Goal: Task Accomplishment & Management: Complete application form

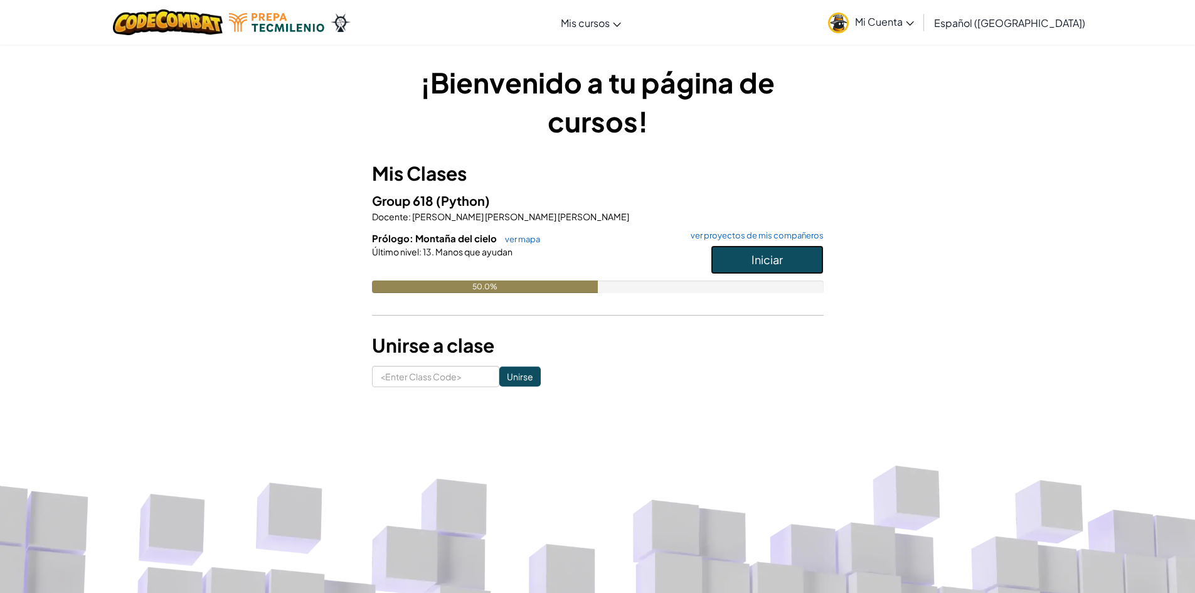
click at [757, 258] on span "Iniciar" at bounding box center [767, 259] width 31 height 14
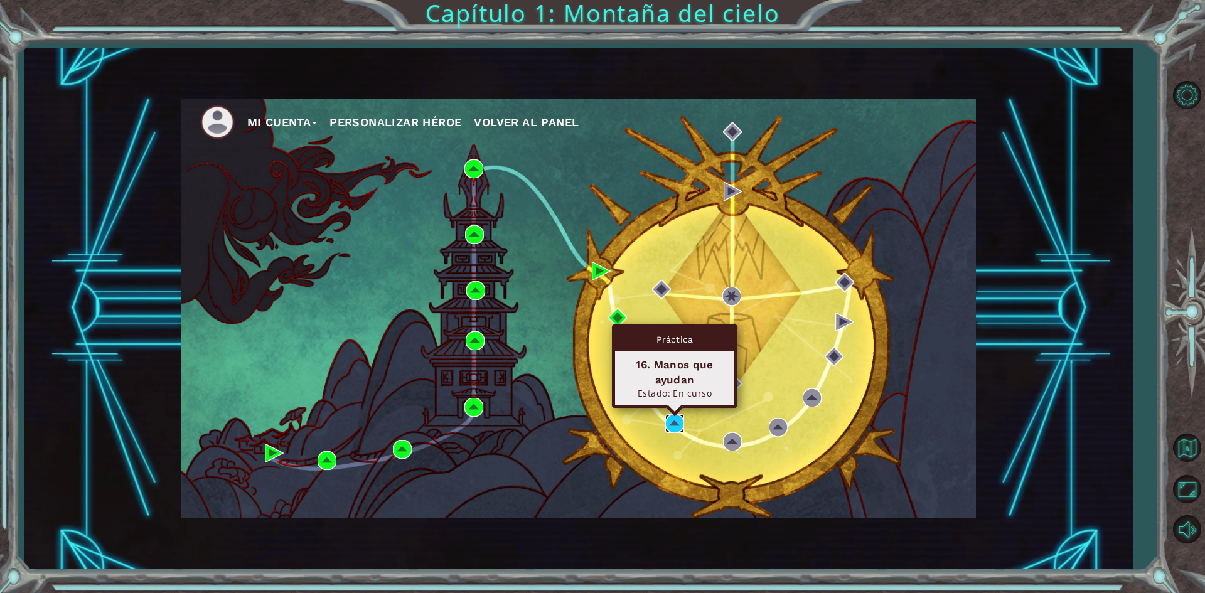
click at [672, 422] on img at bounding box center [674, 423] width 19 height 19
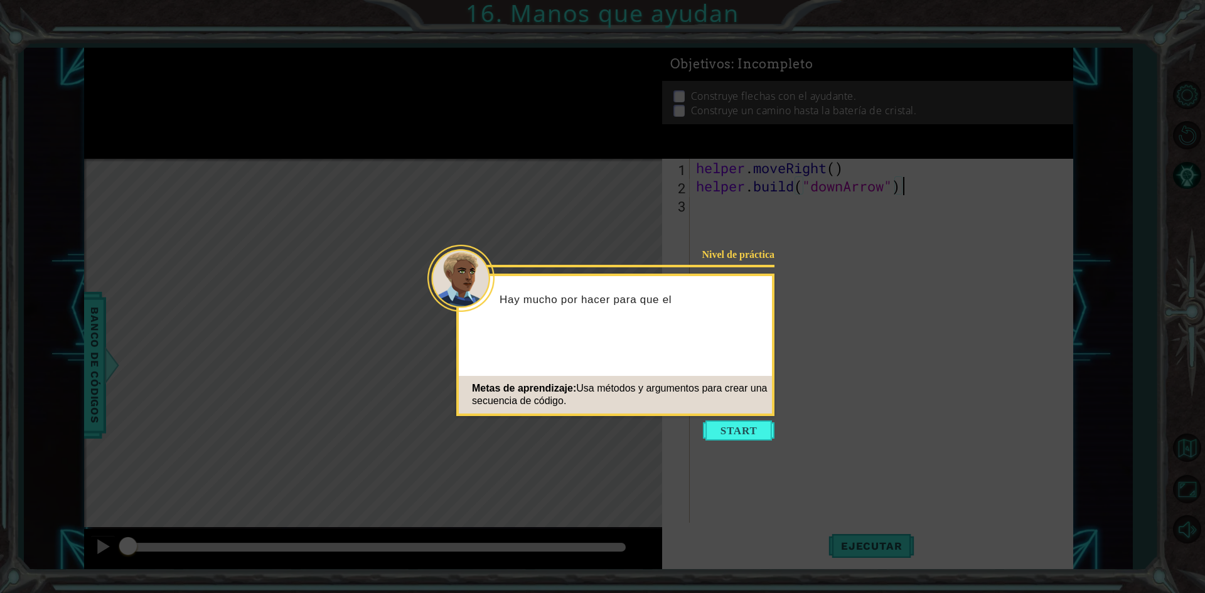
click at [718, 420] on icon at bounding box center [602, 296] width 1205 height 593
click at [720, 431] on button "Start" at bounding box center [739, 430] width 72 height 20
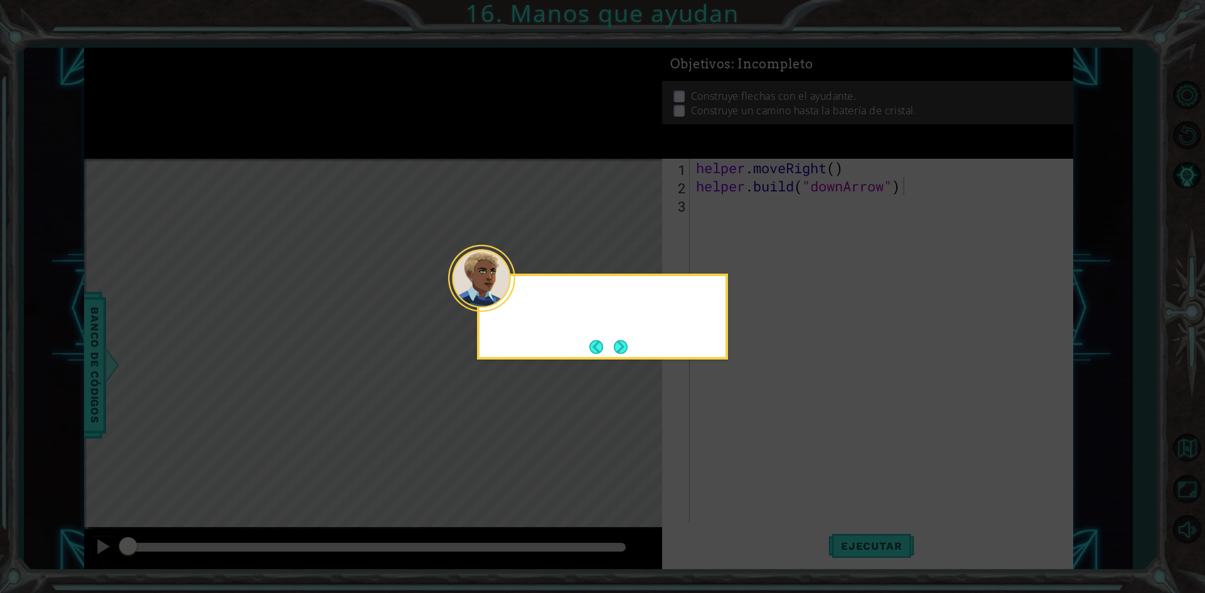
click at [720, 431] on icon at bounding box center [602, 296] width 1205 height 593
drag, startPoint x: 720, startPoint y: 431, endPoint x: 700, endPoint y: 413, distance: 27.1
click at [714, 429] on icon at bounding box center [602, 296] width 1205 height 593
drag, startPoint x: 642, startPoint y: 343, endPoint x: 634, endPoint y: 350, distance: 10.2
click at [639, 344] on div "Ya arreglaste una de las baterías de cristal del M" at bounding box center [602, 317] width 251 height 86
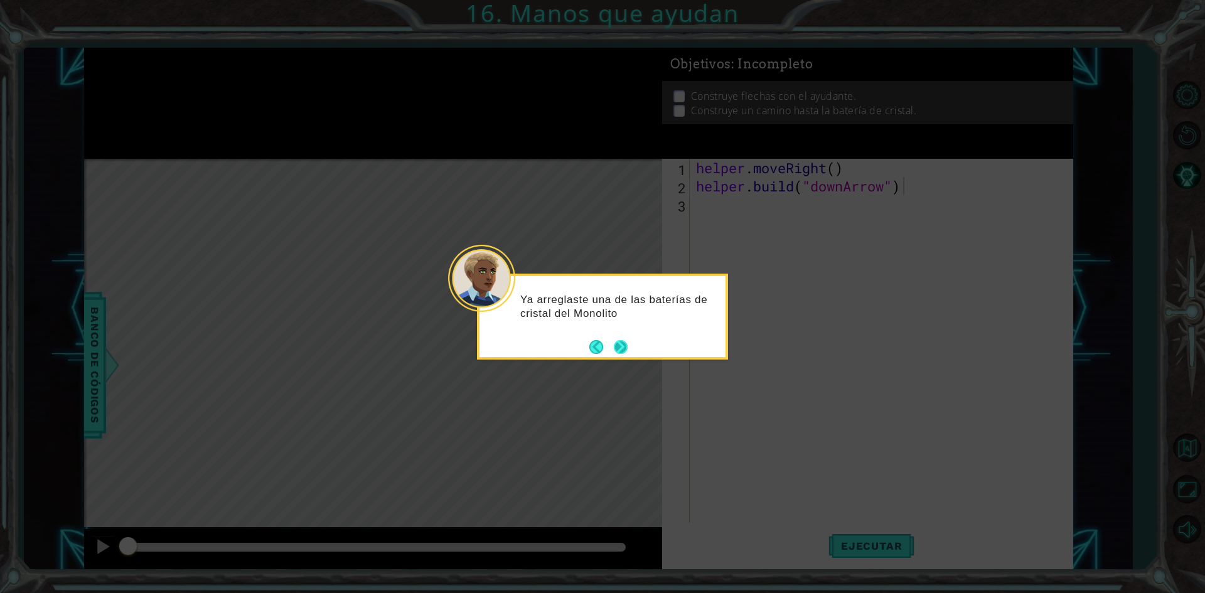
click at [627, 351] on div "Ya arreglaste una de las baterías de cristal del Monolito" at bounding box center [602, 317] width 251 height 86
click at [627, 351] on button "Next" at bounding box center [621, 347] width 14 height 14
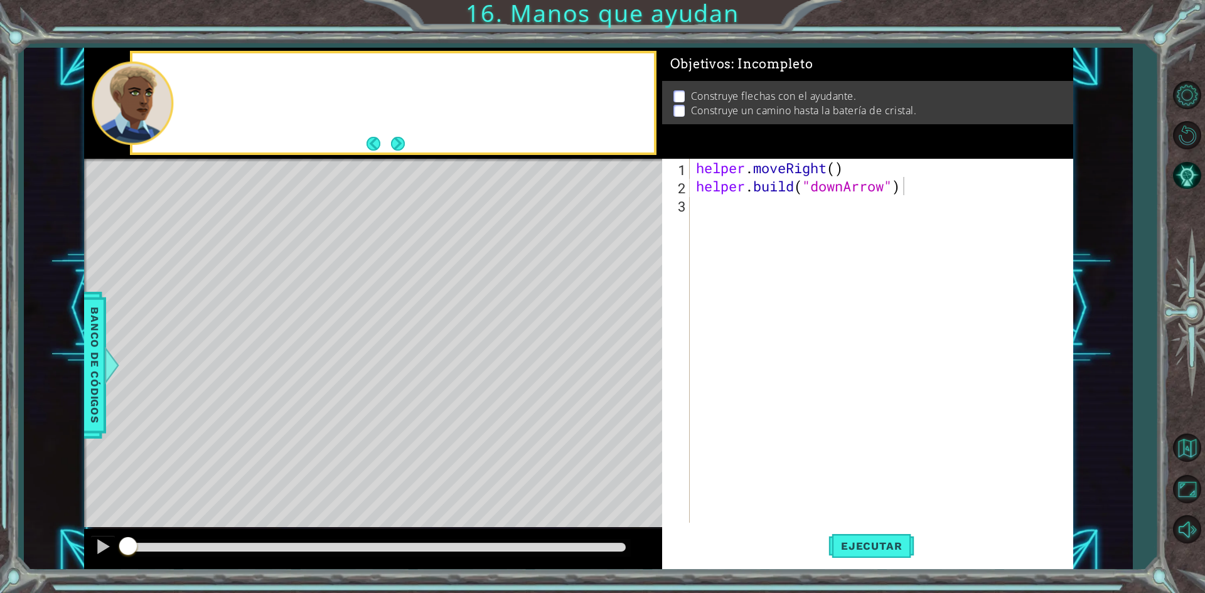
click at [622, 347] on div "Level Map" at bounding box center [374, 344] width 580 height 370
click at [830, 538] on button "Ejecutar" at bounding box center [871, 546] width 86 height 41
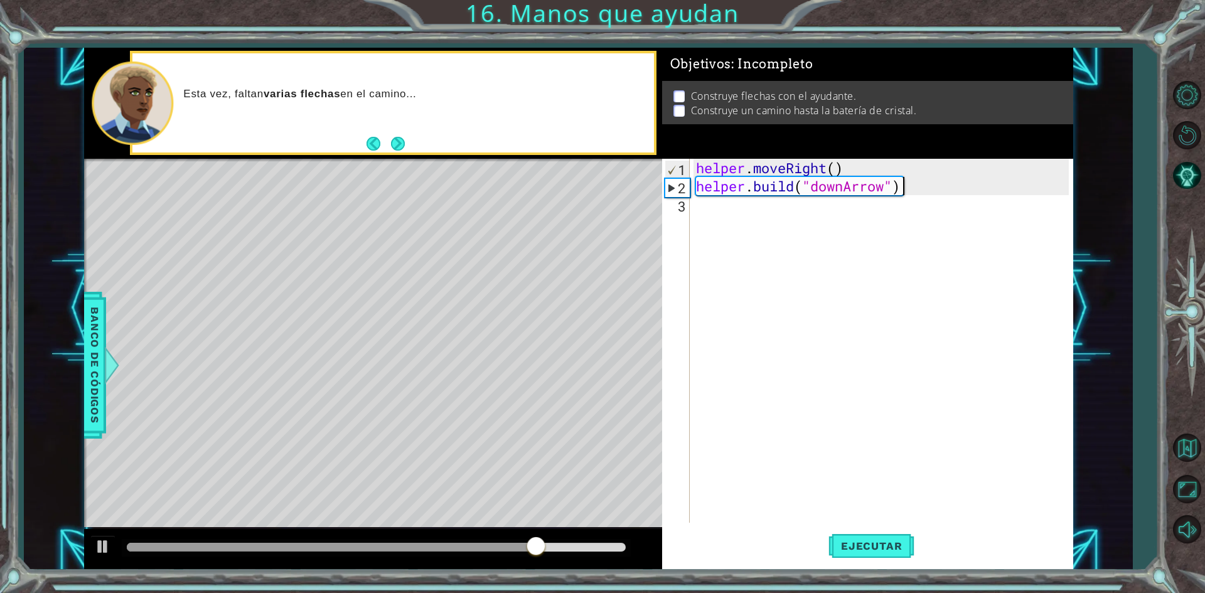
click at [735, 229] on div "helper . moveRight ( ) helper . build ( "downArrow" )" at bounding box center [884, 359] width 382 height 400
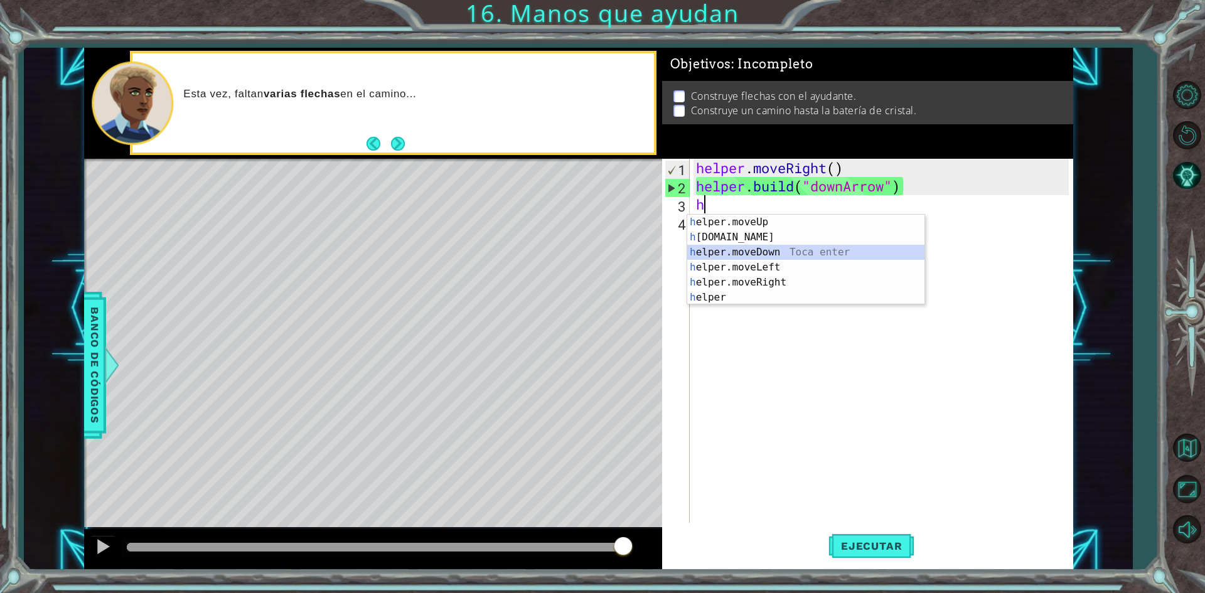
click at [744, 247] on div "h elper.moveUp Toca enter h [DOMAIN_NAME] Toca enter h elper.moveDown Toca ente…" at bounding box center [805, 275] width 237 height 120
type textarea "helper.moveDown(1)"
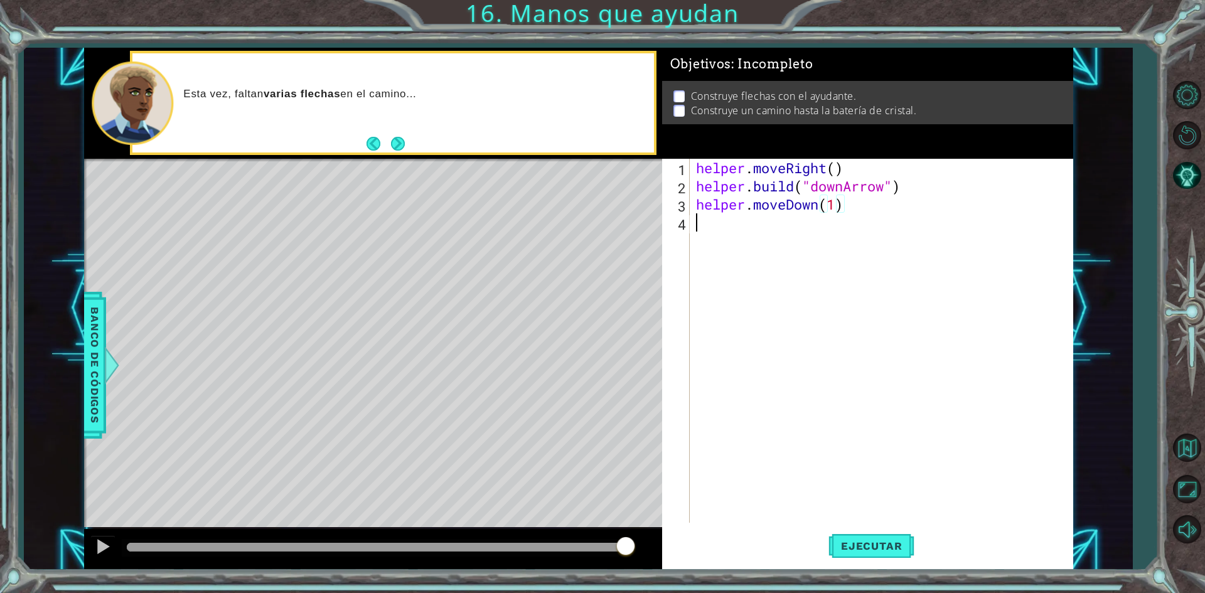
click at [744, 247] on div "helper . moveRight ( ) helper . build ( "downArrow" ) helper . moveDown ( 1 )" at bounding box center [884, 359] width 382 height 400
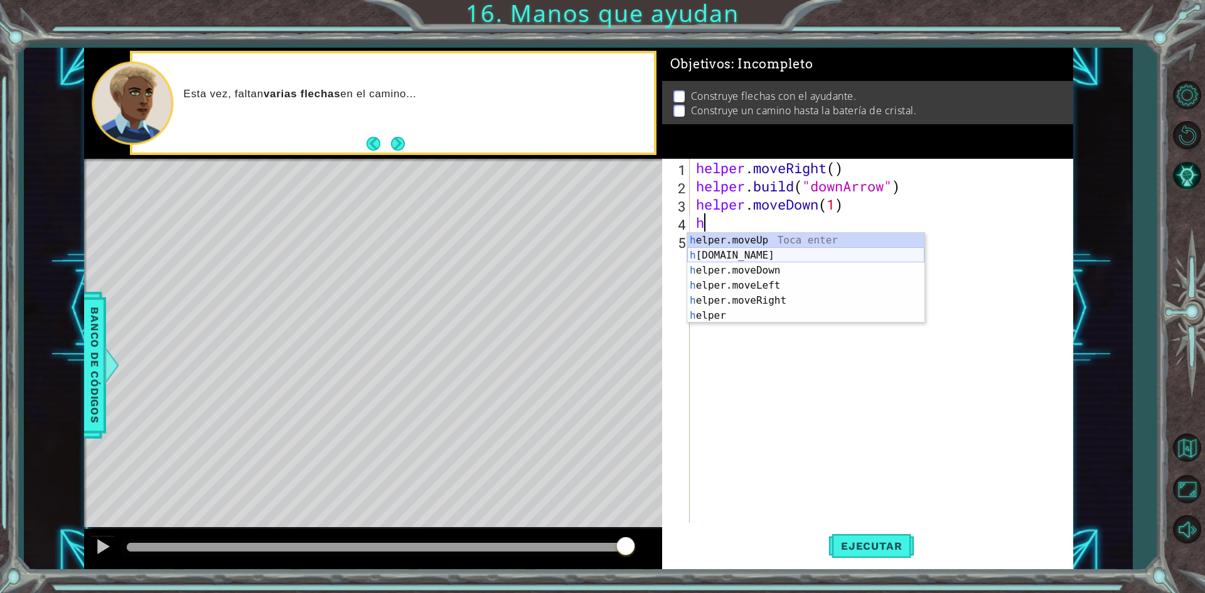
click at [732, 259] on div "h elper.moveUp Toca enter h [DOMAIN_NAME] Toca enter h elper.moveDown Toca ente…" at bounding box center [805, 293] width 237 height 120
type textarea "[DOMAIN_NAME]("rightArrow")"
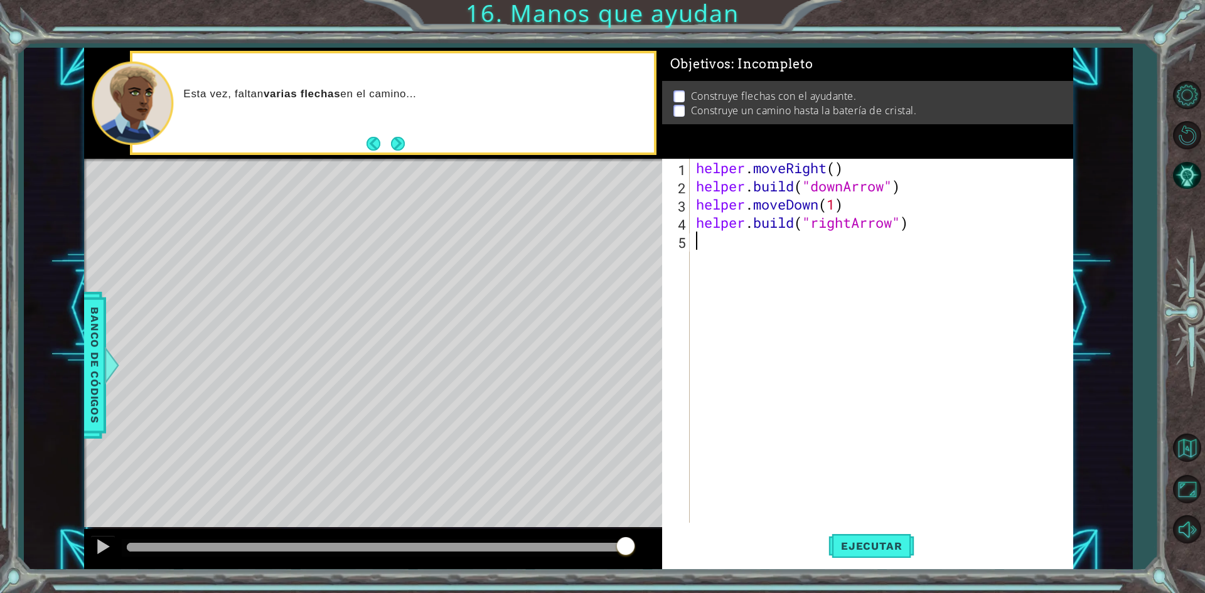
click at [853, 269] on div "helper . moveRight ( ) helper . build ( "downArrow" ) helper . moveDown ( 1 ) h…" at bounding box center [884, 359] width 382 height 400
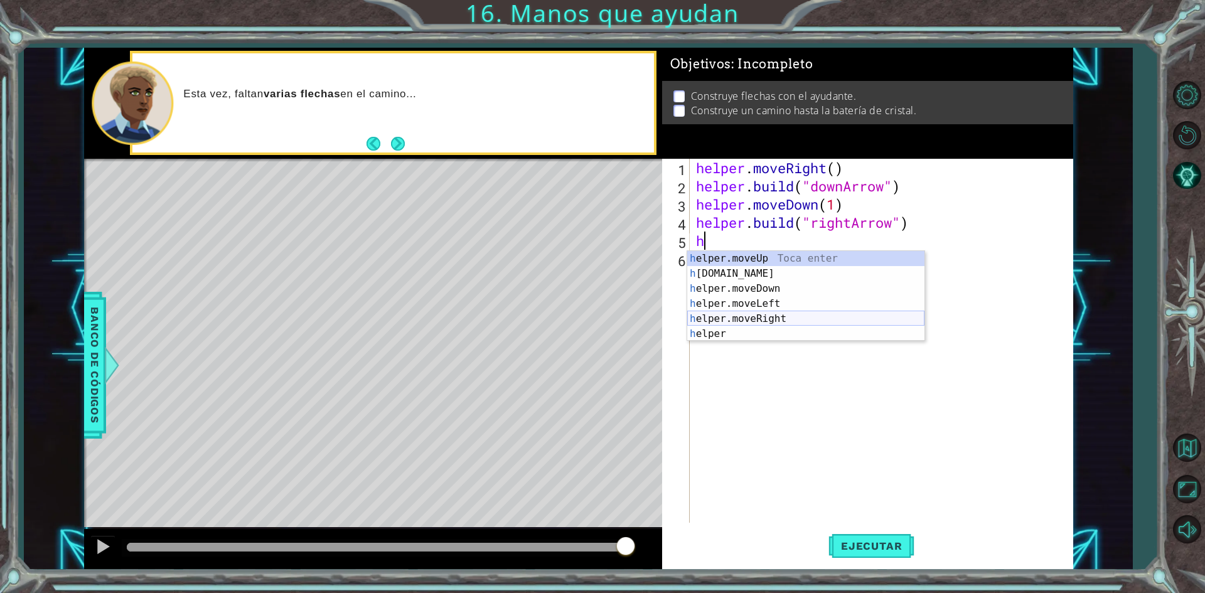
click at [791, 312] on div "h elper.moveUp Toca enter h [DOMAIN_NAME] Toca enter h elper.moveDown Toca ente…" at bounding box center [805, 311] width 237 height 120
type textarea "helper.moveRight(1)"
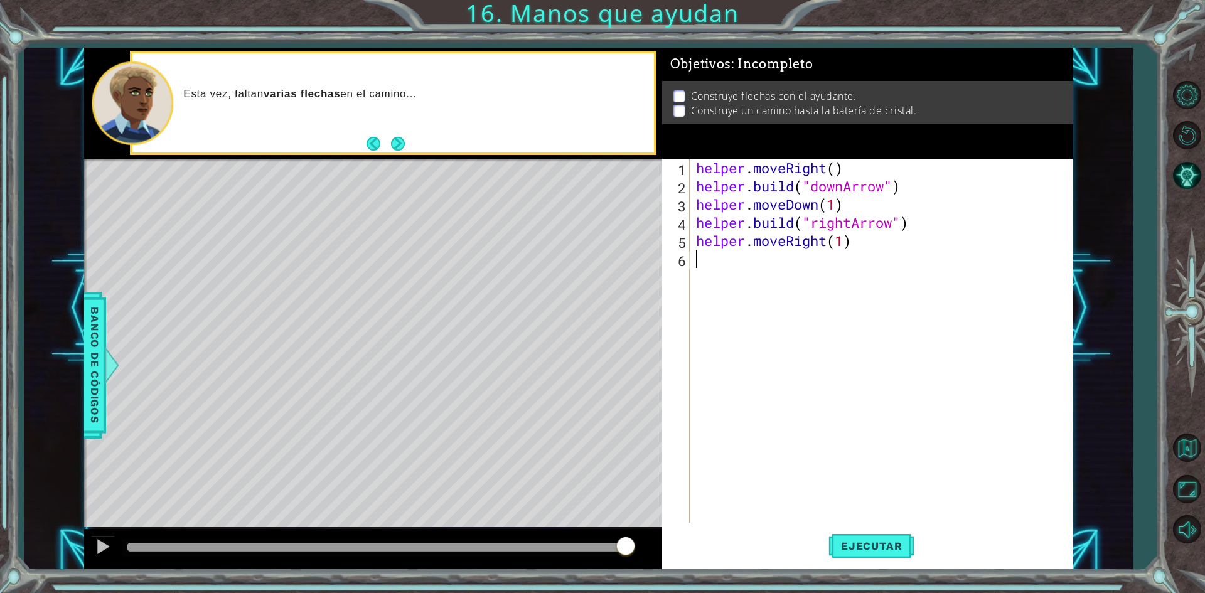
click at [787, 279] on div "helper . moveRight ( ) helper . build ( "downArrow" ) helper . moveDown ( 1 ) h…" at bounding box center [884, 359] width 382 height 400
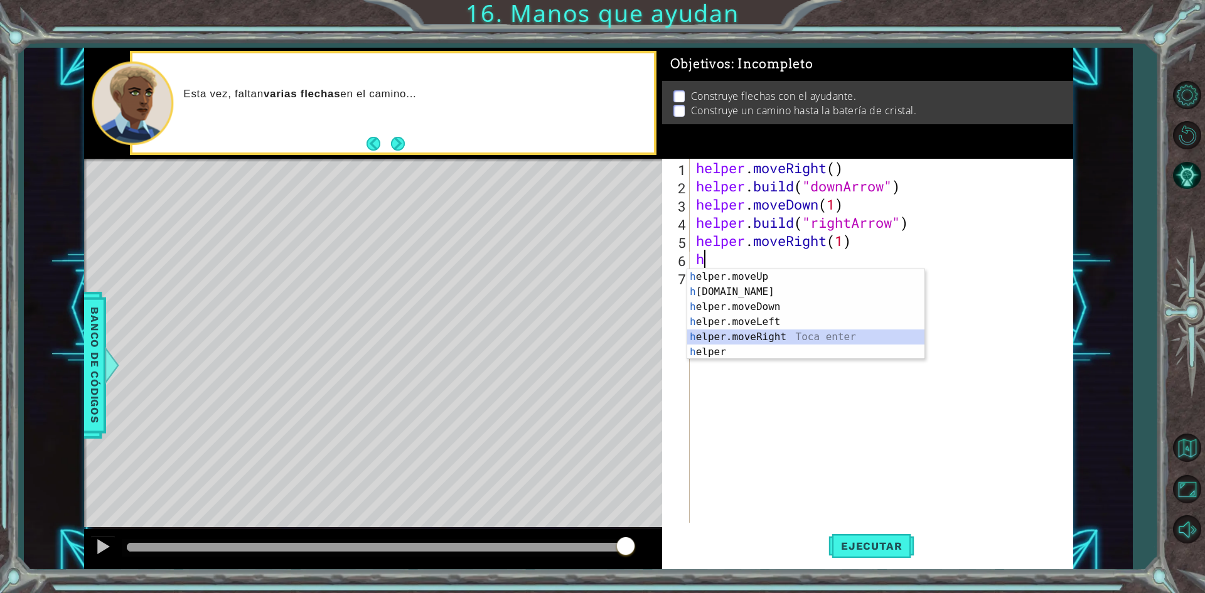
click at [779, 335] on div "h elper.moveUp Toca enter h [DOMAIN_NAME] Toca enter h elper.moveDown Toca ente…" at bounding box center [805, 329] width 237 height 120
type textarea "helper.moveRight(1)"
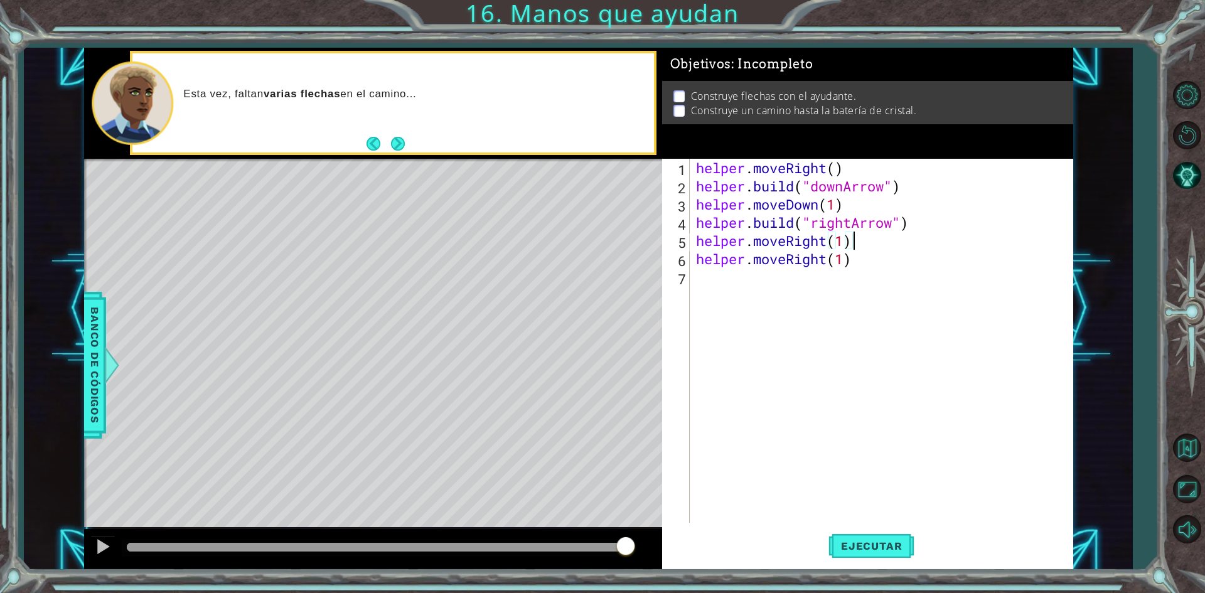
click at [850, 248] on div "helper . moveRight ( ) helper . build ( "downArrow" ) helper . moveDown ( 1 ) h…" at bounding box center [884, 359] width 382 height 400
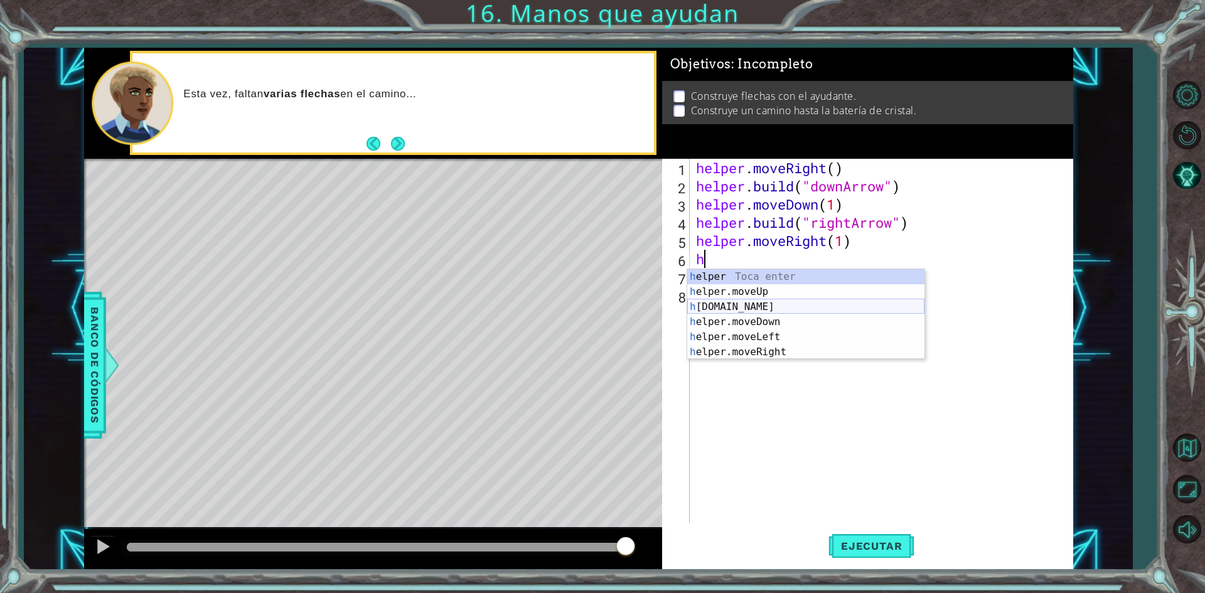
click at [787, 304] on div "h elper Toca enter h elper.moveUp Toca enter h [DOMAIN_NAME] Toca enter h elper…" at bounding box center [805, 329] width 237 height 120
type textarea "[DOMAIN_NAME]("rightArrow")"
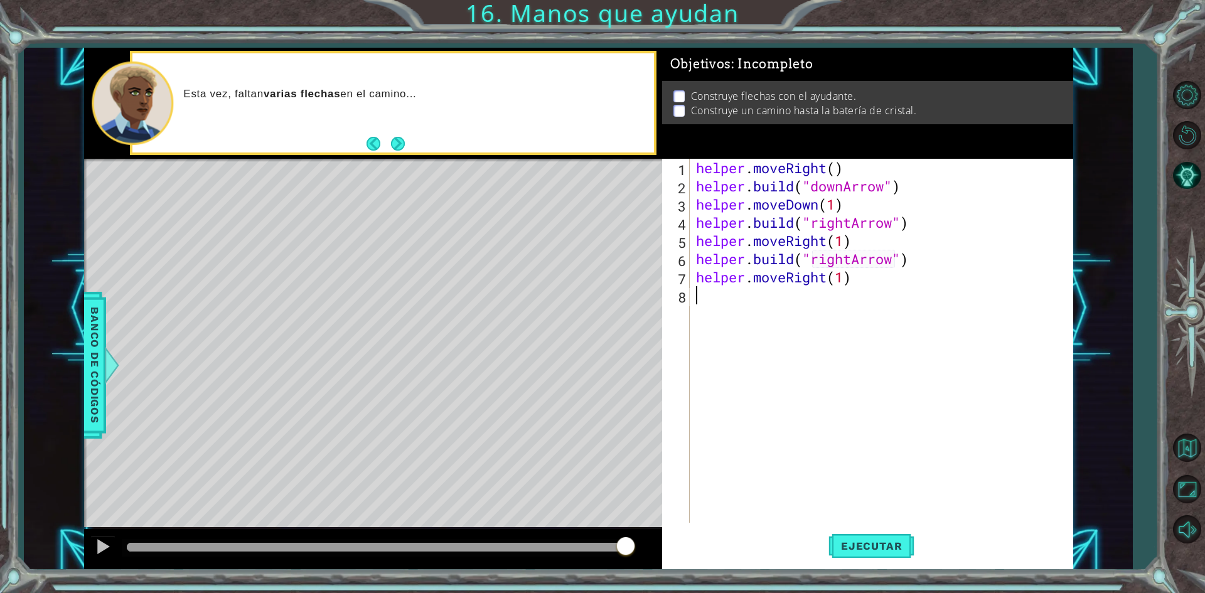
click at [846, 314] on div "helper . moveRight ( ) helper . build ( "downArrow" ) helper . moveDown ( 1 ) h…" at bounding box center [884, 359] width 382 height 400
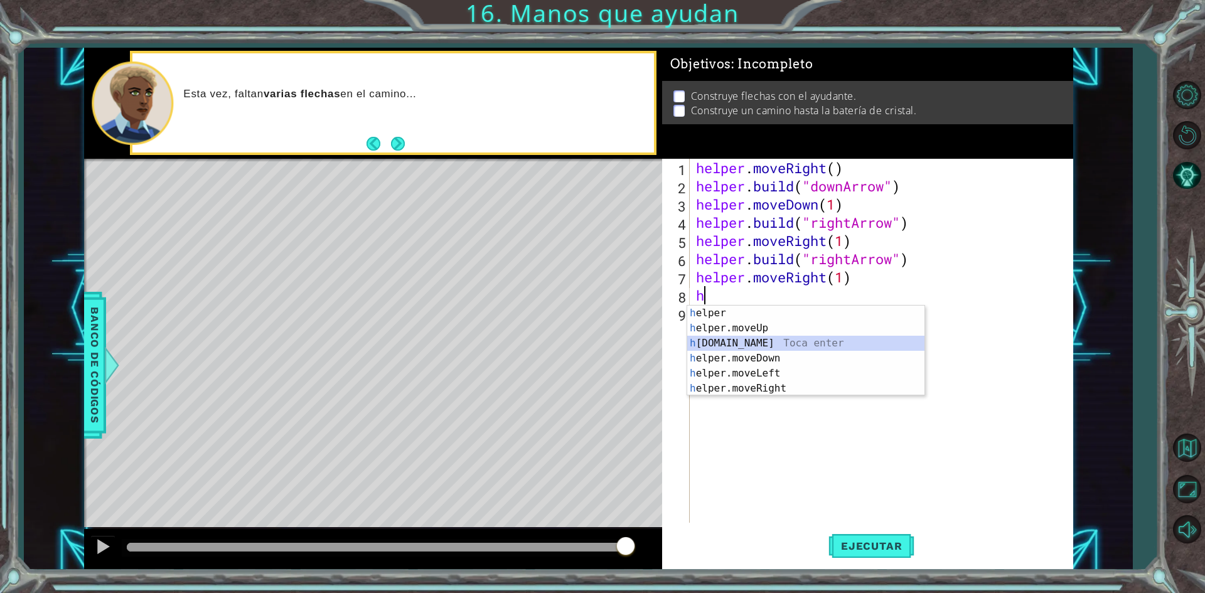
click at [786, 341] on div "h elper Toca enter h elper.moveUp Toca enter h [DOMAIN_NAME] Toca enter h elper…" at bounding box center [805, 366] width 237 height 120
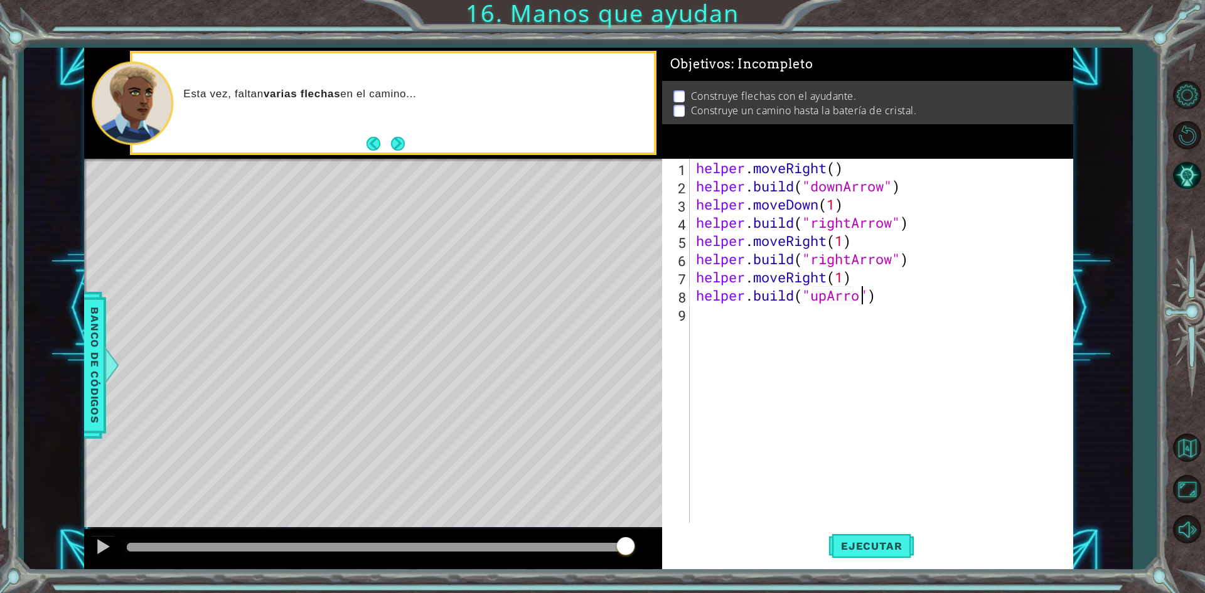
scroll to position [0, 8]
type textarea "[DOMAIN_NAME]("upArrow")"
click at [894, 553] on button "Ejecutar" at bounding box center [871, 546] width 86 height 41
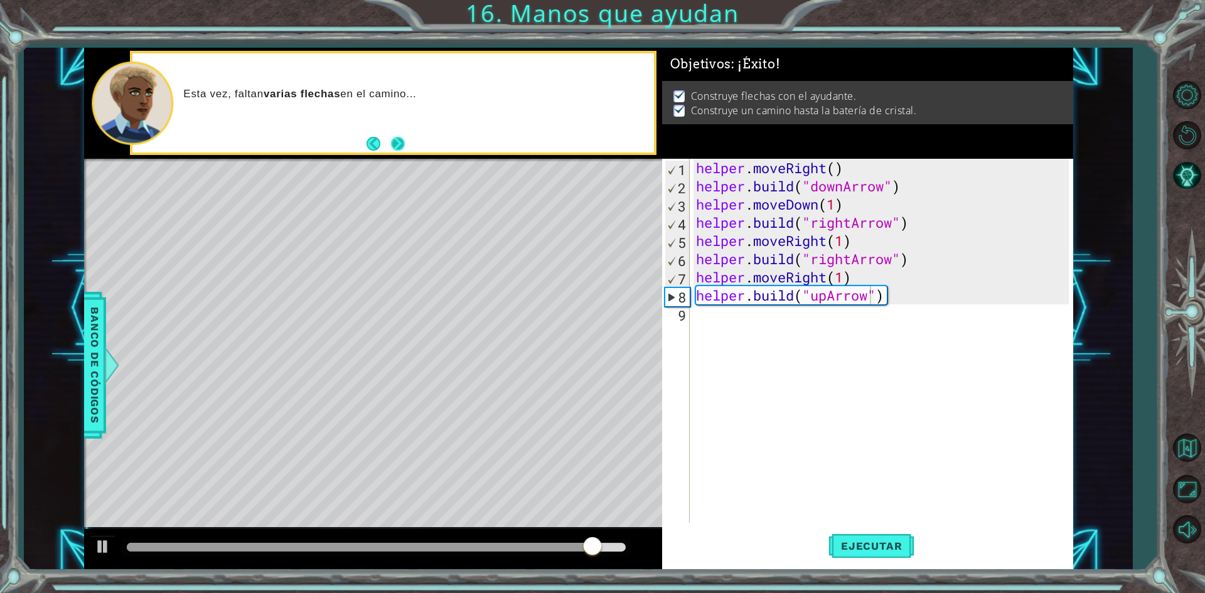
click at [395, 137] on button "Next" at bounding box center [398, 144] width 14 height 14
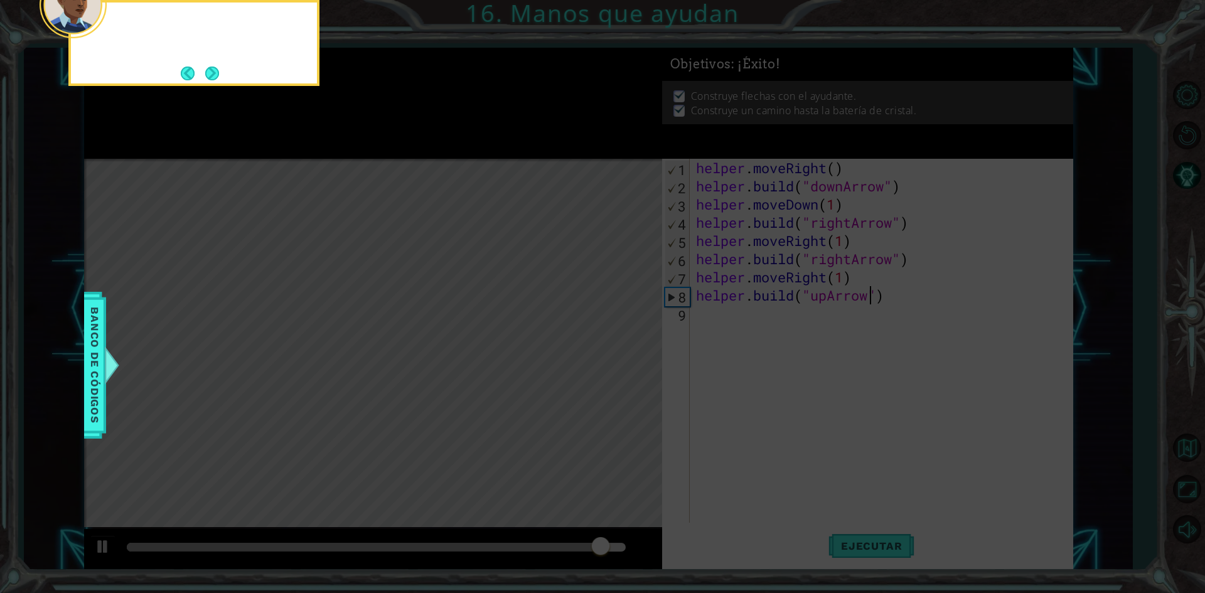
click at [395, 137] on icon at bounding box center [602, 89] width 1205 height 1008
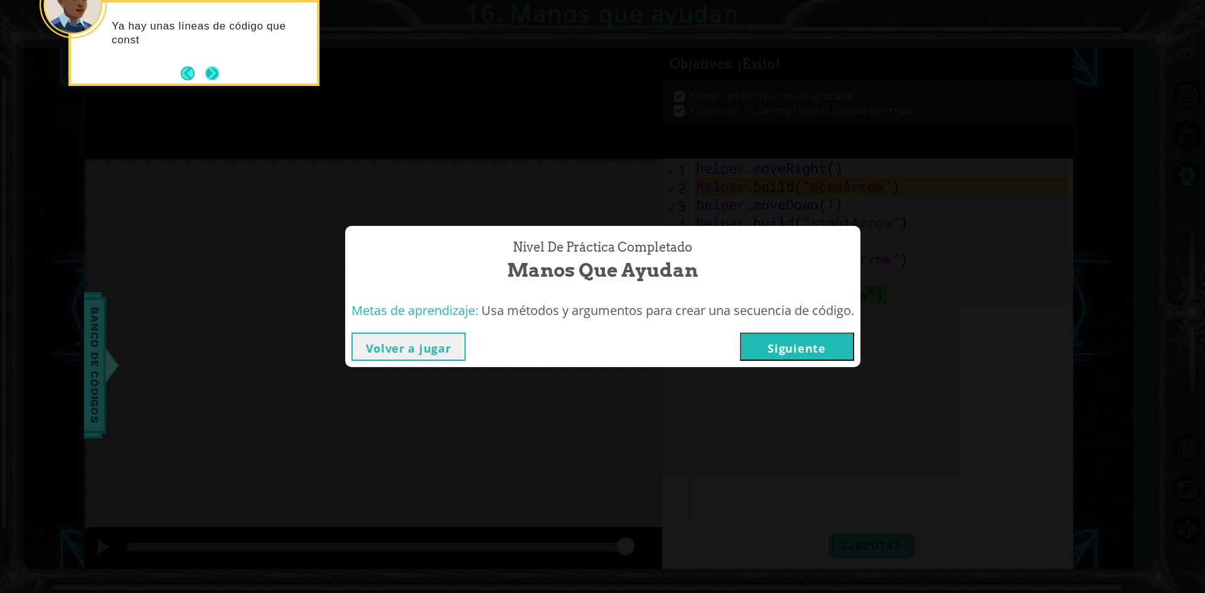
click at [212, 71] on button "Next" at bounding box center [212, 74] width 14 height 14
click at [818, 360] on button "Siguiente" at bounding box center [797, 347] width 114 height 28
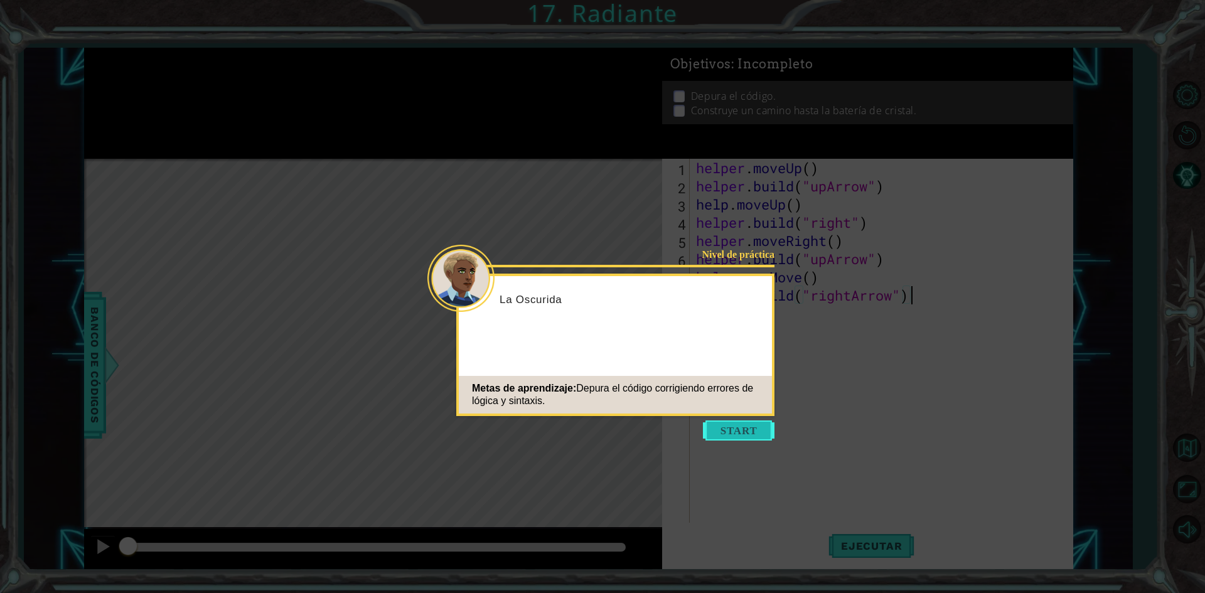
click at [732, 426] on button "Start" at bounding box center [739, 430] width 72 height 20
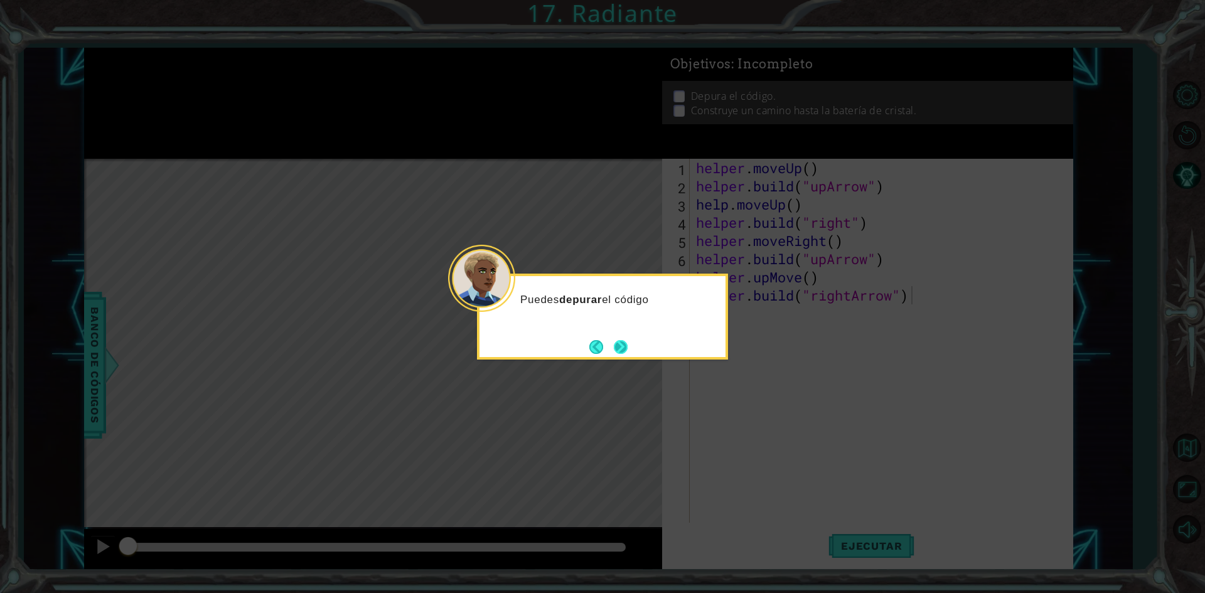
click at [626, 348] on button "Next" at bounding box center [620, 346] width 15 height 15
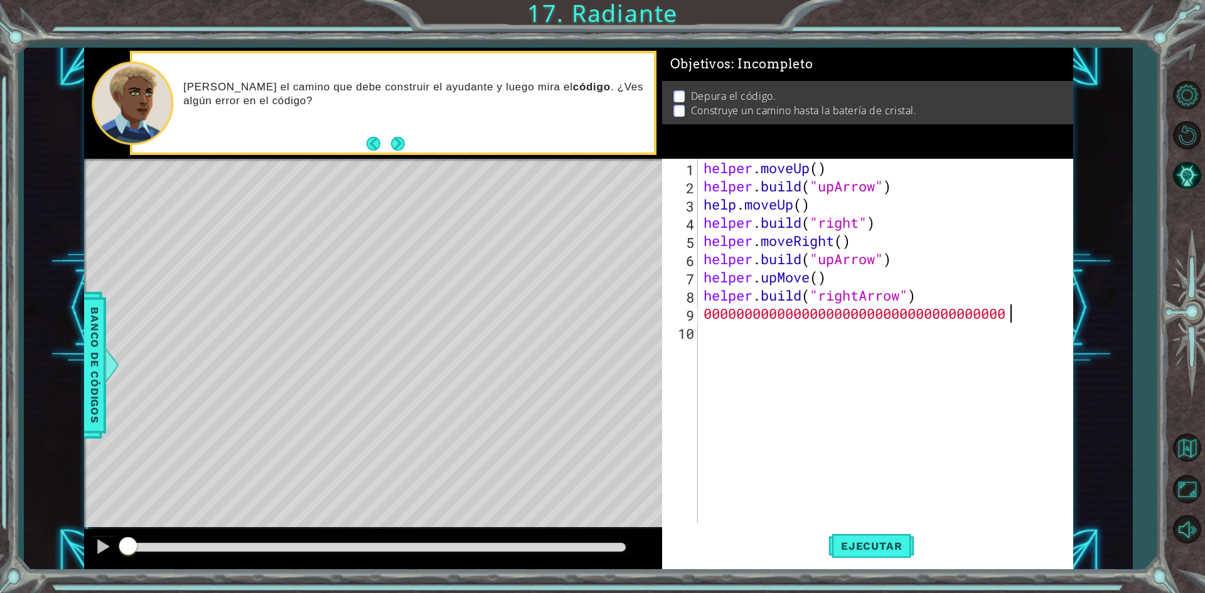
scroll to position [0, 15]
type textarea "00000000000000000000000000000000000000000000"
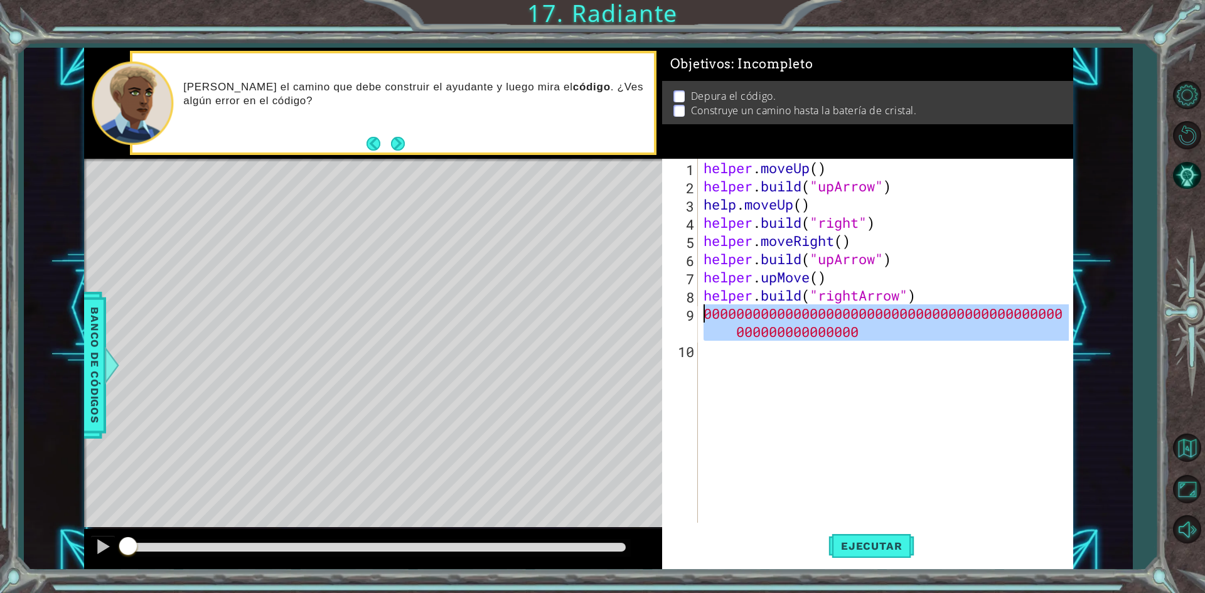
drag, startPoint x: 860, startPoint y: 344, endPoint x: 686, endPoint y: 316, distance: 176.2
click at [686, 316] on div "00000000000000000000000000000000000000000000000000000000000 1 2 3 4 5 6 7 8 9 1…" at bounding box center [865, 341] width 407 height 364
type textarea "00000000000000000000000000000000000000000000000000000000000"
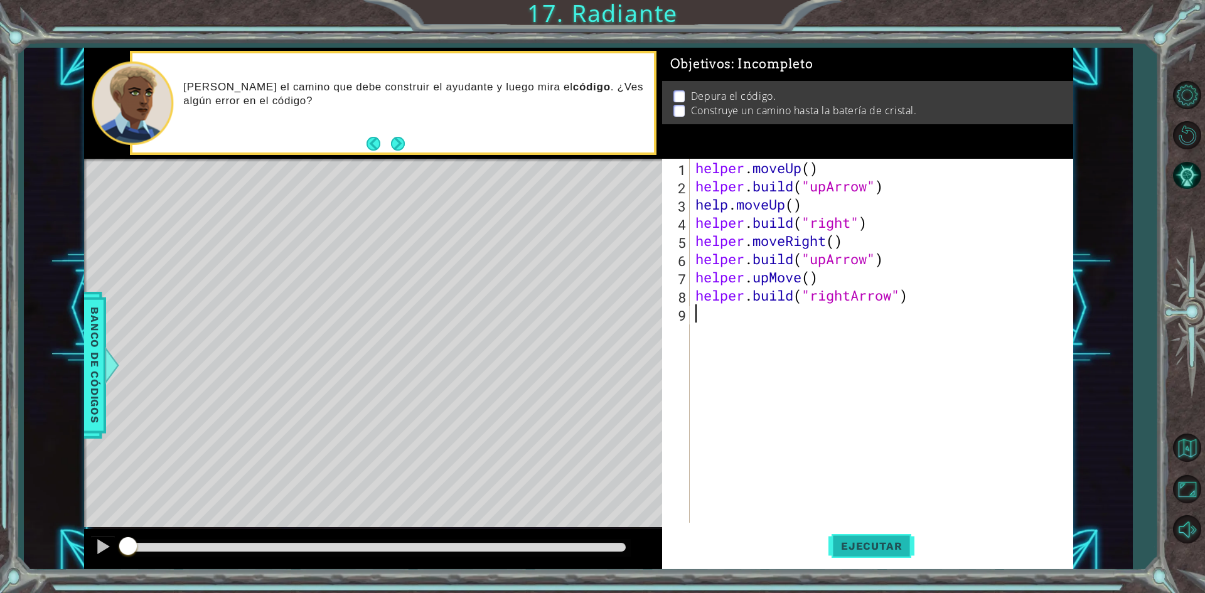
click at [871, 552] on span "Ejecutar" at bounding box center [871, 546] width 86 height 13
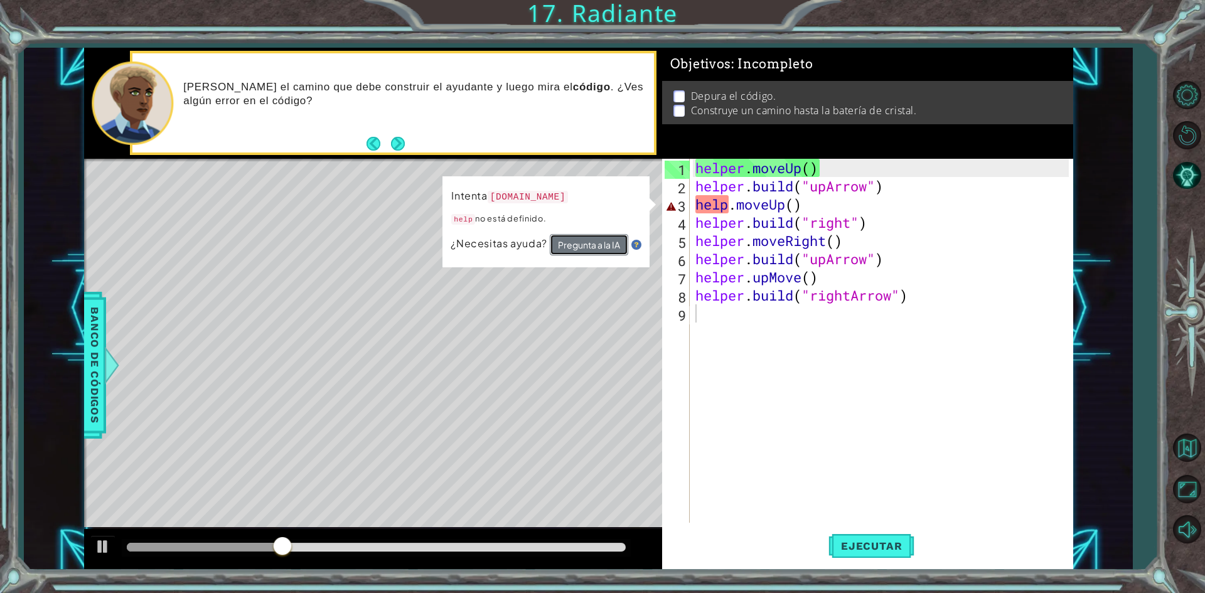
click at [604, 243] on button "Pregunta a la IA" at bounding box center [589, 244] width 78 height 21
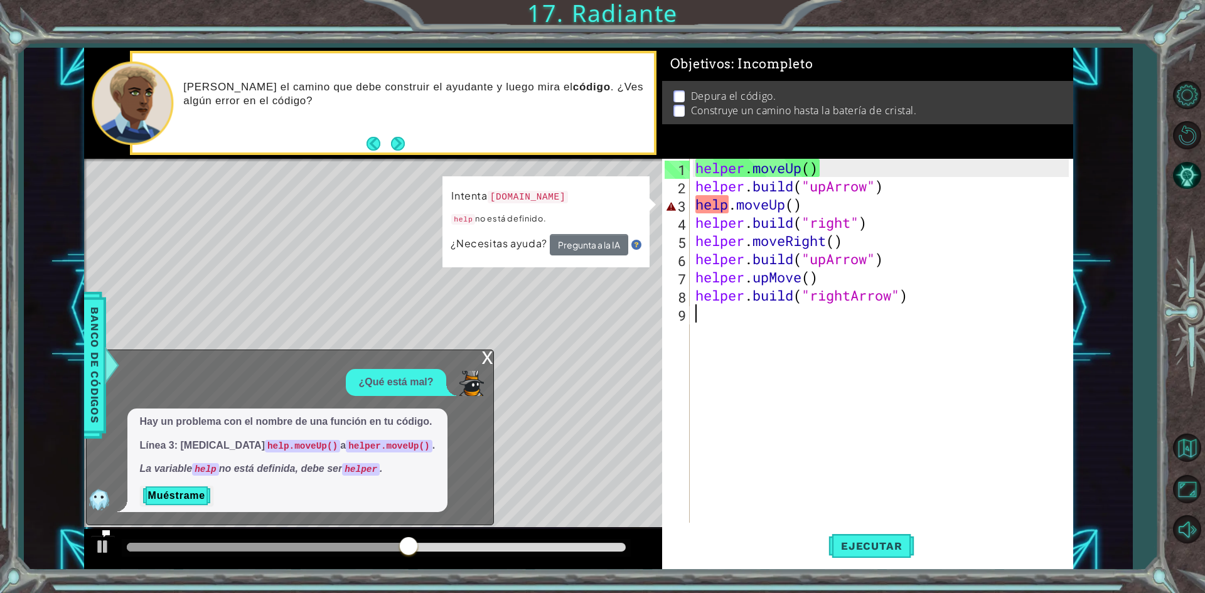
click at [734, 204] on div "helper . moveUp ( ) helper . build ( "upArrow" ) help . moveUp ( ) helper . bui…" at bounding box center [884, 359] width 382 height 400
click at [730, 207] on div "helper . moveUp ( ) helper . build ( "upArrow" ) help . moveUp ( ) helper . bui…" at bounding box center [884, 359] width 382 height 400
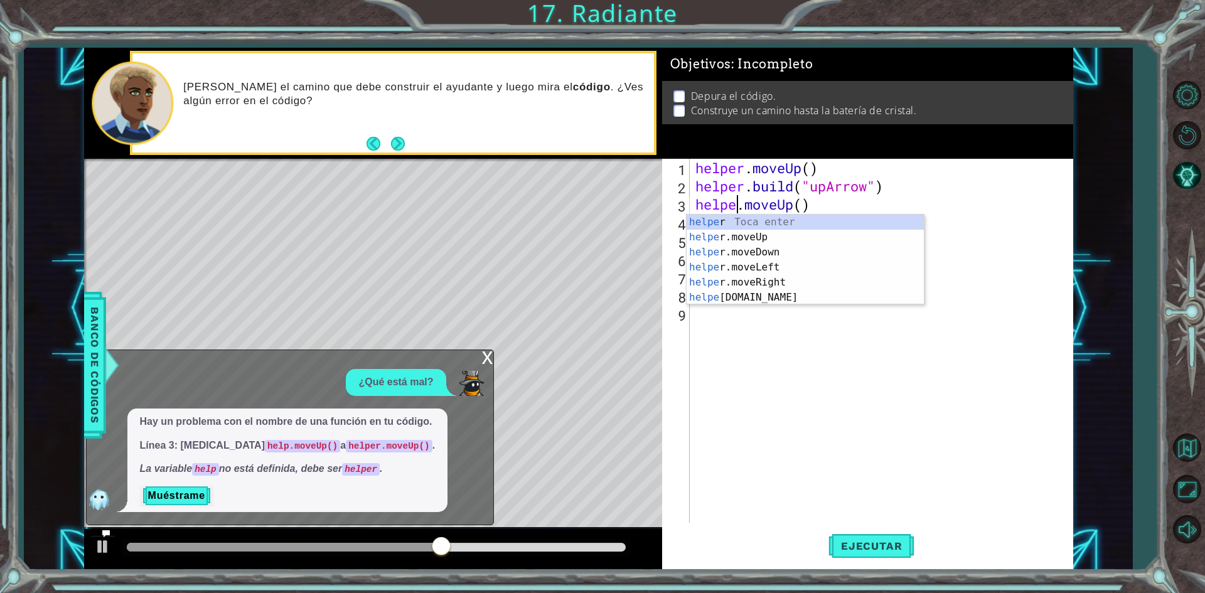
type textarea "helper.moveUp()"
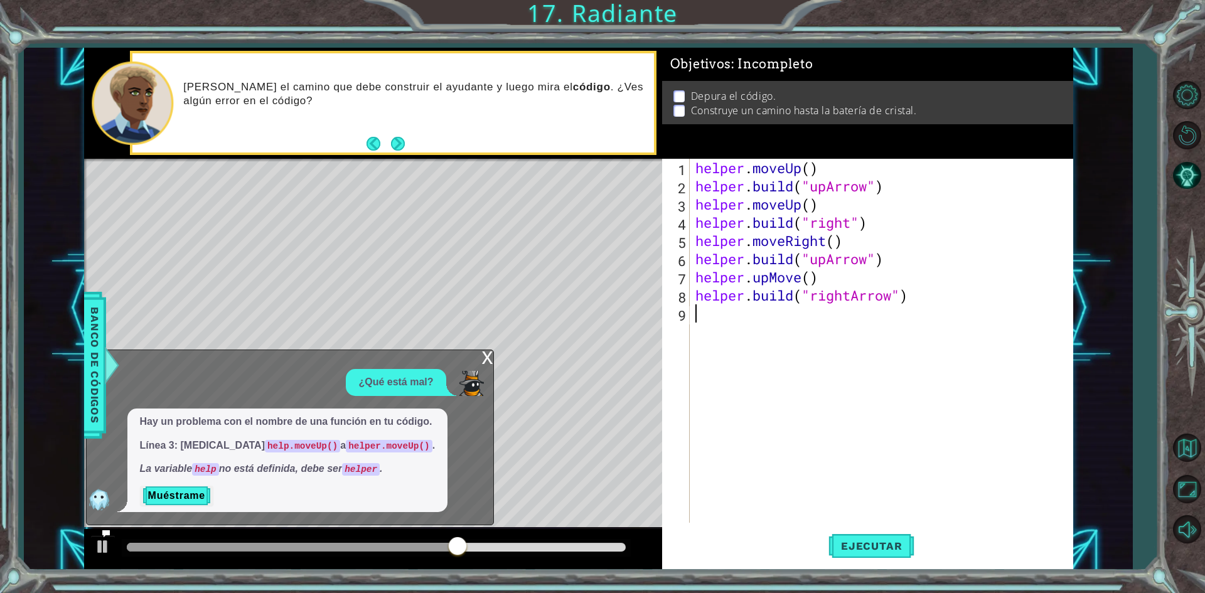
click at [802, 323] on div "helper . moveUp ( ) helper . build ( "upArrow" ) helper . moveUp ( ) helper . b…" at bounding box center [884, 359] width 382 height 400
click at [481, 361] on div "x ¿Qué está mal? Hay un problema con el nombre de una función en tu código. Lín…" at bounding box center [290, 438] width 408 height 176
click at [490, 360] on div "x" at bounding box center [487, 356] width 11 height 13
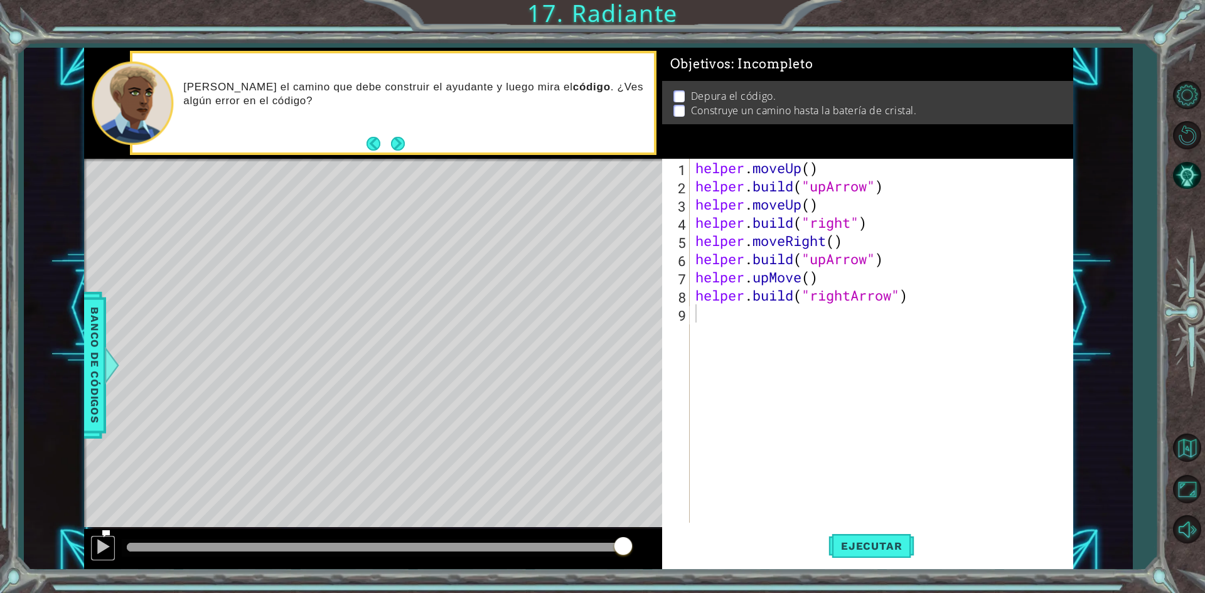
drag, startPoint x: 104, startPoint y: 549, endPoint x: 152, endPoint y: 545, distance: 49.1
click at [105, 548] on button at bounding box center [102, 548] width 25 height 26
click at [882, 543] on span "Ejecutar" at bounding box center [871, 546] width 86 height 13
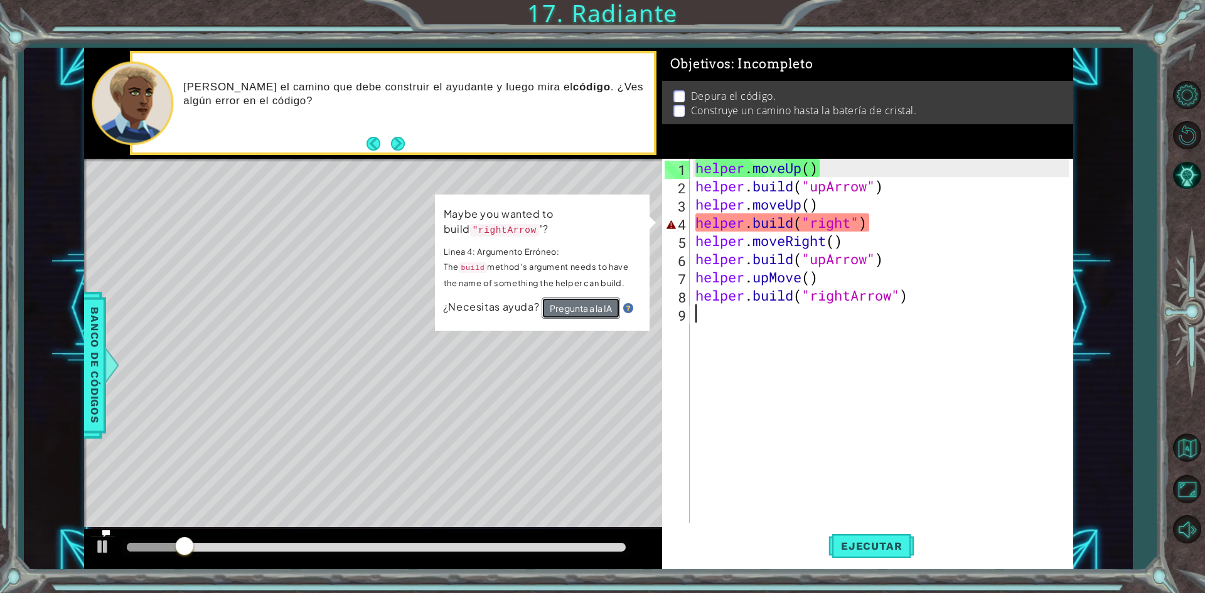
click at [602, 309] on button "Pregunta a la IA" at bounding box center [581, 307] width 78 height 21
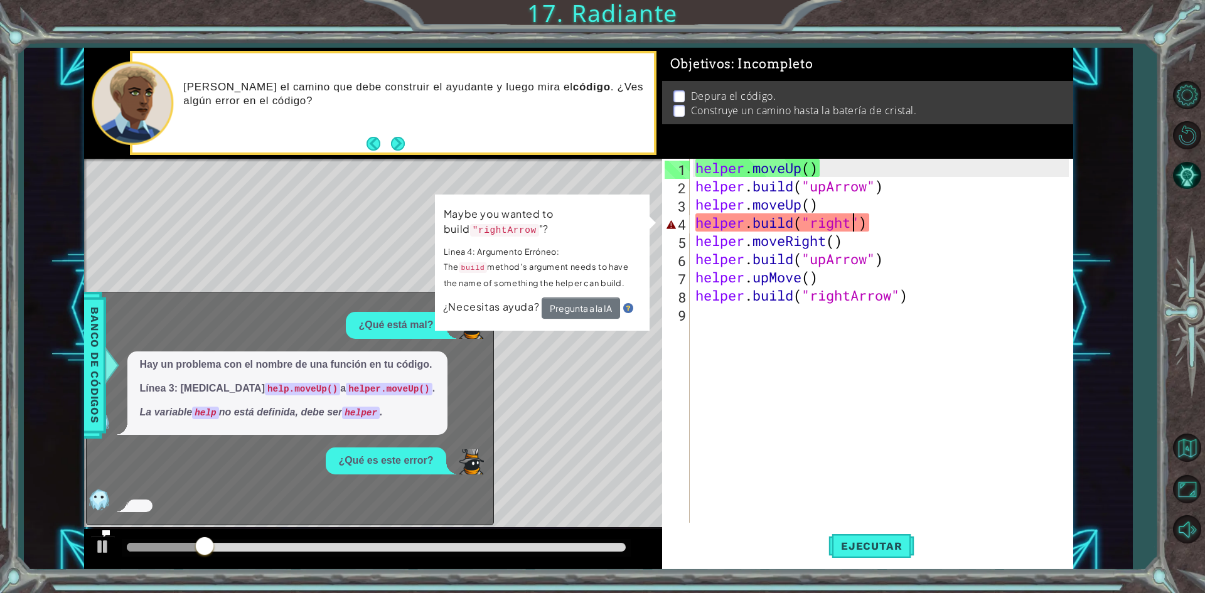
click at [855, 231] on div "helper . moveUp ( ) helper . build ( "upArrow" ) helper . moveUp ( ) helper . b…" at bounding box center [884, 359] width 382 height 400
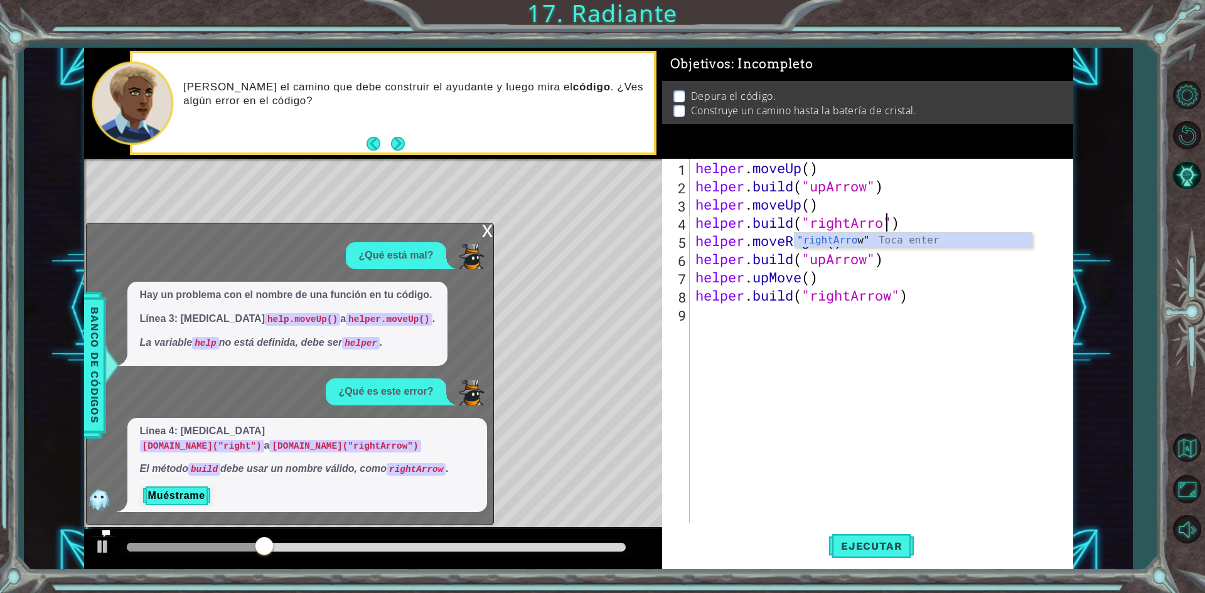
scroll to position [0, 9]
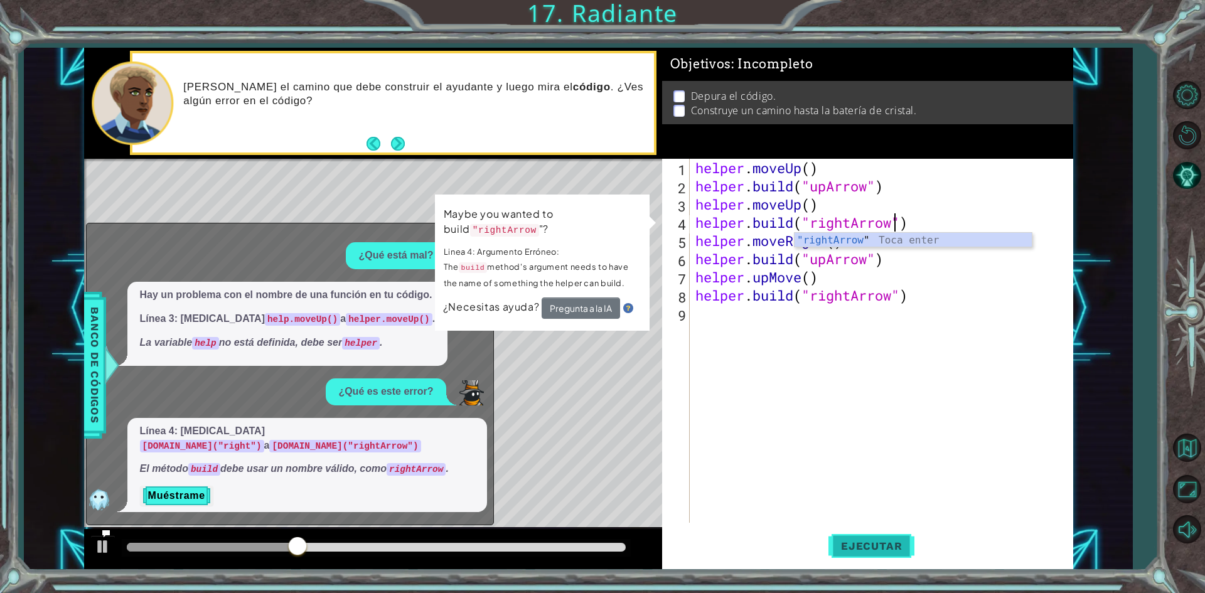
click at [906, 548] on span "Ejecutar" at bounding box center [871, 546] width 86 height 13
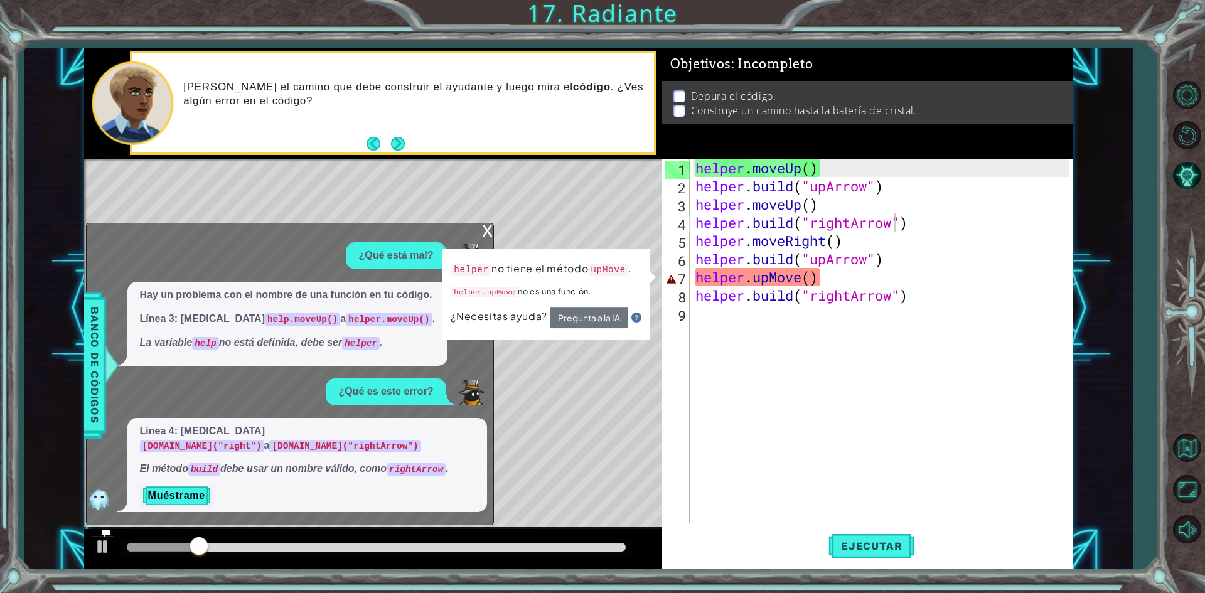
click at [488, 236] on div "x" at bounding box center [487, 229] width 11 height 13
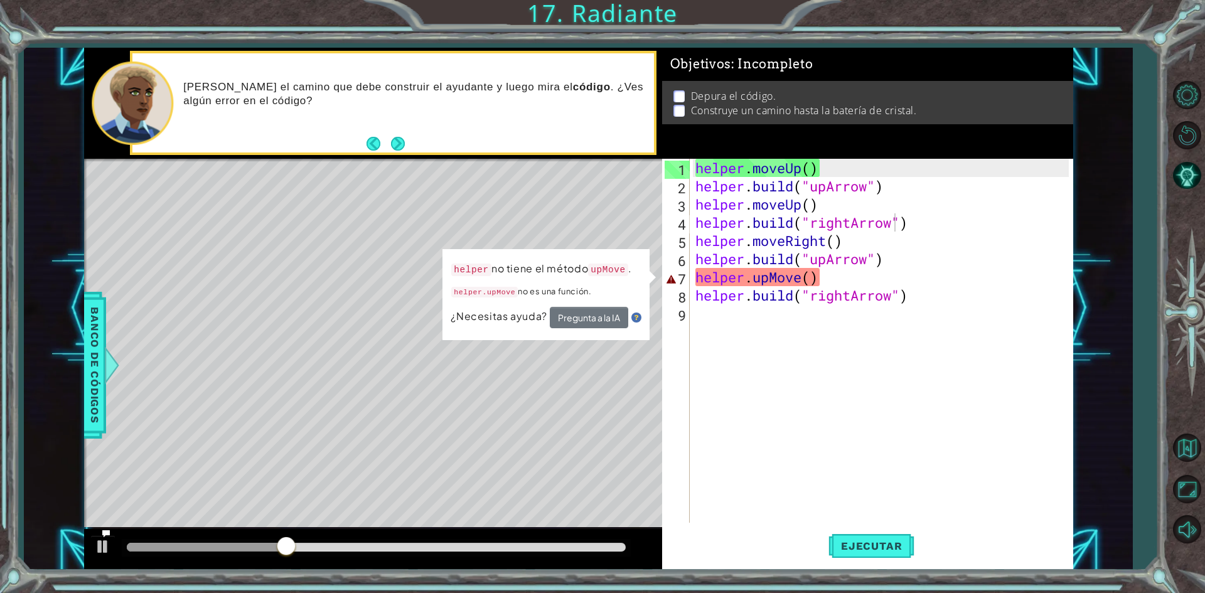
scroll to position [0, 5]
drag, startPoint x: 802, startPoint y: 281, endPoint x: 751, endPoint y: 269, distance: 52.4
click at [751, 269] on div "helper . moveUp ( ) helper . build ( "upArrow" ) helper . moveUp ( ) helper . b…" at bounding box center [884, 359] width 382 height 400
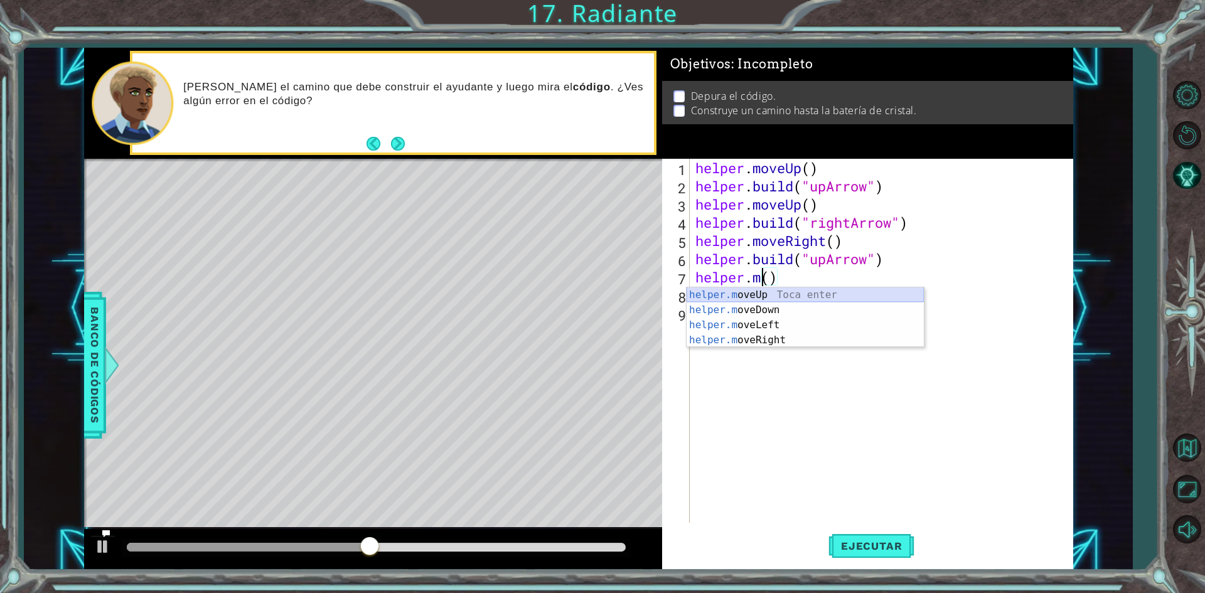
click at [759, 294] on div "helper.m oveUp Toca enter helper.m oveDown Toca enter helper.m oveLeft Toca ent…" at bounding box center [804, 332] width 237 height 90
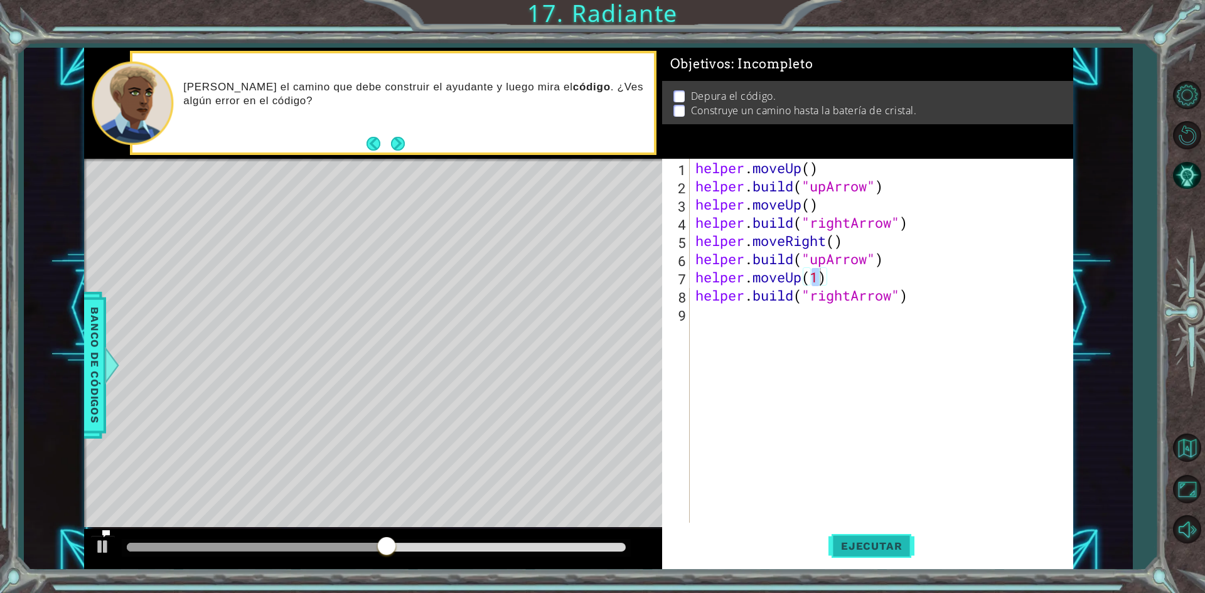
click at [876, 540] on span "Ejecutar" at bounding box center [871, 546] width 86 height 13
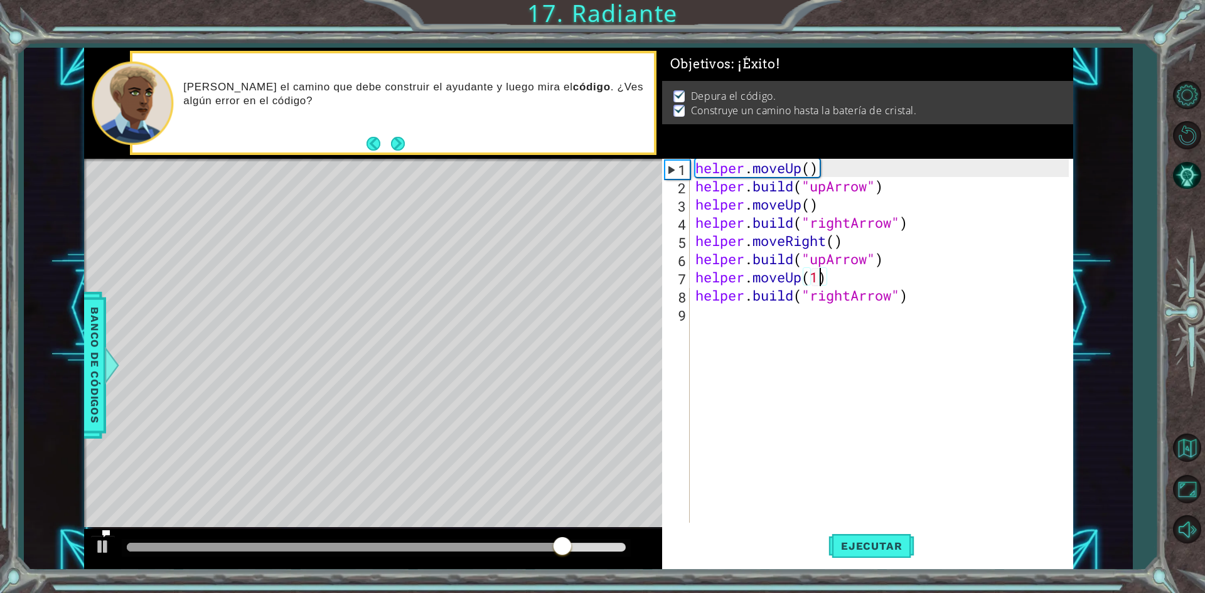
click at [826, 264] on div "helper . moveUp ( ) helper . build ( "upArrow" ) helper . moveUp ( ) helper . b…" at bounding box center [884, 359] width 382 height 400
type textarea "[DOMAIN_NAME]("upArrow")"
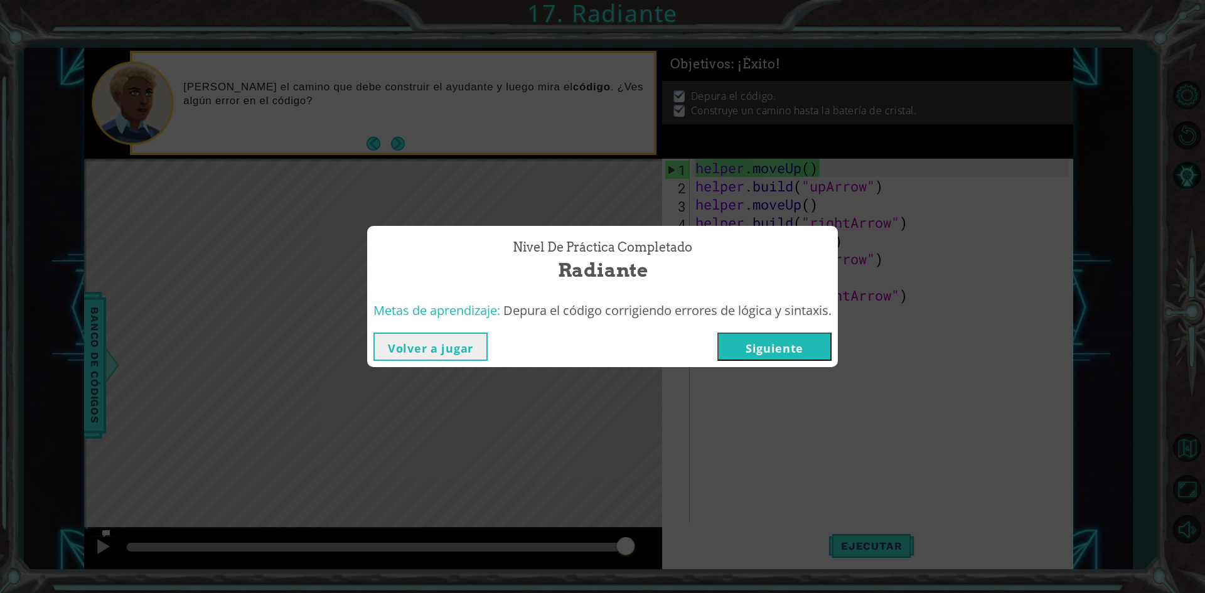
click at [750, 337] on button "Siguiente" at bounding box center [774, 347] width 114 height 28
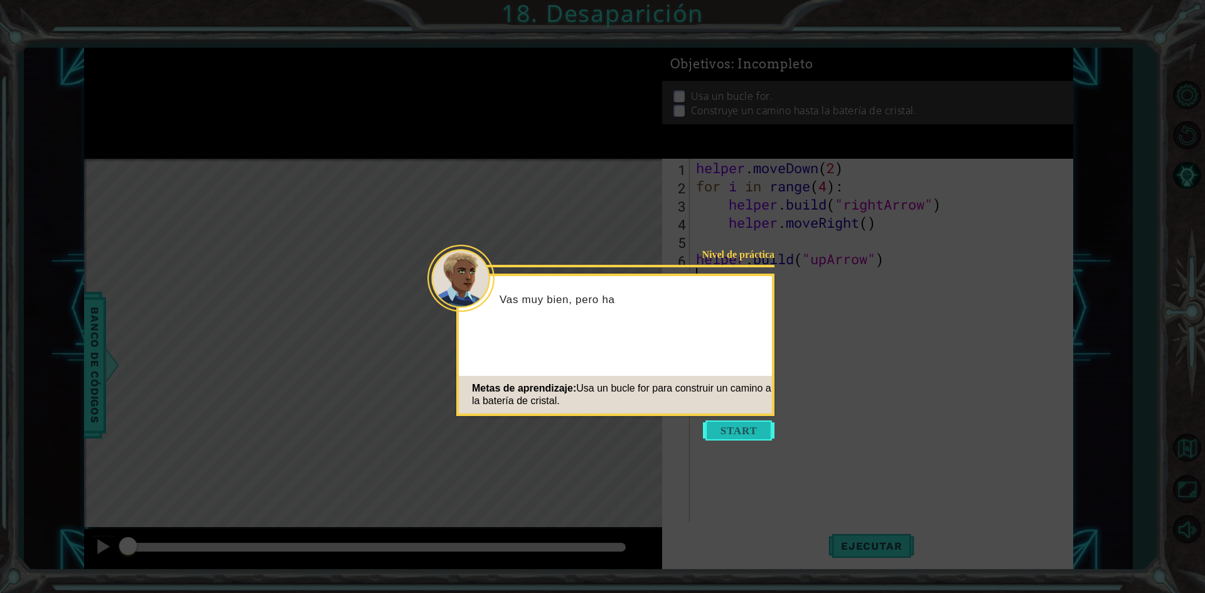
click at [742, 430] on button "Start" at bounding box center [739, 430] width 72 height 20
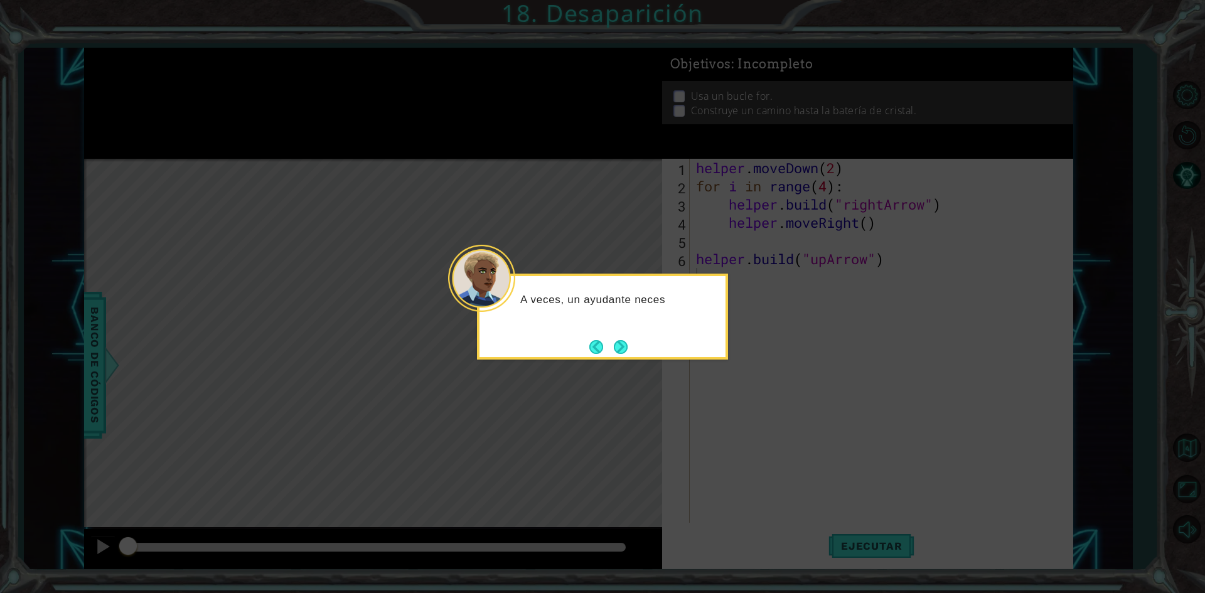
click at [606, 333] on div "A veces, un ayudante neces" at bounding box center [602, 317] width 251 height 86
click at [624, 341] on button "Next" at bounding box center [621, 347] width 14 height 14
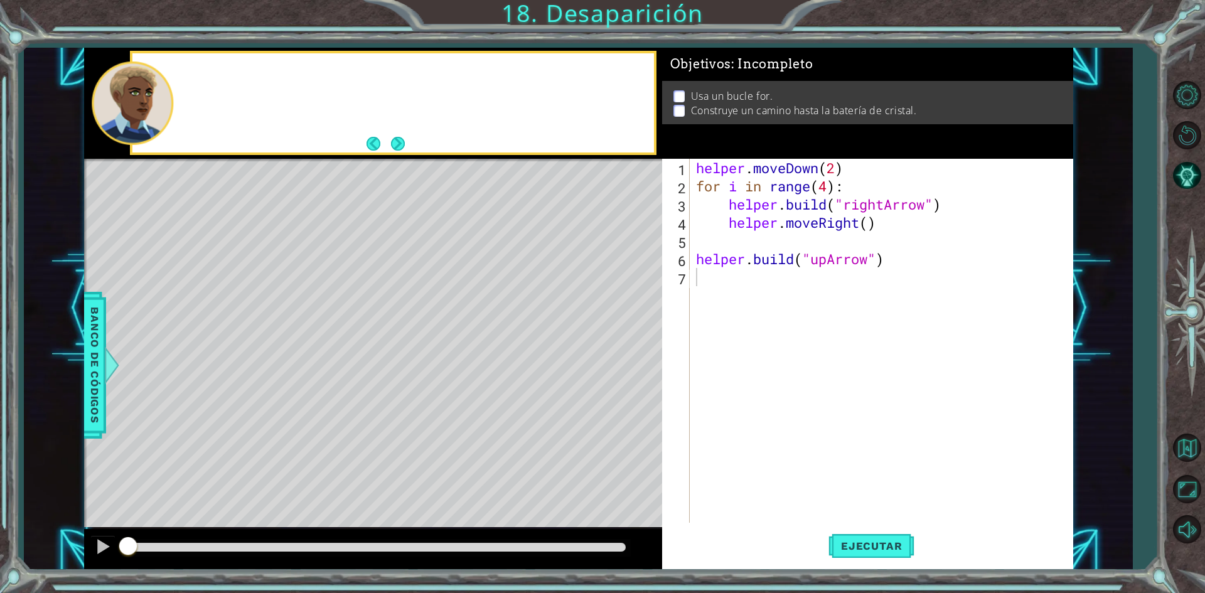
click at [624, 341] on div "Level Map" at bounding box center [374, 344] width 580 height 370
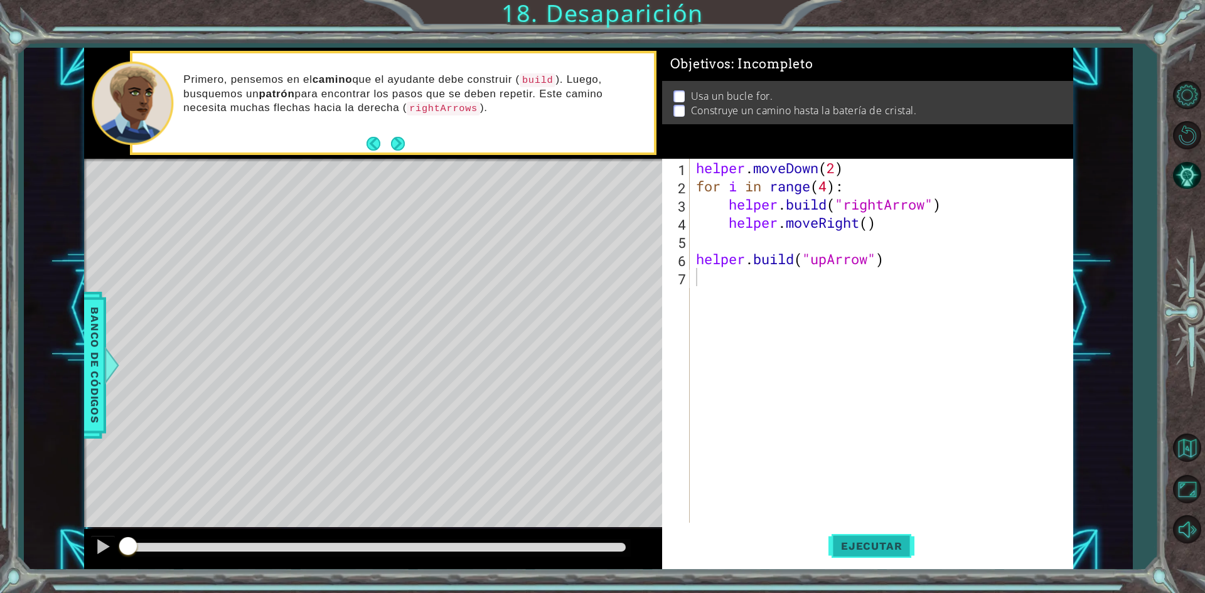
click at [878, 543] on span "Ejecutar" at bounding box center [871, 546] width 86 height 13
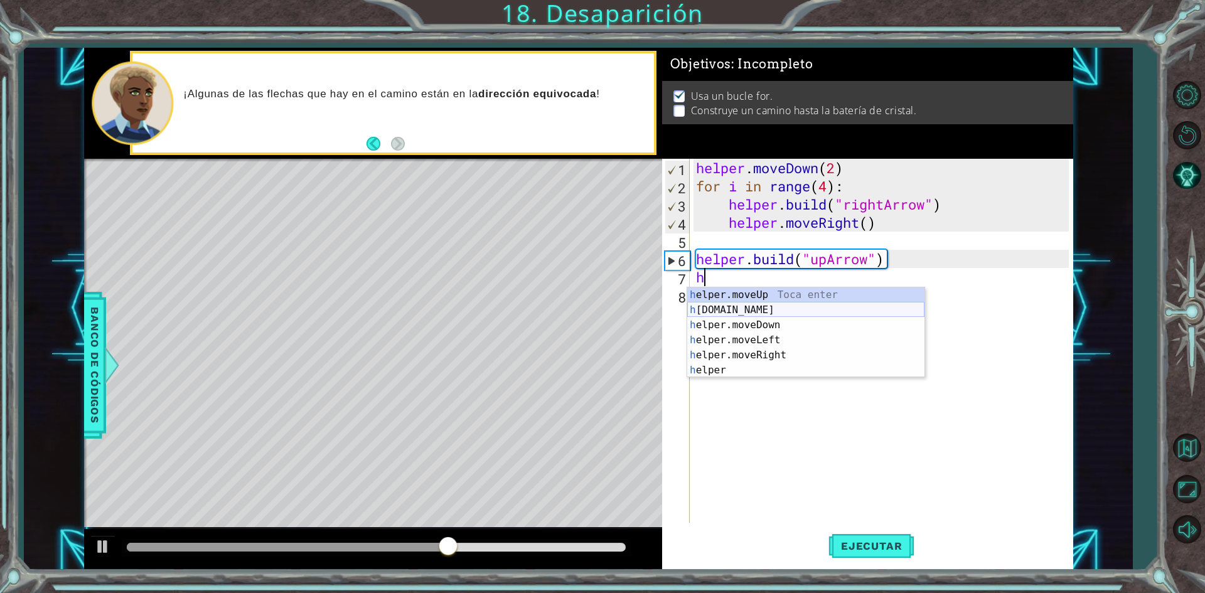
click at [736, 312] on div "h elper.moveUp Toca enter h [DOMAIN_NAME] Toca enter h elper.moveDown Toca ente…" at bounding box center [805, 347] width 237 height 120
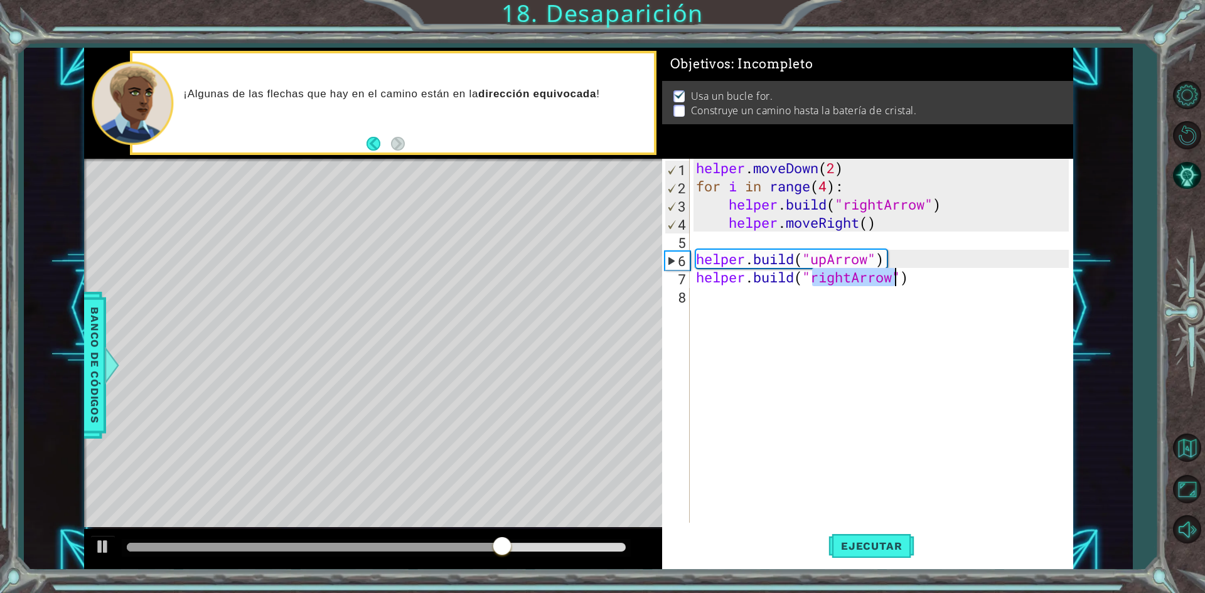
click at [854, 278] on div "helper . moveDown ( 2 ) for i in range ( 4 ) : helper . build ( "rightArrow" ) …" at bounding box center [880, 341] width 375 height 364
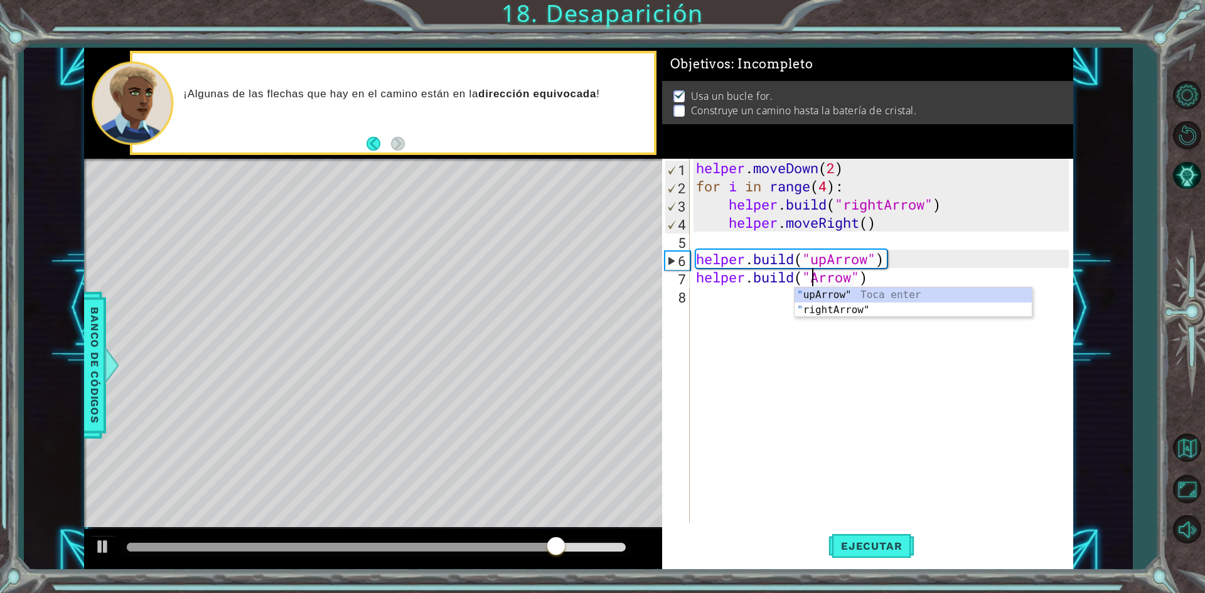
scroll to position [0, 6]
type textarea "[DOMAIN_NAME]("upArrow")"
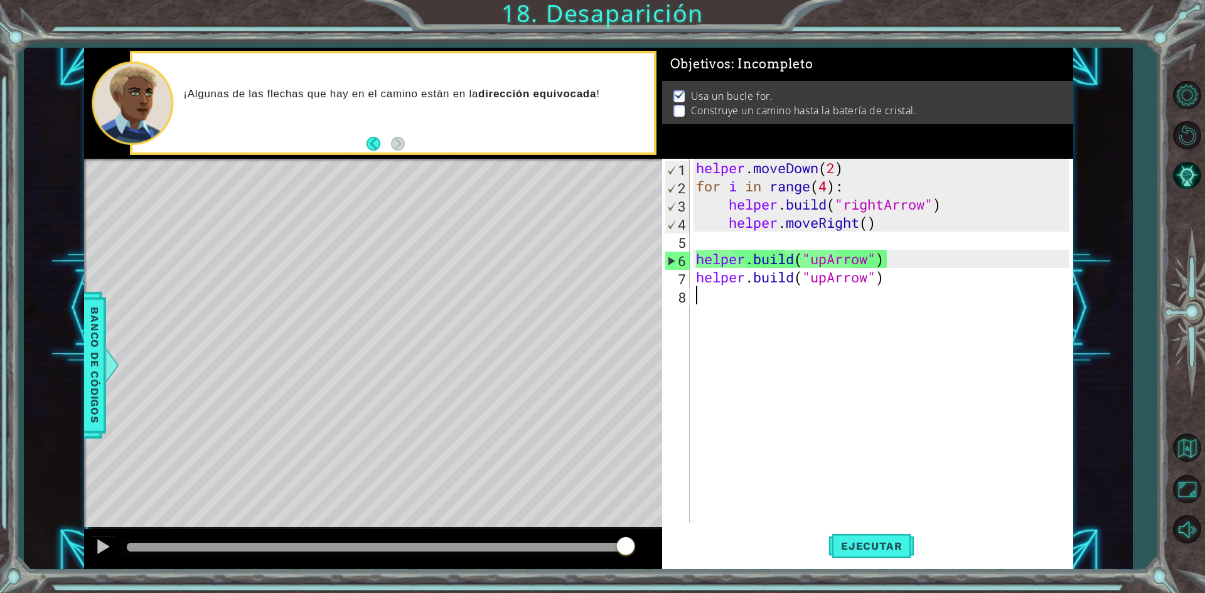
click at [818, 329] on div "helper . moveDown ( 2 ) for i in range ( 4 ) : helper . build ( "rightArrow" ) …" at bounding box center [884, 359] width 382 height 400
click at [862, 542] on span "Ejecutar" at bounding box center [871, 546] width 86 height 13
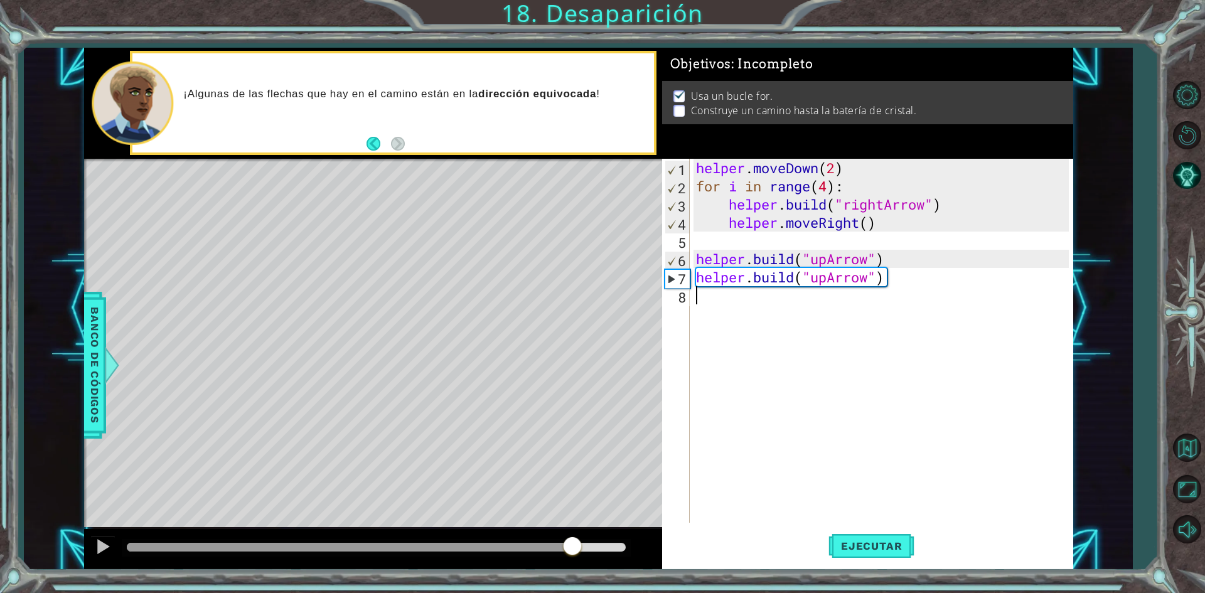
click at [572, 545] on div at bounding box center [376, 547] width 499 height 9
click at [909, 250] on div "helper . moveDown ( 2 ) for i in range ( 4 ) : helper . build ( "rightArrow" ) …" at bounding box center [884, 359] width 382 height 400
type textarea "[DOMAIN_NAME]("upArrow")"
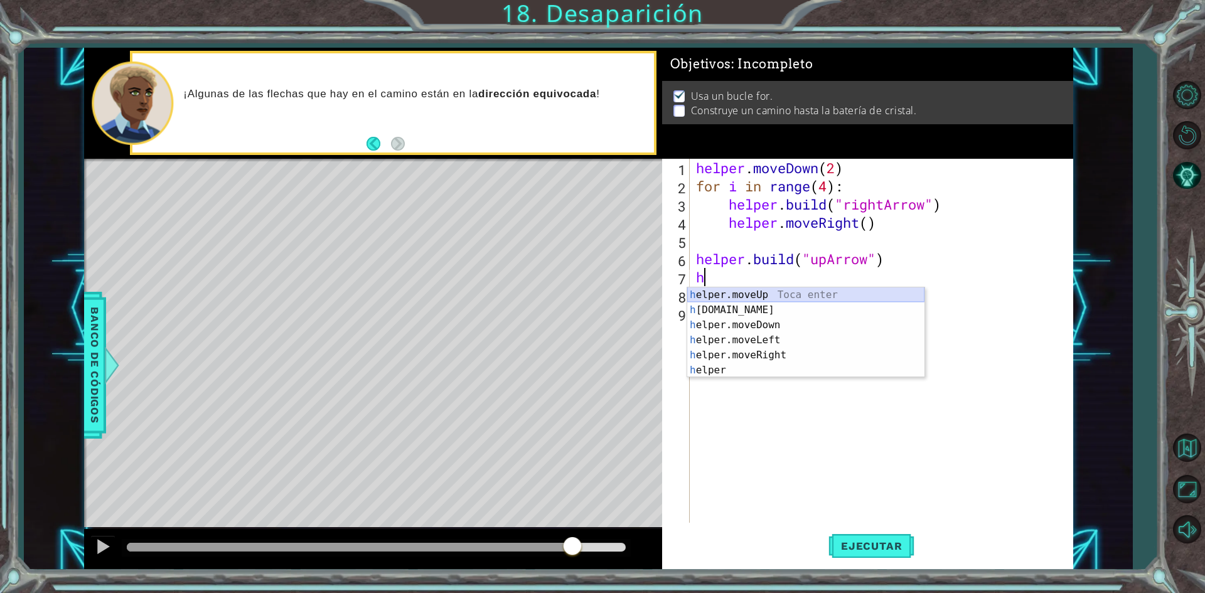
drag, startPoint x: 791, startPoint y: 294, endPoint x: 791, endPoint y: 328, distance: 33.9
click at [791, 294] on div "h elper.moveUp Toca enter h [DOMAIN_NAME] Toca enter h elper.moveDown Toca ente…" at bounding box center [805, 347] width 237 height 120
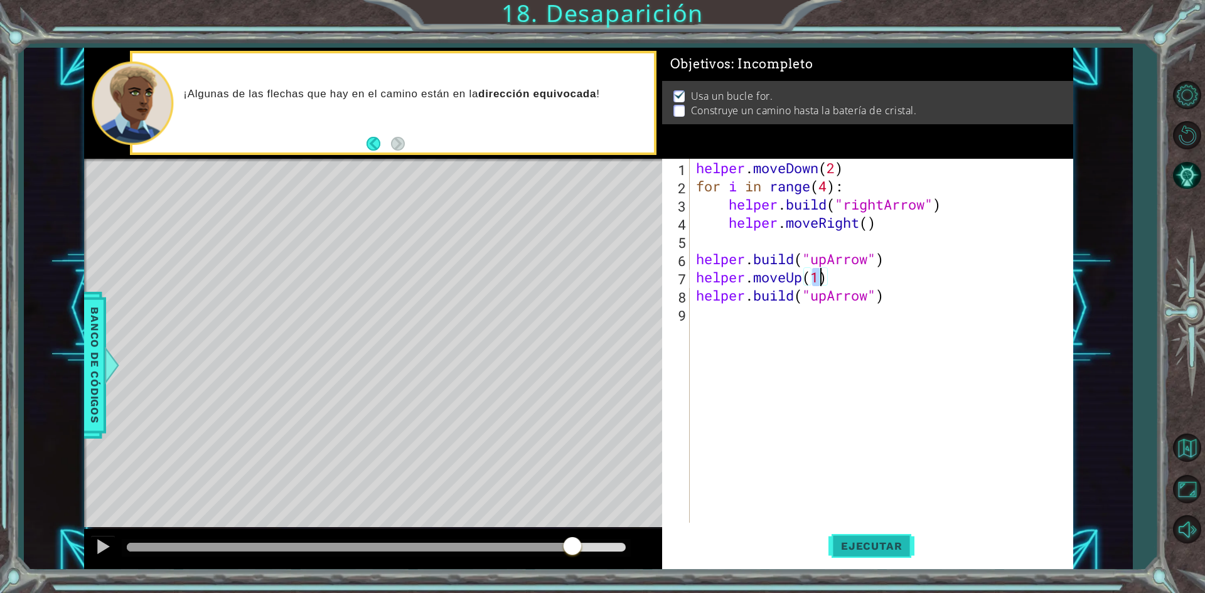
type textarea "helper.moveUp(1)"
click at [856, 552] on span "Ejecutar" at bounding box center [871, 546] width 86 height 13
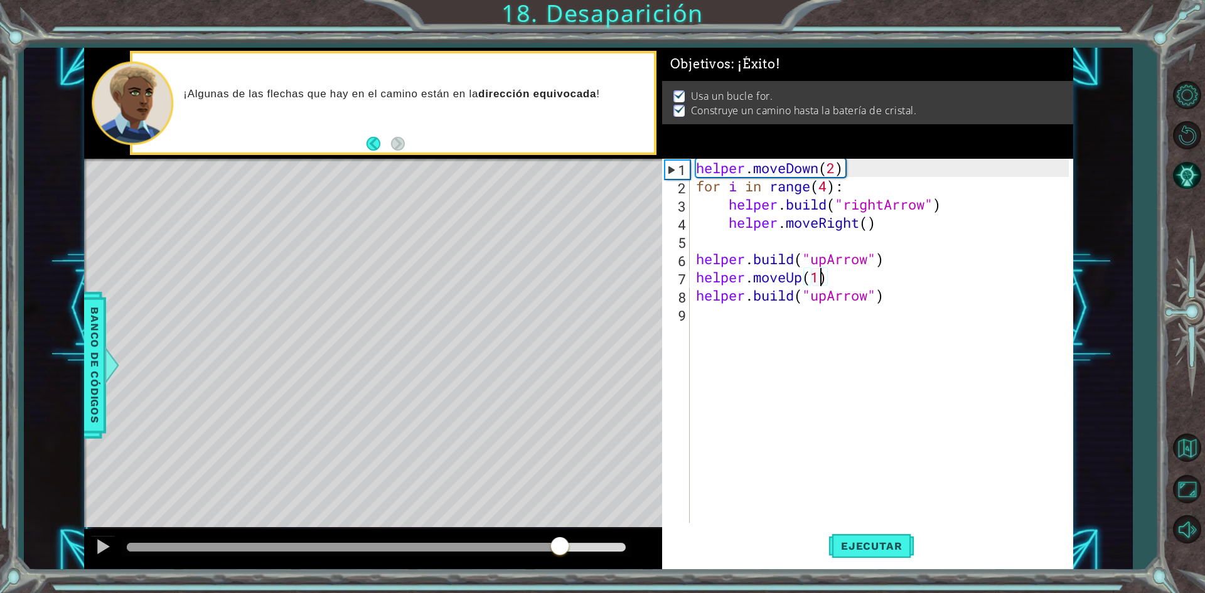
click at [560, 543] on div at bounding box center [376, 547] width 499 height 9
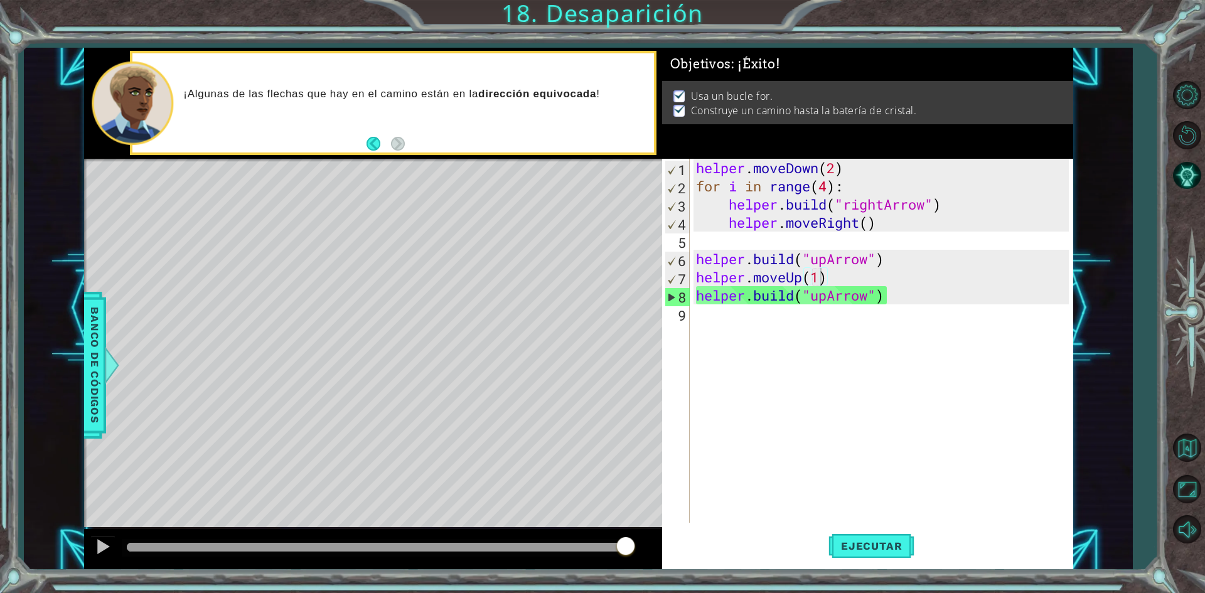
drag, startPoint x: 547, startPoint y: 546, endPoint x: 681, endPoint y: 543, distance: 134.3
click at [680, 543] on body "1 ההההההההההההההההההההההההההההההההההההההההההההההההההההההההההההההההההההההההההההה…" at bounding box center [602, 296] width 1205 height 593
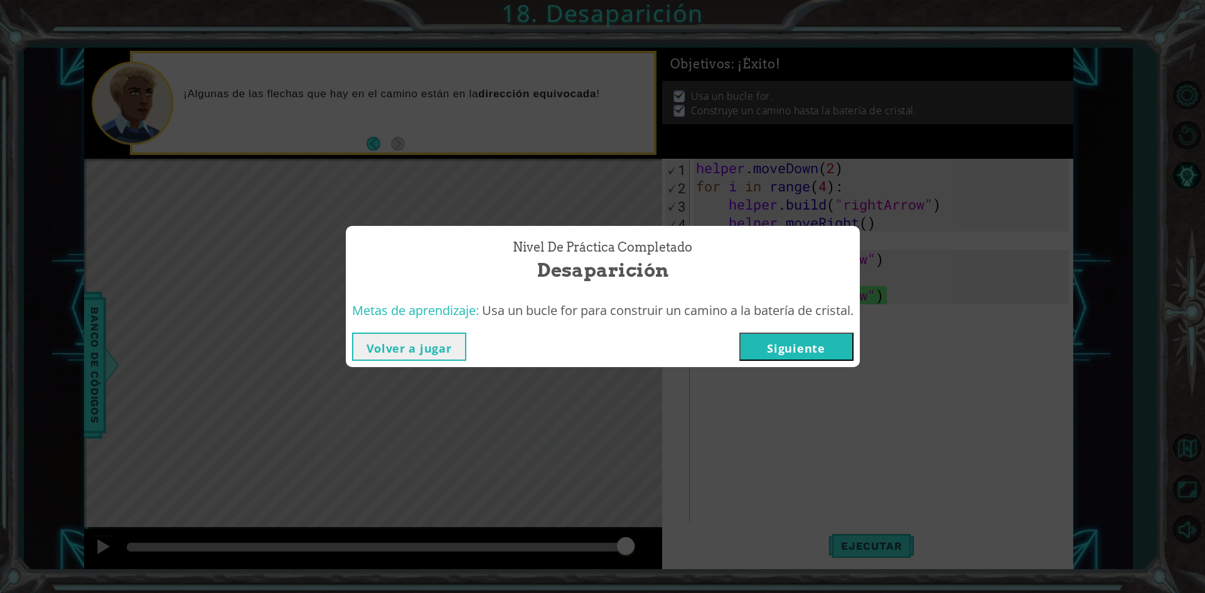
click at [767, 341] on button "Siguiente" at bounding box center [796, 347] width 114 height 28
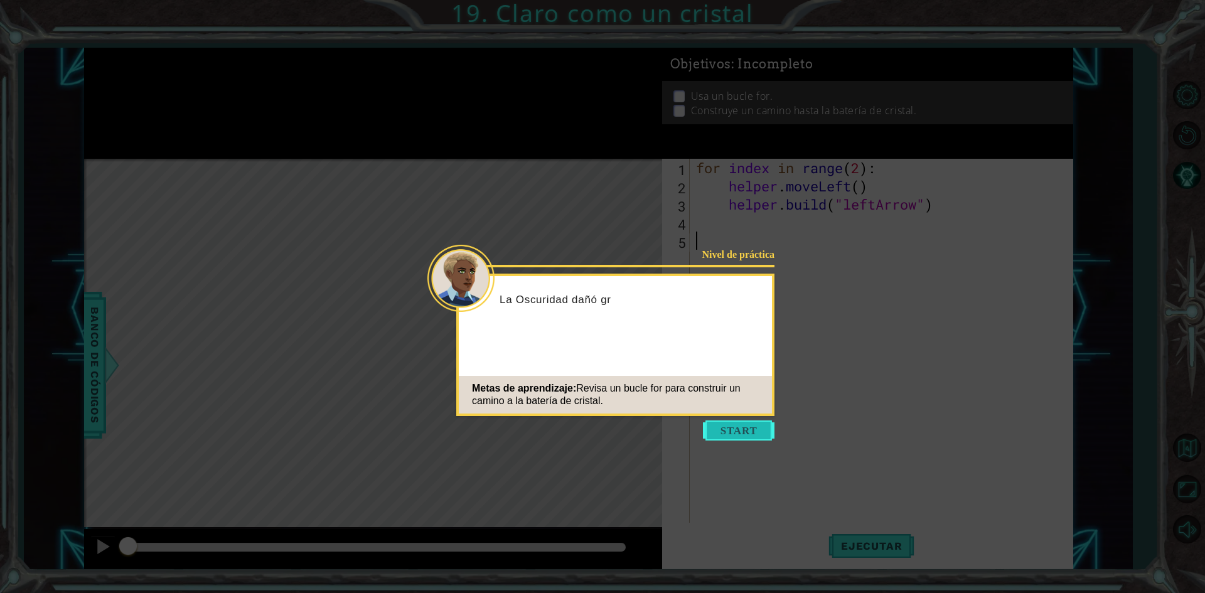
click at [745, 436] on button "Start" at bounding box center [739, 430] width 72 height 20
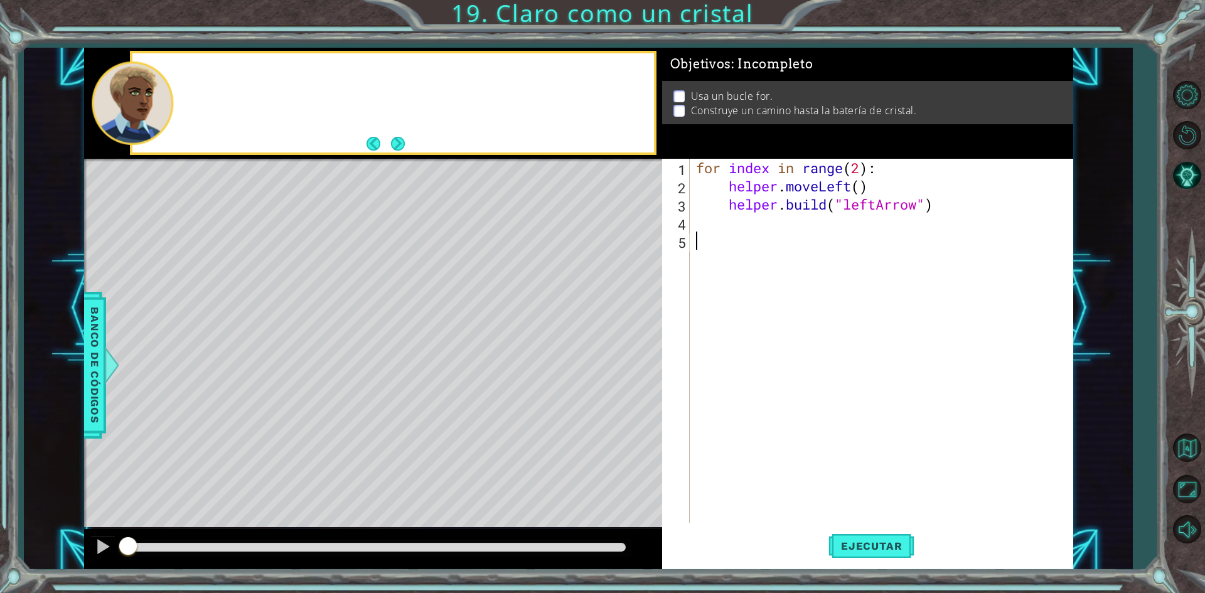
click at [742, 431] on div "for index in range ( 2 ) : helper . moveLeft ( ) helper . build ( "leftArrow" )" at bounding box center [884, 359] width 382 height 400
click at [854, 555] on button "Ejecutar" at bounding box center [871, 546] width 86 height 41
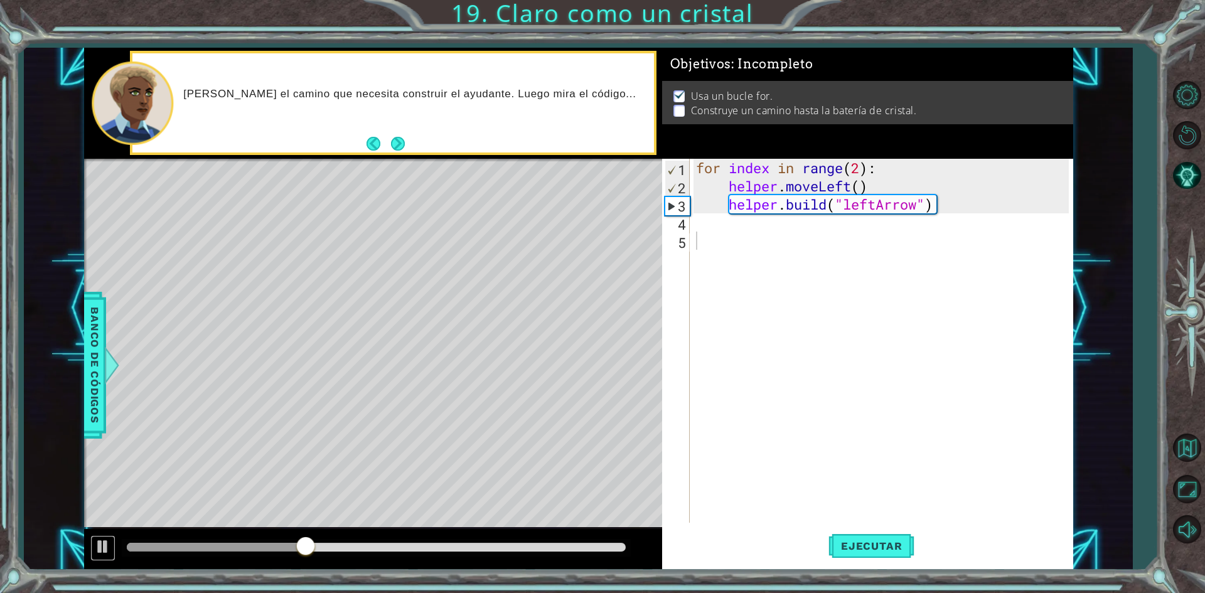
drag, startPoint x: 97, startPoint y: 546, endPoint x: 87, endPoint y: 540, distance: 11.5
click at [89, 542] on div at bounding box center [373, 549] width 578 height 40
click at [781, 235] on div "for index in range ( 2 ) : helper . moveLeft ( ) helper . build ( "leftArrow" )" at bounding box center [884, 359] width 382 height 400
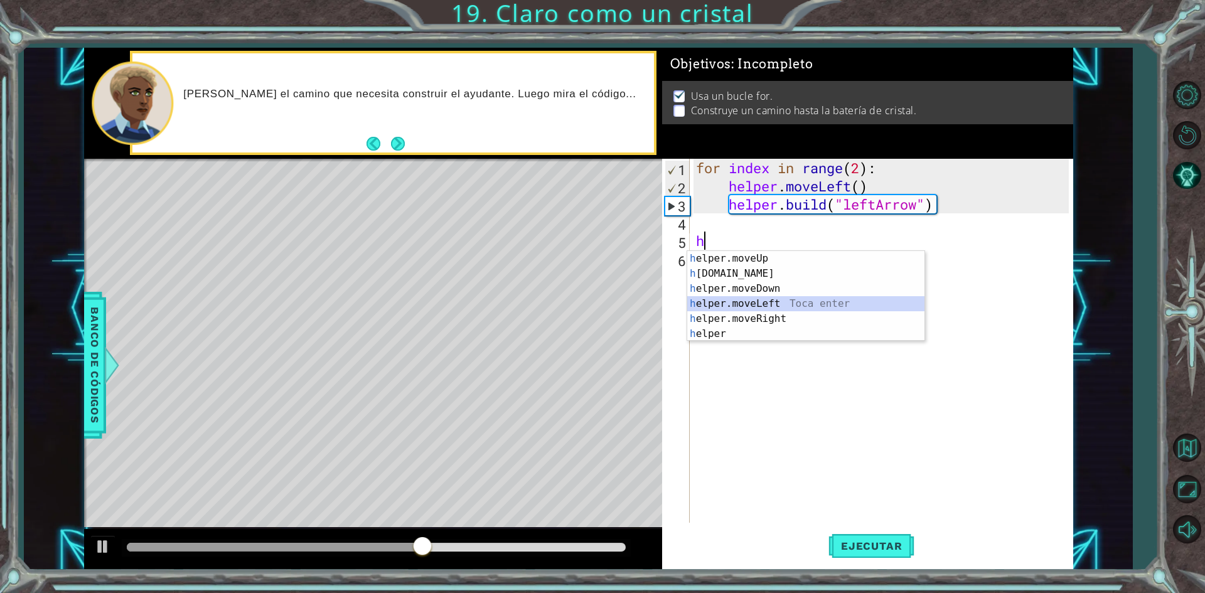
click at [773, 305] on div "h elper.moveUp Toca enter h [DOMAIN_NAME] Toca enter h elper.moveDown Toca ente…" at bounding box center [805, 311] width 237 height 120
type textarea "helper.moveLeft(1)"
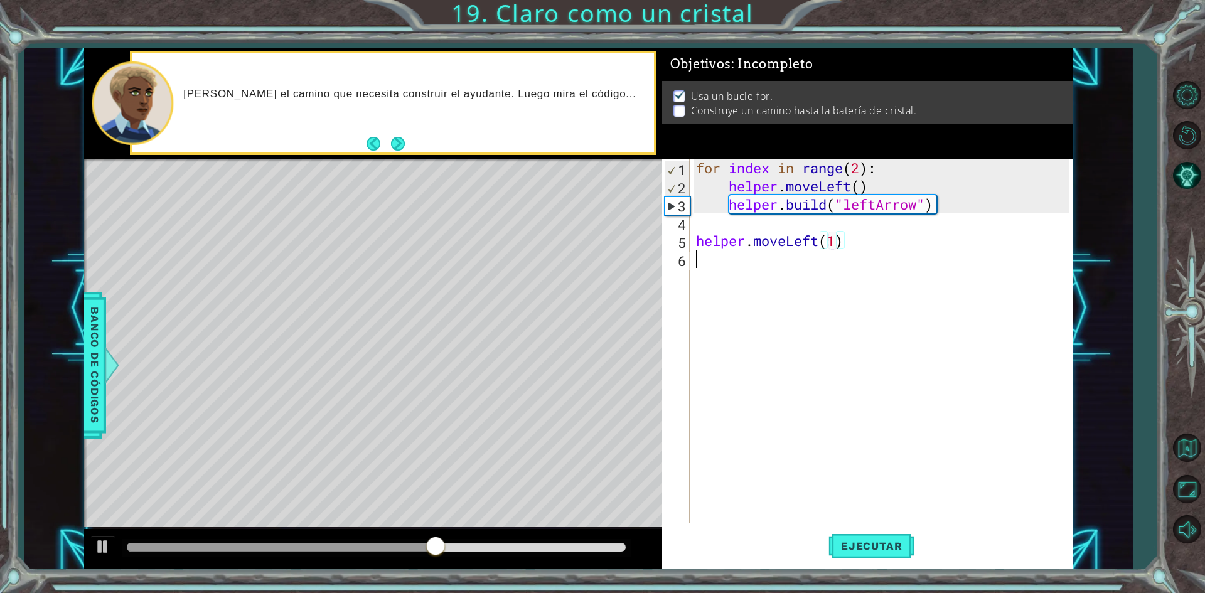
click at [760, 295] on div "for index in range ( 2 ) : helper . moveLeft ( ) helper . build ( "leftArrow" )…" at bounding box center [884, 359] width 382 height 400
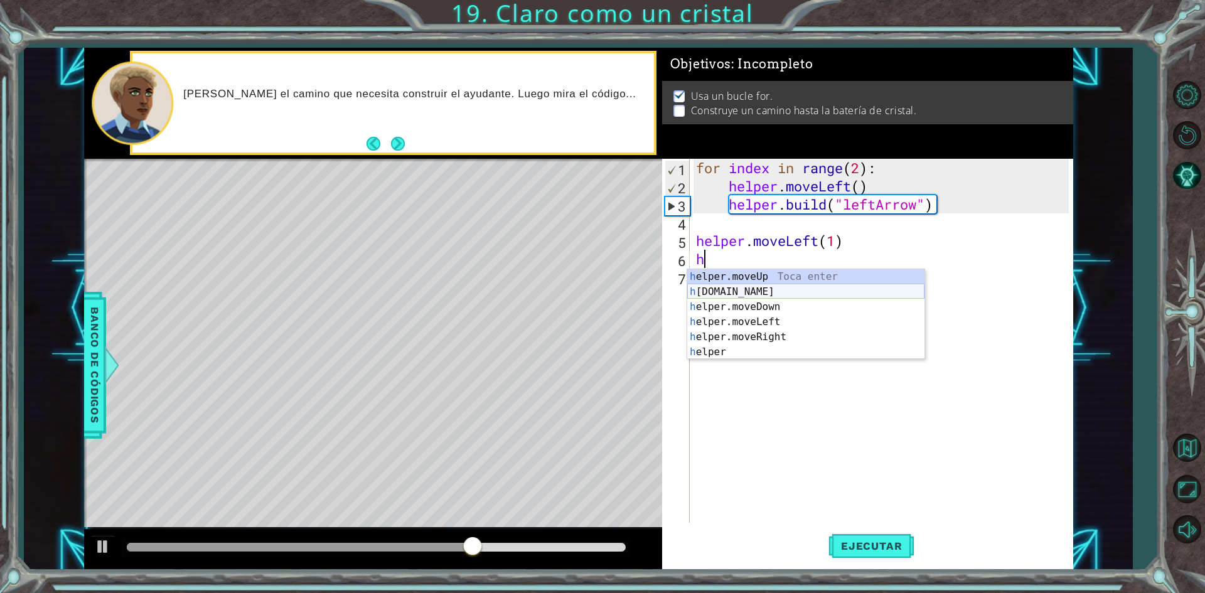
click at [749, 291] on div "h elper.moveUp Toca enter h [DOMAIN_NAME] Toca enter h elper.moveDown Toca ente…" at bounding box center [805, 329] width 237 height 120
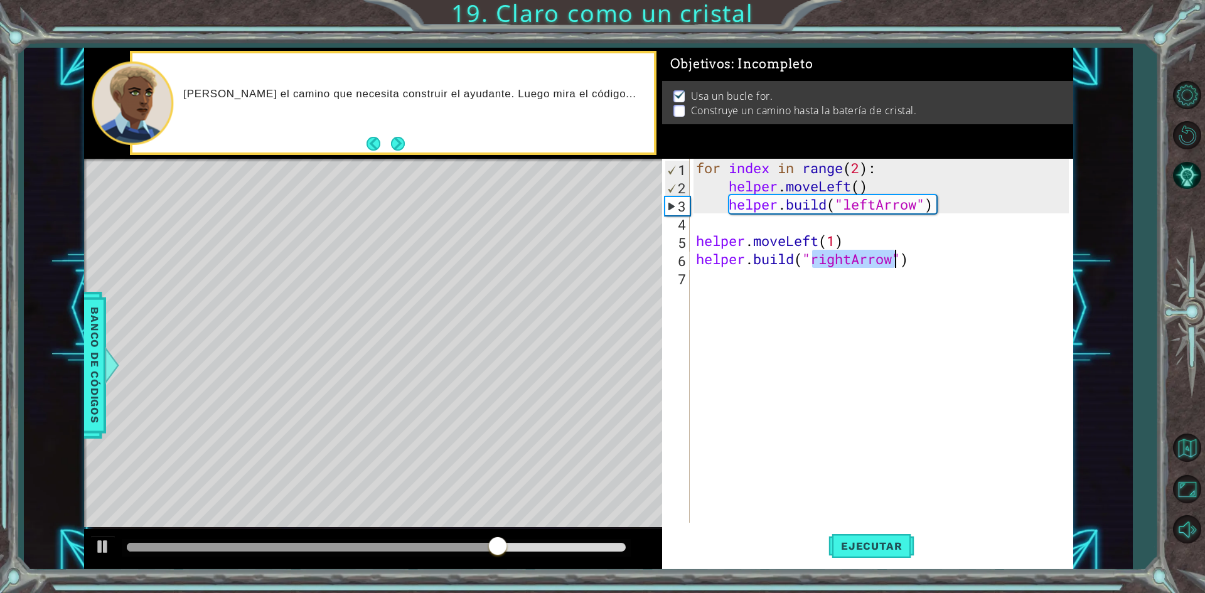
click at [846, 258] on div "for index in range ( 2 ) : helper . moveLeft ( ) helper . build ( "leftArrow" )…" at bounding box center [880, 341] width 375 height 364
click at [851, 262] on div "for index in range ( 2 ) : helper . moveLeft ( ) helper . build ( "leftArrow" )…" at bounding box center [884, 359] width 382 height 400
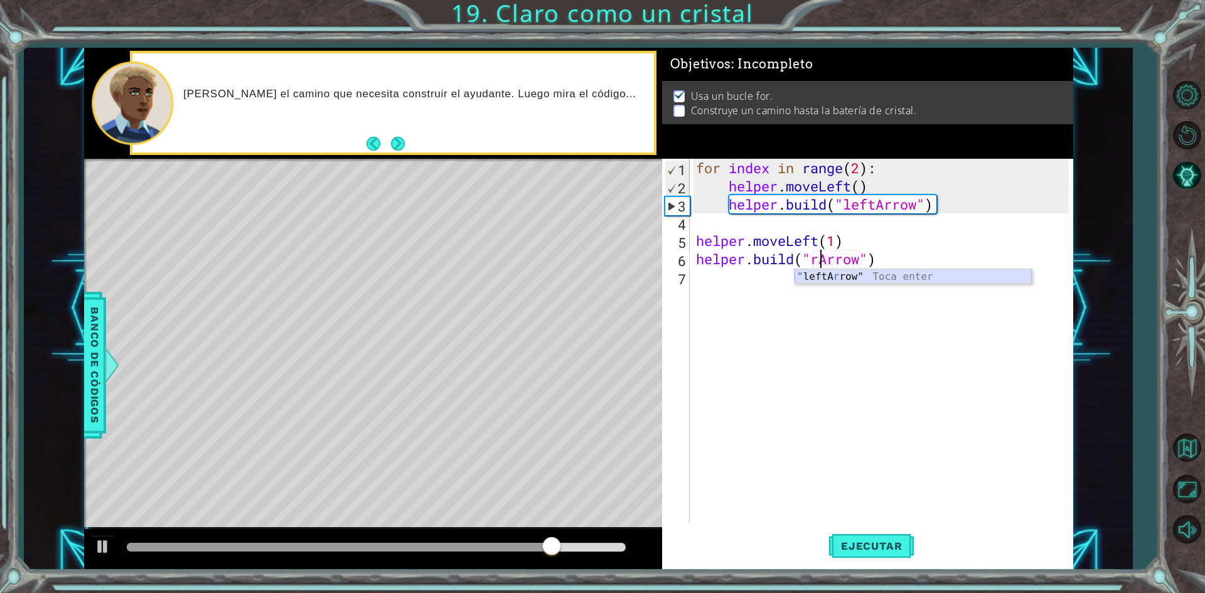
click at [843, 274] on div "" leftA r row" Toca enter" at bounding box center [912, 291] width 237 height 45
type textarea "[DOMAIN_NAME]("leftArrow"")"
click at [816, 282] on div "for index in range ( 2 ) : helper . moveLeft ( ) helper . build ( "leftArrow" )…" at bounding box center [884, 359] width 382 height 400
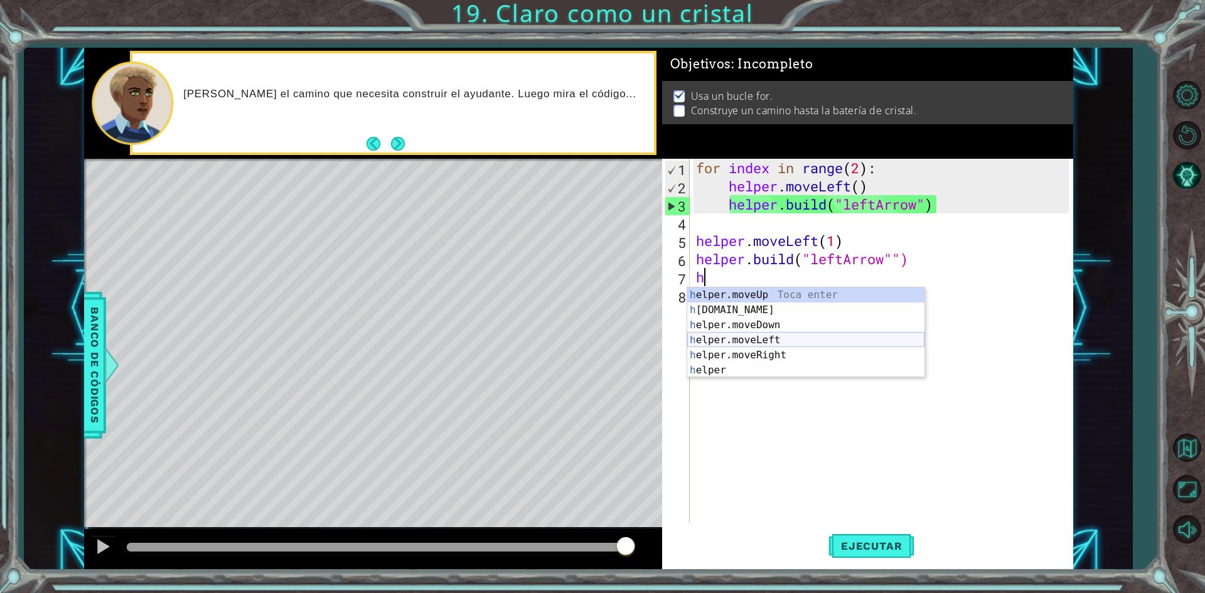
click at [794, 335] on div "h elper.moveUp Toca enter h [DOMAIN_NAME] Toca enter h elper.moveDown Toca ente…" at bounding box center [805, 347] width 237 height 120
type textarea "helper.moveLeft(1)"
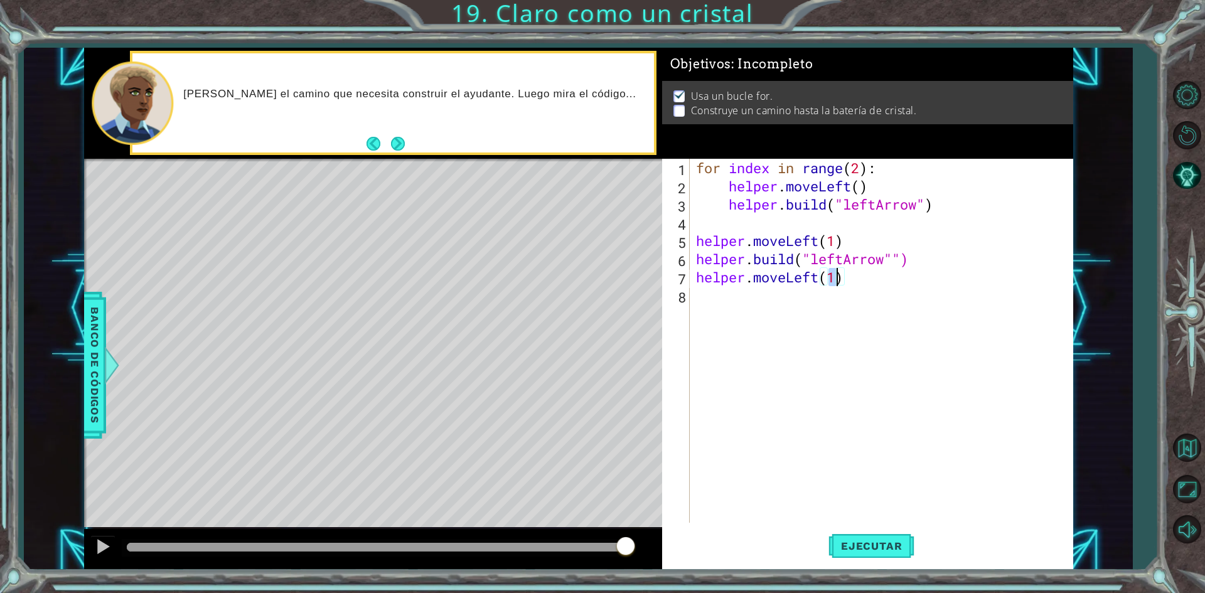
click at [772, 323] on div "for index in range ( 2 ) : helper . moveLeft ( ) helper . build ( "leftArrow" )…" at bounding box center [884, 359] width 382 height 400
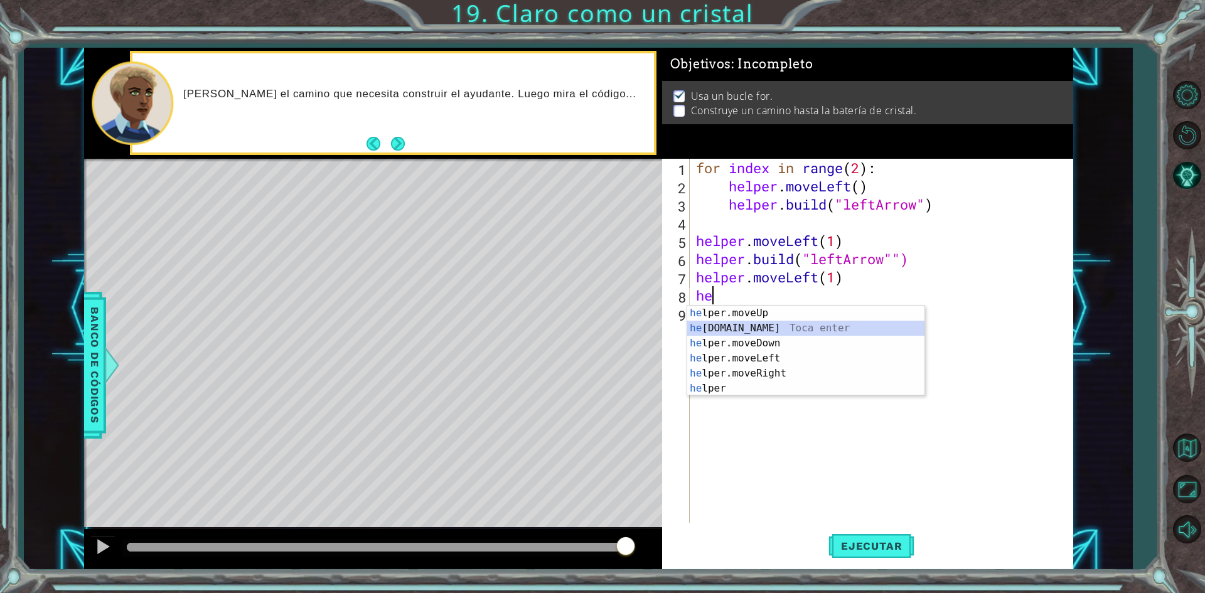
click at [771, 331] on div "he lper.moveUp Toca enter he [DOMAIN_NAME] Toca enter he lper.moveDown Toca ent…" at bounding box center [805, 366] width 237 height 120
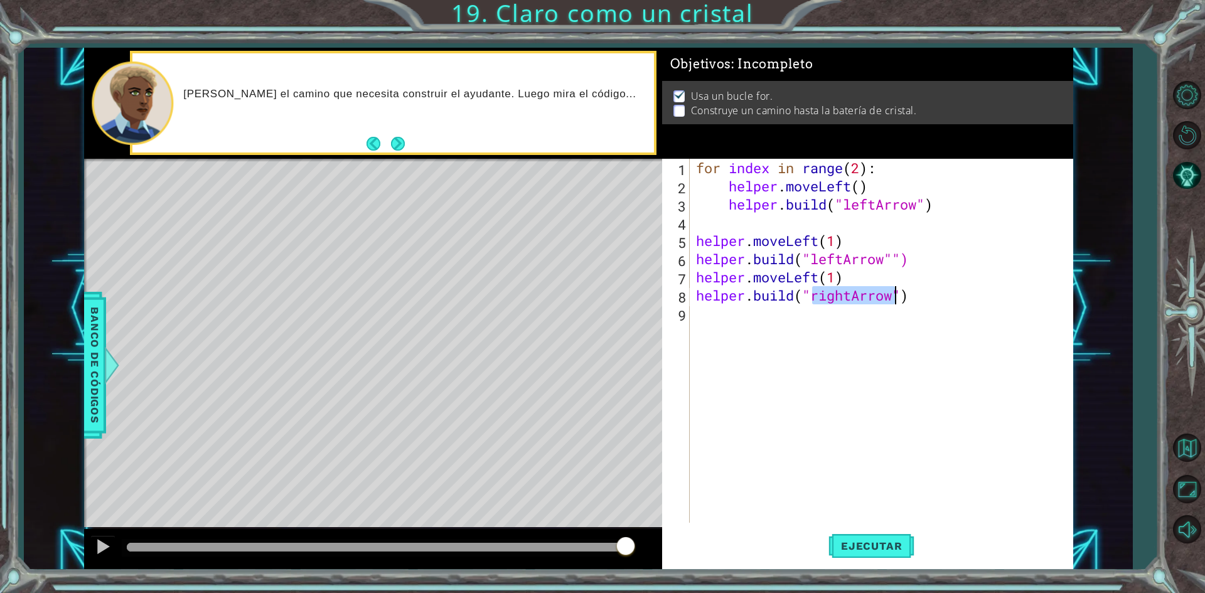
click at [846, 291] on div "for index in range ( 2 ) : helper . moveLeft ( ) helper . build ( "leftArrow" )…" at bounding box center [880, 341] width 375 height 364
click at [853, 296] on div "for index in range ( 2 ) : helper . moveLeft ( ) helper . build ( "leftArrow" )…" at bounding box center [884, 359] width 382 height 400
click at [834, 315] on div "" leftA r row" Toca enter" at bounding box center [912, 328] width 237 height 45
type textarea "[DOMAIN_NAME]("leftArrow"")"
click at [845, 542] on span "Ejecutar" at bounding box center [871, 546] width 86 height 13
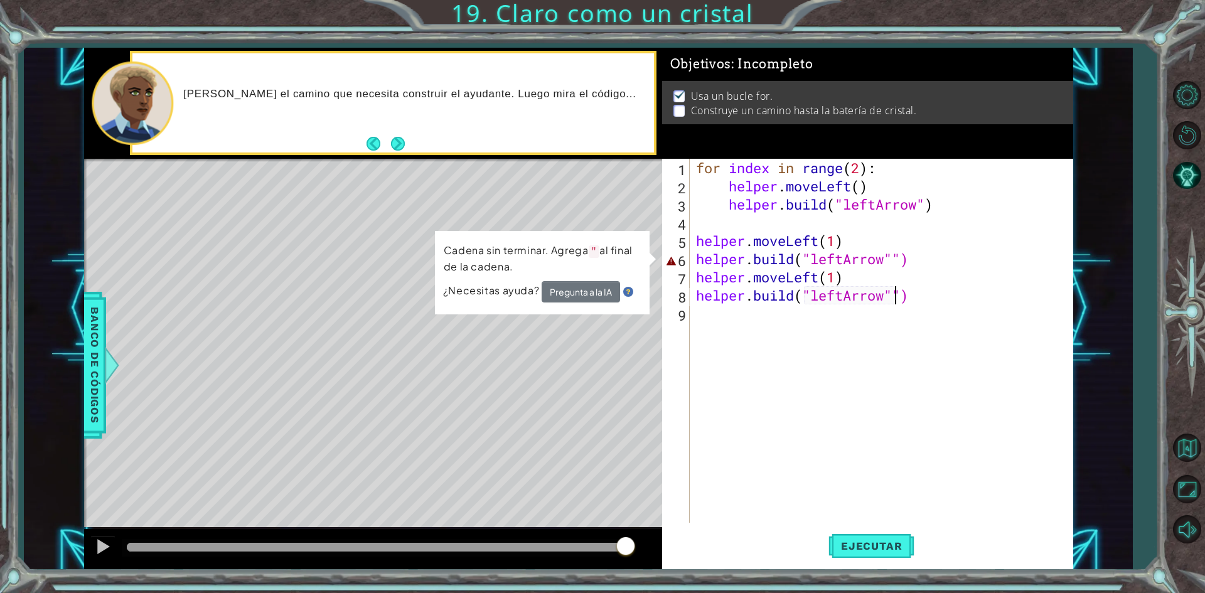
drag, startPoint x: 152, startPoint y: 537, endPoint x: 763, endPoint y: 591, distance: 612.9
click at [798, 592] on html "1 ההההההההההההההההההההההההההההההההההההההההההההההההההההההההההההההההההההההההההההה…" at bounding box center [602, 296] width 1205 height 593
click at [882, 347] on div "for index in range ( 2 ) : helper . moveLeft ( ) helper . build ( "leftArrow" )…" at bounding box center [884, 359] width 382 height 400
click at [577, 287] on button "Pregunta a la IA" at bounding box center [581, 291] width 78 height 21
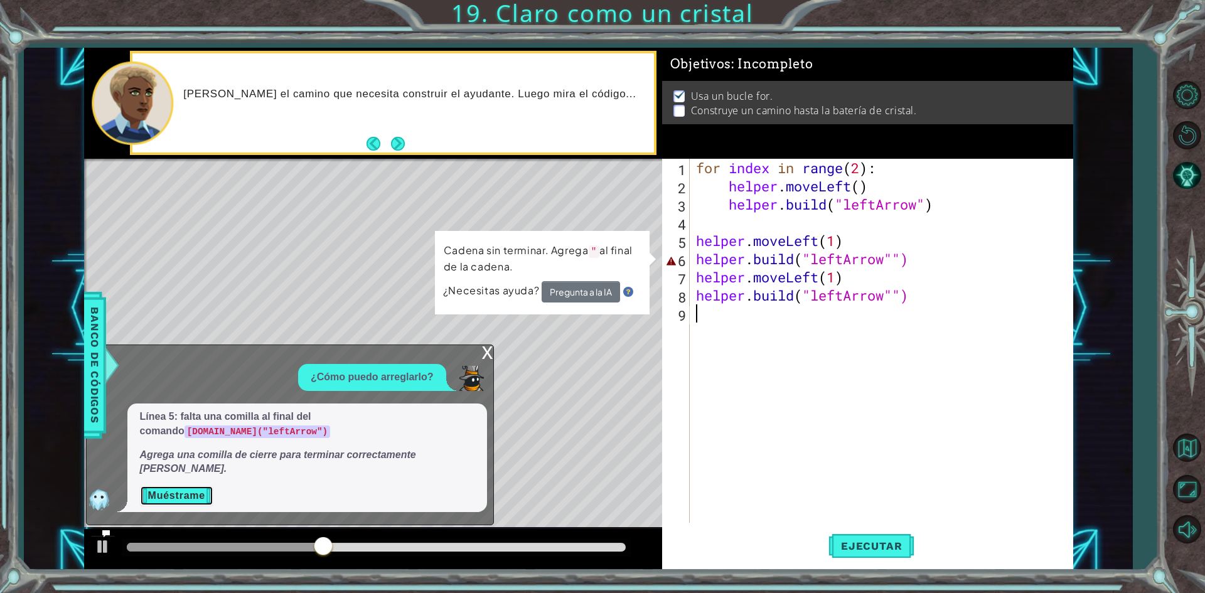
click at [201, 491] on button "Muéstrame" at bounding box center [176, 496] width 73 height 20
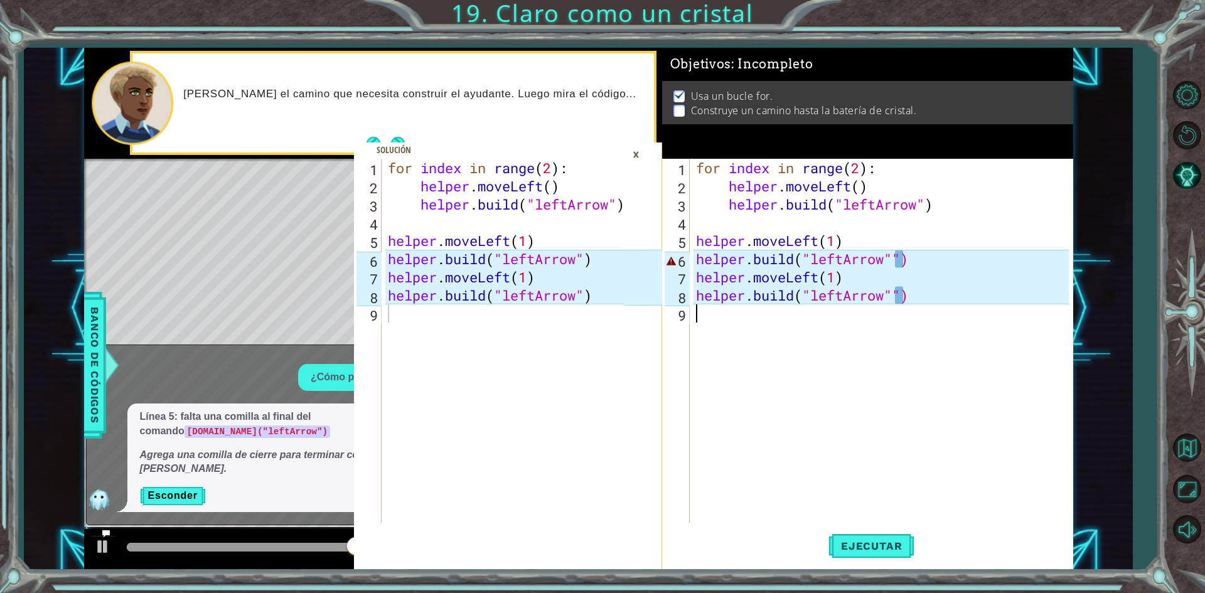
click at [711, 408] on div "for index in range ( 2 ) : helper . moveLeft ( ) helper . build ( "leftArrow" )…" at bounding box center [884, 359] width 382 height 400
click at [640, 151] on div "×" at bounding box center [635, 154] width 19 height 21
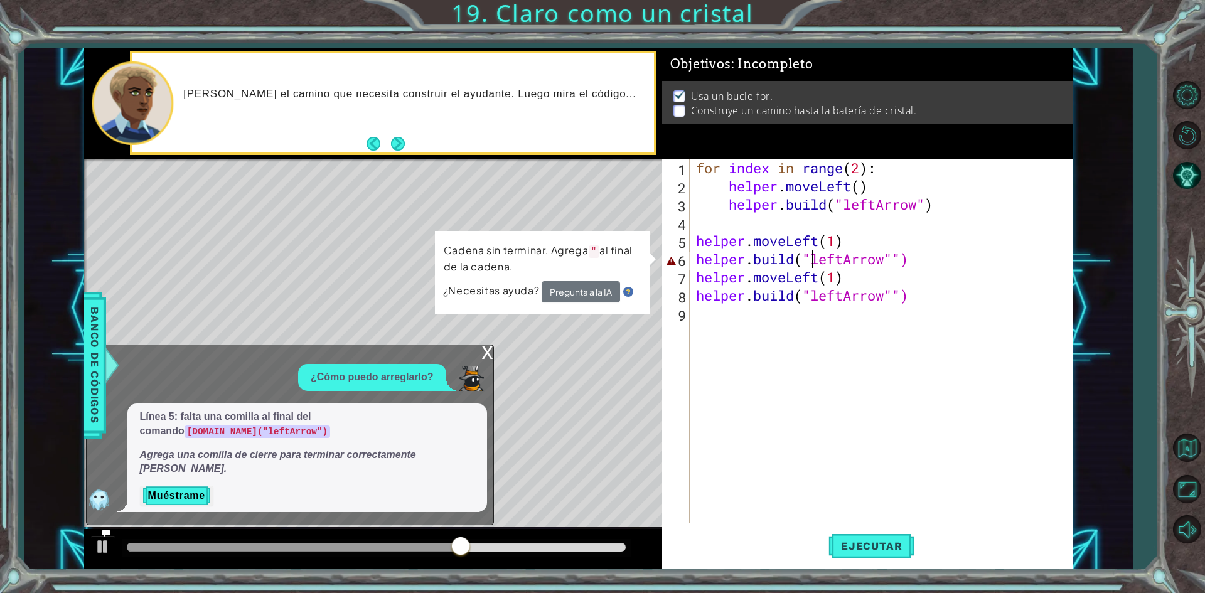
click at [810, 261] on div "for index in range ( 2 ) : helper . moveLeft ( ) helper . build ( "leftArrow" )…" at bounding box center [884, 359] width 382 height 400
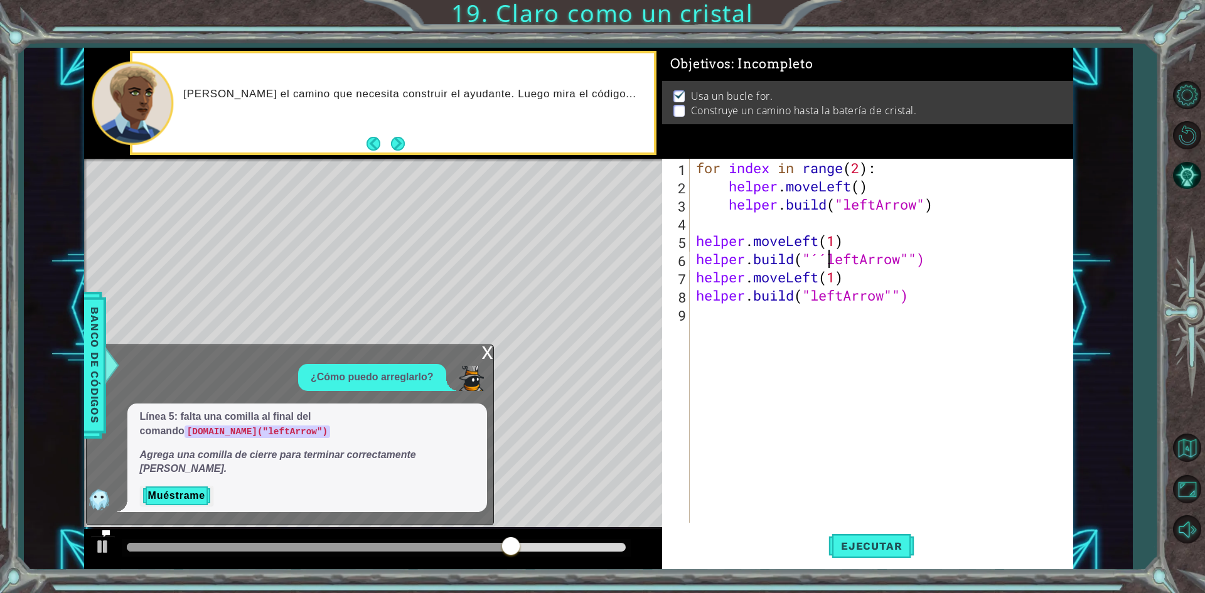
scroll to position [0, 6]
click at [878, 552] on span "Ejecutar" at bounding box center [871, 546] width 86 height 13
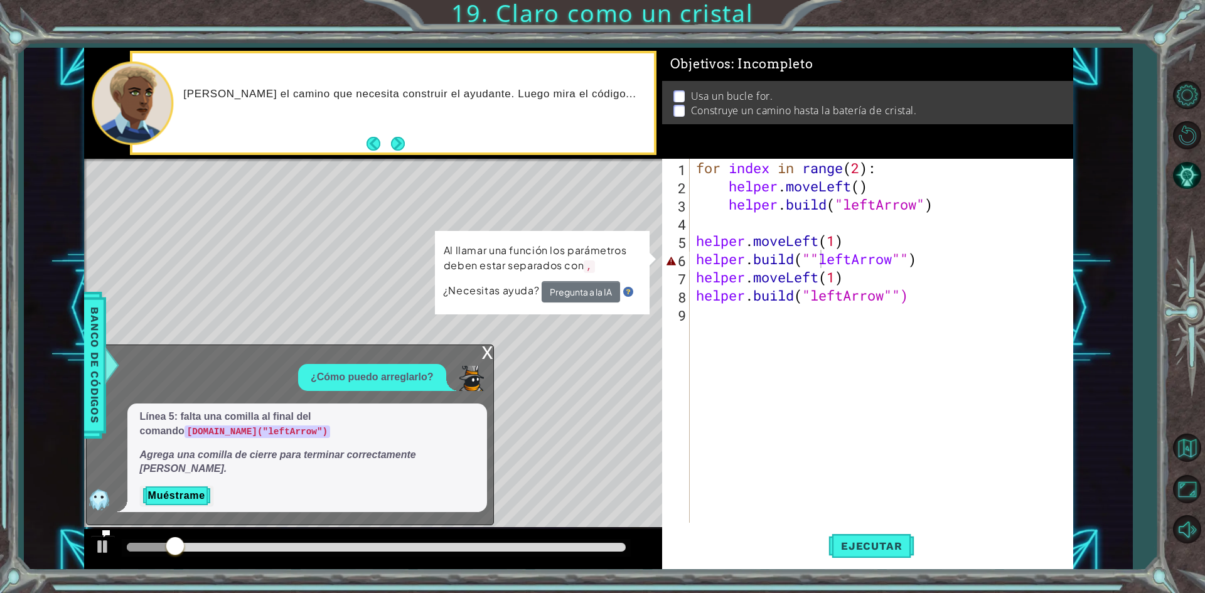
click at [488, 358] on div "x" at bounding box center [487, 351] width 11 height 13
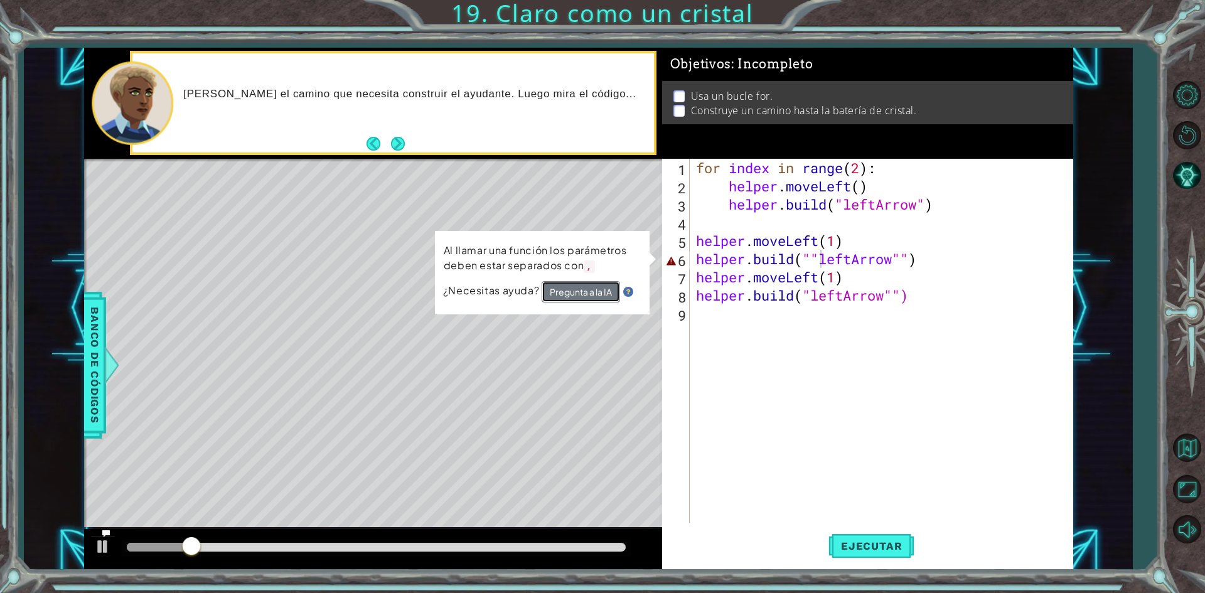
click at [577, 292] on button "Pregunta a la IA" at bounding box center [581, 291] width 78 height 21
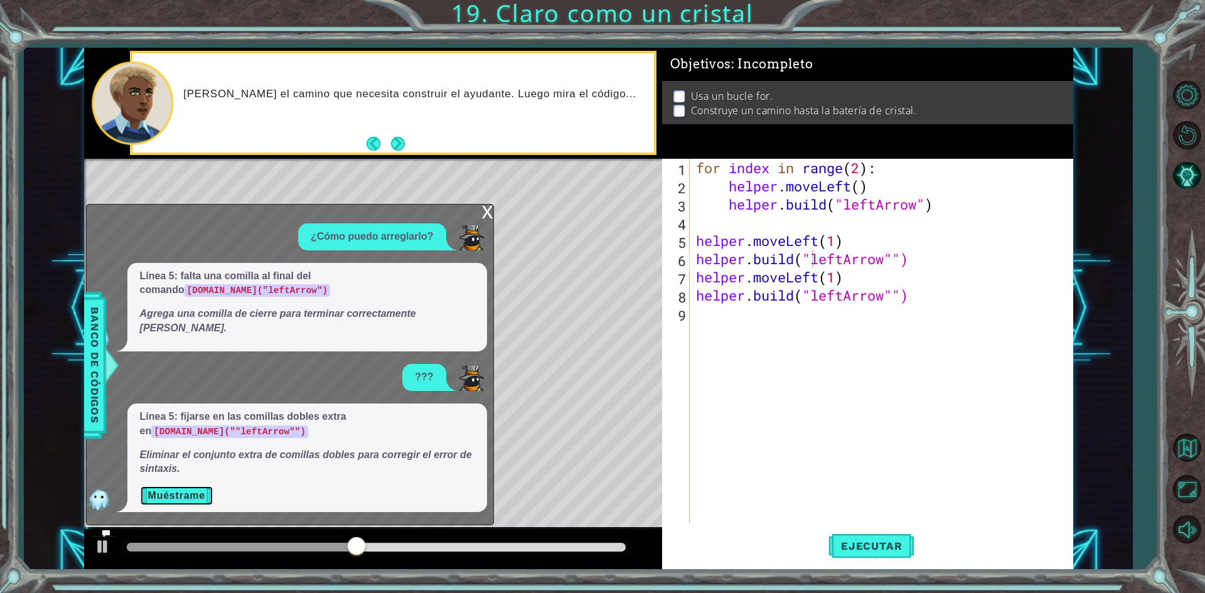
click at [184, 504] on button "Muéstrame" at bounding box center [176, 496] width 73 height 20
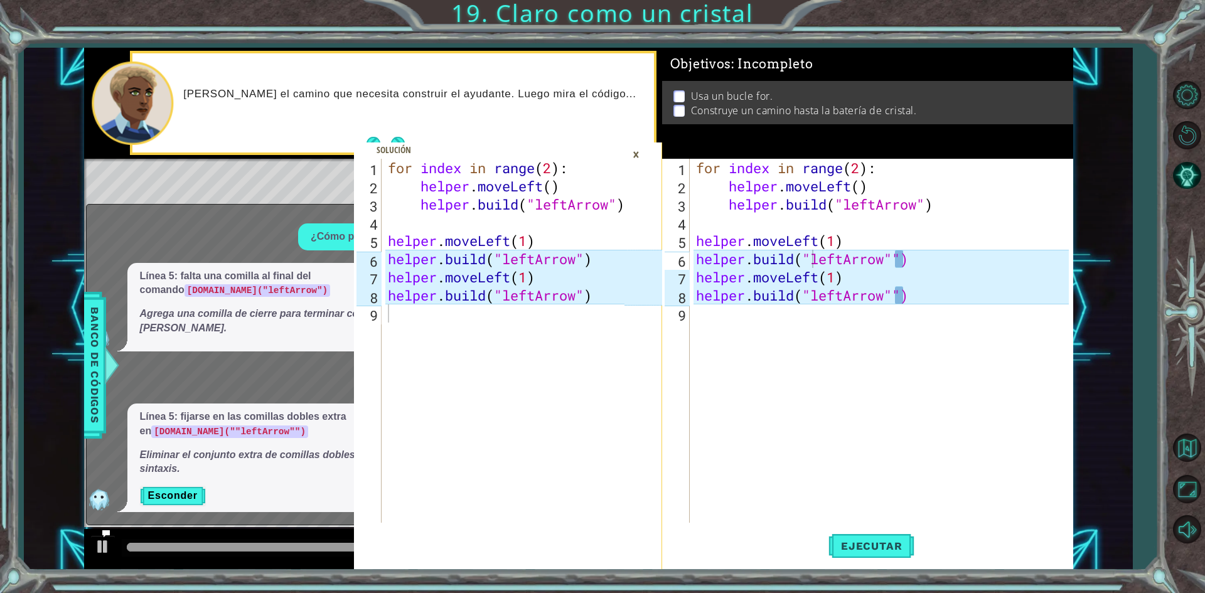
click at [634, 147] on div "×" at bounding box center [635, 154] width 19 height 21
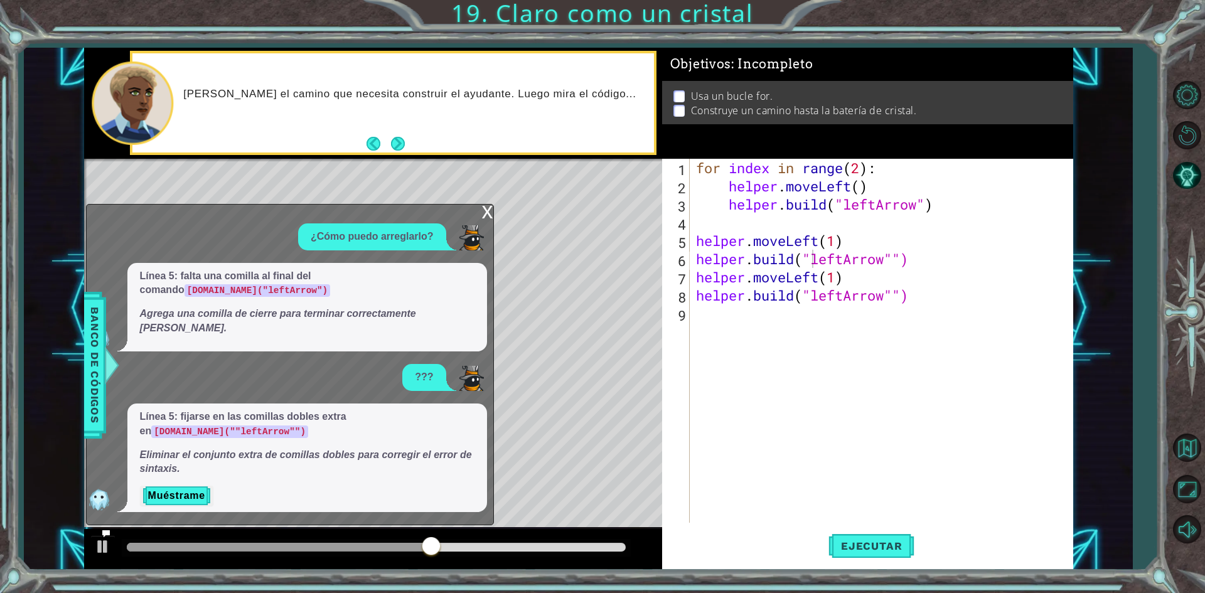
click at [903, 263] on div "for index in range ( 2 ) : helper . moveLeft ( ) helper . build ( "leftArrow" )…" at bounding box center [884, 359] width 382 height 400
click at [900, 295] on div "for index in range ( 2 ) : helper . moveLeft ( ) helper . build ( "leftArrow" )…" at bounding box center [884, 359] width 382 height 400
type textarea "[DOMAIN_NAME]("leftArrow")"
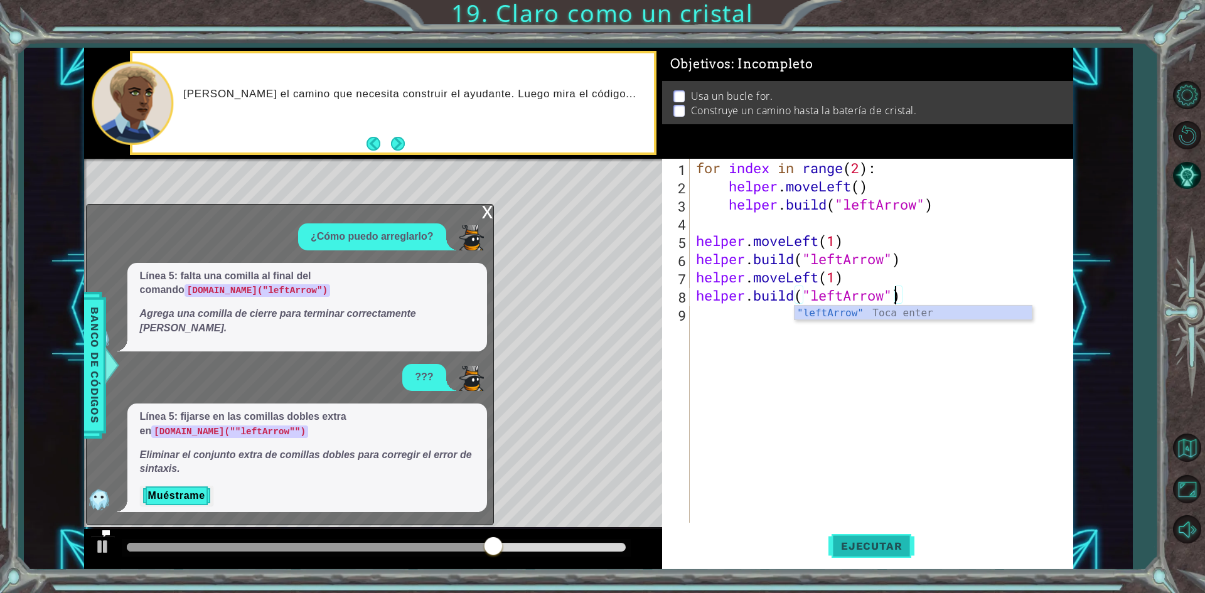
click at [889, 540] on span "Ejecutar" at bounding box center [871, 546] width 86 height 13
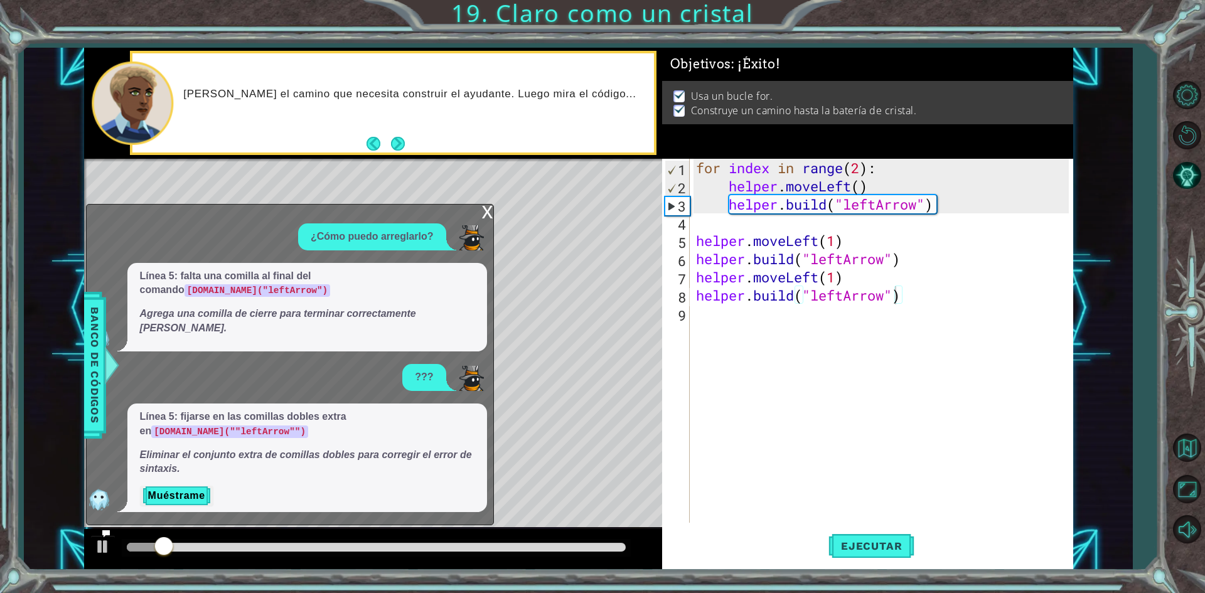
drag, startPoint x: 562, startPoint y: 540, endPoint x: 568, endPoint y: 543, distance: 7.3
click at [562, 540] on div at bounding box center [376, 548] width 509 height 18
click at [568, 545] on div at bounding box center [376, 547] width 499 height 9
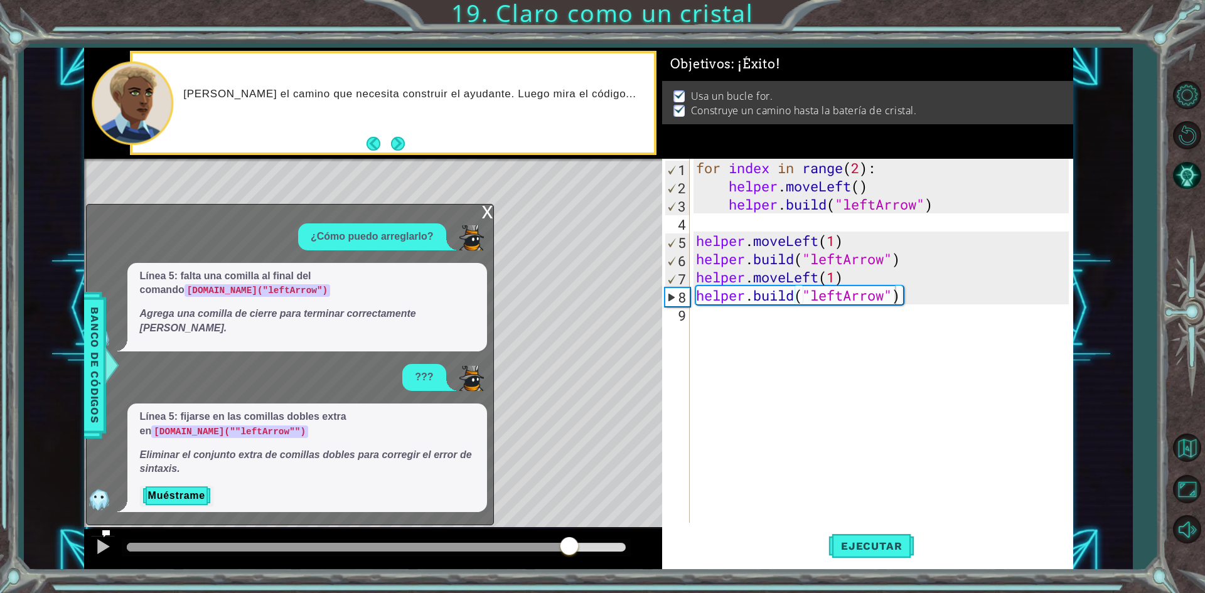
click at [484, 217] on div "x" at bounding box center [487, 211] width 11 height 13
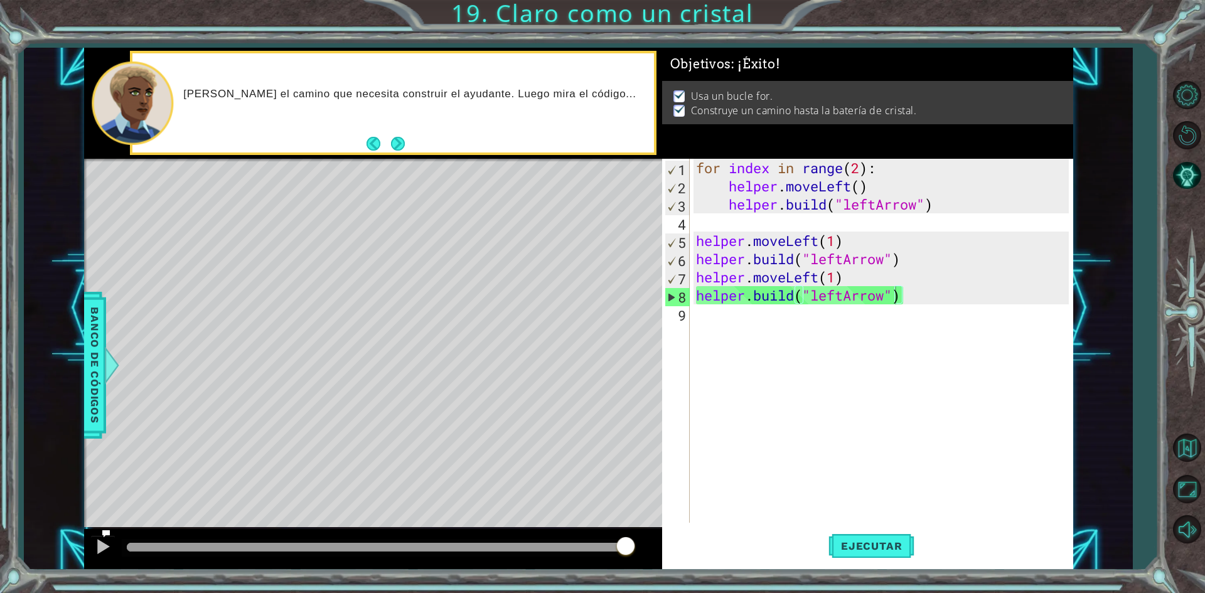
drag, startPoint x: 579, startPoint y: 546, endPoint x: 678, endPoint y: 521, distance: 102.1
click at [676, 523] on body "1 2 3 4 5 6 7 8 9 for index in range ( 2 ) : helper . moveLeft ( ) helper . bui…" at bounding box center [602, 296] width 1205 height 593
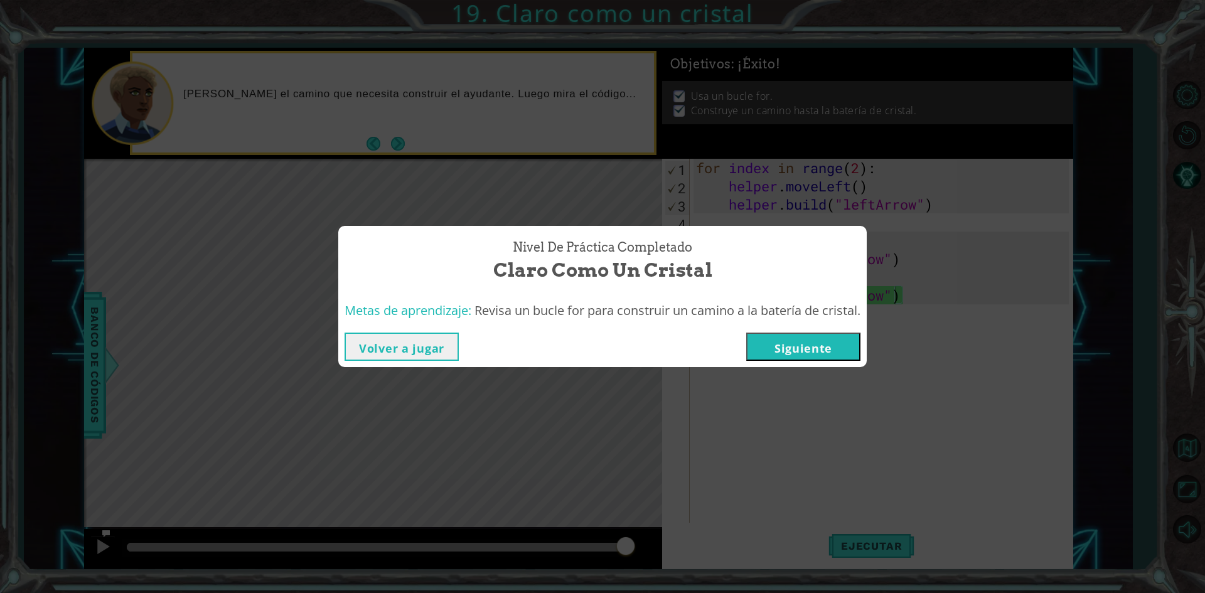
click at [816, 350] on button "Siguiente" at bounding box center [803, 347] width 114 height 28
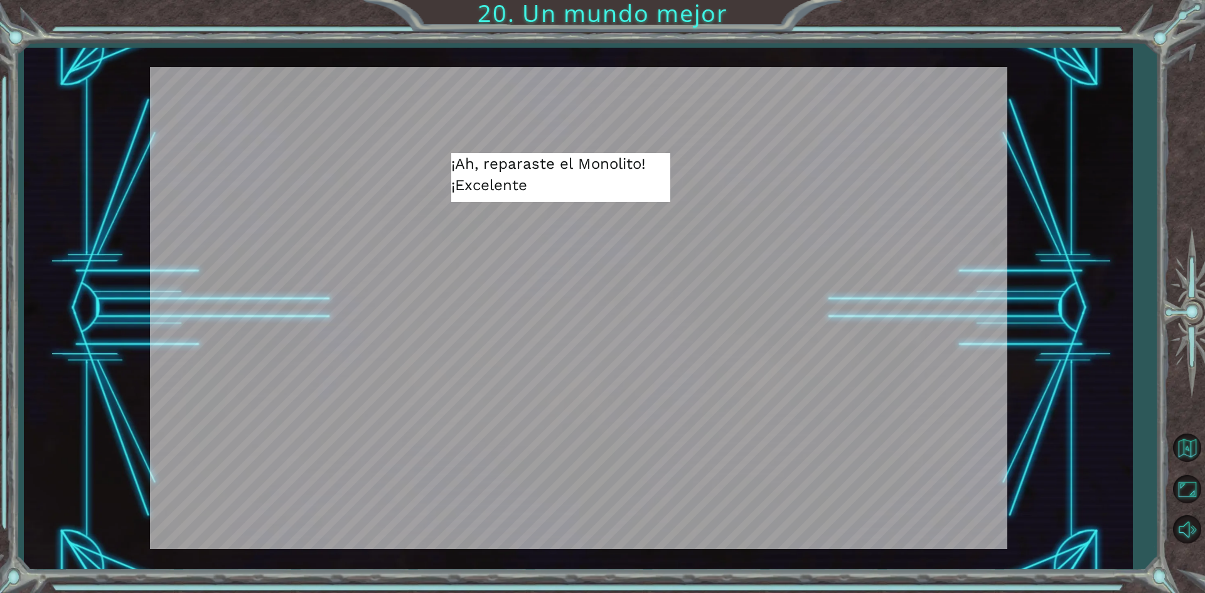
click at [577, 243] on div at bounding box center [578, 308] width 857 height 482
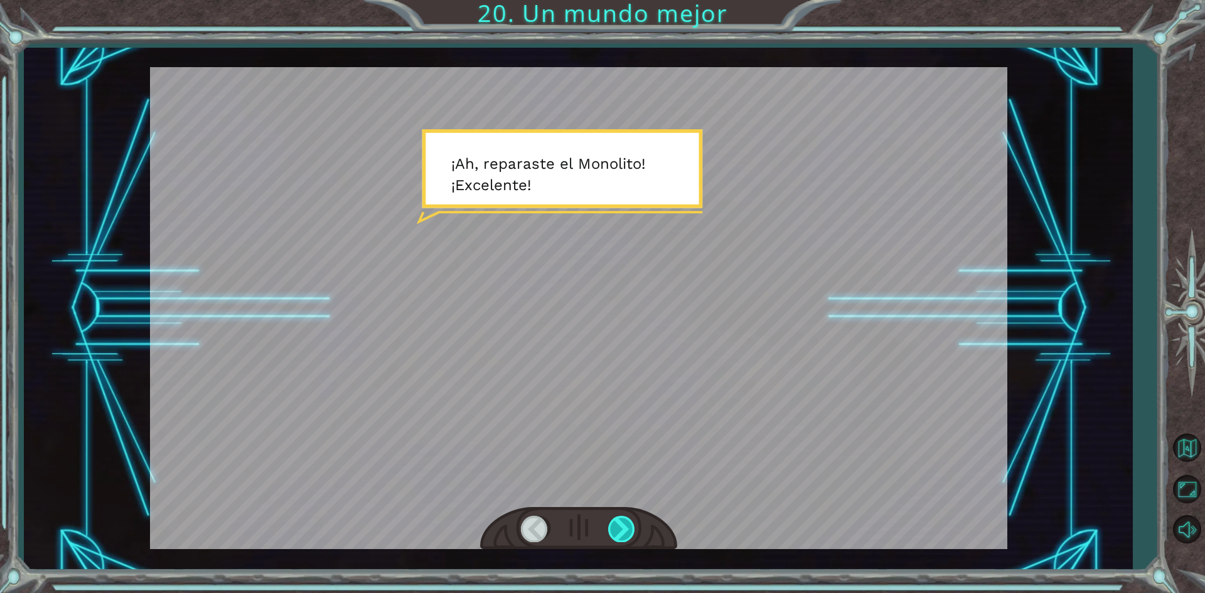
click at [622, 527] on div at bounding box center [622, 529] width 28 height 26
click at [622, 525] on div at bounding box center [622, 529] width 28 height 26
click at [621, 525] on div at bounding box center [622, 529] width 28 height 26
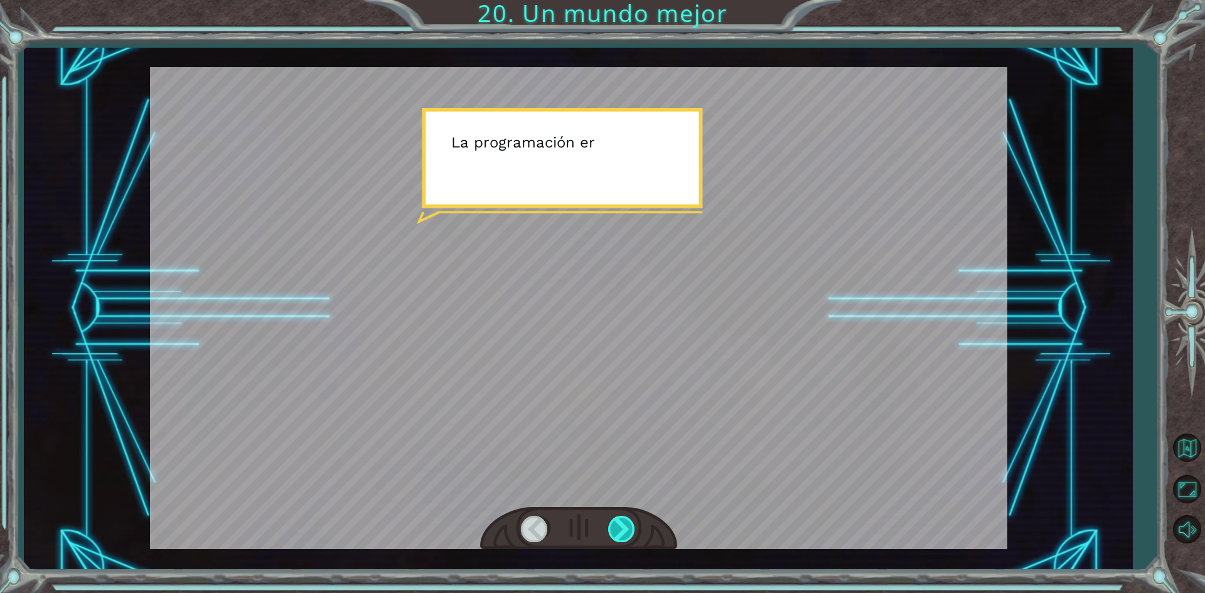
click at [616, 535] on div at bounding box center [622, 529] width 28 height 26
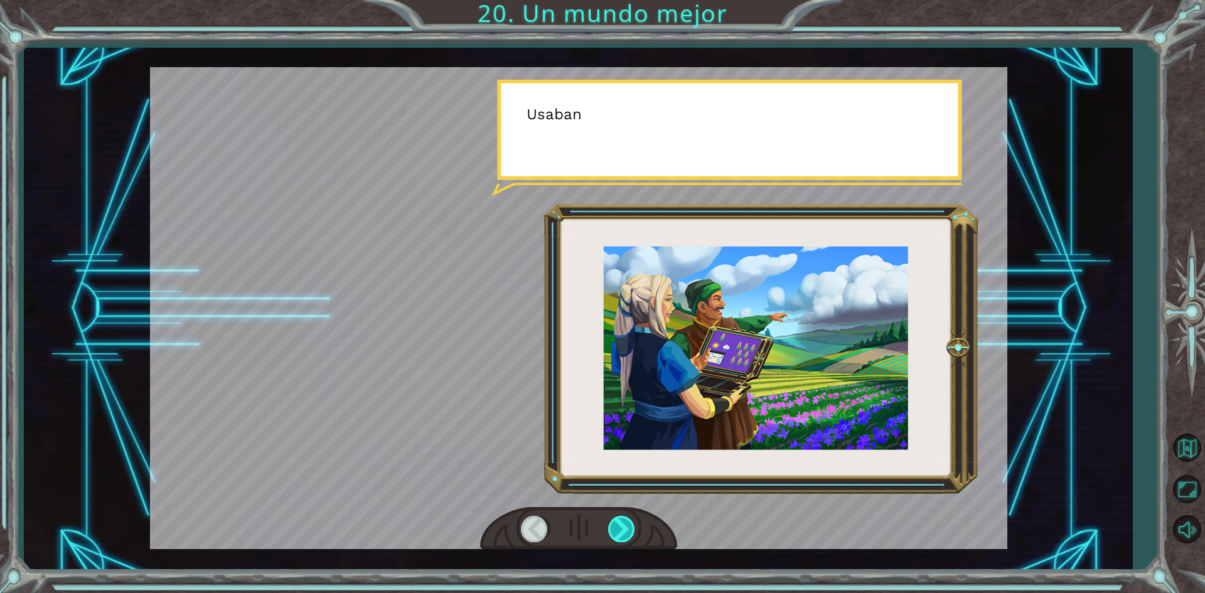
click at [616, 533] on div at bounding box center [622, 529] width 28 height 26
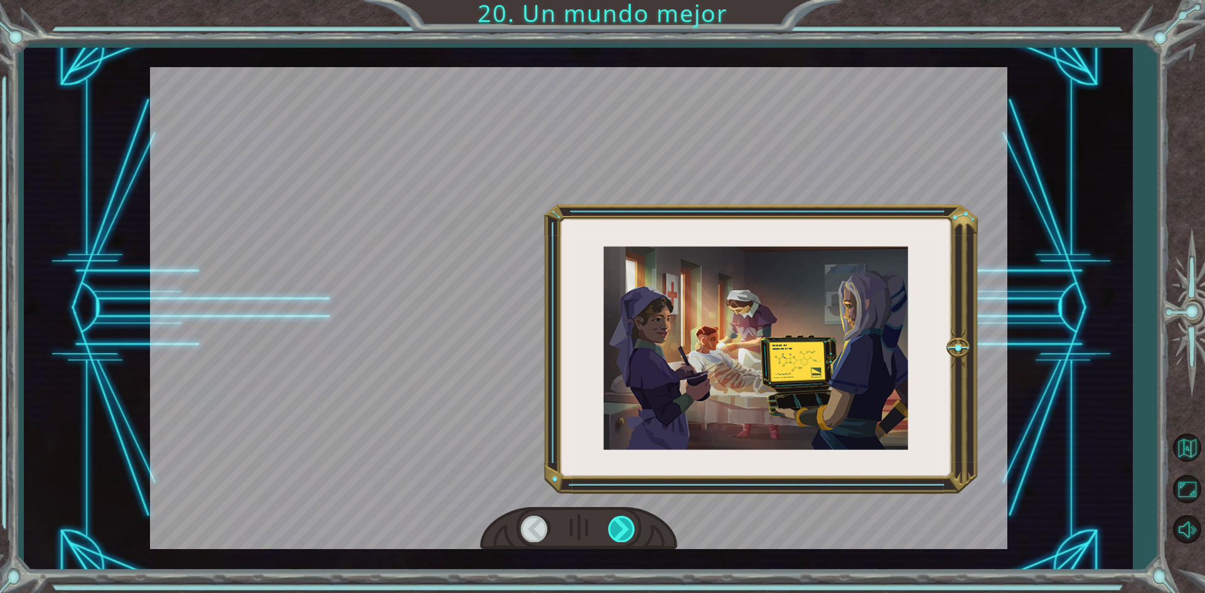
click at [616, 533] on div at bounding box center [622, 529] width 28 height 26
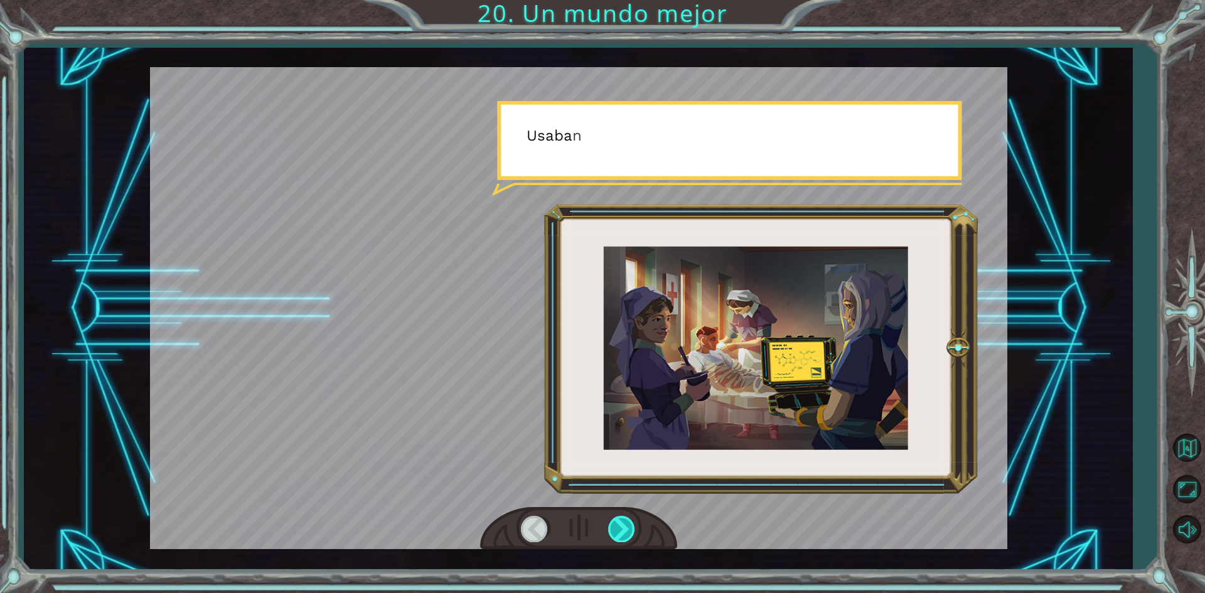
click at [616, 533] on div at bounding box center [622, 529] width 28 height 26
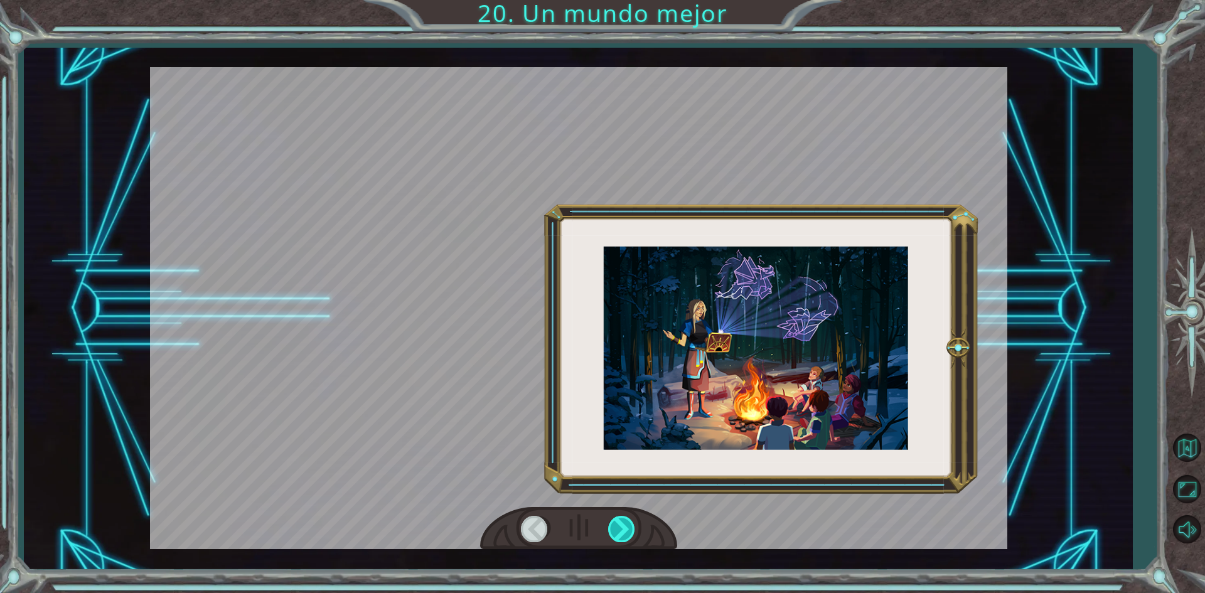
click at [616, 533] on div at bounding box center [622, 529] width 28 height 26
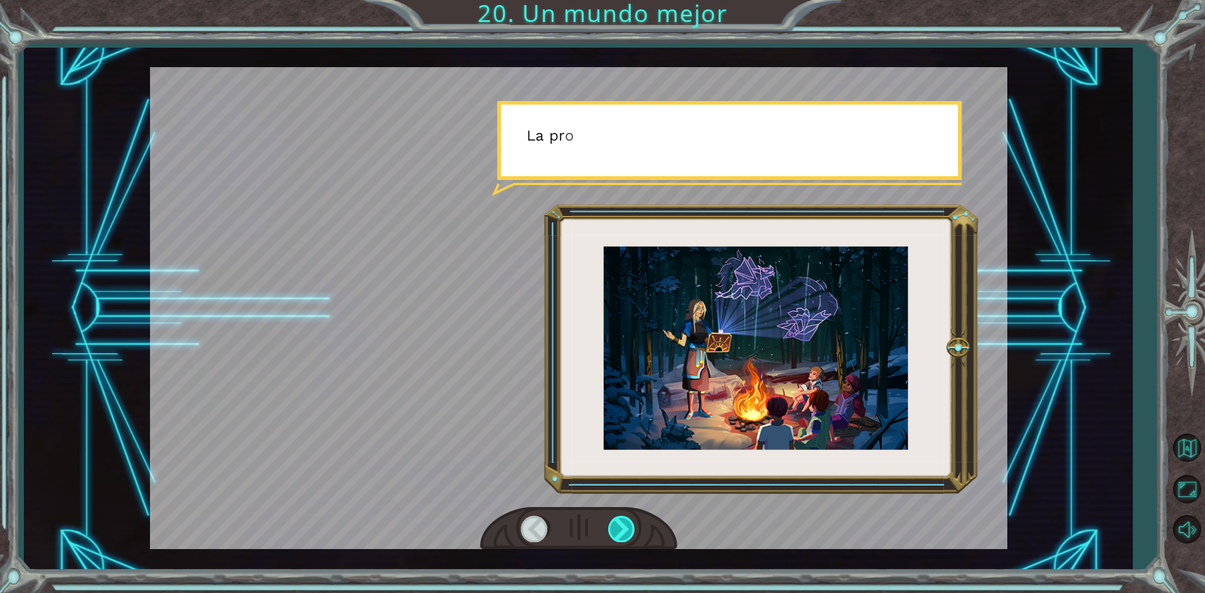
click at [616, 533] on div at bounding box center [622, 529] width 28 height 26
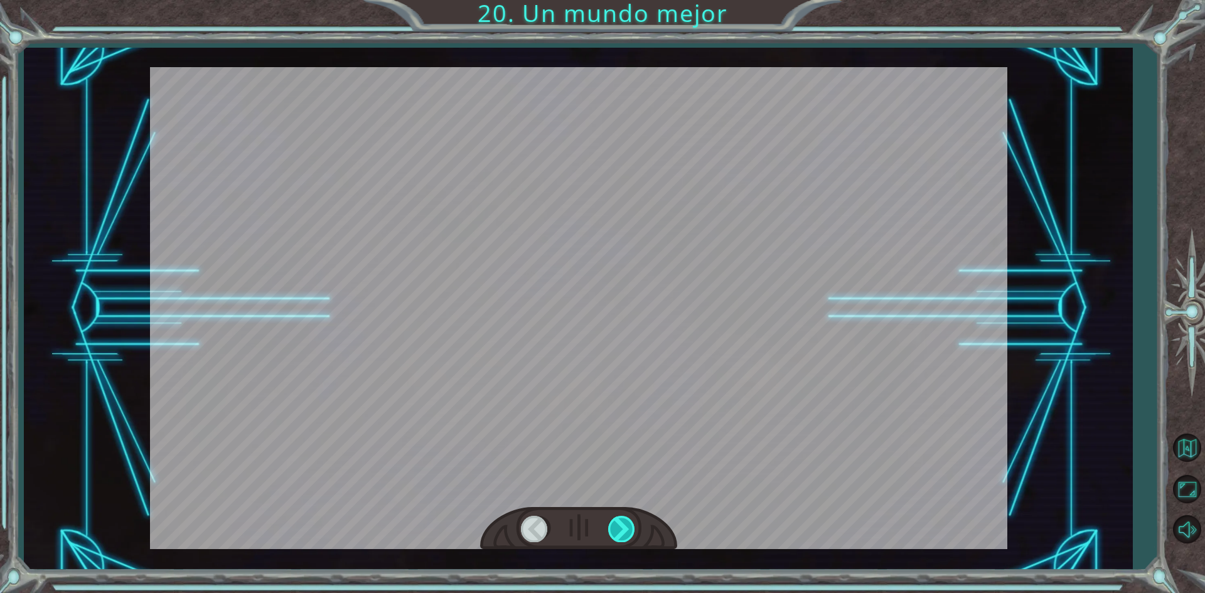
click at [616, 533] on div at bounding box center [622, 529] width 28 height 26
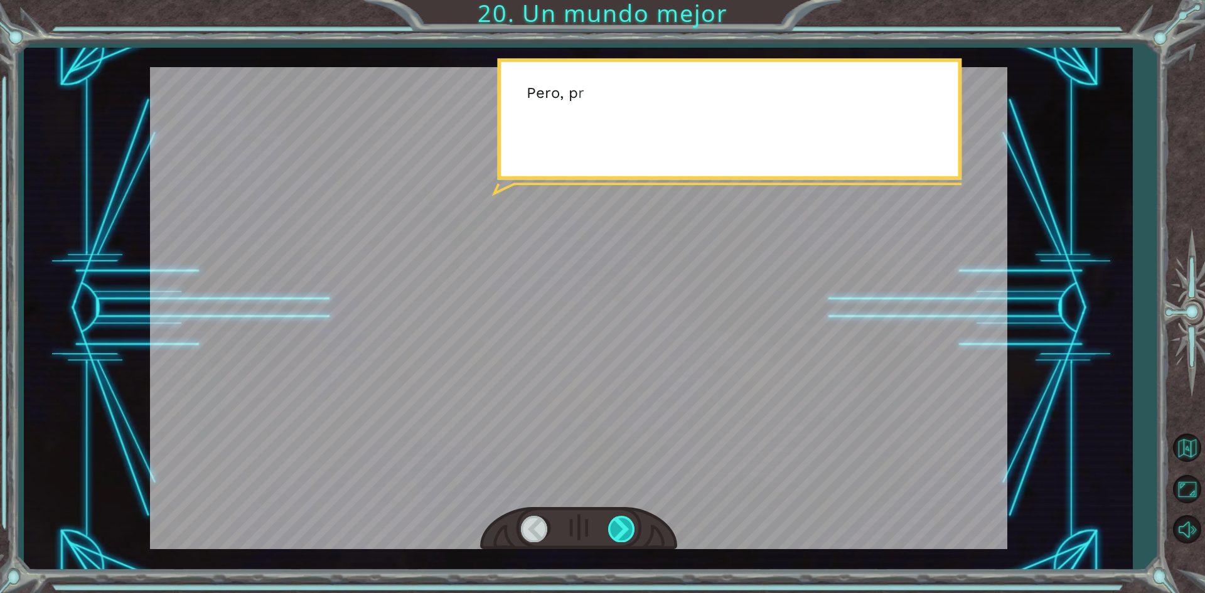
drag, startPoint x: 616, startPoint y: 533, endPoint x: 618, endPoint y: 542, distance: 8.4
click at [618, 542] on div at bounding box center [578, 528] width 197 height 43
click at [618, 541] on div at bounding box center [622, 529] width 28 height 26
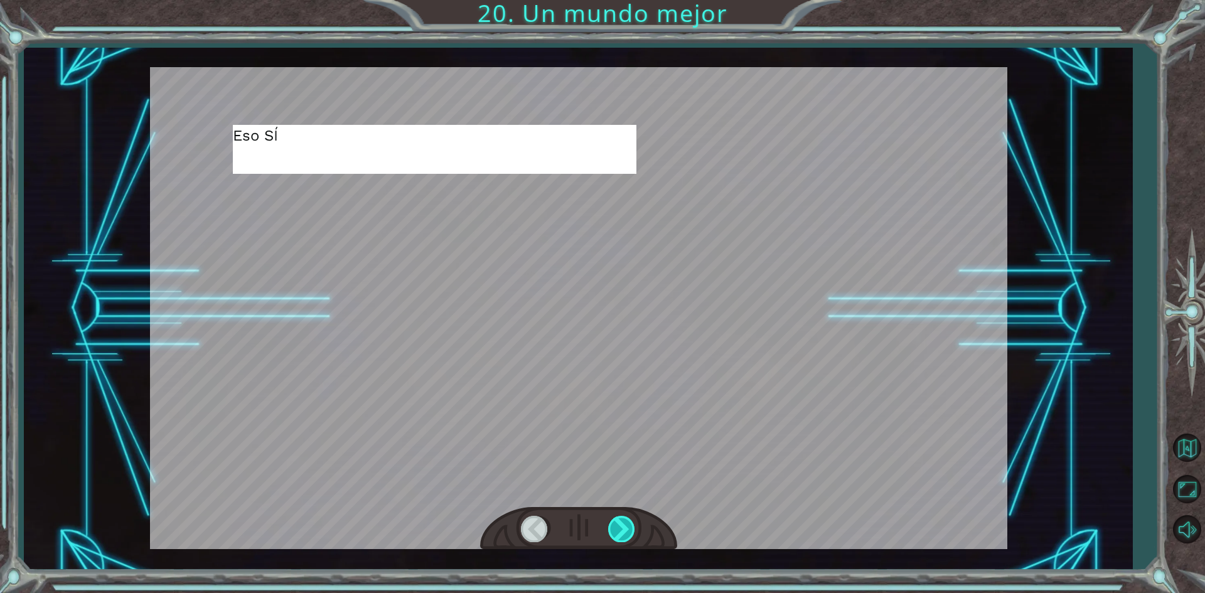
click at [617, 536] on div at bounding box center [622, 529] width 28 height 26
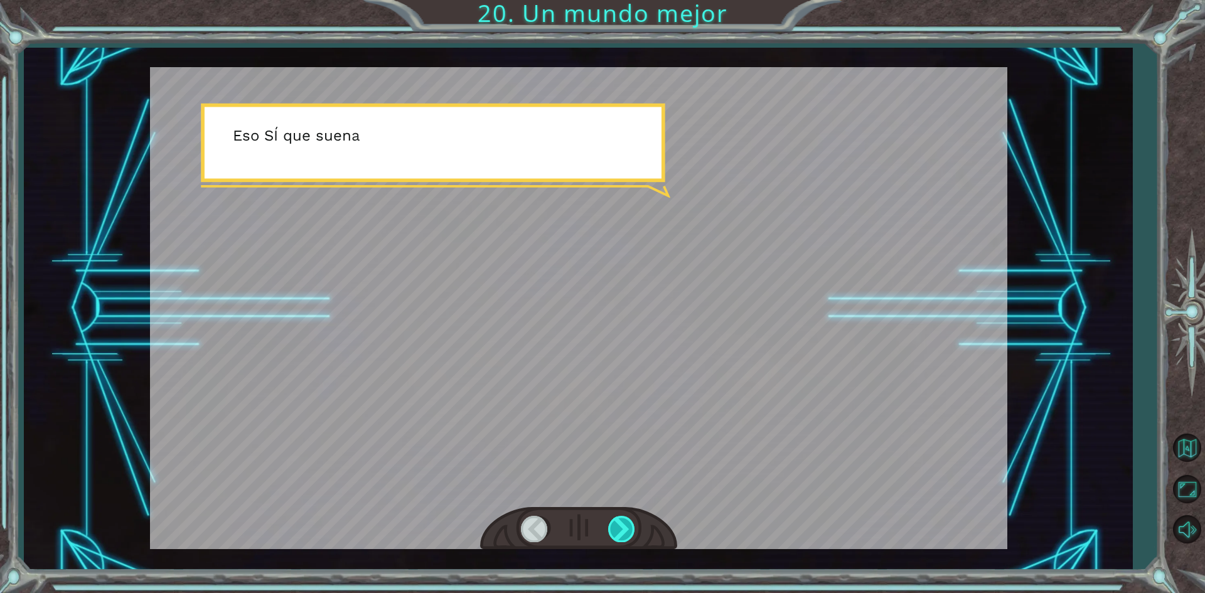
click at [617, 536] on div at bounding box center [622, 529] width 28 height 26
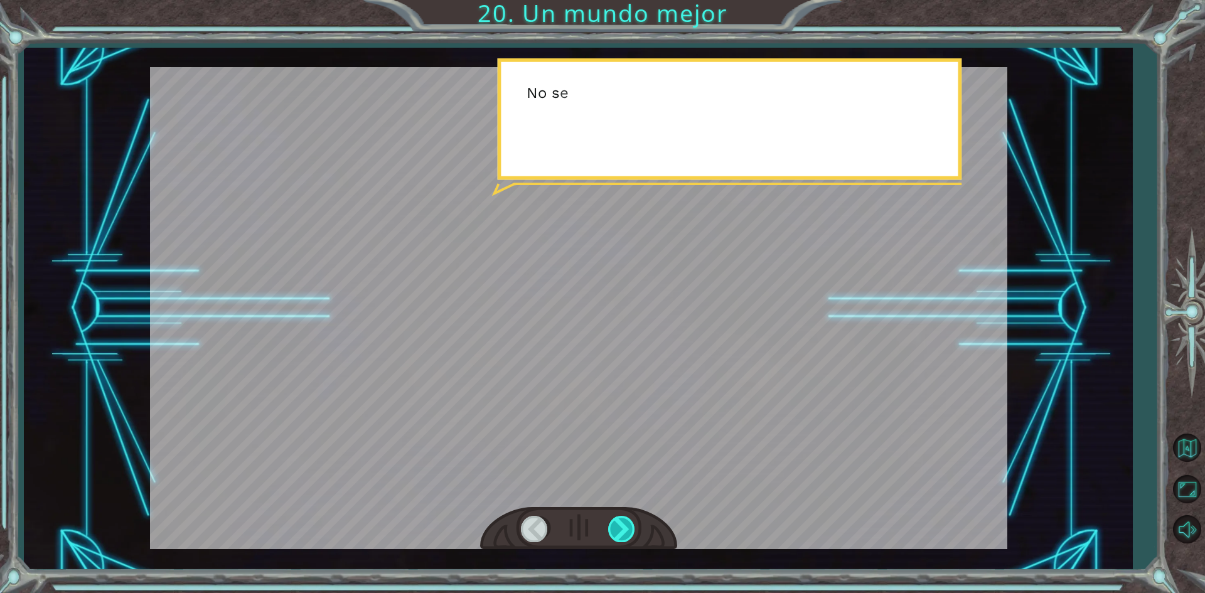
click at [617, 536] on div at bounding box center [622, 529] width 28 height 26
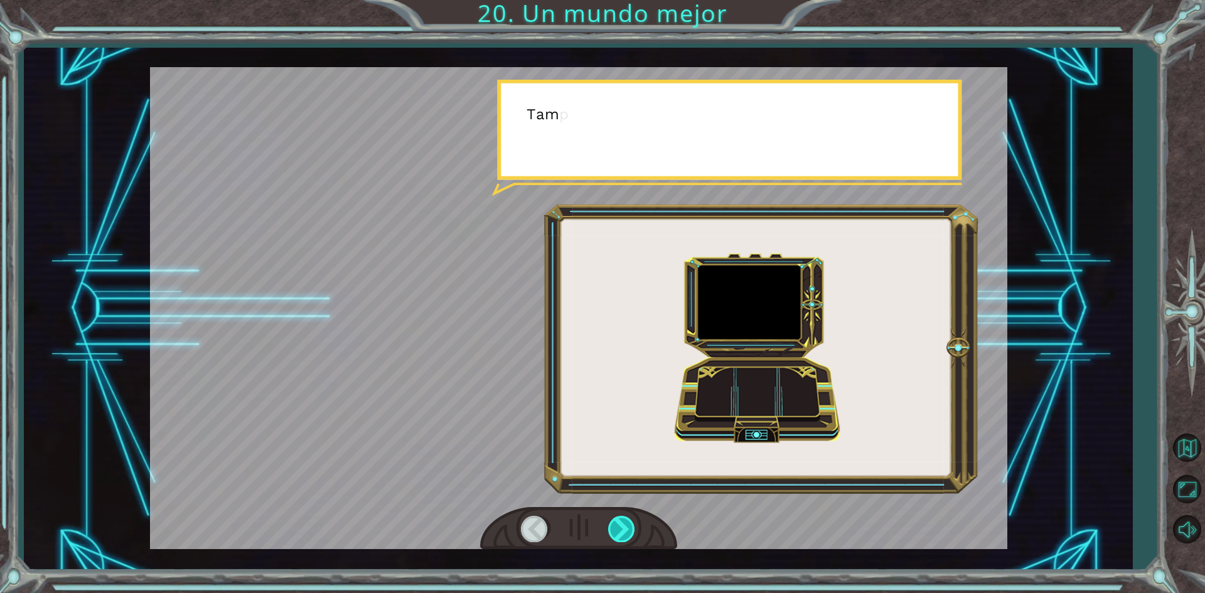
click at [617, 536] on div at bounding box center [622, 529] width 28 height 26
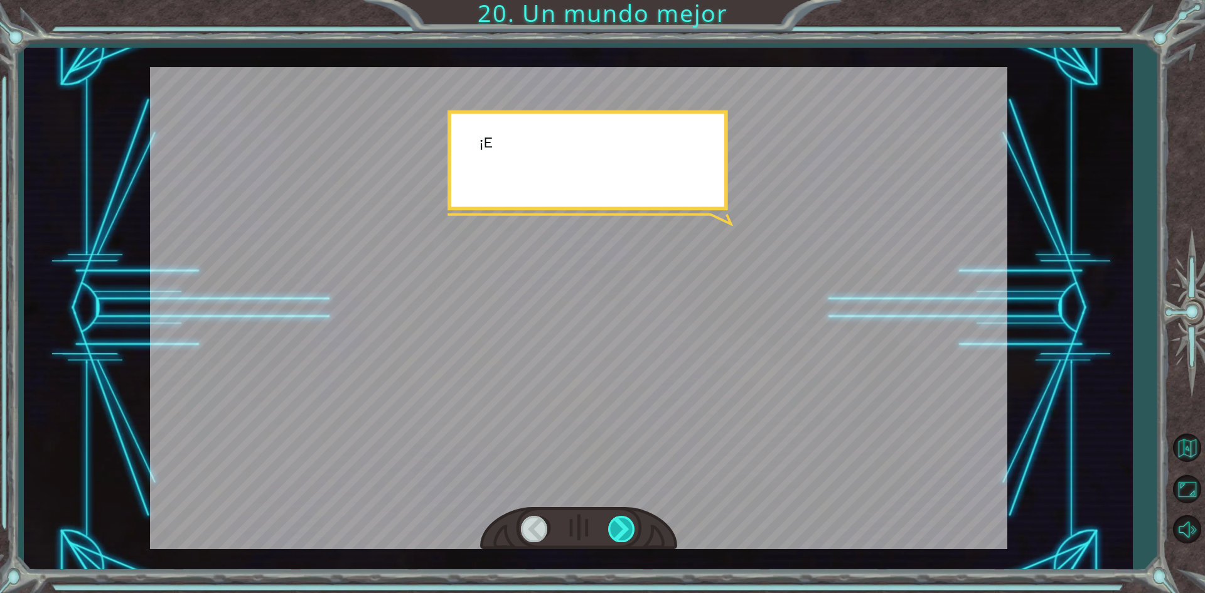
click at [617, 536] on div at bounding box center [622, 529] width 28 height 26
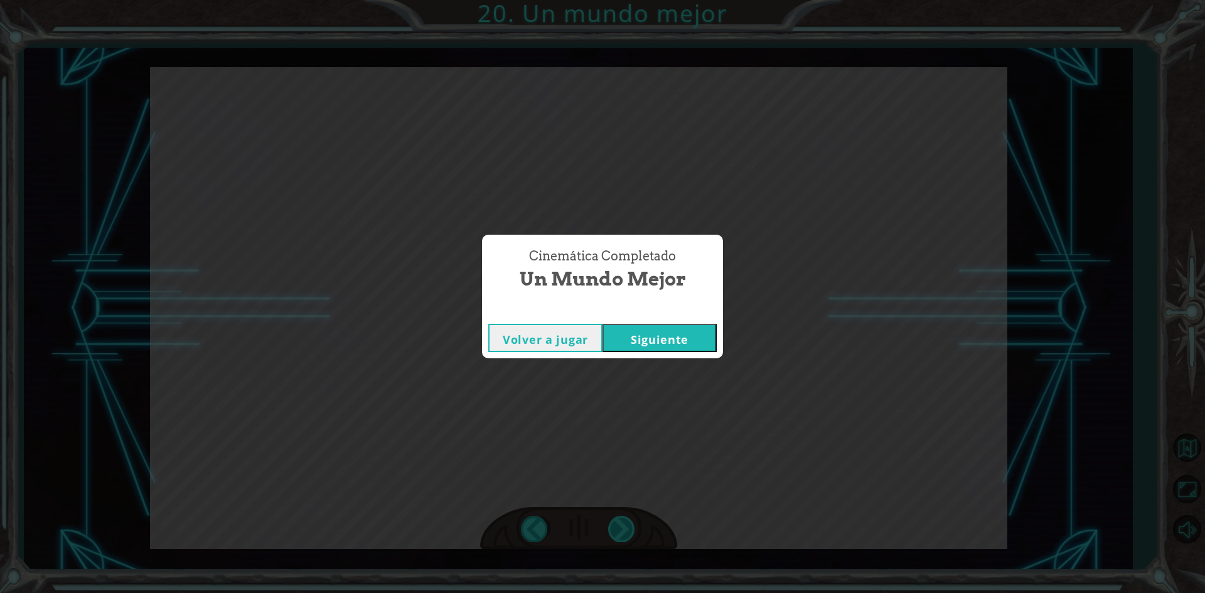
click at [617, 536] on div "Cinemática Completado Un mundo mejor Volver a jugar [GEOGRAPHIC_DATA]" at bounding box center [602, 296] width 1205 height 593
click at [695, 343] on button "Siguiente" at bounding box center [659, 338] width 114 height 28
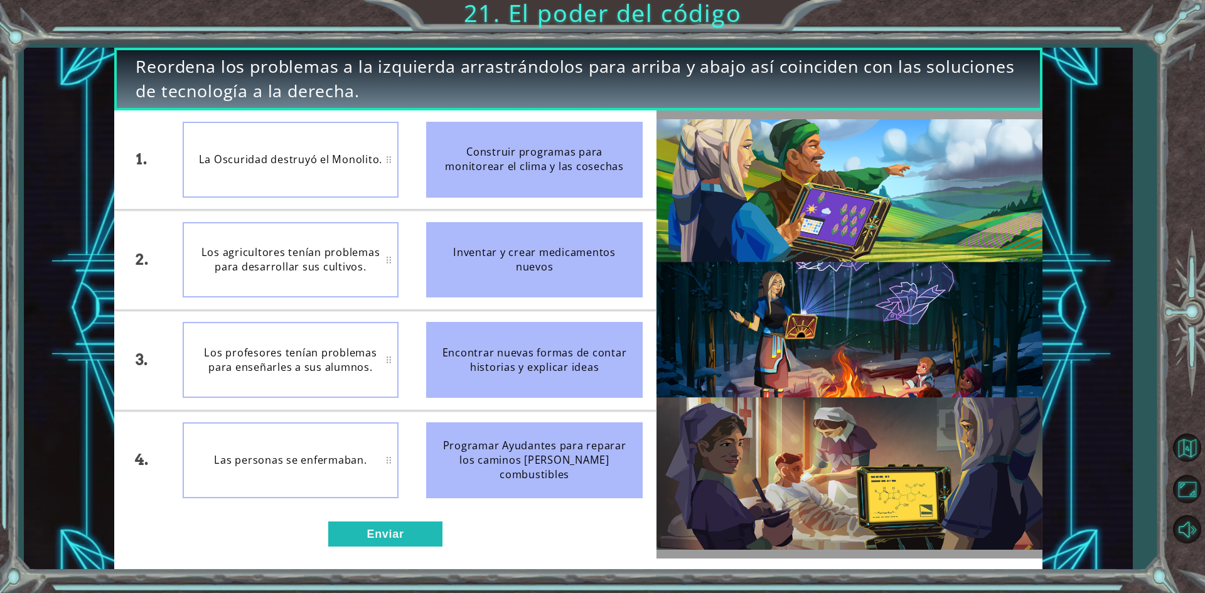
drag, startPoint x: 545, startPoint y: 270, endPoint x: 472, endPoint y: 287, distance: 74.7
click at [472, 287] on div "Inventar y crear medicamentos nuevos" at bounding box center [534, 260] width 216 height 76
click at [356, 449] on div "Las personas se enfermaban." at bounding box center [291, 460] width 216 height 76
click at [447, 437] on div "Programar Ayudantes para reparar los caminos [PERSON_NAME] combustibles" at bounding box center [534, 460] width 216 height 76
drag, startPoint x: 439, startPoint y: 447, endPoint x: 317, endPoint y: 465, distance: 123.6
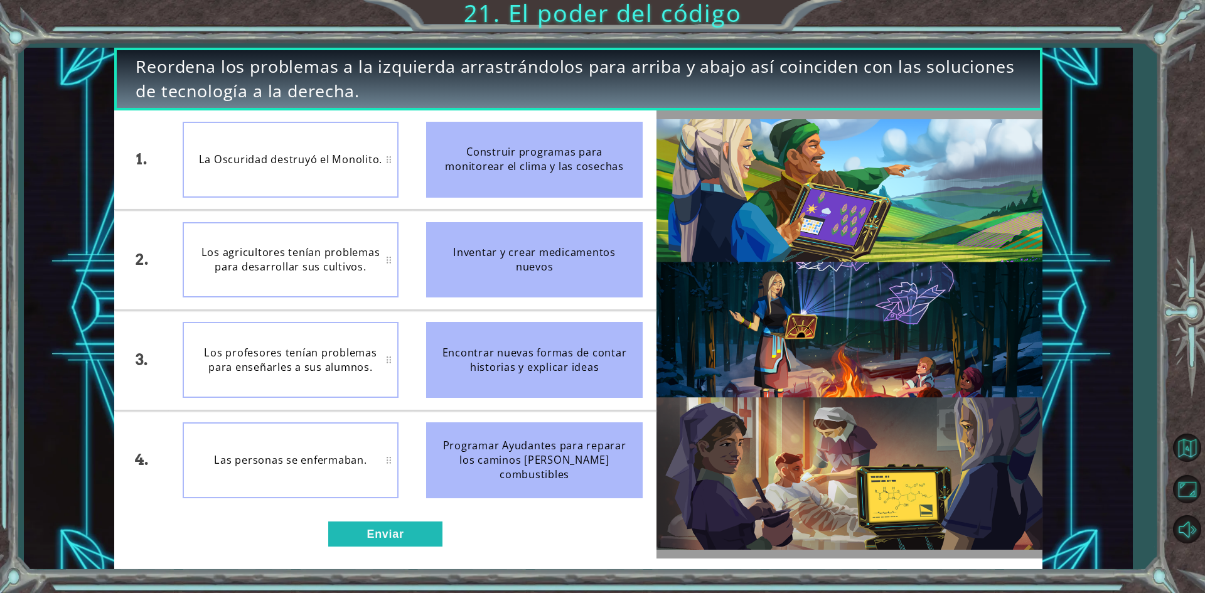
click at [317, 465] on div "1. 2. 3. 4. La Oscuridad destruyó el Monolito. Los agricultores tenían problema…" at bounding box center [385, 310] width 542 height 400
drag, startPoint x: 474, startPoint y: 434, endPoint x: 401, endPoint y: 434, distance: 73.4
click at [401, 434] on div "1. 2. 3. 4. La Oscuridad destruyó el Monolito. Los agricultores tenían problema…" at bounding box center [385, 310] width 542 height 400
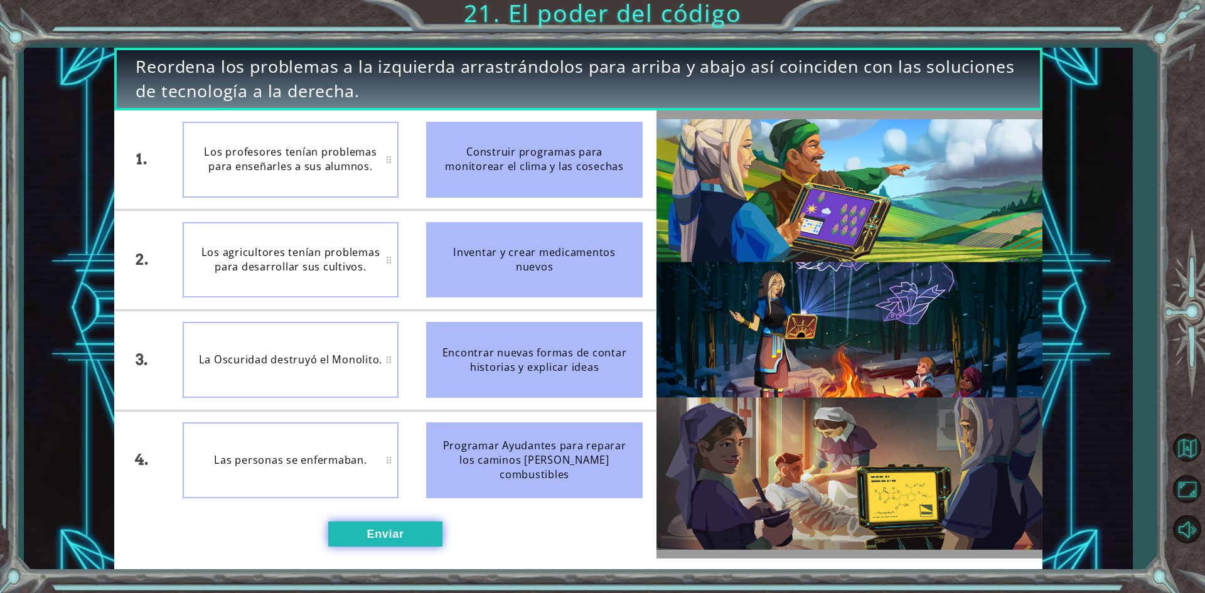
click at [383, 530] on button "Enviar" at bounding box center [385, 533] width 114 height 25
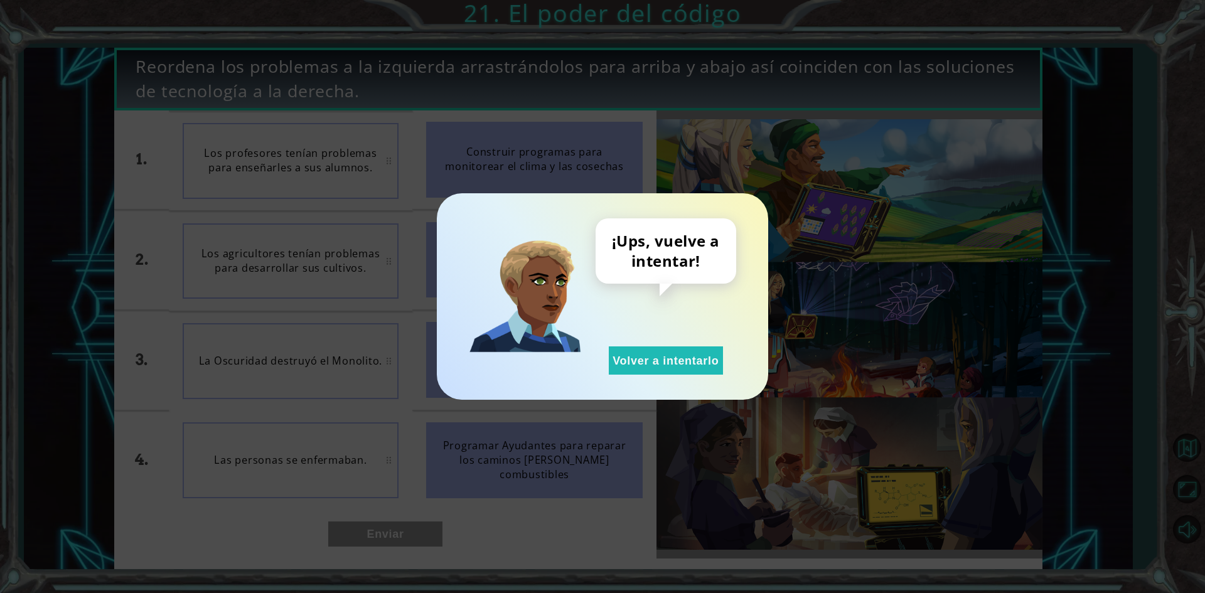
click at [622, 375] on div "¡Ups, vuelve a intentar! Volver a intentarlo" at bounding box center [602, 296] width 331 height 206
drag, startPoint x: 646, startPoint y: 369, endPoint x: 467, endPoint y: 380, distance: 179.1
click at [638, 369] on button "Volver a intentarlo" at bounding box center [666, 360] width 114 height 28
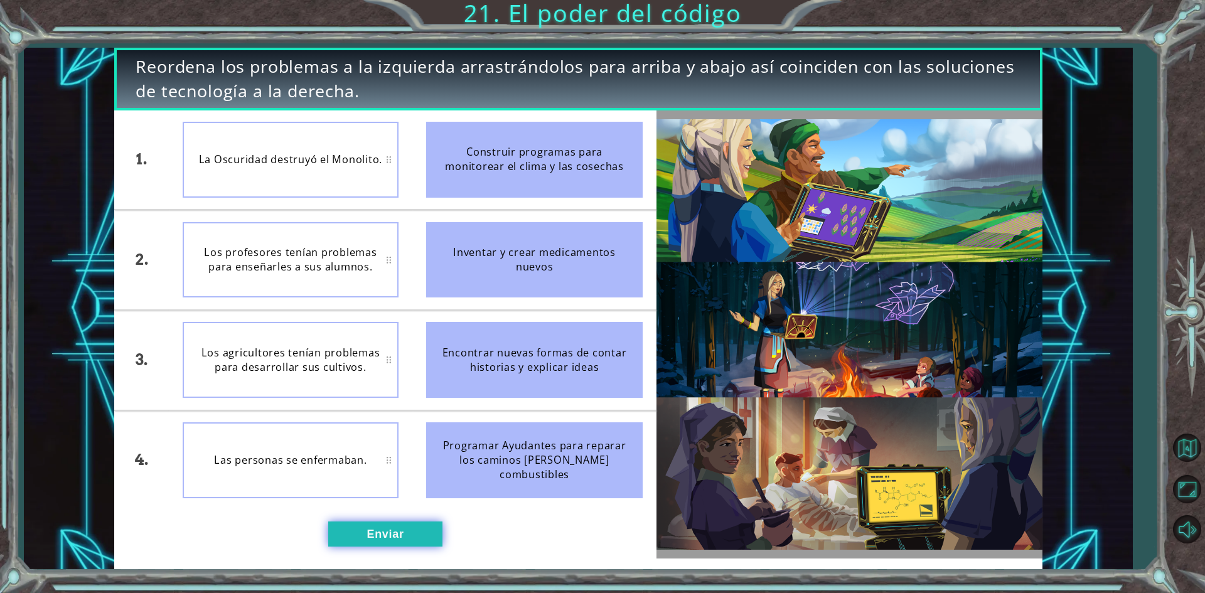
click at [380, 526] on button "Enviar" at bounding box center [385, 533] width 114 height 25
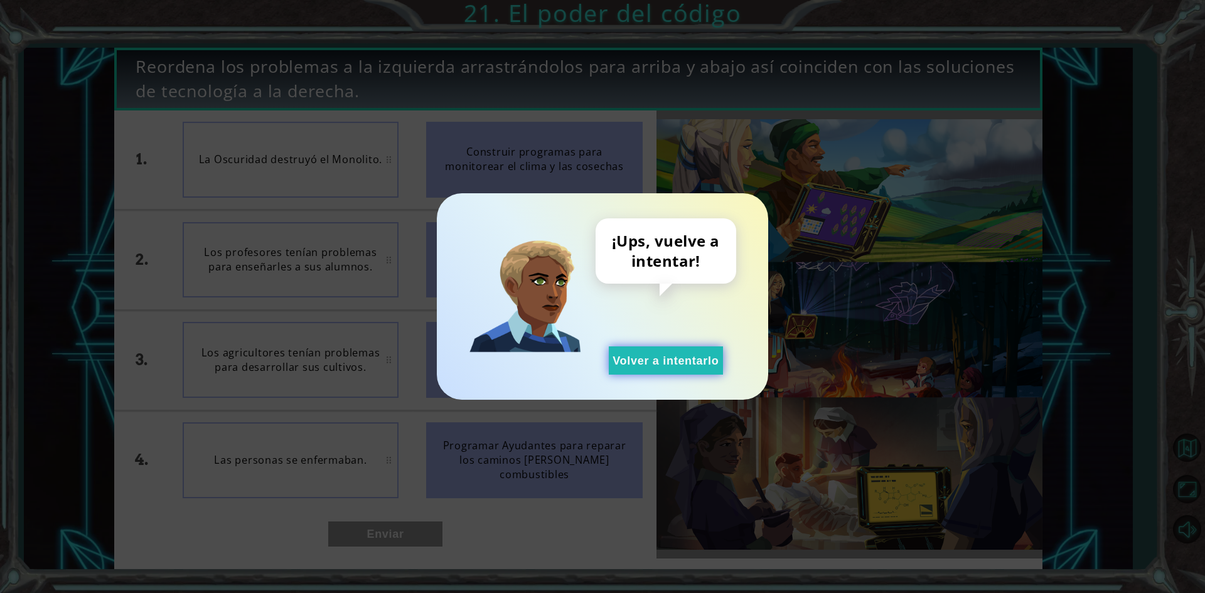
click at [686, 362] on button "Volver a intentarlo" at bounding box center [666, 360] width 114 height 28
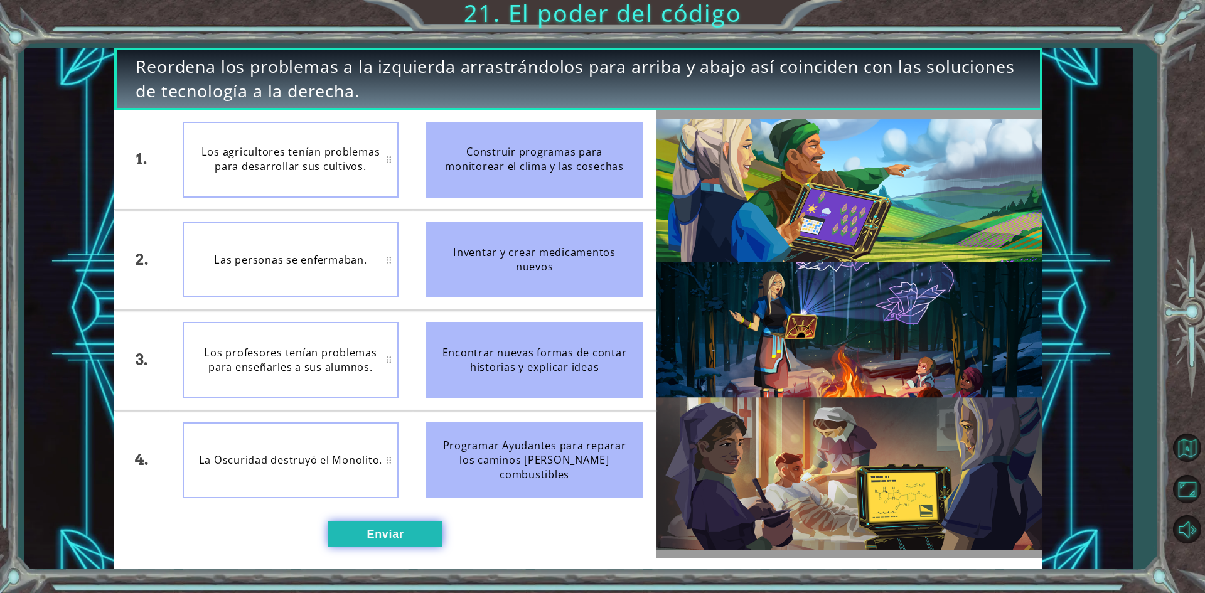
click at [357, 532] on button "Enviar" at bounding box center [385, 533] width 114 height 25
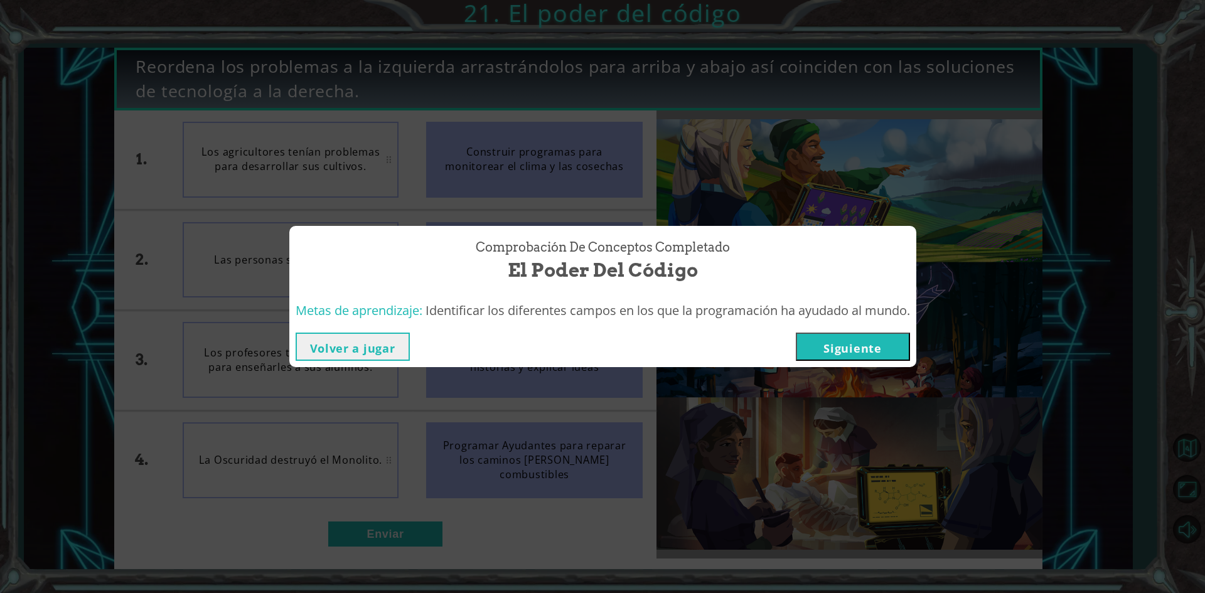
click at [833, 353] on button "Siguiente" at bounding box center [853, 347] width 114 height 28
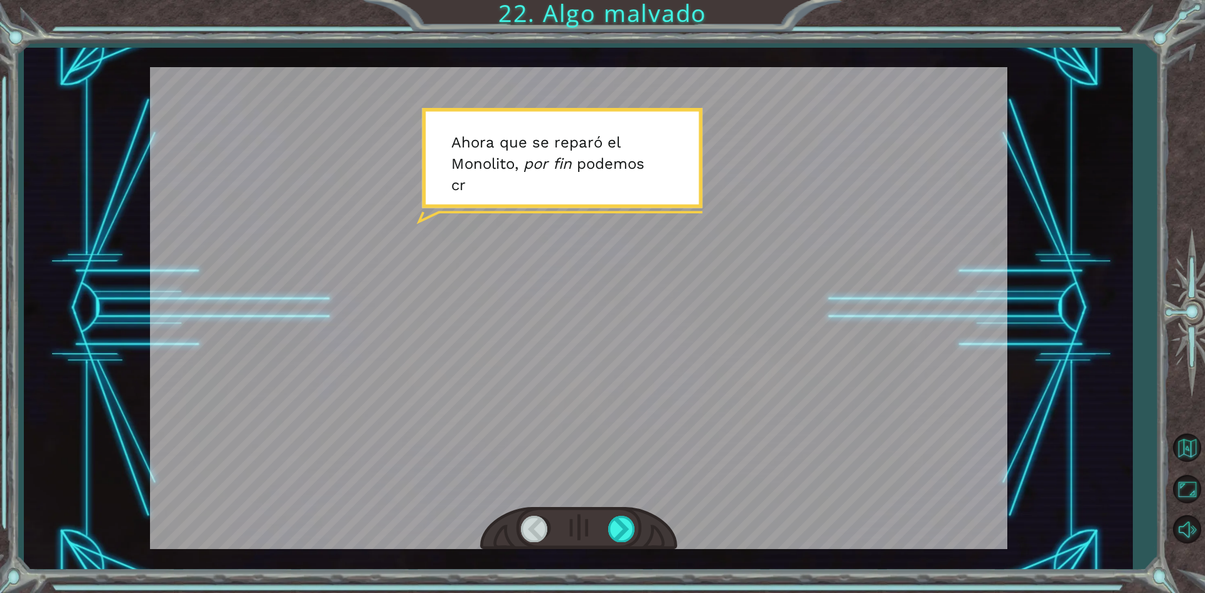
drag, startPoint x: 720, startPoint y: 203, endPoint x: 707, endPoint y: 196, distance: 15.7
click at [707, 196] on div at bounding box center [578, 308] width 857 height 482
click at [705, 199] on div at bounding box center [578, 308] width 857 height 482
click at [612, 522] on div at bounding box center [622, 529] width 28 height 26
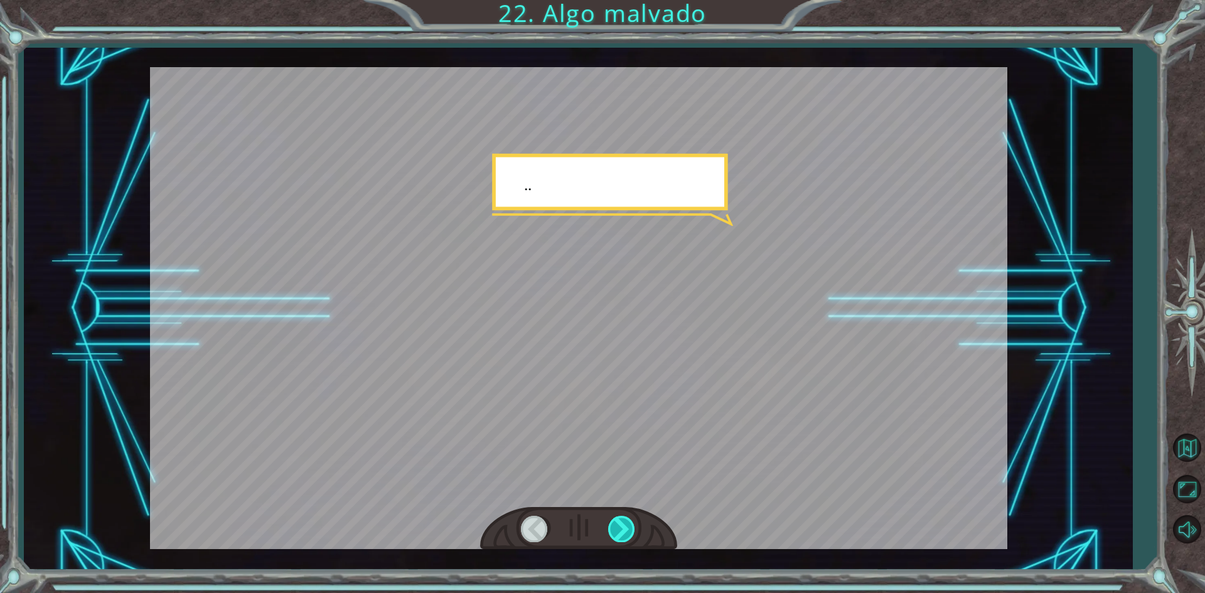
click at [612, 522] on div at bounding box center [622, 529] width 28 height 26
click at [614, 526] on div at bounding box center [622, 529] width 28 height 26
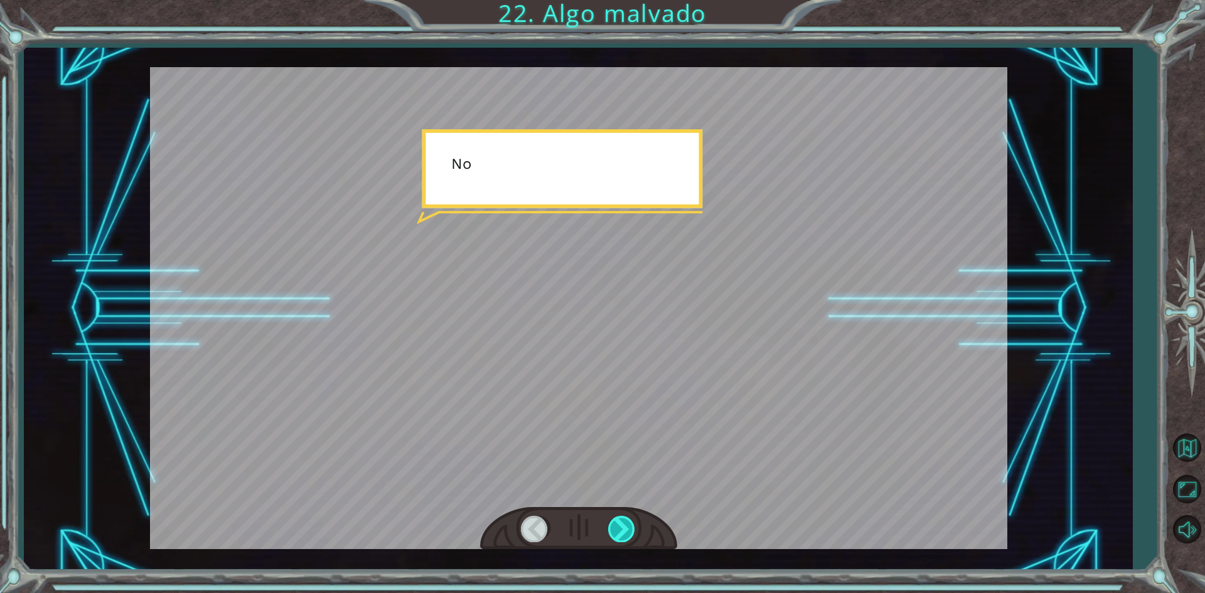
click at [616, 530] on div at bounding box center [622, 529] width 28 height 26
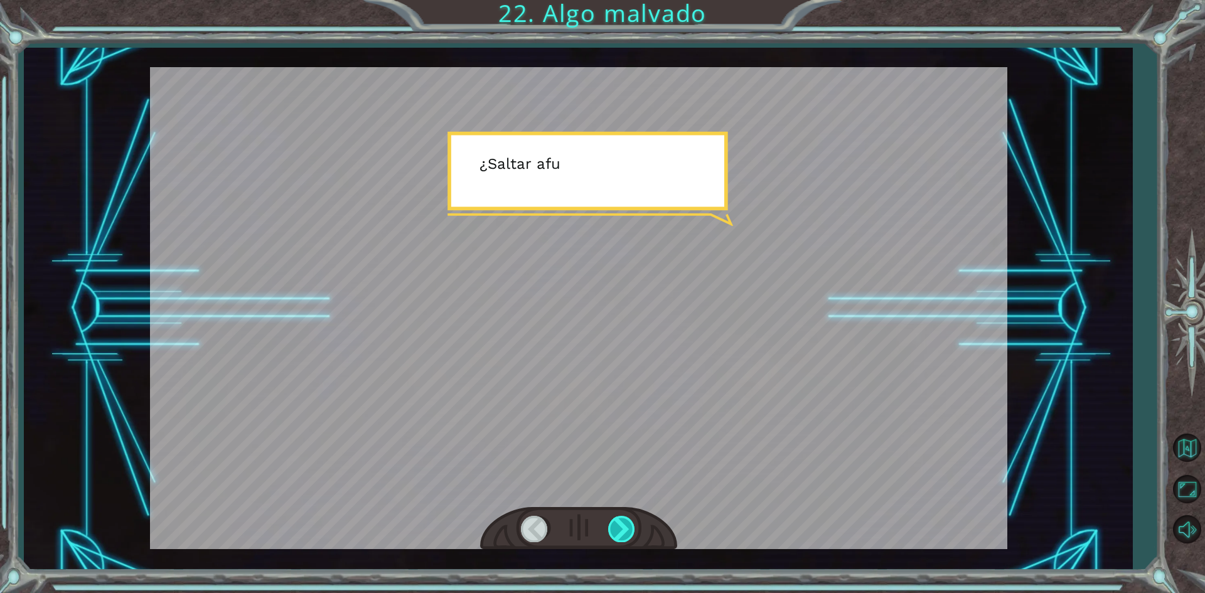
click at [616, 530] on div at bounding box center [622, 529] width 28 height 26
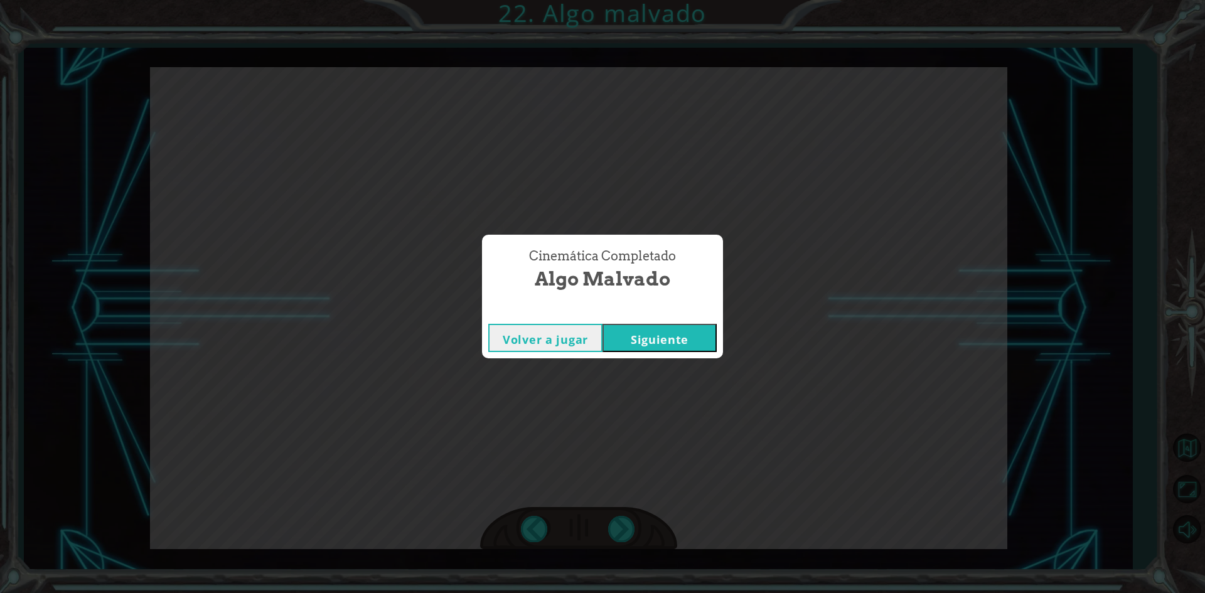
click at [675, 332] on button "Siguiente" at bounding box center [659, 338] width 114 height 28
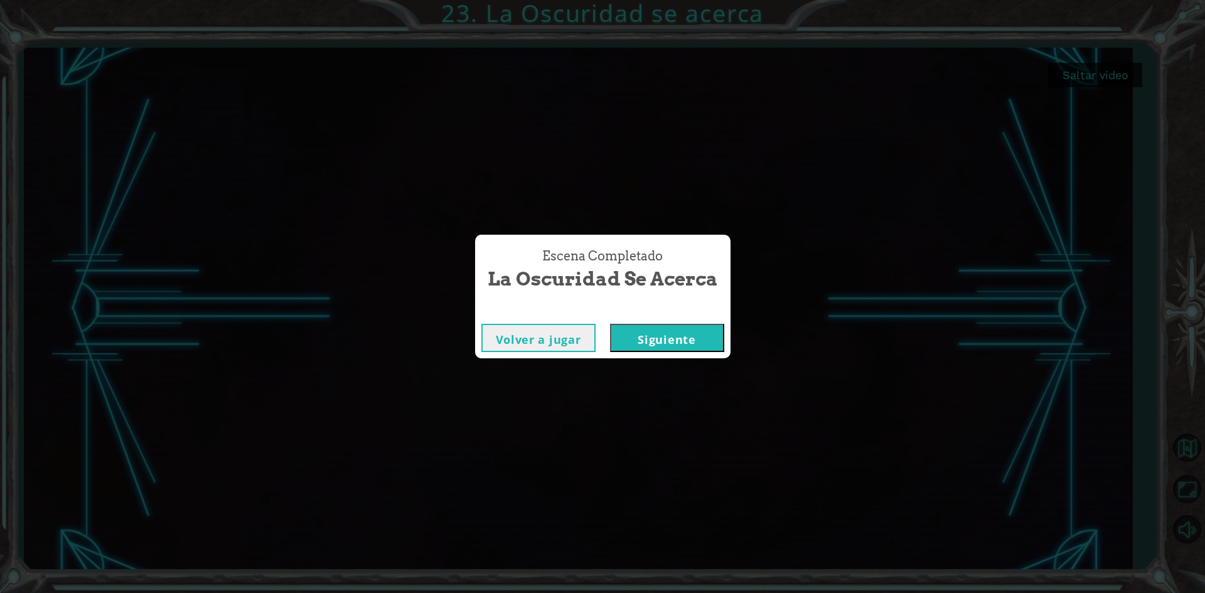
click at [651, 344] on button "Siguiente" at bounding box center [667, 338] width 114 height 28
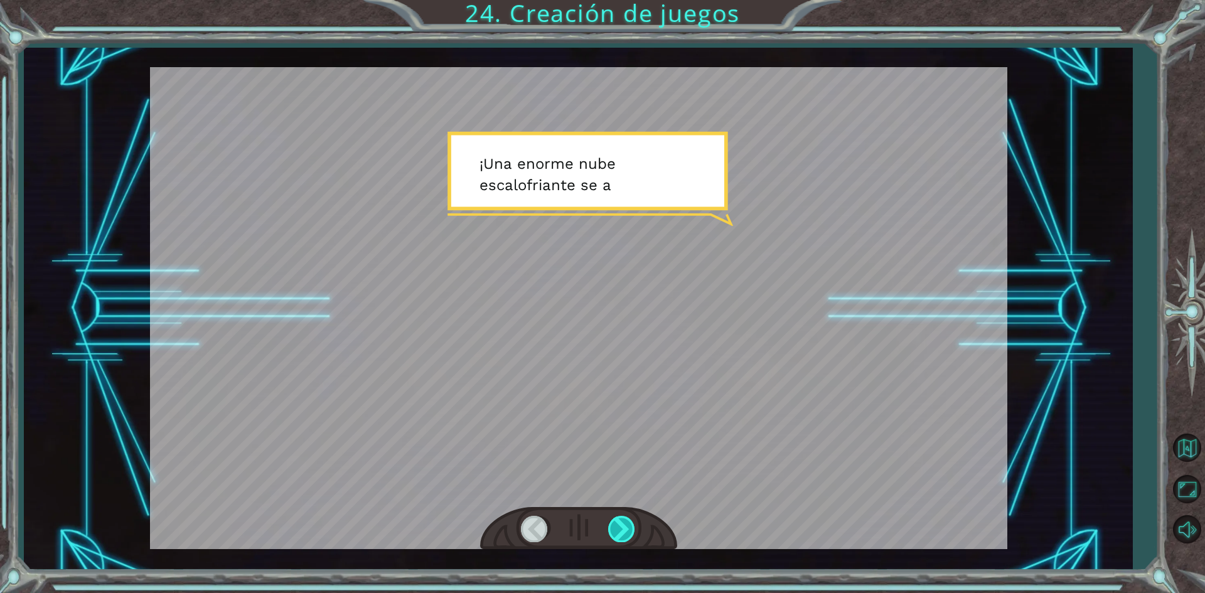
click at [626, 530] on div at bounding box center [622, 529] width 28 height 26
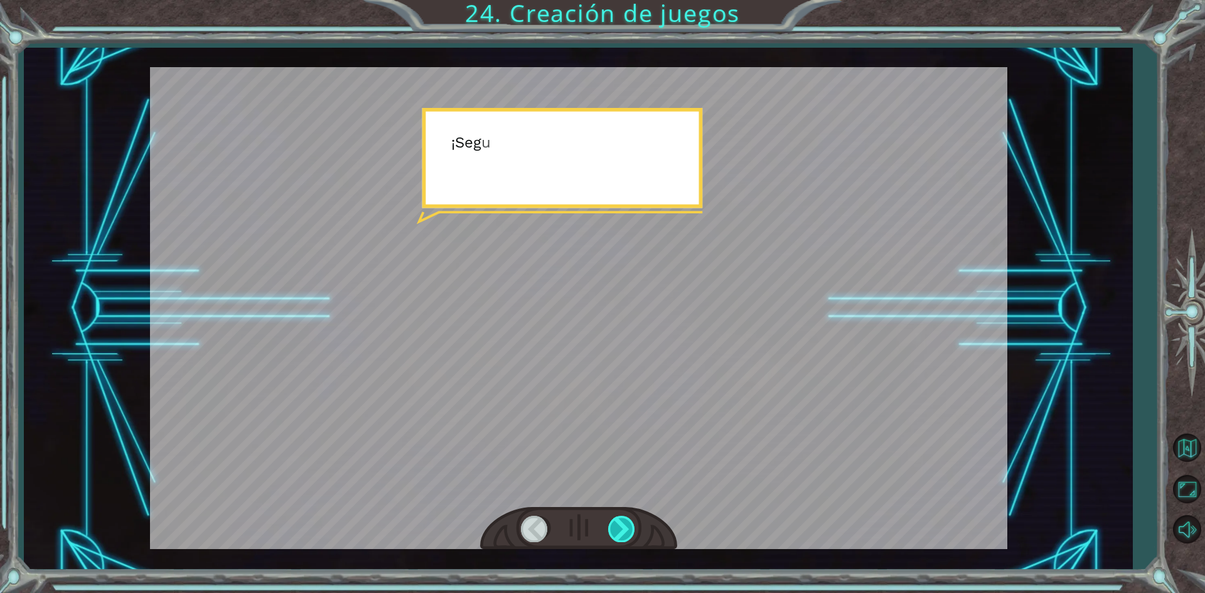
click at [623, 524] on div at bounding box center [622, 529] width 28 height 26
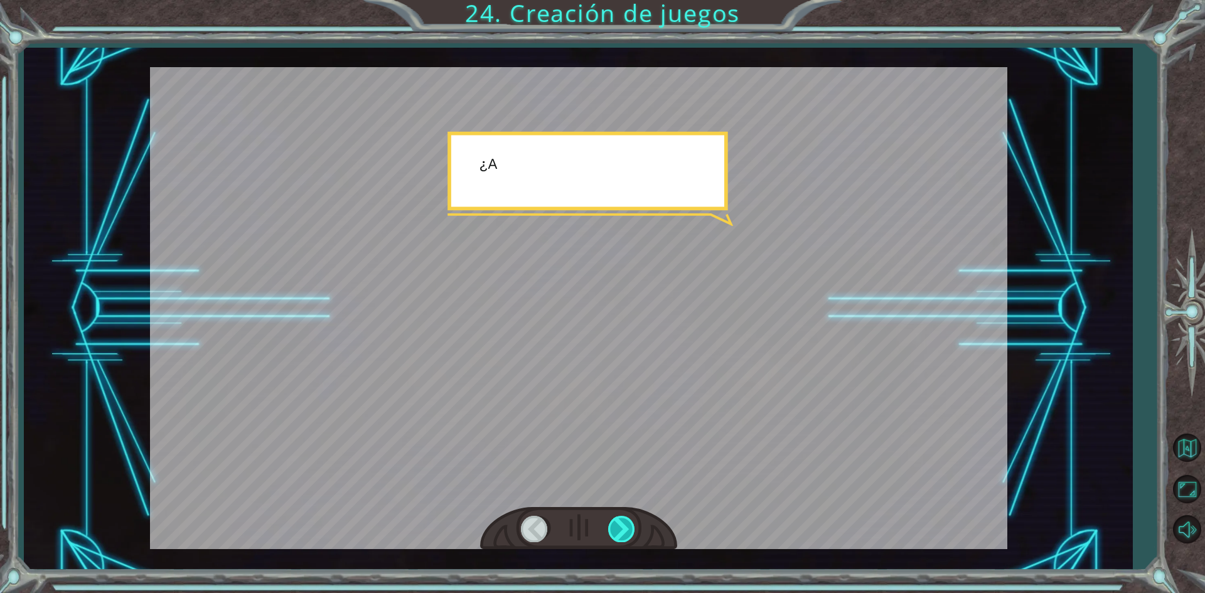
click at [622, 520] on div at bounding box center [622, 529] width 28 height 26
click at [622, 518] on div at bounding box center [622, 529] width 28 height 26
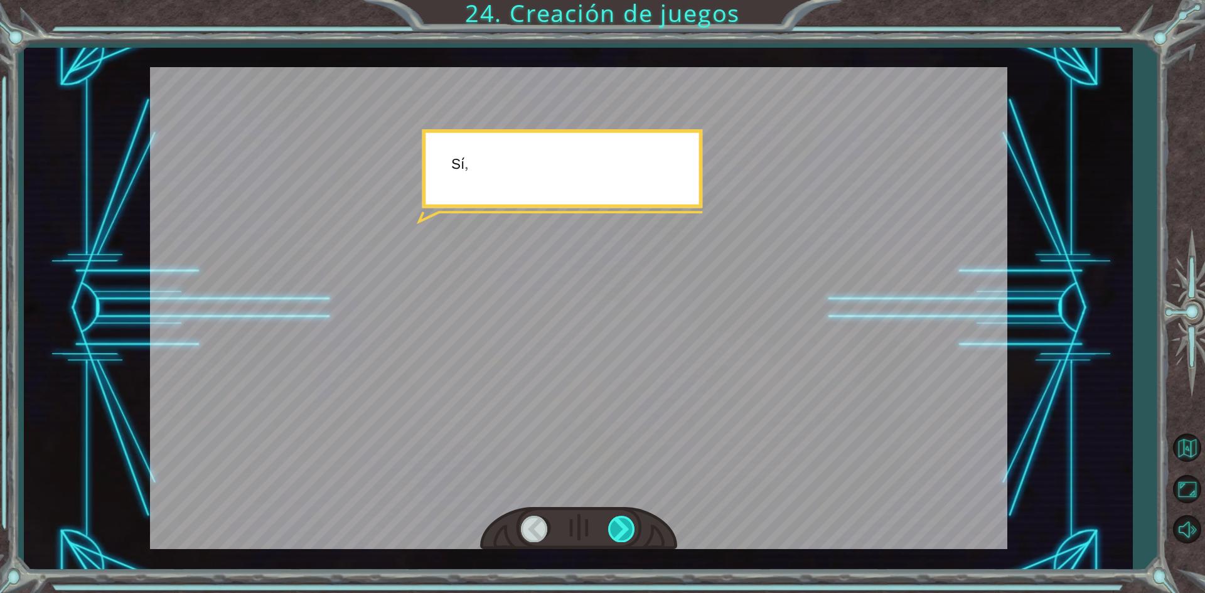
click at [622, 518] on div at bounding box center [622, 529] width 28 height 26
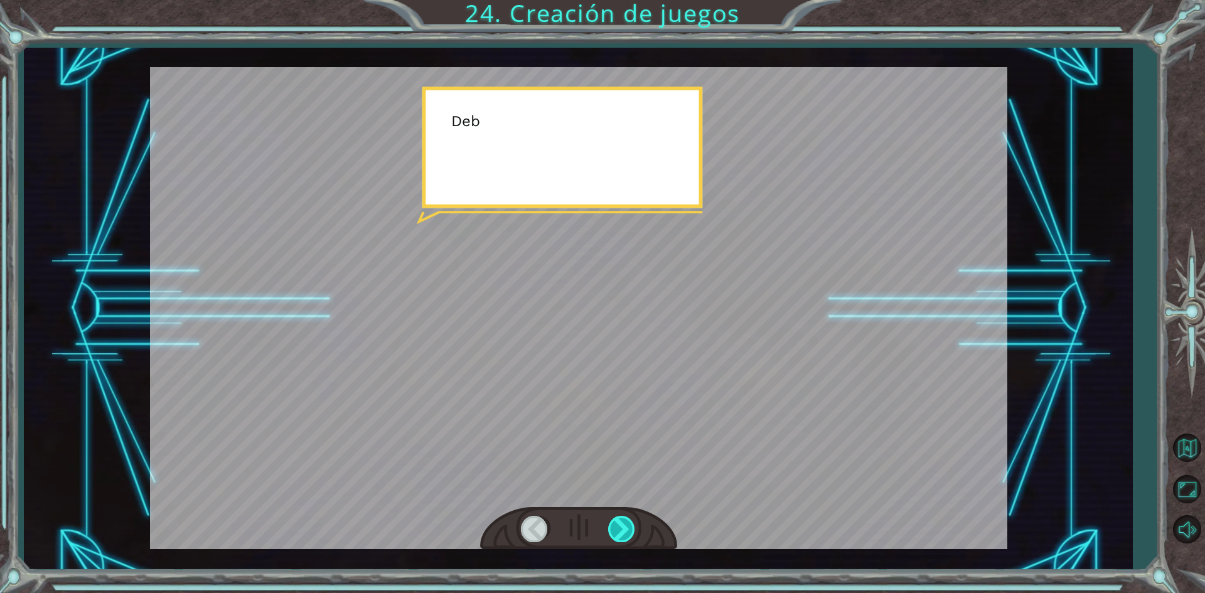
click at [622, 518] on div at bounding box center [622, 529] width 28 height 26
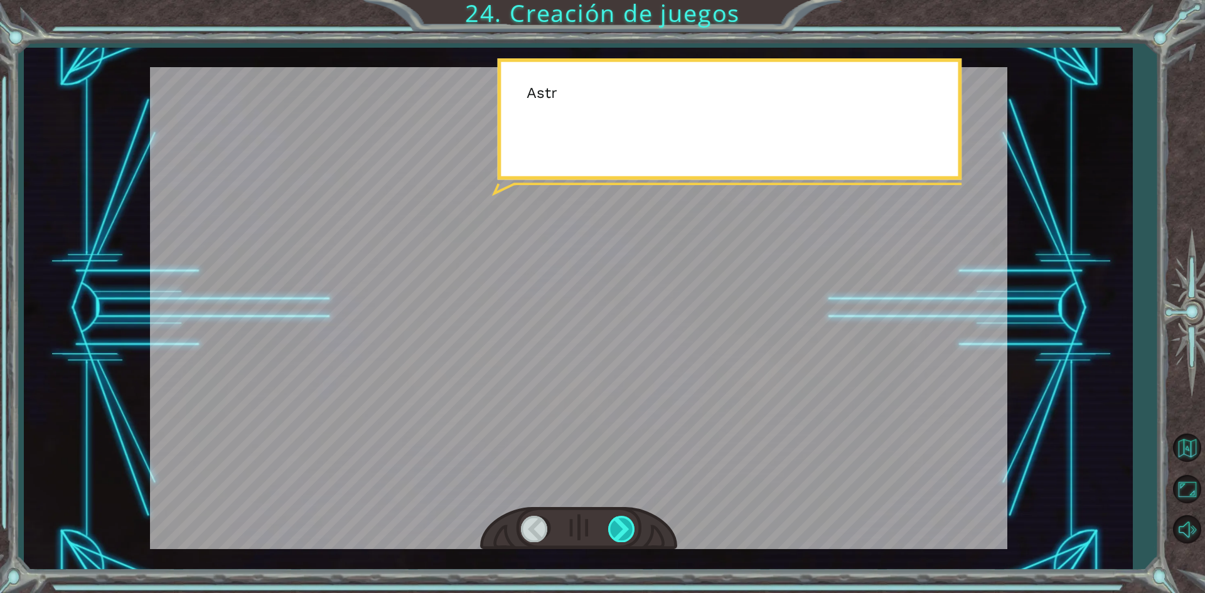
click at [622, 518] on div at bounding box center [622, 529] width 28 height 26
click at [622, 516] on div at bounding box center [622, 529] width 28 height 26
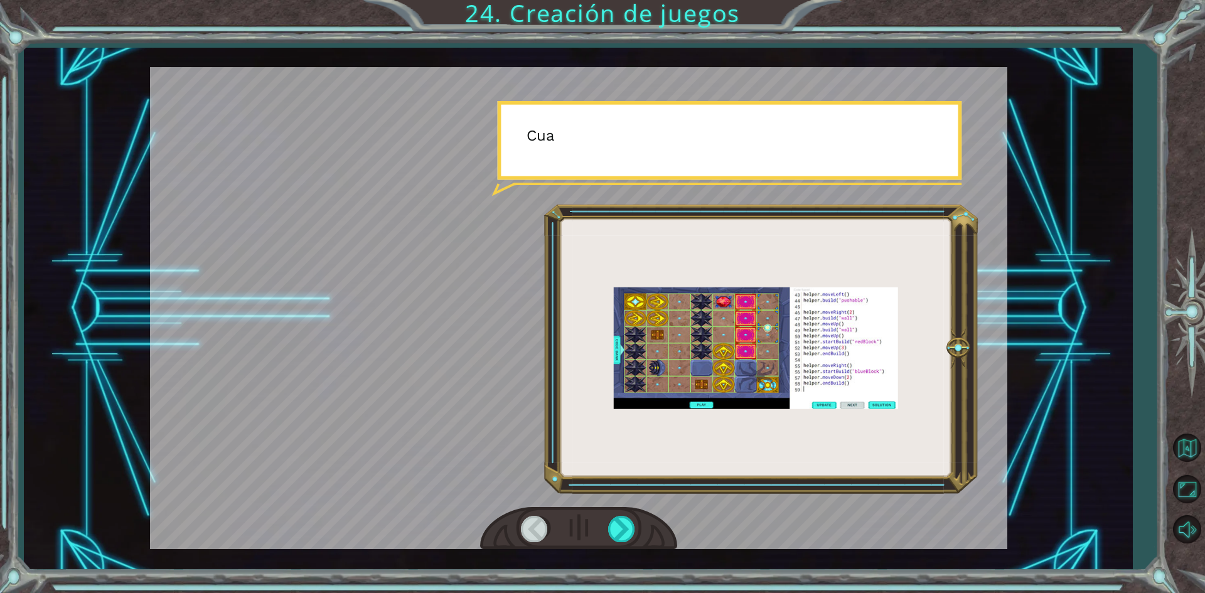
click at [622, 511] on div at bounding box center [578, 528] width 197 height 43
click at [627, 511] on div at bounding box center [578, 528] width 197 height 43
click at [629, 507] on div at bounding box center [578, 528] width 197 height 43
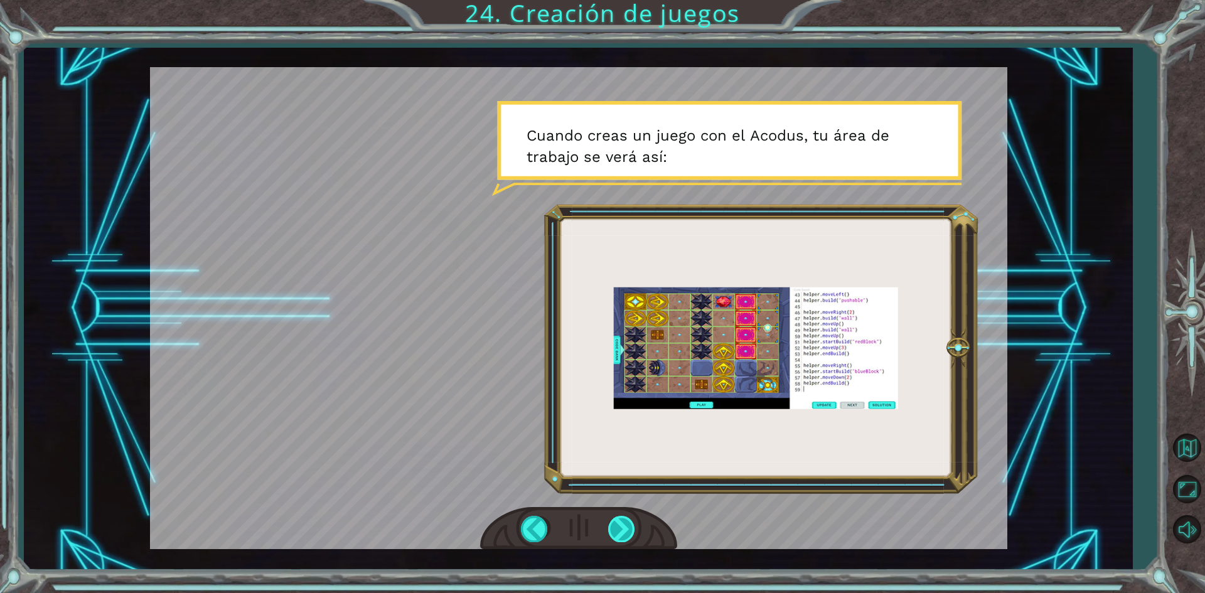
click at [631, 533] on div at bounding box center [622, 529] width 28 height 26
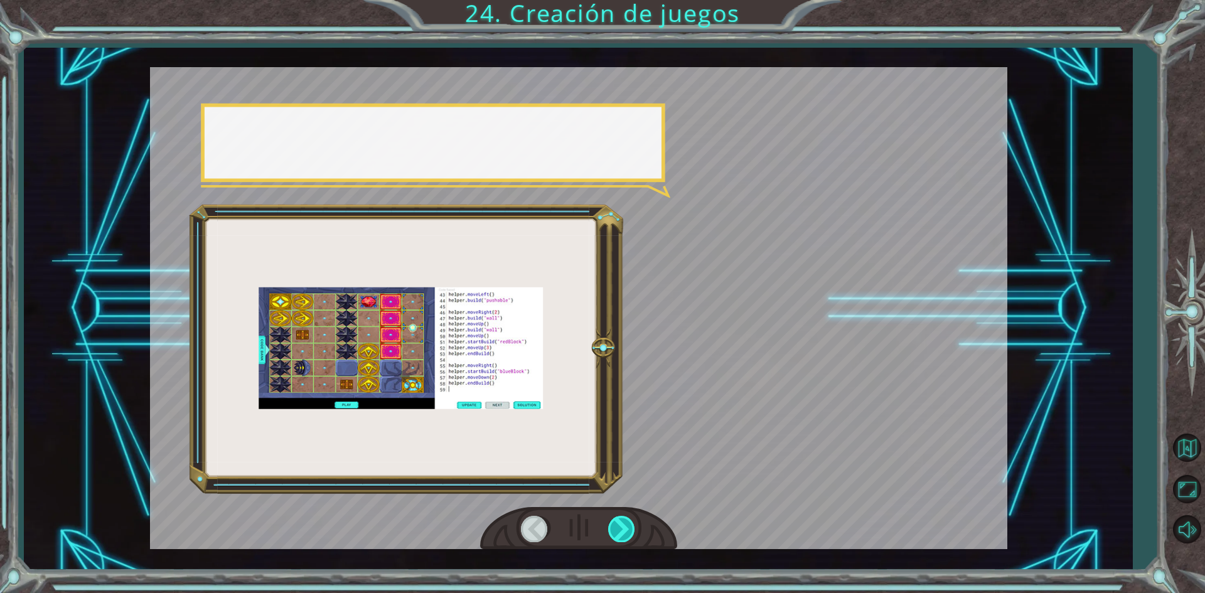
click at [631, 533] on div at bounding box center [622, 529] width 28 height 26
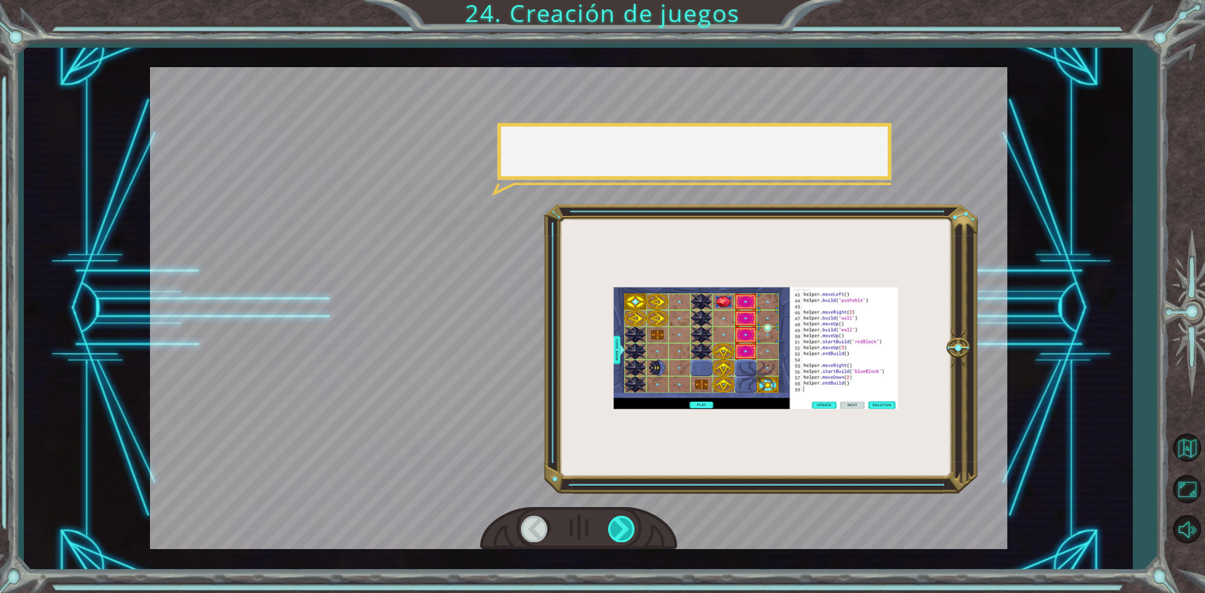
click at [631, 533] on div at bounding box center [622, 529] width 28 height 26
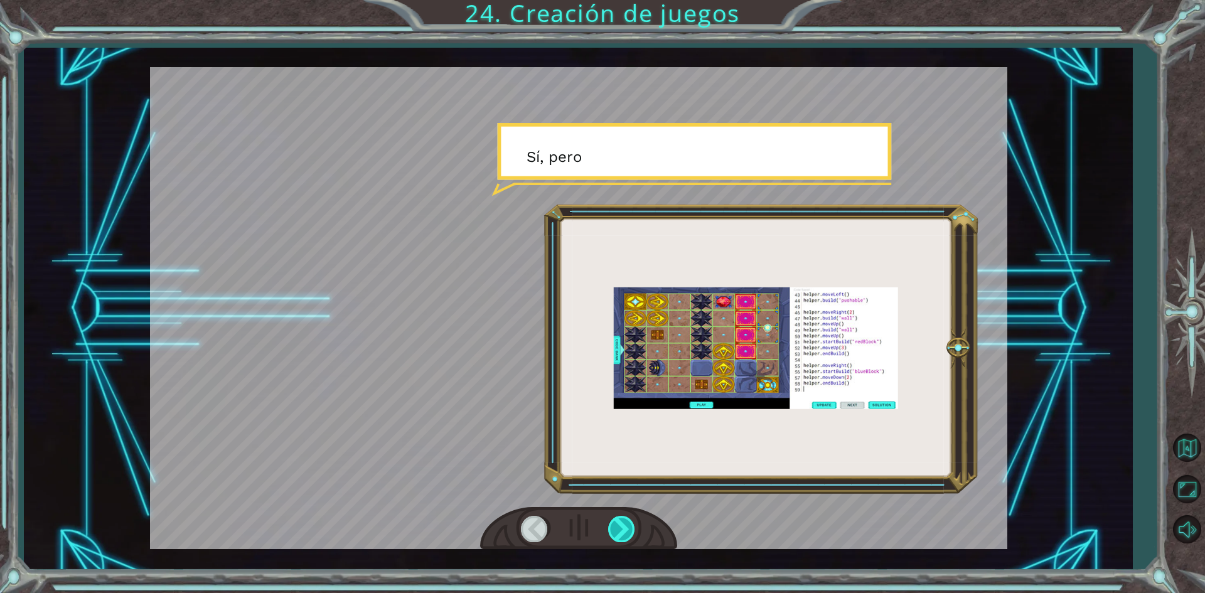
click at [630, 531] on div at bounding box center [622, 529] width 28 height 26
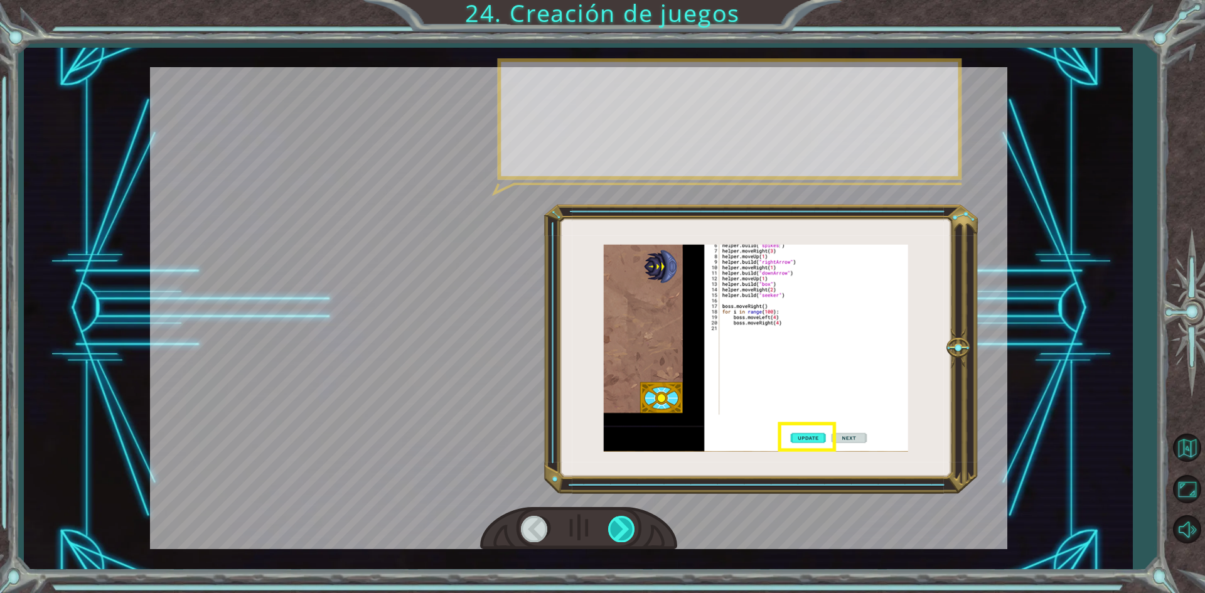
click at [630, 531] on div at bounding box center [622, 529] width 28 height 26
click at [630, 530] on div at bounding box center [622, 529] width 28 height 26
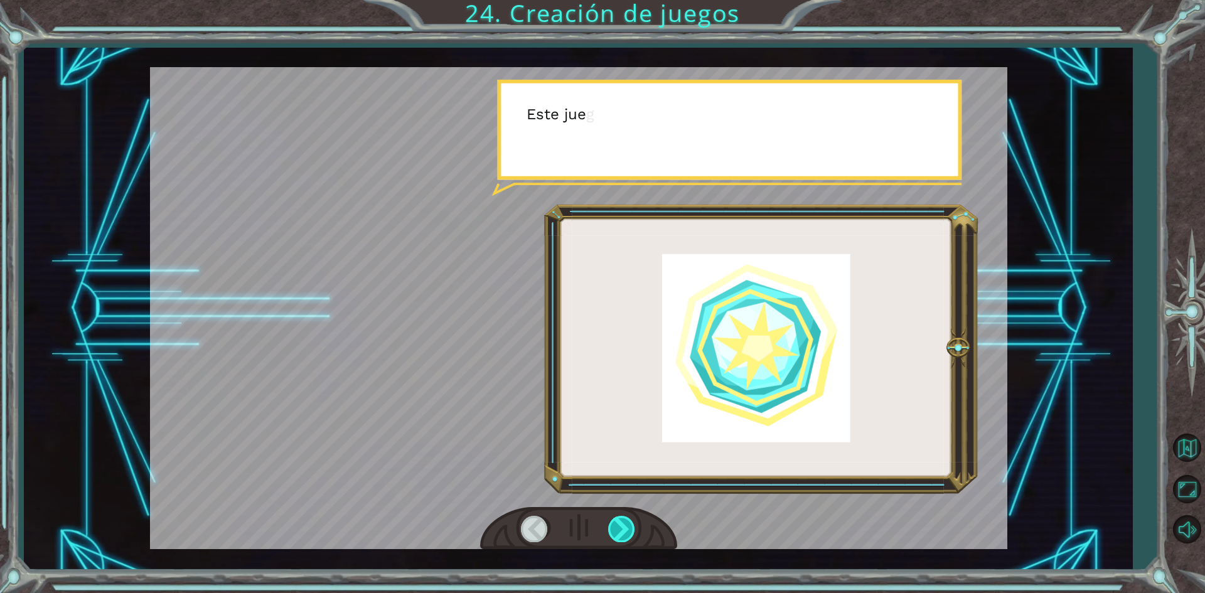
click at [630, 530] on div at bounding box center [622, 529] width 28 height 26
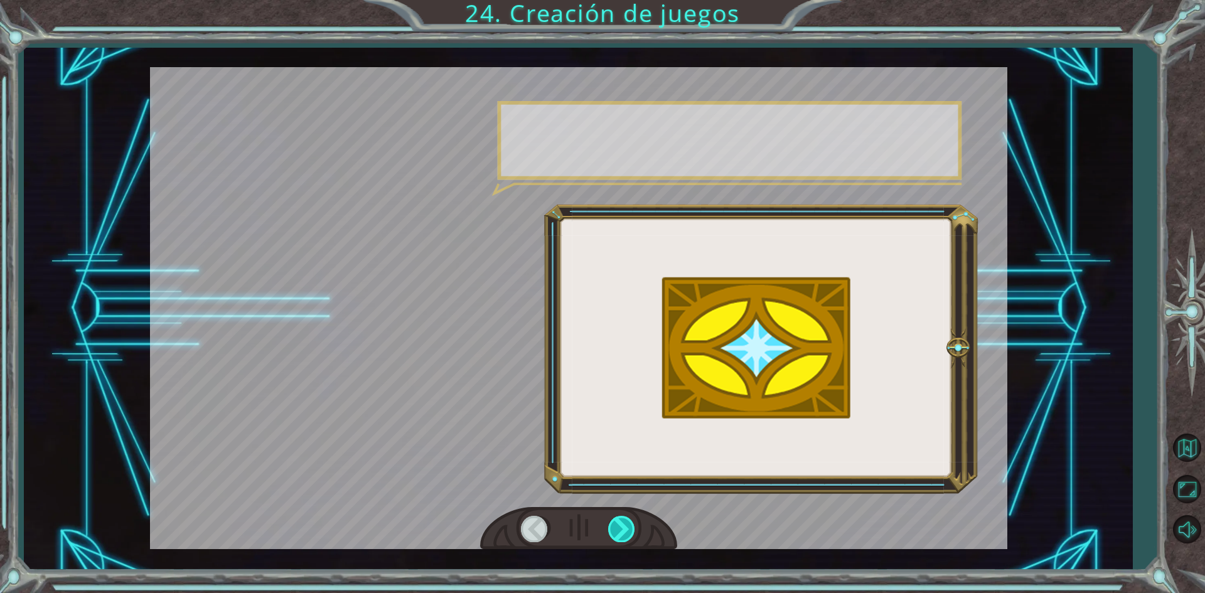
click at [630, 530] on div at bounding box center [622, 529] width 28 height 26
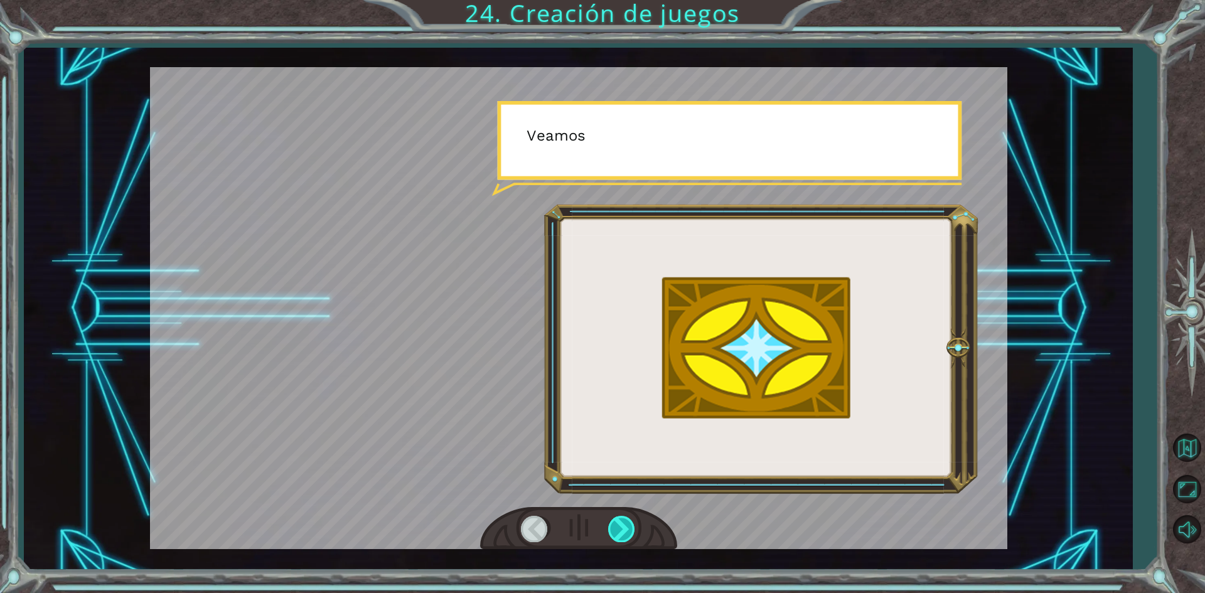
click at [630, 530] on div at bounding box center [622, 529] width 28 height 26
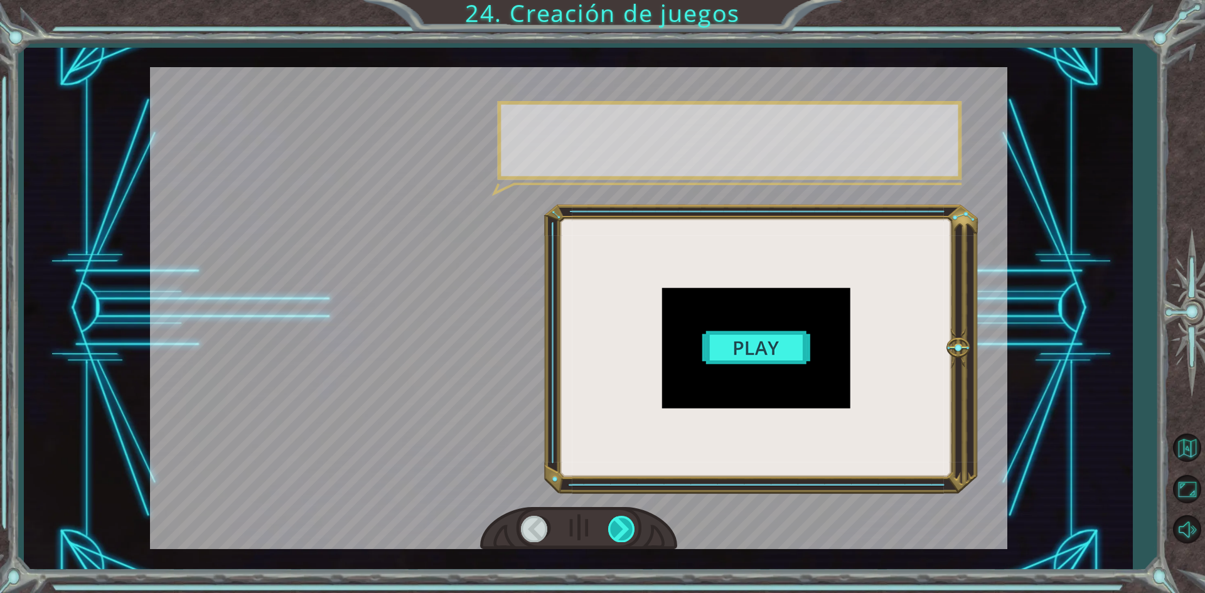
click at [630, 530] on div at bounding box center [622, 529] width 28 height 26
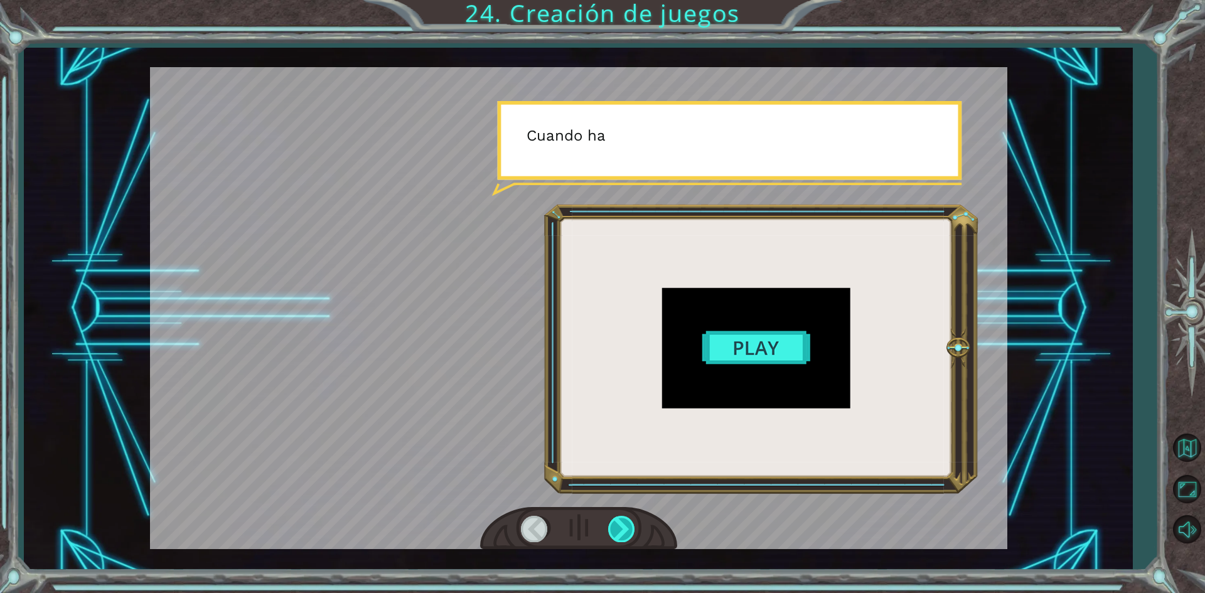
click at [630, 530] on div at bounding box center [622, 529] width 28 height 26
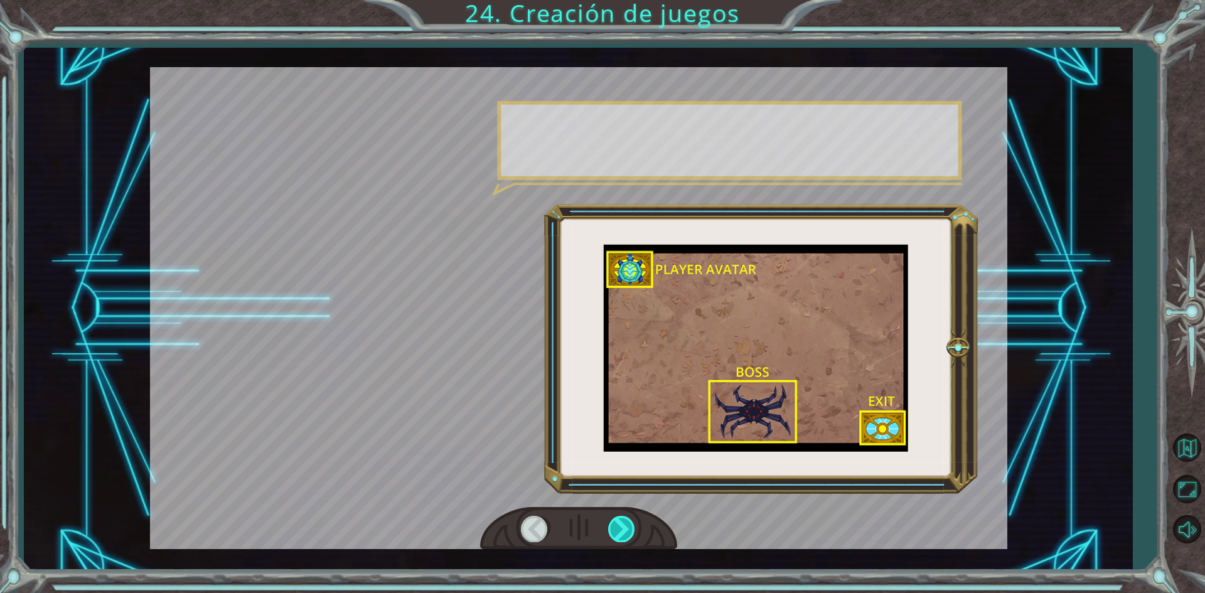
click at [630, 530] on div at bounding box center [622, 529] width 28 height 26
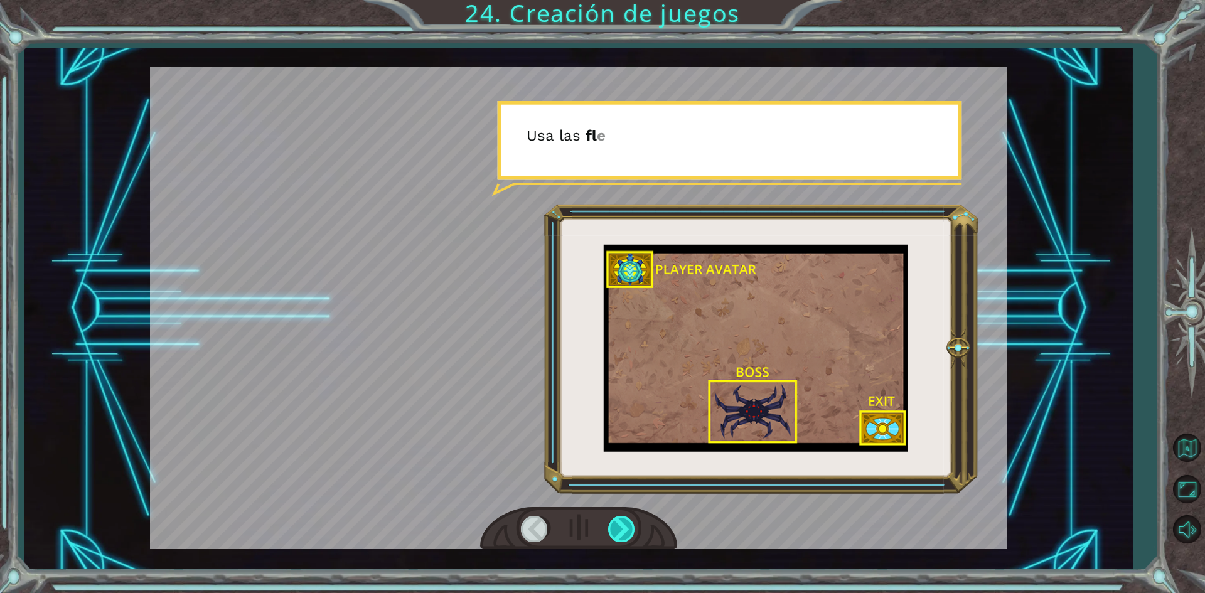
click at [629, 528] on div at bounding box center [622, 529] width 28 height 26
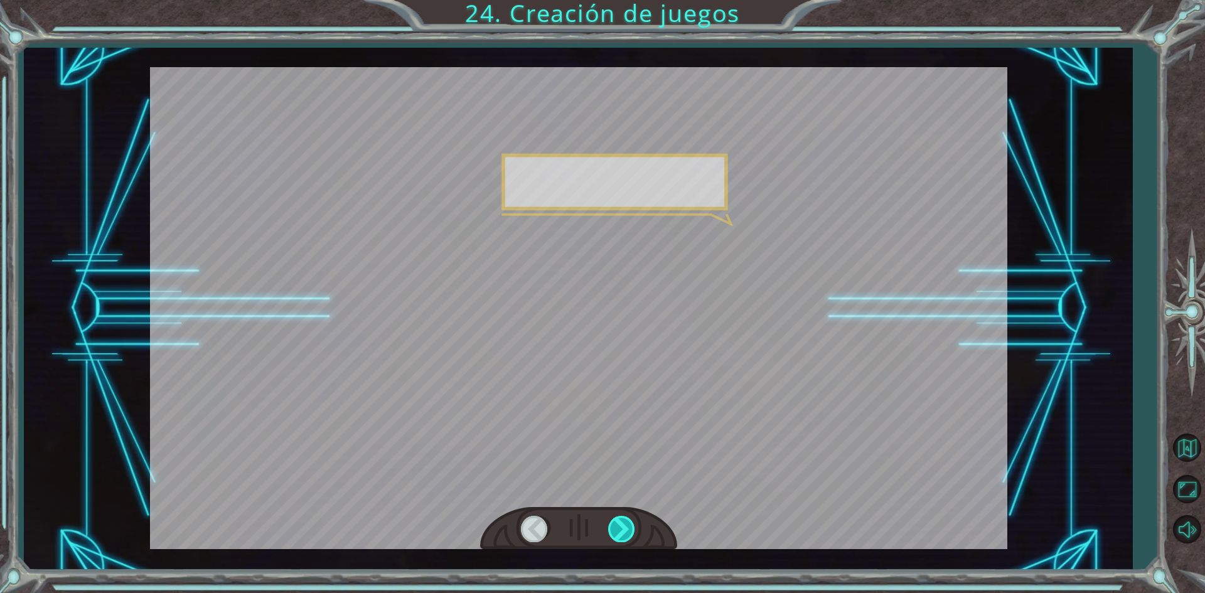
click at [629, 528] on div at bounding box center [622, 529] width 28 height 26
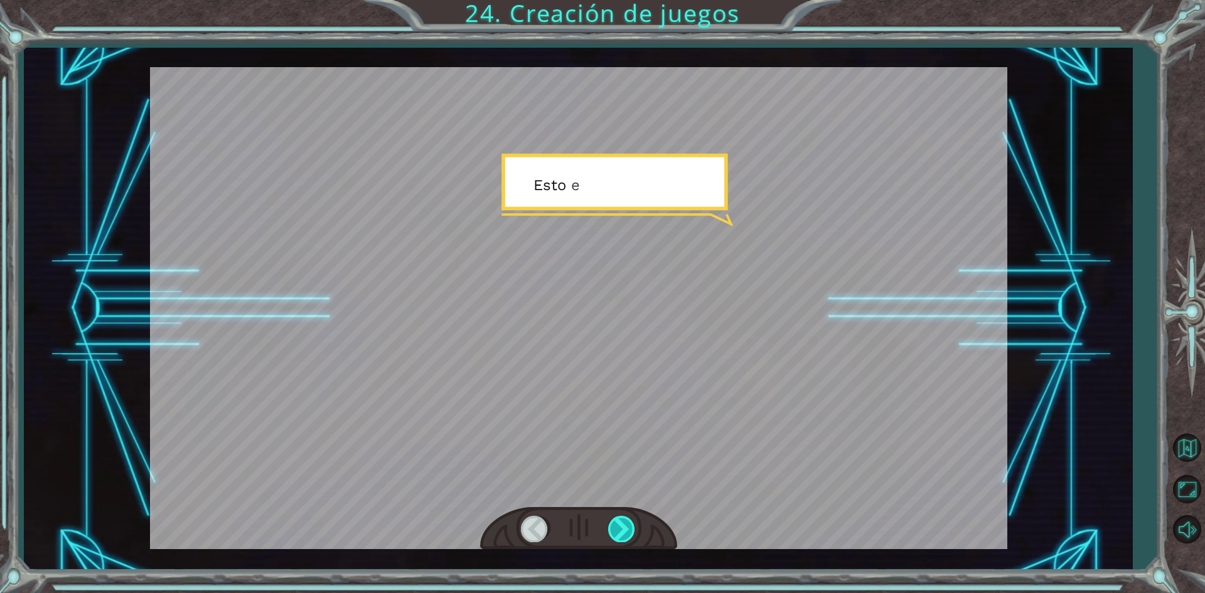
click at [629, 528] on div at bounding box center [622, 529] width 28 height 26
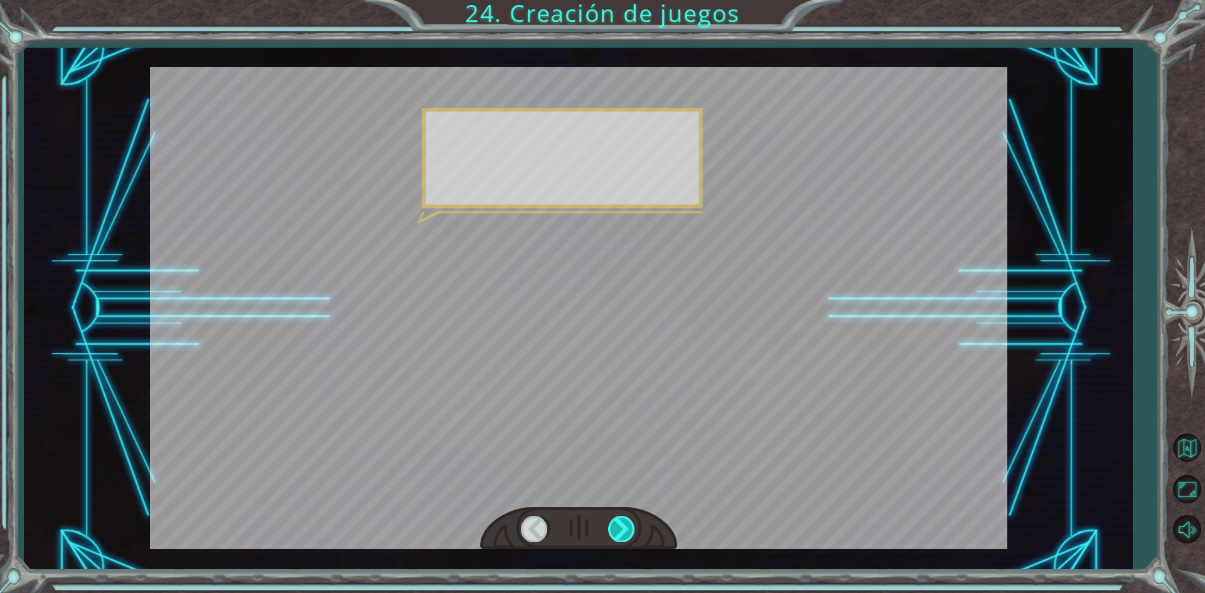
click at [629, 527] on div at bounding box center [622, 529] width 28 height 26
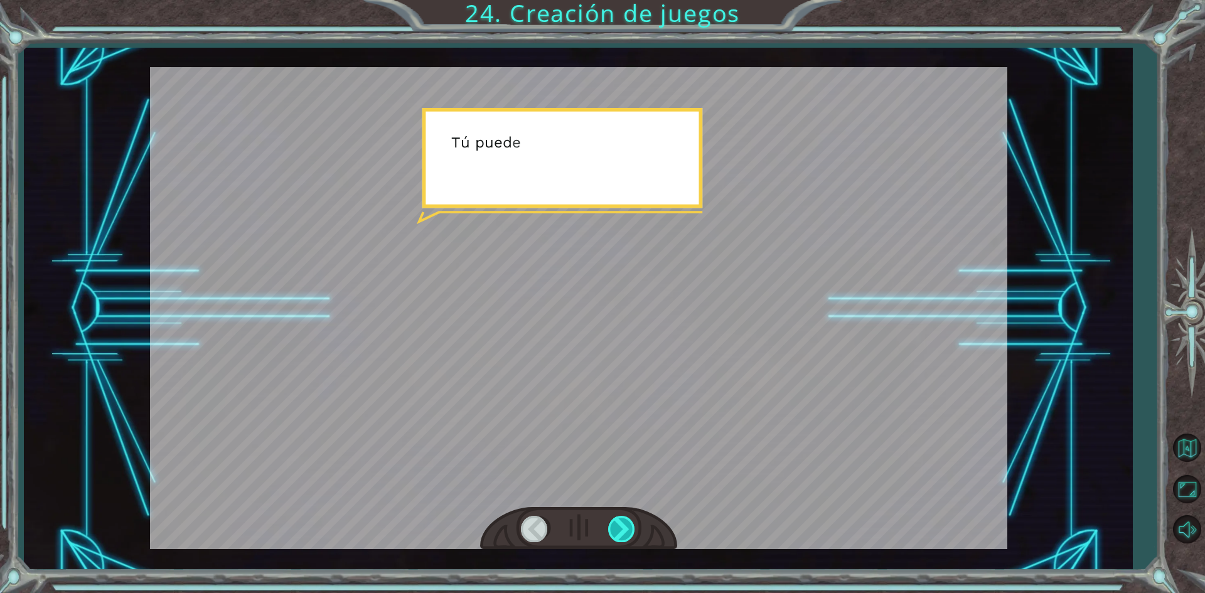
click at [630, 527] on div at bounding box center [622, 529] width 28 height 26
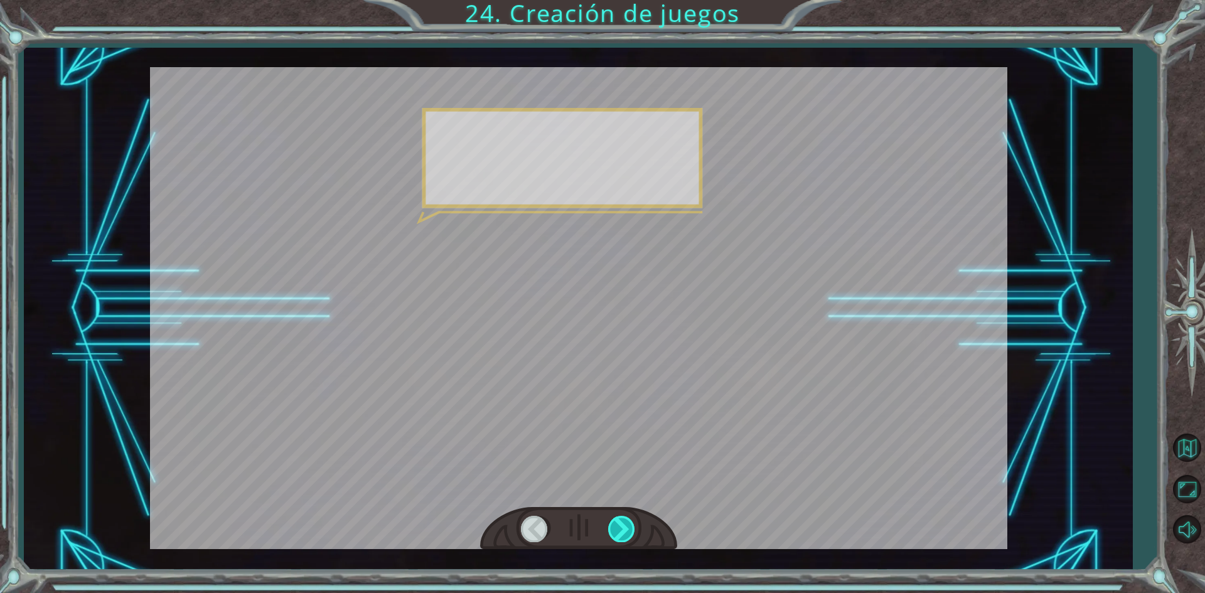
click at [630, 527] on div at bounding box center [622, 529] width 28 height 26
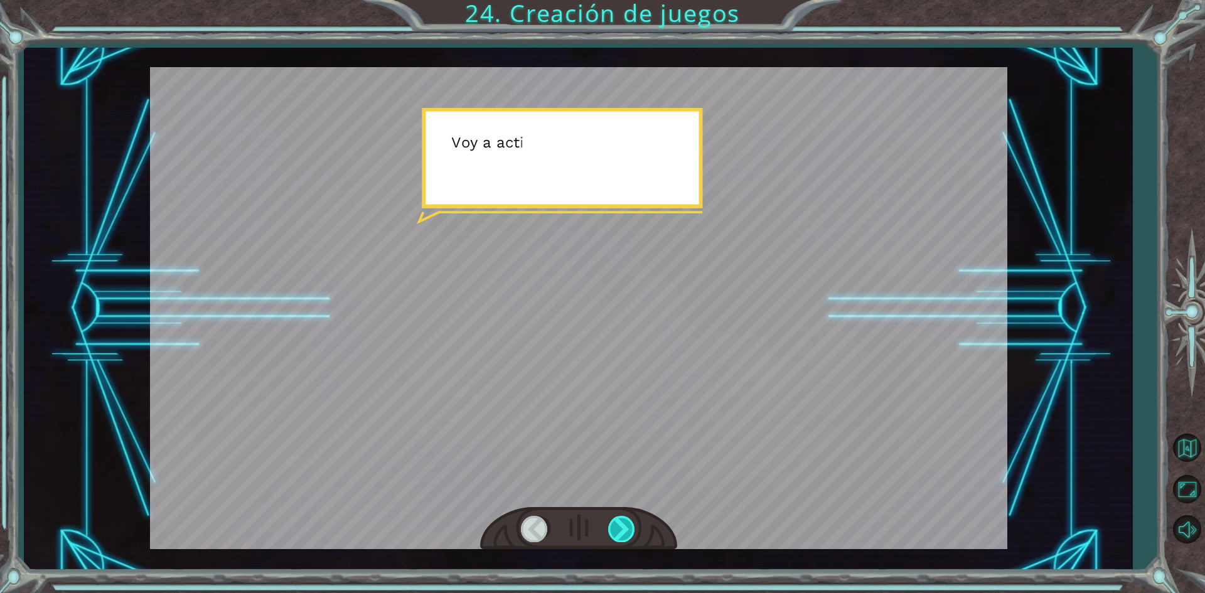
click at [632, 528] on div at bounding box center [622, 529] width 28 height 26
click at [633, 528] on div at bounding box center [622, 529] width 28 height 26
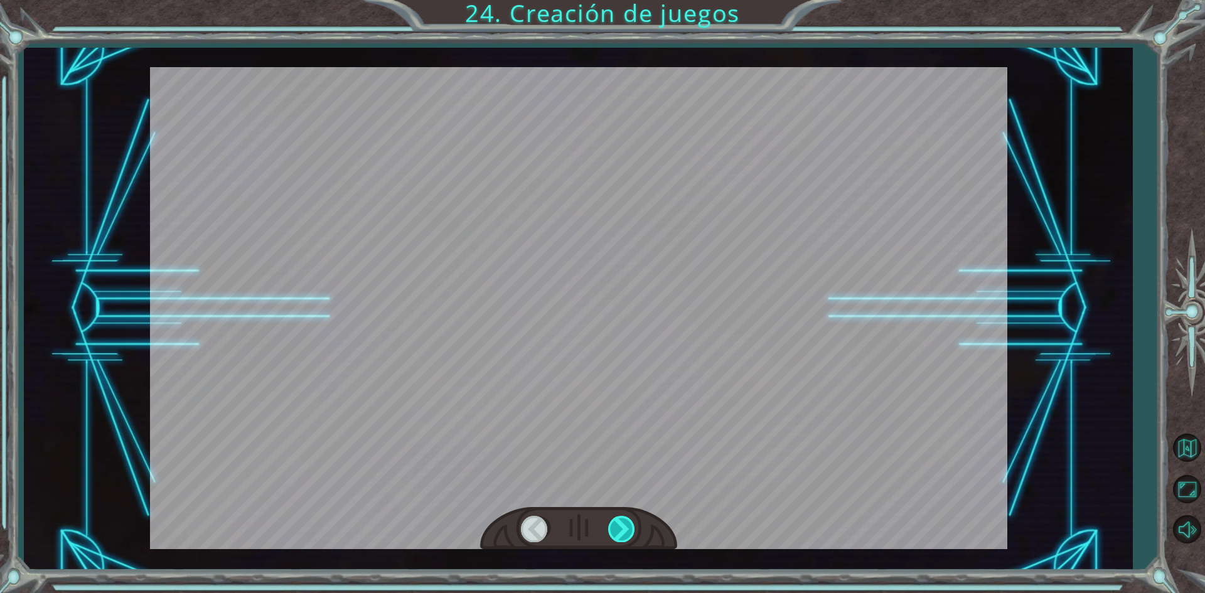
click at [633, 528] on div at bounding box center [622, 529] width 28 height 26
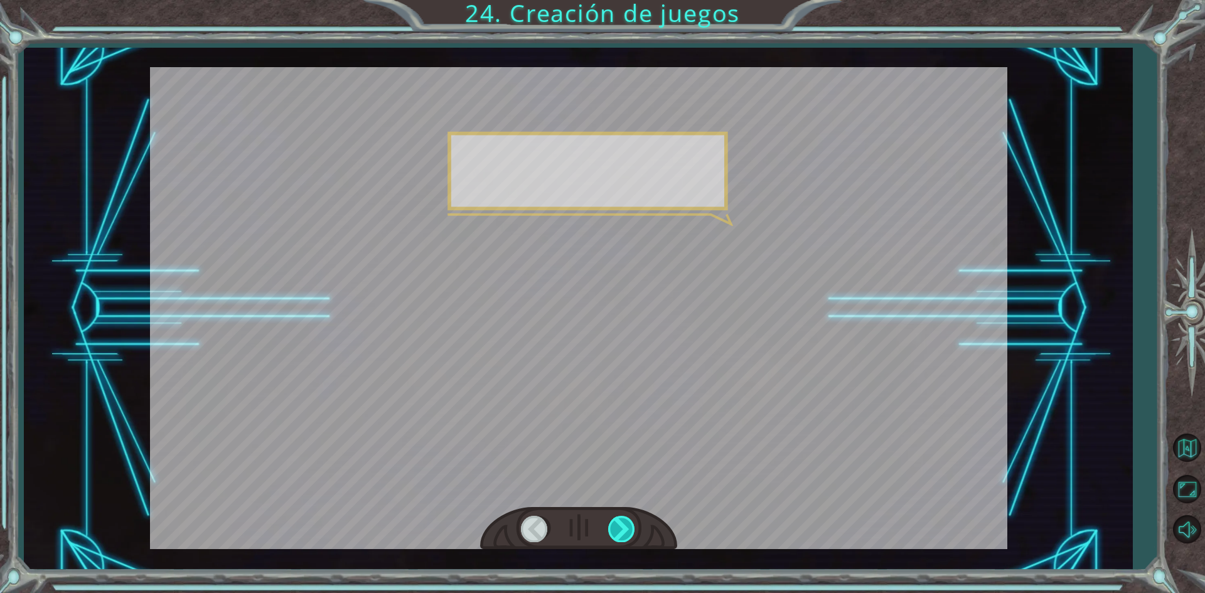
click at [633, 530] on div at bounding box center [622, 529] width 28 height 26
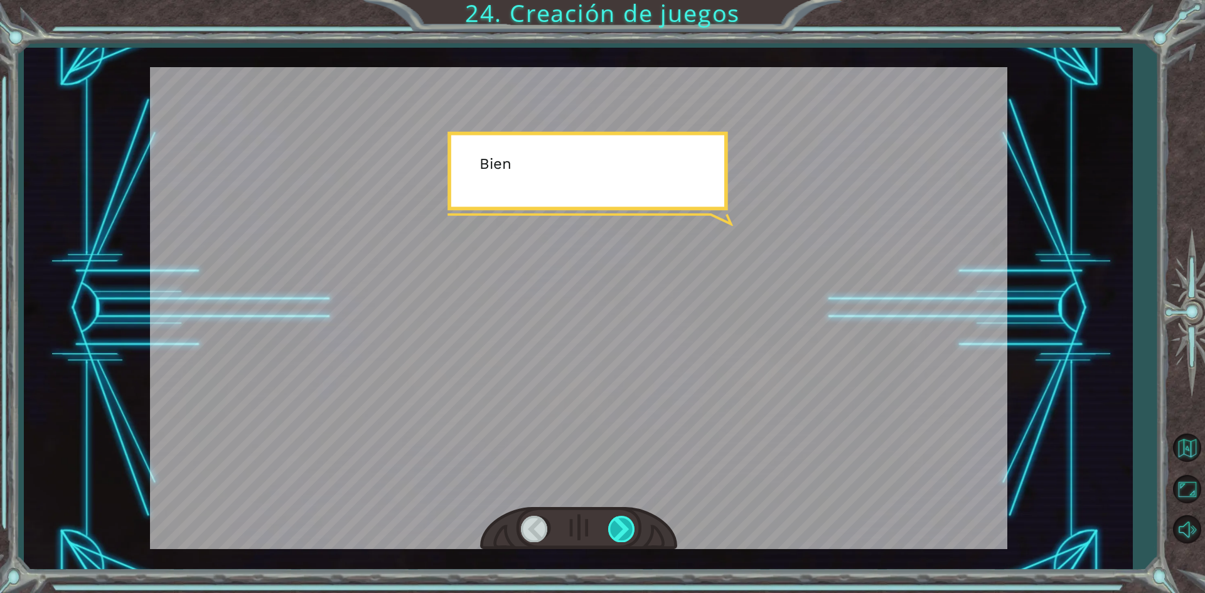
click at [633, 530] on div at bounding box center [622, 529] width 28 height 26
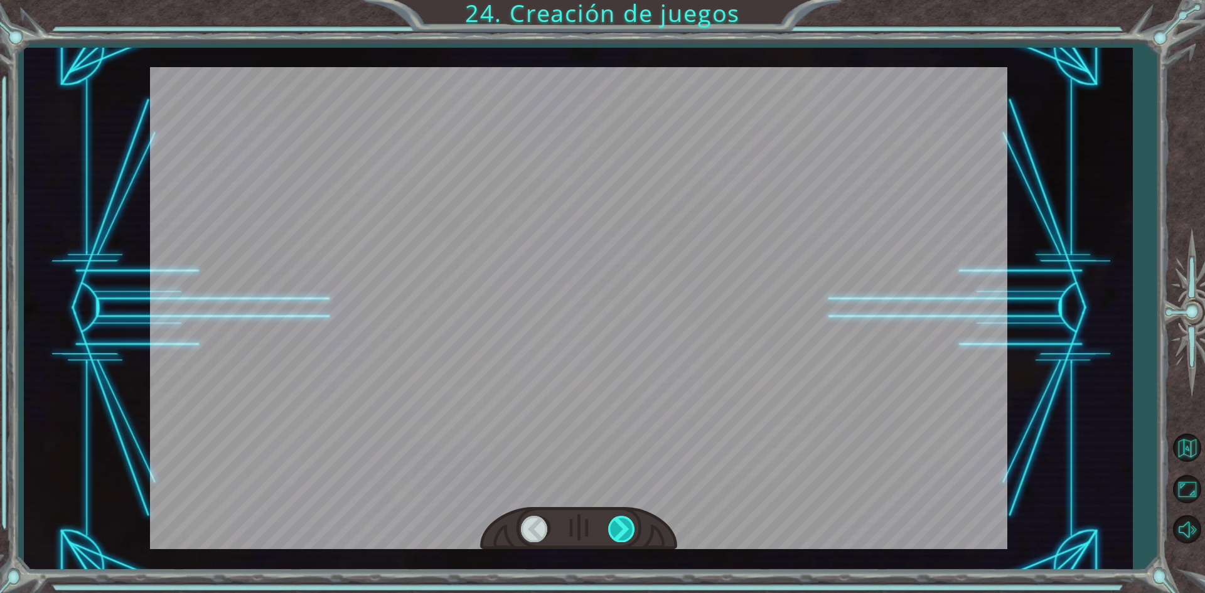
click at [633, 530] on div at bounding box center [622, 529] width 28 height 26
click at [630, 525] on div at bounding box center [622, 529] width 28 height 26
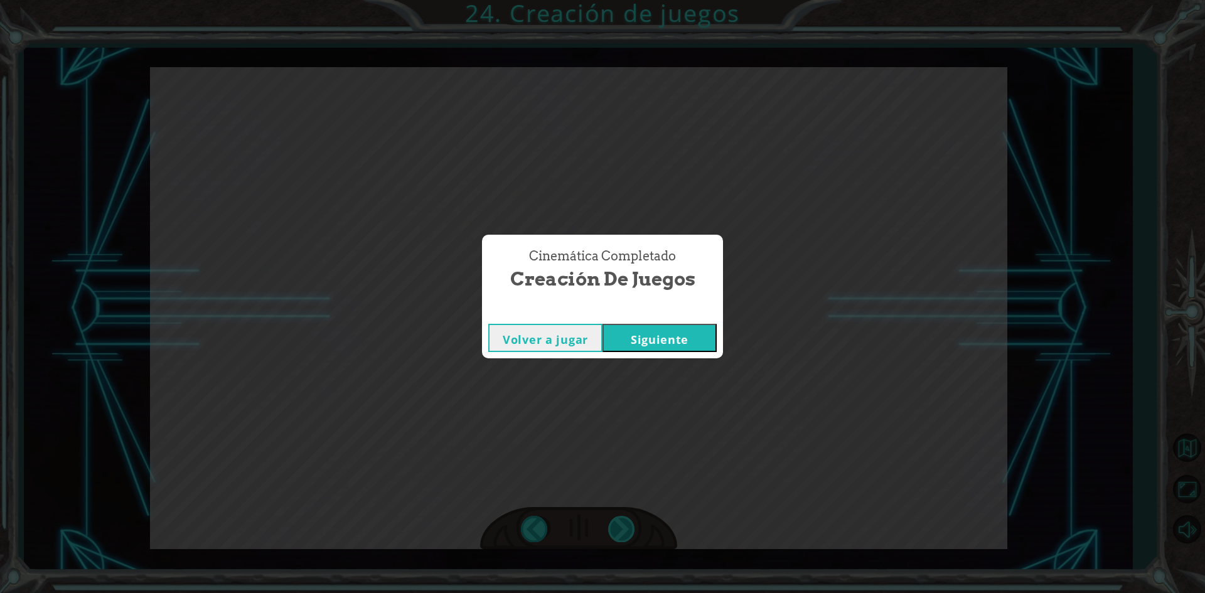
click at [630, 525] on div "Cinemática Completado Creación de juegos Volver a jugar [GEOGRAPHIC_DATA]" at bounding box center [602, 296] width 1205 height 593
click at [693, 352] on div "Volver a jugar [GEOGRAPHIC_DATA]" at bounding box center [602, 338] width 241 height 41
click at [693, 345] on button "Siguiente" at bounding box center [659, 338] width 114 height 28
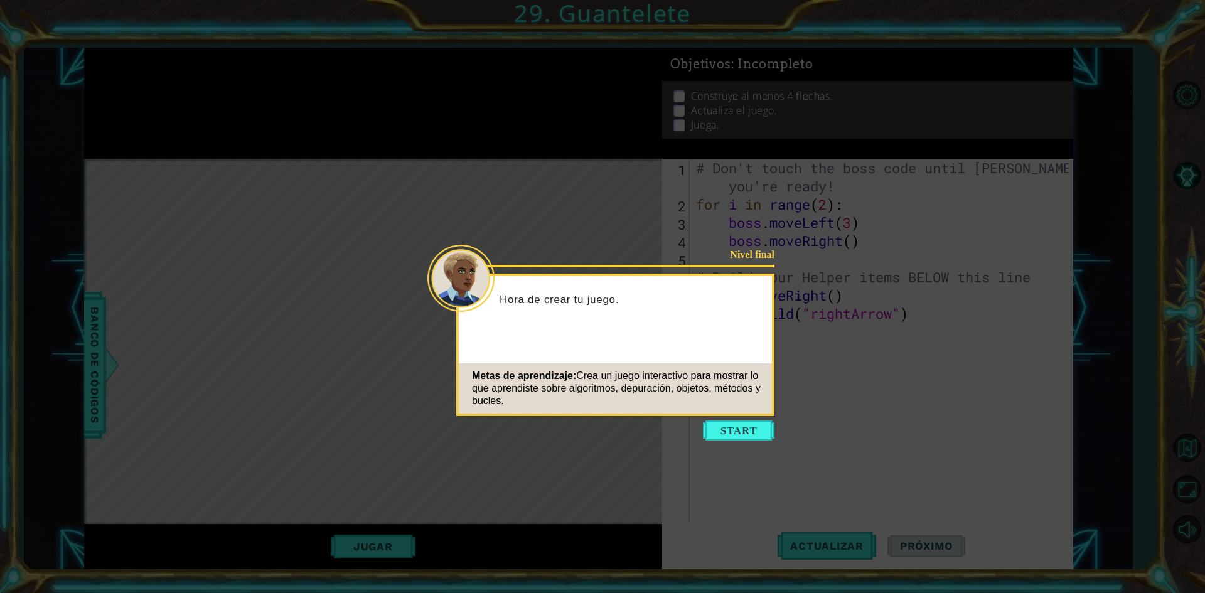
click at [728, 425] on button "Start" at bounding box center [739, 430] width 72 height 20
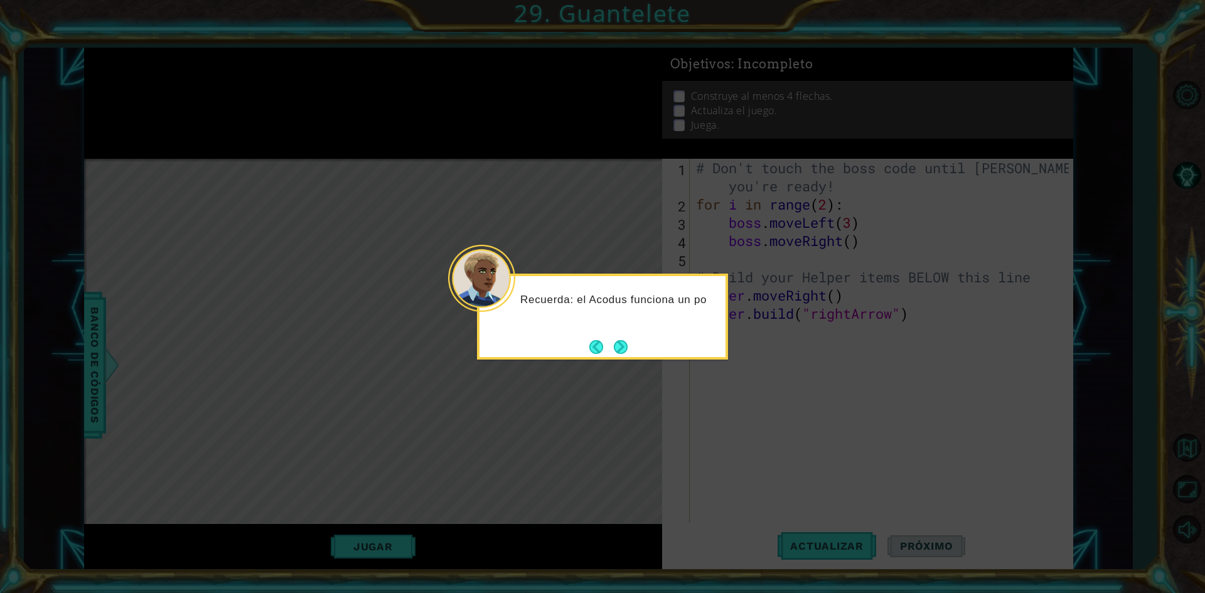
click at [634, 351] on div "Recuerda: el Acodus funciona un po" at bounding box center [602, 317] width 251 height 86
drag, startPoint x: 621, startPoint y: 351, endPoint x: 611, endPoint y: 350, distance: 9.5
click at [614, 350] on button "Next" at bounding box center [621, 346] width 14 height 14
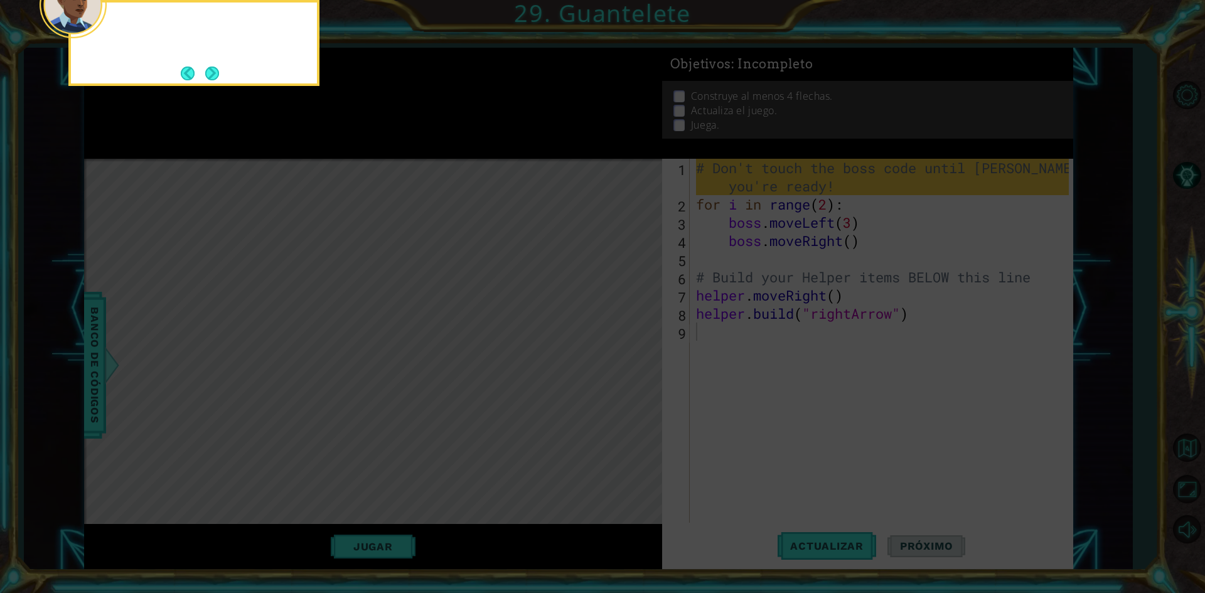
click at [611, 350] on icon at bounding box center [602, 89] width 1205 height 1008
drag, startPoint x: 385, startPoint y: 275, endPoint x: 355, endPoint y: 254, distance: 36.4
click at [381, 272] on icon at bounding box center [602, 89] width 1205 height 1008
click at [218, 86] on icon at bounding box center [602, 89] width 1205 height 1008
click at [216, 85] on div "Por ahora, no modifiques el código del jefe. Lo haremos más adelante." at bounding box center [193, 43] width 251 height 86
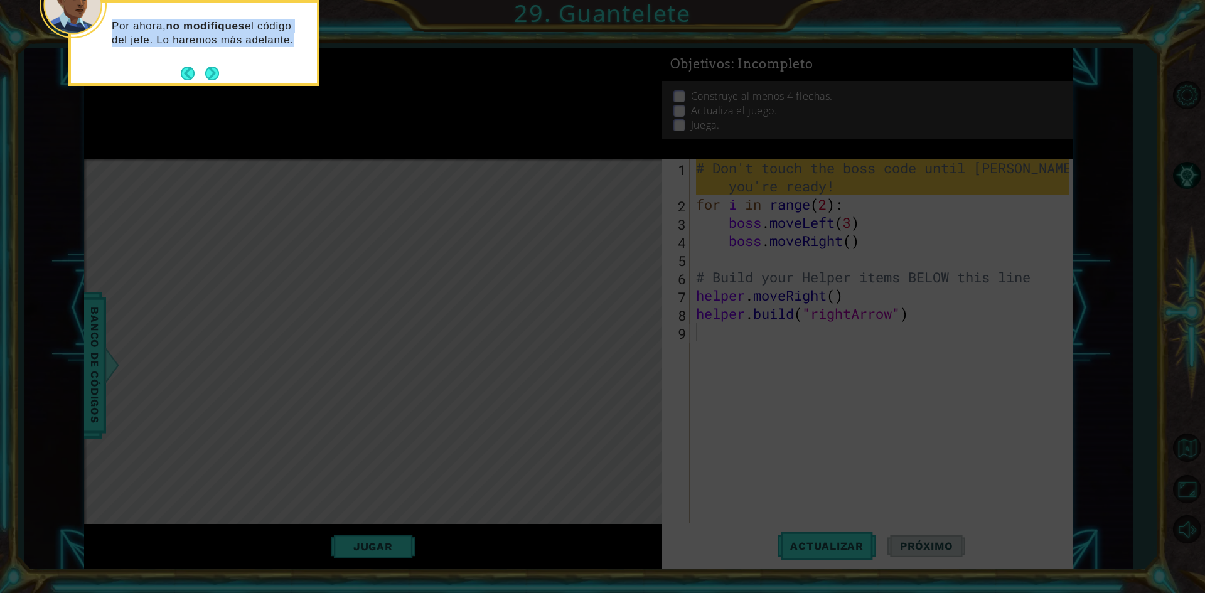
click at [216, 85] on div "Por ahora, no modifiques el código del jefe. Lo haremos más adelante." at bounding box center [193, 43] width 251 height 86
click at [211, 75] on button "Next" at bounding box center [212, 73] width 14 height 14
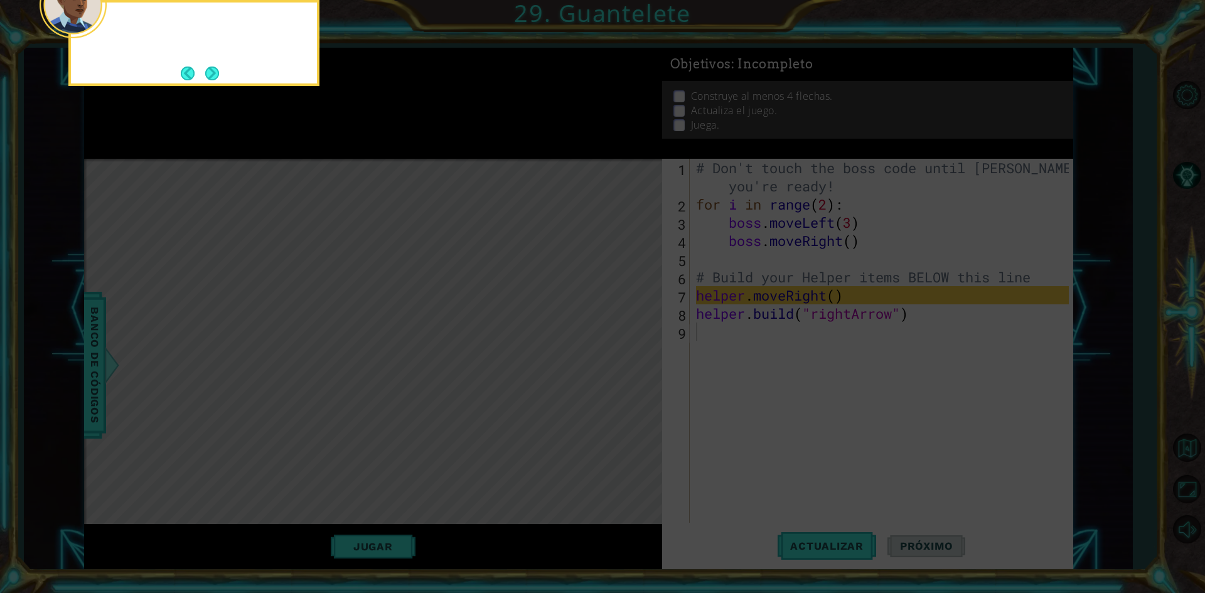
click at [211, 75] on button "Next" at bounding box center [212, 74] width 14 height 14
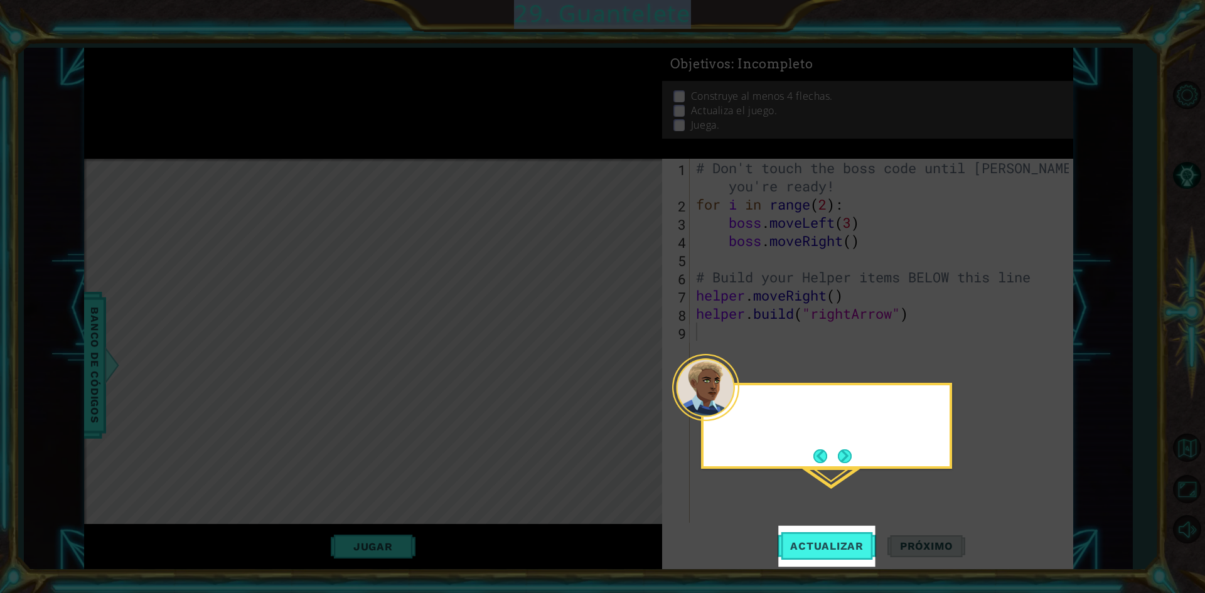
click at [211, 75] on icon at bounding box center [602, 296] width 1205 height 593
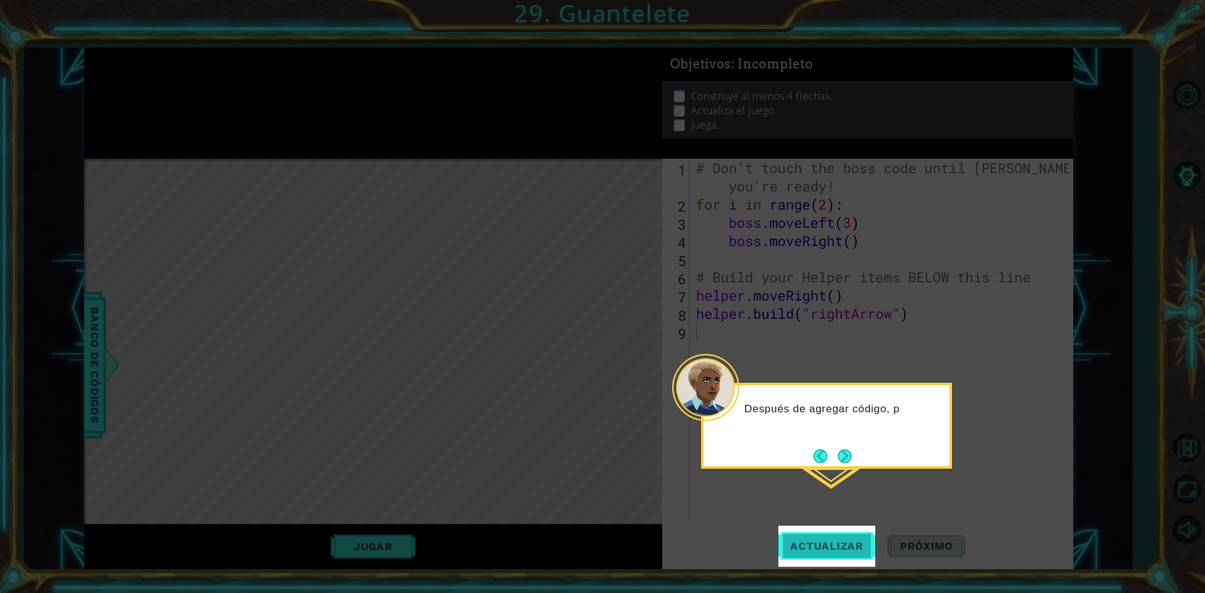
click at [808, 559] on button "Actualizar" at bounding box center [826, 546] width 99 height 41
click at [808, 547] on span "Actualizar" at bounding box center [826, 546] width 99 height 13
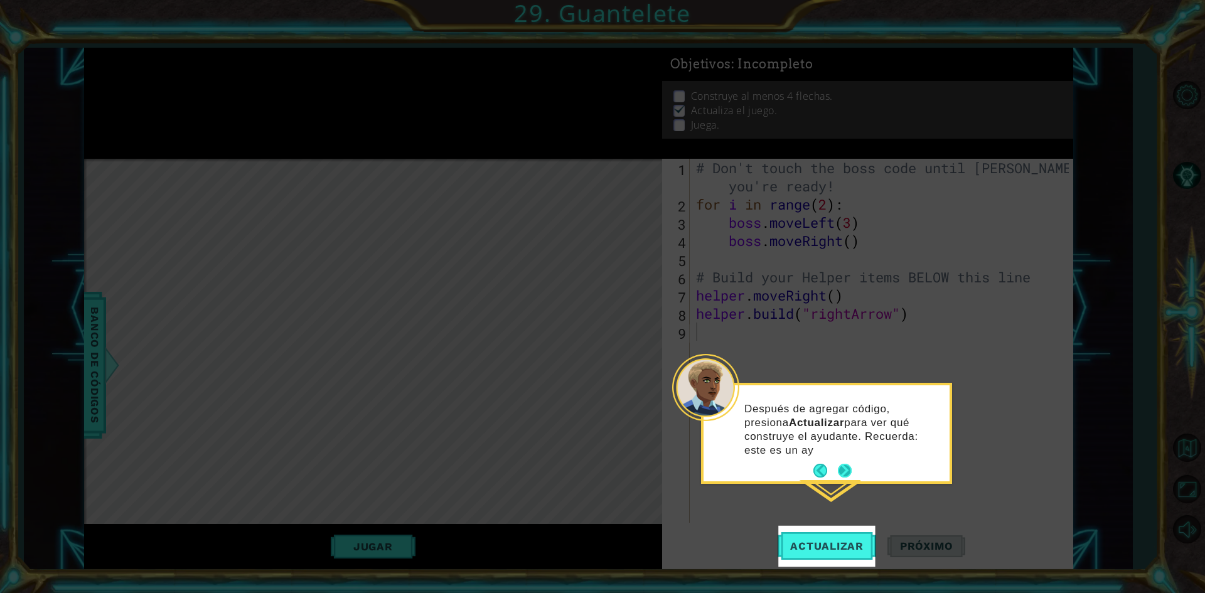
click at [846, 464] on button "Next" at bounding box center [845, 471] width 14 height 14
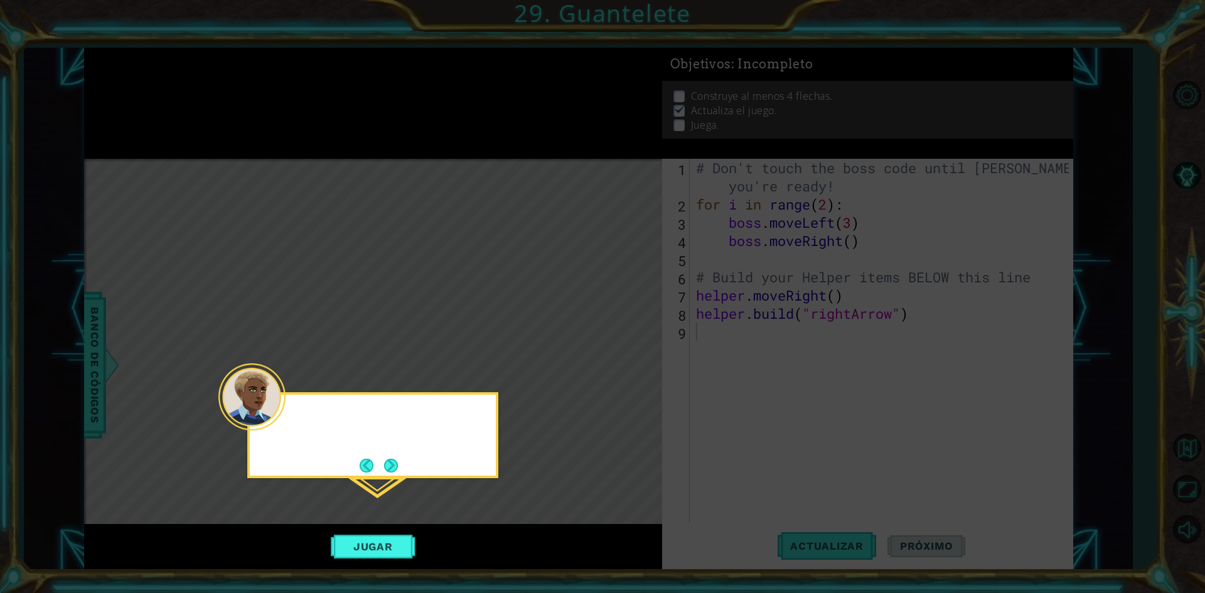
click at [846, 462] on icon at bounding box center [602, 296] width 1205 height 593
click at [385, 466] on button "Next" at bounding box center [391, 466] width 14 height 14
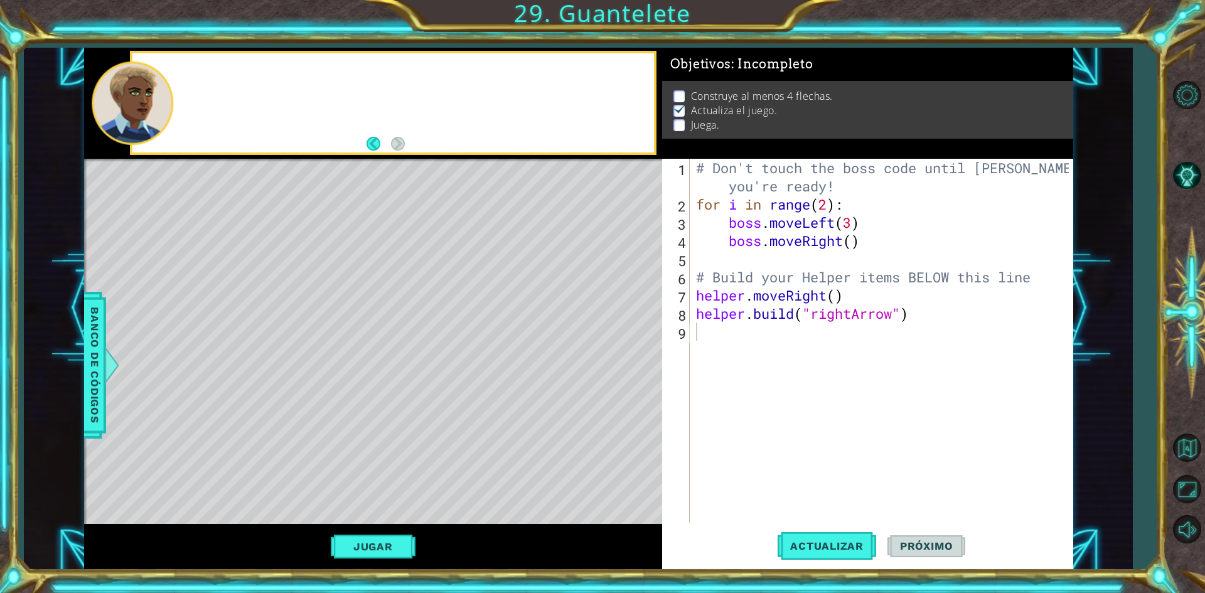
click at [385, 466] on div "Level Map" at bounding box center [374, 344] width 580 height 370
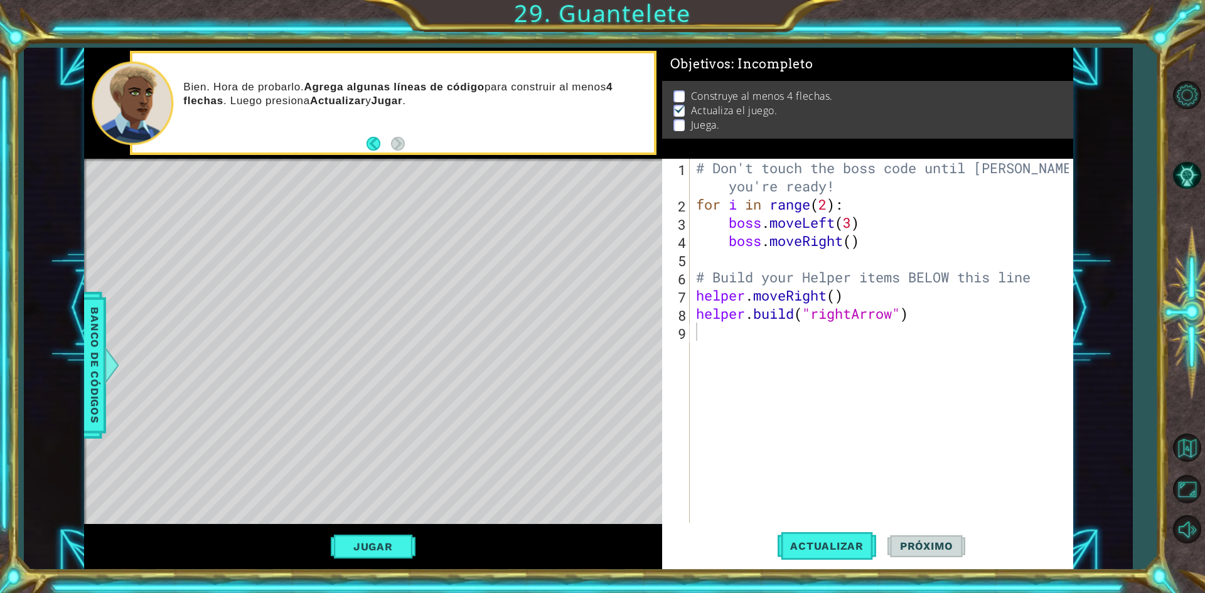
click at [921, 535] on button "Próximo" at bounding box center [926, 546] width 78 height 41
click at [845, 546] on span "Actualizar" at bounding box center [826, 546] width 99 height 13
click at [821, 543] on span "Actualizar" at bounding box center [826, 546] width 99 height 13
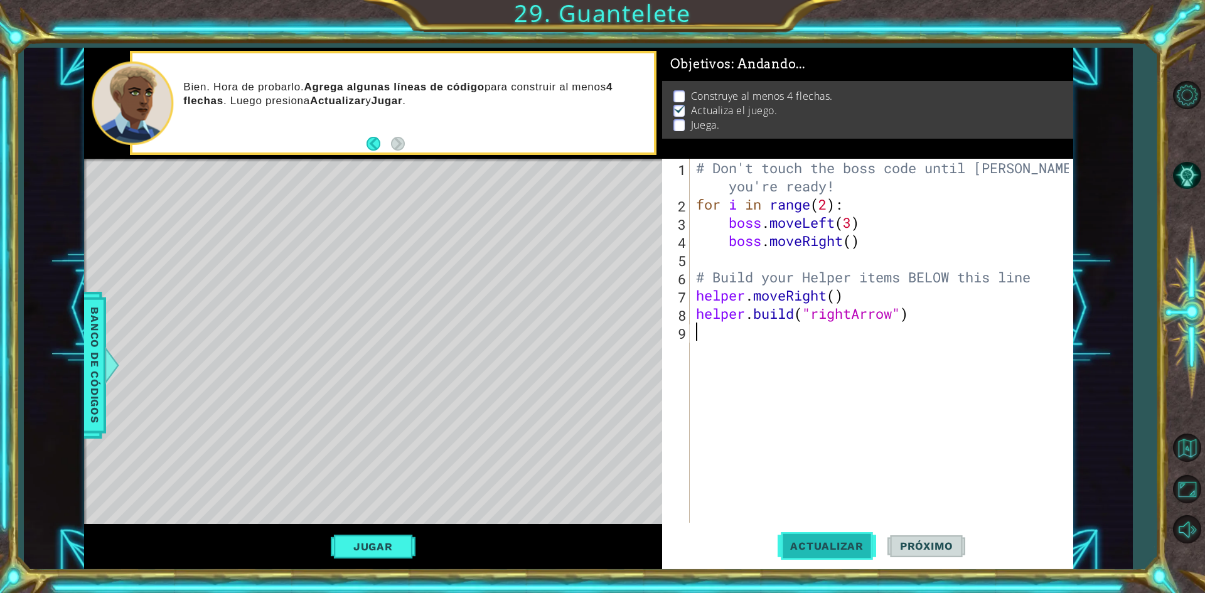
click at [821, 543] on span "Actualizar" at bounding box center [826, 546] width 99 height 13
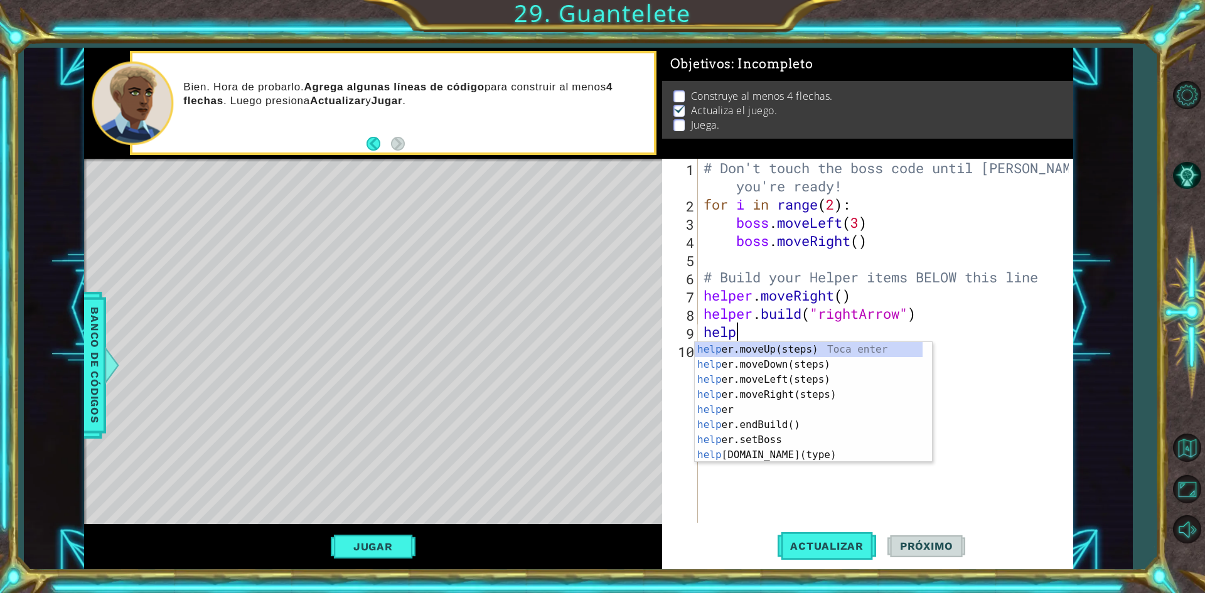
scroll to position [0, 1]
click at [784, 450] on div "helper Toca enter helper .moveUp(steps) Toca enter helper .moveDown(steps) Toca…" at bounding box center [809, 417] width 228 height 151
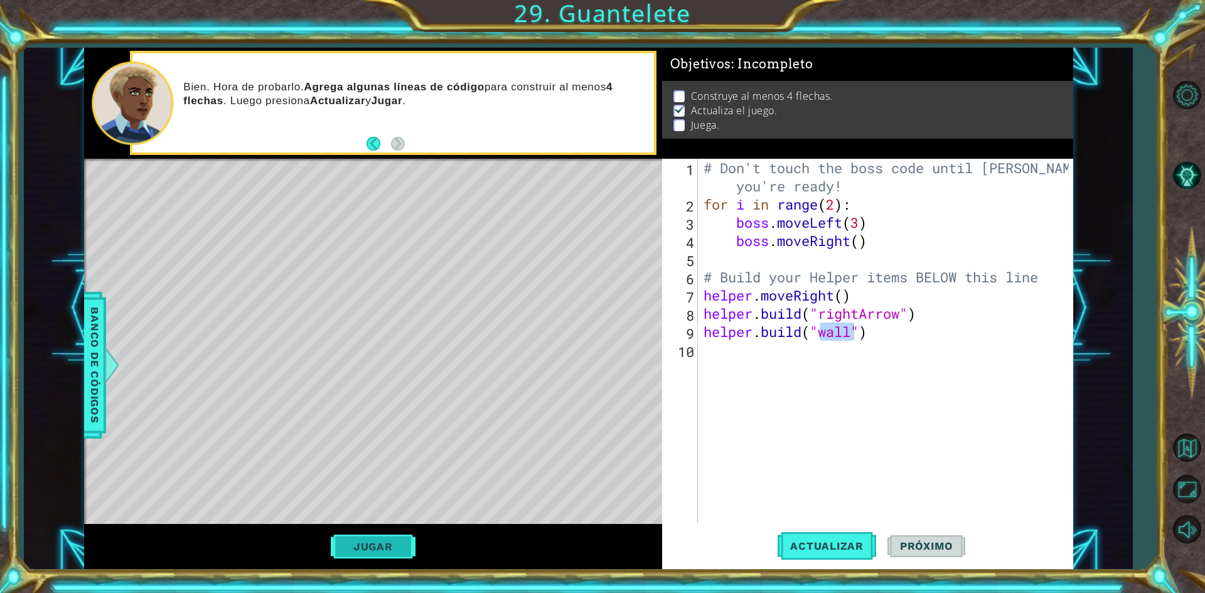
click at [366, 553] on button "Jugar" at bounding box center [373, 547] width 85 height 24
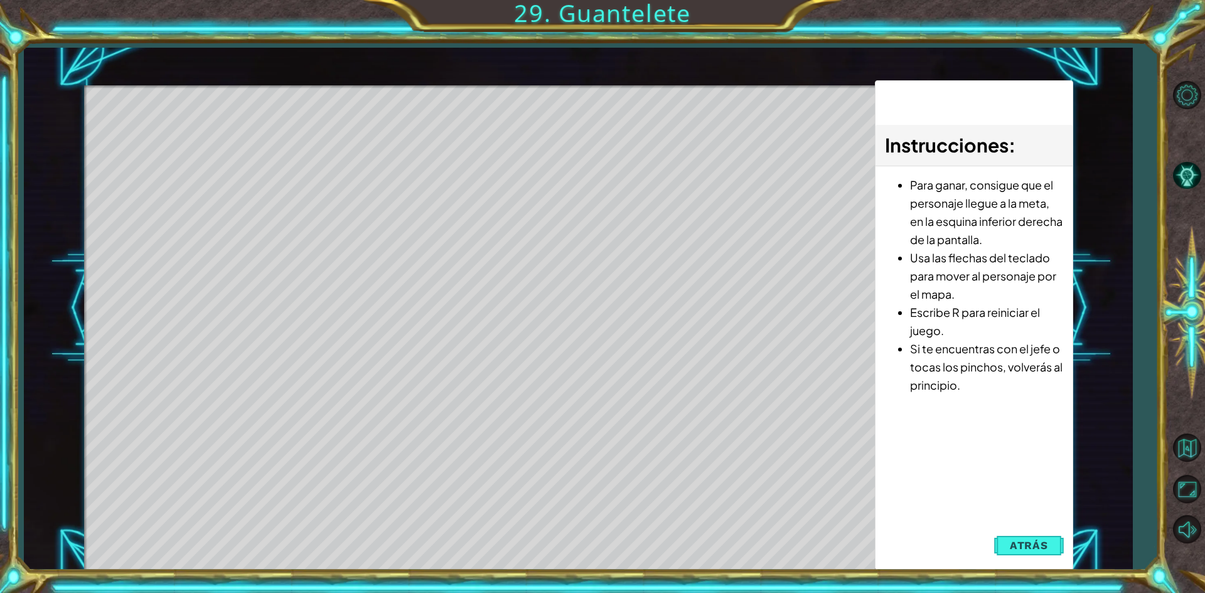
drag, startPoint x: 196, startPoint y: 115, endPoint x: 206, endPoint y: 136, distance: 22.4
click at [206, 136] on div "Level Map" at bounding box center [374, 270] width 580 height 370
click at [206, 137] on div "Level Map" at bounding box center [374, 270] width 580 height 370
click at [1030, 543] on span "Atrás" at bounding box center [1029, 545] width 38 height 13
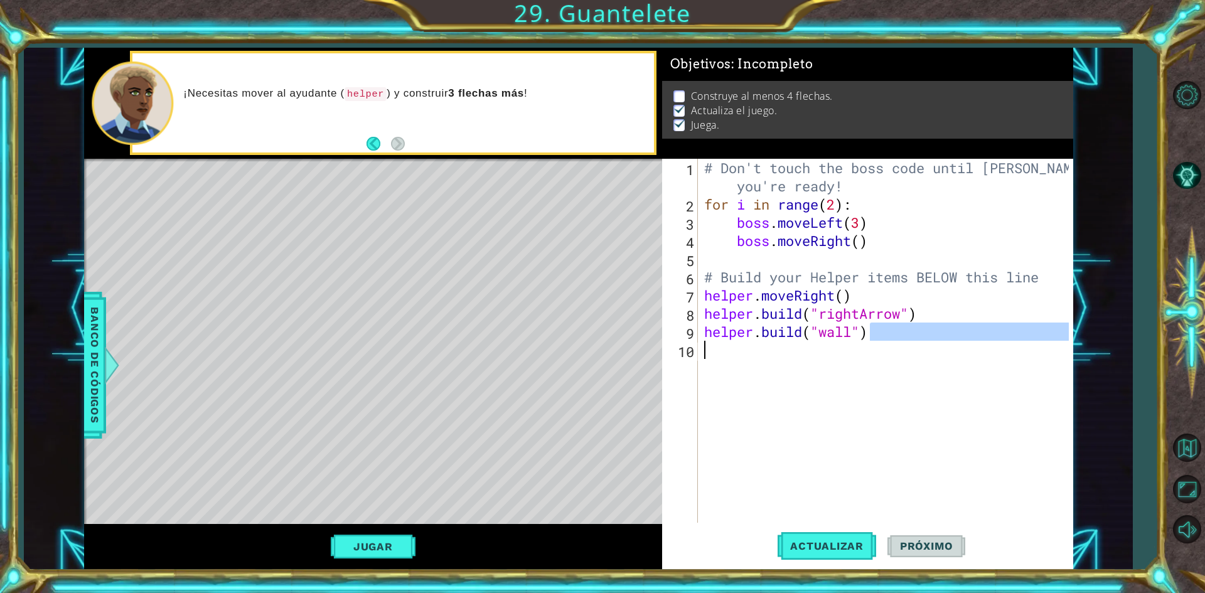
drag, startPoint x: 873, startPoint y: 335, endPoint x: 850, endPoint y: 341, distance: 24.0
click at [848, 341] on div "# Don't touch the boss code until [PERSON_NAME] says you're ready! for i in ran…" at bounding box center [888, 368] width 373 height 419
click at [858, 337] on div "# Don't touch the boss code until [PERSON_NAME] says you're ready! for i in ran…" at bounding box center [888, 368] width 373 height 419
click at [853, 337] on div "# Don't touch the boss code until [PERSON_NAME] says you're ready! for i in ran…" at bounding box center [888, 368] width 373 height 419
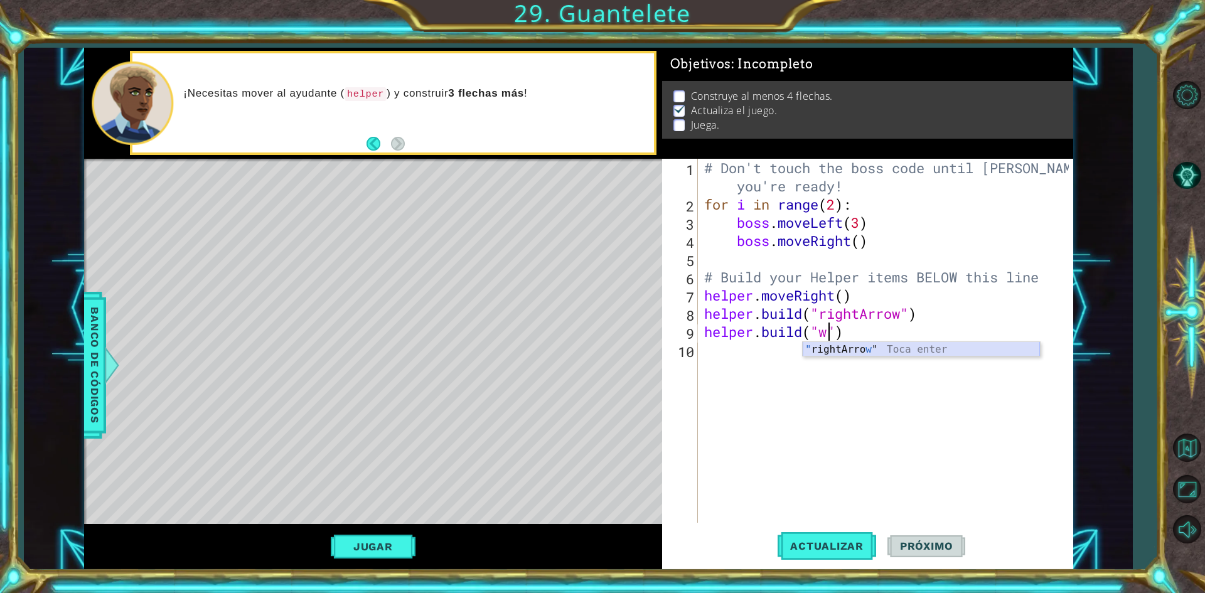
click at [850, 353] on div "" rightArro w " Toca enter" at bounding box center [921, 364] width 237 height 45
type textarea "[DOMAIN_NAME]("rightArrow")"
click at [845, 534] on button "Actualizar" at bounding box center [826, 546] width 99 height 41
click at [405, 555] on button "Jugar" at bounding box center [373, 547] width 85 height 24
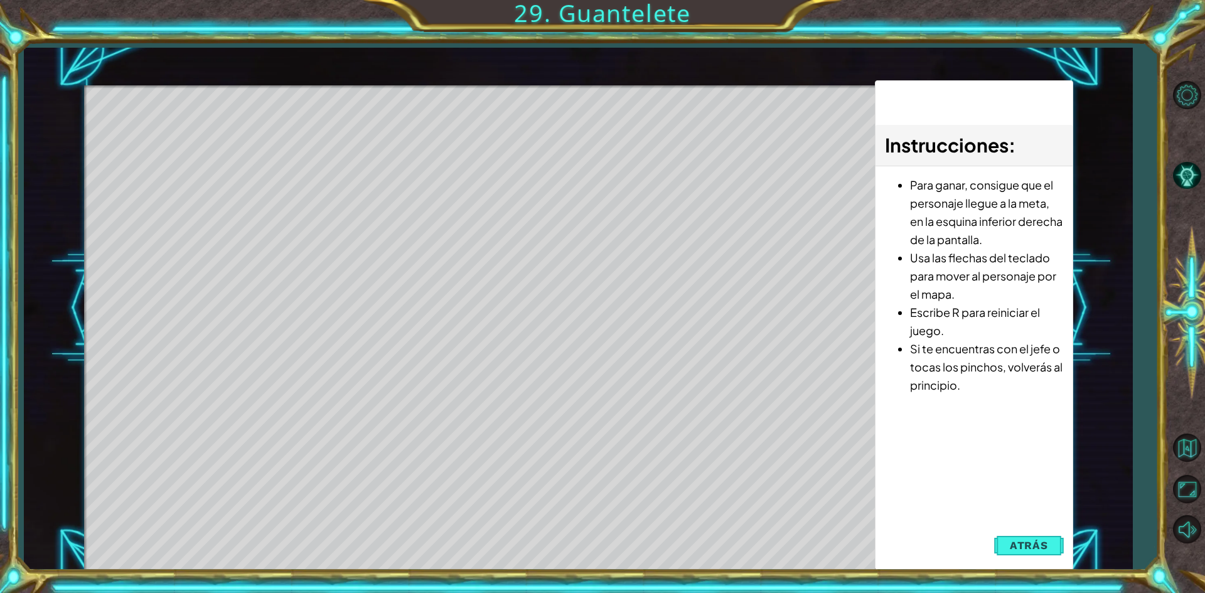
click at [1018, 545] on span "Atrás" at bounding box center [1029, 545] width 38 height 13
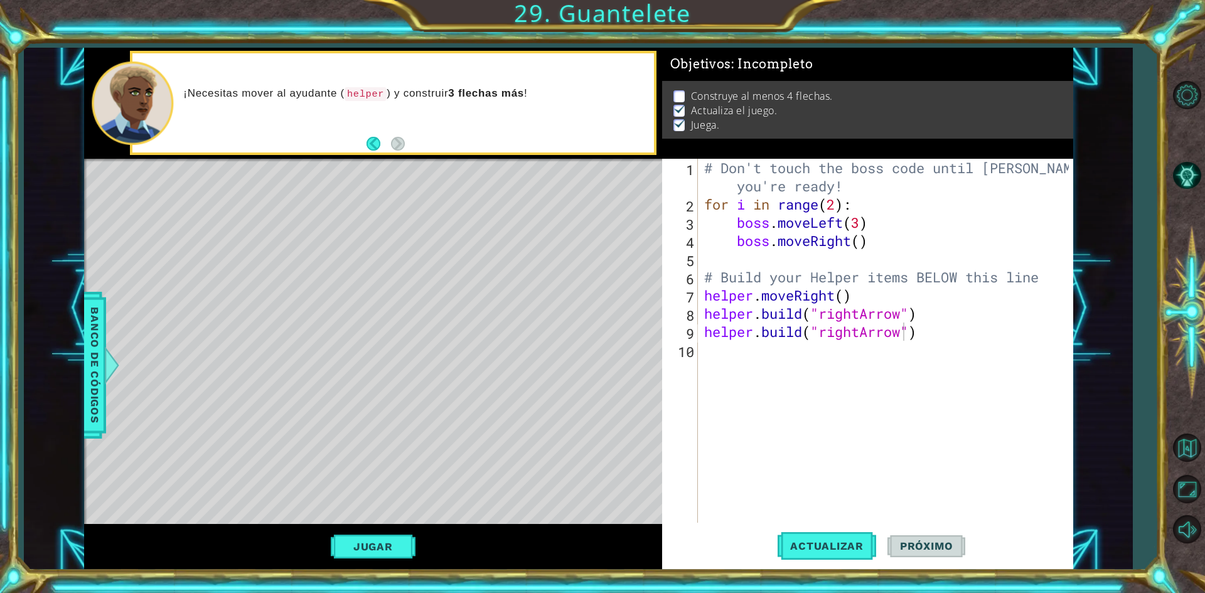
scroll to position [0, 0]
click at [801, 375] on div "# Don't touch the boss code until [PERSON_NAME] says you're ready! for i in ran…" at bounding box center [888, 368] width 373 height 419
click at [917, 315] on div "# Don't touch the boss code until [PERSON_NAME] says you're ready! for i in ran…" at bounding box center [888, 368] width 373 height 419
type textarea "[DOMAIN_NAME]("rightArrow")"
type textarea "h"
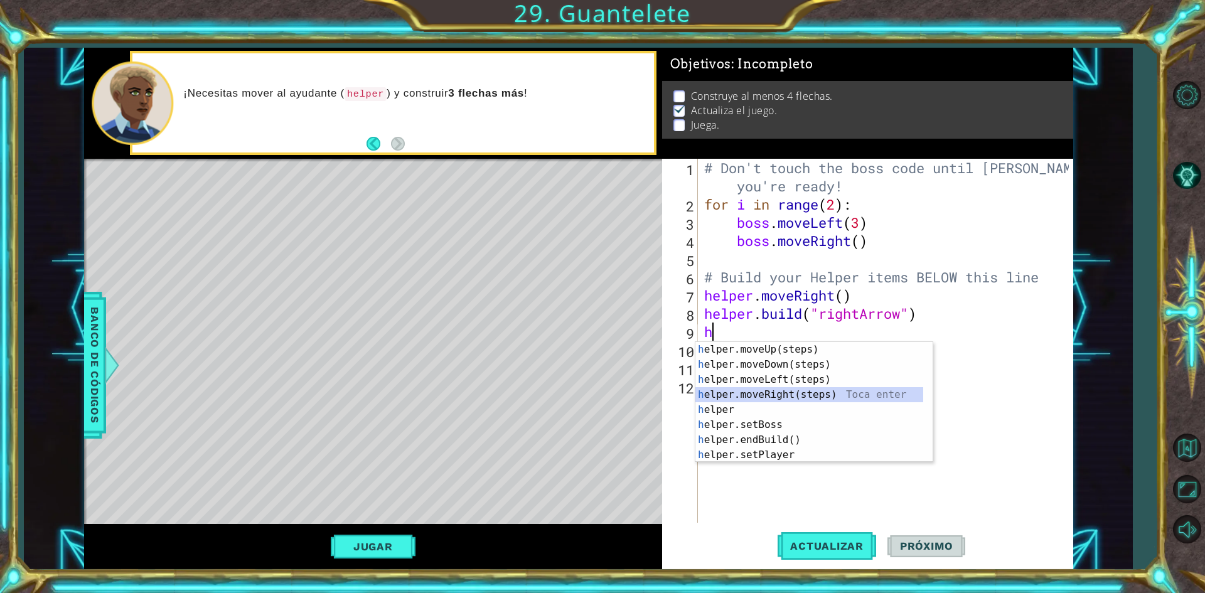
click at [791, 396] on div "h elper.moveUp(steps) Toca enter h elper.moveDown(steps) Toca enter h elper.mov…" at bounding box center [809, 417] width 228 height 151
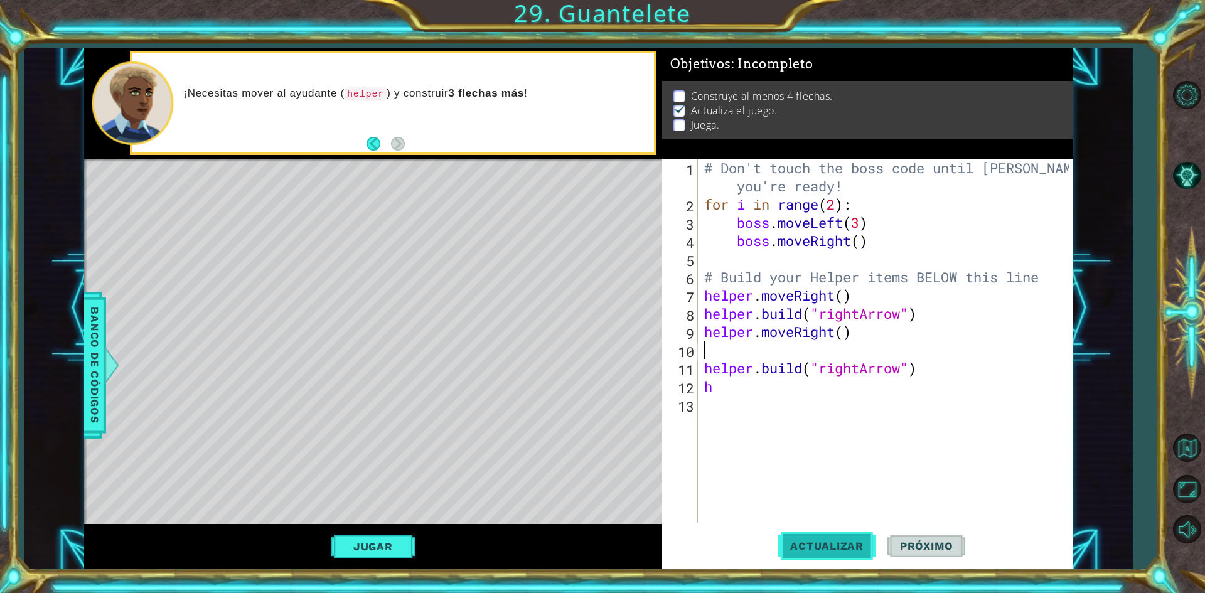
click at [813, 544] on span "Actualizar" at bounding box center [826, 546] width 99 height 13
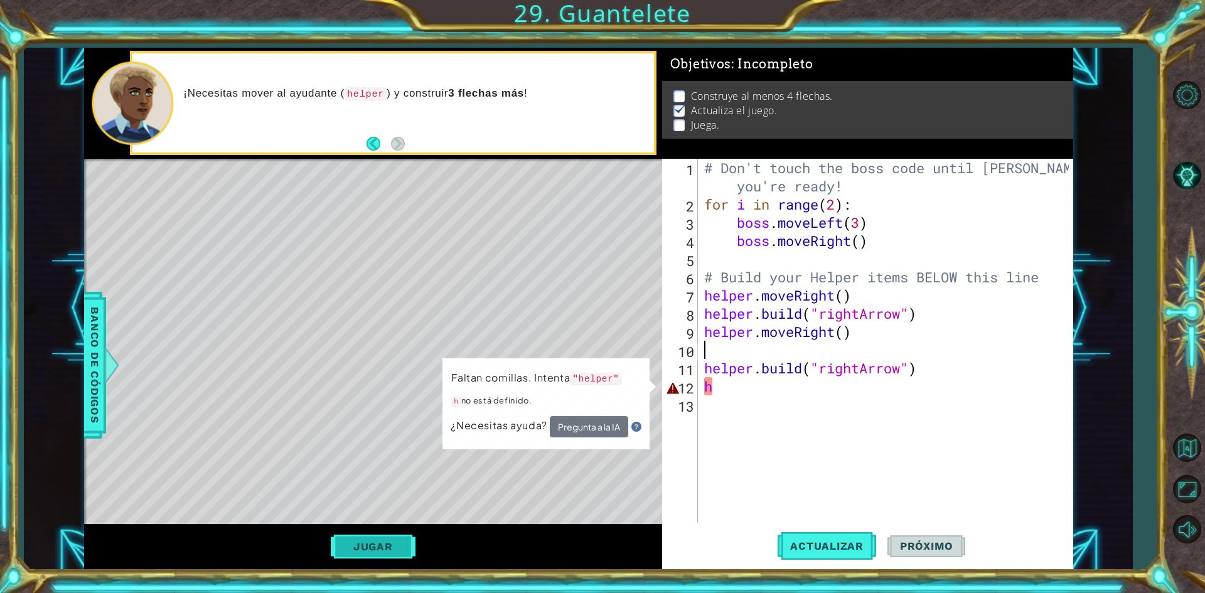
click at [405, 543] on button "Jugar" at bounding box center [373, 547] width 85 height 24
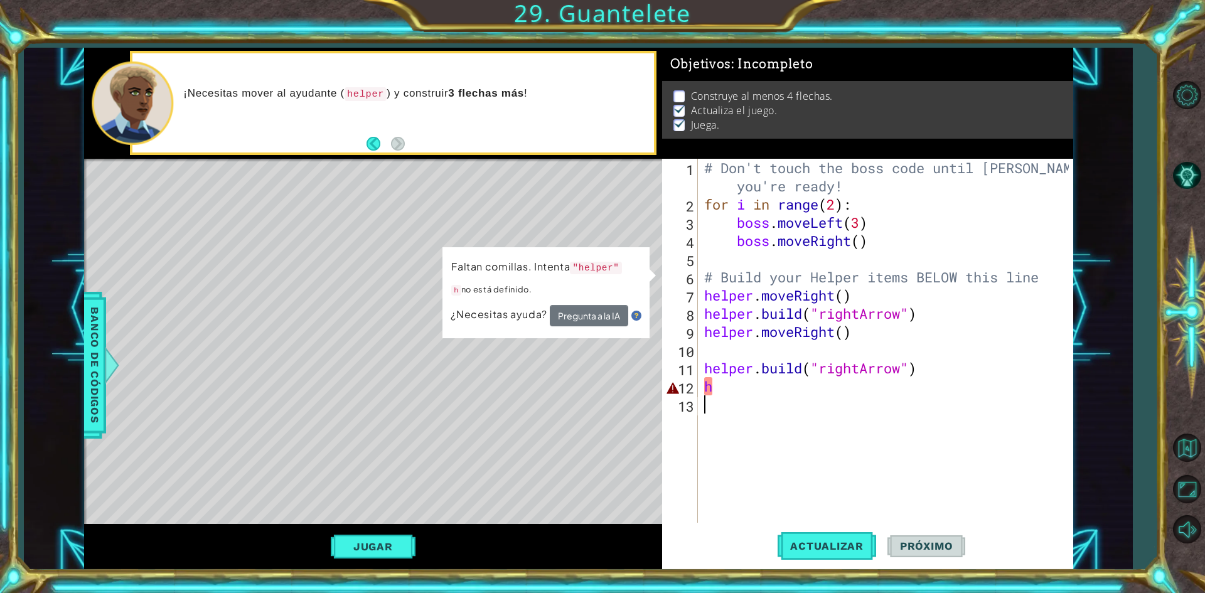
click at [716, 398] on div "# Don't touch the boss code until [PERSON_NAME] says you're ready! for i in ran…" at bounding box center [888, 368] width 373 height 419
click at [718, 395] on div "# Don't touch the boss code until [PERSON_NAME] says you're ready! for i in ran…" at bounding box center [888, 368] width 373 height 419
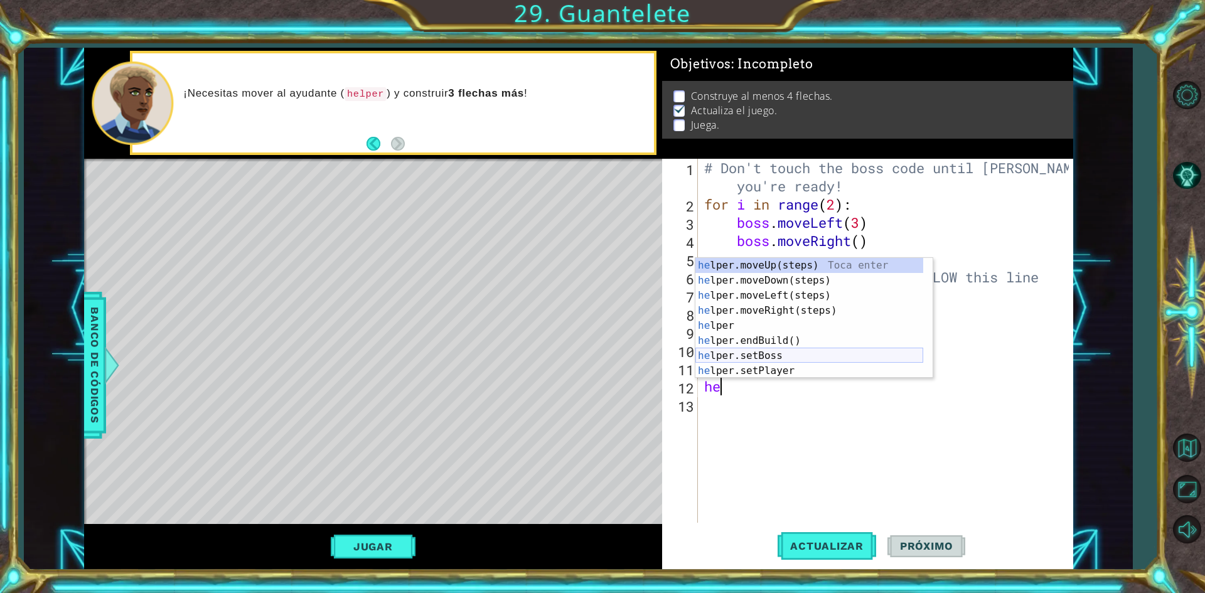
click at [764, 355] on div "he lper.moveUp(steps) Toca enter he lper.moveDown(steps) Toca enter he lper.mov…" at bounding box center [809, 333] width 228 height 151
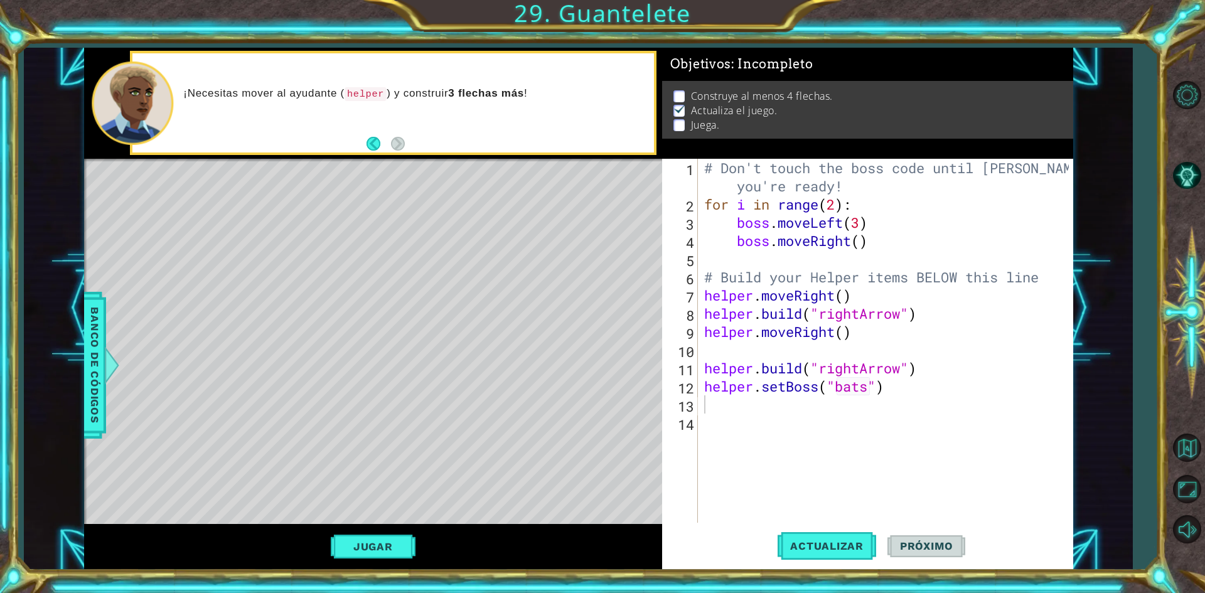
drag, startPoint x: 387, startPoint y: 551, endPoint x: 393, endPoint y: 546, distance: 8.0
click at [387, 551] on button "Jugar" at bounding box center [373, 547] width 85 height 24
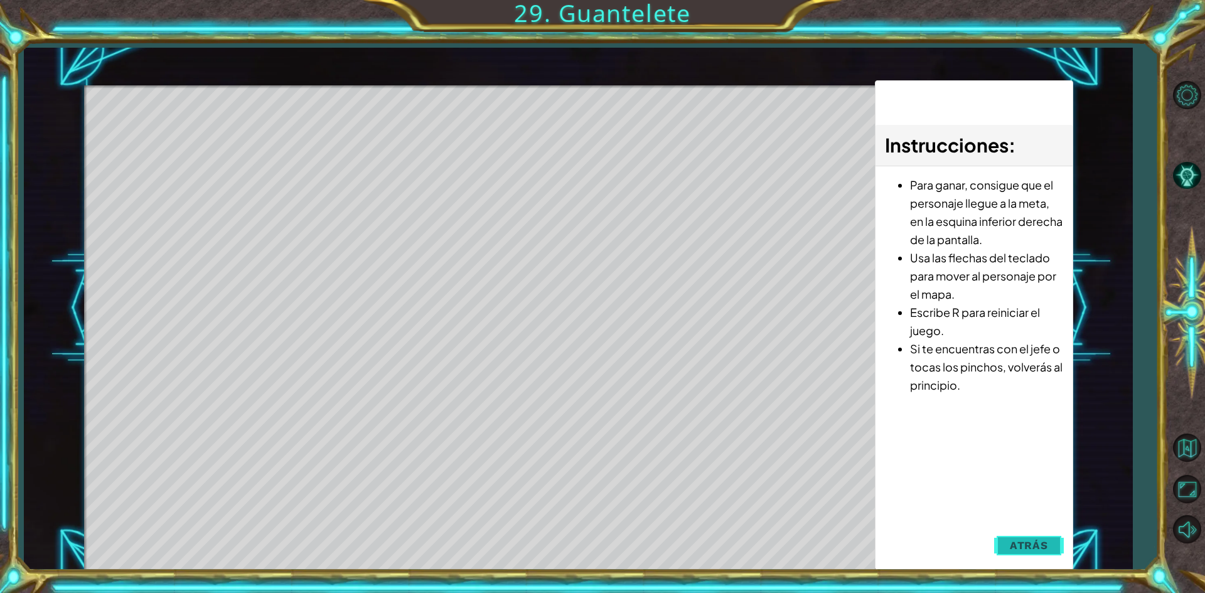
click at [1022, 546] on span "Atrás" at bounding box center [1029, 545] width 38 height 13
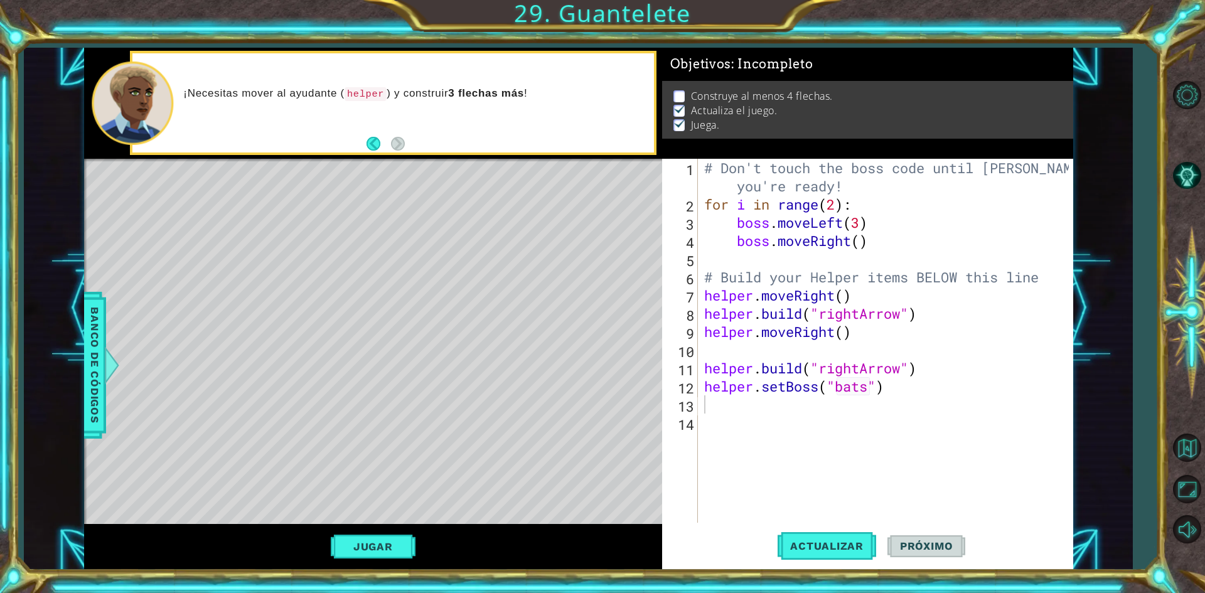
click at [868, 385] on div "# Don't touch the boss code until [PERSON_NAME] says you're ready! for i in ran…" at bounding box center [888, 368] width 373 height 419
click at [862, 368] on div "" rightArrow" Toca enter " bats" Toca enter" at bounding box center [937, 378] width 237 height 60
type textarea "helper.setBoss("bats")"
click at [804, 350] on div "# Don't touch the boss code until [PERSON_NAME] says you're ready! for i in ran…" at bounding box center [888, 368] width 373 height 419
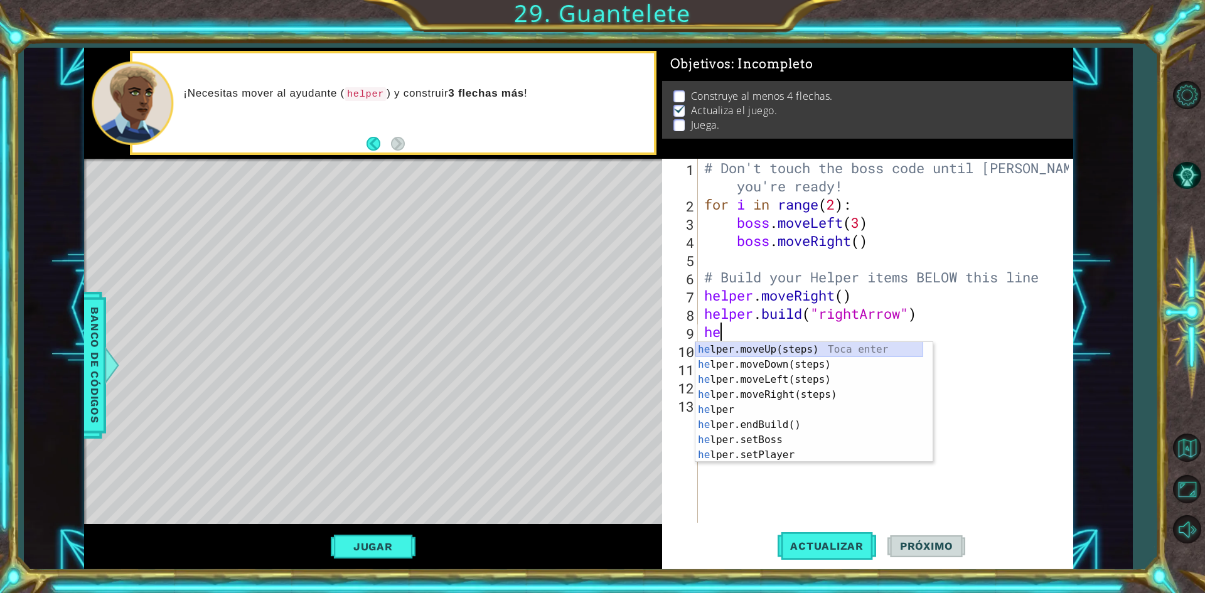
type textarea "h"
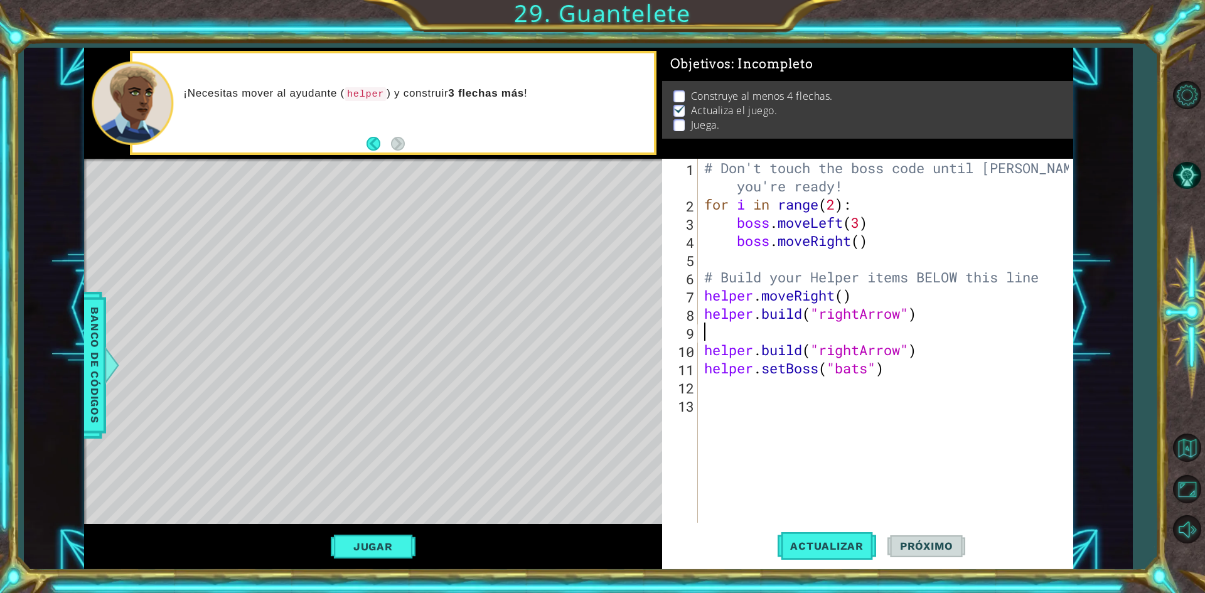
click at [906, 354] on div "# Don't touch the boss code until [PERSON_NAME] says you're ready! for i in ran…" at bounding box center [888, 368] width 373 height 419
type textarea "[DOMAIN_NAME]("rightArrow")"
click at [927, 354] on div "# Don't touch the boss code until [PERSON_NAME] says you're ready! for i in ran…" at bounding box center [888, 368] width 373 height 419
drag, startPoint x: 927, startPoint y: 354, endPoint x: 700, endPoint y: 353, distance: 227.8
click at [700, 353] on div "[DOMAIN_NAME]("rightArrow") 1 2 3 4 5 6 7 8 9 10 11 12 13 # Don't touch the bos…" at bounding box center [865, 341] width 407 height 364
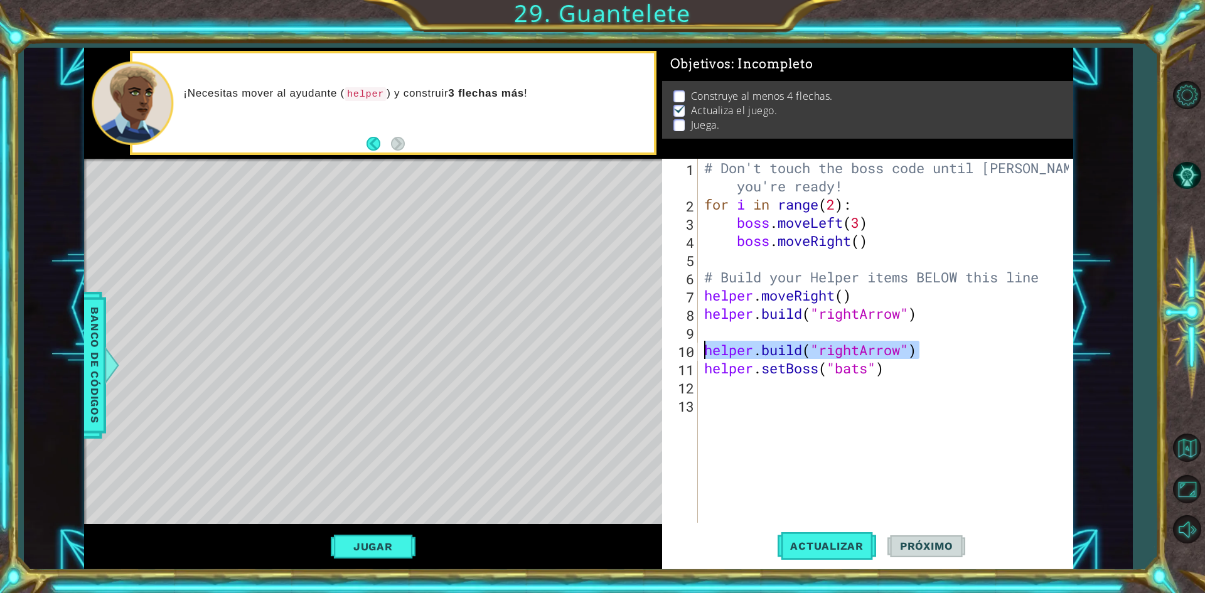
click at [926, 355] on div "# Don't touch the boss code until [PERSON_NAME] says you're ready! for i in ran…" at bounding box center [885, 341] width 367 height 364
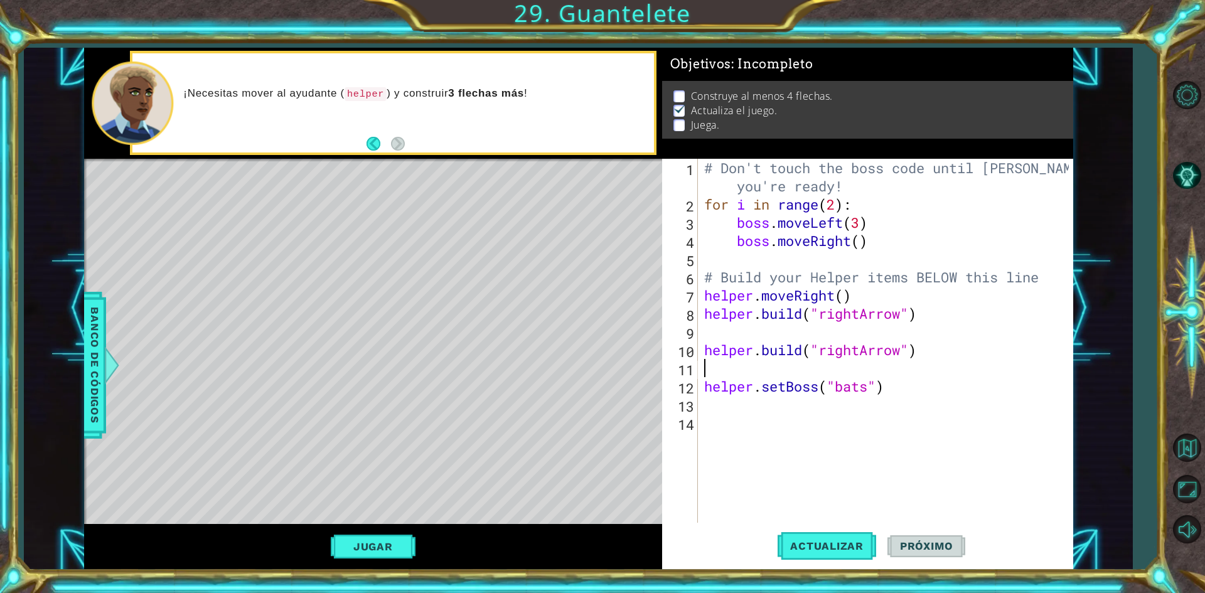
paste textarea "[DOMAIN_NAME]("rightArrow")"
type textarea "[DOMAIN_NAME]("rightArrow")"
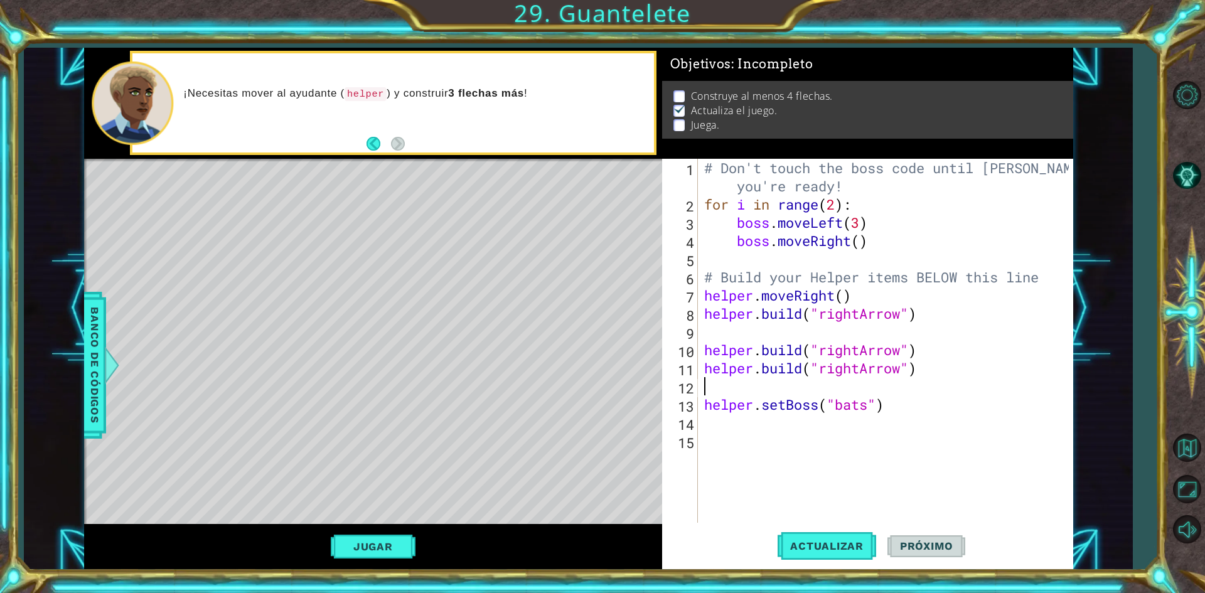
paste textarea "[DOMAIN_NAME]("rightArrow")"
type textarea "[DOMAIN_NAME]("rightArrow")"
paste textarea "[DOMAIN_NAME]("rightArrow")"
type textarea "[DOMAIN_NAME]("rightArrow")"
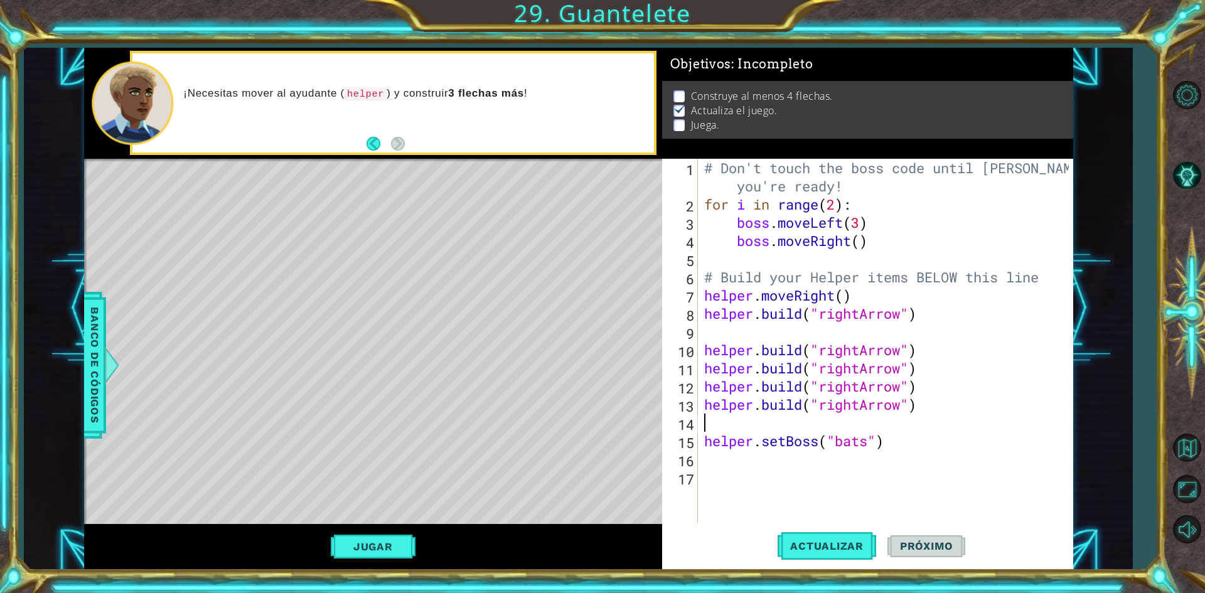
paste textarea "[DOMAIN_NAME]("rightArrow")"
click at [848, 553] on button "Actualizar" at bounding box center [826, 546] width 99 height 41
click at [838, 543] on span "Actualizar" at bounding box center [826, 546] width 99 height 13
click at [366, 545] on button "Jugar" at bounding box center [373, 547] width 85 height 24
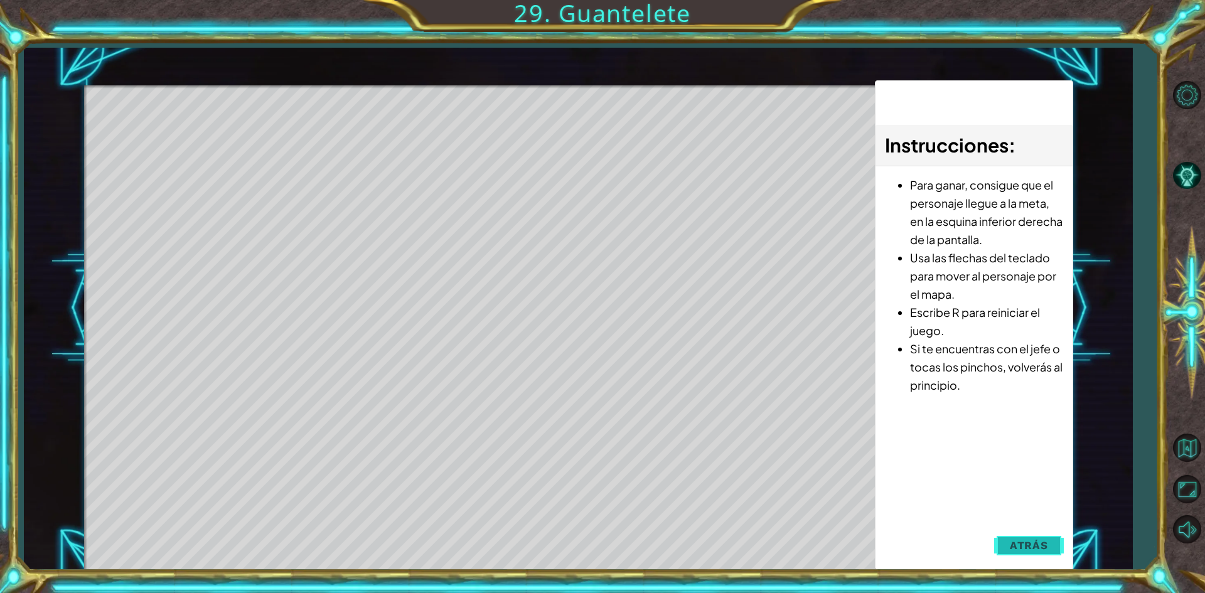
click at [1035, 552] on button "Atrás" at bounding box center [1029, 545] width 70 height 25
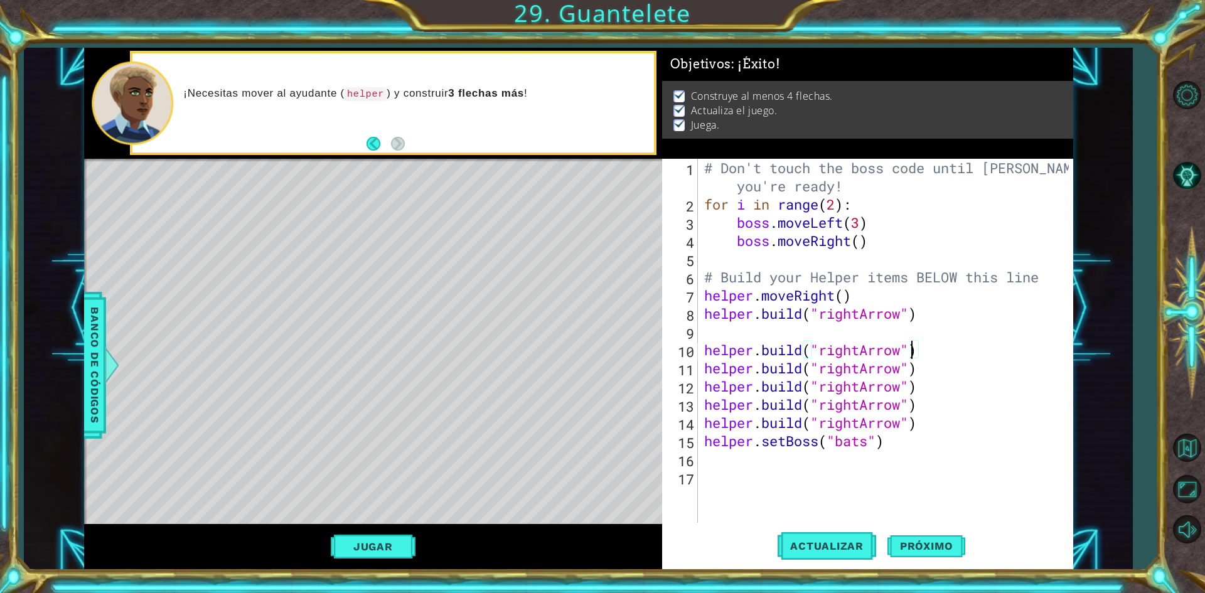
click at [914, 344] on div "# Don't touch the boss code until [PERSON_NAME] says you're ready! for i in ran…" at bounding box center [888, 368] width 373 height 419
click at [921, 347] on div "# Don't touch the boss code until [PERSON_NAME] says you're ready! for i in ran…" at bounding box center [888, 368] width 373 height 419
type textarea "[DOMAIN_NAME]("rightArrow")"
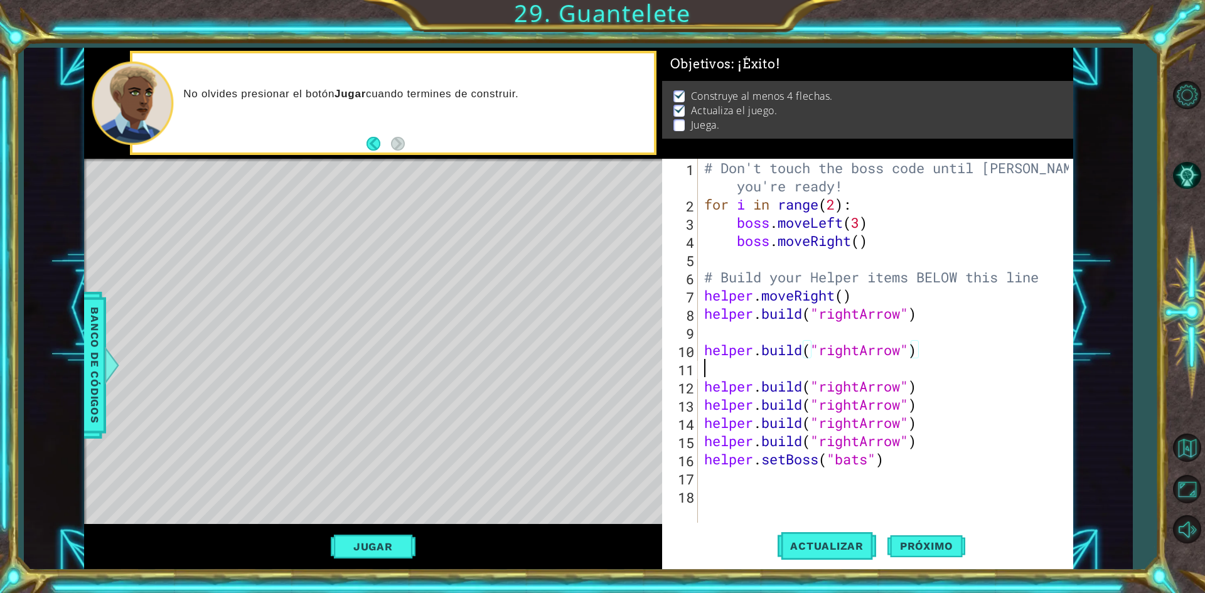
scroll to position [0, 0]
type textarea "g"
type textarea "h"
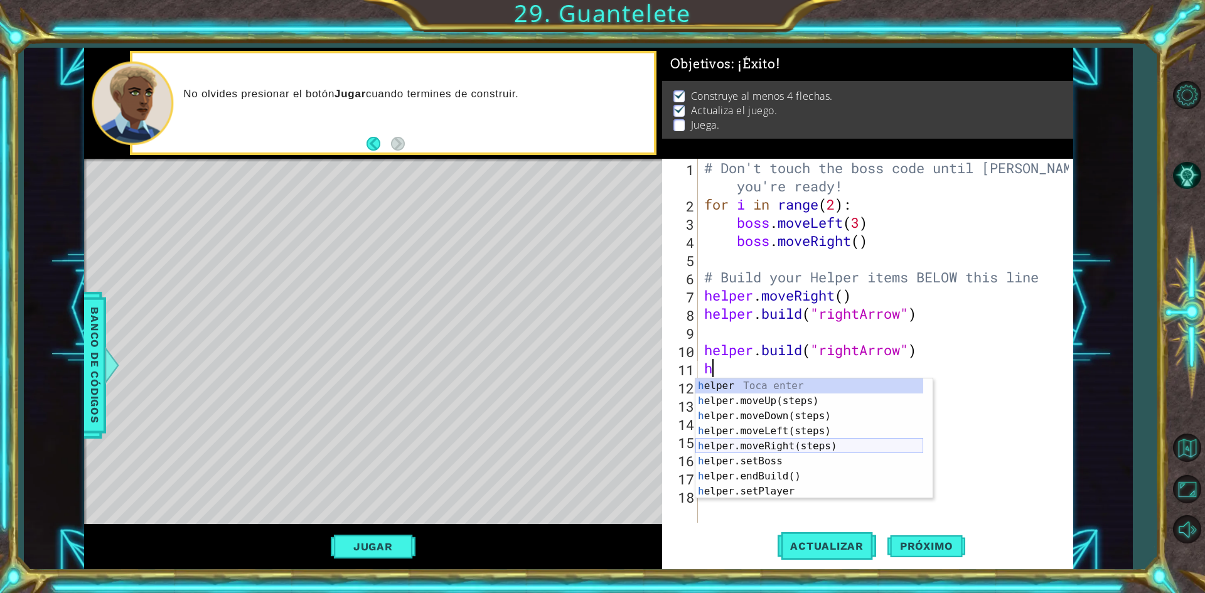
click at [778, 450] on div "h elper Toca enter h elper.moveUp(steps) Toca enter h elper.moveDown(steps) Toc…" at bounding box center [809, 453] width 228 height 151
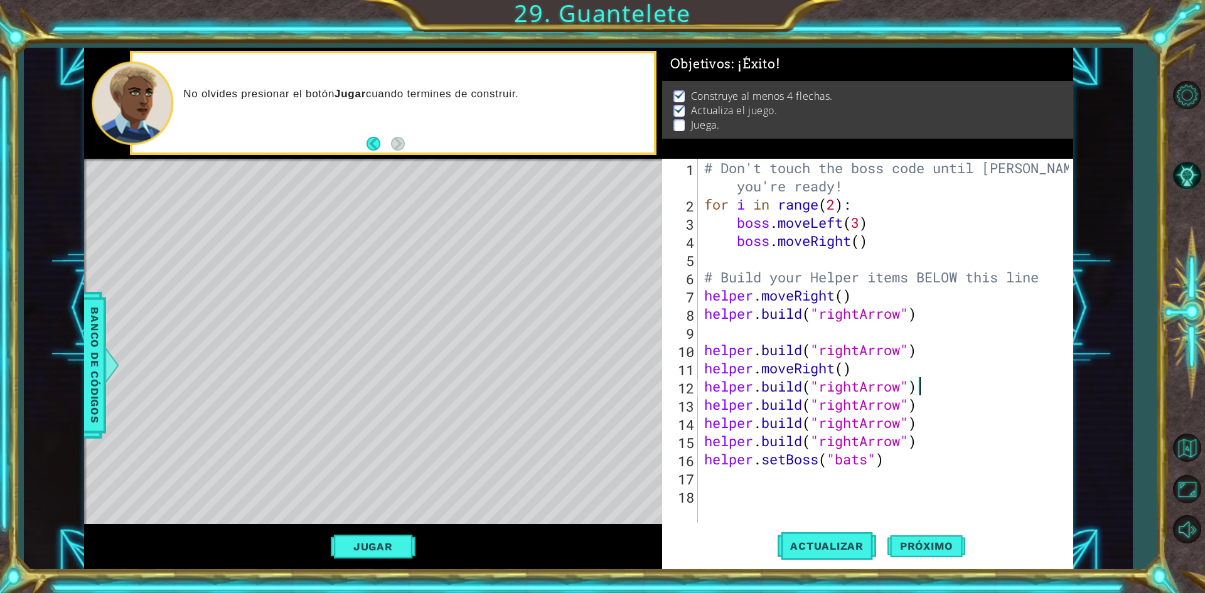
click at [919, 387] on div "# Don't touch the boss code until [PERSON_NAME] says you're ready! for i in ran…" at bounding box center [888, 368] width 373 height 419
type textarea "[DOMAIN_NAME]("rightArrow")"
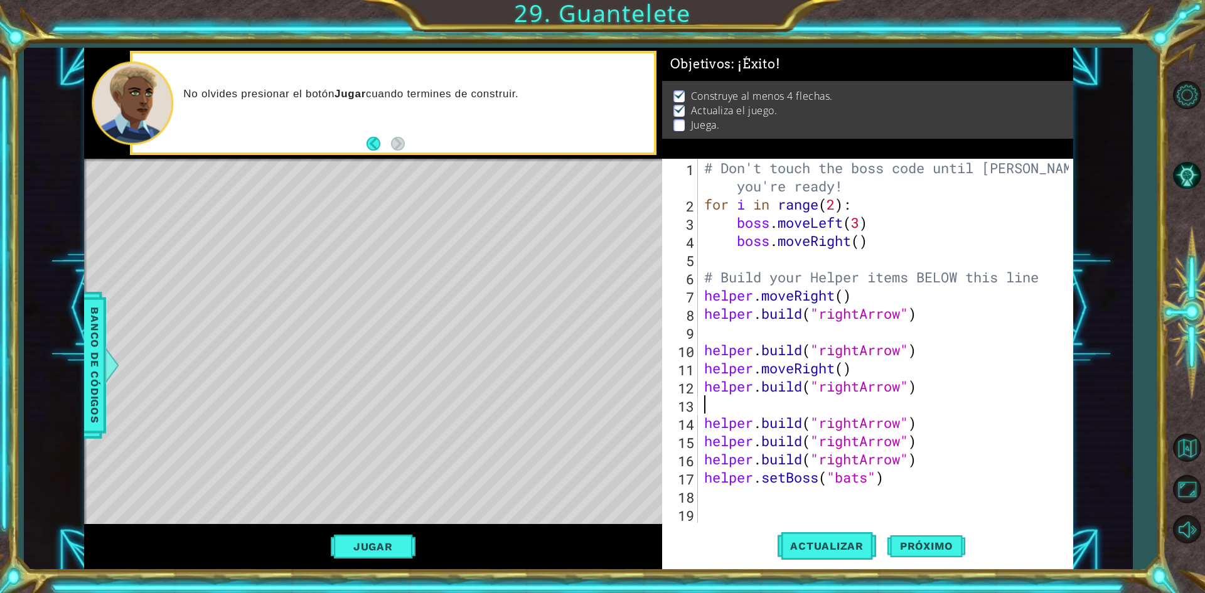
type textarea "h"
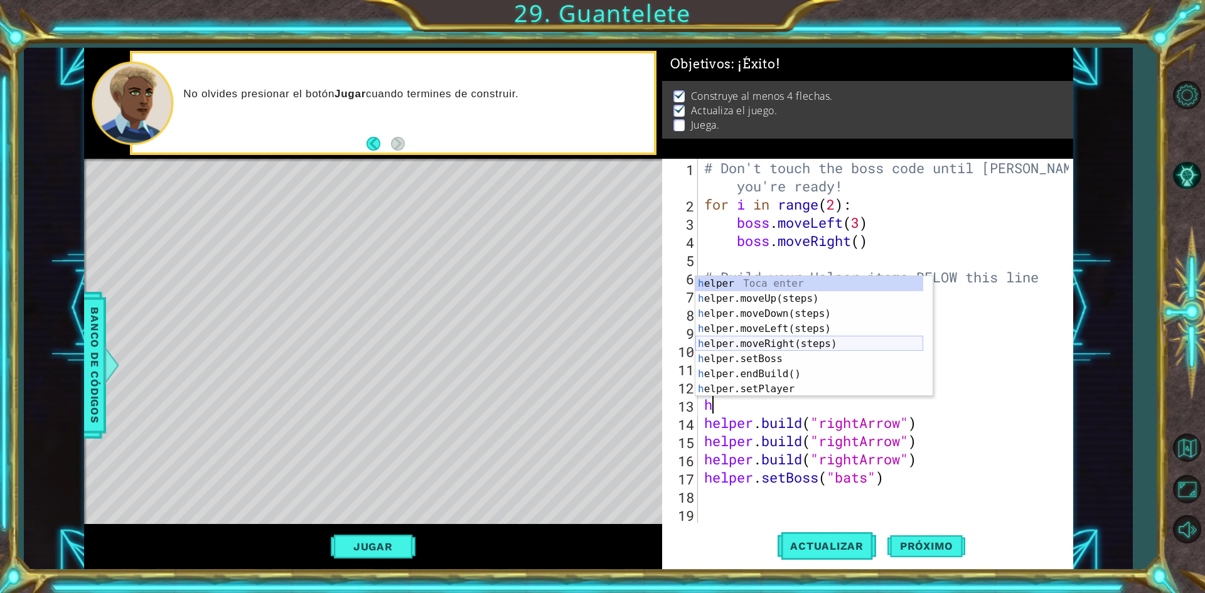
click at [784, 341] on div "h elper Toca enter h elper.moveUp(steps) Toca enter h elper.moveDown(steps) Toc…" at bounding box center [809, 351] width 228 height 151
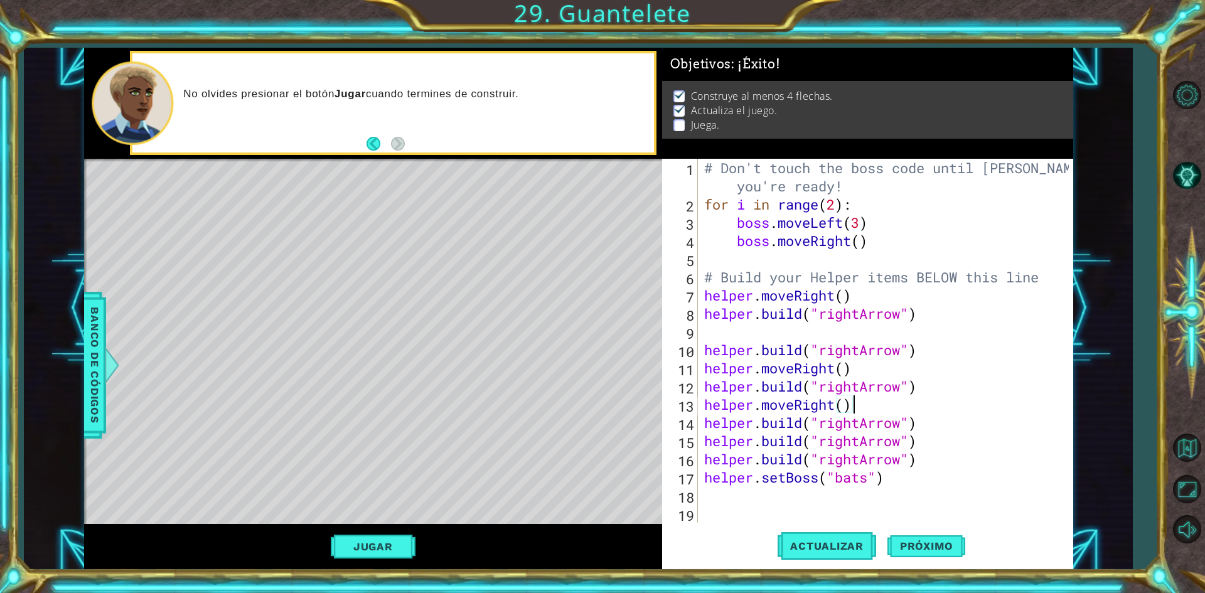
click at [924, 422] on div "# Don't touch the boss code until [PERSON_NAME] says you're ready! for i in ran…" at bounding box center [888, 368] width 373 height 419
type textarea "[DOMAIN_NAME]("rightArrow")"
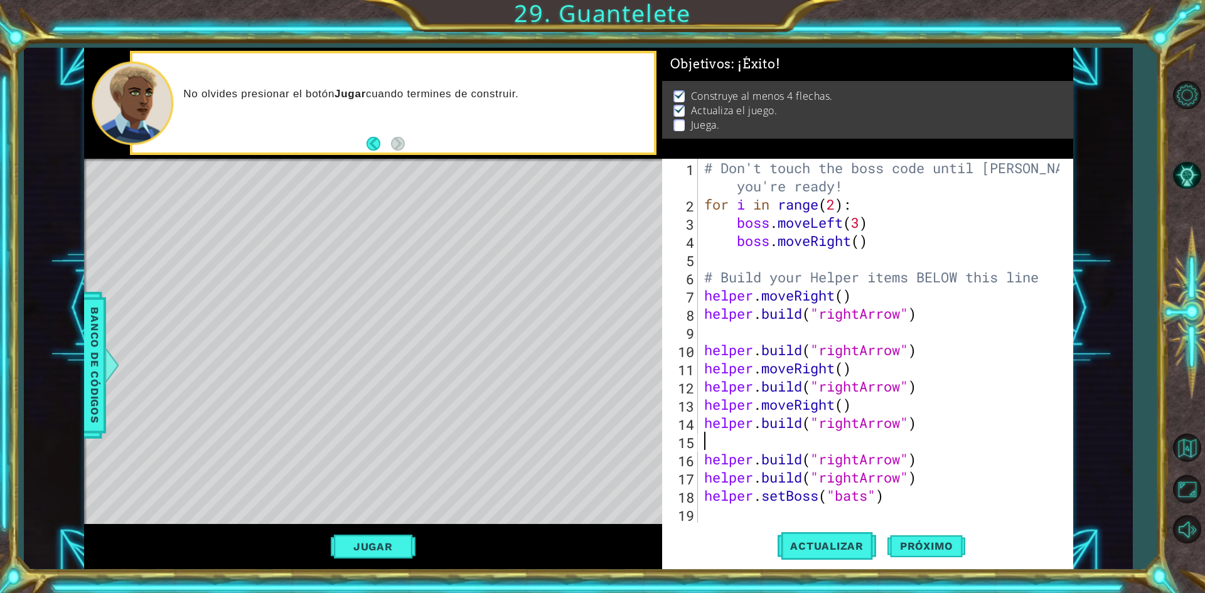
type textarea "h"
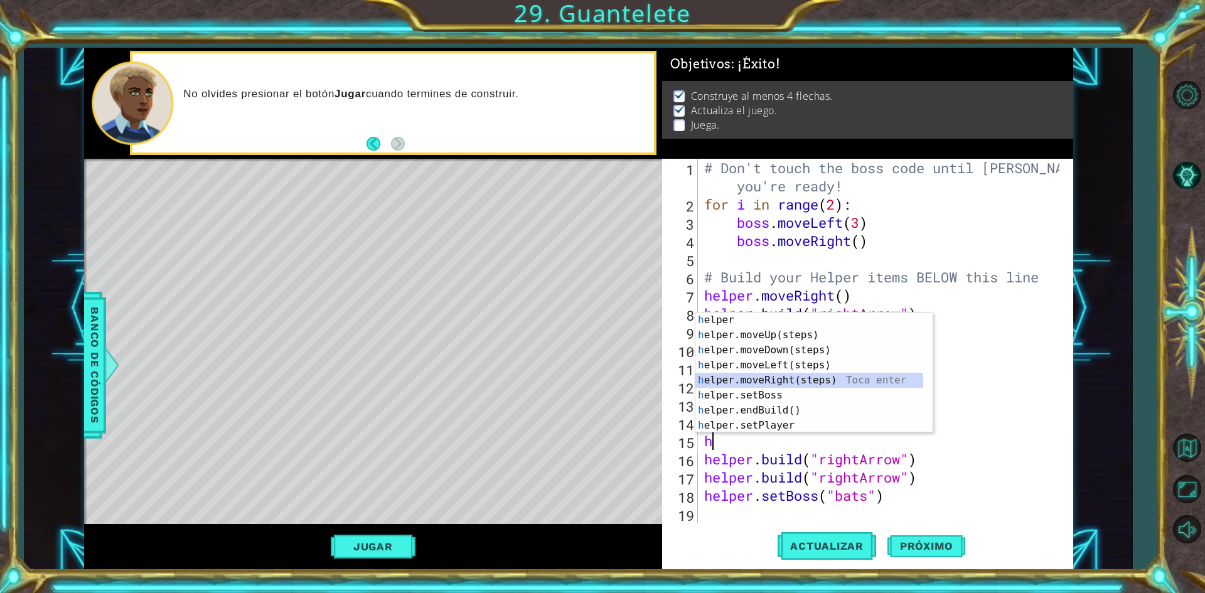
click at [768, 376] on div "h elper Toca enter h elper.moveUp(steps) Toca enter h elper.moveDown(steps) Toc…" at bounding box center [809, 387] width 228 height 151
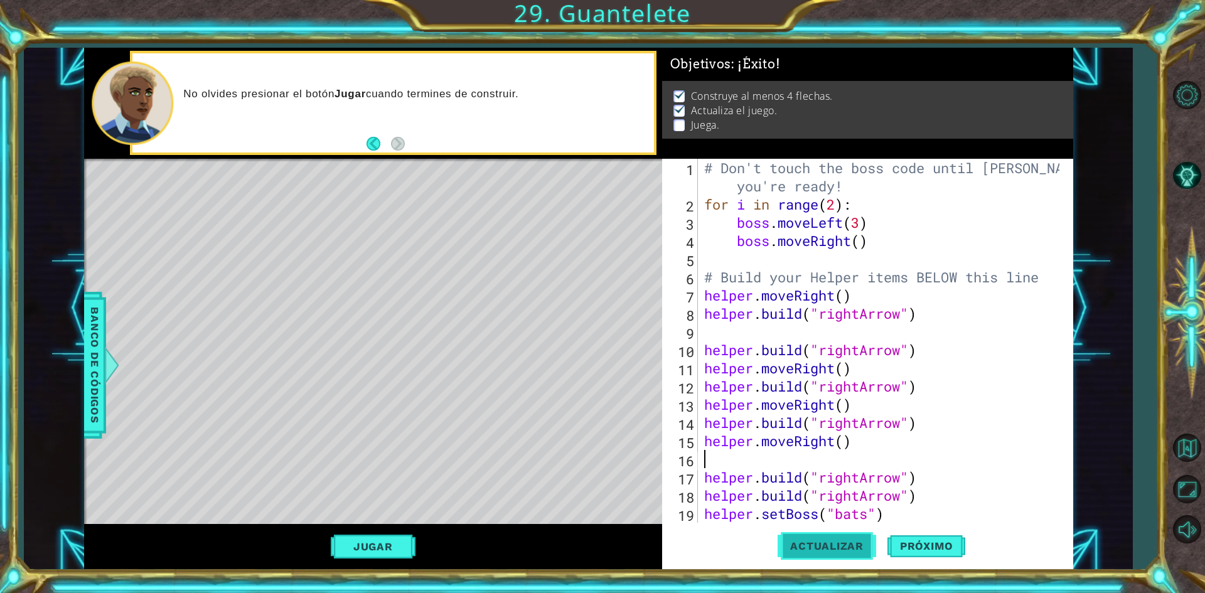
click at [837, 547] on span "Actualizar" at bounding box center [826, 546] width 99 height 13
click at [919, 475] on div "# Don't touch the boss code until [PERSON_NAME] says you're ready! for i in ran…" at bounding box center [884, 368] width 364 height 419
type textarea "[DOMAIN_NAME]("rightArrow")"
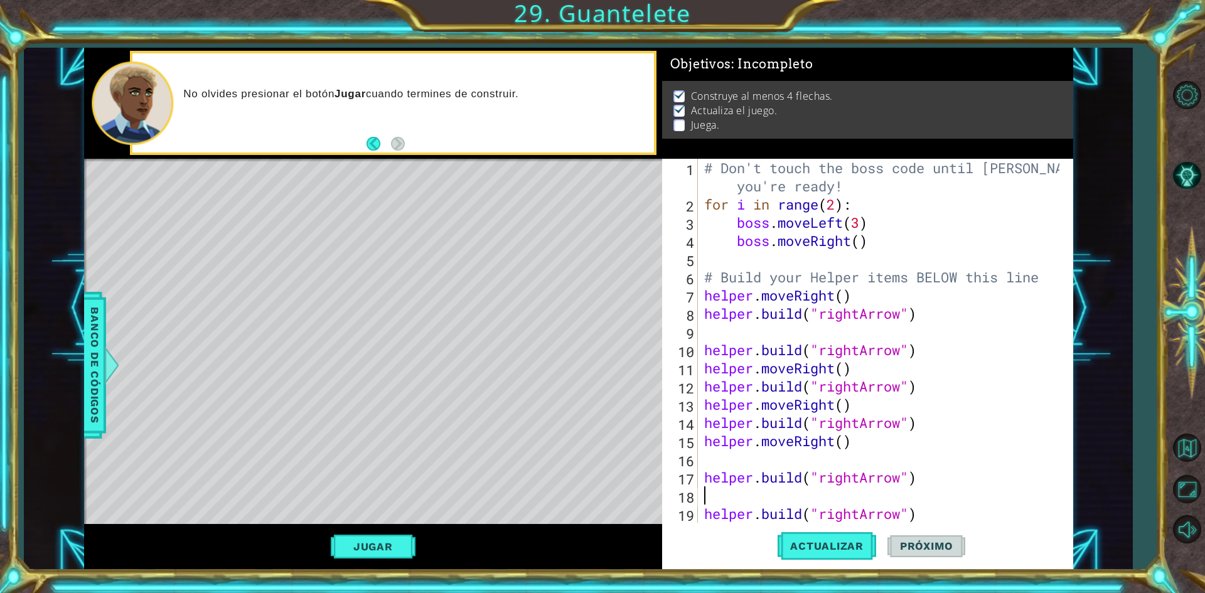
scroll to position [38, 0]
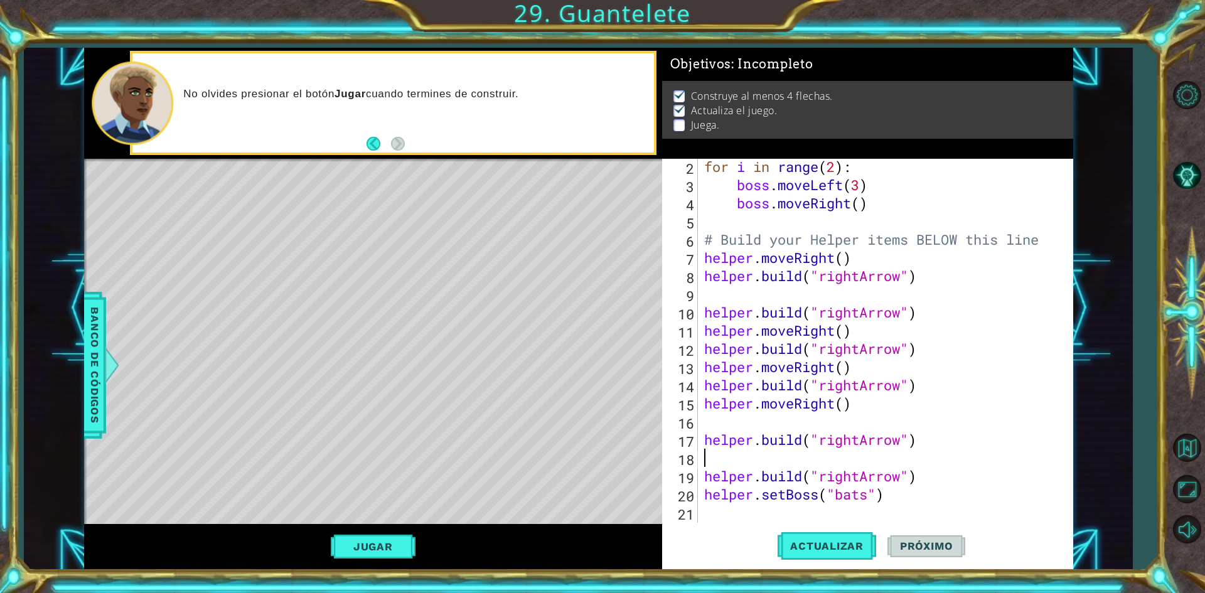
type textarea "h"
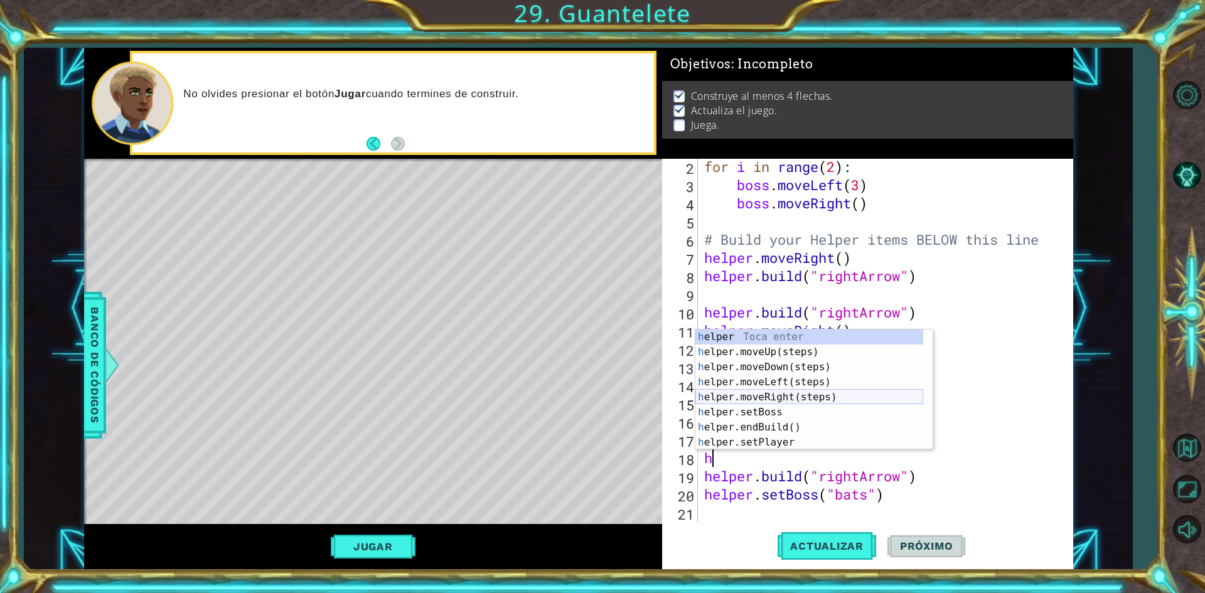
click at [734, 401] on div "h elper Toca enter h elper.moveUp(steps) Toca enter h elper.moveDown(steps) Toc…" at bounding box center [809, 404] width 228 height 151
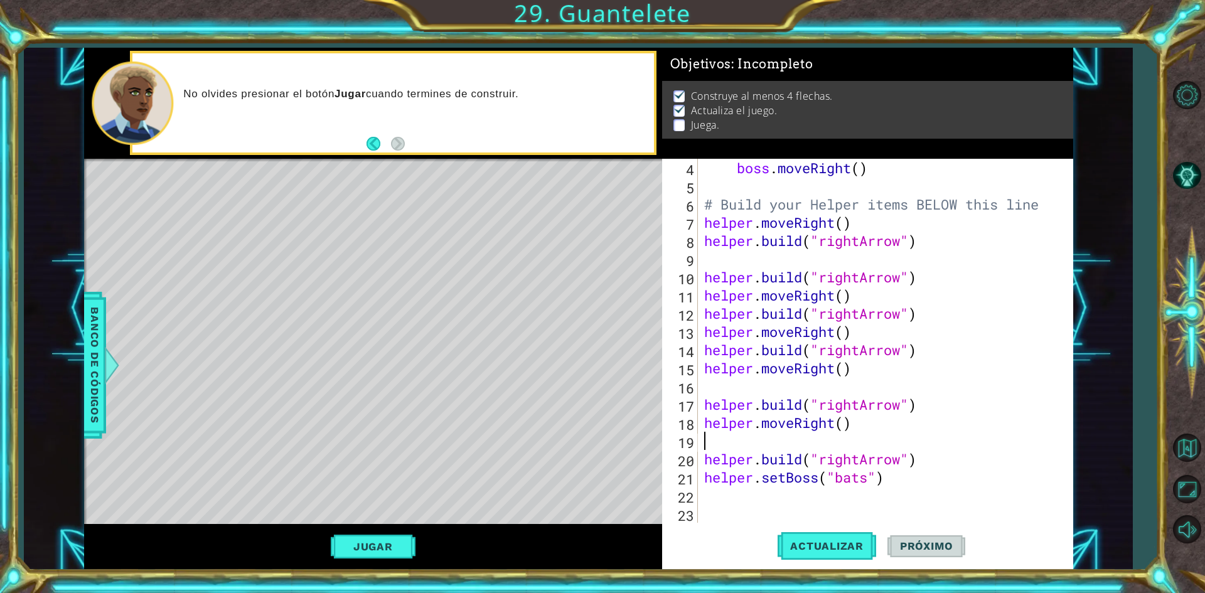
scroll to position [73, 0]
click at [929, 453] on div "boss . moveRight ( ) # Build your Helper items BELOW this line helper . moveRig…" at bounding box center [884, 359] width 364 height 400
type textarea "[DOMAIN_NAME]("rightArrow")"
type textarea "h"
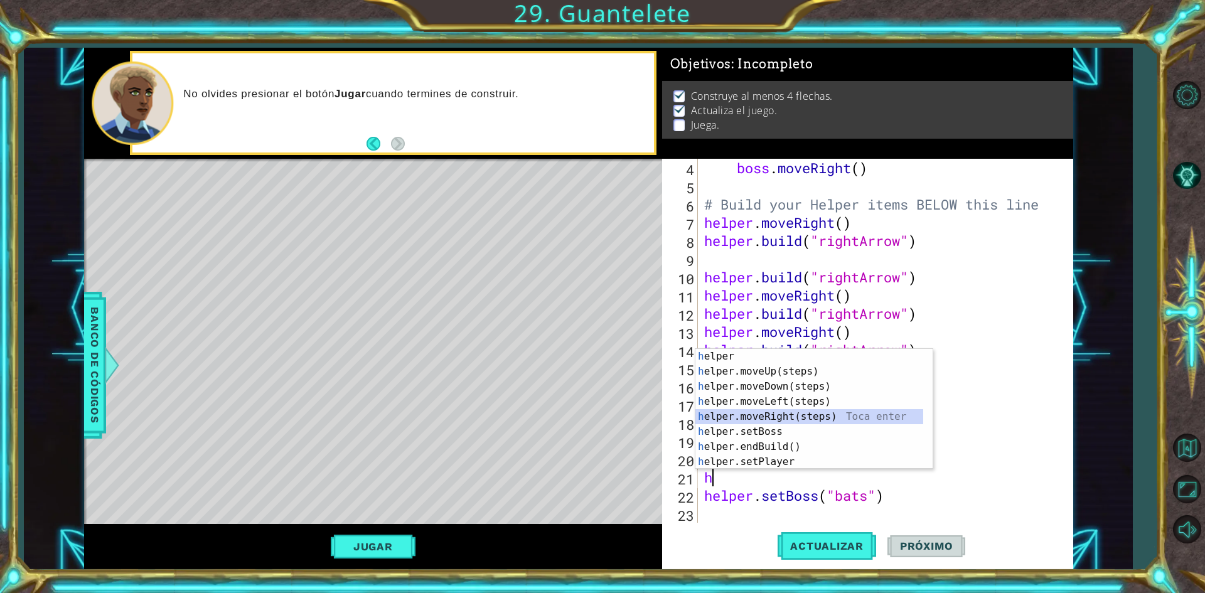
click at [793, 421] on div "h elper Toca enter h elper.moveUp(steps) Toca enter h elper.moveDown(steps) Toc…" at bounding box center [809, 424] width 228 height 151
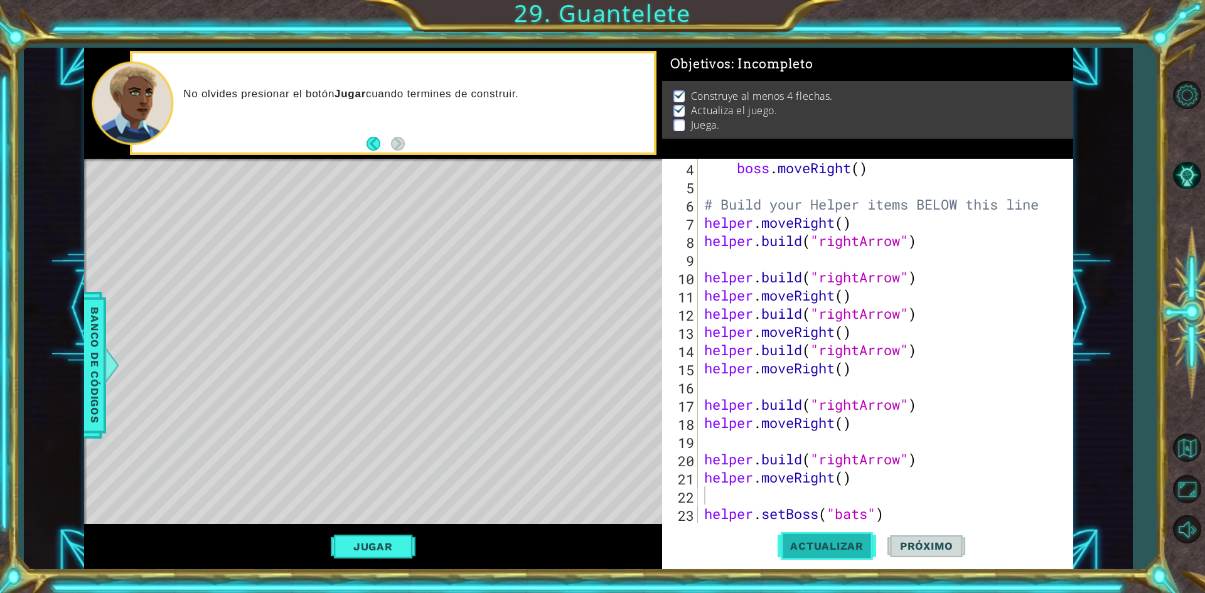
click at [837, 550] on span "Actualizar" at bounding box center [826, 546] width 99 height 13
click at [835, 548] on span "Actualizar" at bounding box center [826, 546] width 99 height 13
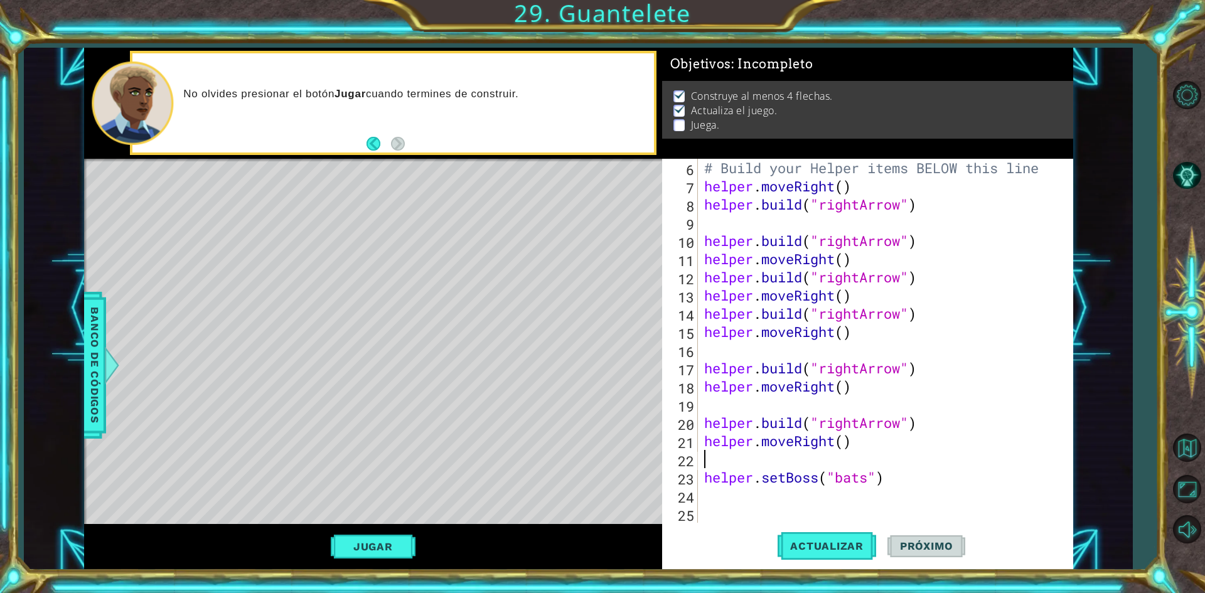
scroll to position [109, 0]
click at [885, 489] on div "# Build your Helper items BELOW this line helper . moveRight ( ) helper . build…" at bounding box center [884, 359] width 364 height 400
click at [878, 457] on div "# Build your Helper items BELOW this line helper . moveRight ( ) helper . build…" at bounding box center [884, 359] width 364 height 400
click at [878, 451] on div "# Build your Helper items BELOW this line helper . moveRight ( ) helper . build…" at bounding box center [884, 359] width 364 height 400
click at [862, 432] on div "# Build your Helper items BELOW this line helper . moveRight ( ) helper . build…" at bounding box center [884, 359] width 364 height 400
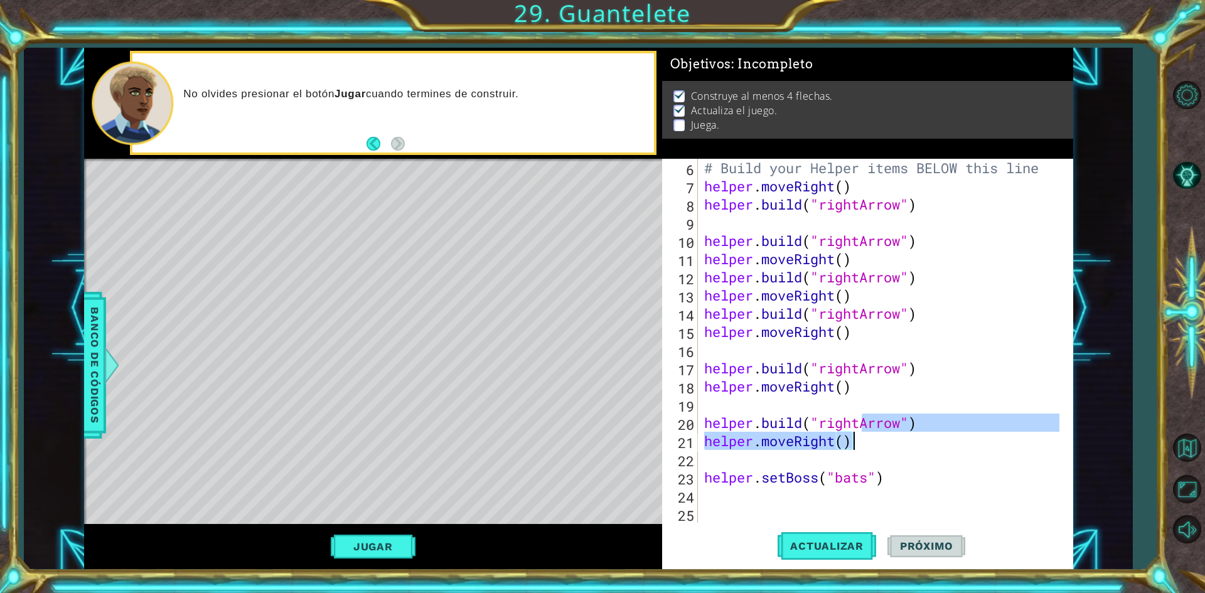
type textarea "[DOMAIN_NAME]("rightArrow") helper.moveRight()"
click at [882, 460] on div "# Build your Helper items BELOW this line helper . moveRight ( ) helper . build…" at bounding box center [884, 359] width 364 height 400
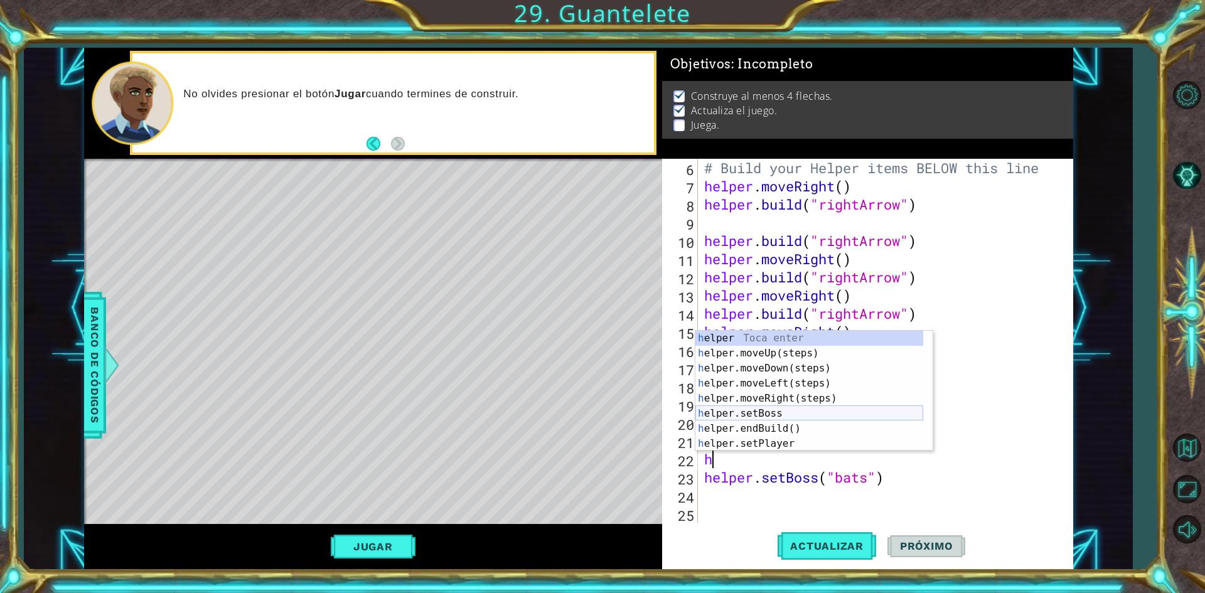
click at [806, 417] on div "h elper Toca enter h elper.moveUp(steps) Toca enter h elper.moveDown(steps) Toc…" at bounding box center [809, 406] width 228 height 151
type textarea "helper.setBoss("bats")"
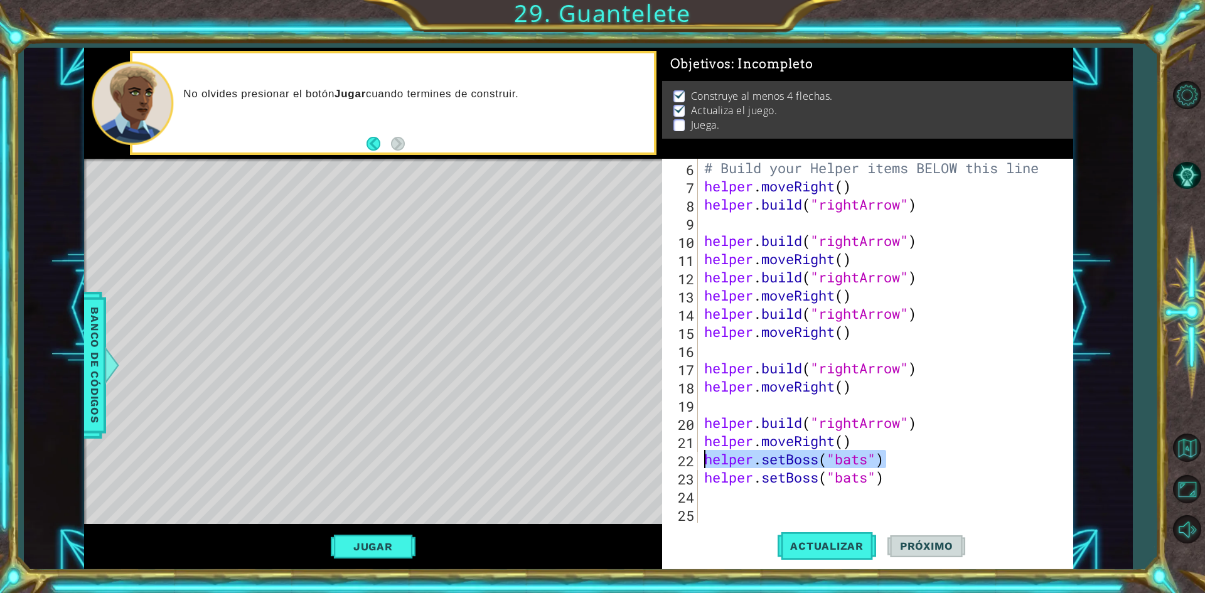
drag, startPoint x: 891, startPoint y: 461, endPoint x: 706, endPoint y: 462, distance: 185.1
click at [706, 462] on div "# Build your Helper items BELOW this line helper . moveRight ( ) helper . build…" at bounding box center [884, 359] width 364 height 400
click at [891, 498] on div "# Build your Helper items BELOW this line helper . moveRight ( ) helper . build…" at bounding box center [884, 359] width 364 height 400
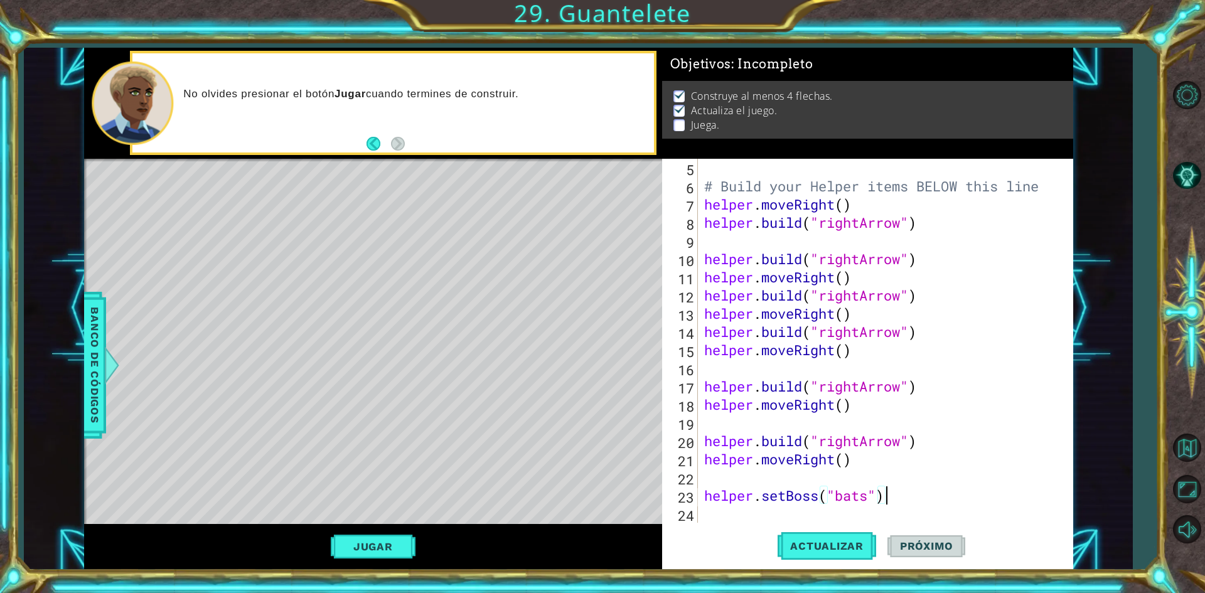
scroll to position [91, 0]
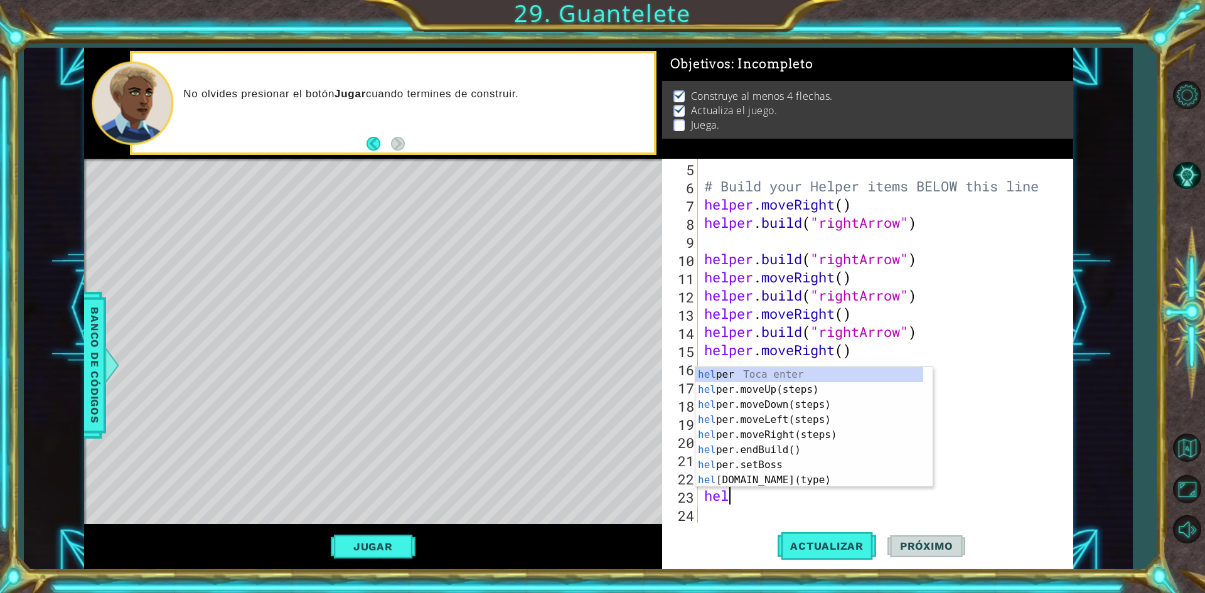
type textarea "h"
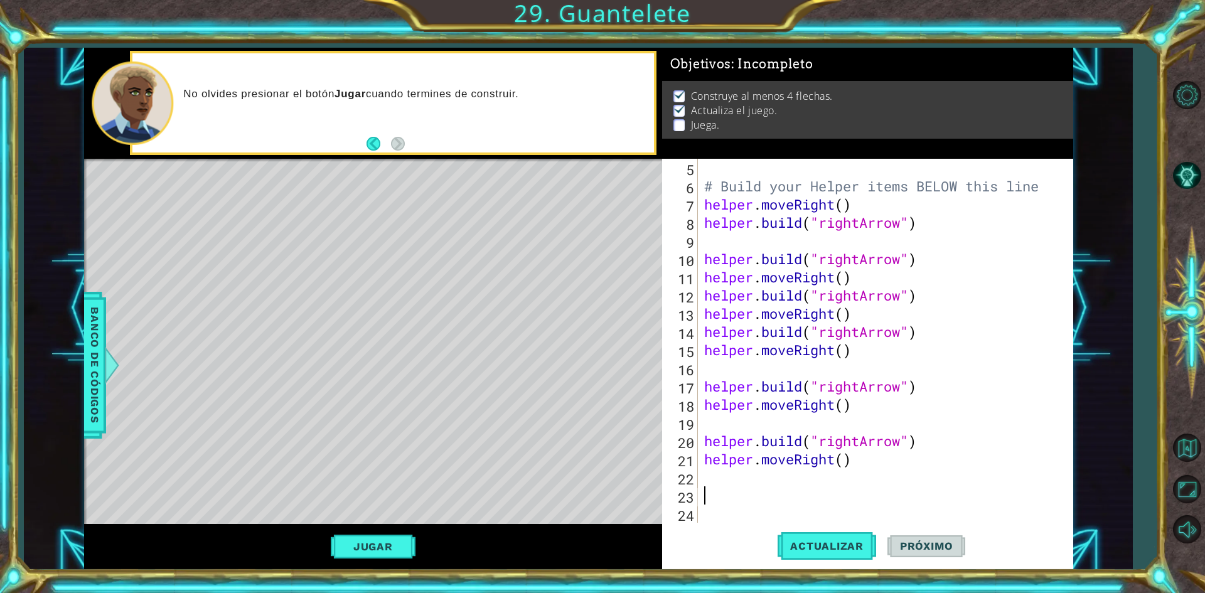
scroll to position [73, 0]
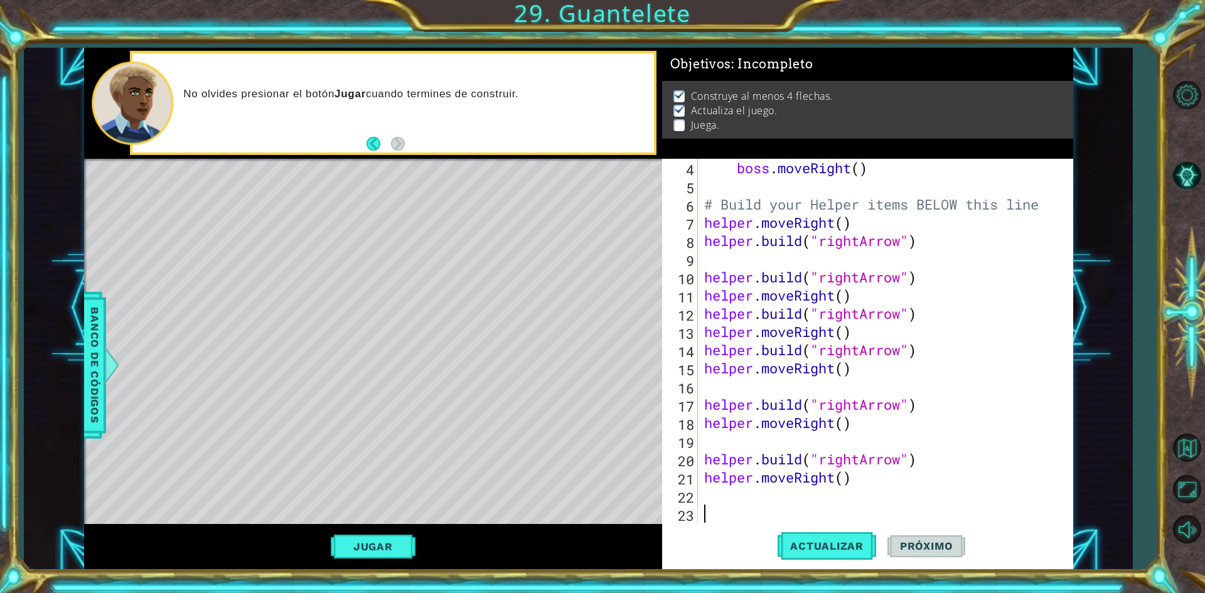
click at [779, 517] on div "boss . moveRight ( ) # Build your Helper items BELOW this line helper . moveRig…" at bounding box center [884, 359] width 364 height 400
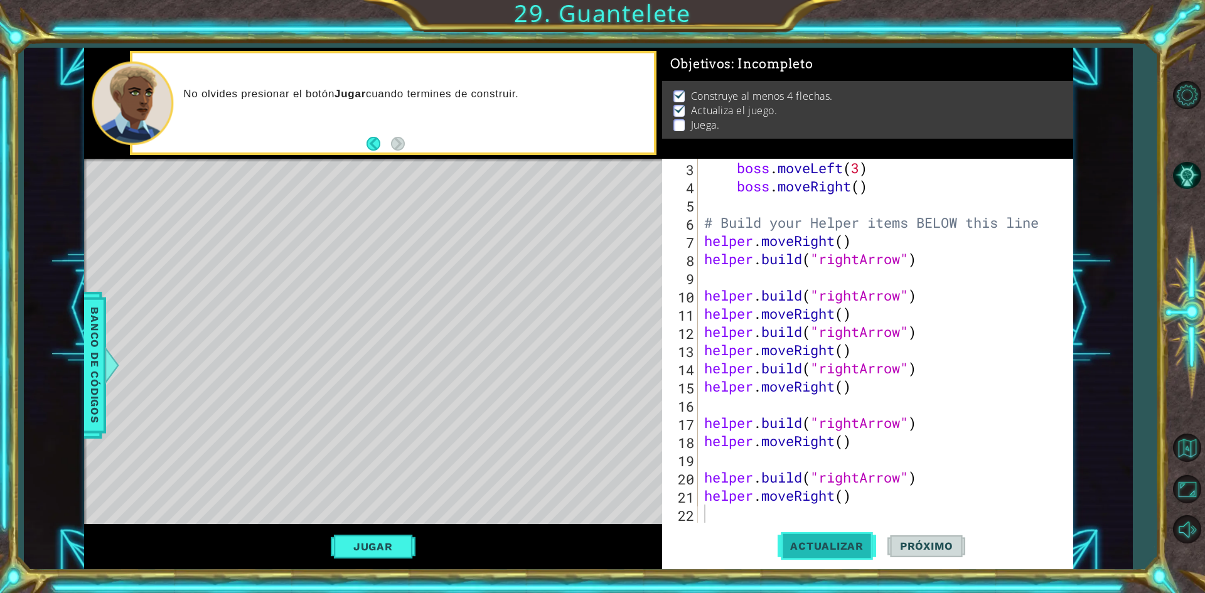
click at [864, 560] on button "Actualizar" at bounding box center [826, 546] width 99 height 41
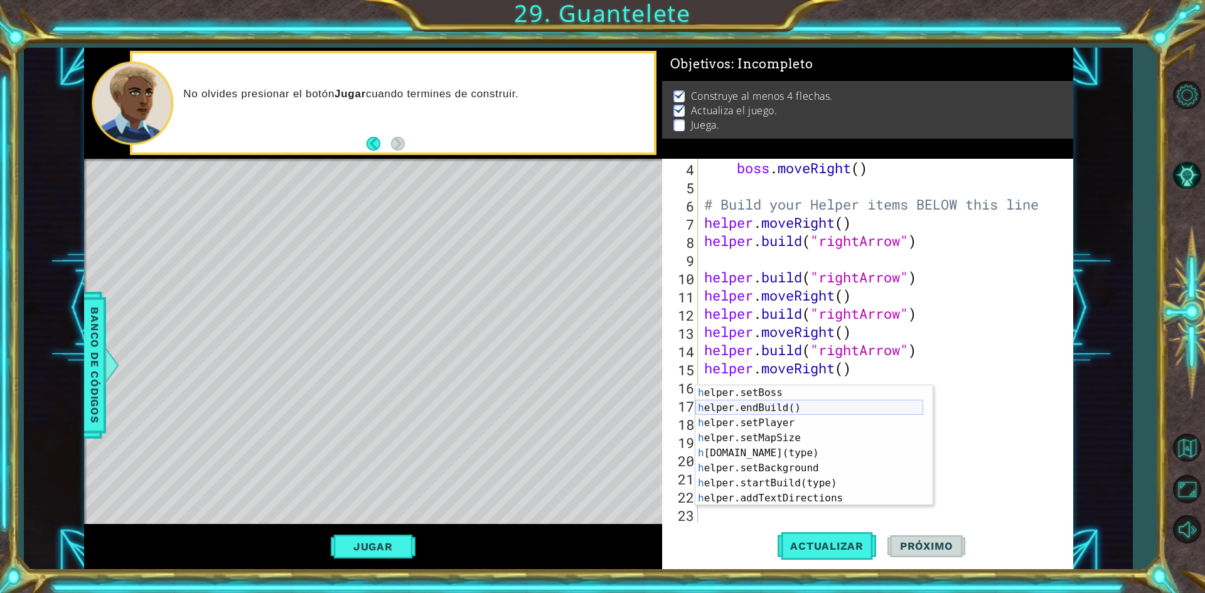
scroll to position [90, 0]
click at [779, 437] on div "h elper.endBuild() Toca enter h elper.setPlayer Toca enter h elper.setMapSize T…" at bounding box center [809, 460] width 228 height 151
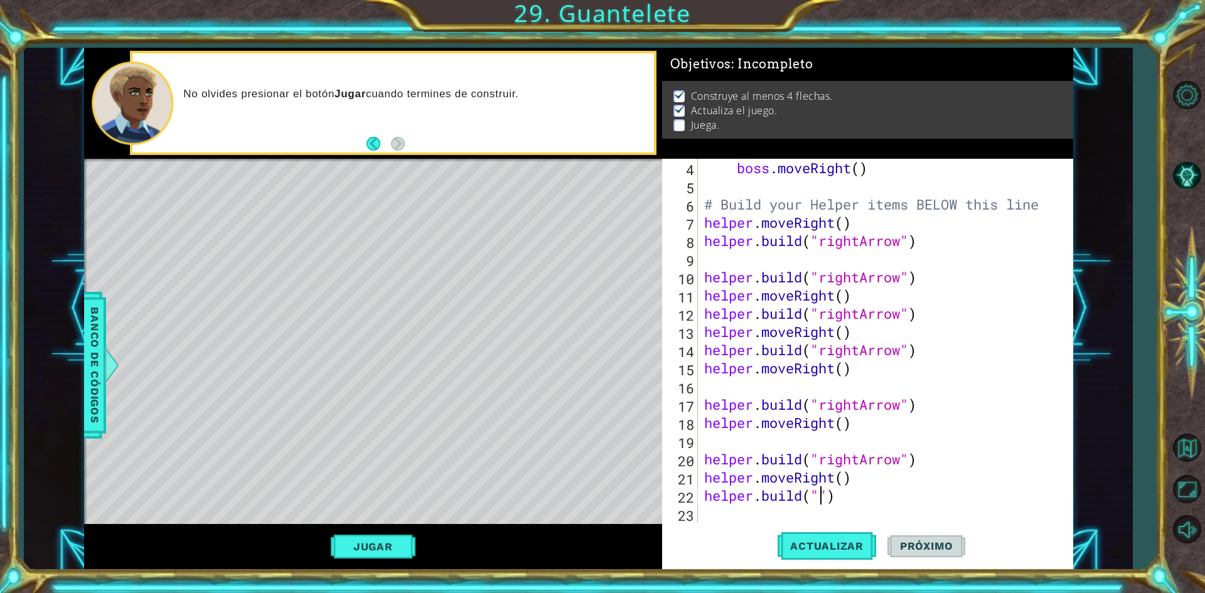
scroll to position [0, 6]
click at [832, 479] on div ""r ightArrow" Toca enter" at bounding box center [921, 494] width 237 height 45
click at [865, 496] on div "boss . moveRight ( ) # Build your Helper items BELOW this line helper . moveRig…" at bounding box center [884, 359] width 364 height 400
type textarea "[DOMAIN_NAME]("downArrow")"
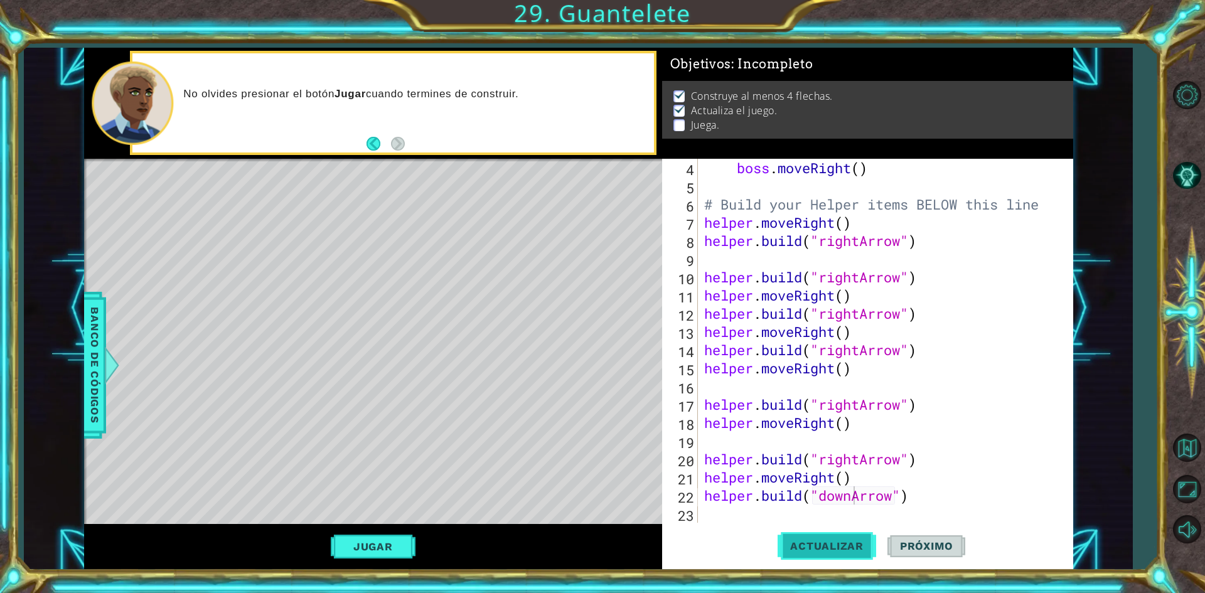
click at [835, 543] on span "Actualizar" at bounding box center [826, 546] width 99 height 13
drag, startPoint x: 937, startPoint y: 490, endPoint x: 706, endPoint y: 501, distance: 231.8
click at [706, 501] on div "boss . moveRight ( ) # Build your Helper items BELOW this line helper . moveRig…" at bounding box center [884, 359] width 364 height 400
click at [924, 493] on div "boss . moveRight ( ) # Build your Helper items BELOW this line helper . moveRig…" at bounding box center [881, 341] width 358 height 364
click at [843, 521] on div "boss . moveRight ( ) # Build your Helper items BELOW this line helper . moveRig…" at bounding box center [884, 359] width 364 height 400
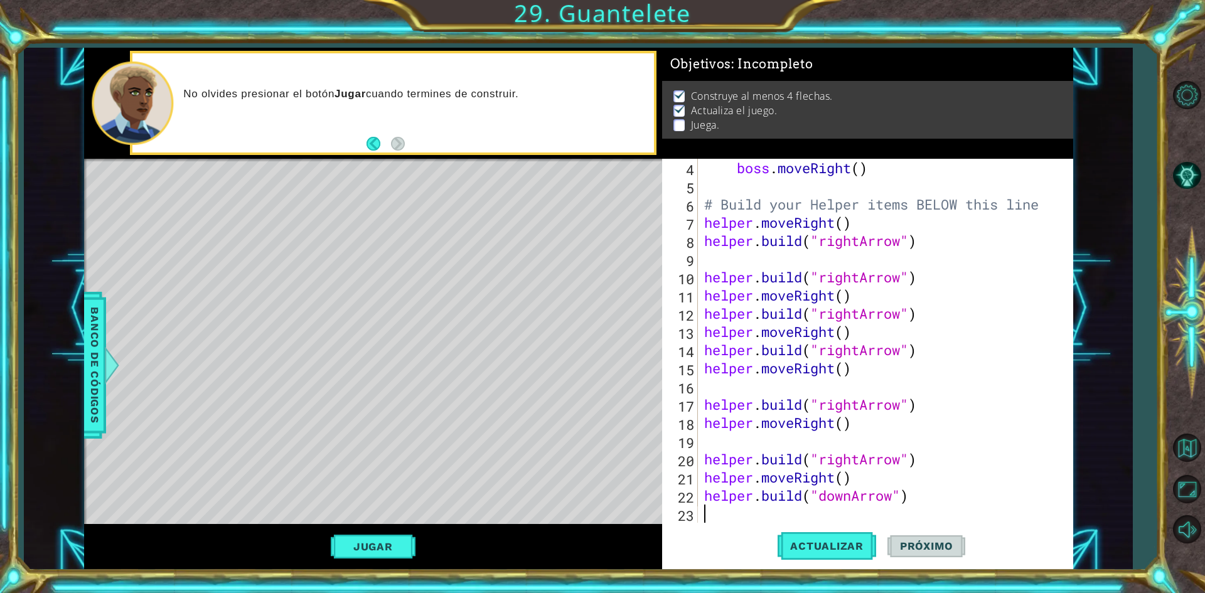
scroll to position [0, 0]
type textarea "h"
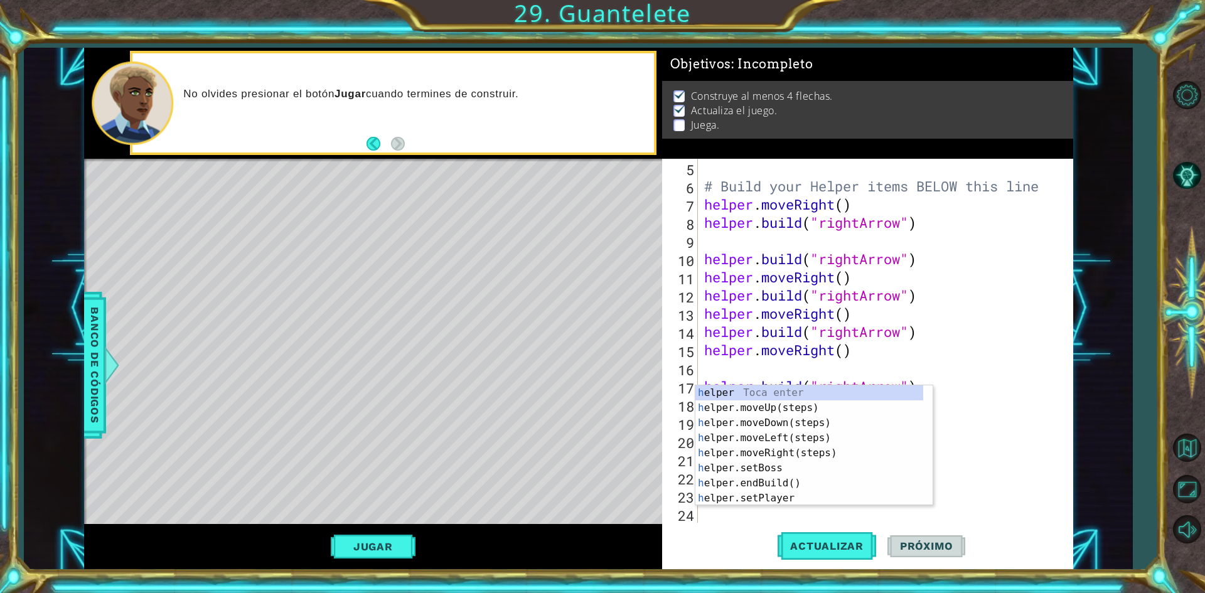
scroll to position [91, 0]
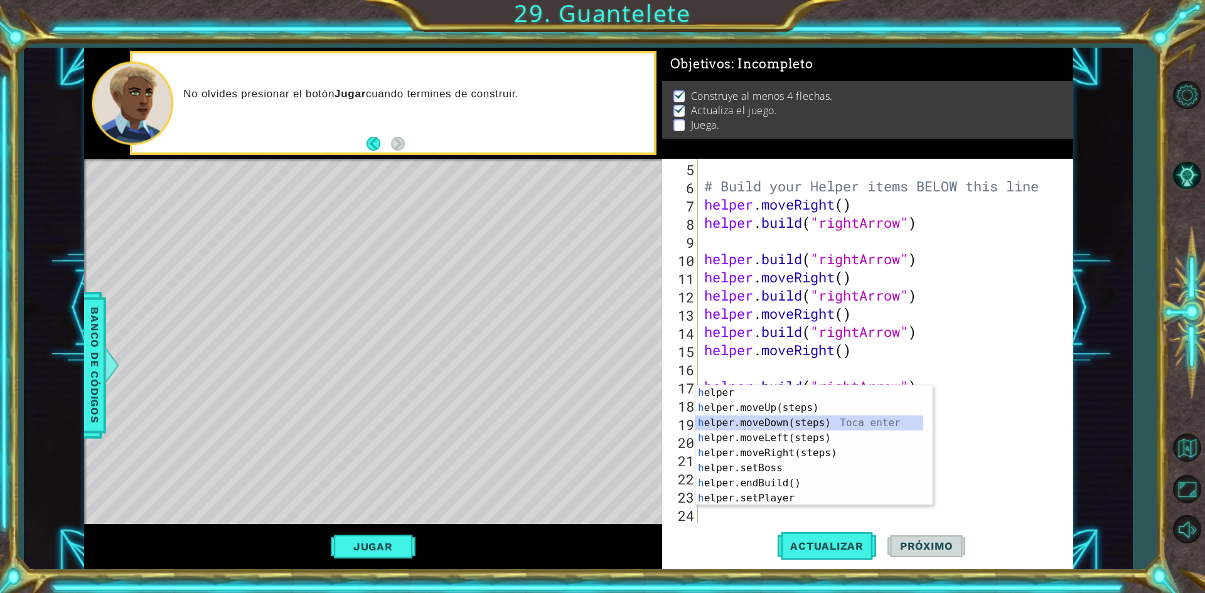
click at [781, 419] on div "h elper Toca enter h elper.moveUp(steps) Toca enter h elper.moveDown(steps) Toc…" at bounding box center [809, 460] width 228 height 151
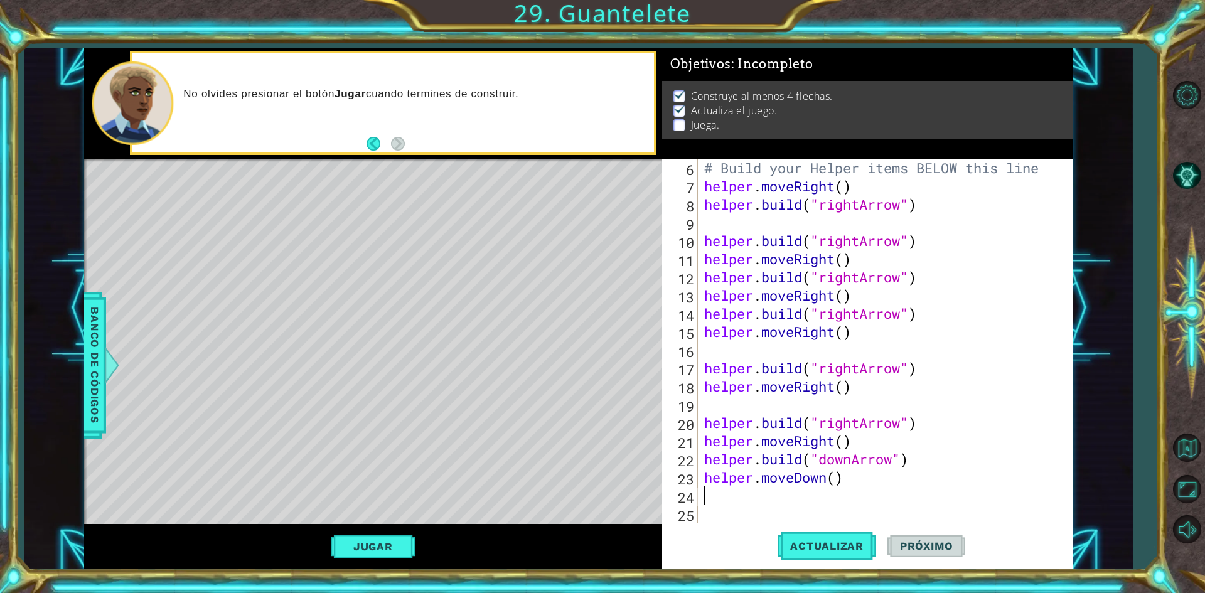
paste textarea "[DOMAIN_NAME]("downArrow")"
type textarea "[DOMAIN_NAME]("downArrow")"
click at [870, 524] on div "[DOMAIN_NAME]("downArrow") 6 7 8 9 10 11 12 13 14 15 16 17 18 19 20 21 22 23 24…" at bounding box center [867, 364] width 411 height 410
click at [870, 517] on div "# Build your Helper items BELOW this line helper . moveRight ( ) helper . build…" at bounding box center [884, 359] width 364 height 400
type textarea "h"
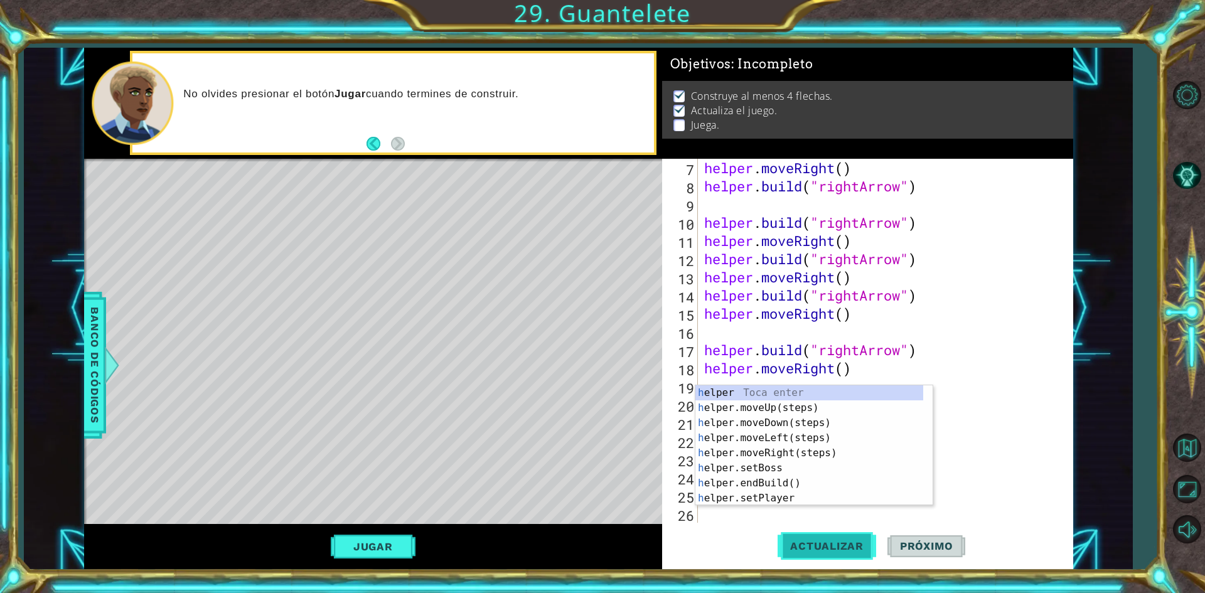
scroll to position [127, 0]
click at [811, 422] on div "h elper Toca enter h elper.moveUp(steps) Toca enter h elper.moveDown(steps) Toc…" at bounding box center [809, 460] width 228 height 151
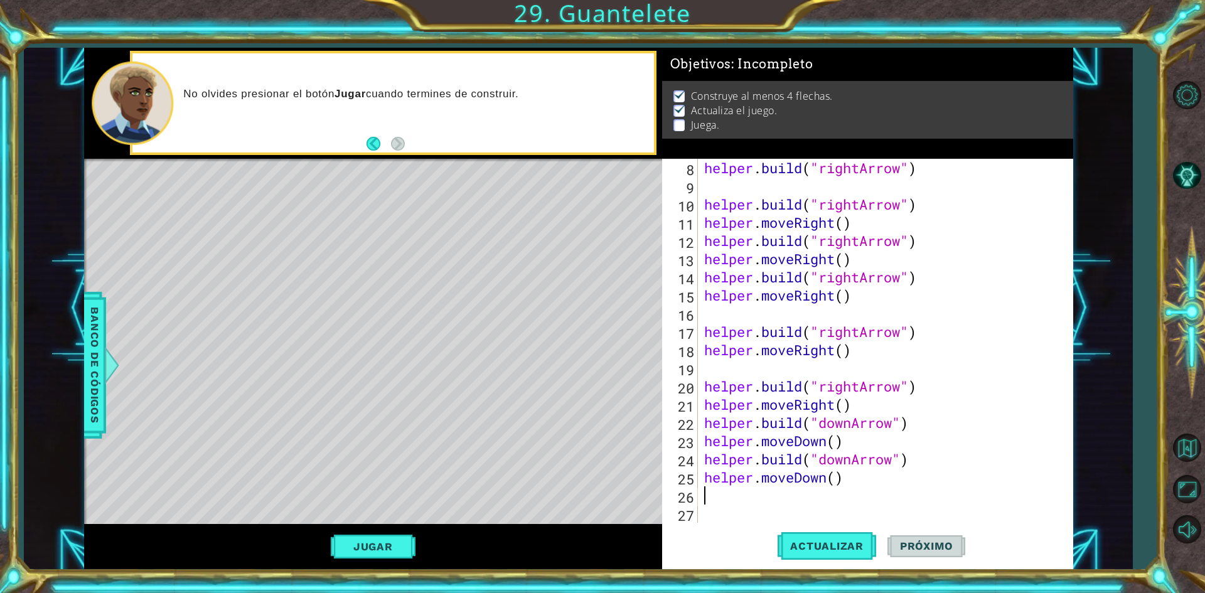
scroll to position [146, 0]
paste textarea "[DOMAIN_NAME]("downArrow")"
type textarea "[DOMAIN_NAME]("downArrow")"
click at [835, 536] on button "Actualizar" at bounding box center [826, 546] width 99 height 41
click at [399, 557] on button "Jugar" at bounding box center [373, 547] width 85 height 24
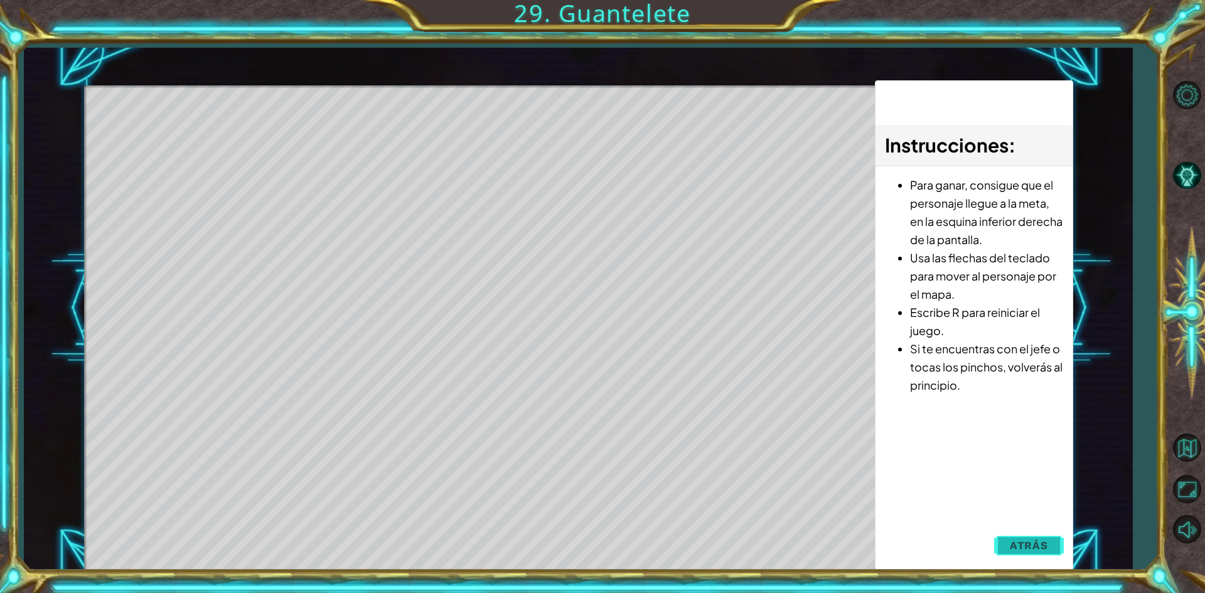
click at [1022, 543] on span "Atrás" at bounding box center [1029, 545] width 38 height 13
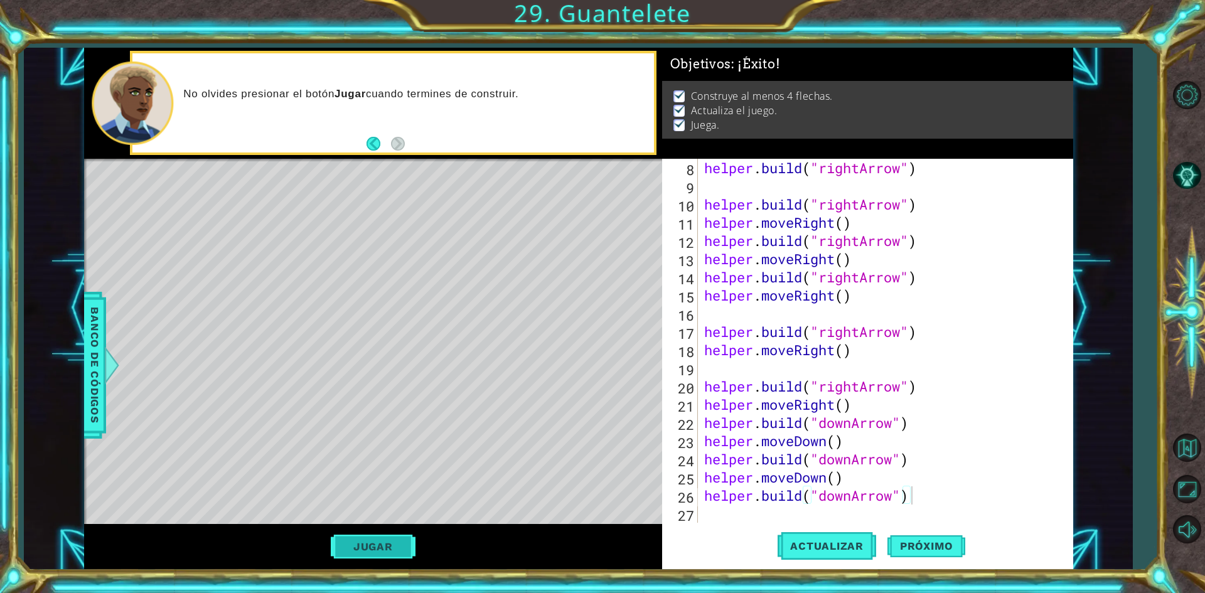
click at [407, 540] on button "Jugar" at bounding box center [373, 547] width 85 height 24
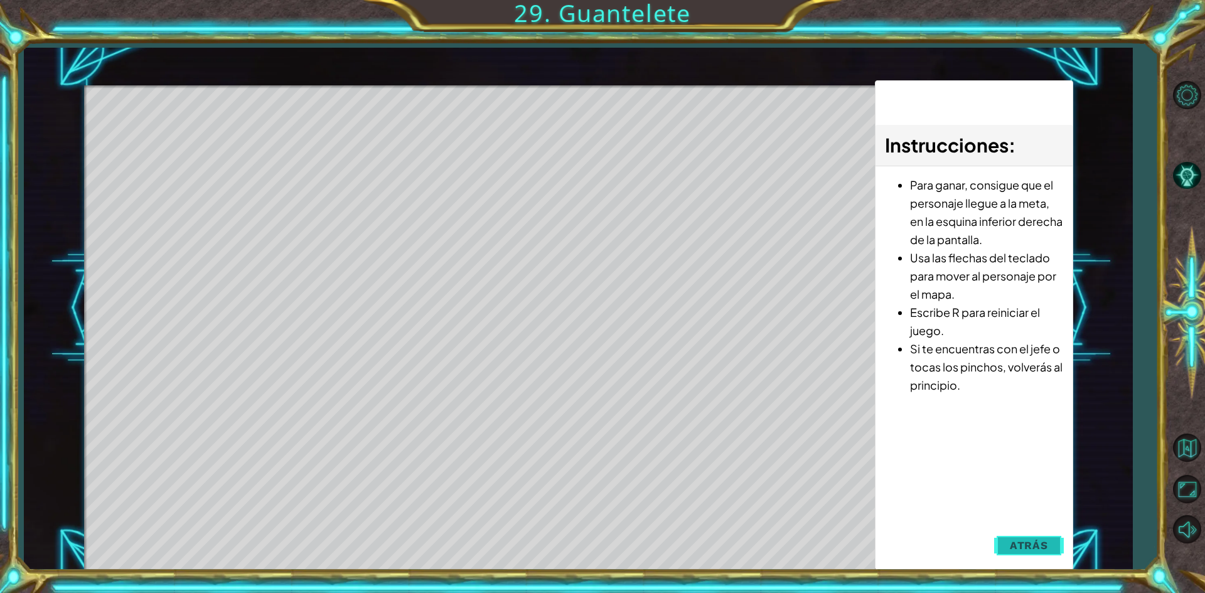
click at [1014, 541] on span "Atrás" at bounding box center [1029, 545] width 38 height 13
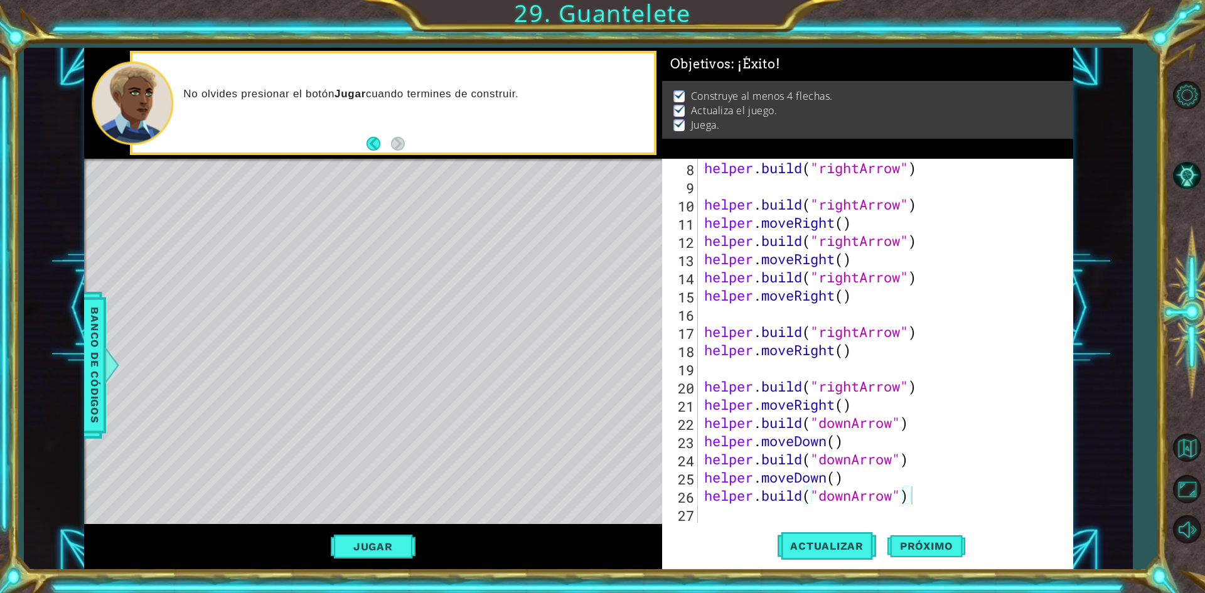
click at [711, 524] on div "[DOMAIN_NAME]("downArrow") 8 9 10 11 12 13 14 15 16 17 18 19 20 21 22 23 24 25 …" at bounding box center [867, 364] width 411 height 410
click at [724, 507] on div "helper . build ( "rightArrow" ) helper . build ( "rightArrow" ) helper . moveRi…" at bounding box center [884, 359] width 364 height 400
type textarea "h"
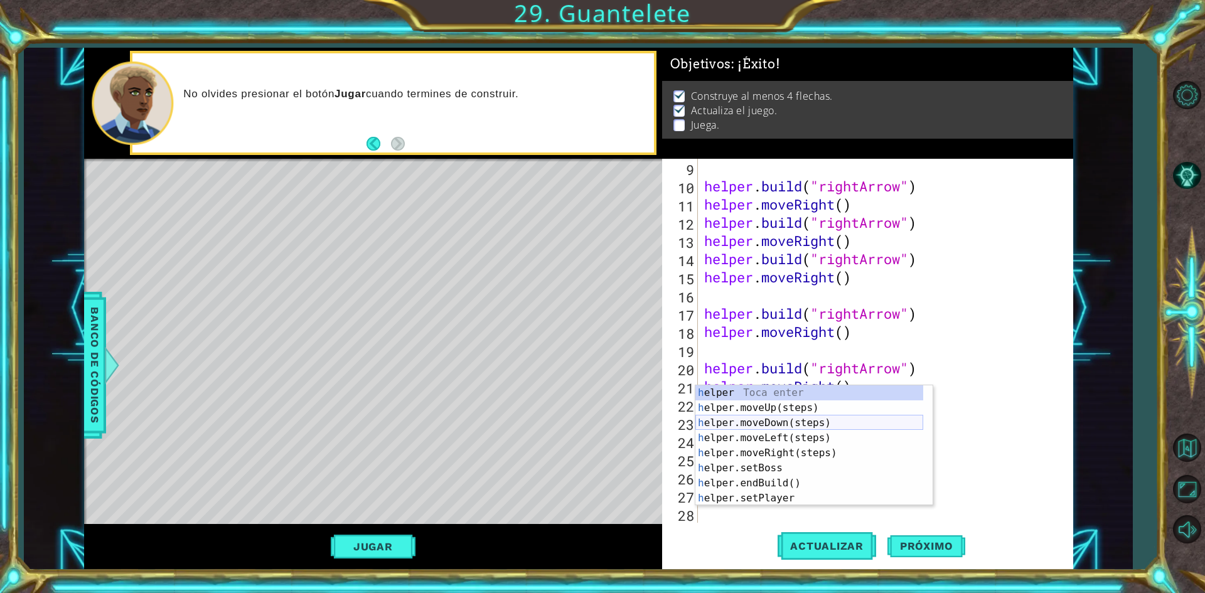
click at [793, 421] on div "h elper Toca enter h elper.moveUp(steps) Toca enter h elper.moveDown(steps) Toc…" at bounding box center [809, 460] width 228 height 151
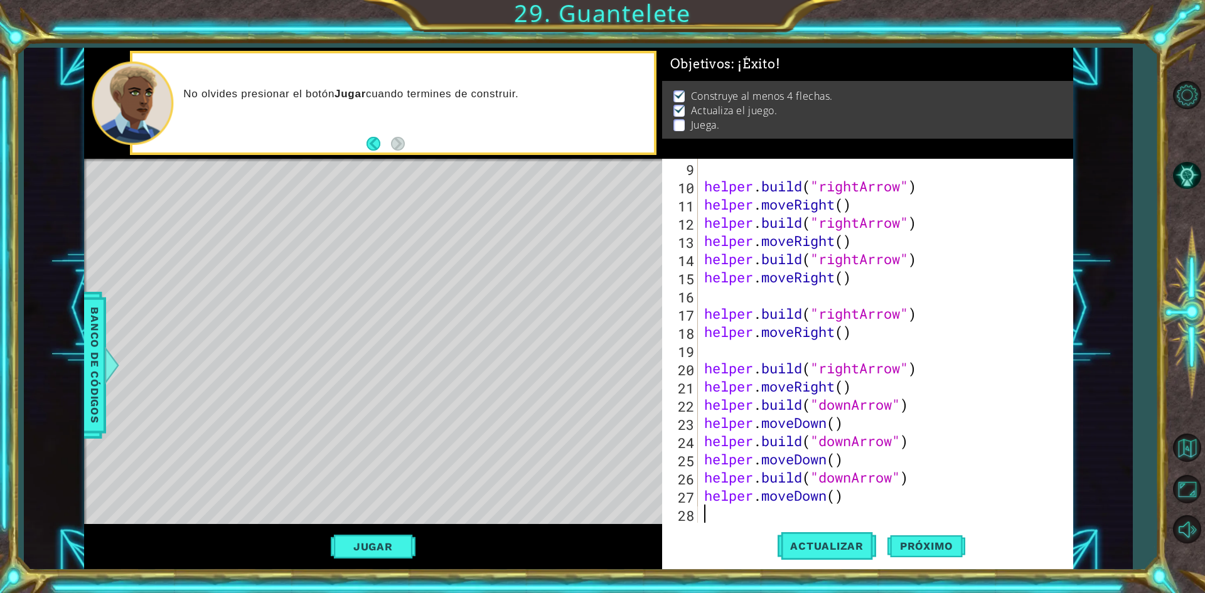
scroll to position [182, 0]
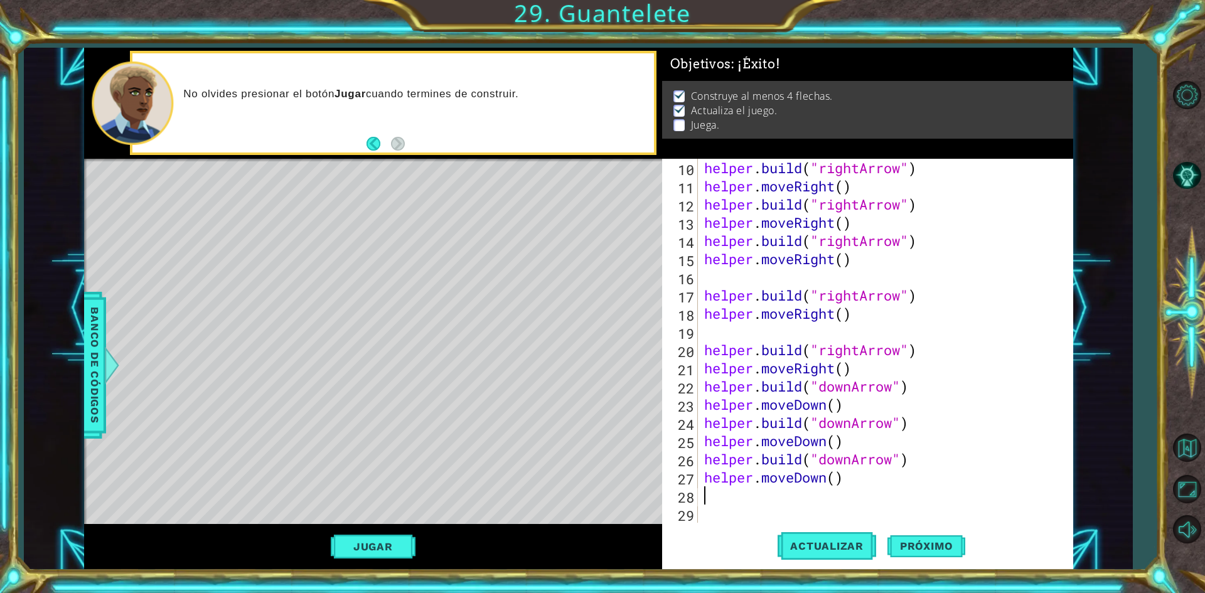
paste textarea "[DOMAIN_NAME]("downArrow")"
type textarea "[DOMAIN_NAME]("downArrow")"
click at [843, 507] on div "helper . build ( "rightArrow" ) helper . moveRight ( ) helper . build ( "rightA…" at bounding box center [884, 359] width 364 height 400
type textarea "h"
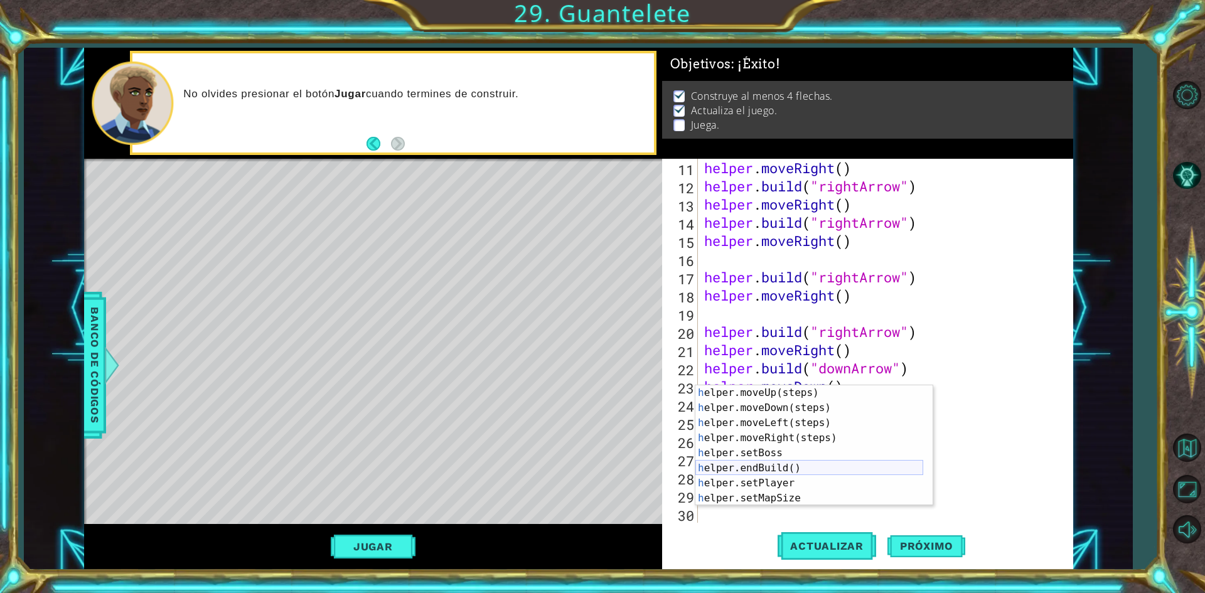
scroll to position [0, 0]
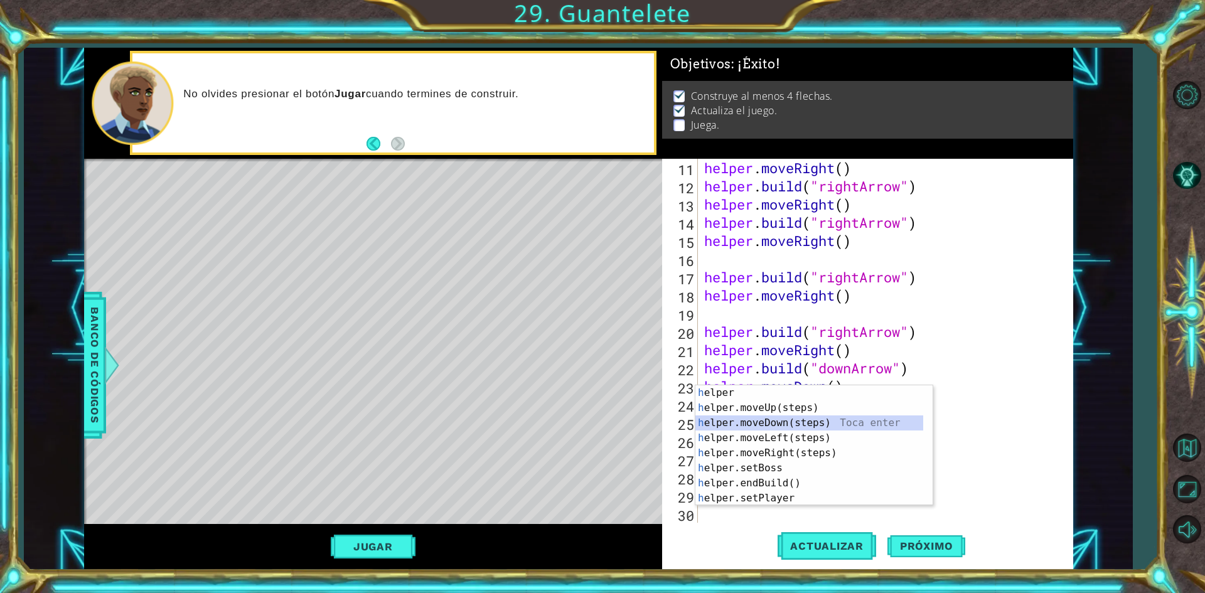
click at [823, 424] on div "h elper Toca enter h elper.moveUp(steps) Toca enter h elper.moveDown(steps) Toc…" at bounding box center [809, 460] width 228 height 151
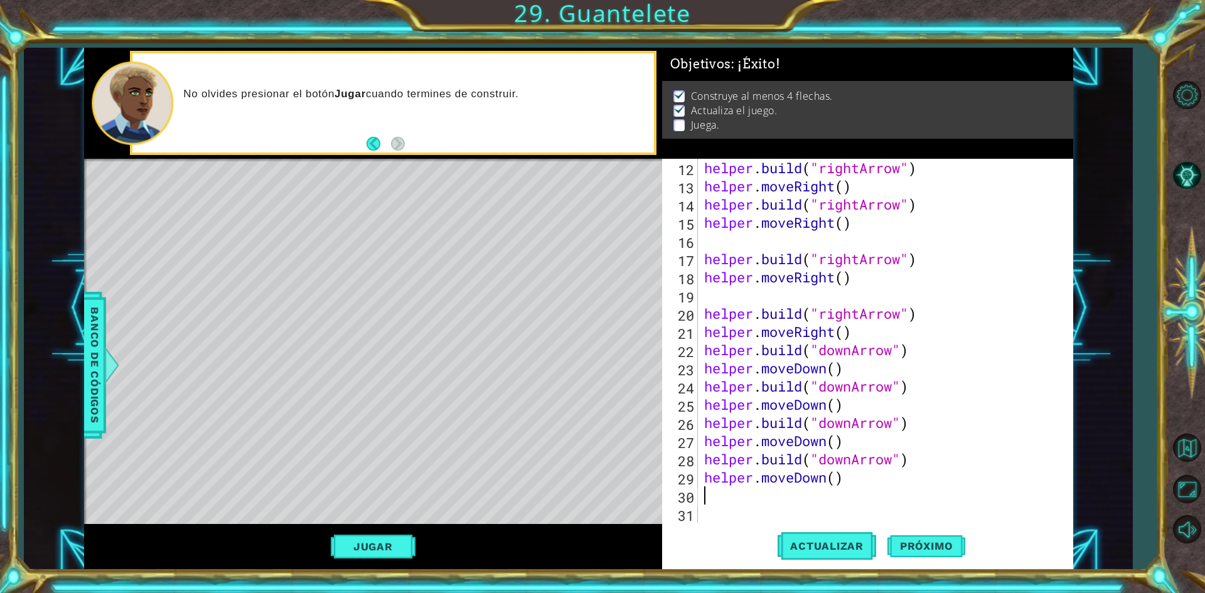
type textarea "v"
paste textarea "[DOMAIN_NAME]("downArrow")"
type textarea "[DOMAIN_NAME]("downArrow")"
click at [829, 556] on button "Actualizar" at bounding box center [826, 546] width 99 height 41
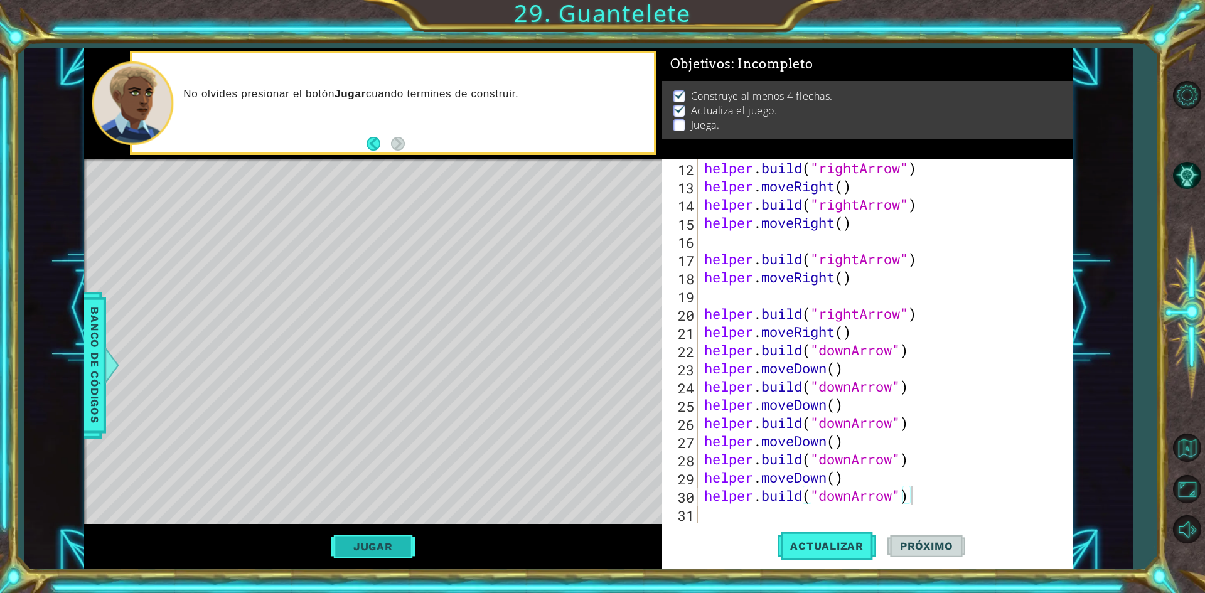
click at [359, 543] on button "Jugar" at bounding box center [373, 547] width 85 height 24
click at [918, 545] on span "Próximo" at bounding box center [926, 546] width 78 height 13
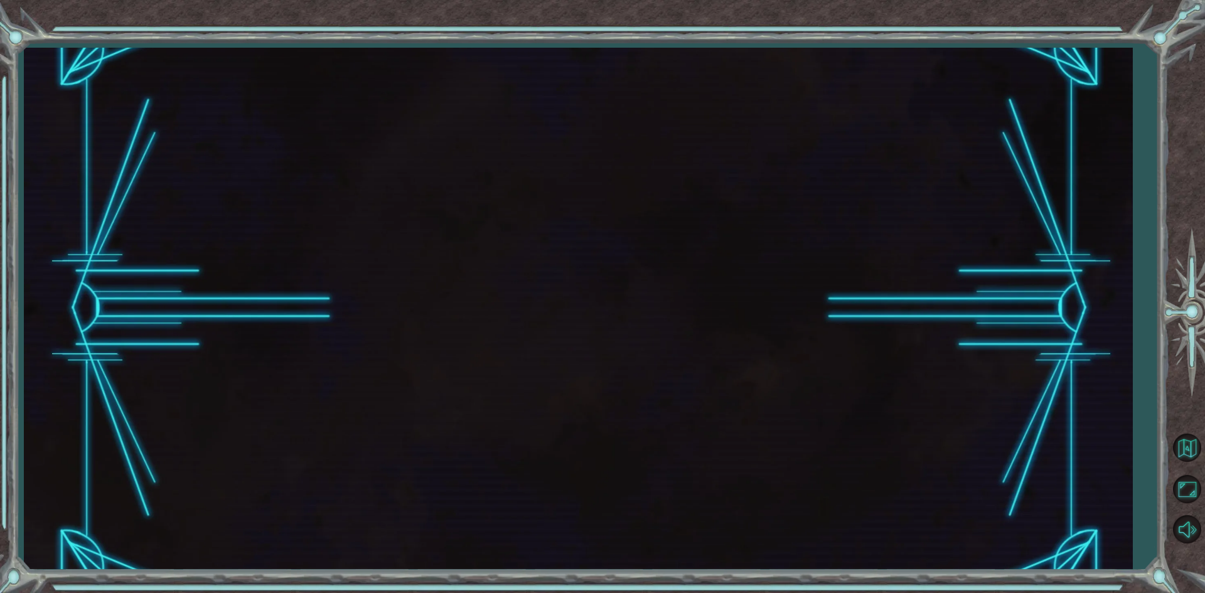
click at [918, 545] on div at bounding box center [578, 309] width 1108 height 522
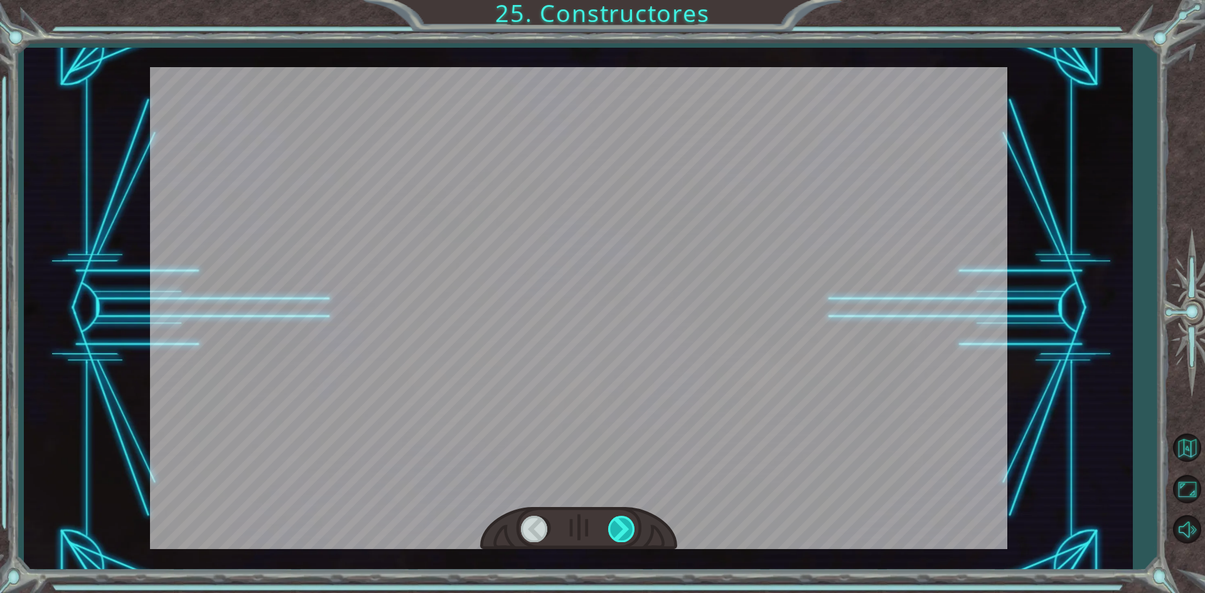
click at [628, 534] on div at bounding box center [622, 529] width 28 height 26
click at [626, 532] on div at bounding box center [622, 529] width 28 height 26
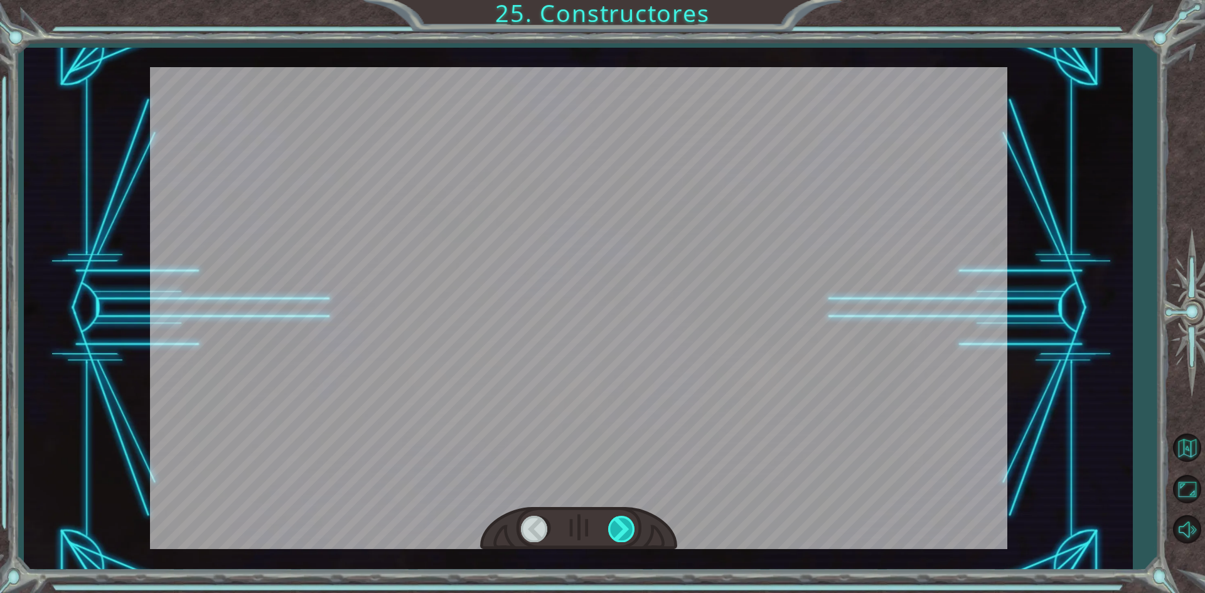
click at [626, 532] on div at bounding box center [622, 529] width 28 height 26
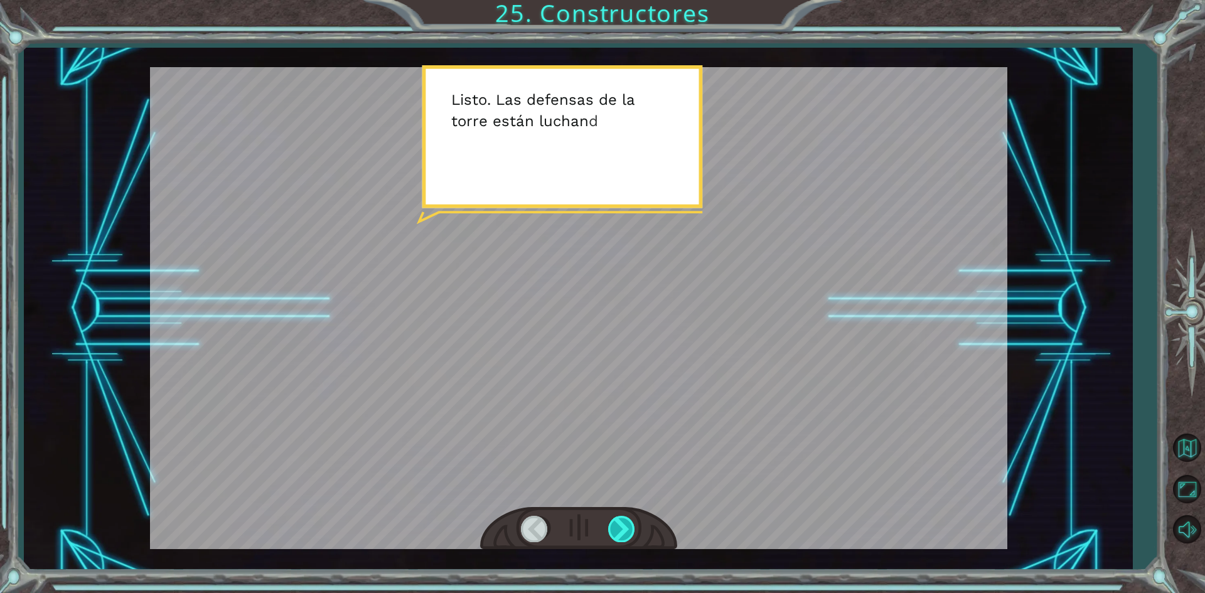
click at [626, 532] on div at bounding box center [622, 529] width 28 height 26
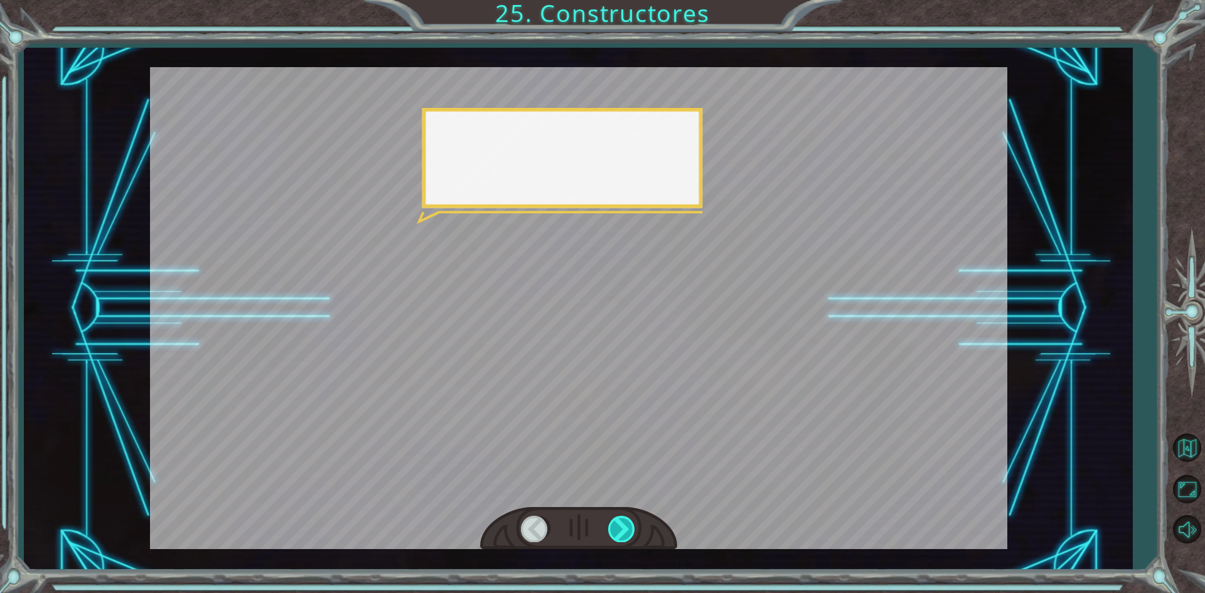
click at [626, 532] on div at bounding box center [622, 529] width 28 height 26
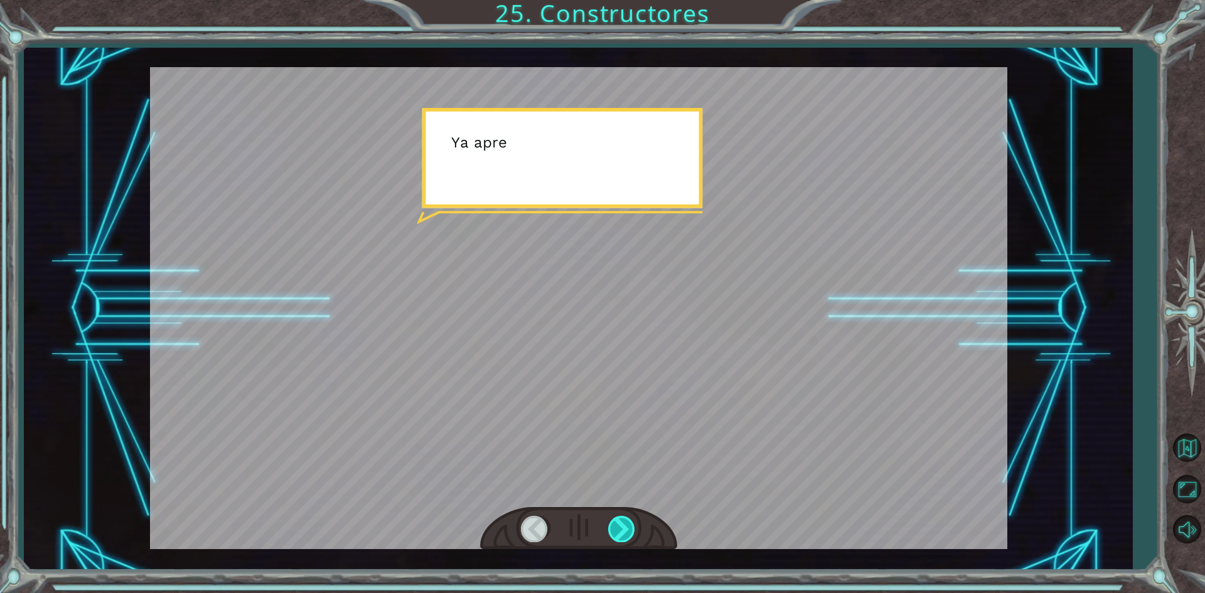
click at [626, 532] on div at bounding box center [622, 529] width 28 height 26
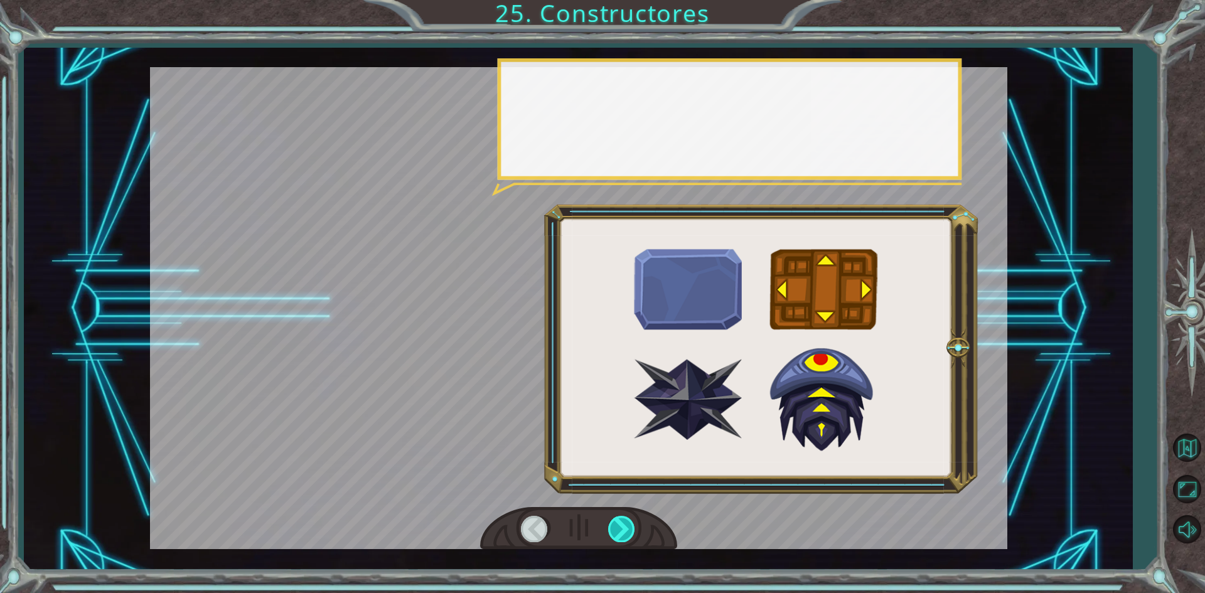
click at [626, 532] on div at bounding box center [622, 529] width 28 height 26
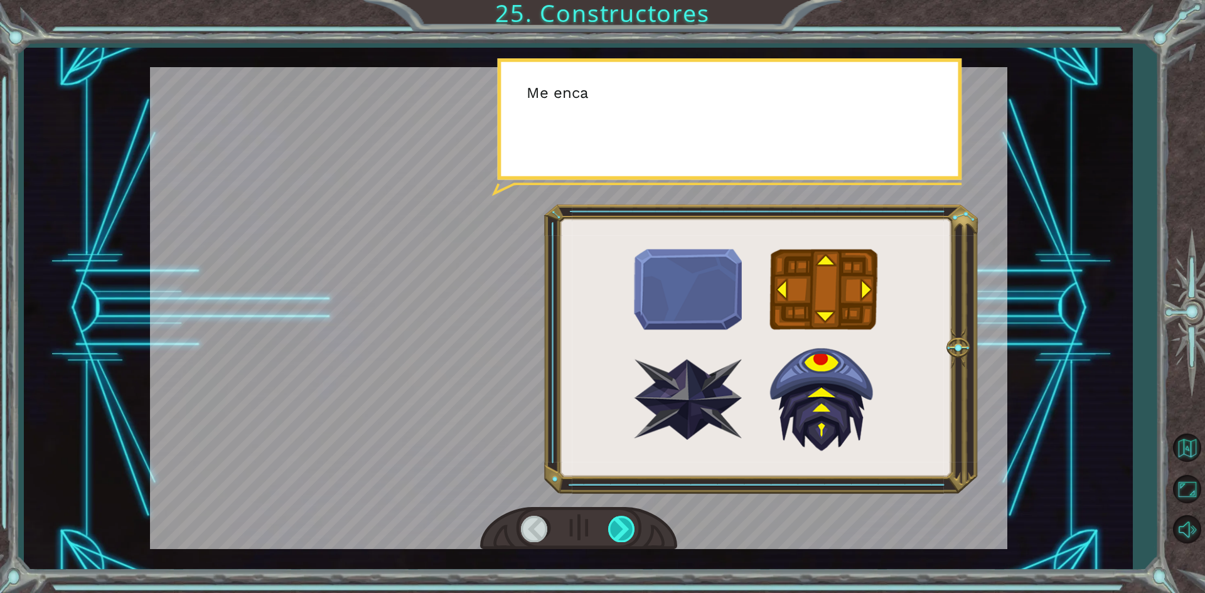
click at [625, 532] on div at bounding box center [622, 529] width 28 height 26
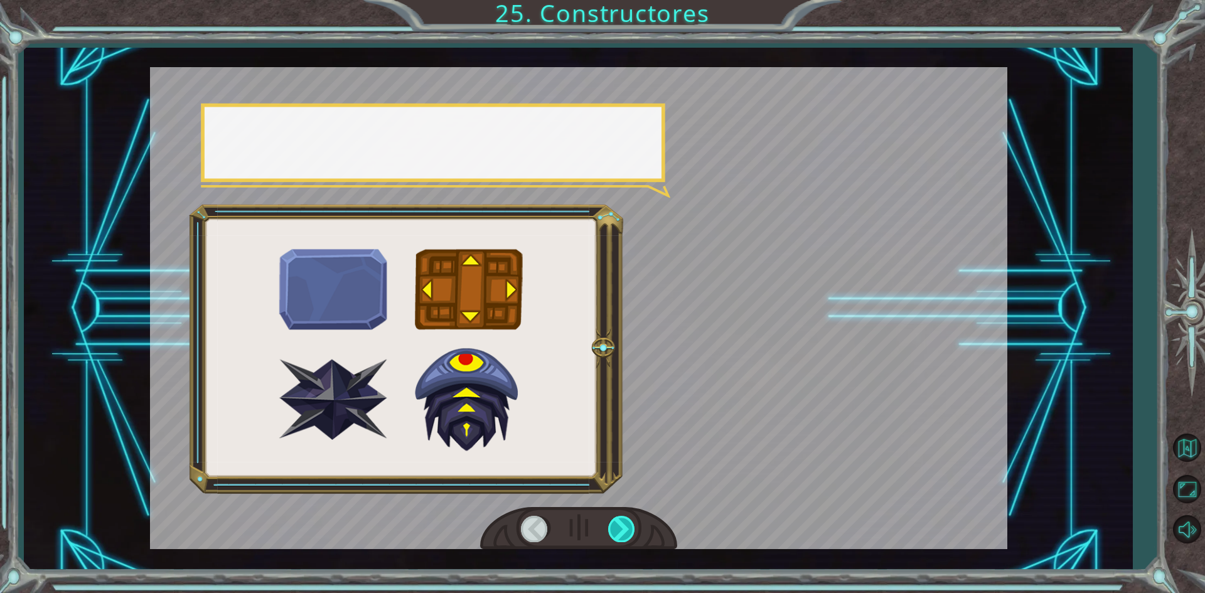
click at [625, 532] on div at bounding box center [622, 529] width 28 height 26
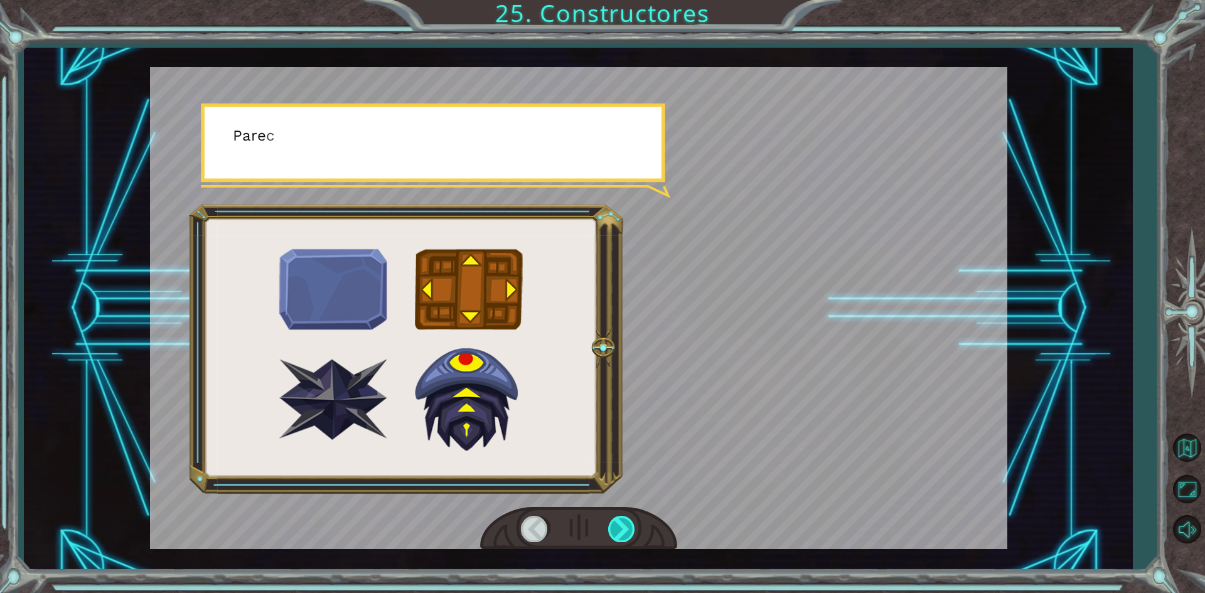
click at [625, 532] on div at bounding box center [622, 529] width 28 height 26
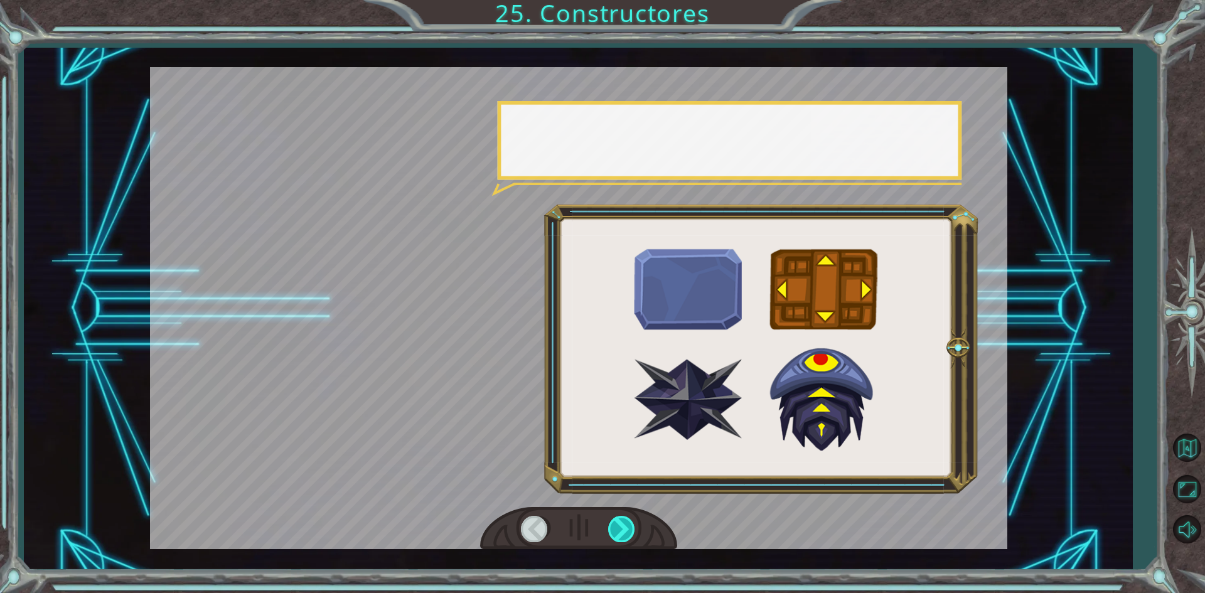
click at [624, 530] on div at bounding box center [622, 529] width 28 height 26
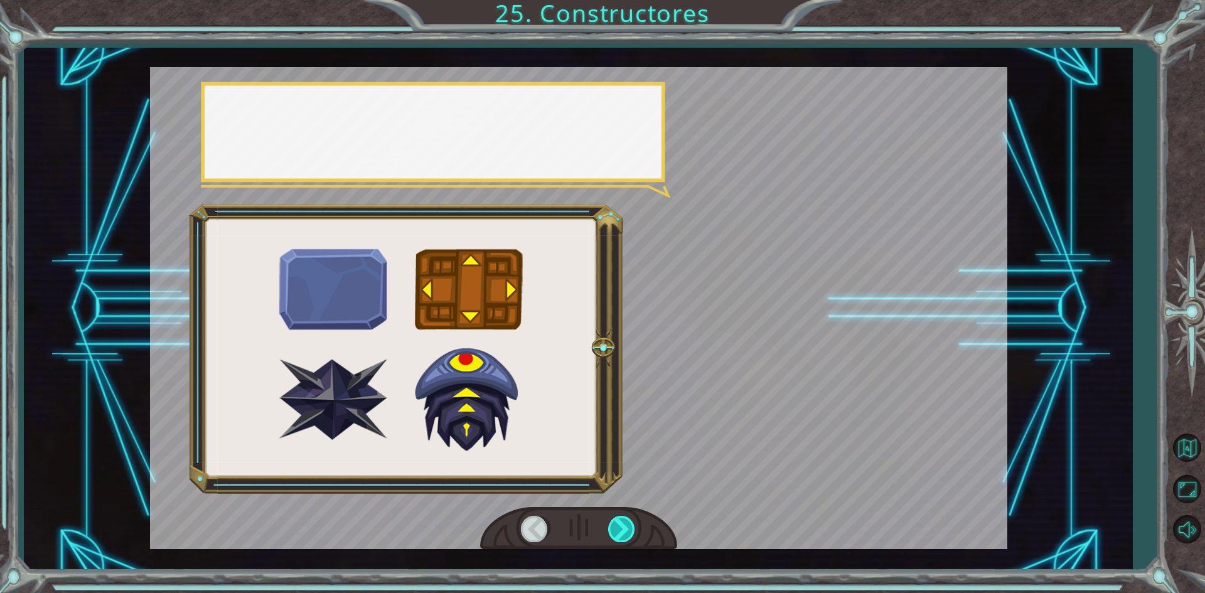
click at [624, 530] on div at bounding box center [622, 529] width 28 height 26
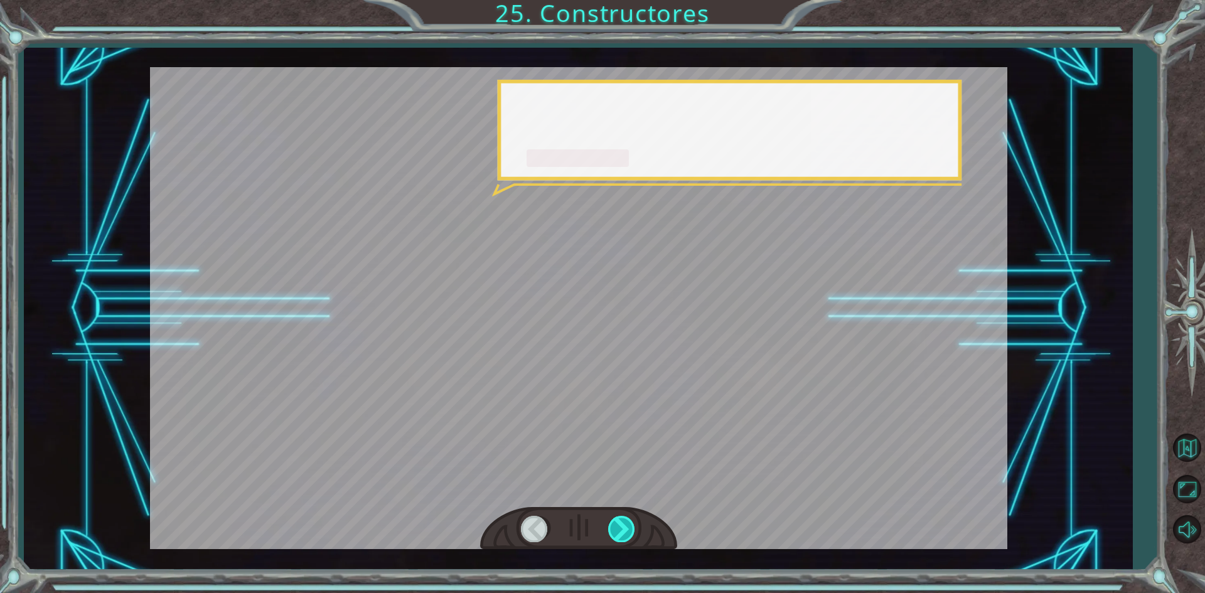
click at [621, 520] on div at bounding box center [622, 529] width 28 height 26
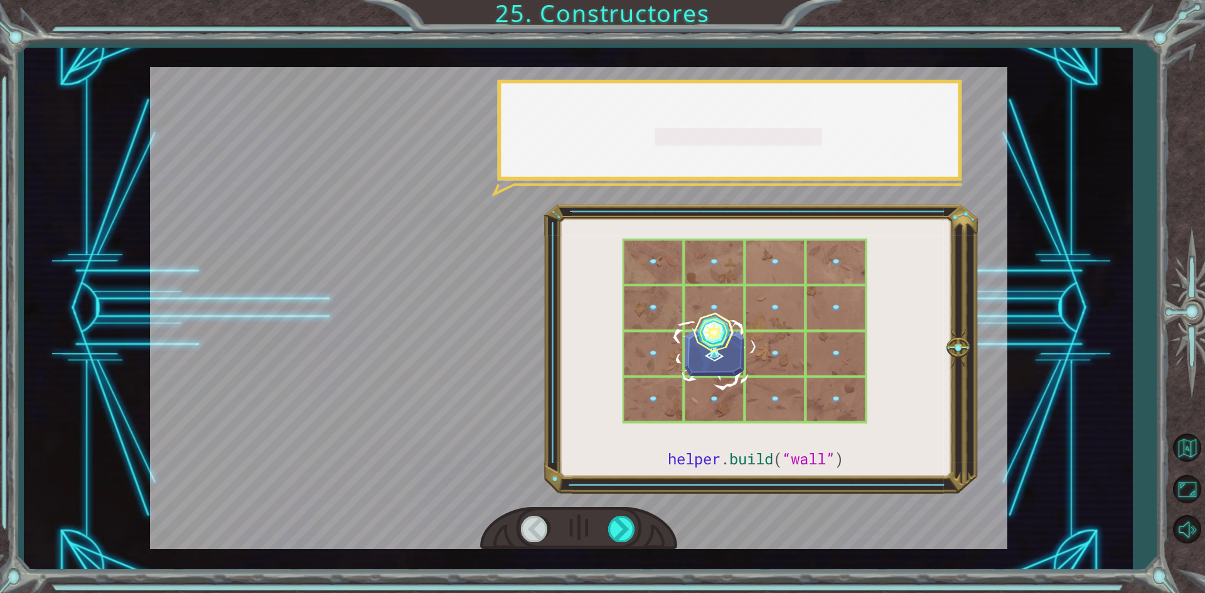
click at [620, 515] on div at bounding box center [578, 528] width 197 height 43
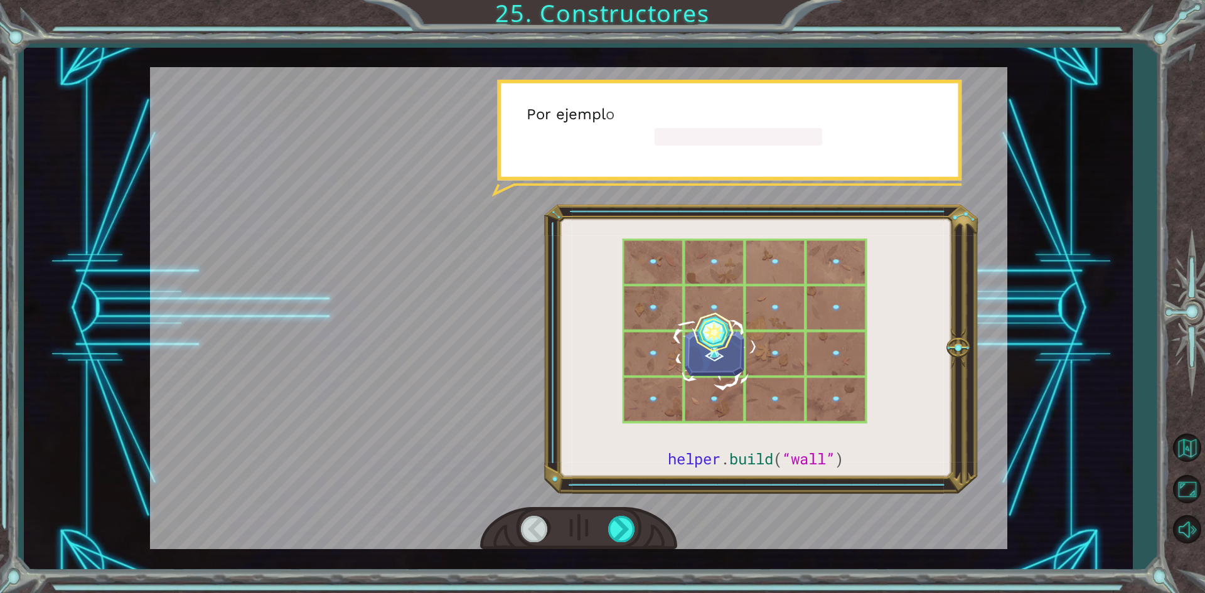
click at [619, 515] on div at bounding box center [578, 528] width 197 height 43
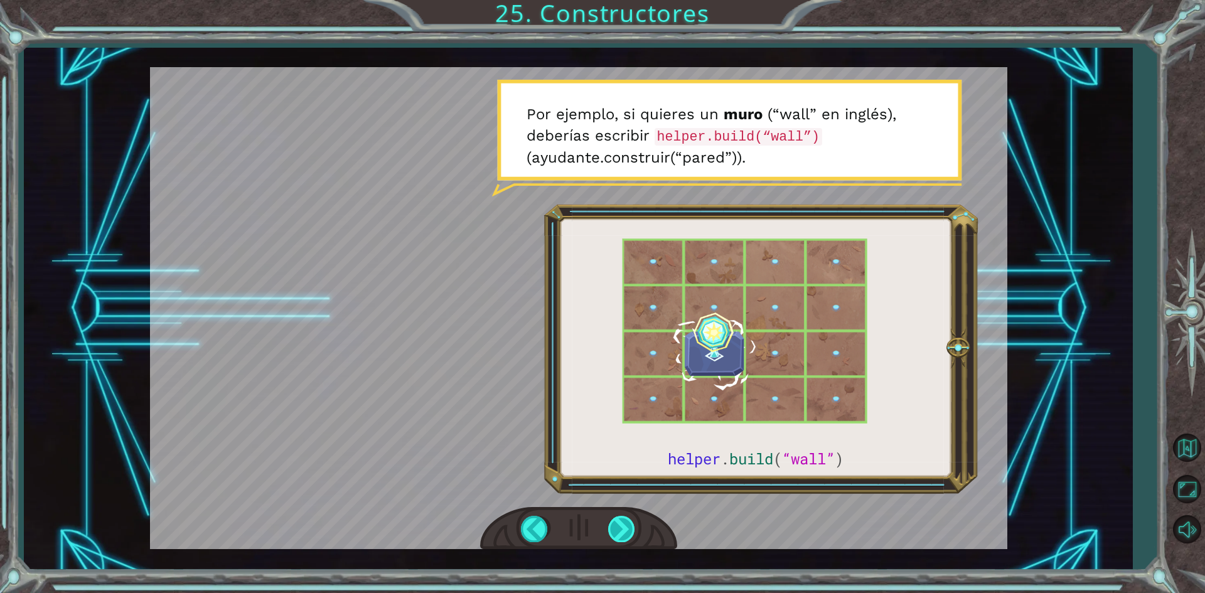
click at [620, 535] on div at bounding box center [622, 529] width 28 height 26
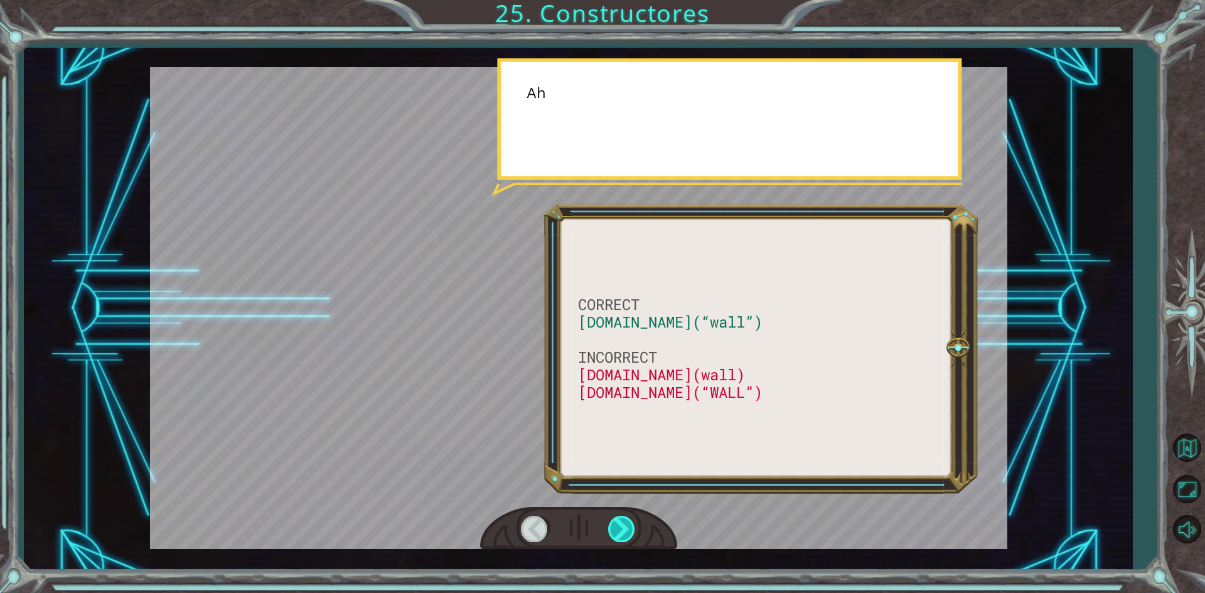
click at [620, 535] on div at bounding box center [622, 529] width 28 height 26
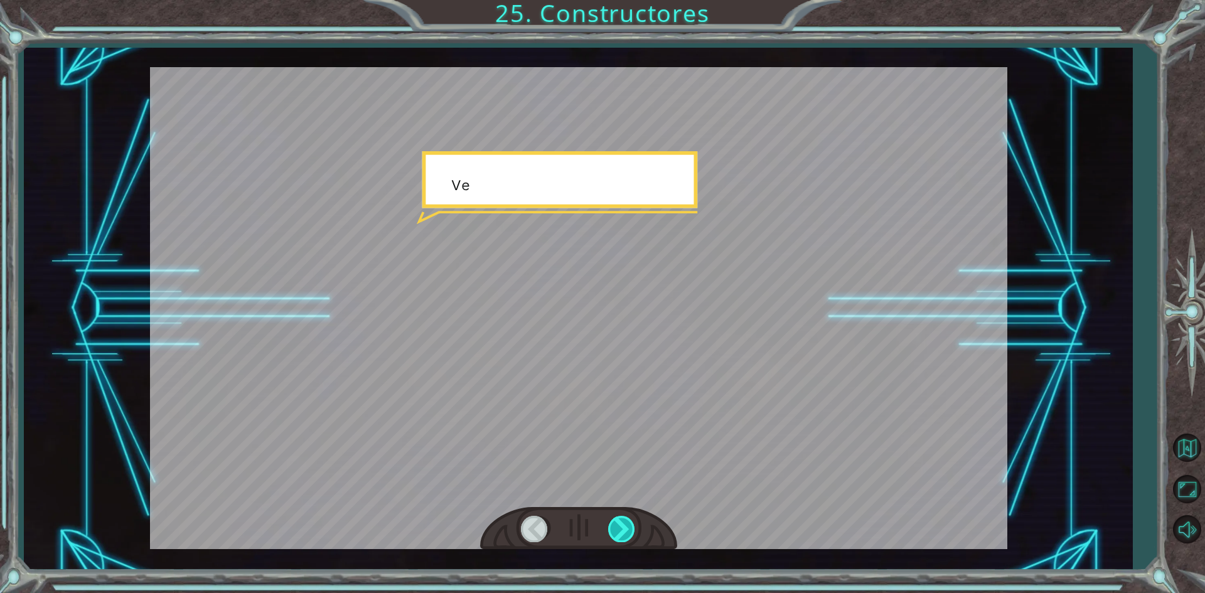
click at [620, 535] on div at bounding box center [622, 529] width 28 height 26
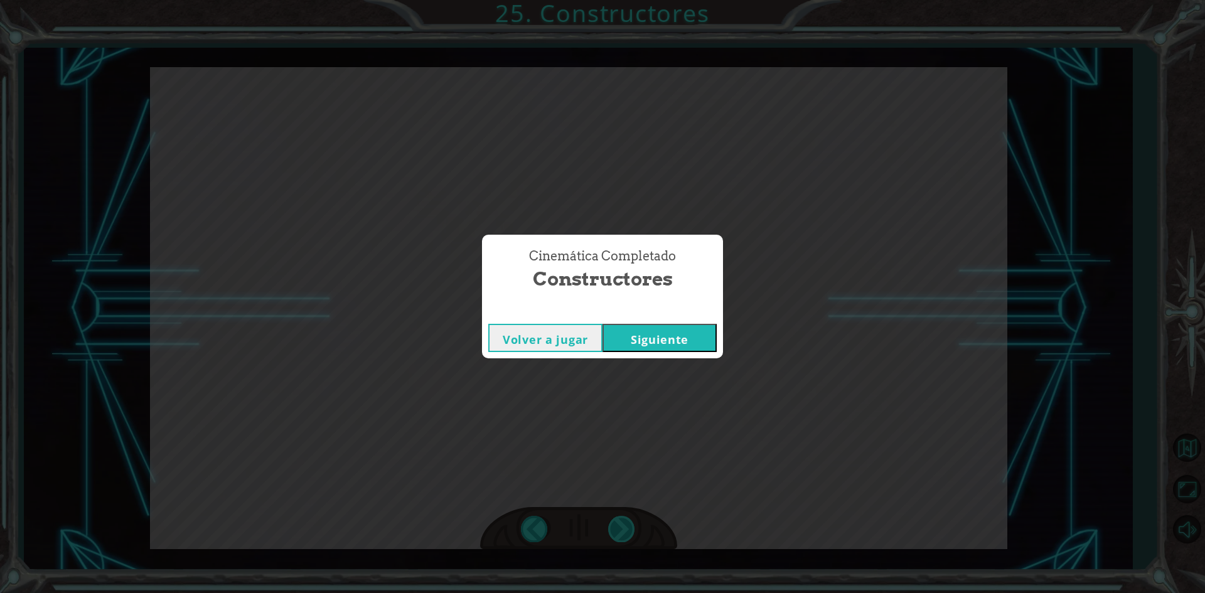
click at [620, 535] on div "Cinemática Completado Constructores Volver a jugar [GEOGRAPHIC_DATA]" at bounding box center [602, 296] width 1205 height 593
click at [673, 340] on button "Siguiente" at bounding box center [659, 338] width 114 height 28
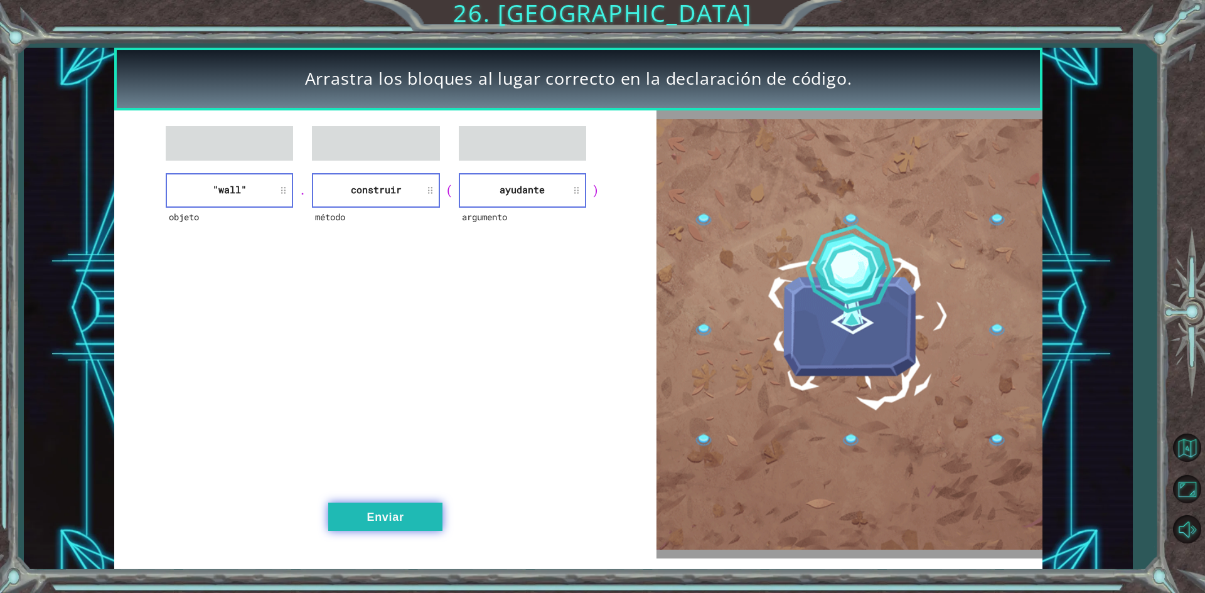
click at [397, 506] on button "Enviar" at bounding box center [385, 517] width 114 height 28
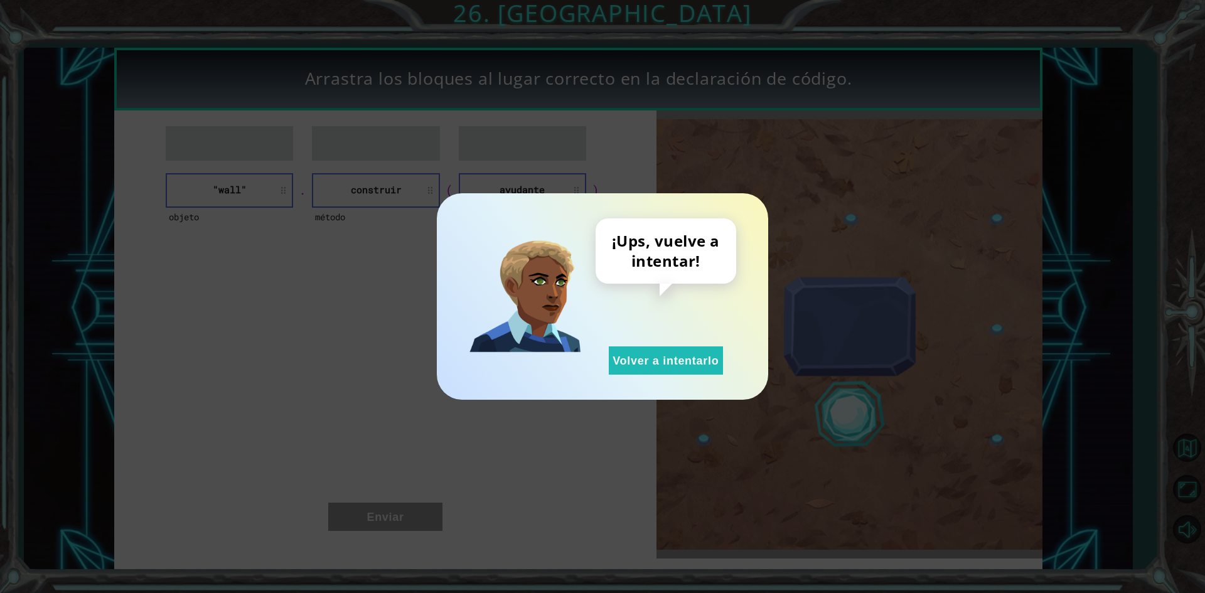
click at [691, 377] on div "¡Ups, vuelve a intentar! Volver a intentarlo" at bounding box center [602, 296] width 331 height 206
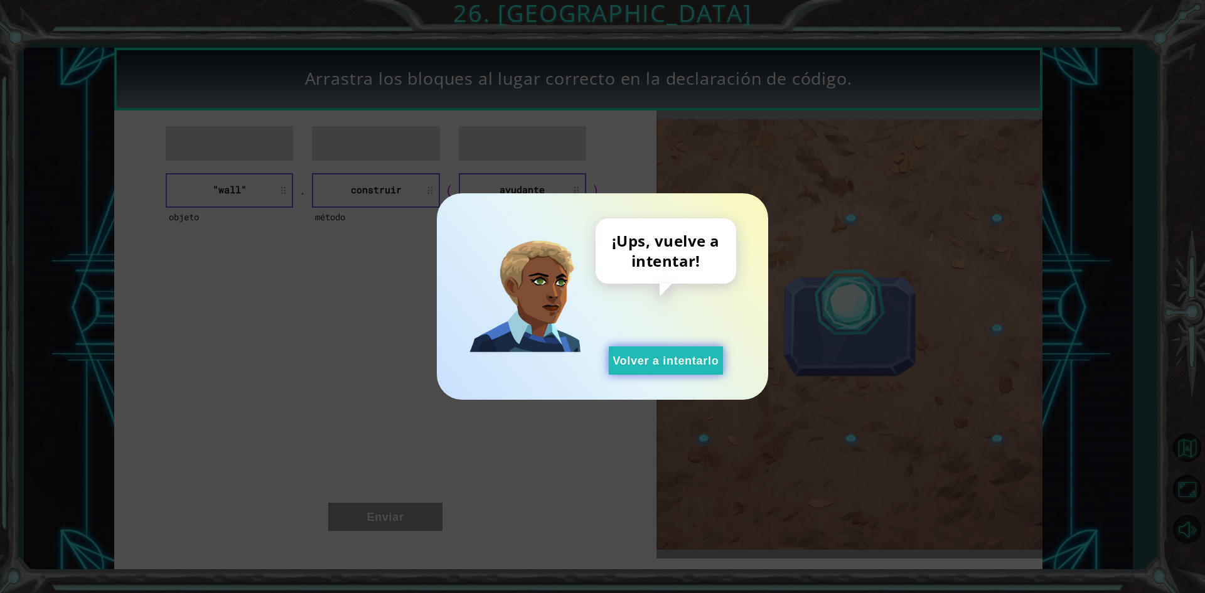
drag, startPoint x: 627, startPoint y: 351, endPoint x: 610, endPoint y: 331, distance: 25.8
click at [623, 347] on button "Volver a intentarlo" at bounding box center [666, 360] width 114 height 28
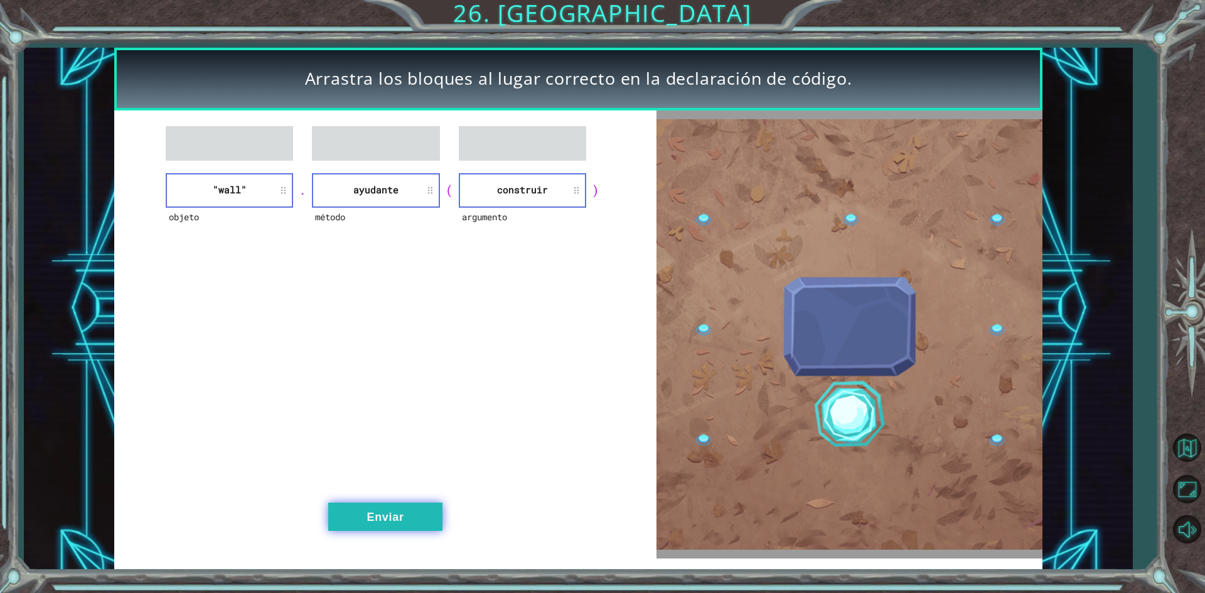
click at [408, 510] on button "Enviar" at bounding box center [385, 517] width 114 height 28
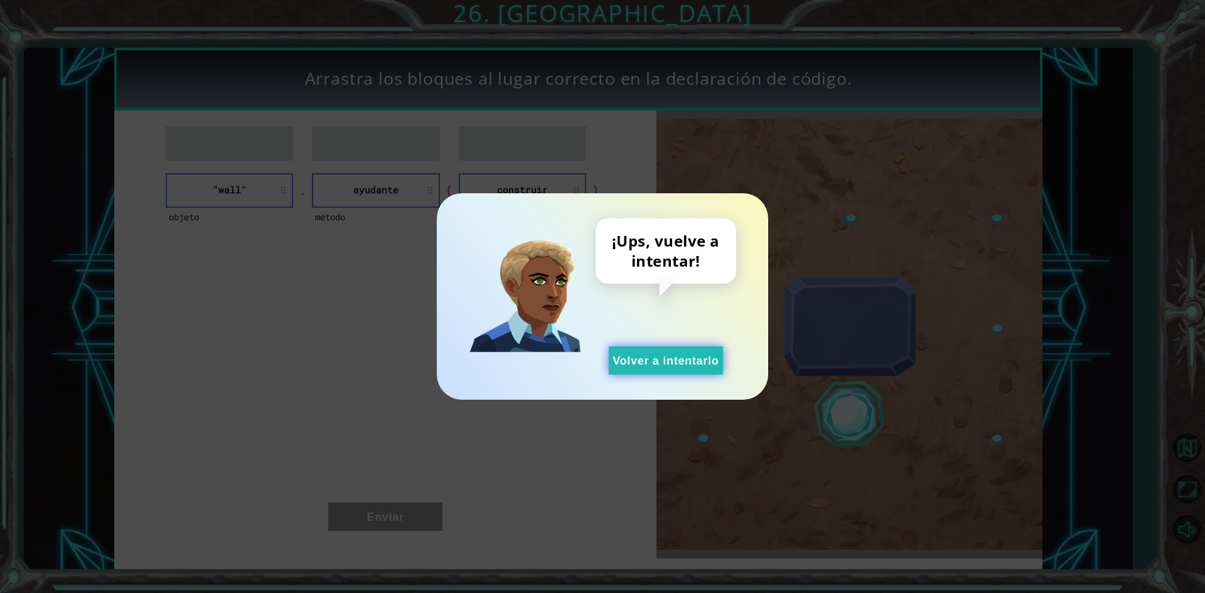
click at [698, 367] on button "Volver a intentarlo" at bounding box center [666, 360] width 114 height 28
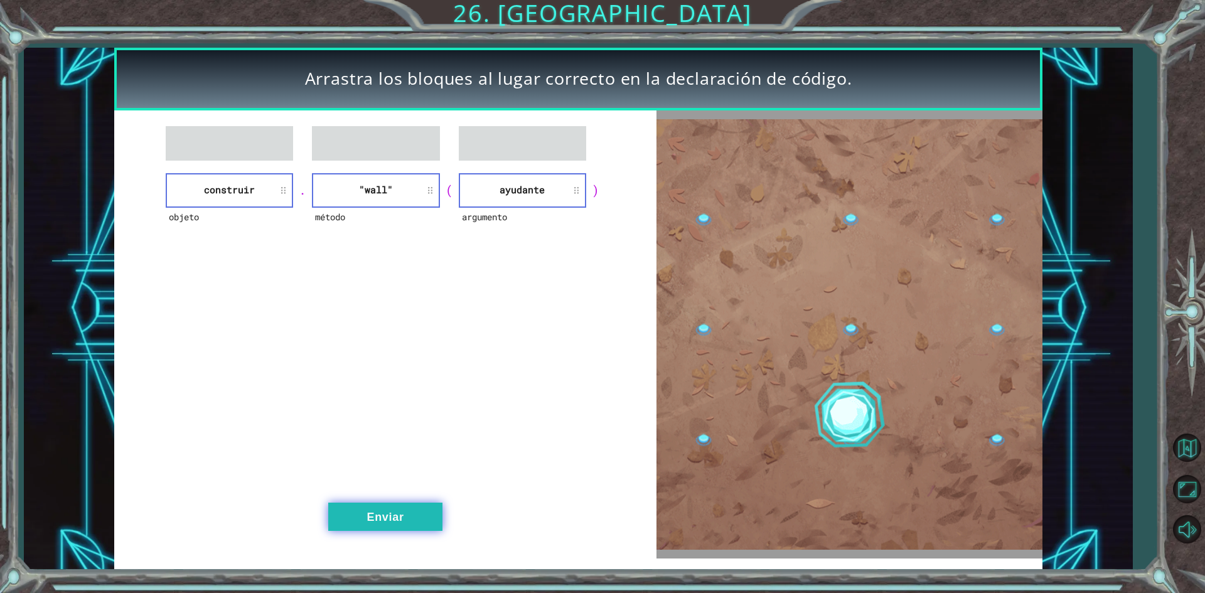
click at [430, 518] on button "Enviar" at bounding box center [385, 517] width 114 height 28
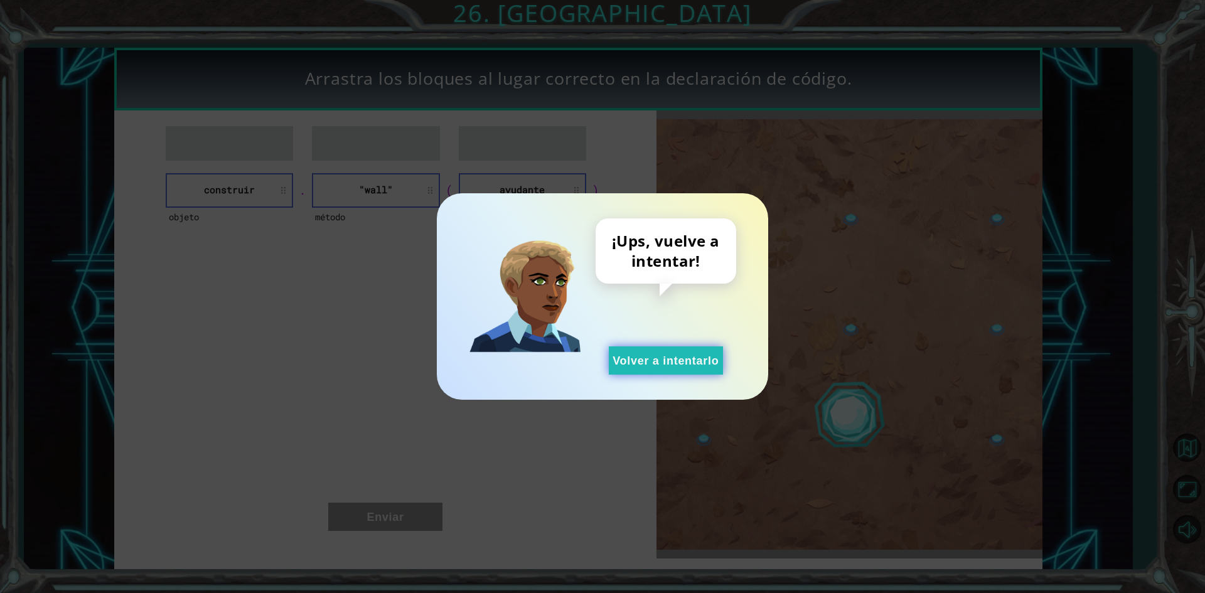
click at [661, 371] on button "Volver a intentarlo" at bounding box center [666, 360] width 114 height 28
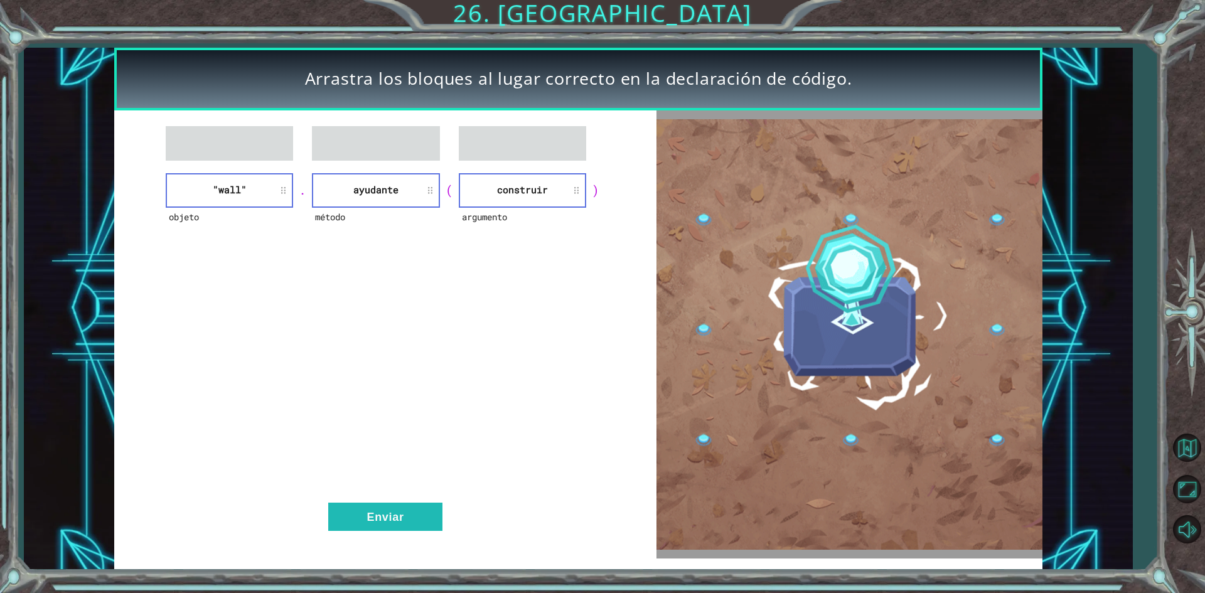
click at [418, 501] on div "objeto "wall" . método ayudante ( argumento construir ) Enviar" at bounding box center [385, 334] width 542 height 448
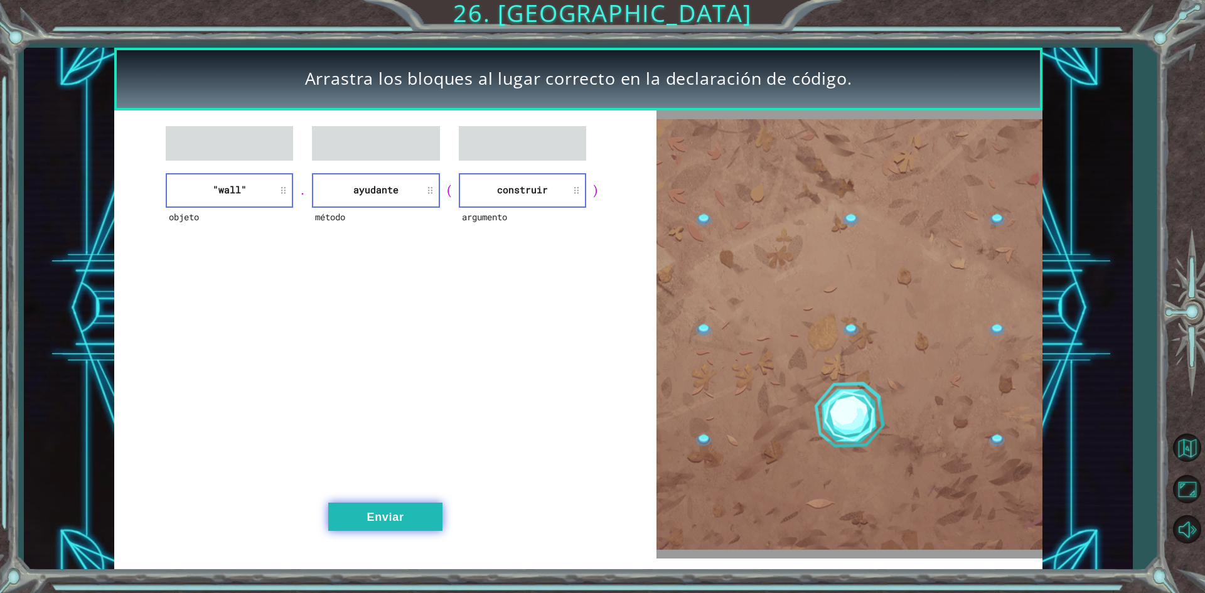
click at [420, 508] on button "Enviar" at bounding box center [385, 517] width 114 height 28
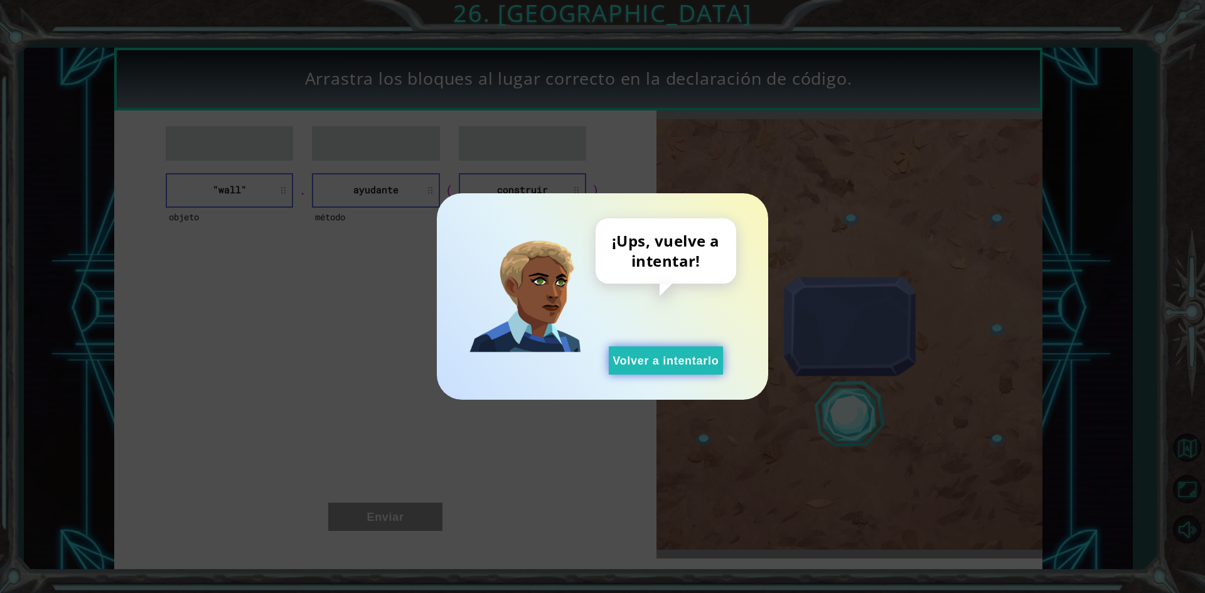
click at [616, 367] on button "Volver a intentarlo" at bounding box center [666, 360] width 114 height 28
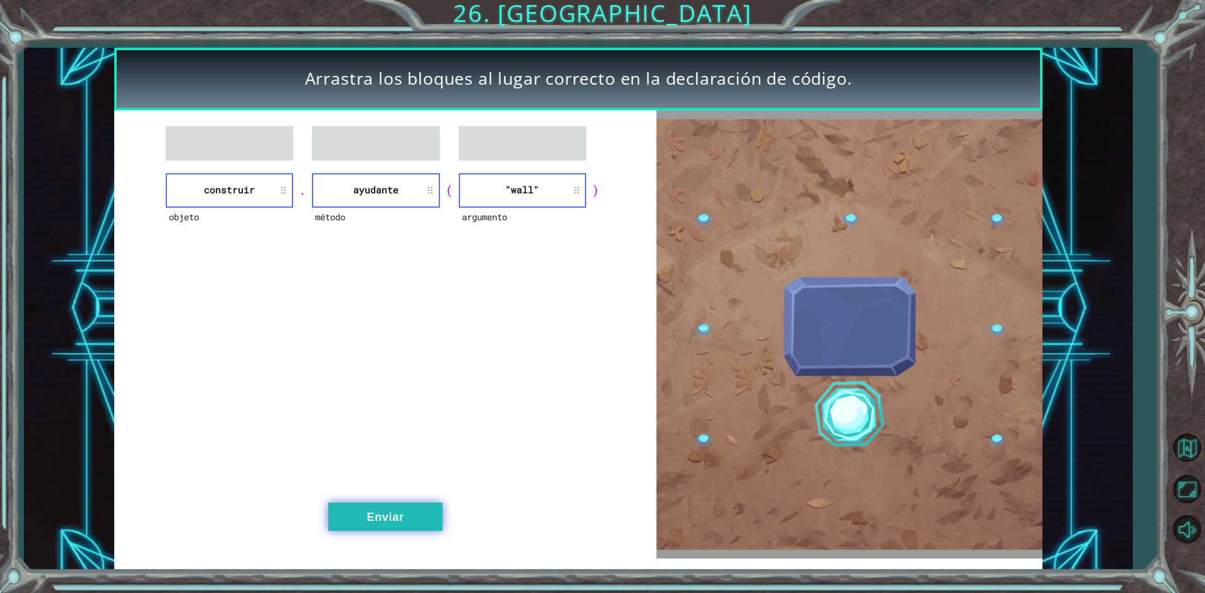
click at [425, 513] on button "Enviar" at bounding box center [385, 517] width 114 height 28
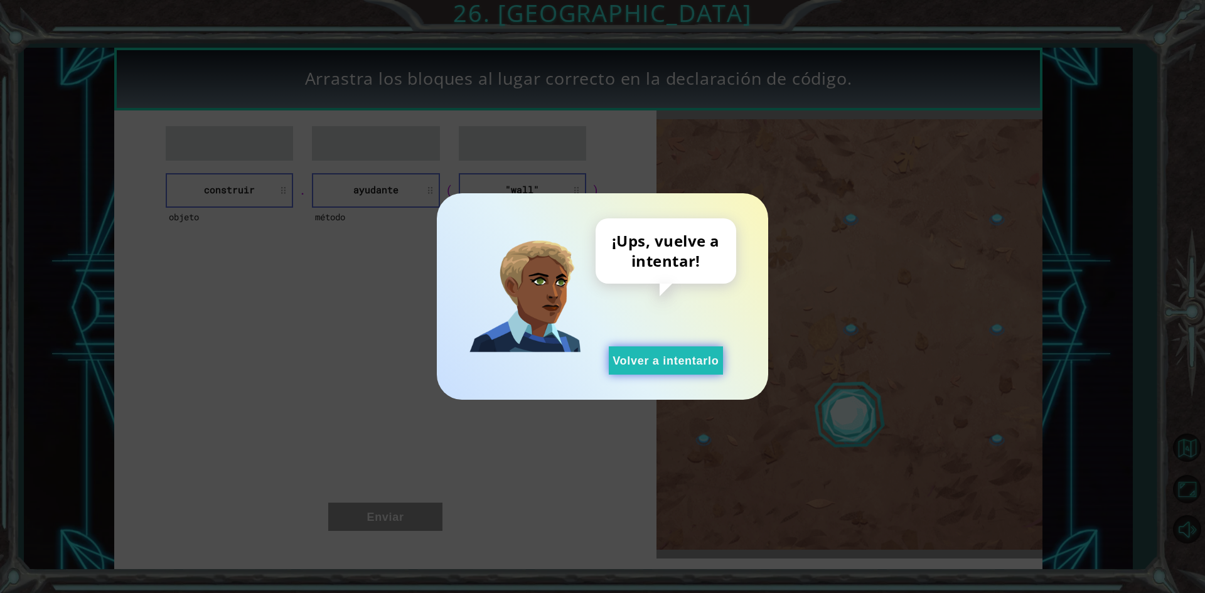
drag, startPoint x: 734, startPoint y: 332, endPoint x: 710, endPoint y: 347, distance: 28.7
click at [730, 333] on div "¡Ups, vuelve a intentar! Volver a intentarlo" at bounding box center [665, 296] width 141 height 156
drag, startPoint x: 707, startPoint y: 348, endPoint x: 649, endPoint y: 334, distance: 58.9
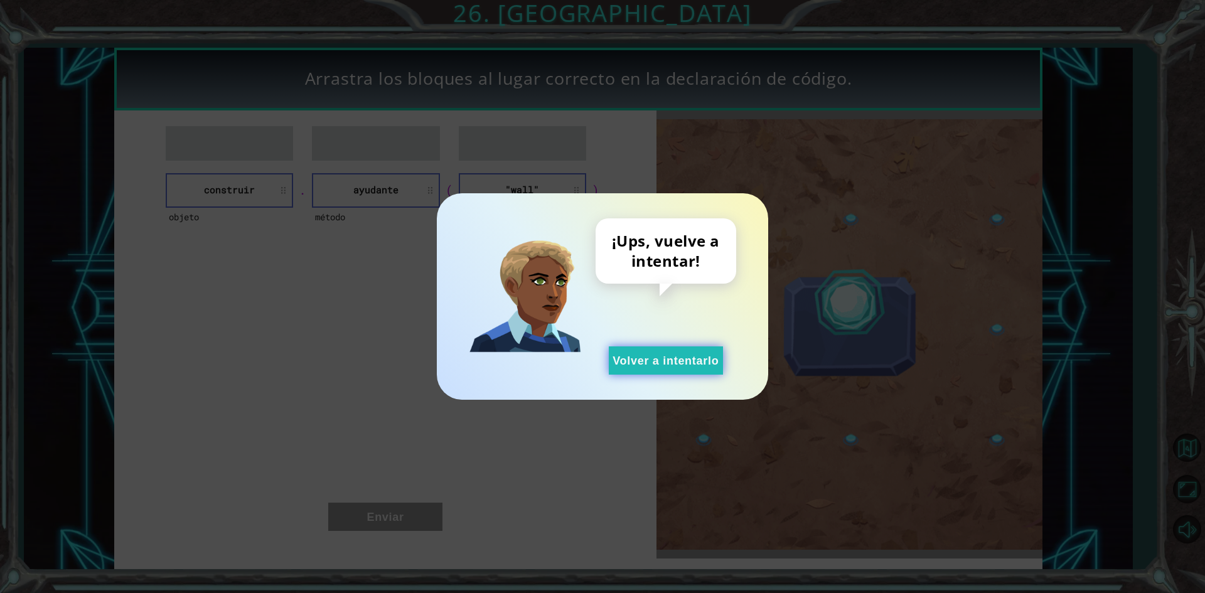
click at [701, 348] on button "Volver a intentarlo" at bounding box center [666, 360] width 114 height 28
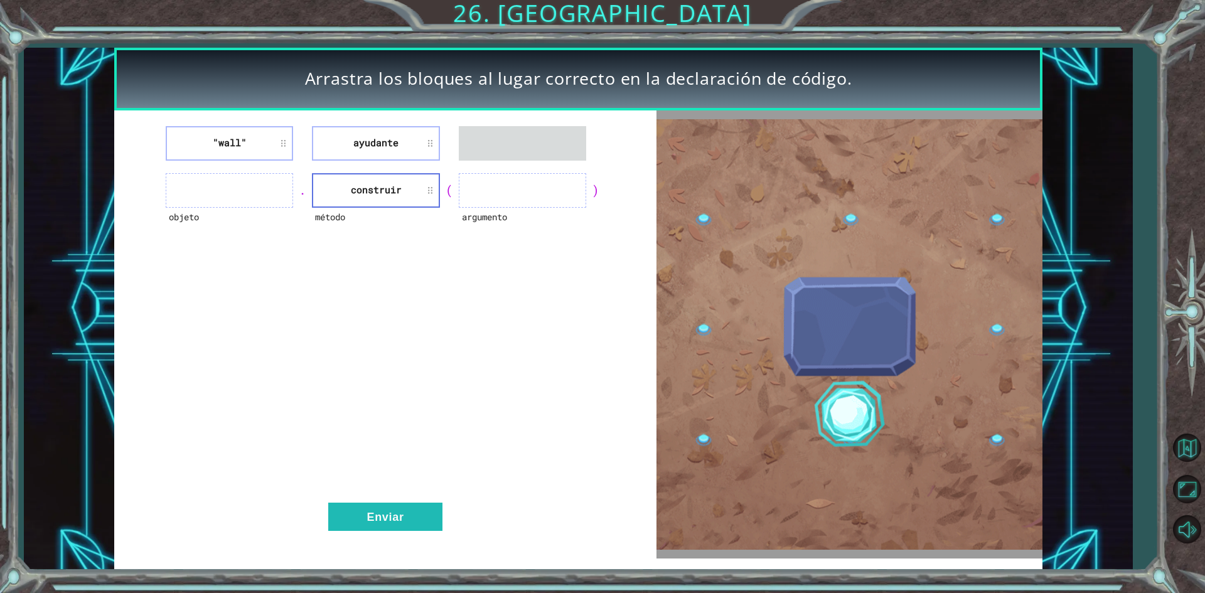
drag, startPoint x: 381, startPoint y: 153, endPoint x: 261, endPoint y: 191, distance: 125.8
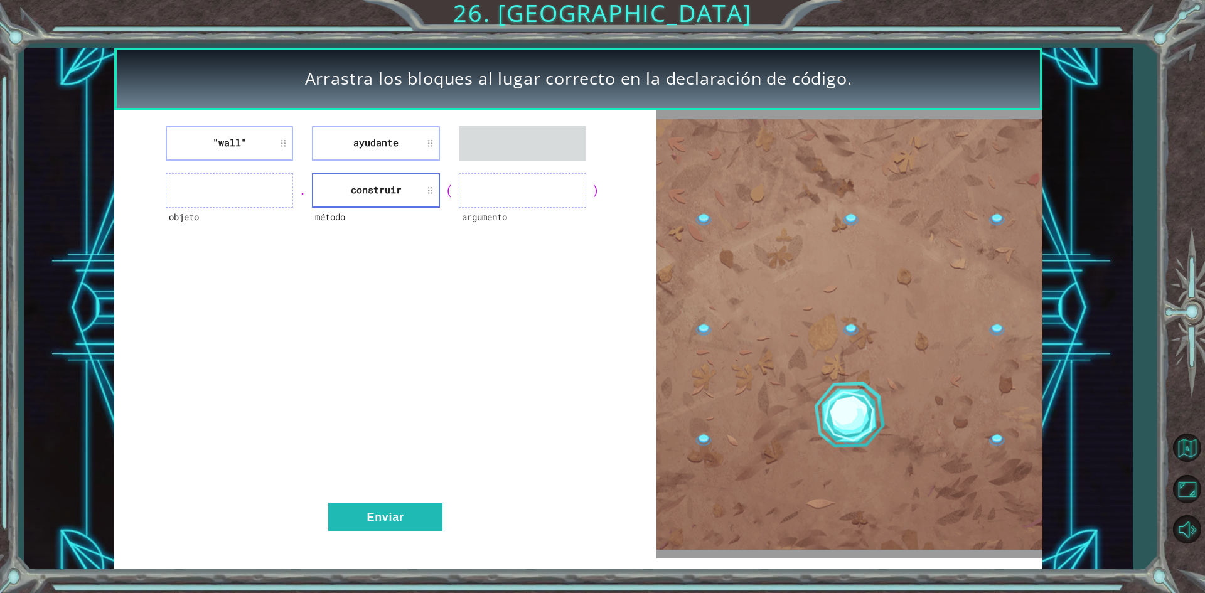
click at [272, 190] on div ""wall" ayudante objeto . método construir ( argumento ) Enviar" at bounding box center [385, 334] width 542 height 448
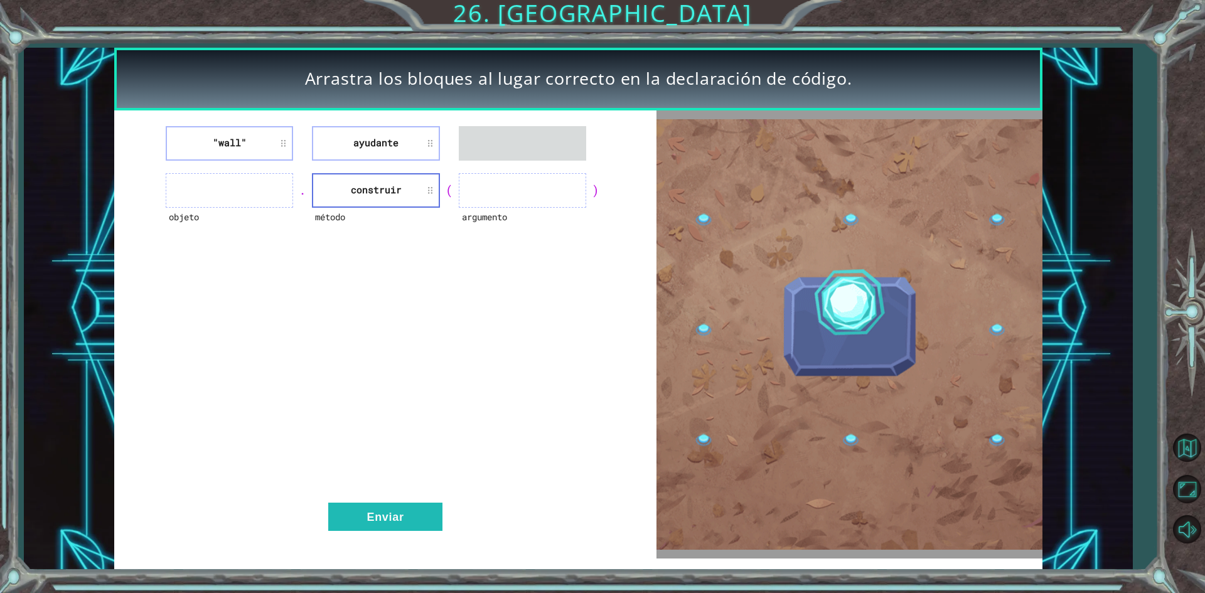
drag, startPoint x: 393, startPoint y: 161, endPoint x: 388, endPoint y: 143, distance: 19.1
click at [388, 147] on div ""wall" ayudante objeto . método construir ( argumento ) Enviar" at bounding box center [385, 334] width 542 height 448
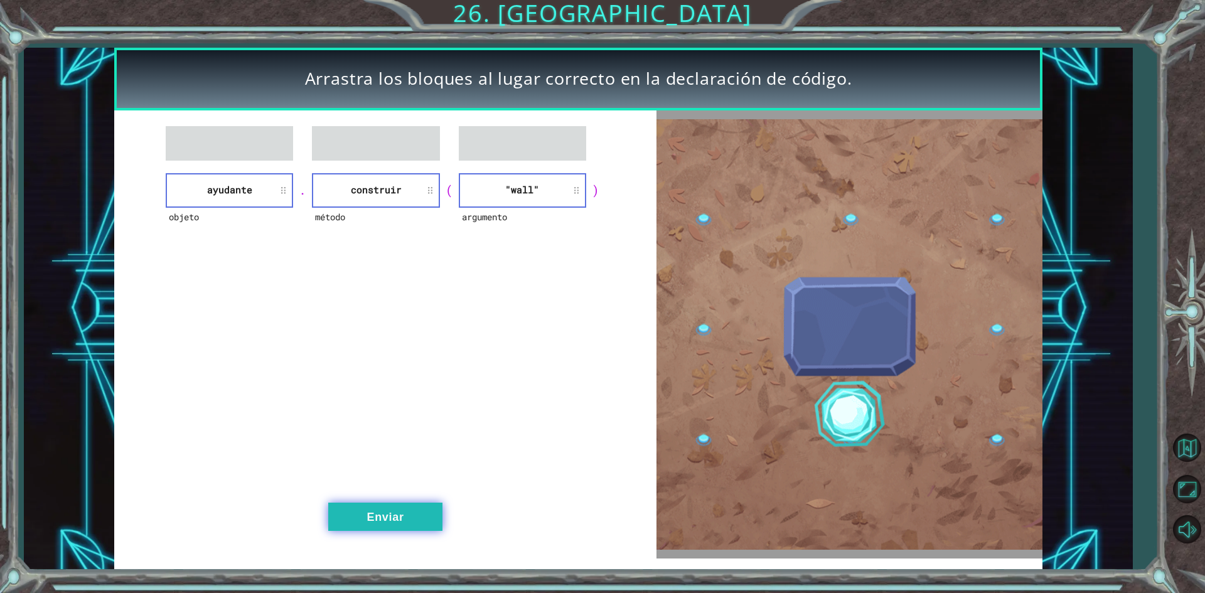
click at [420, 518] on button "Enviar" at bounding box center [385, 517] width 114 height 28
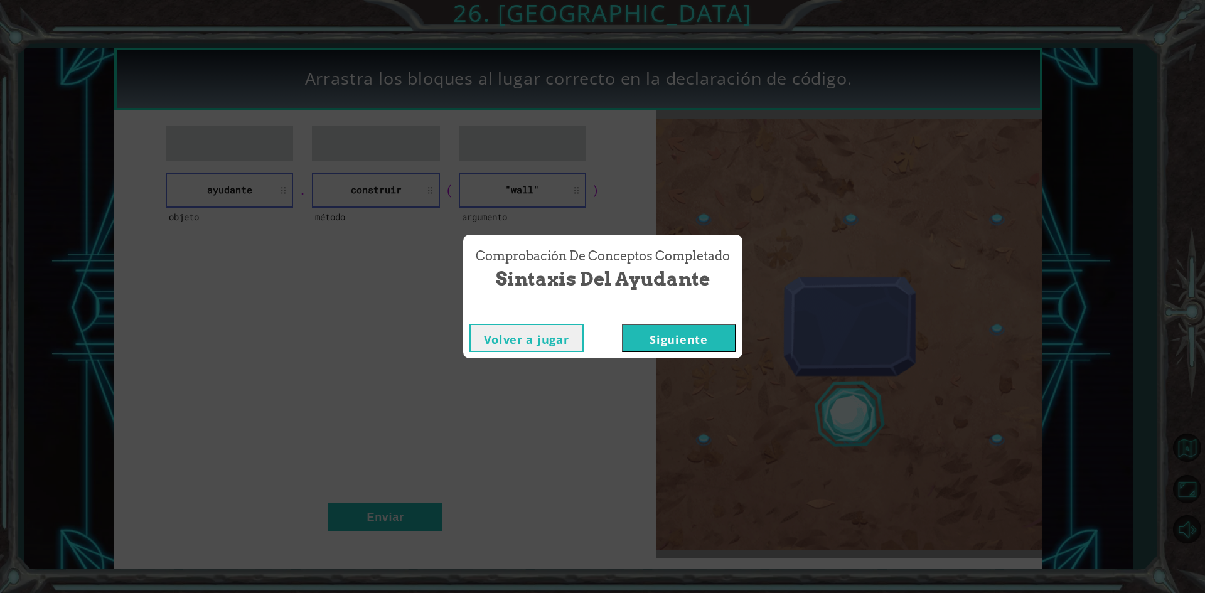
click at [672, 334] on button "Siguiente" at bounding box center [679, 338] width 114 height 28
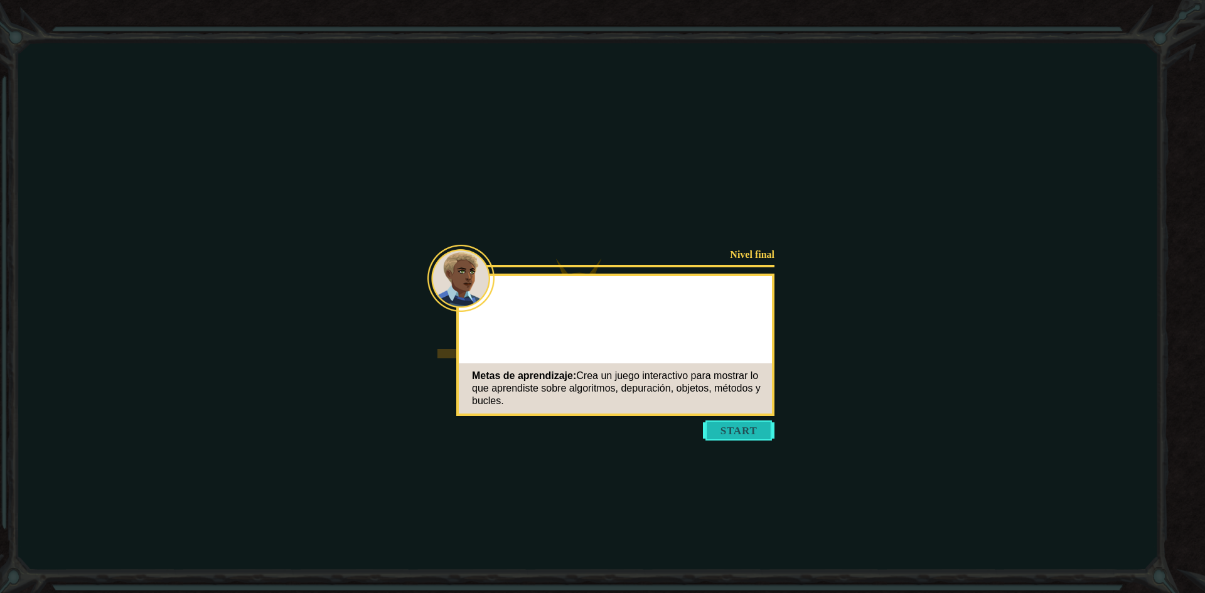
click at [738, 426] on button "Start" at bounding box center [739, 430] width 72 height 20
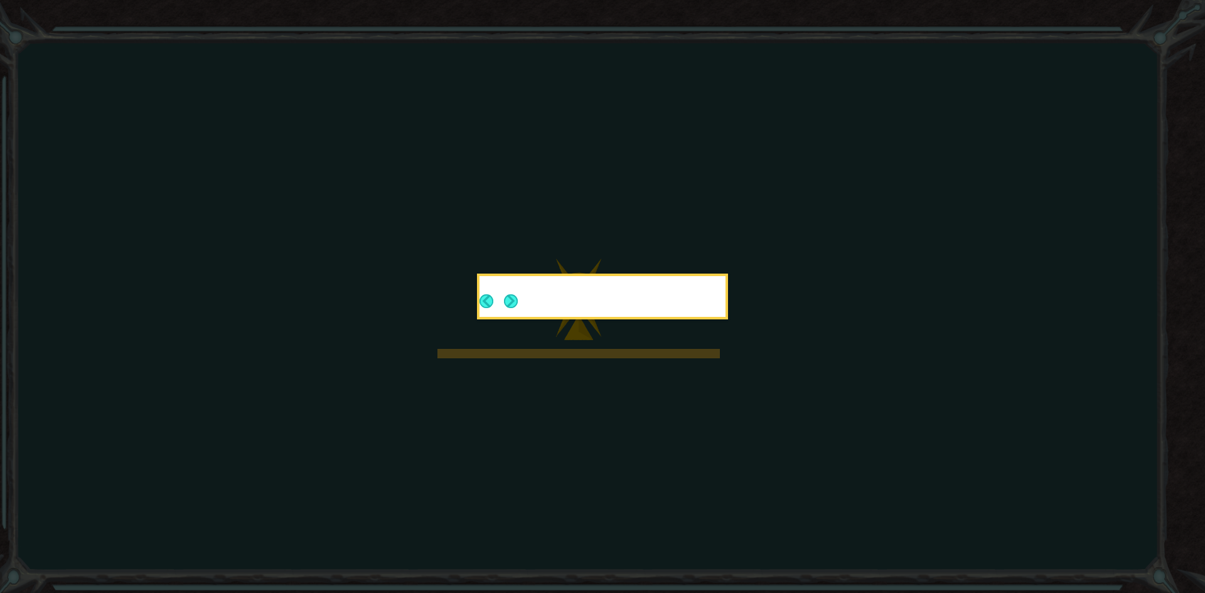
click at [712, 356] on icon at bounding box center [602, 296] width 1205 height 593
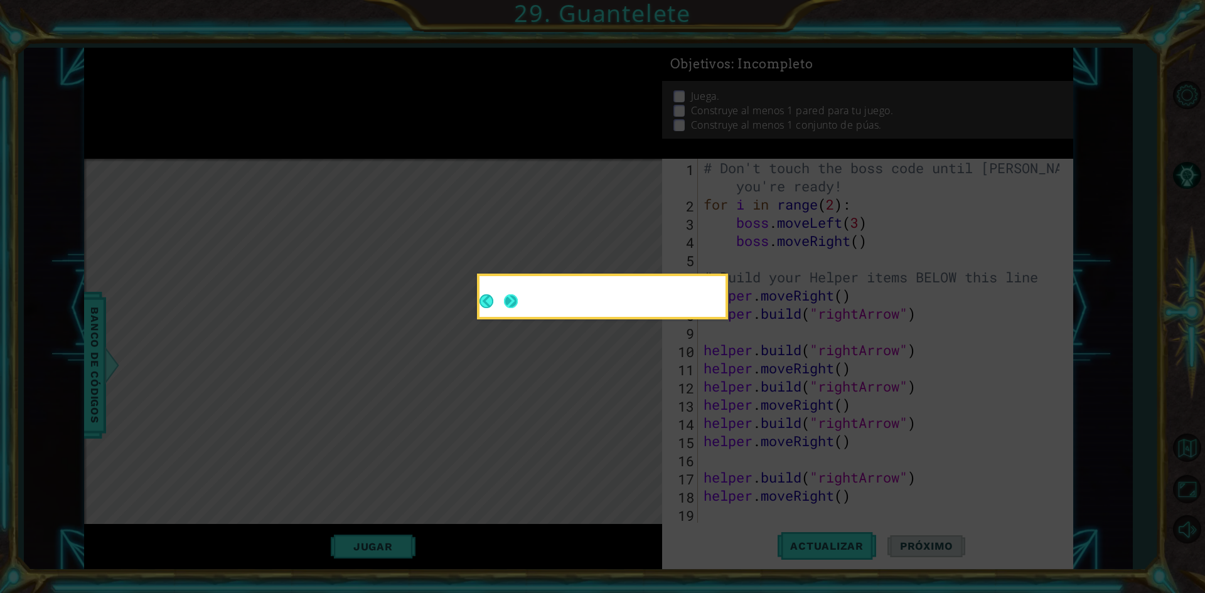
click at [511, 302] on div at bounding box center [602, 297] width 251 height 46
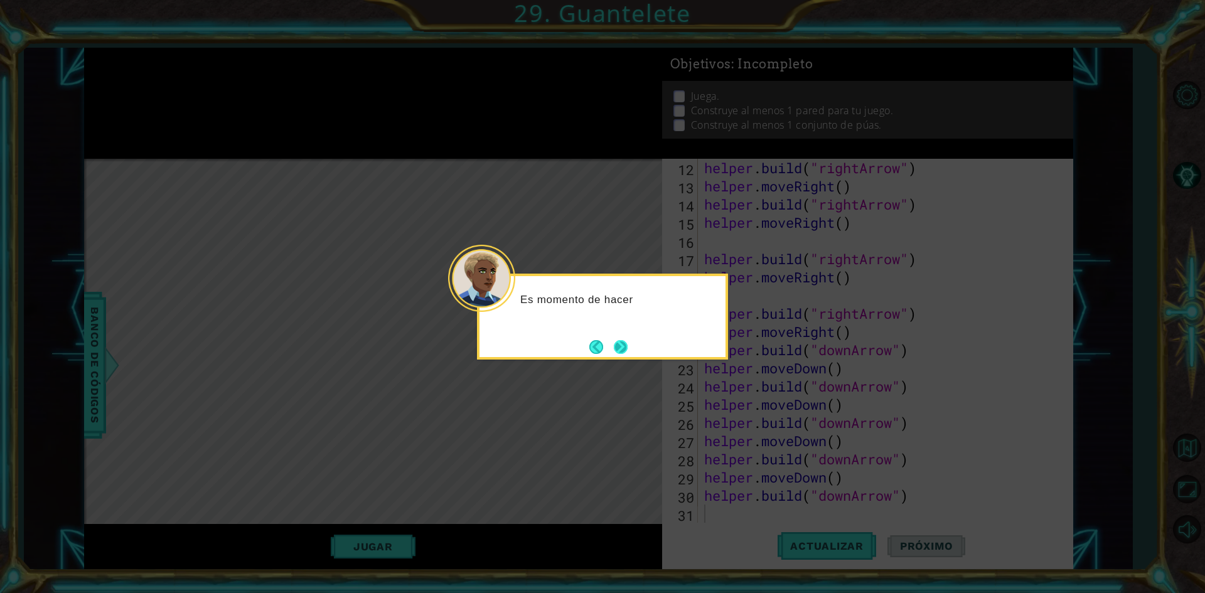
click at [621, 347] on button "Next" at bounding box center [621, 347] width 14 height 14
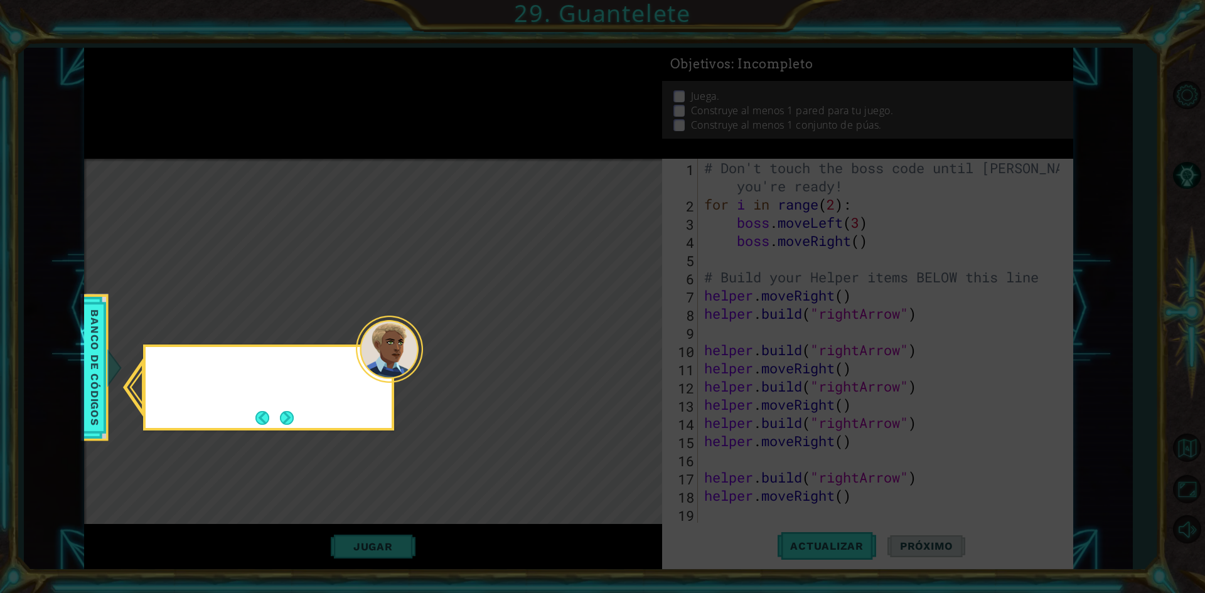
click at [621, 347] on icon at bounding box center [602, 296] width 1205 height 593
click at [294, 419] on button "Next" at bounding box center [287, 418] width 14 height 14
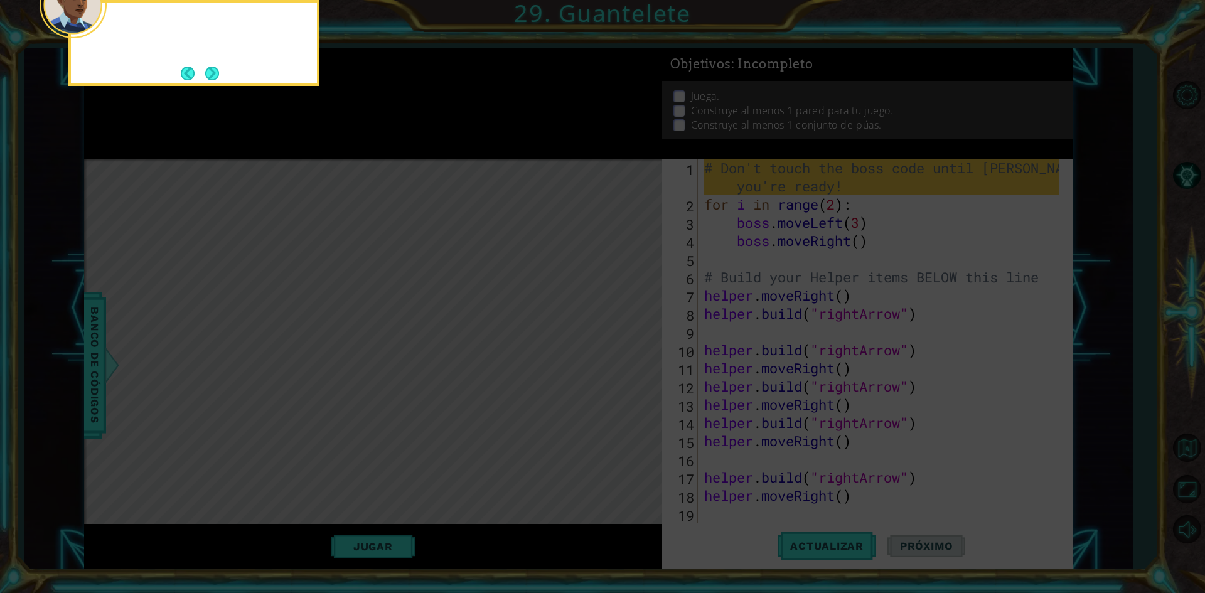
click at [294, 419] on icon at bounding box center [602, 89] width 1205 height 1008
click at [210, 80] on button "Next" at bounding box center [212, 74] width 14 height 14
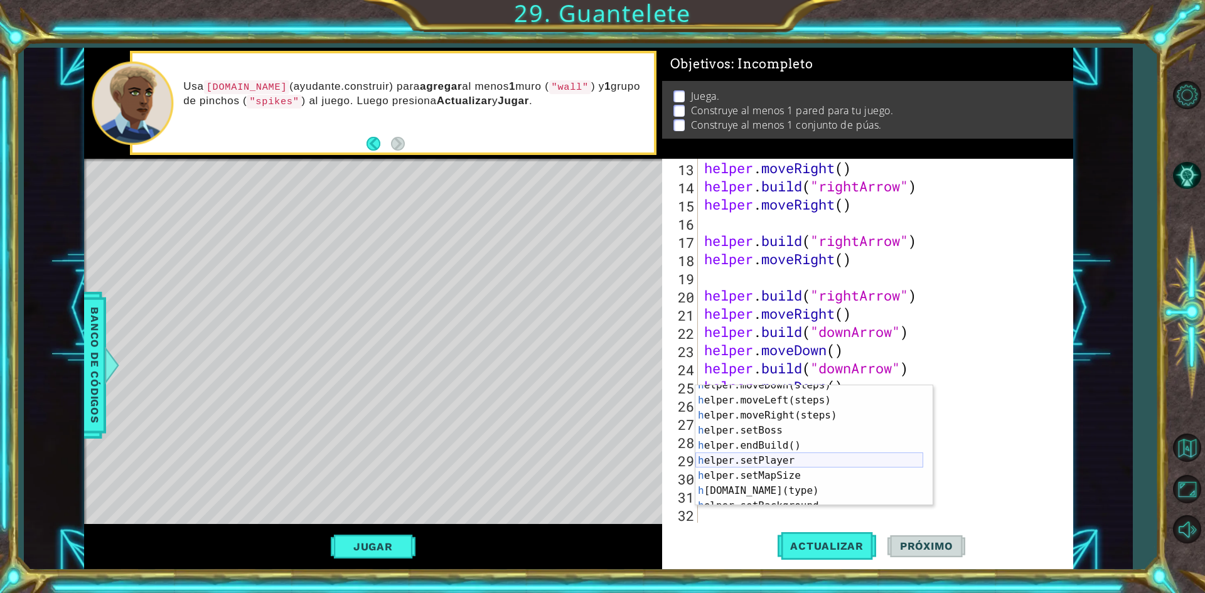
scroll to position [75, 0]
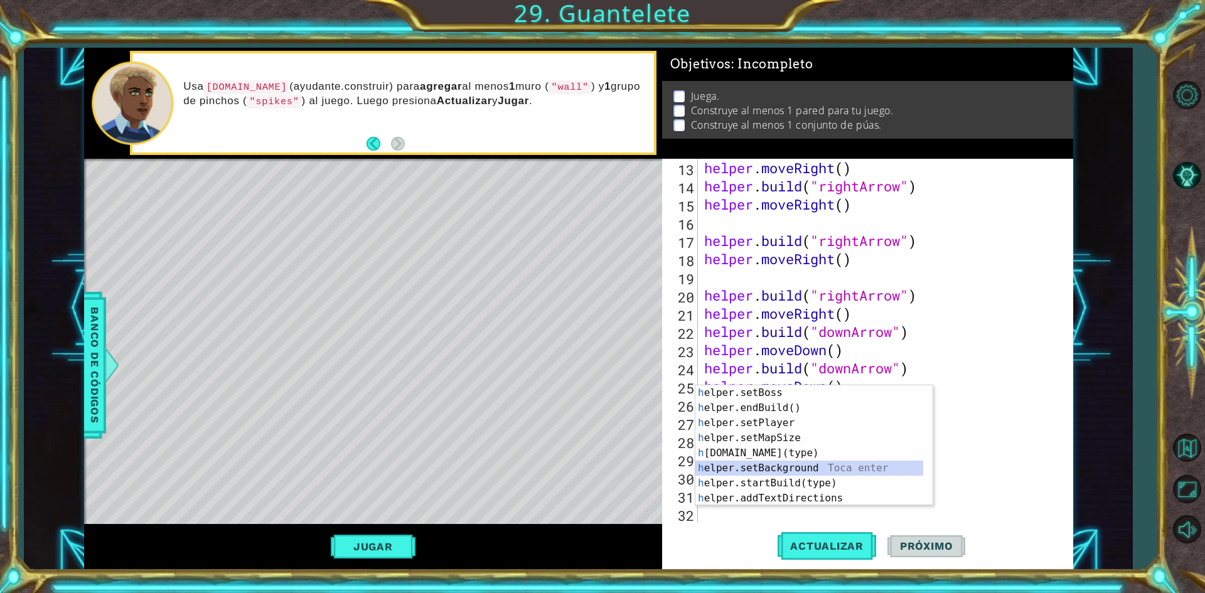
click at [798, 464] on div "h elper.setBoss Toca enter h elper.endBuild() Toca enter h elper.setPlayer Toca…" at bounding box center [809, 460] width 228 height 151
type textarea "helper.setBackground("crystal")"
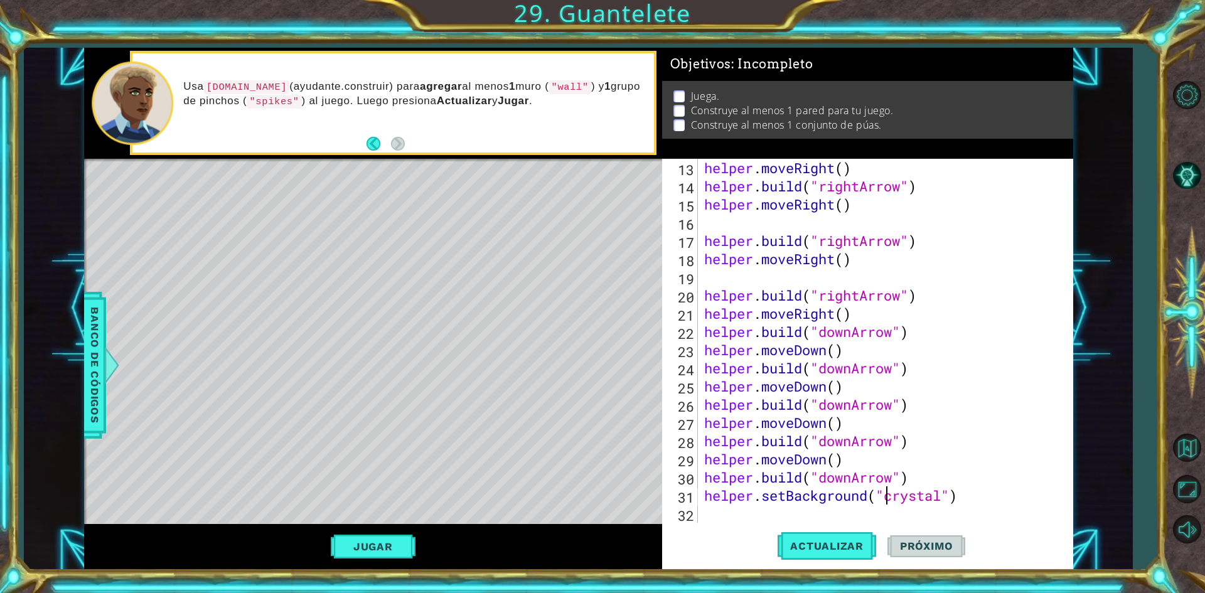
click at [861, 508] on div "helper . moveRight ( ) helper . build ( "rightArrow" ) helper . moveRight ( ) h…" at bounding box center [884, 359] width 364 height 400
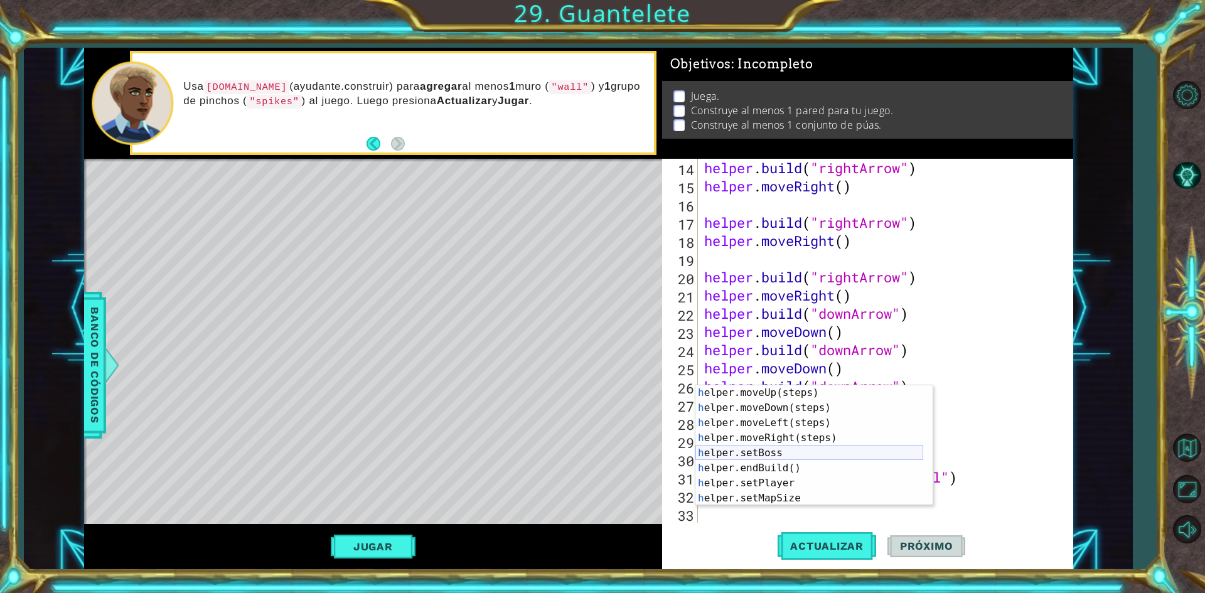
scroll to position [0, 0]
click at [753, 463] on div "h elper Toca enter h elper.moveUp(steps) Toca enter h elper.moveDown(steps) Toc…" at bounding box center [809, 460] width 228 height 151
type textarea "helper.setBoss("bats")"
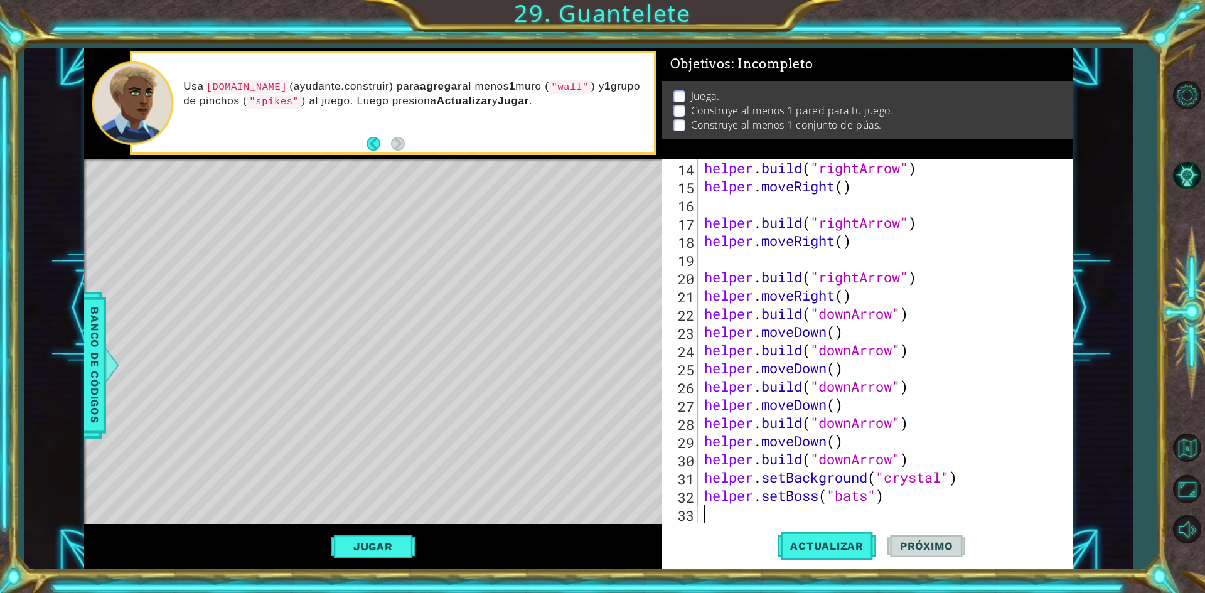
click at [732, 516] on div "helper . build ( "rightArrow" ) helper . moveRight ( ) helper . build ( "rightA…" at bounding box center [884, 359] width 364 height 400
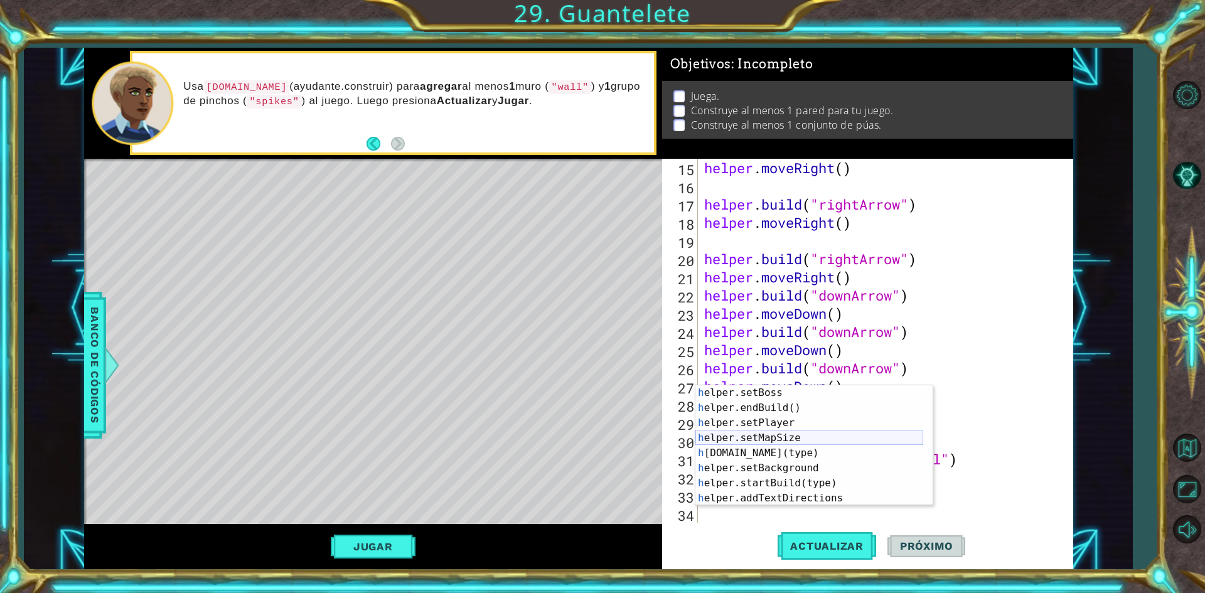
scroll to position [90, 0]
click at [752, 441] on div "h elper.endBuild() Toca enter h elper.setPlayer Toca enter h elper.setMapSize T…" at bounding box center [809, 460] width 228 height 151
type textarea "[DOMAIN_NAME]("wall")"
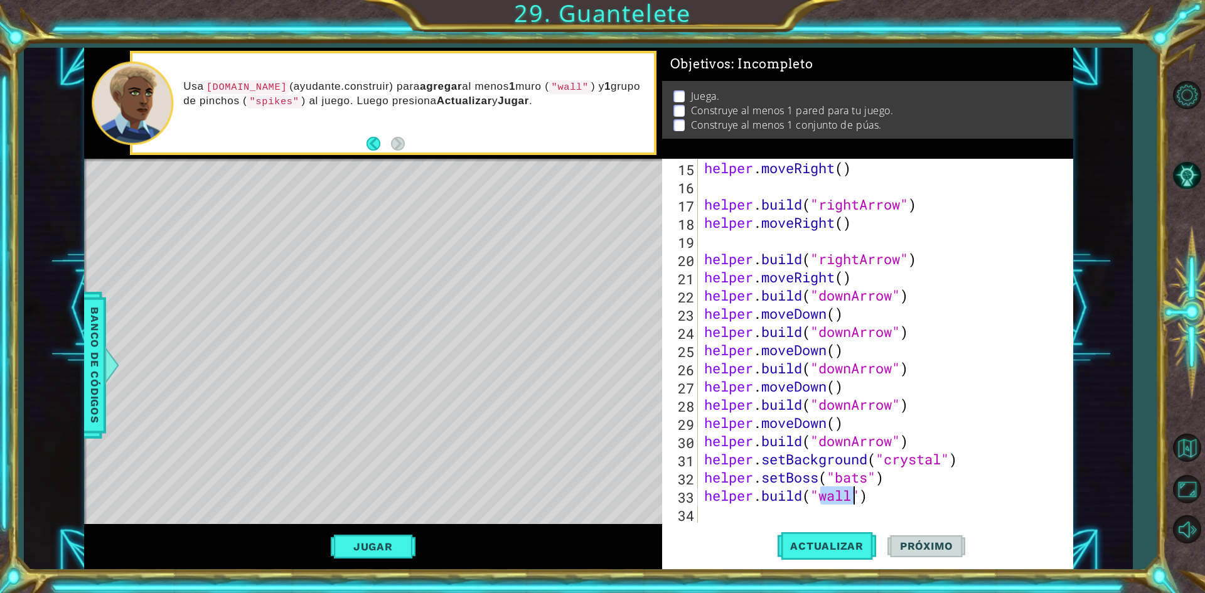
click at [838, 516] on div "helper . moveRight ( ) helper . build ( "rightArrow" ) helper . moveRight ( ) h…" at bounding box center [884, 359] width 364 height 400
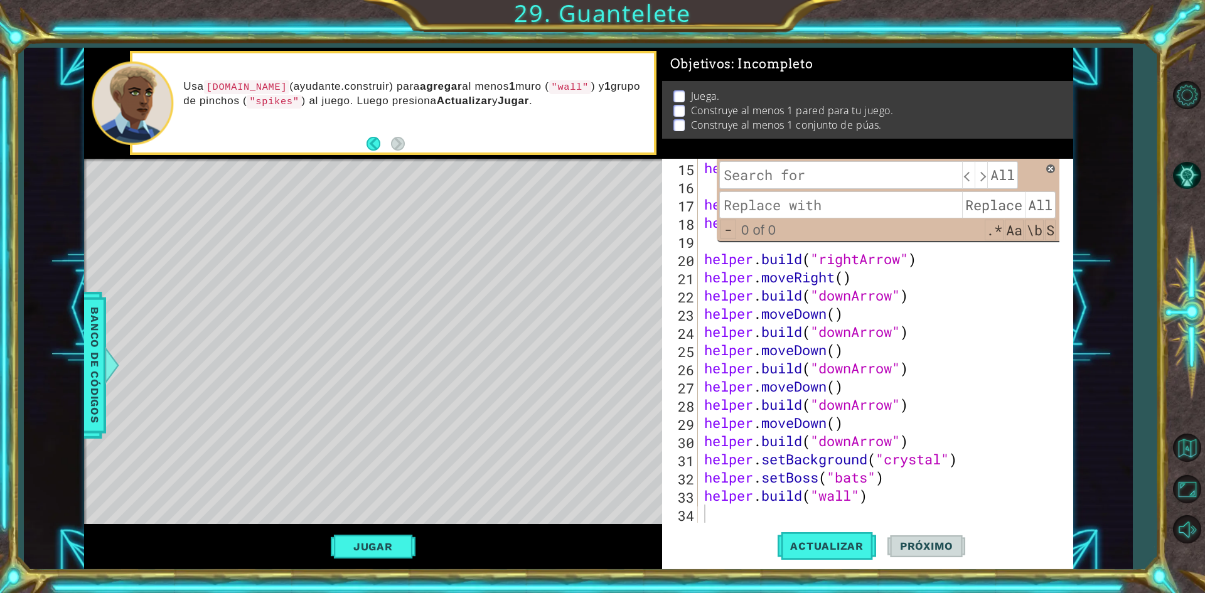
click at [1052, 172] on span at bounding box center [1050, 168] width 9 height 9
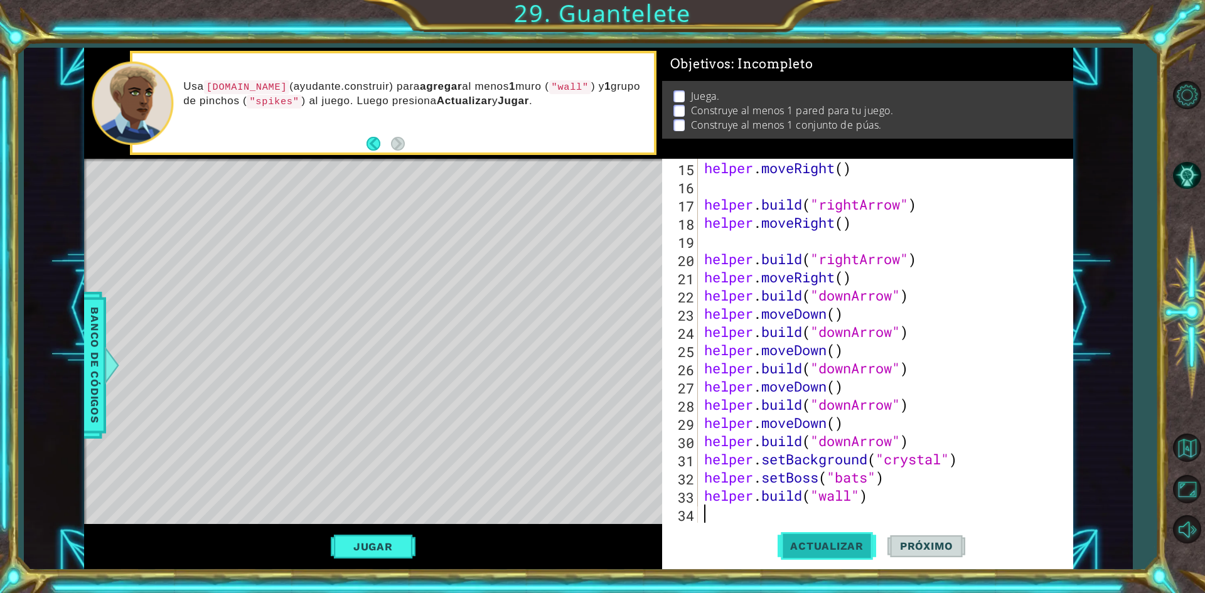
click at [818, 537] on button "Actualizar" at bounding box center [826, 546] width 99 height 41
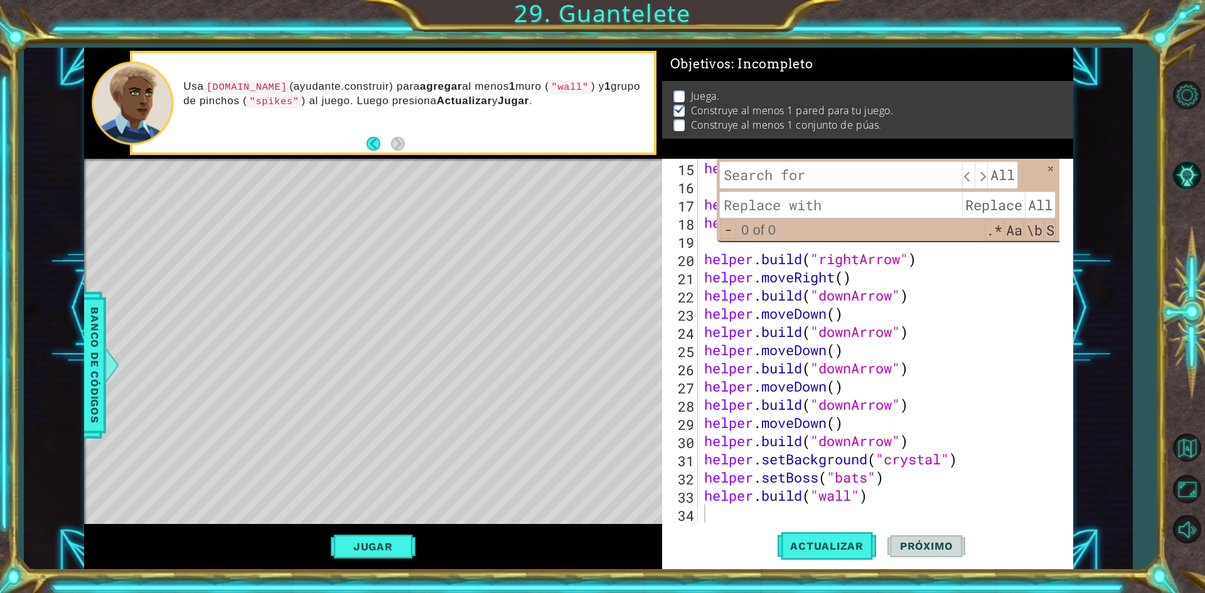
click at [1045, 168] on div "​ ​ All Replace All - 0 of 0 .* Aa \b S" at bounding box center [888, 200] width 343 height 83
click at [1053, 171] on span at bounding box center [1050, 168] width 9 height 9
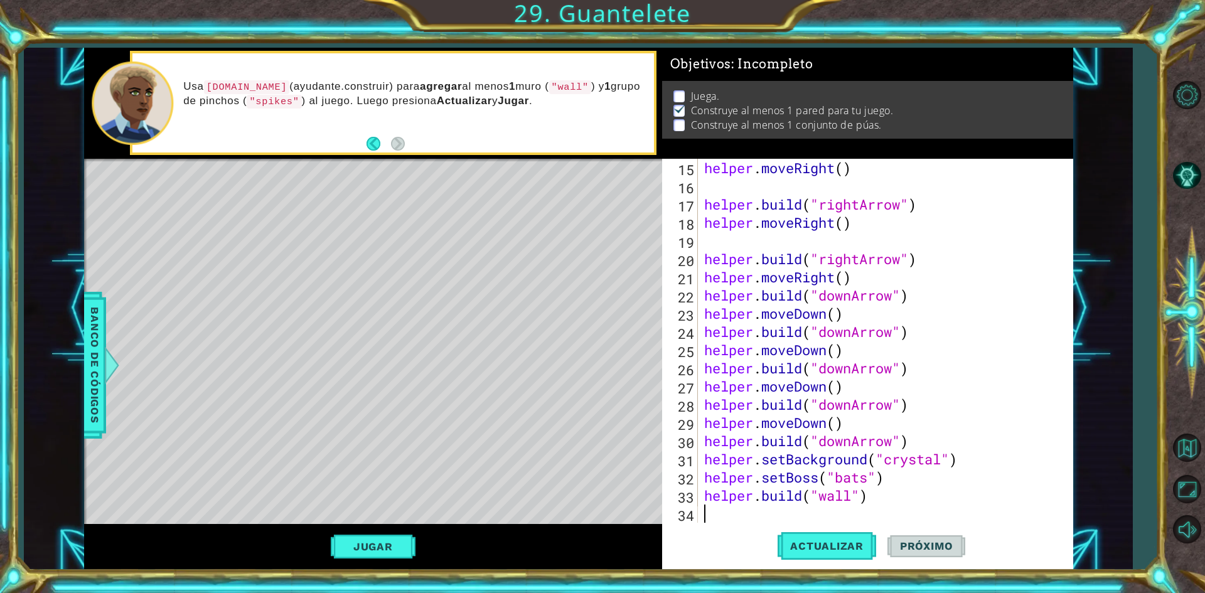
type textarea "h"
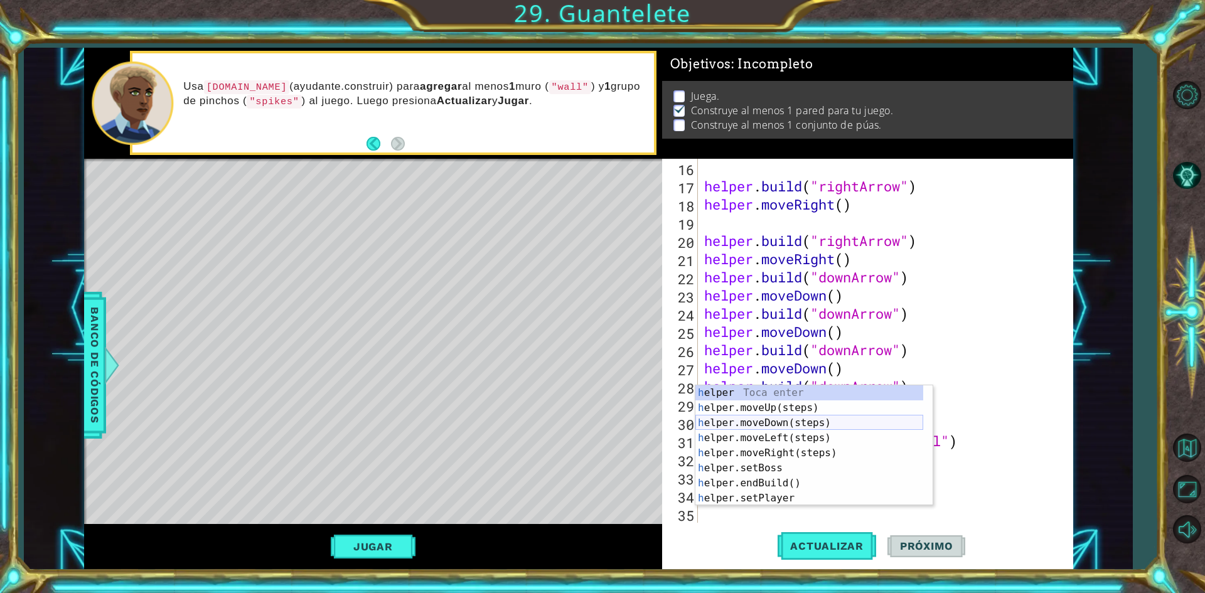
scroll to position [0, 0]
click at [808, 431] on div "h elper Toca enter h elper.moveUp(steps) Toca enter h elper.moveDown(steps) Toc…" at bounding box center [809, 460] width 228 height 151
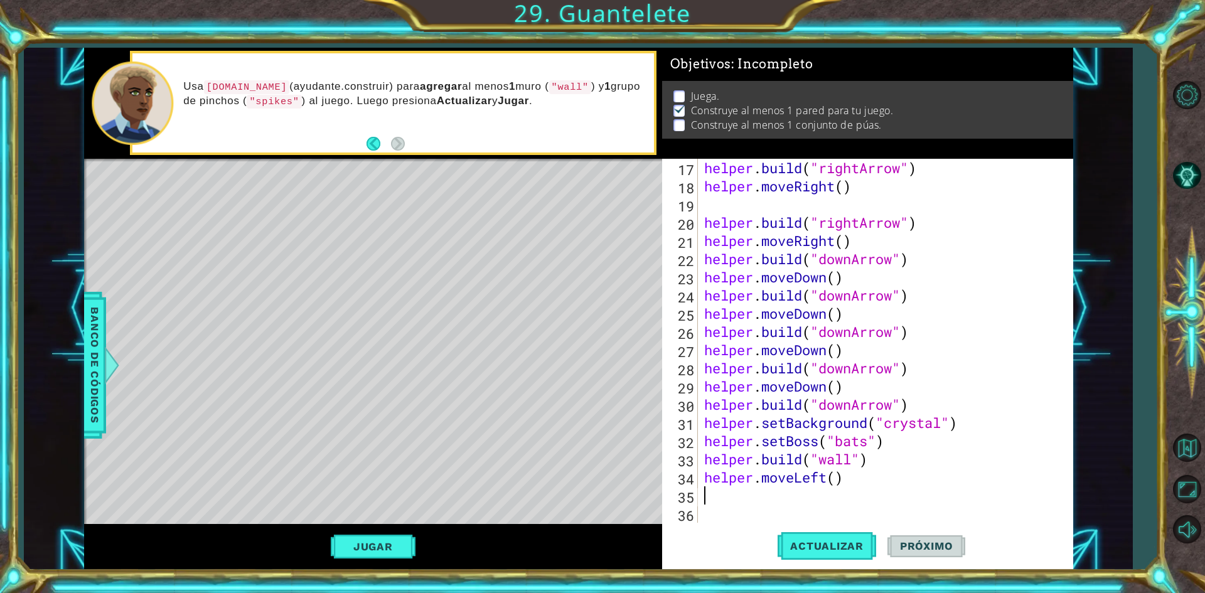
scroll to position [309, 0]
drag, startPoint x: 848, startPoint y: 472, endPoint x: 862, endPoint y: 484, distance: 18.7
click at [862, 484] on div "helper . build ( "rightArrow" ) helper . moveRight ( ) helper . build ( "rightA…" at bounding box center [884, 359] width 364 height 400
click at [838, 484] on div "helper . build ( "rightArrow" ) helper . moveRight ( ) helper . build ( "rightA…" at bounding box center [884, 359] width 364 height 400
type textarea "helper.moveLeft(3)"
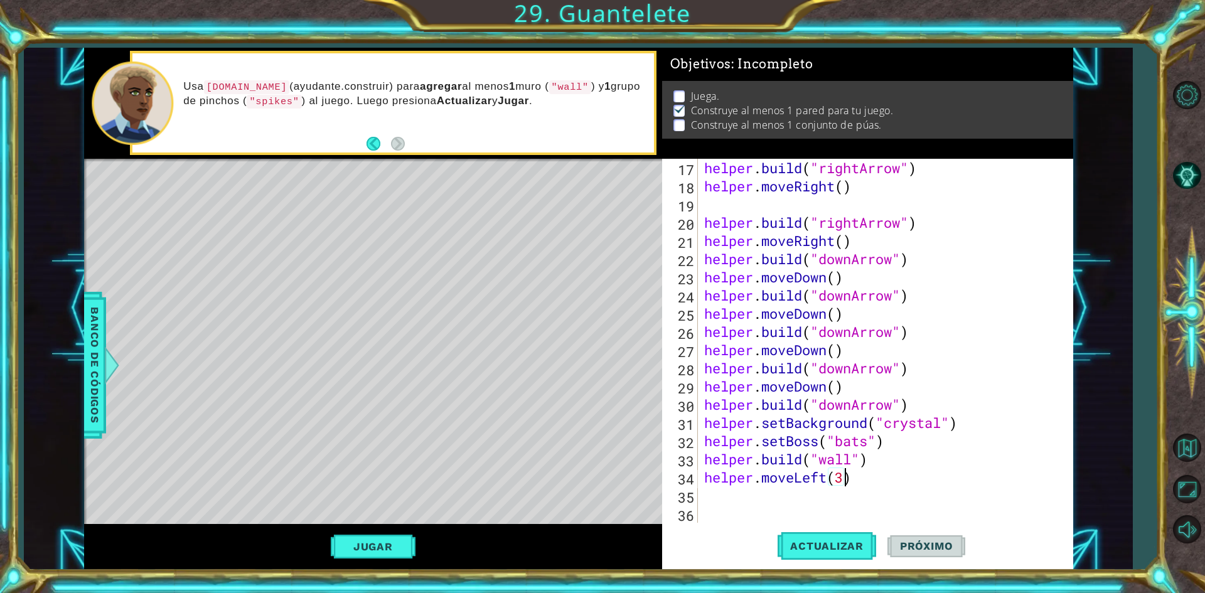
scroll to position [0, 6]
drag, startPoint x: 858, startPoint y: 474, endPoint x: 695, endPoint y: 478, distance: 163.2
click at [695, 478] on div "helper.moveLeft(3) 17 18 19 20 21 22 23 24 25 26 27 28 29 30 31 32 33 34 35 36 …" at bounding box center [865, 341] width 407 height 364
click at [715, 499] on div "helper . build ( "rightArrow" ) helper . moveRight ( ) helper . build ( "rightA…" at bounding box center [884, 359] width 364 height 400
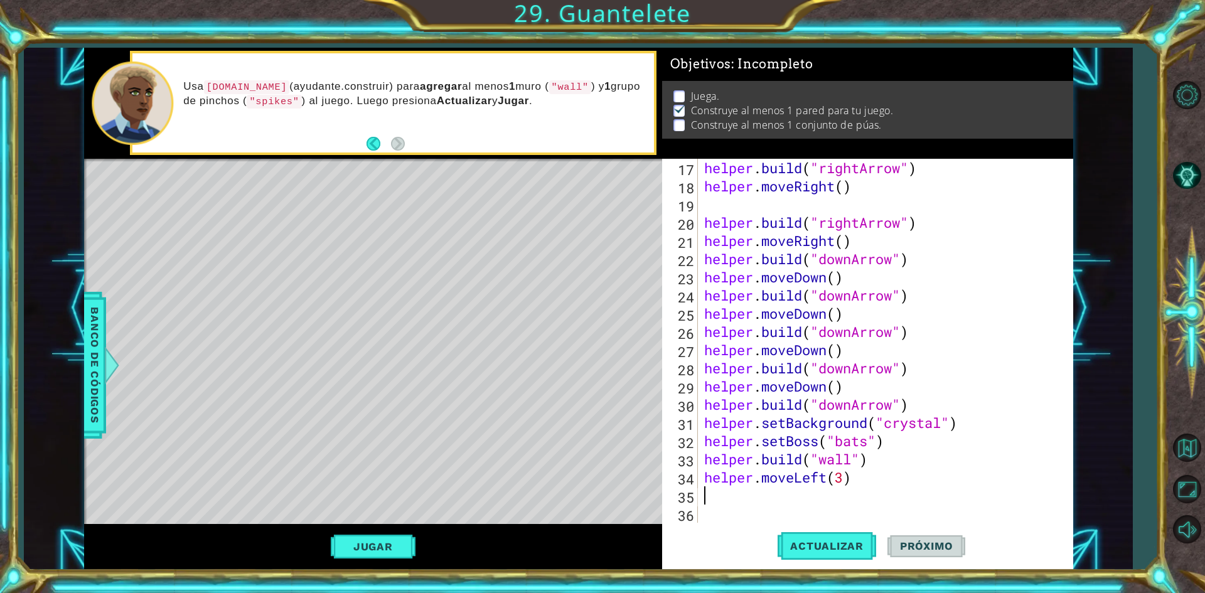
paste textarea "helper.moveLeft(3)"
type textarea "helper.moveLeft(3)"
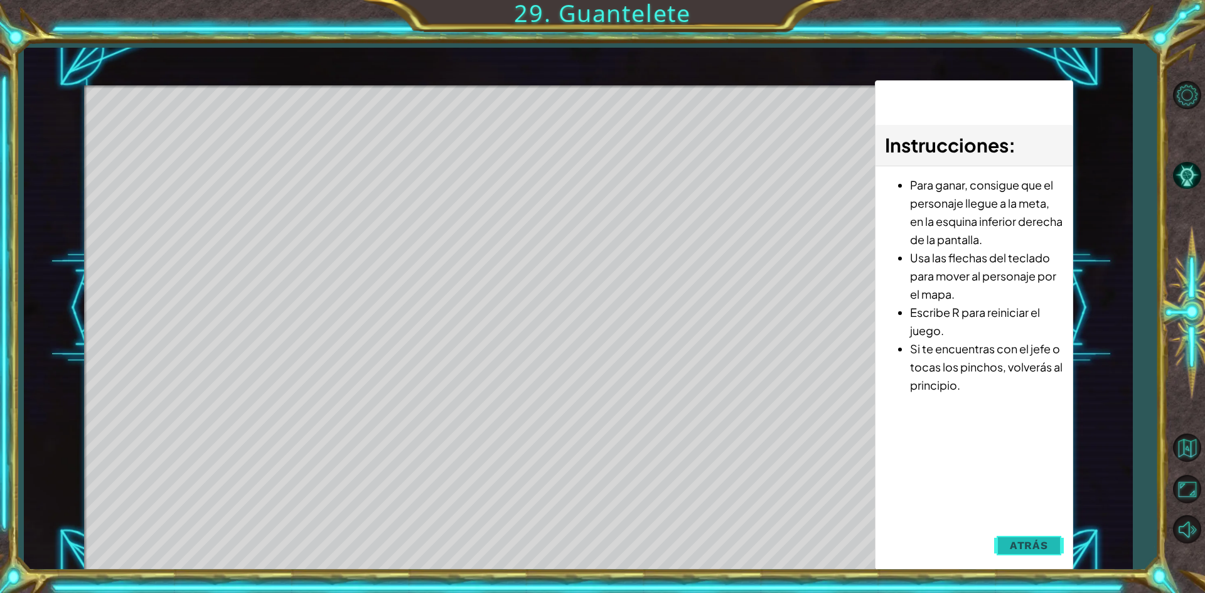
click at [1028, 547] on span "Atrás" at bounding box center [1029, 545] width 38 height 13
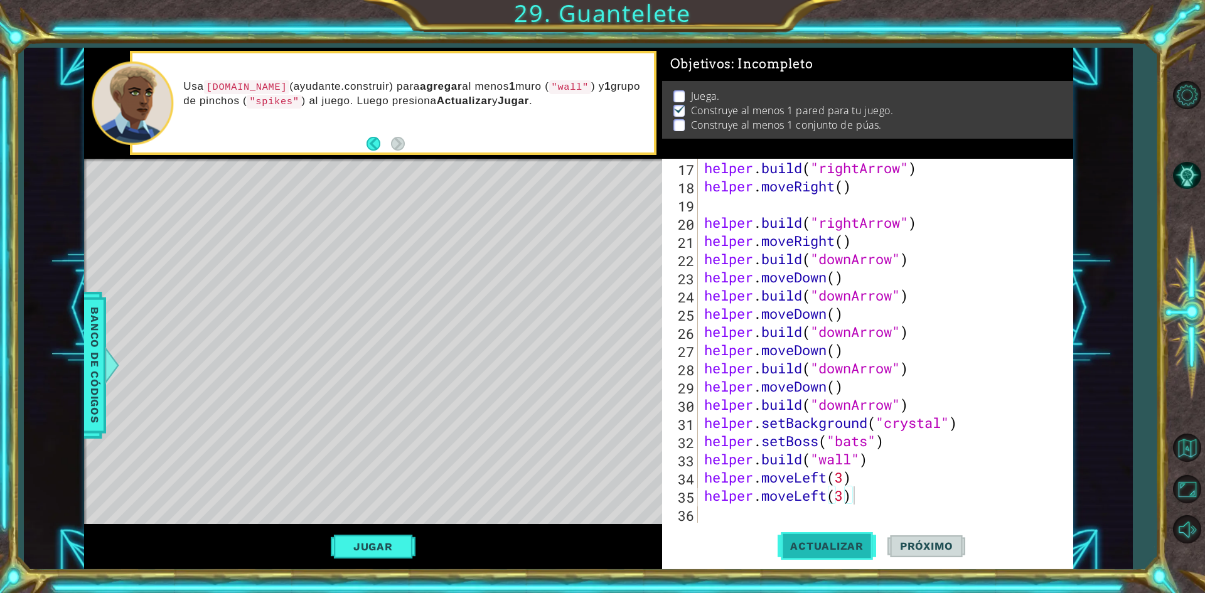
click at [801, 536] on button "Actualizar" at bounding box center [826, 546] width 99 height 41
click at [725, 516] on div "helper . build ( "rightArrow" ) helper . moveRight ( ) helper . build ( "rightA…" at bounding box center [884, 359] width 364 height 400
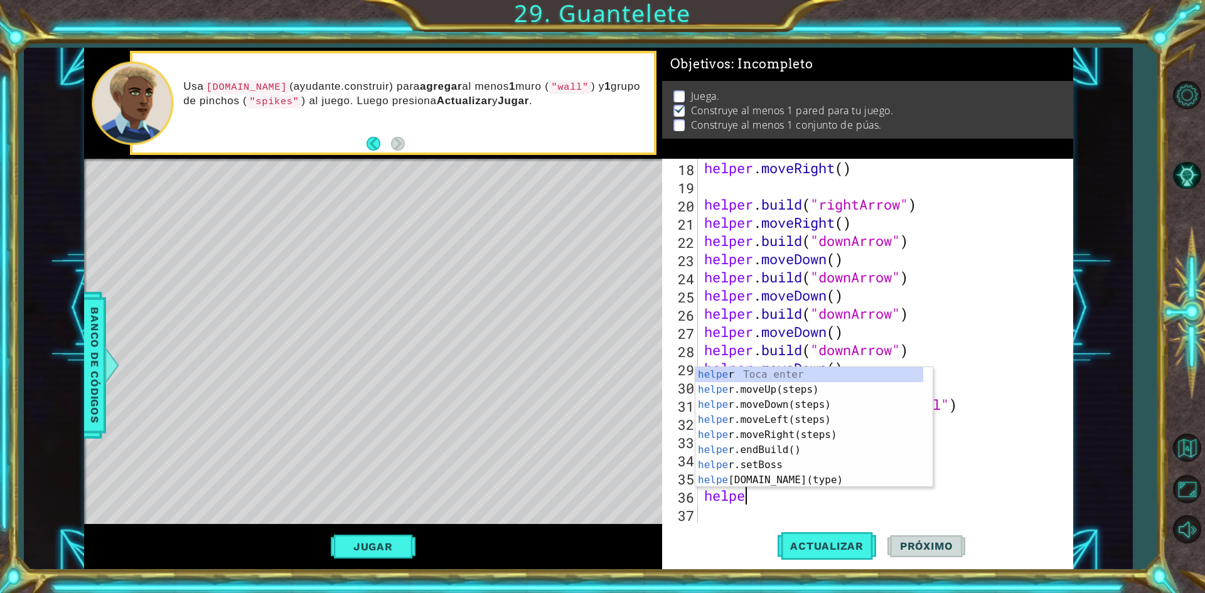
scroll to position [0, 1]
click at [779, 474] on div "helper Toca enter helper .moveUp(steps) Toca enter helper .moveDown(steps) Toca…" at bounding box center [809, 442] width 228 height 151
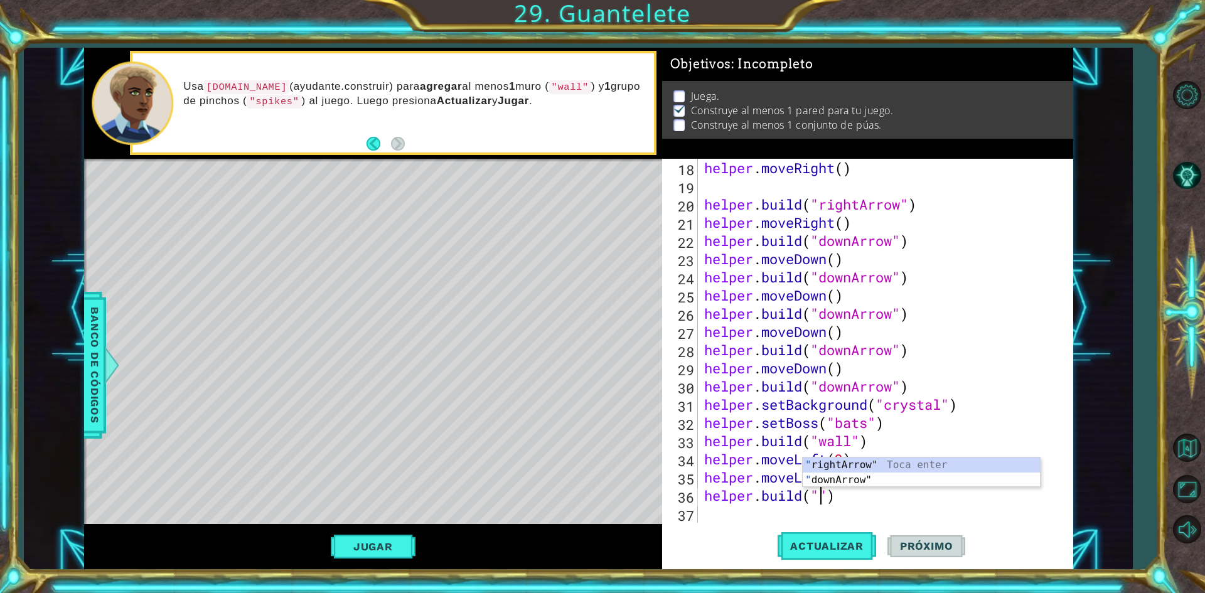
scroll to position [0, 6]
type textarea "[DOMAIN_NAME]("spikes")"
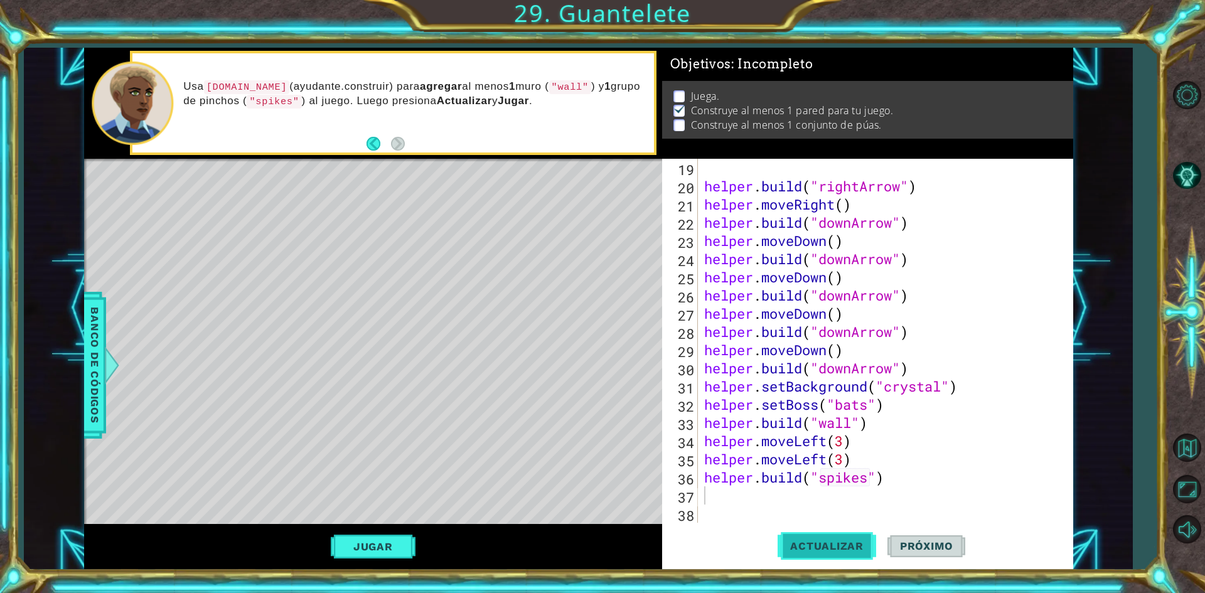
click at [844, 557] on button "Actualizar" at bounding box center [826, 546] width 99 height 41
click at [400, 550] on button "Jugar" at bounding box center [373, 547] width 85 height 24
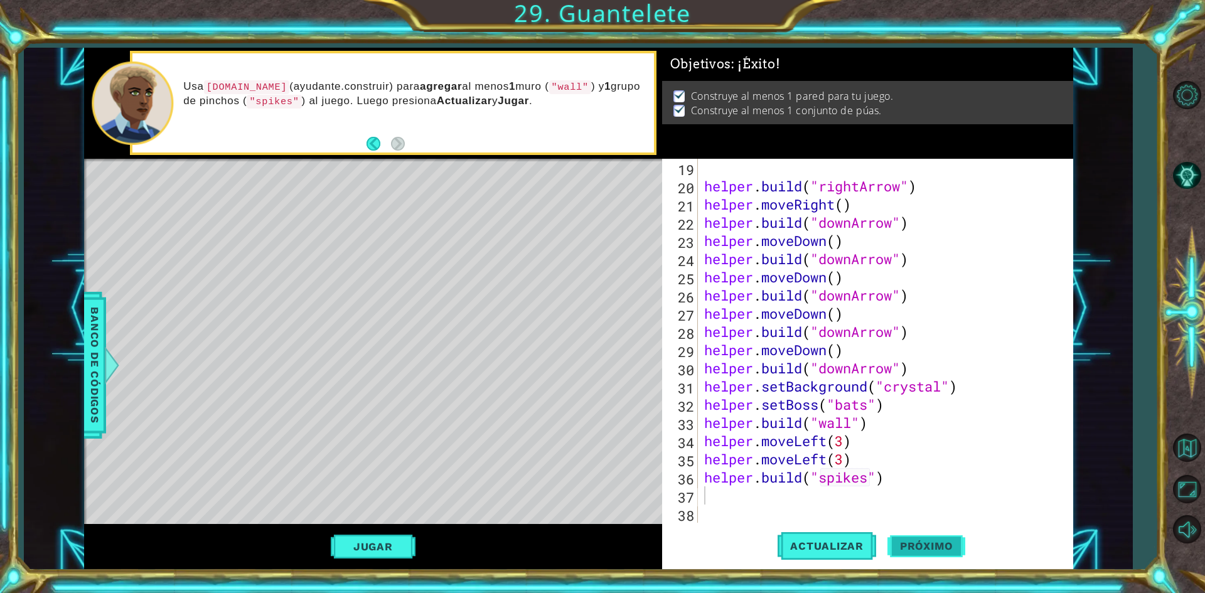
click at [937, 552] on button "Próximo" at bounding box center [926, 546] width 78 height 41
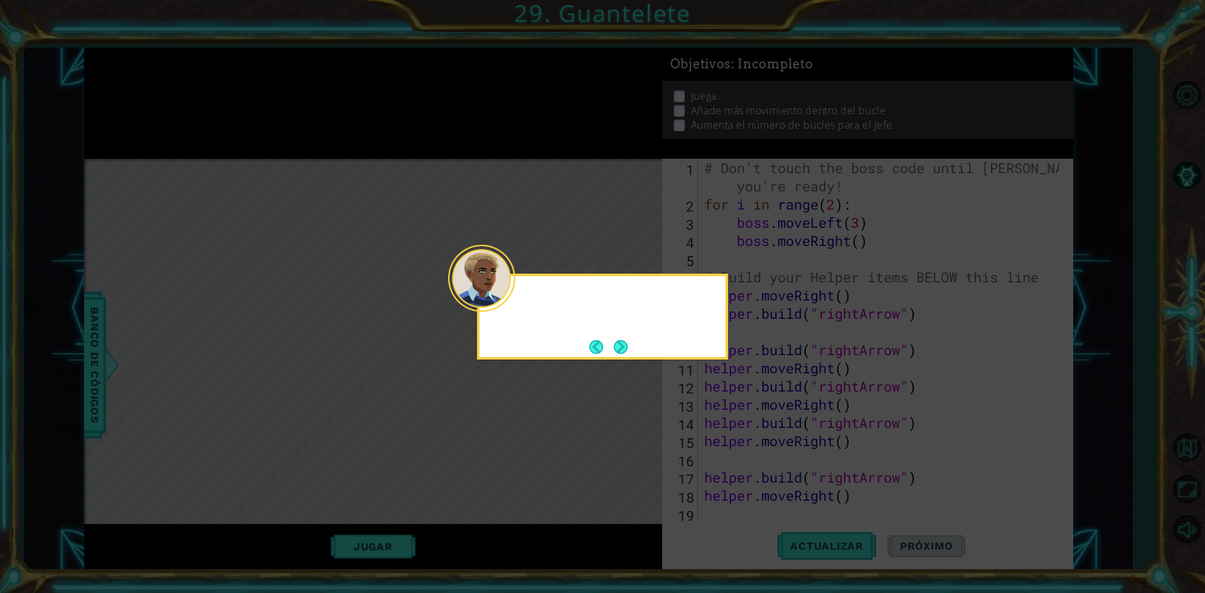
scroll to position [0, 0]
click at [627, 347] on button "Next" at bounding box center [621, 347] width 14 height 14
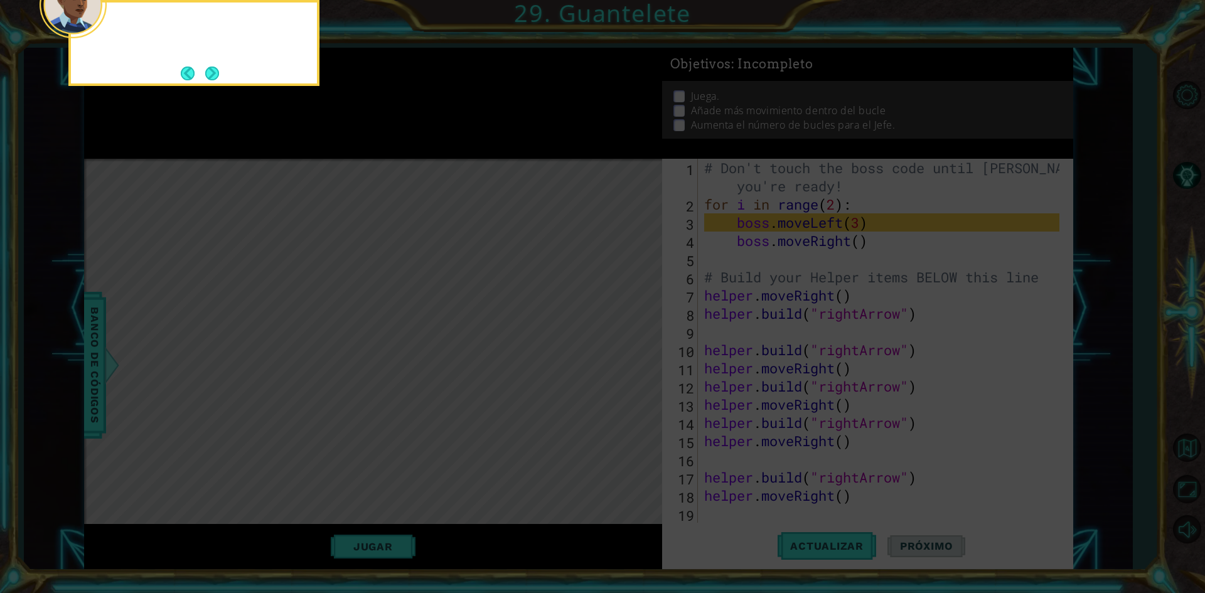
click at [628, 344] on icon at bounding box center [602, 89] width 1205 height 1008
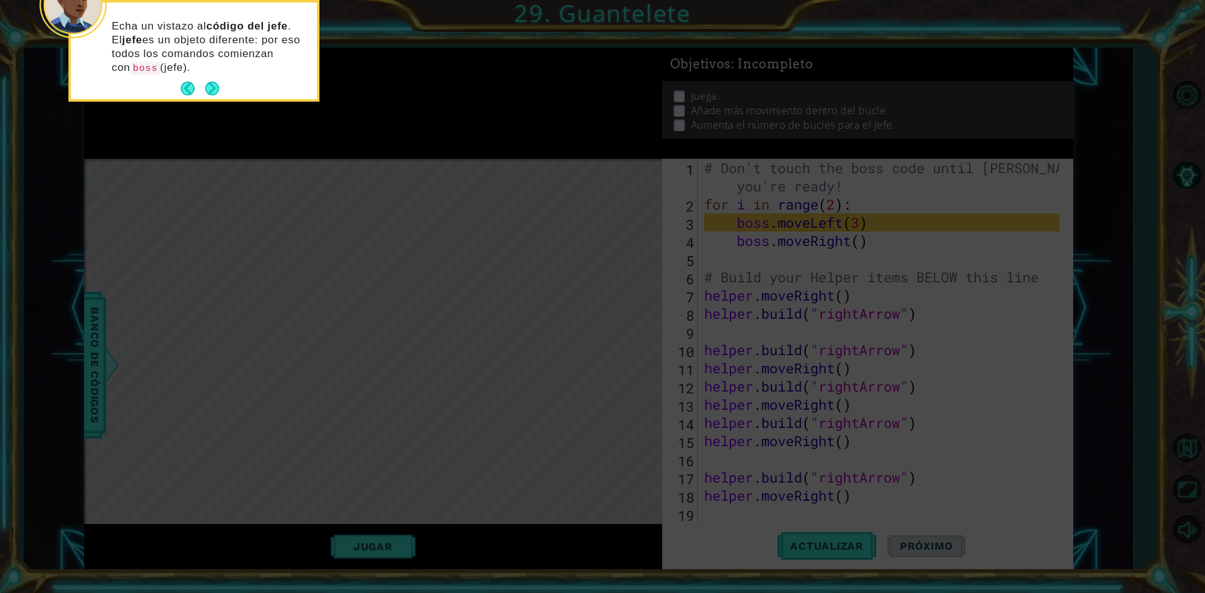
click at [220, 90] on div "Echa un vistazo al código del jefe . El jefe es un objeto diferente: por eso to…" at bounding box center [194, 54] width 246 height 92
drag, startPoint x: 222, startPoint y: 86, endPoint x: 215, endPoint y: 87, distance: 6.9
click at [218, 86] on button "Next" at bounding box center [212, 89] width 14 height 14
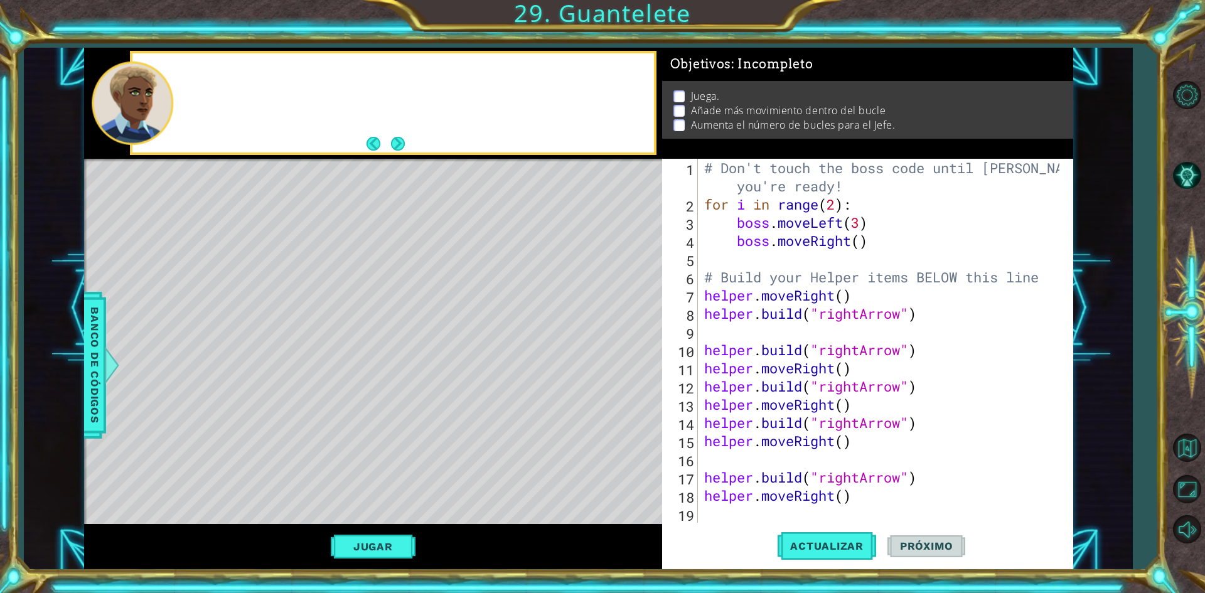
click at [214, 87] on div at bounding box center [392, 102] width 521 height 99
click at [403, 139] on button "Next" at bounding box center [398, 143] width 21 height 21
click at [444, 141] on div "Puedes agregar más código dentro del bucle o cam" at bounding box center [392, 102] width 521 height 99
click at [445, 141] on div "Puedes agregar más código dentro del bucle o cambiar el númer" at bounding box center [392, 102] width 521 height 99
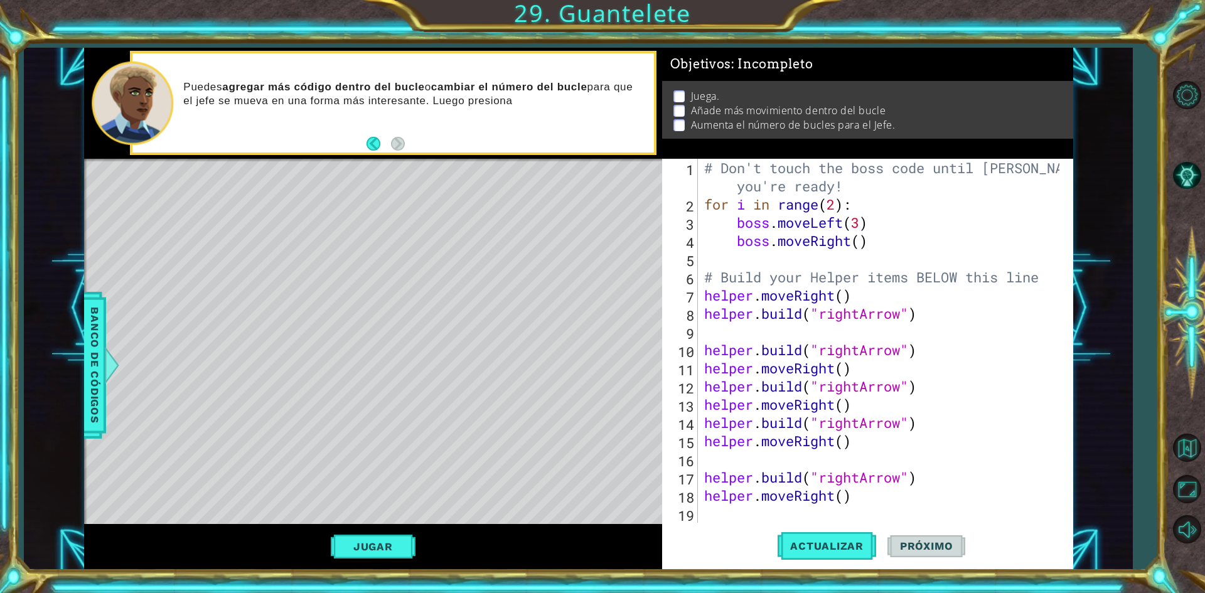
drag, startPoint x: 425, startPoint y: 132, endPoint x: 439, endPoint y: 127, distance: 14.9
click at [427, 131] on div "Puedes agregar más código dentro del bucle o cambiar el número del bucle para q…" at bounding box center [392, 102] width 521 height 99
drag, startPoint x: 478, startPoint y: 136, endPoint x: 484, endPoint y: 132, distance: 7.0
click at [479, 136] on div "Puedes agregar más código dentro del bucle o cambiar el número del bucle para q…" at bounding box center [392, 102] width 521 height 99
click at [485, 132] on div "Puedes agregar más código dentro del bucle o cambiar el número del bucle para q…" at bounding box center [392, 102] width 521 height 99
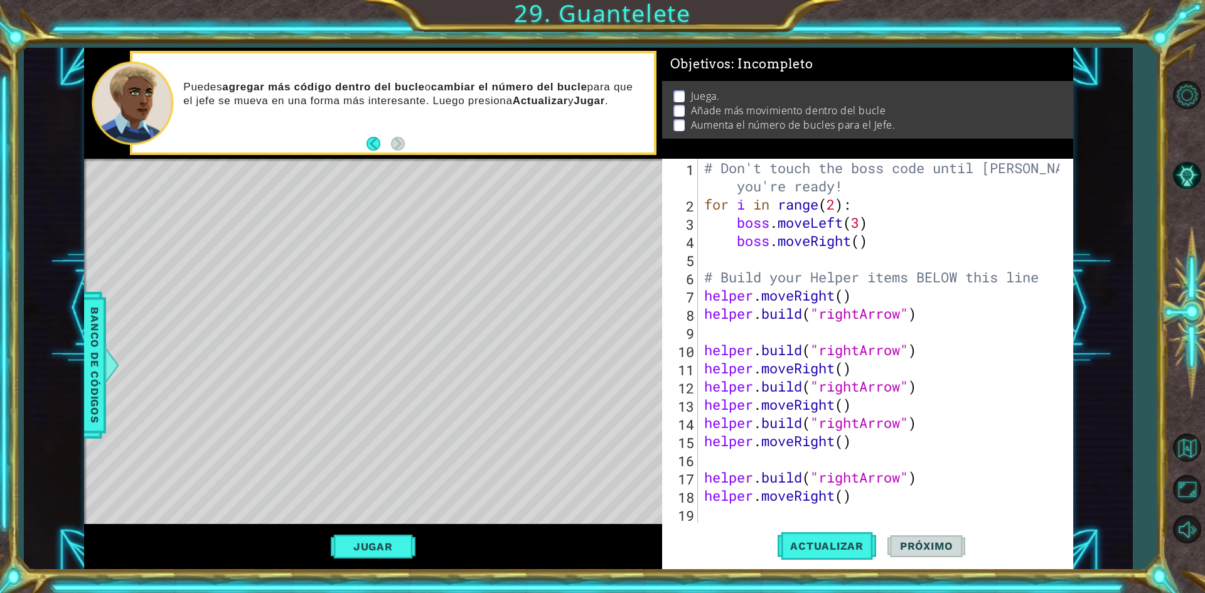
drag, startPoint x: 496, startPoint y: 133, endPoint x: 510, endPoint y: 134, distance: 14.5
click at [499, 133] on div "Puedes agregar más código dentro del bucle o cambiar el número del bucle para q…" at bounding box center [392, 102] width 521 height 99
click at [511, 137] on div "Puedes agregar más código dentro del bucle o cambiar el número del bucle para q…" at bounding box center [392, 102] width 521 height 99
click at [521, 135] on div "Puedes agregar más código dentro del bucle o cambiar el número del bucle para q…" at bounding box center [392, 102] width 521 height 99
click at [525, 137] on div "Puedes agregar más código dentro del bucle o cambiar el número del bucle para q…" at bounding box center [392, 102] width 521 height 99
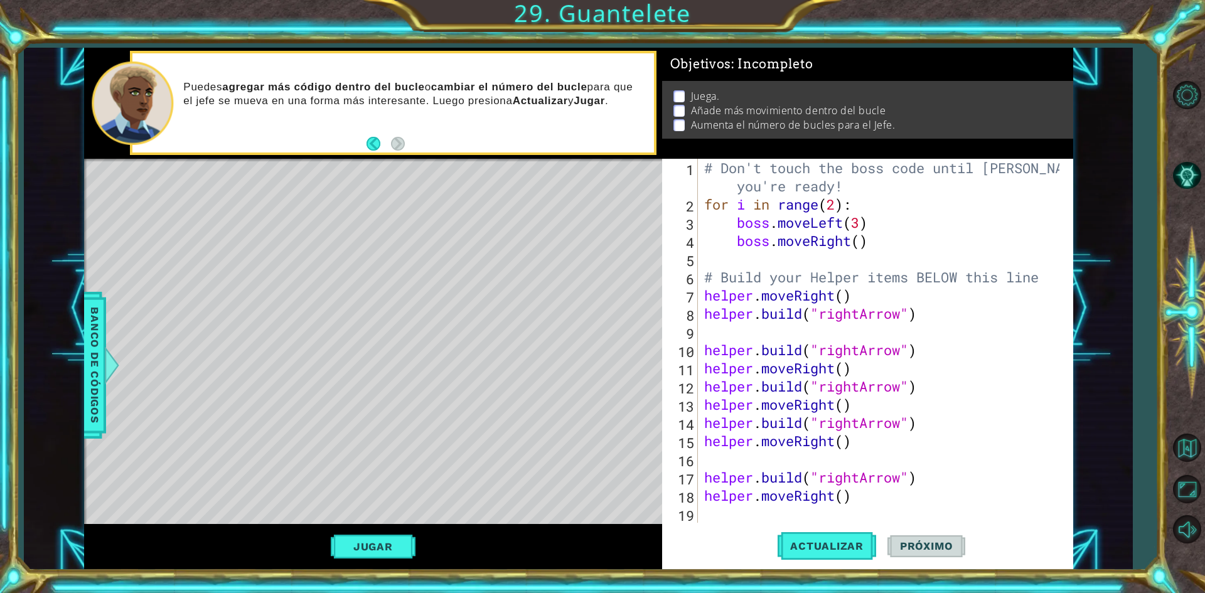
click at [529, 140] on div "Puedes agregar más código dentro del bucle o cambiar el número del bucle para q…" at bounding box center [392, 102] width 521 height 99
click at [862, 248] on div "# Don't touch the boss code until [PERSON_NAME] says you're ready! for i in ran…" at bounding box center [884, 368] width 364 height 419
click at [831, 545] on span "Actualizar" at bounding box center [826, 546] width 99 height 13
click at [373, 542] on button "Jugar" at bounding box center [373, 547] width 85 height 24
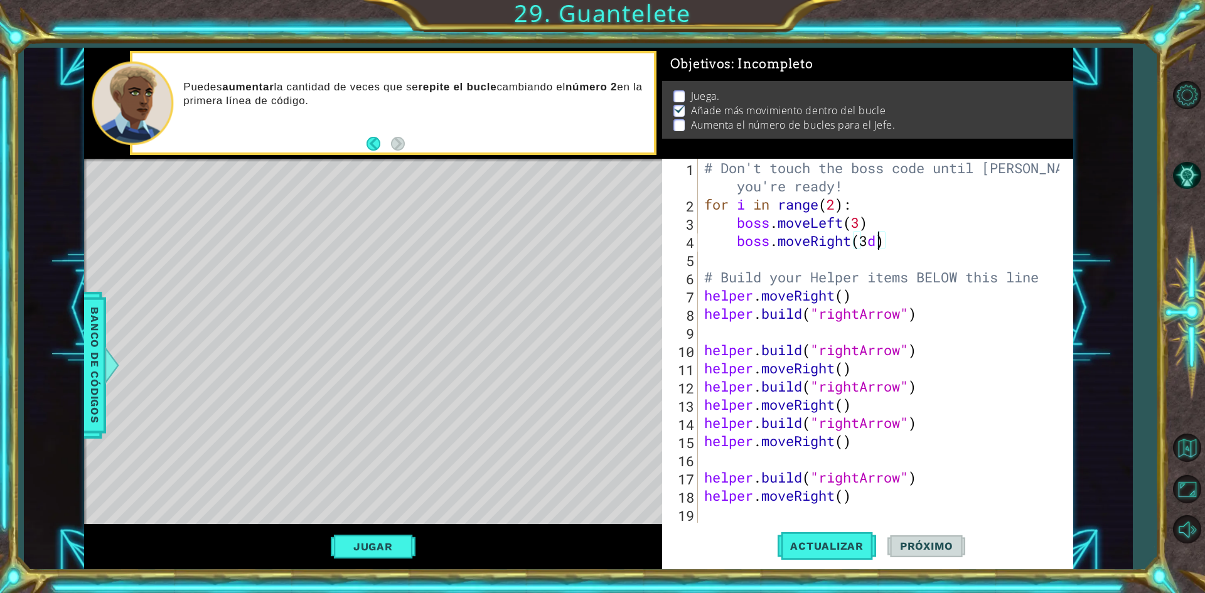
scroll to position [0, 8]
type textarea "boss.moveRight(3)"
click at [885, 244] on div "# Don't touch the boss code until [PERSON_NAME] says you're ready! for i in ran…" at bounding box center [884, 368] width 364 height 419
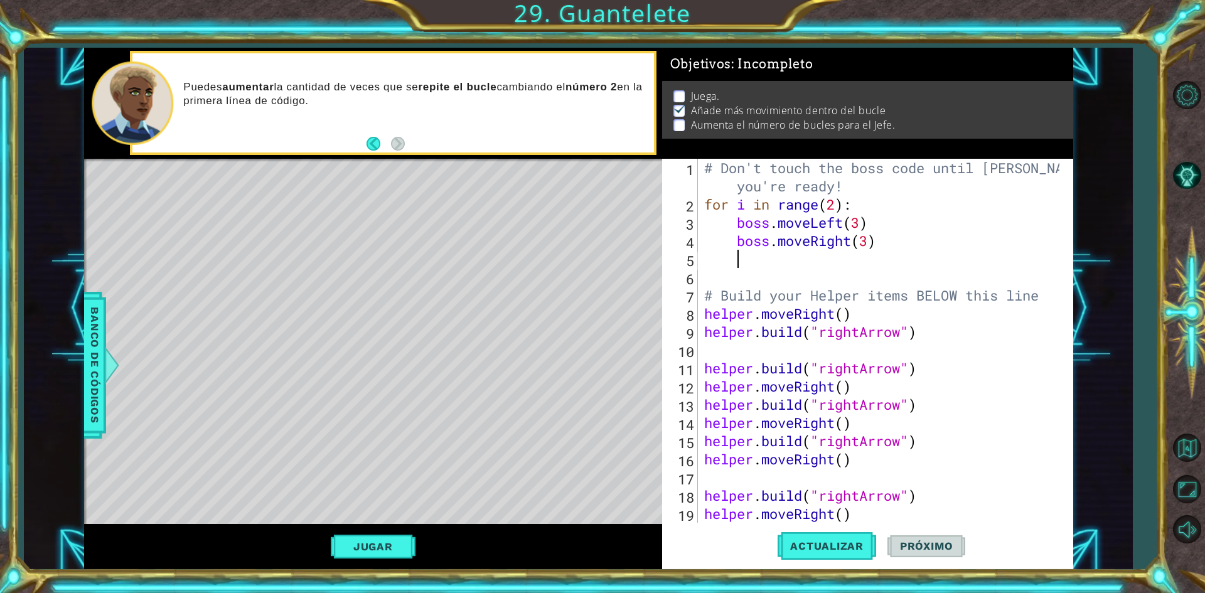
scroll to position [0, 1]
click at [867, 243] on div "# Don't touch the boss code until [PERSON_NAME] says you're ready! for i in ran…" at bounding box center [884, 368] width 364 height 419
type textarea "boss.moveRight(1)"
click at [858, 270] on div "# Don't touch the boss code until [PERSON_NAME] says you're ready! for i in ran…" at bounding box center [884, 368] width 364 height 419
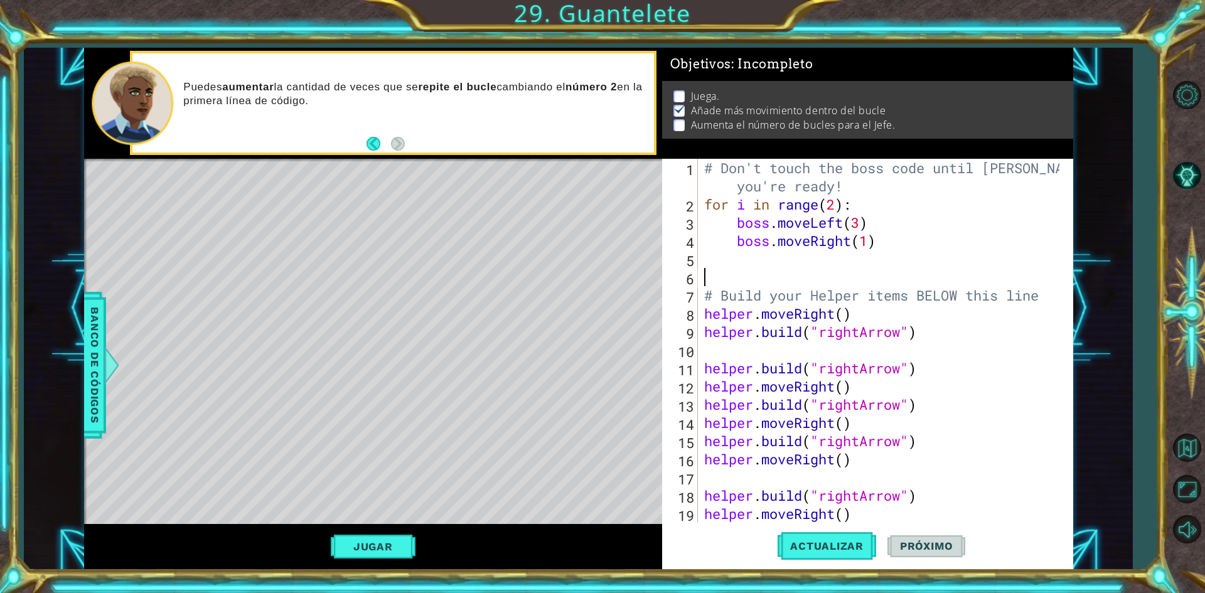
scroll to position [0, 0]
click at [857, 269] on div "# Don't touch the boss code until [PERSON_NAME] says you're ready! for i in ran…" at bounding box center [884, 368] width 364 height 419
click at [855, 248] on div "# Don't touch the boss code until [PERSON_NAME] says you're ready! for i in ran…" at bounding box center [884, 368] width 364 height 419
type textarea "boss.moveRight(1)"
click at [855, 258] on div "# Don't touch the boss code until [PERSON_NAME] says you're ready! for i in ran…" at bounding box center [884, 368] width 364 height 419
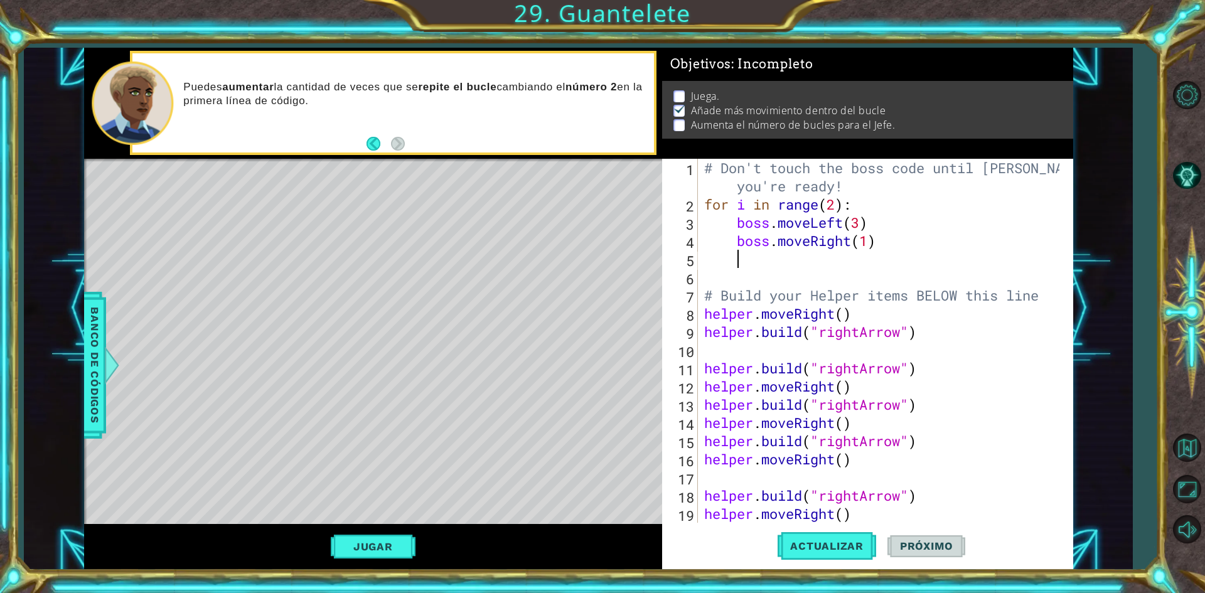
type textarea "b"
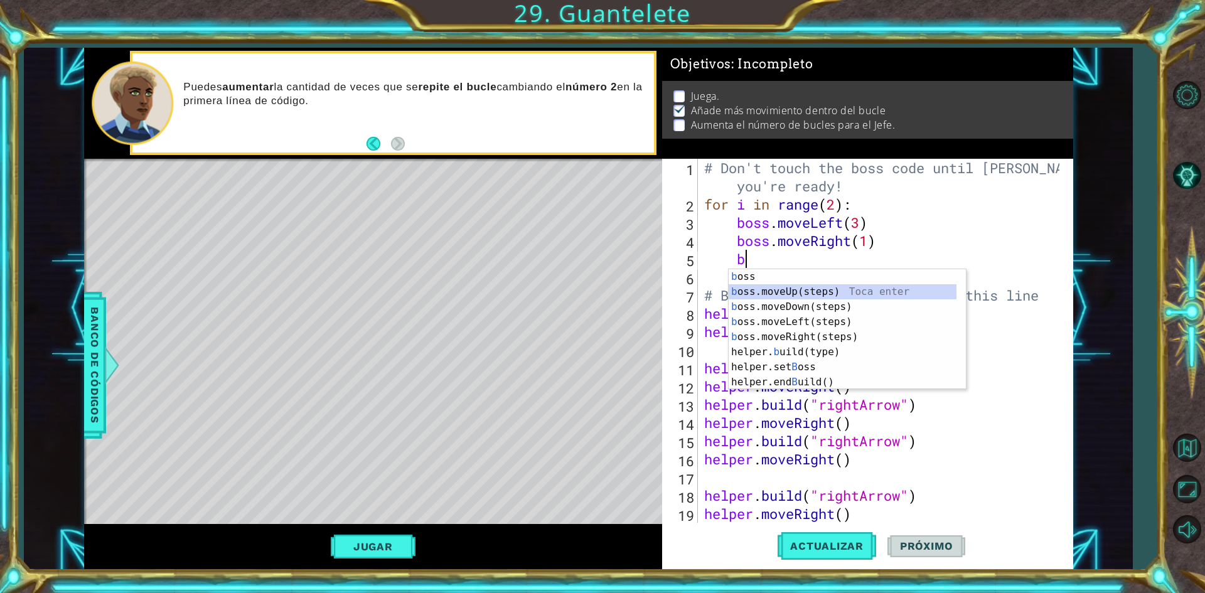
click at [791, 294] on div "b oss Toca enter b oss.moveUp(steps) Toca enter b oss.moveDown(steps) Toca ente…" at bounding box center [847, 344] width 237 height 151
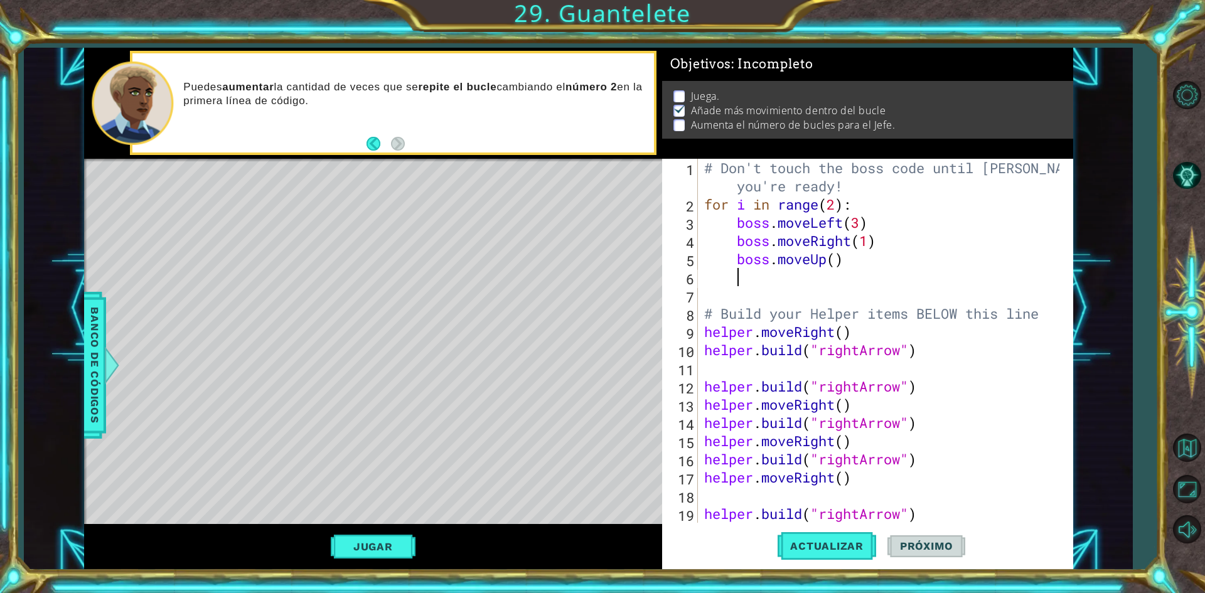
click at [836, 260] on div "# Don't touch the boss code until [PERSON_NAME] says you're ready! for i in ran…" at bounding box center [884, 368] width 364 height 419
type textarea "boss.moveUp(6)"
click at [821, 550] on span "Actualizar" at bounding box center [826, 546] width 99 height 13
click at [828, 560] on button "Actualizar" at bounding box center [826, 546] width 99 height 41
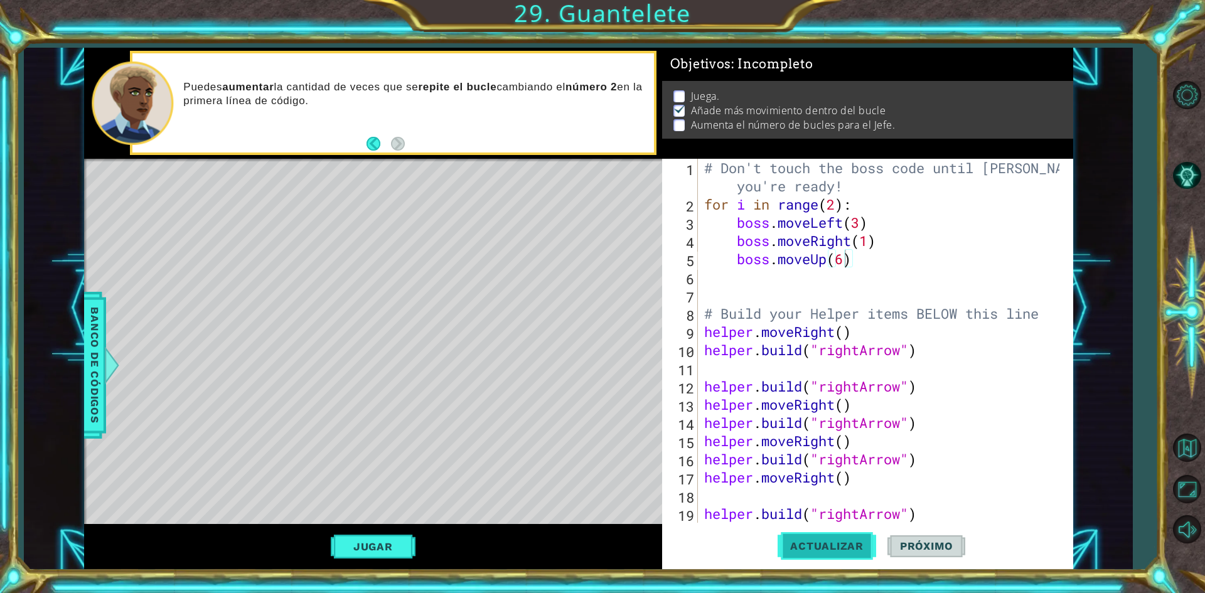
click at [828, 560] on button "Actualizar" at bounding box center [826, 546] width 99 height 41
click at [860, 267] on div "# Don't touch the boss code until [PERSON_NAME] says you're ready! for i in ran…" at bounding box center [884, 368] width 364 height 419
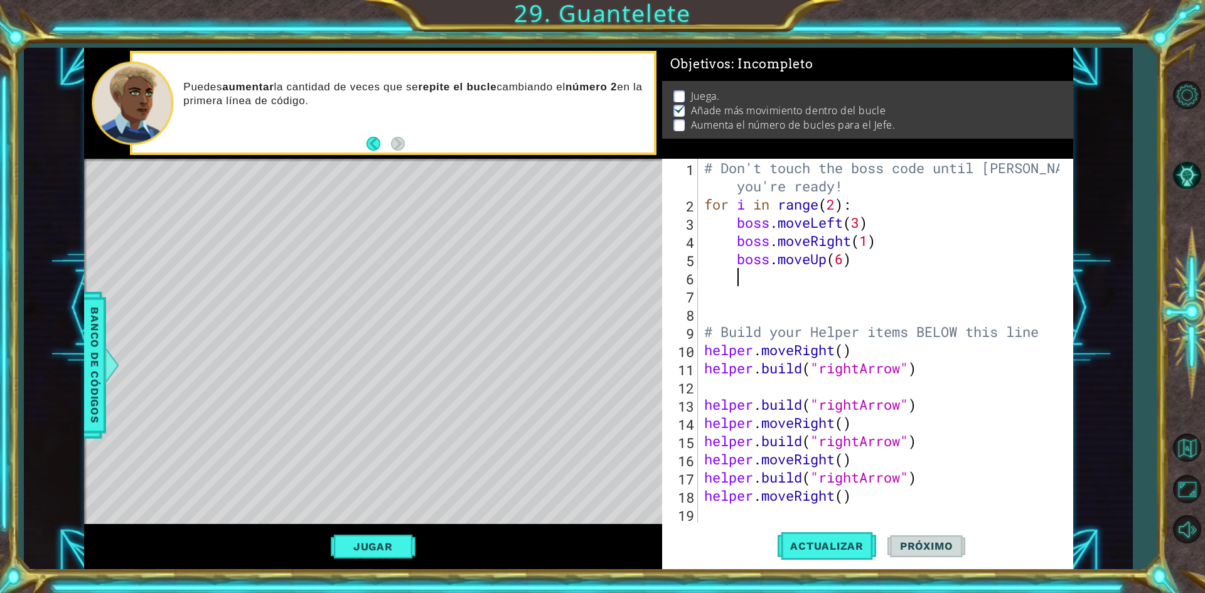
scroll to position [0, 1]
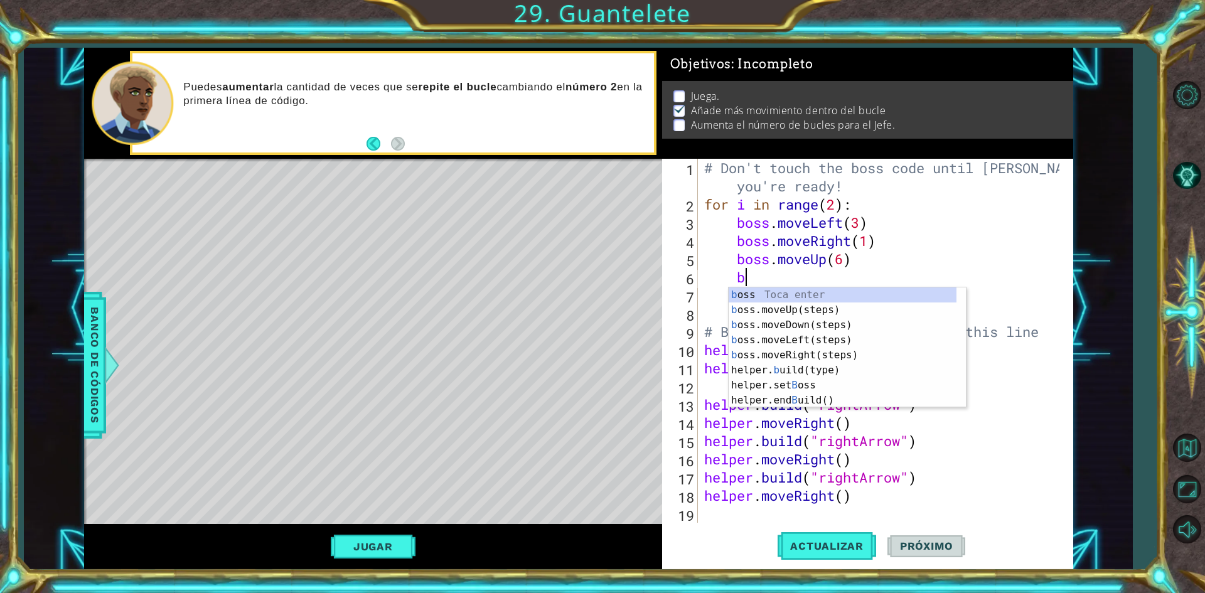
type textarea "bo"
click at [808, 328] on div "bo ss Toca enter bo ss.moveUp(steps) Toca enter bo ss.moveDown(steps) Toca ente…" at bounding box center [847, 355] width 237 height 136
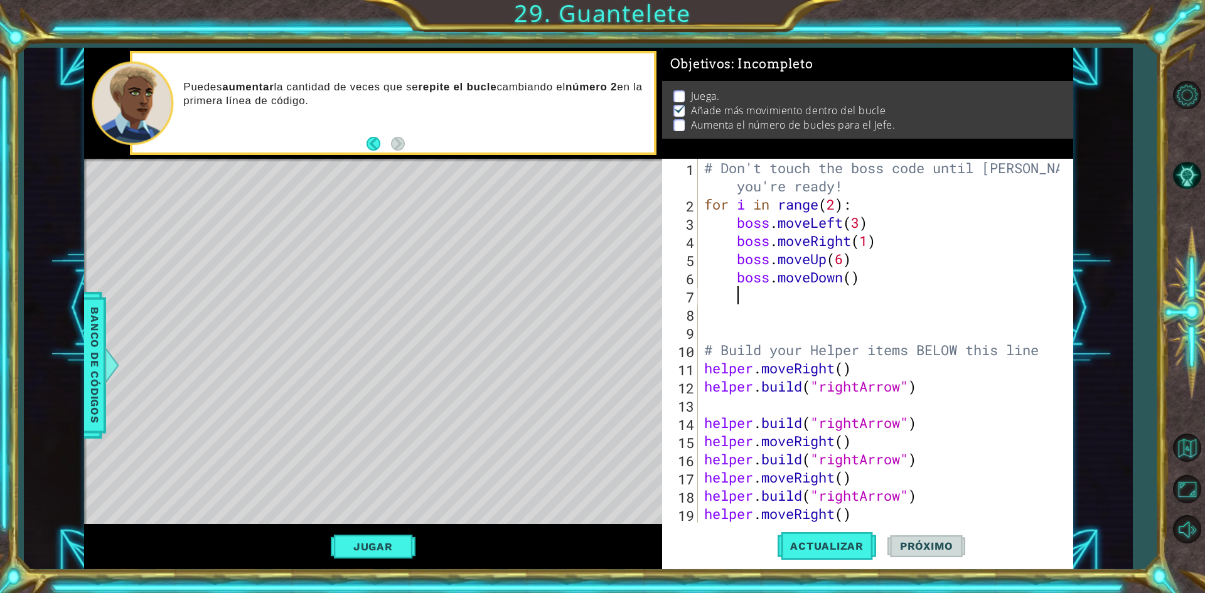
click at [853, 289] on div "# Don't touch the boss code until [PERSON_NAME] says you're ready! for i in ran…" at bounding box center [884, 368] width 364 height 419
click at [853, 281] on div "# Don't touch the boss code until [PERSON_NAME] says you're ready! for i in ran…" at bounding box center [884, 368] width 364 height 419
click at [808, 550] on span "Actualizar" at bounding box center [826, 546] width 99 height 13
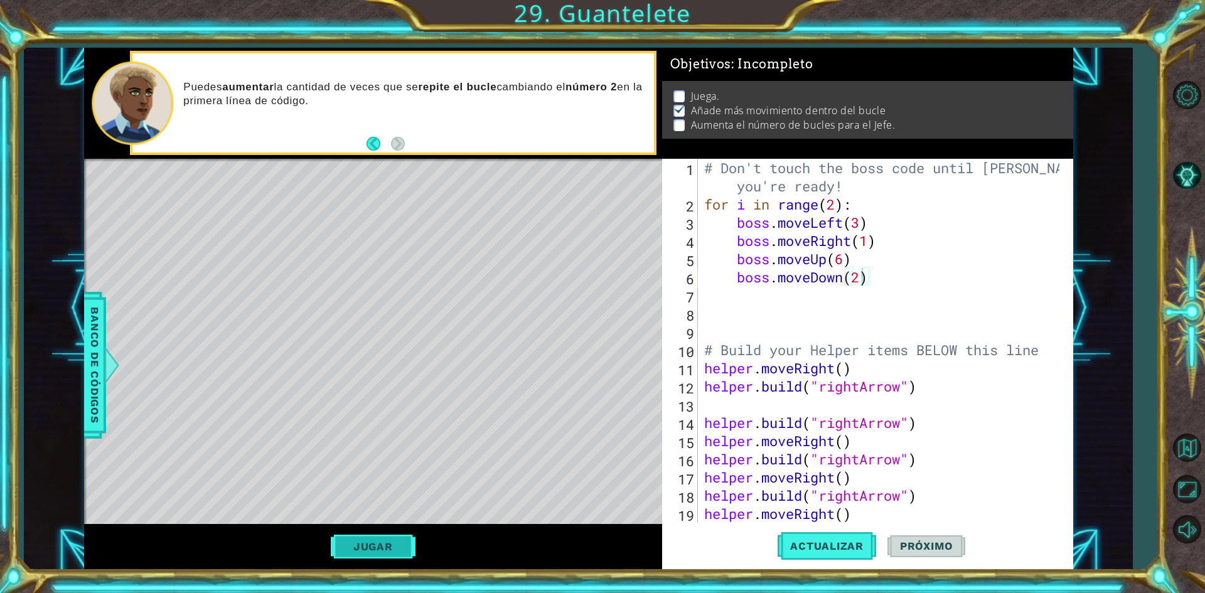
click at [366, 555] on button "Jugar" at bounding box center [373, 547] width 85 height 24
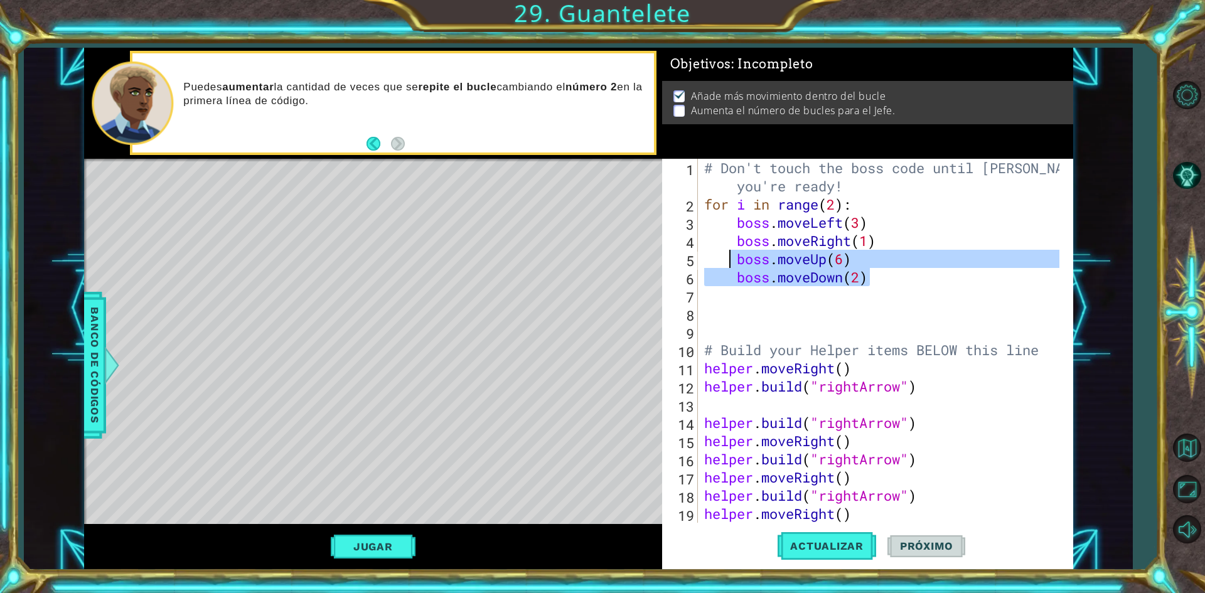
drag, startPoint x: 872, startPoint y: 276, endPoint x: 731, endPoint y: 257, distance: 142.5
click at [731, 257] on div "# Don't touch the boss code until [PERSON_NAME] says you're ready! for i in ran…" at bounding box center [884, 368] width 364 height 419
type textarea "boss.moveUp(6) boss.moveDown(2)"
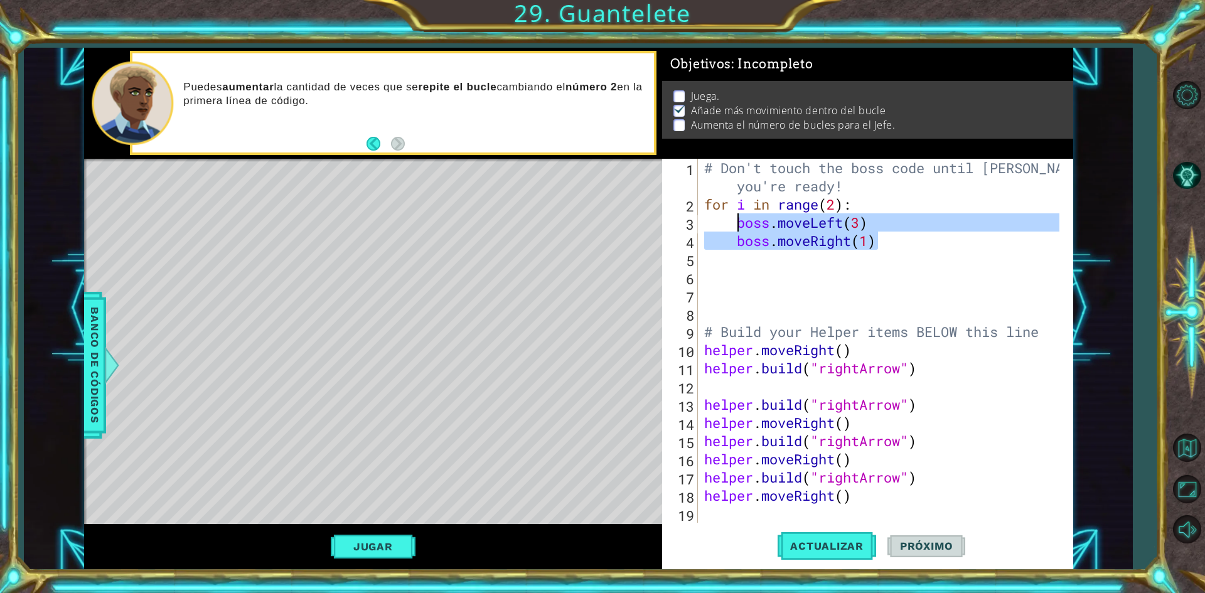
drag, startPoint x: 883, startPoint y: 245, endPoint x: 739, endPoint y: 222, distance: 145.6
click at [739, 222] on div "# Don't touch the boss code until [PERSON_NAME] says you're ready! for i in ran…" at bounding box center [884, 368] width 364 height 419
type textarea "boss.moveLeft(3) boss.moveRight(1)"
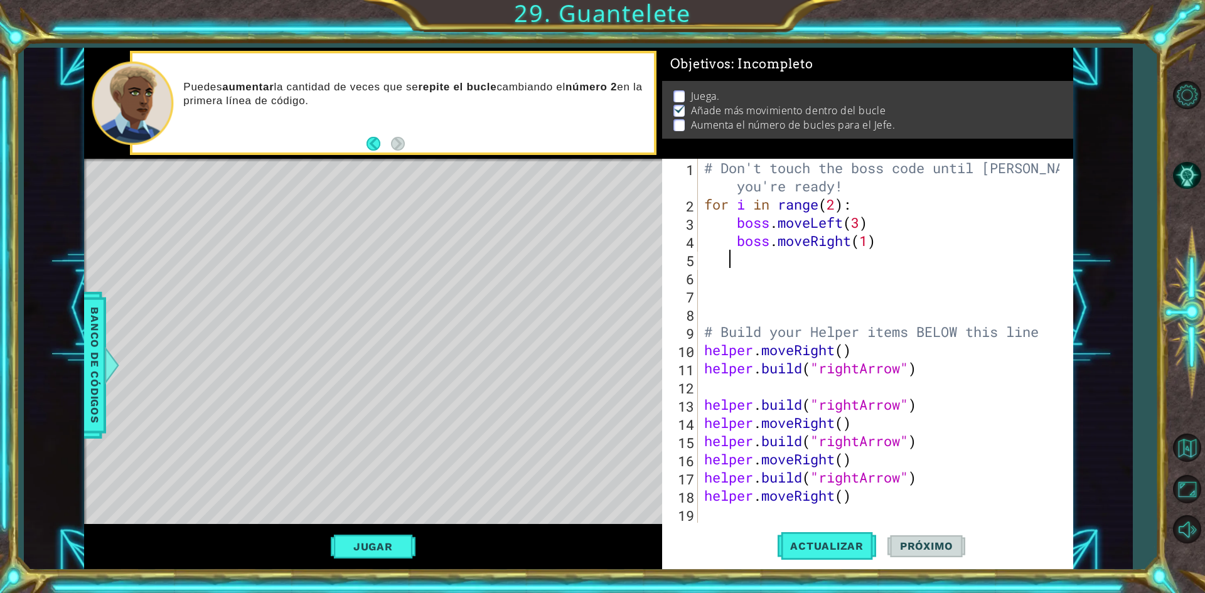
click at [890, 252] on div "# Don't touch the boss code until [PERSON_NAME] says you're ready! for i in ran…" at bounding box center [884, 368] width 364 height 419
click at [875, 209] on div "# Don't touch the boss code until [PERSON_NAME] says you're ready! for i in ran…" at bounding box center [884, 368] width 364 height 419
click at [875, 225] on div "# Don't touch the boss code until [PERSON_NAME] says you're ready! for i in ran…" at bounding box center [884, 368] width 364 height 419
type textarea "boss.moveLeft(3)"
click at [821, 264] on div "# Don't touch the boss code until [PERSON_NAME] says you're ready! for i in ran…" at bounding box center [884, 368] width 364 height 419
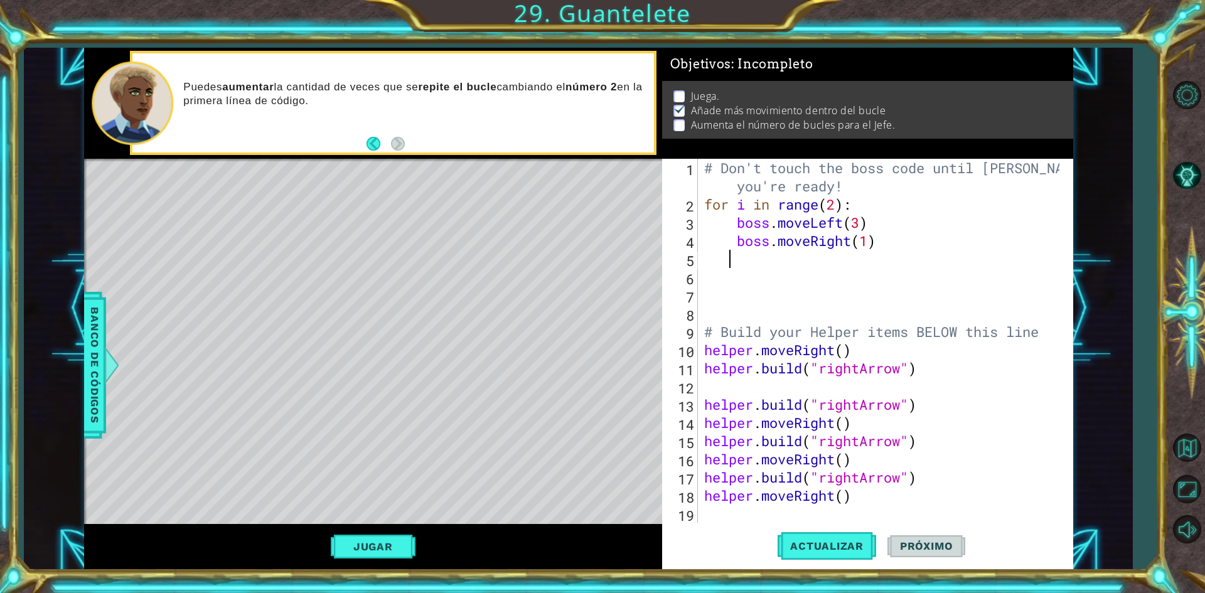
type textarea "b"
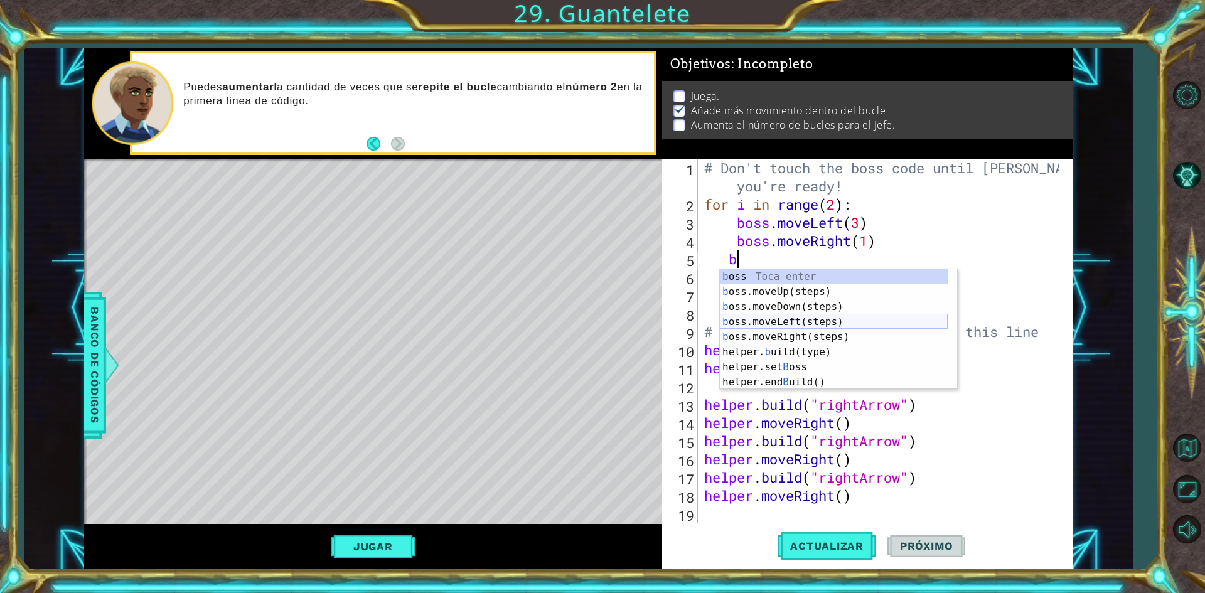
click at [793, 324] on div "b oss Toca enter b oss.moveUp(steps) Toca enter b oss.moveDown(steps) Toca ente…" at bounding box center [834, 344] width 228 height 151
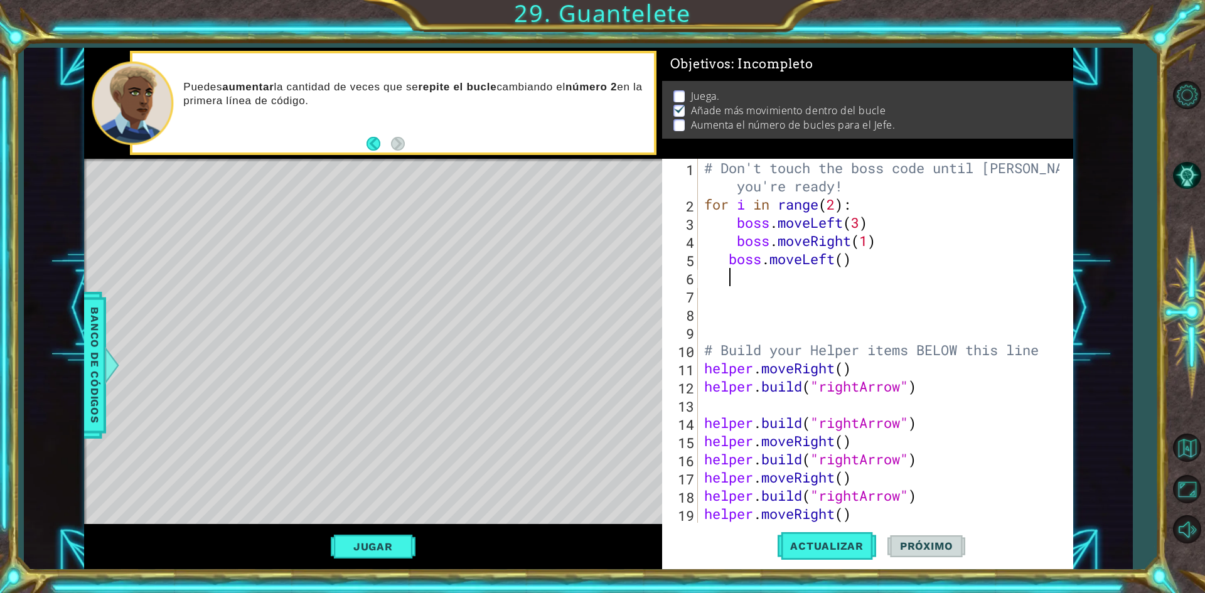
type textarea "b"
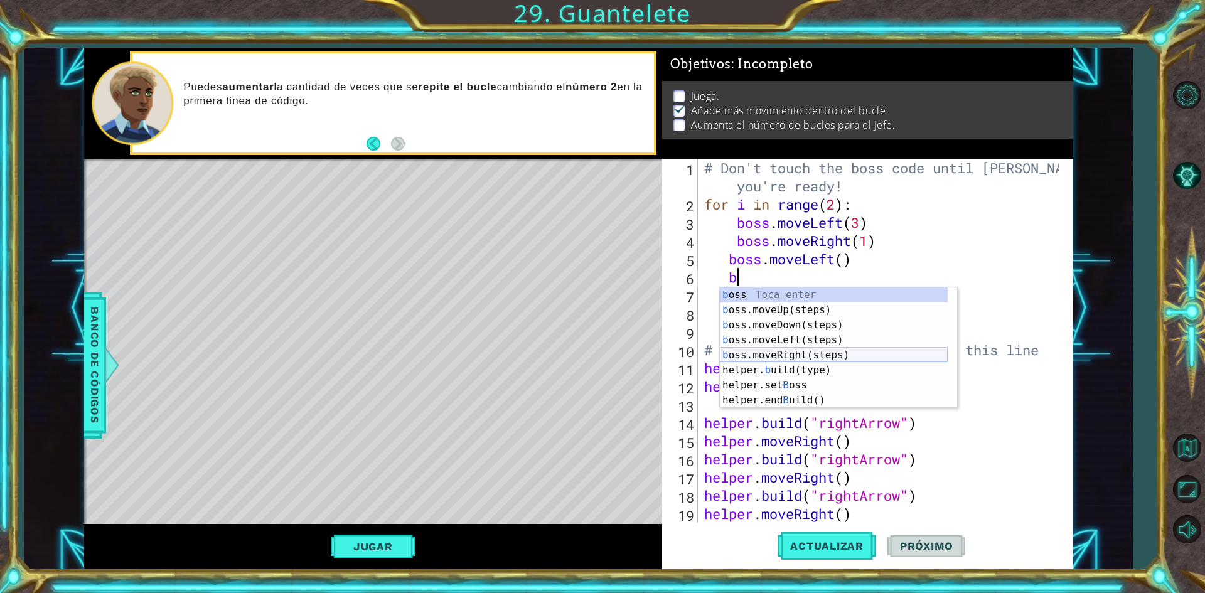
click at [787, 352] on div "b oss Toca enter b oss.moveUp(steps) Toca enter b oss.moveDown(steps) Toca ente…" at bounding box center [834, 362] width 228 height 151
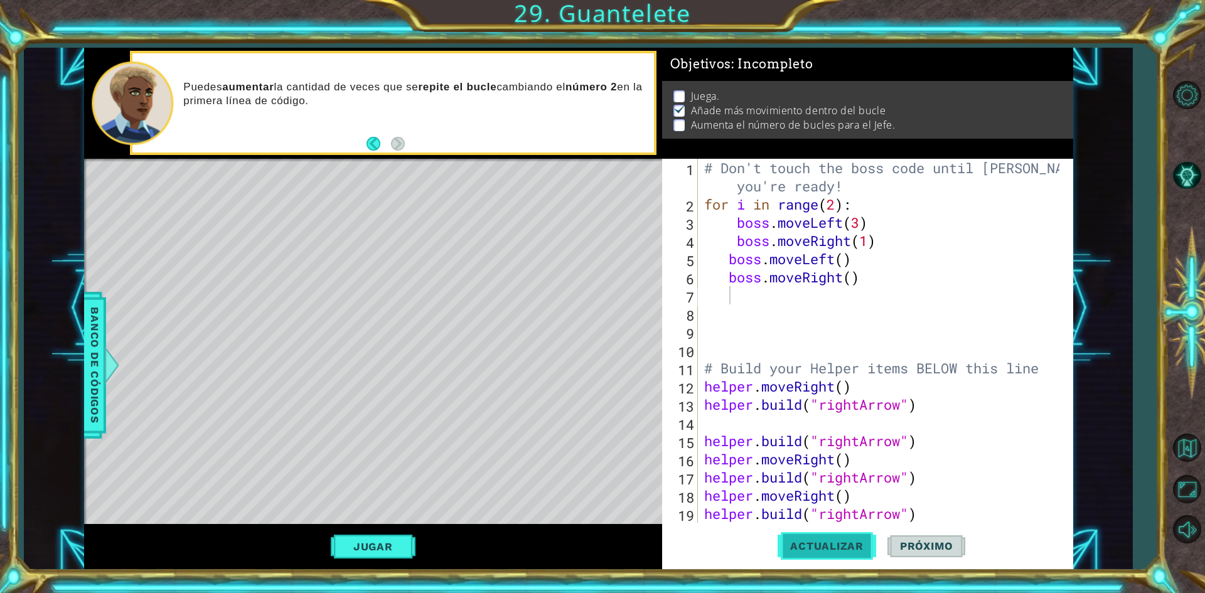
click at [827, 550] on span "Actualizar" at bounding box center [826, 546] width 99 height 13
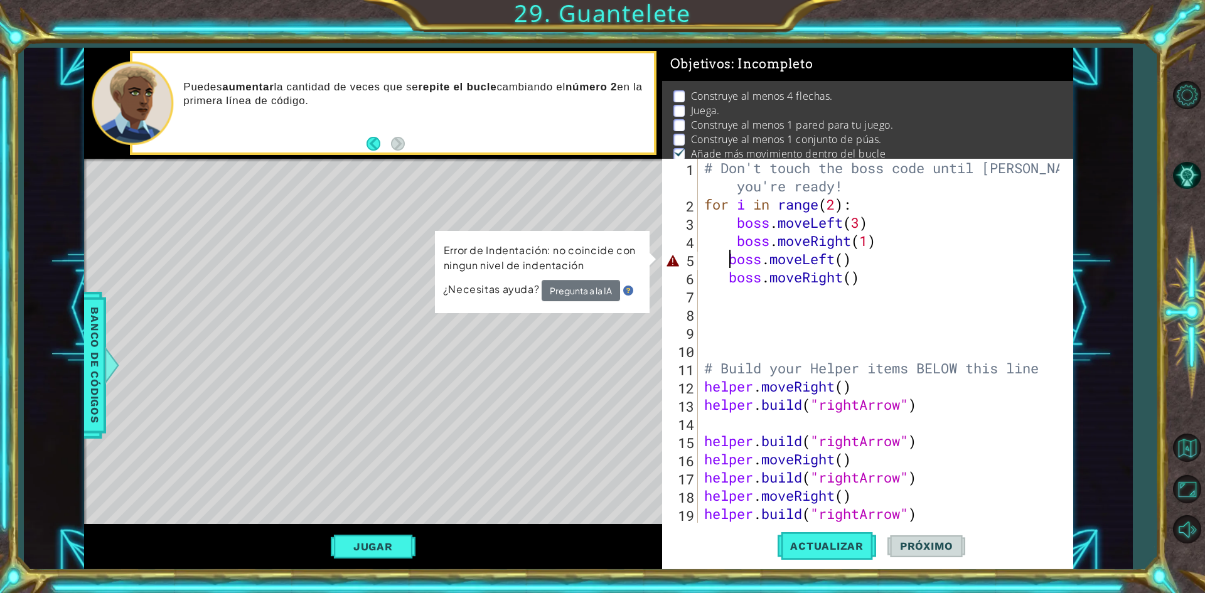
click at [727, 265] on div "# Don't touch the boss code until [PERSON_NAME] says you're ready! for i in ran…" at bounding box center [884, 368] width 364 height 419
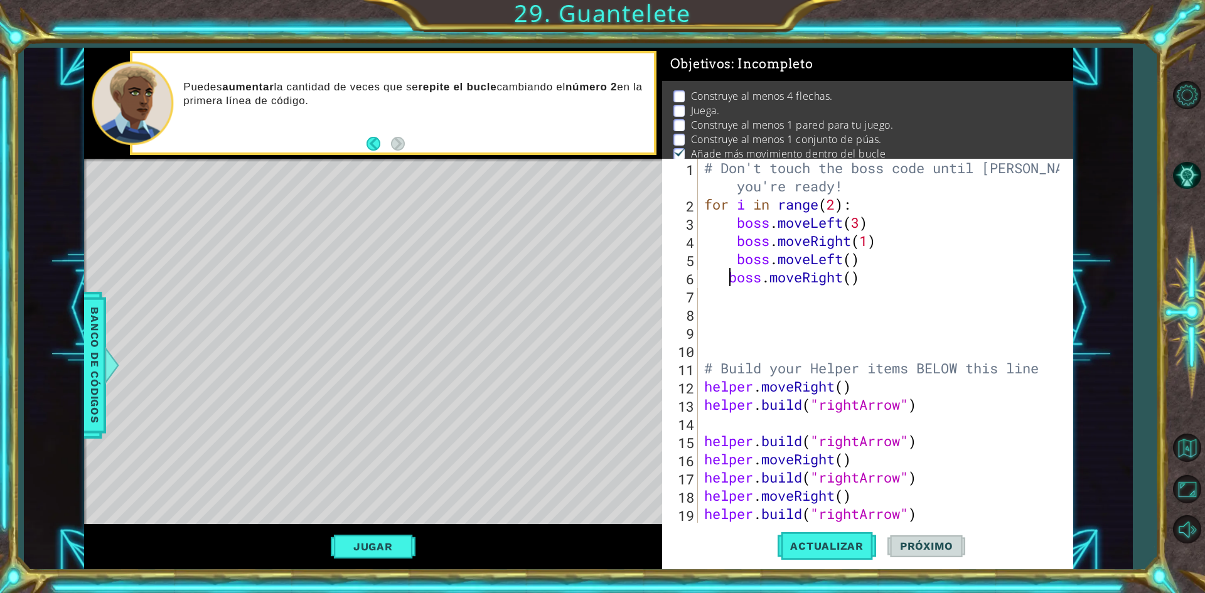
click at [727, 286] on div "# Don't touch the boss code until [PERSON_NAME] says you're ready! for i in ran…" at bounding box center [884, 368] width 364 height 419
click at [844, 558] on button "Actualizar" at bounding box center [826, 546] width 99 height 41
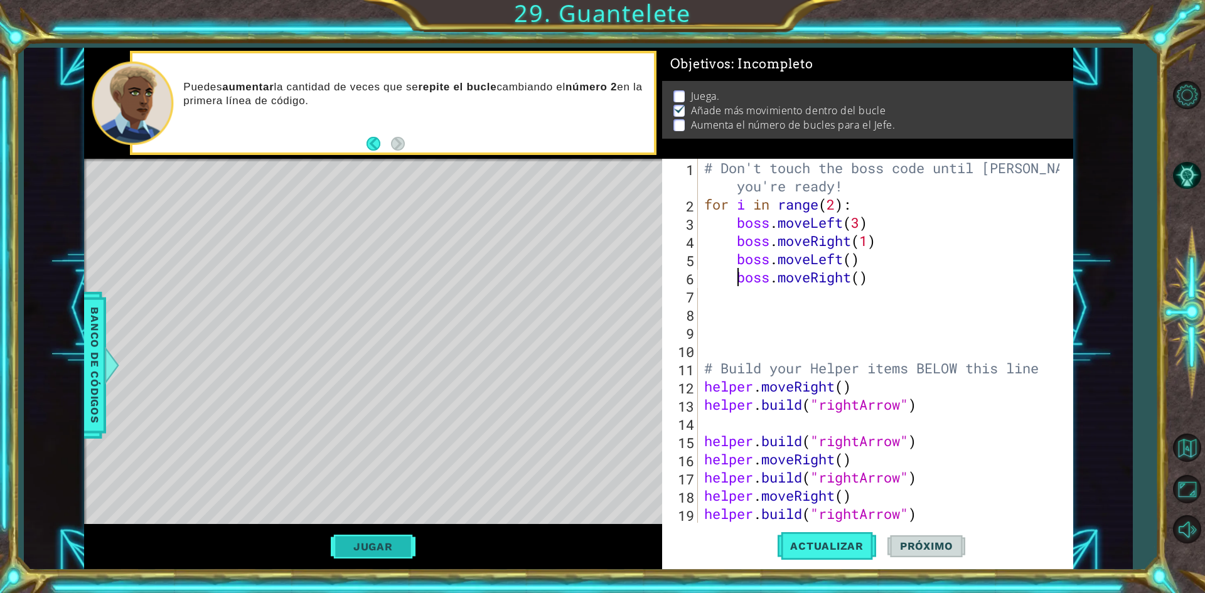
click at [370, 542] on button "Jugar" at bounding box center [373, 547] width 85 height 24
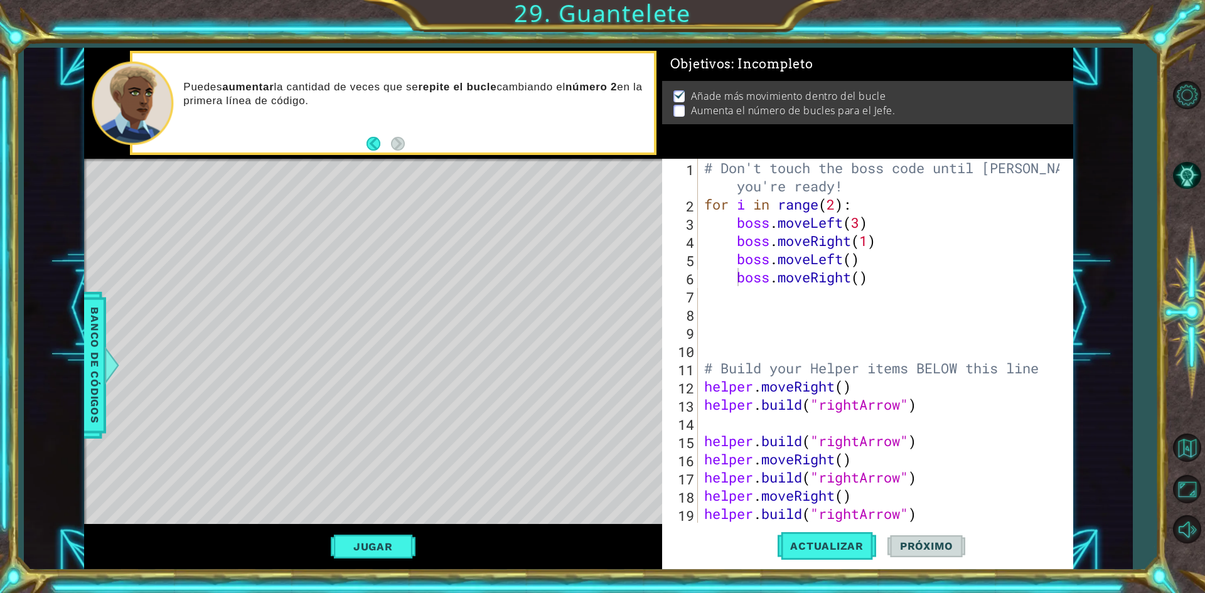
click at [951, 550] on span "Próximo" at bounding box center [926, 548] width 78 height 13
click at [949, 549] on span "Próximo" at bounding box center [926, 546] width 78 height 13
click at [948, 549] on span "Próximo" at bounding box center [926, 549] width 78 height 13
click at [948, 550] on span "Próximo" at bounding box center [926, 546] width 78 height 13
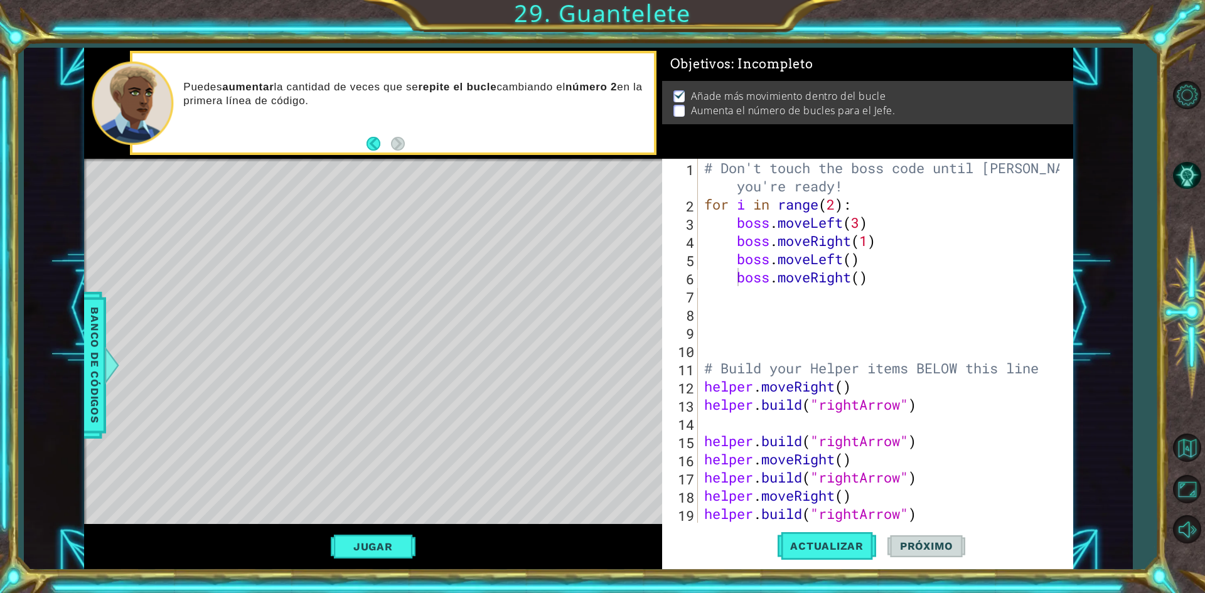
click at [948, 550] on span "Próximo" at bounding box center [926, 546] width 78 height 13
click at [948, 547] on span "Próximo" at bounding box center [926, 543] width 78 height 13
click at [853, 261] on div "# Don't touch the boss code until [PERSON_NAME] says you're ready! for i in ran…" at bounding box center [884, 368] width 364 height 419
click at [851, 269] on div "# Don't touch the boss code until [PERSON_NAME] says you're ready! for i in ran…" at bounding box center [884, 368] width 364 height 419
type textarea "boss.moveRight()"
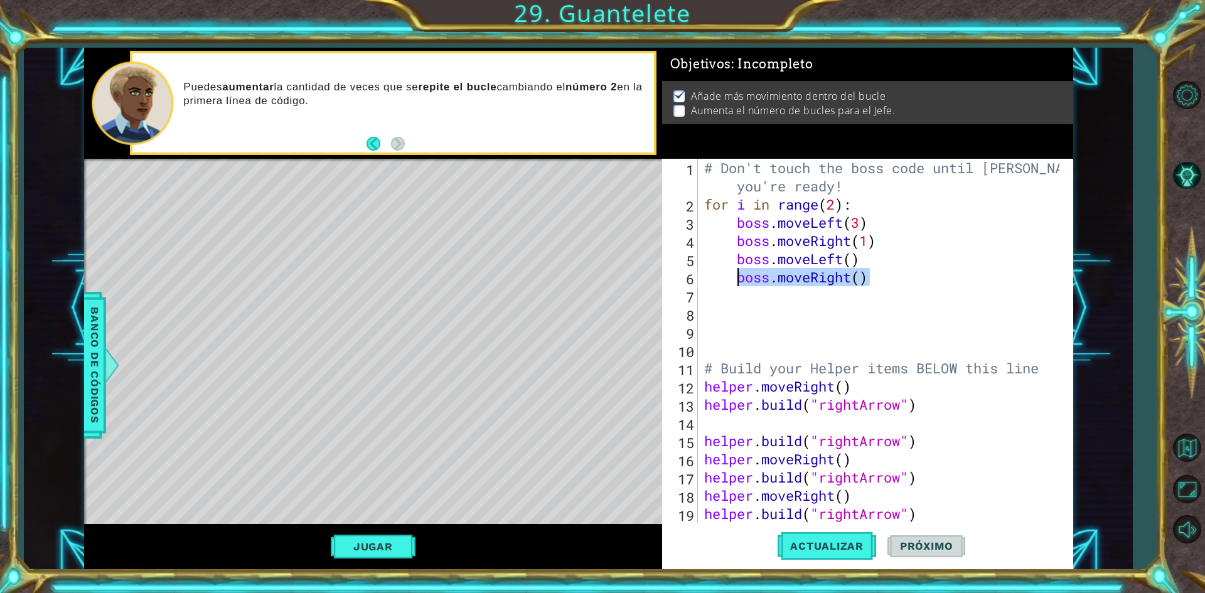
drag, startPoint x: 870, startPoint y: 272, endPoint x: 739, endPoint y: 286, distance: 131.9
click at [739, 286] on div "# Don't touch the boss code until [PERSON_NAME] says you're ready! for i in ran…" at bounding box center [884, 368] width 364 height 419
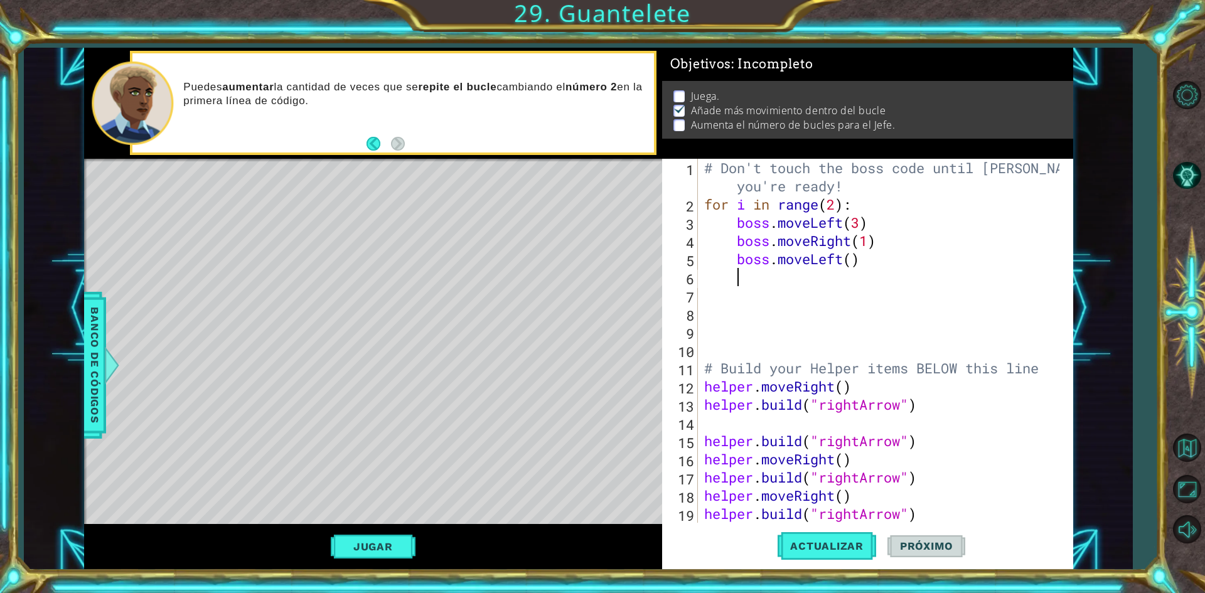
click at [870, 240] on div "# Don't touch the boss code until [PERSON_NAME] says you're ready! for i in ran…" at bounding box center [884, 368] width 364 height 419
click at [855, 255] on div "# Don't touch the boss code until [PERSON_NAME] says you're ready! for i in ran…" at bounding box center [884, 368] width 364 height 419
click at [796, 553] on button "Actualizar" at bounding box center [826, 546] width 99 height 41
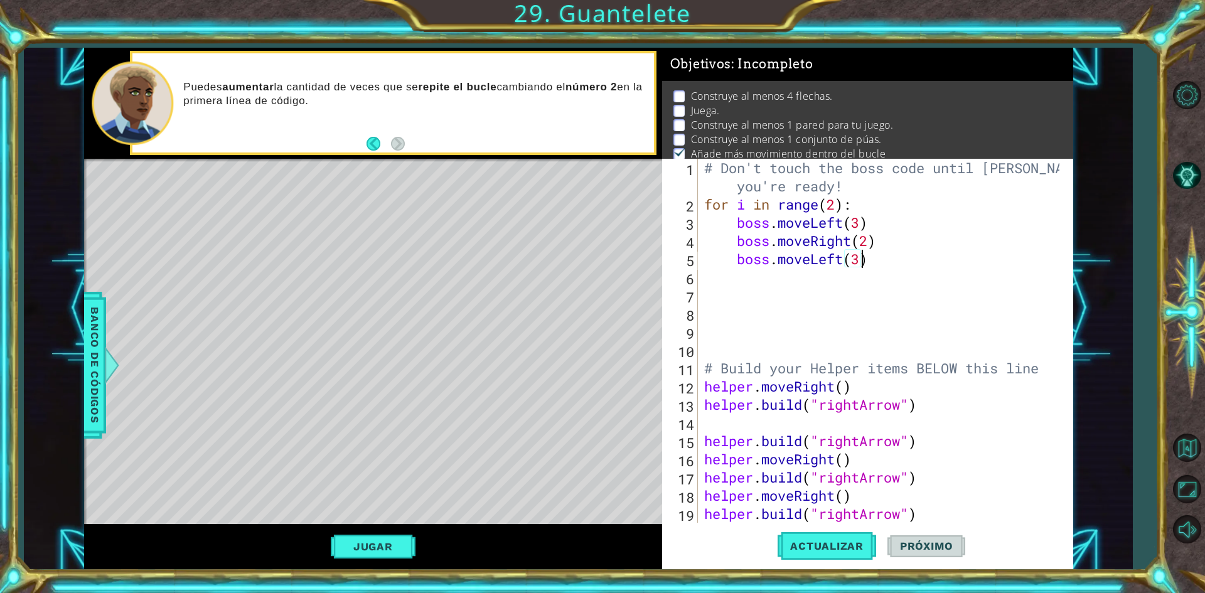
scroll to position [0, 7]
click at [826, 558] on button "Actualizar" at bounding box center [826, 546] width 99 height 41
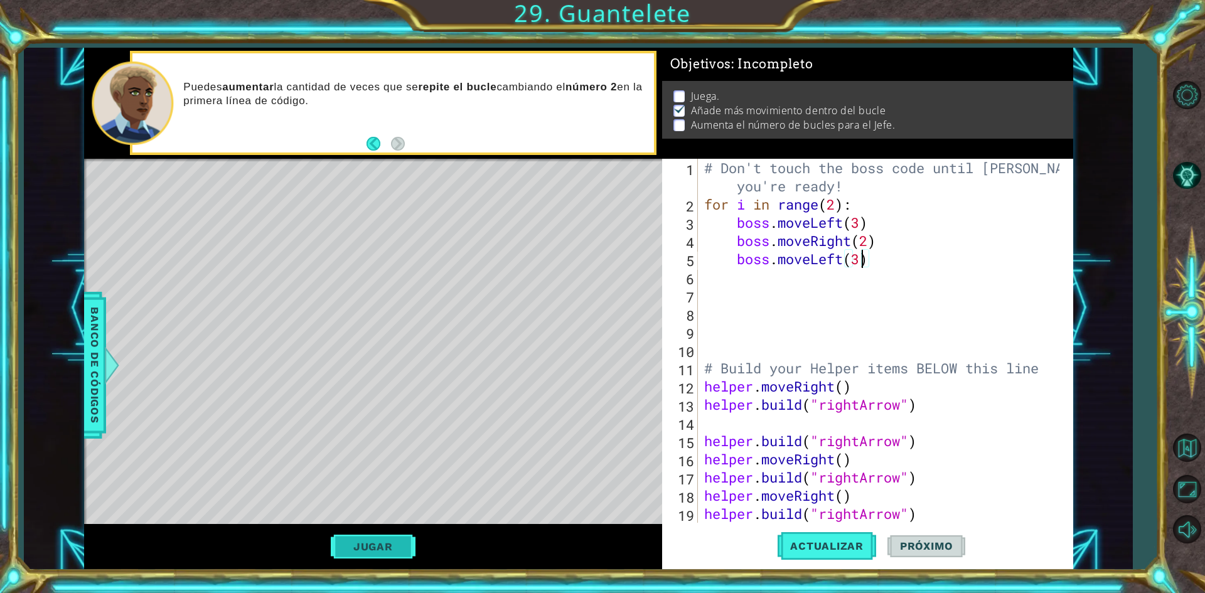
click at [378, 550] on button "Jugar" at bounding box center [373, 547] width 85 height 24
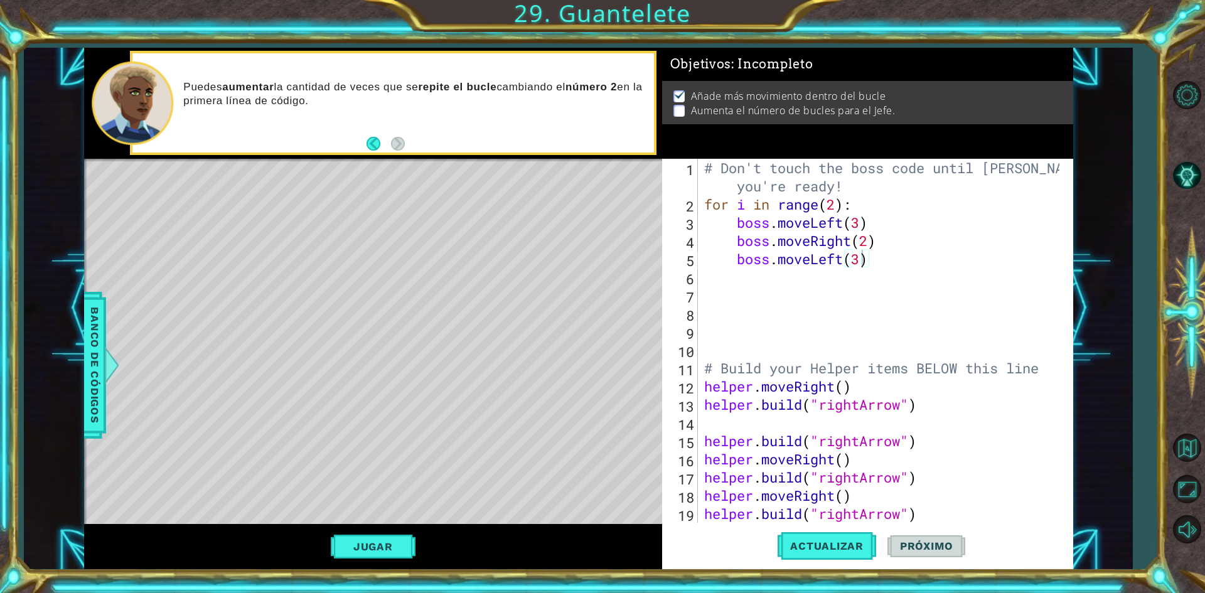
scroll to position [0, 6]
click at [836, 200] on div "# Don't touch the boss code until [PERSON_NAME] says you're ready! for i in ran…" at bounding box center [884, 368] width 364 height 419
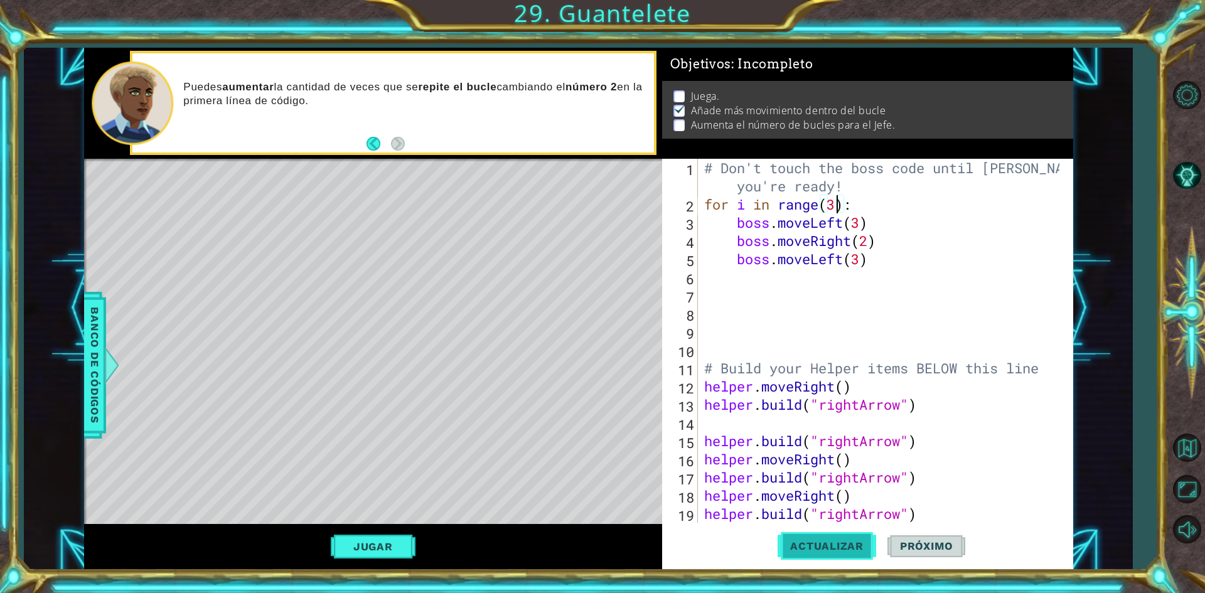
type textarea "for i in range(3):"
click at [862, 528] on button "Actualizar" at bounding box center [826, 546] width 99 height 41
drag, startPoint x: 304, startPoint y: 570, endPoint x: 355, endPoint y: 549, distance: 54.3
click at [355, 549] on div "Jugar" at bounding box center [373, 546] width 578 height 45
click at [355, 549] on button "Jugar" at bounding box center [373, 547] width 85 height 24
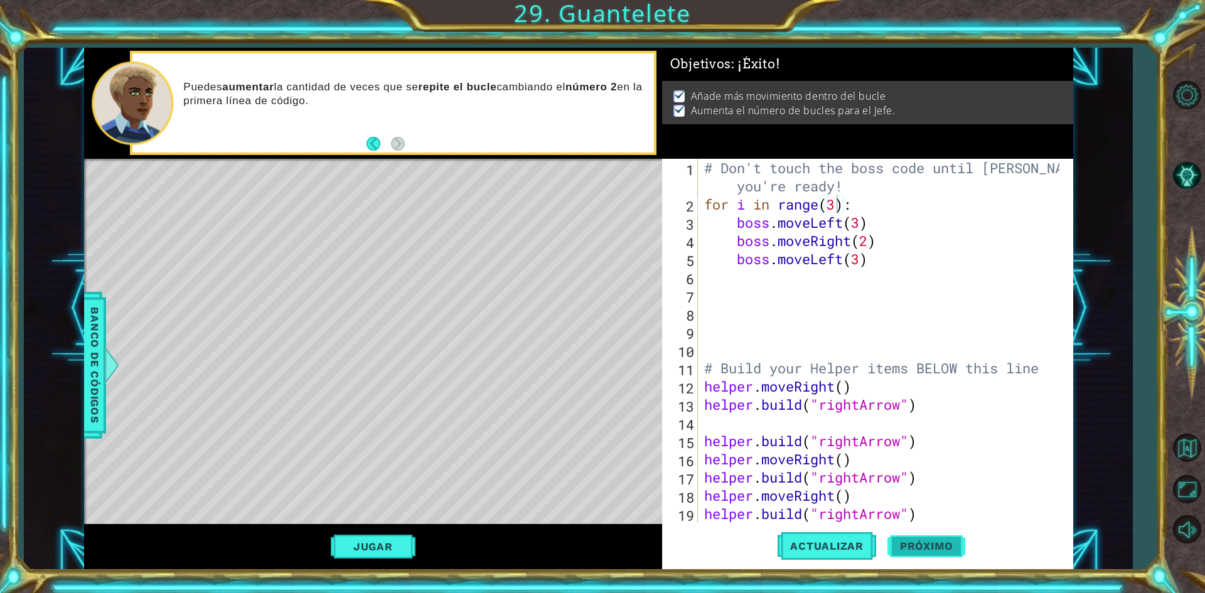
click at [932, 541] on button "Próximo" at bounding box center [926, 549] width 78 height 41
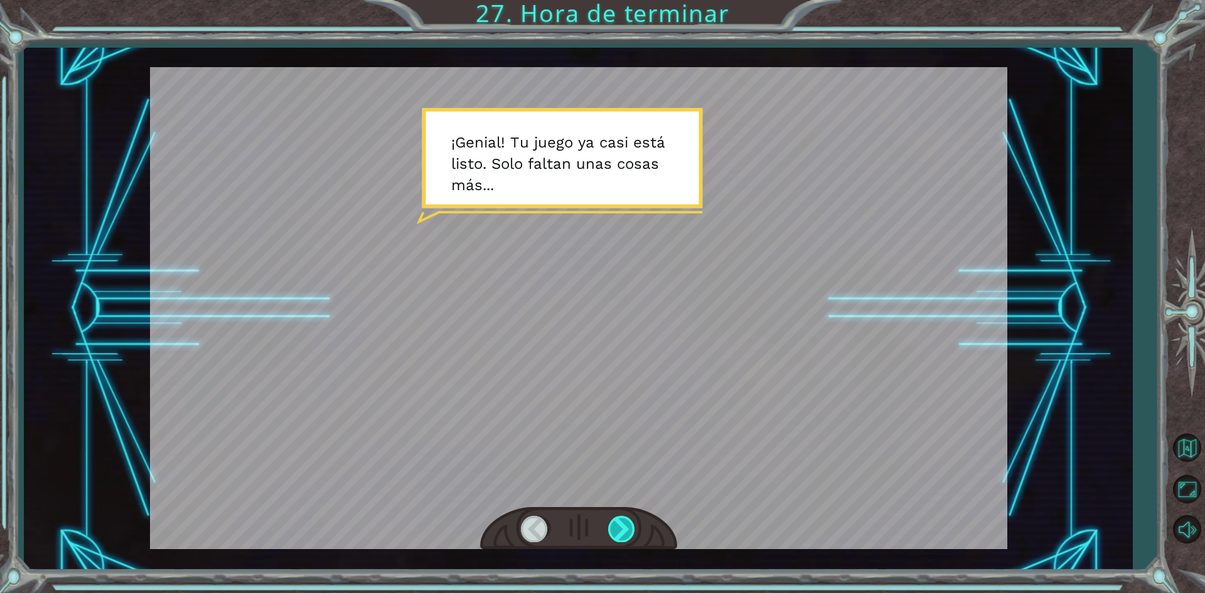
click at [625, 517] on div at bounding box center [622, 529] width 28 height 26
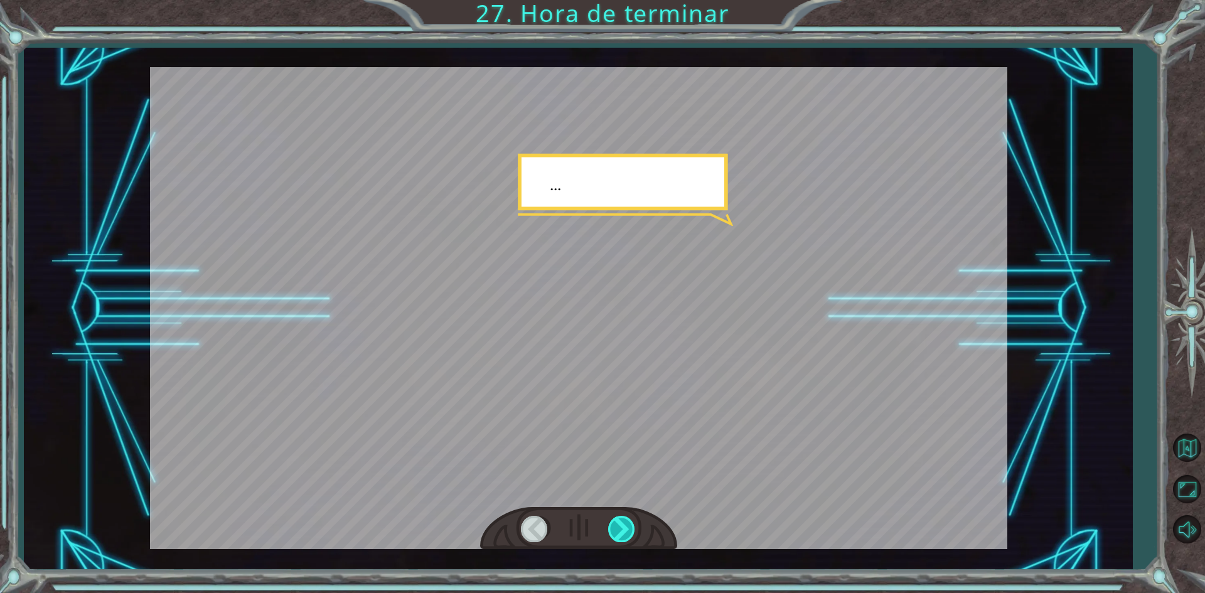
click at [625, 517] on div at bounding box center [622, 529] width 28 height 26
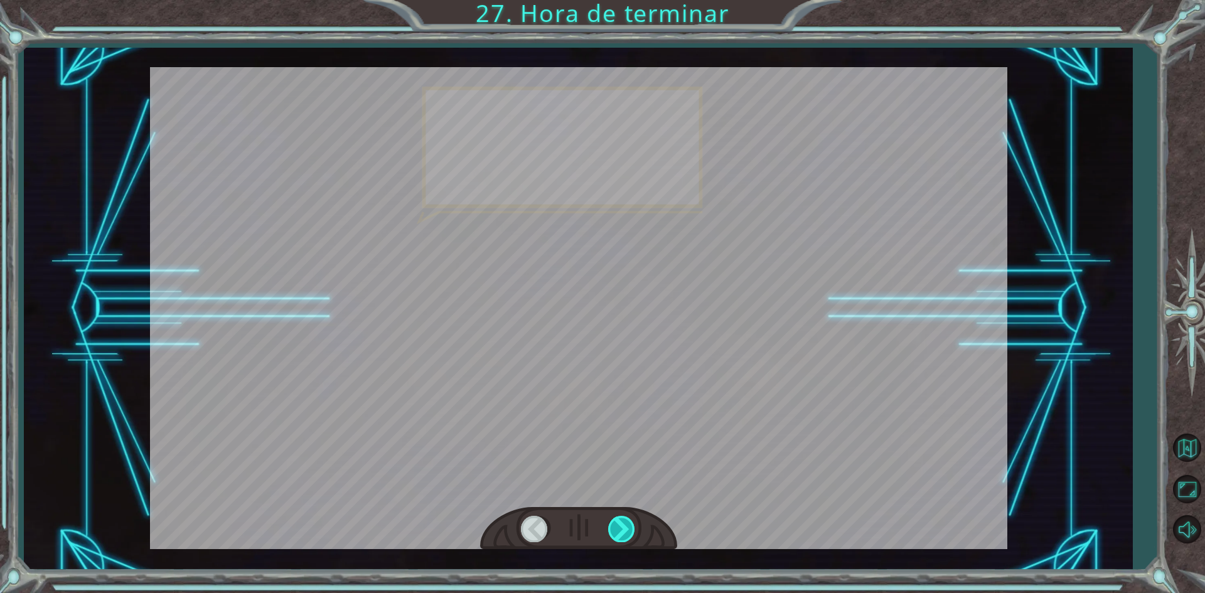
click at [625, 517] on div at bounding box center [622, 529] width 28 height 26
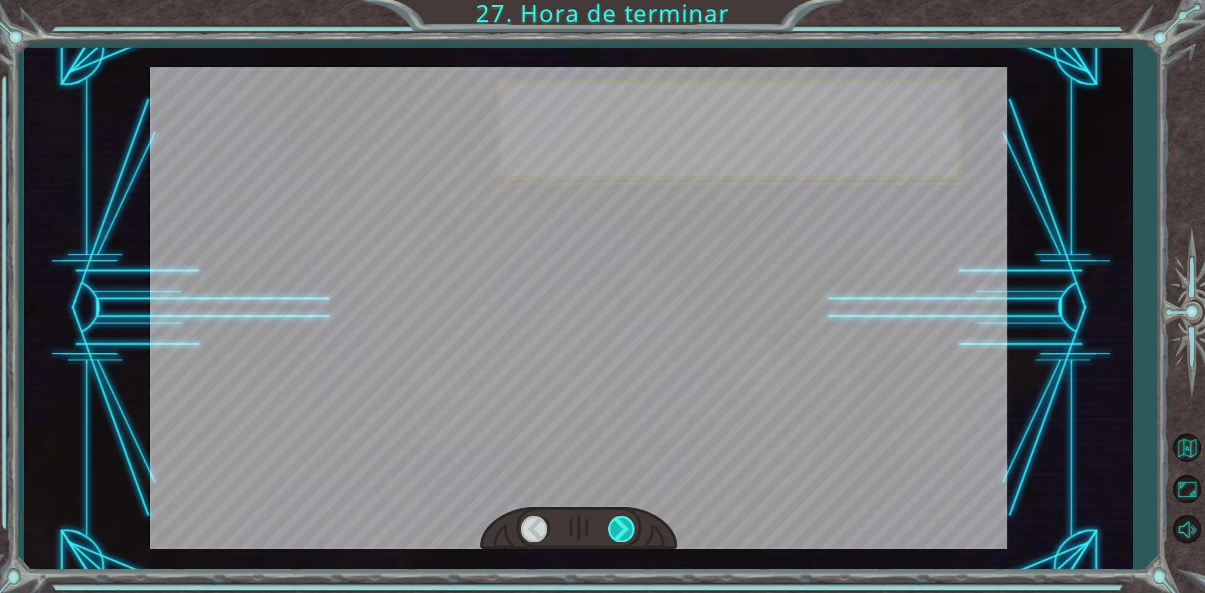
click at [625, 517] on div at bounding box center [622, 529] width 28 height 26
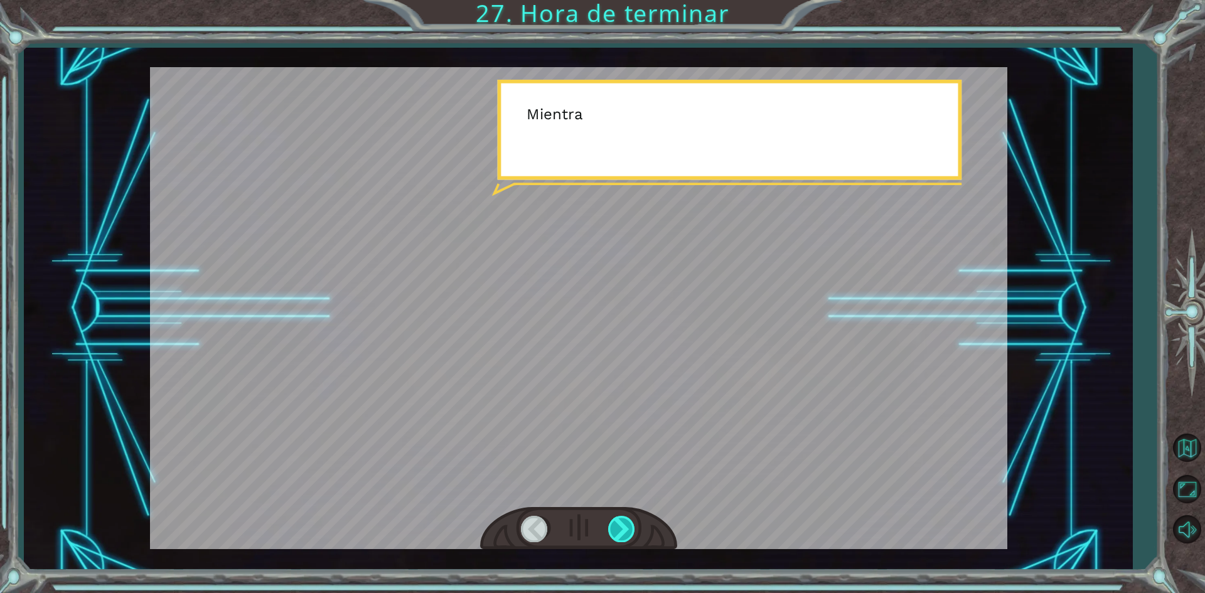
click at [625, 517] on div at bounding box center [622, 529] width 28 height 26
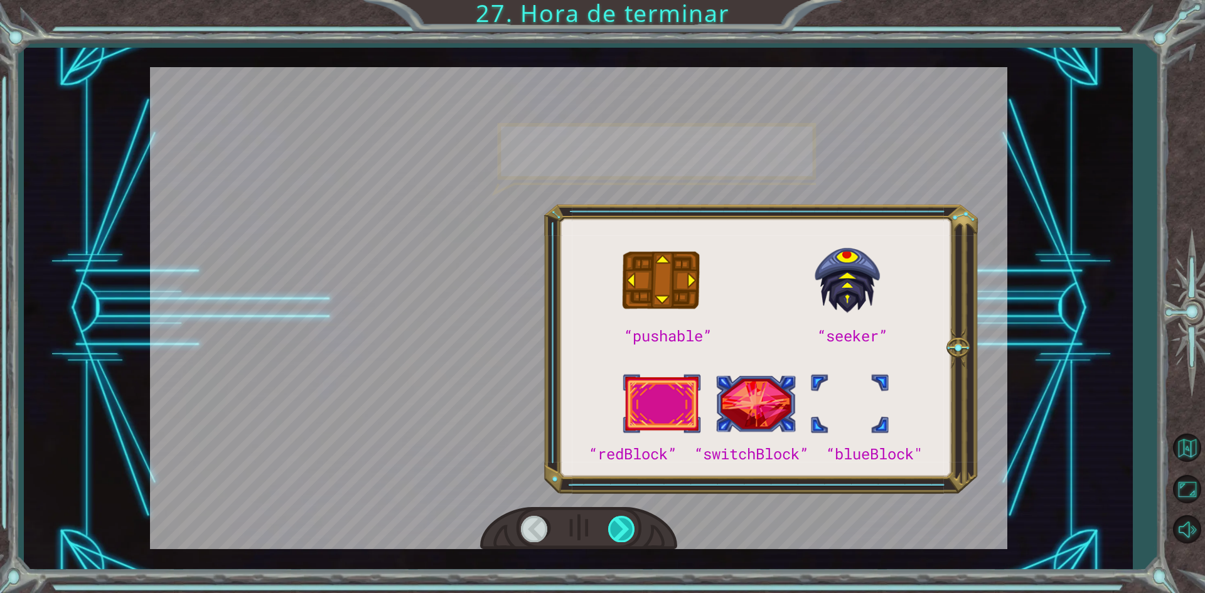
click at [625, 517] on div at bounding box center [622, 529] width 28 height 26
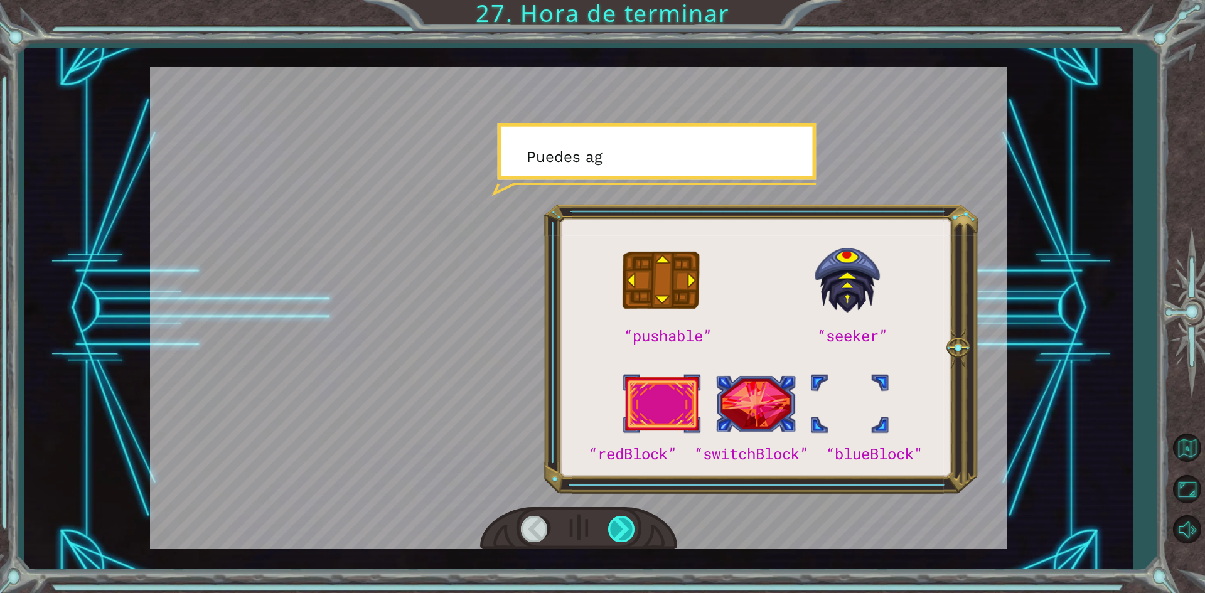
click at [625, 517] on div at bounding box center [622, 529] width 28 height 26
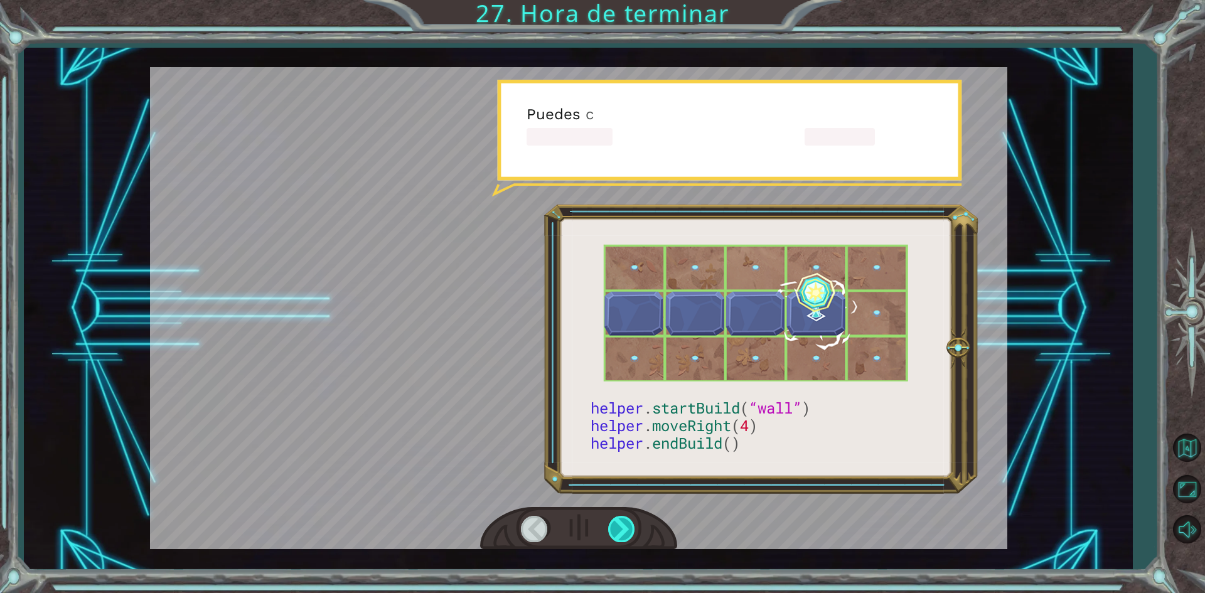
click at [612, 524] on div at bounding box center [622, 529] width 28 height 26
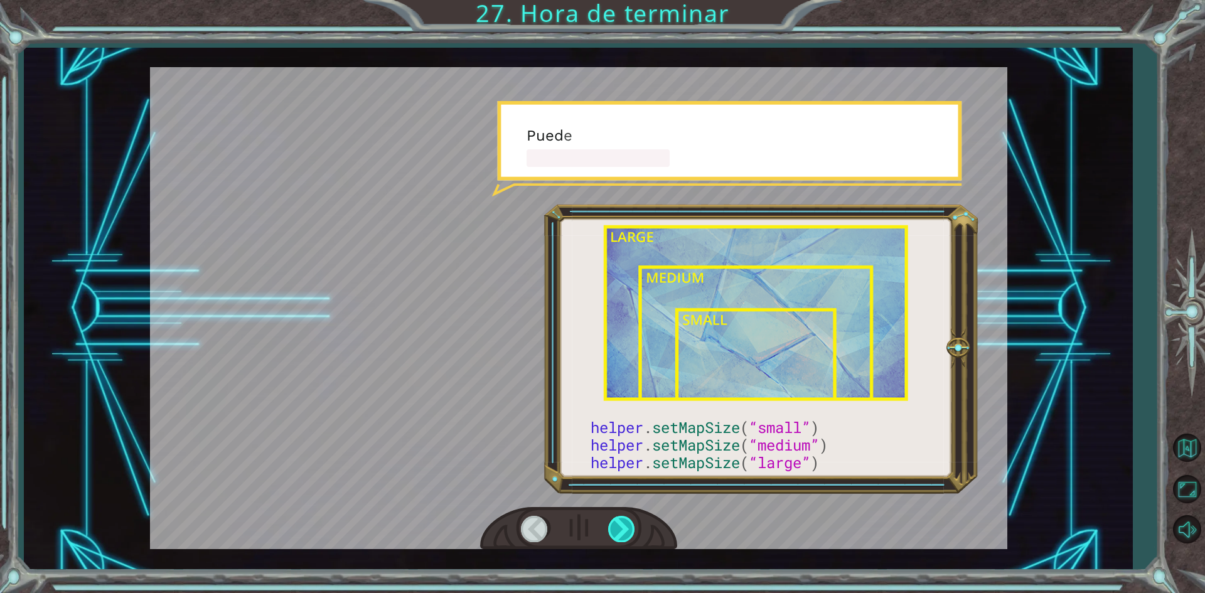
click at [612, 524] on div at bounding box center [622, 529] width 28 height 26
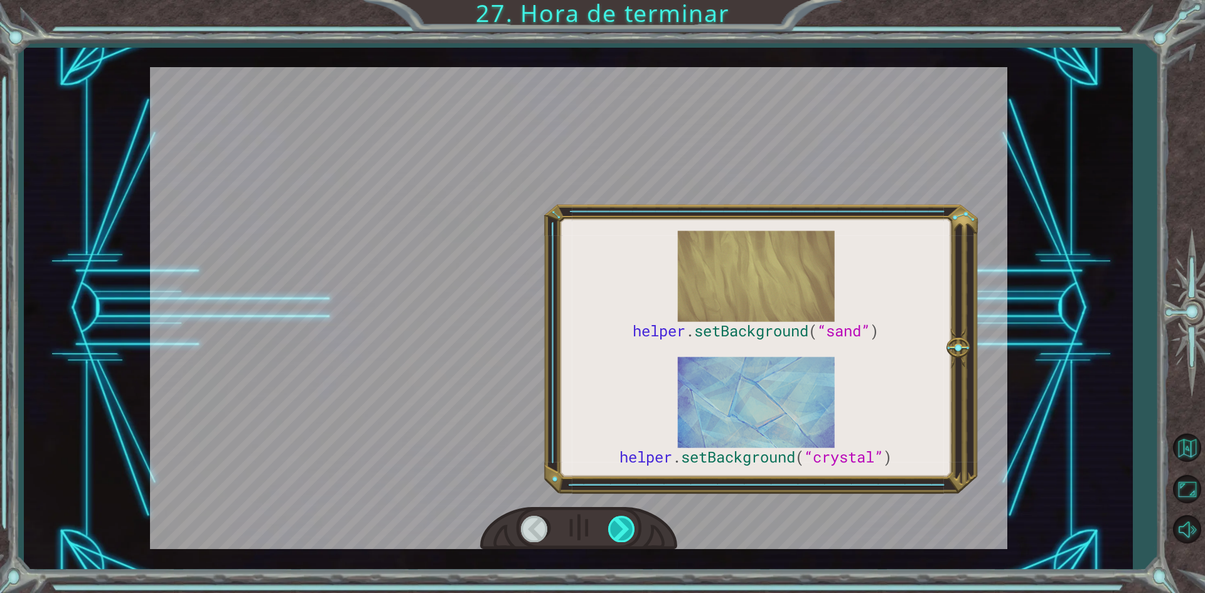
click at [612, 524] on div at bounding box center [622, 529] width 28 height 26
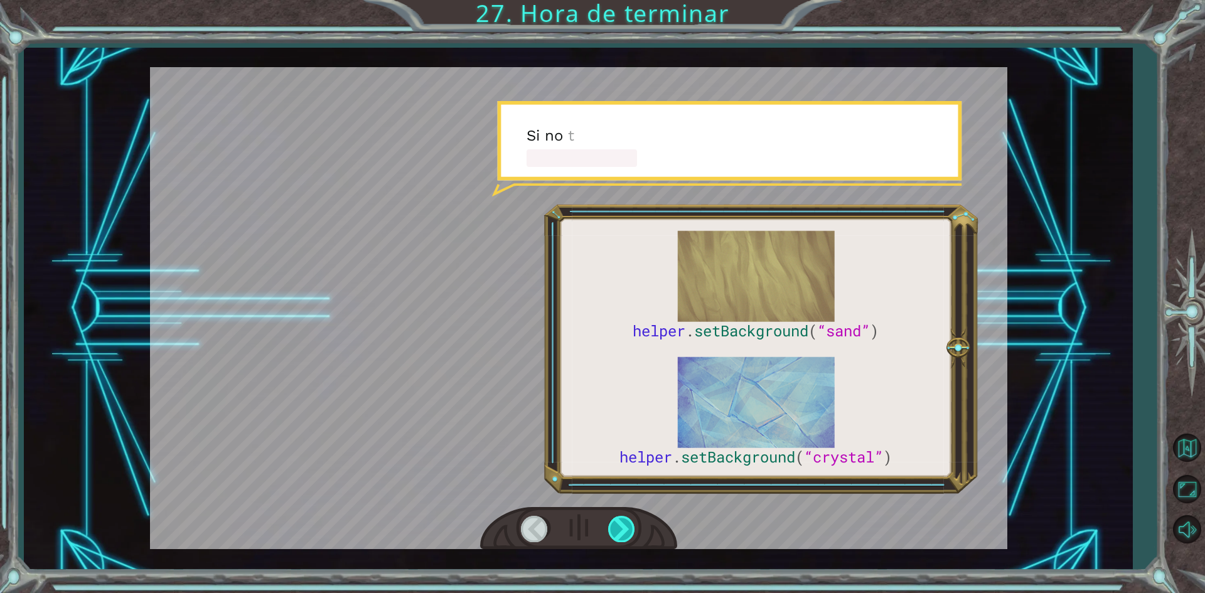
click at [612, 524] on div at bounding box center [622, 529] width 28 height 26
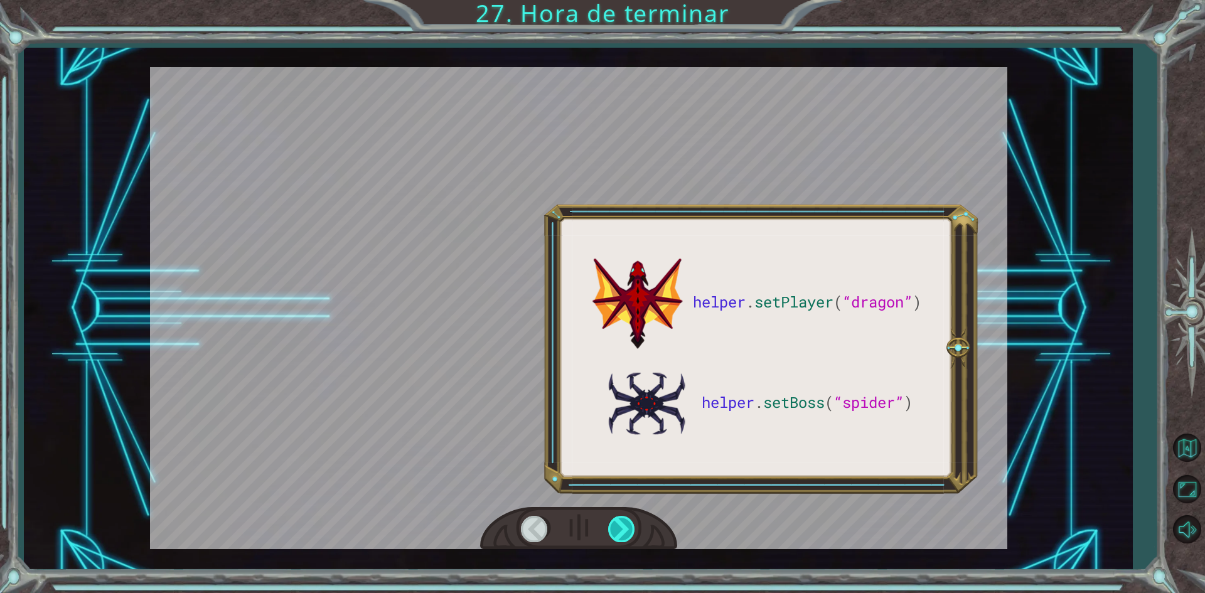
click at [612, 524] on div at bounding box center [622, 529] width 28 height 26
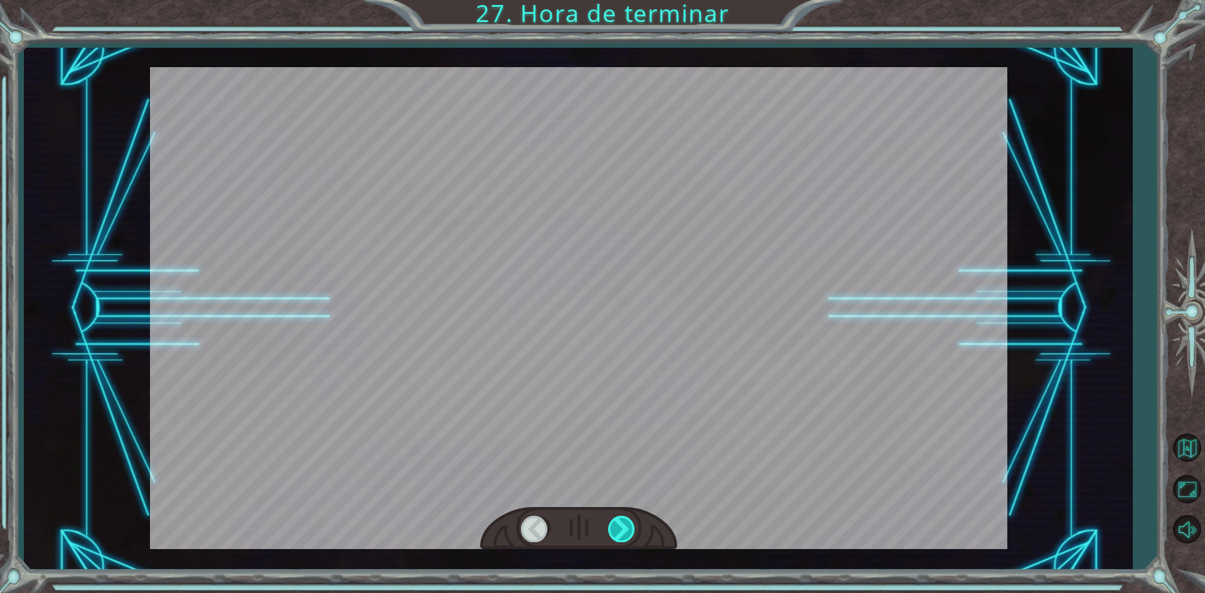
click at [612, 524] on div at bounding box center [622, 529] width 28 height 26
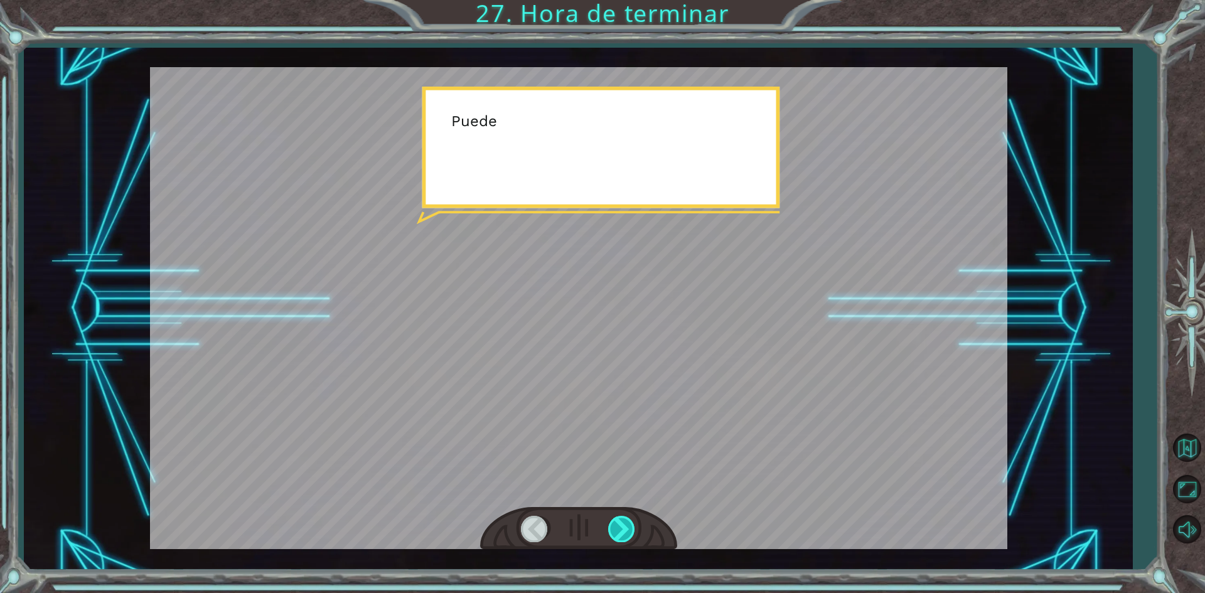
click at [612, 524] on div at bounding box center [622, 529] width 28 height 26
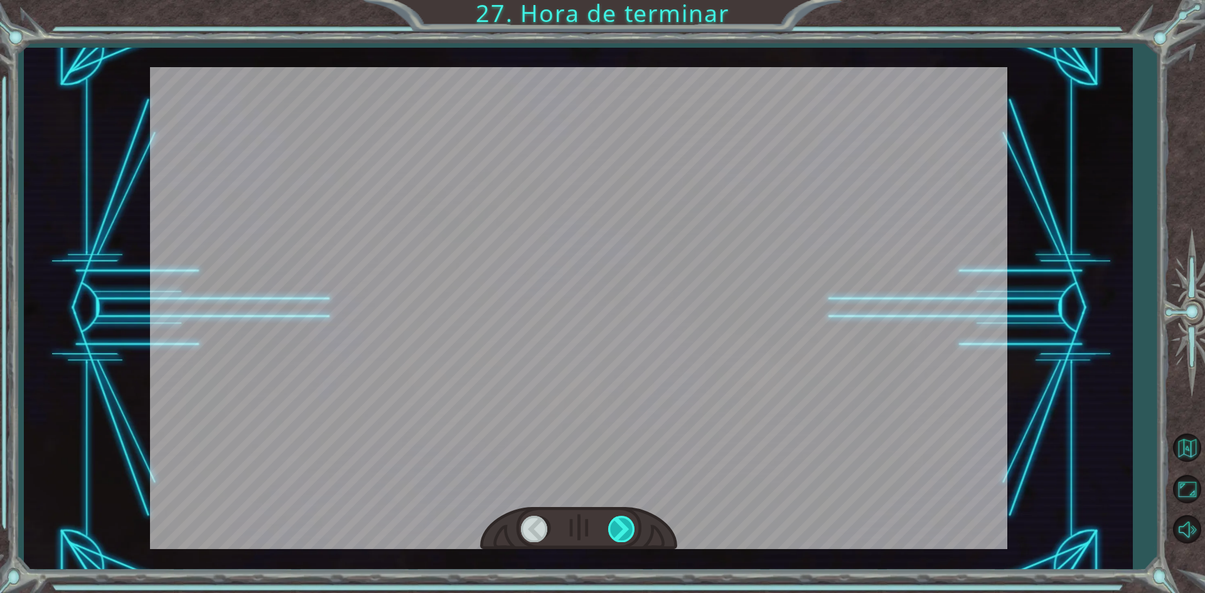
click at [612, 524] on div at bounding box center [622, 529] width 28 height 26
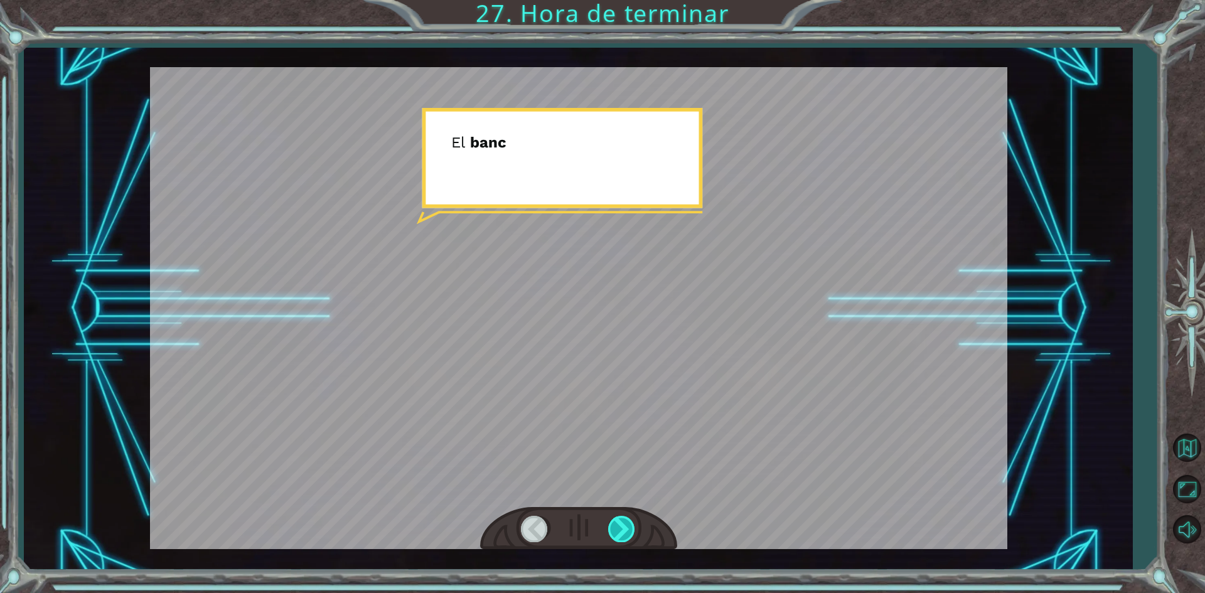
click at [612, 524] on div at bounding box center [622, 529] width 28 height 26
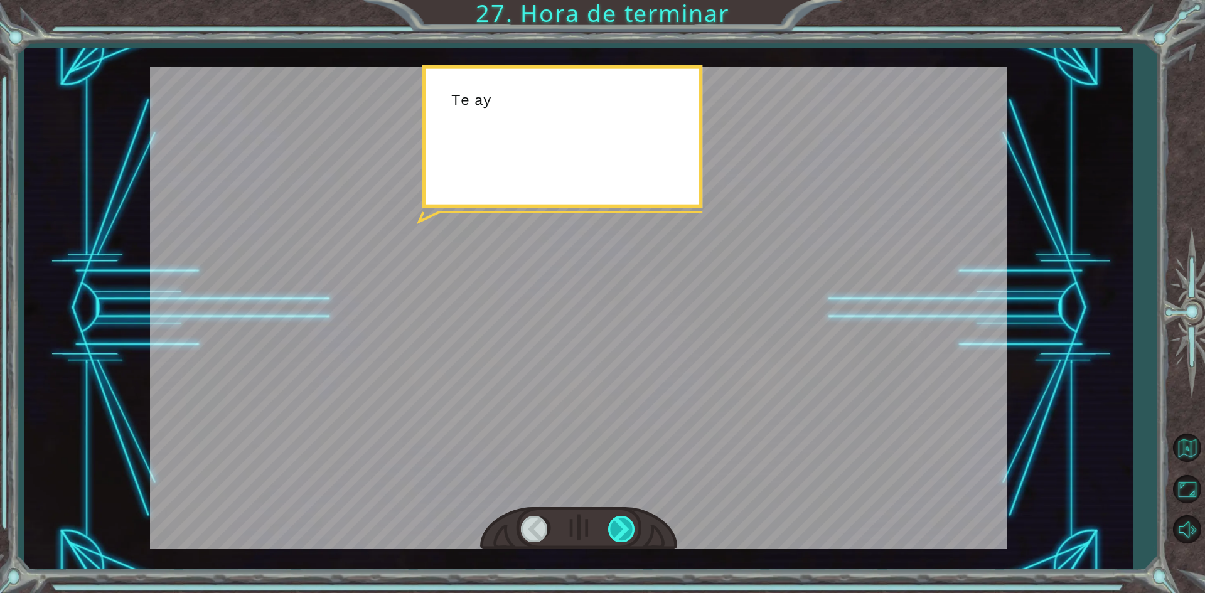
click at [612, 524] on div at bounding box center [622, 529] width 28 height 26
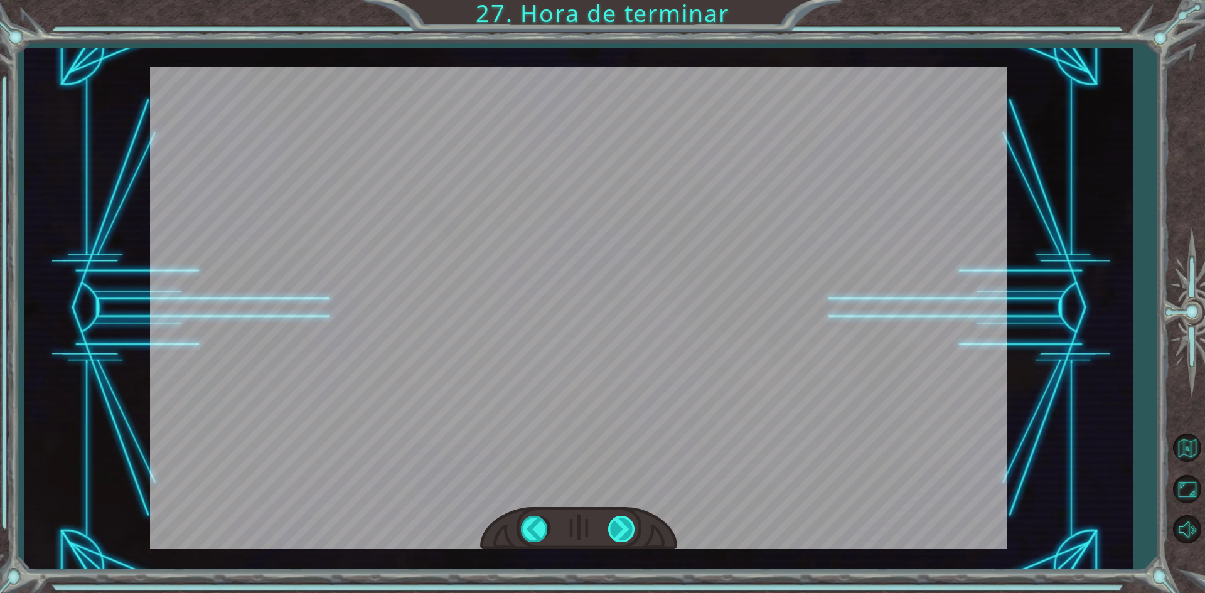
click at [612, 0] on div "helper . setPlayer ( “dragon” ) helper . setBoss ( “spider” ) ¡ G e n i a l ! T…" at bounding box center [602, 0] width 1205 height 0
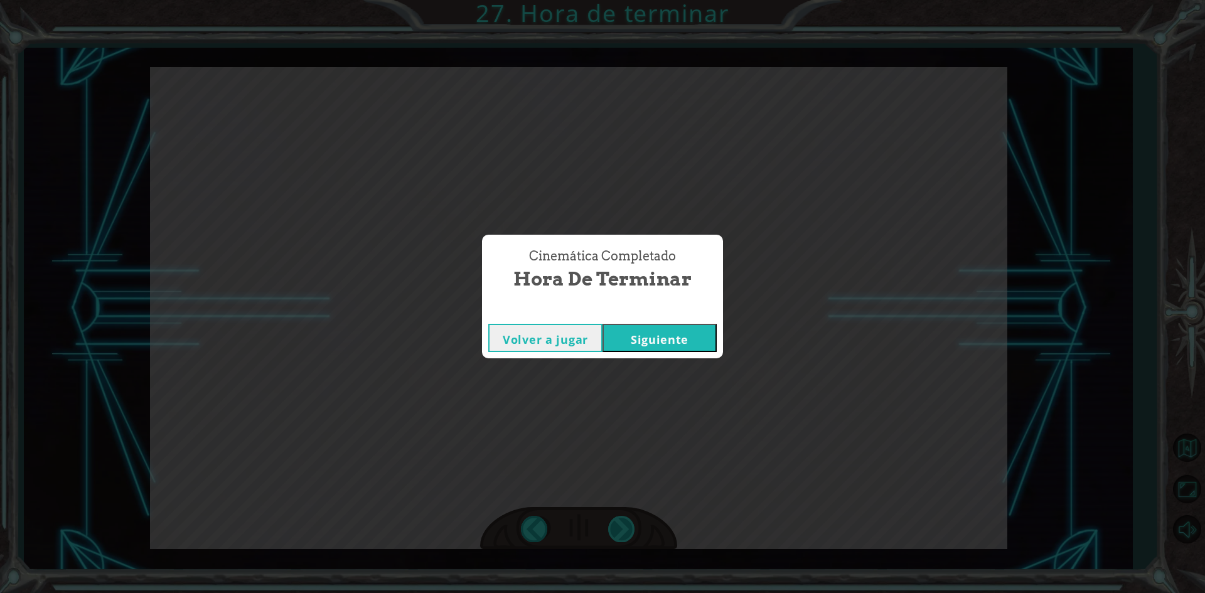
click at [612, 524] on div "Cinemática Completado Hora de terminar Volver a jugar [GEOGRAPHIC_DATA]" at bounding box center [602, 296] width 1205 height 593
click at [683, 333] on button "Siguiente" at bounding box center [659, 338] width 114 height 28
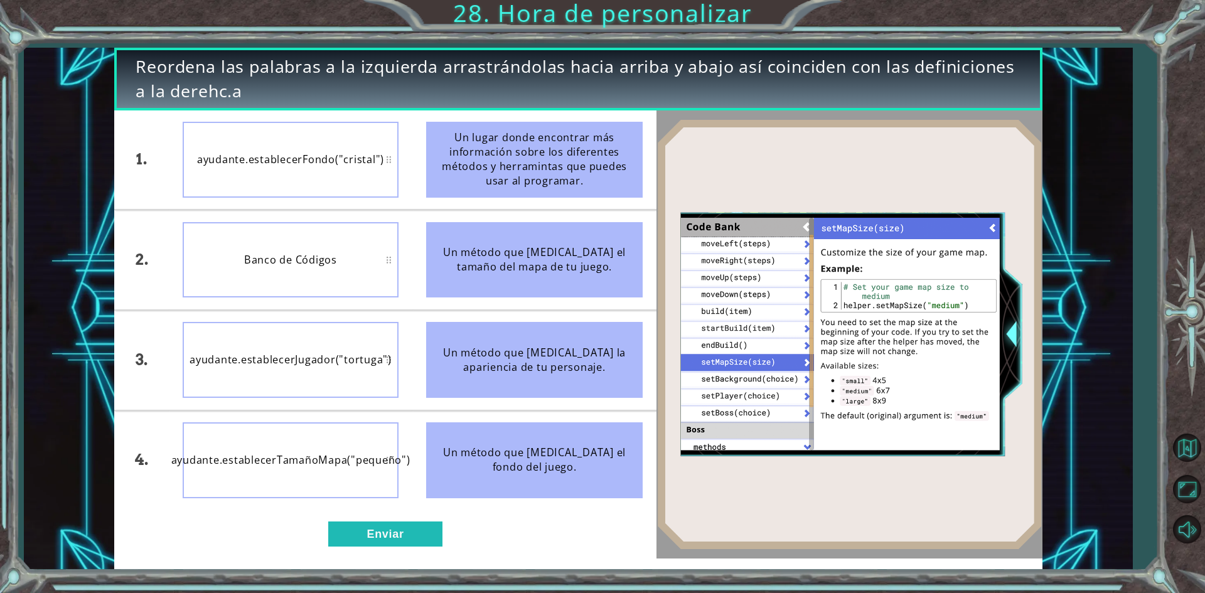
drag, startPoint x: 479, startPoint y: 186, endPoint x: 327, endPoint y: 183, distance: 151.9
click at [327, 183] on div "1. 2. 3. 4. ayudante.establecerFondo("cristal") Banco de Códigos ayudante.estab…" at bounding box center [385, 310] width 542 height 400
click at [425, 528] on button "Enviar" at bounding box center [385, 533] width 114 height 25
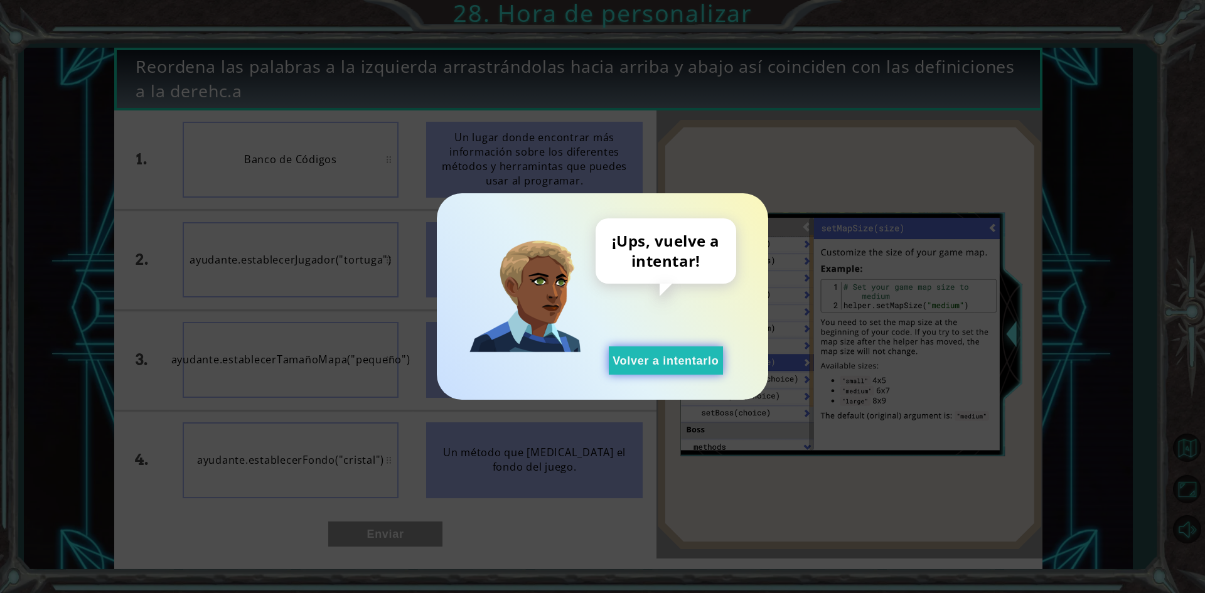
drag, startPoint x: 708, startPoint y: 366, endPoint x: 702, endPoint y: 362, distance: 8.2
click at [704, 363] on button "Volver a intentarlo" at bounding box center [666, 360] width 114 height 28
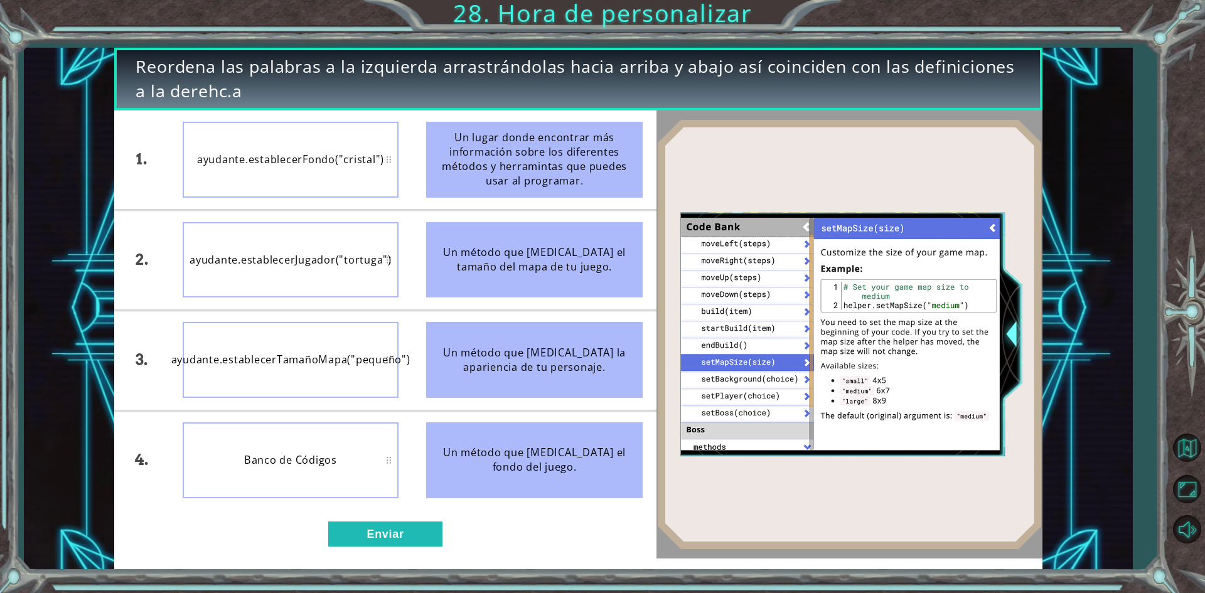
click at [425, 548] on div "1. 2. 3. 4. ayudante.establecerFondo("cristal") ayudante.establecerJugador("tor…" at bounding box center [385, 334] width 542 height 448
click at [416, 538] on button "Enviar" at bounding box center [385, 533] width 114 height 25
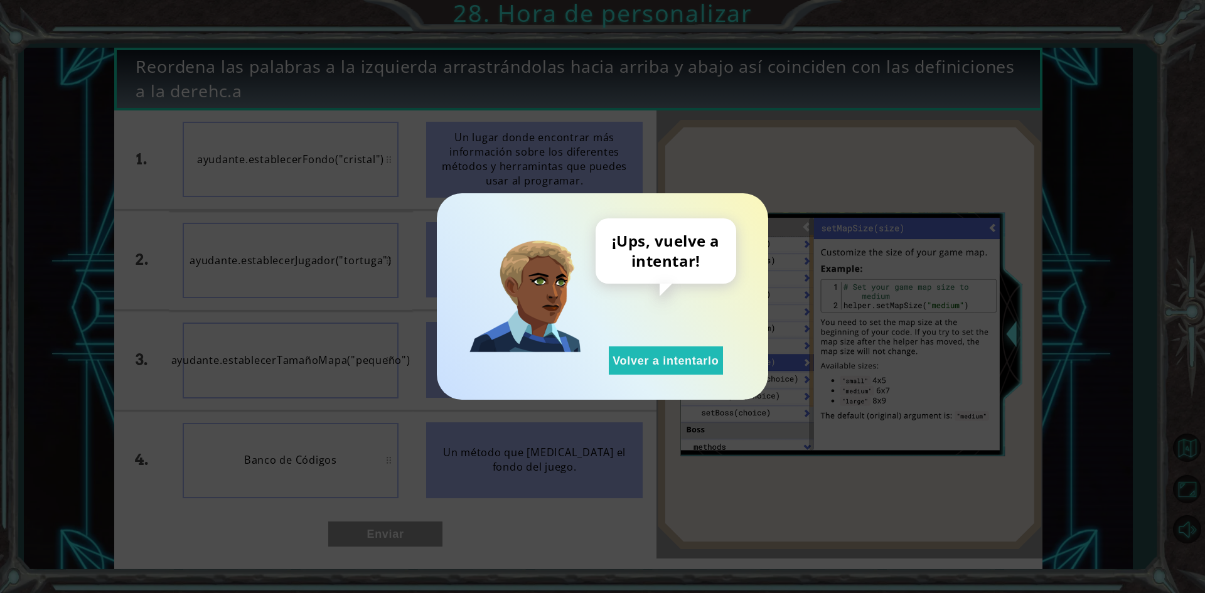
click at [612, 379] on div "¡Ups, vuelve a intentar! Volver a intentarlo" at bounding box center [602, 296] width 331 height 206
drag, startPoint x: 614, startPoint y: 378, endPoint x: 588, endPoint y: 344, distance: 42.0
click at [611, 368] on div "¡Ups, vuelve a intentar! Volver a intentarlo" at bounding box center [602, 296] width 331 height 206
drag, startPoint x: 616, startPoint y: 362, endPoint x: 489, endPoint y: 250, distance: 168.9
click at [609, 351] on button "Volver a intentarlo" at bounding box center [666, 360] width 114 height 28
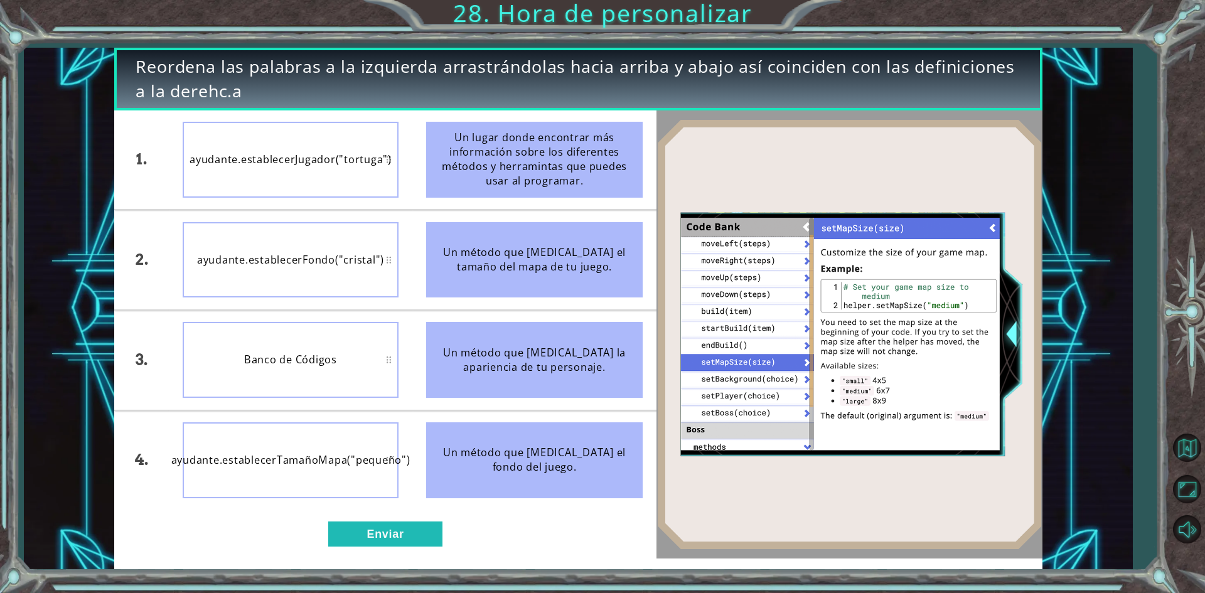
click at [430, 518] on div "1. 2. 3. 4. ayudante.establecerJugador("tortuga") ayudante.establecerFondo("cri…" at bounding box center [385, 334] width 542 height 448
click at [433, 528] on button "Enviar" at bounding box center [385, 533] width 114 height 25
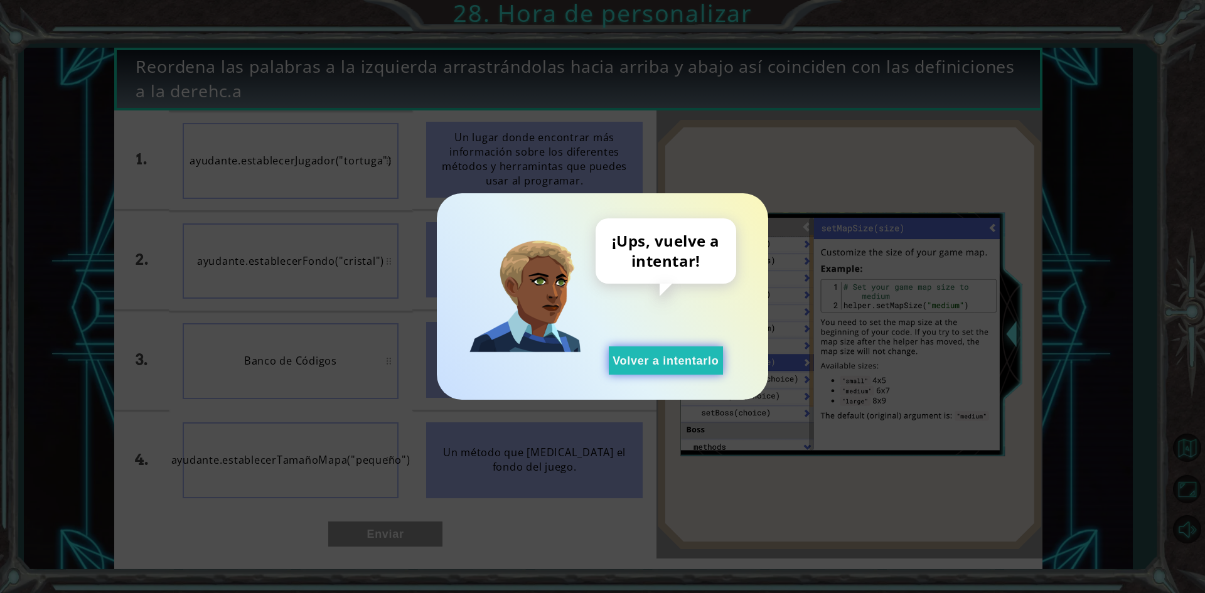
click at [626, 371] on button "Volver a intentarlo" at bounding box center [666, 360] width 114 height 28
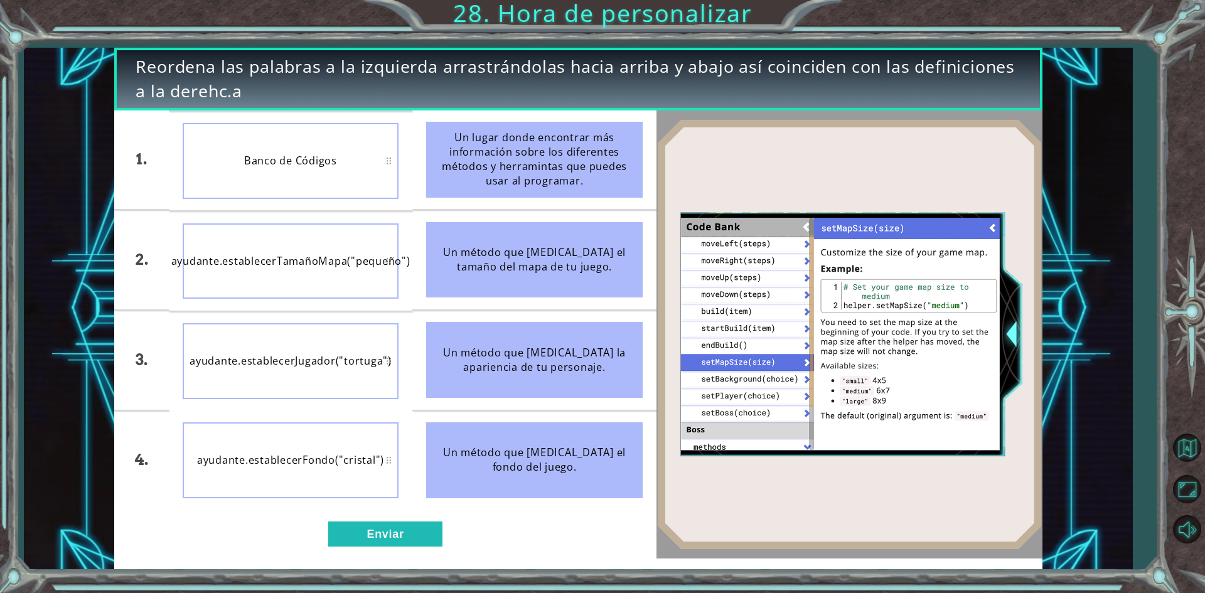
click at [382, 520] on div "1. 2. 3. 4. Banco de Códigos ayudante.establecerTamañoMapa("pequeño") ayudante.…" at bounding box center [385, 334] width 542 height 448
click at [388, 533] on button "Enviar" at bounding box center [385, 533] width 114 height 25
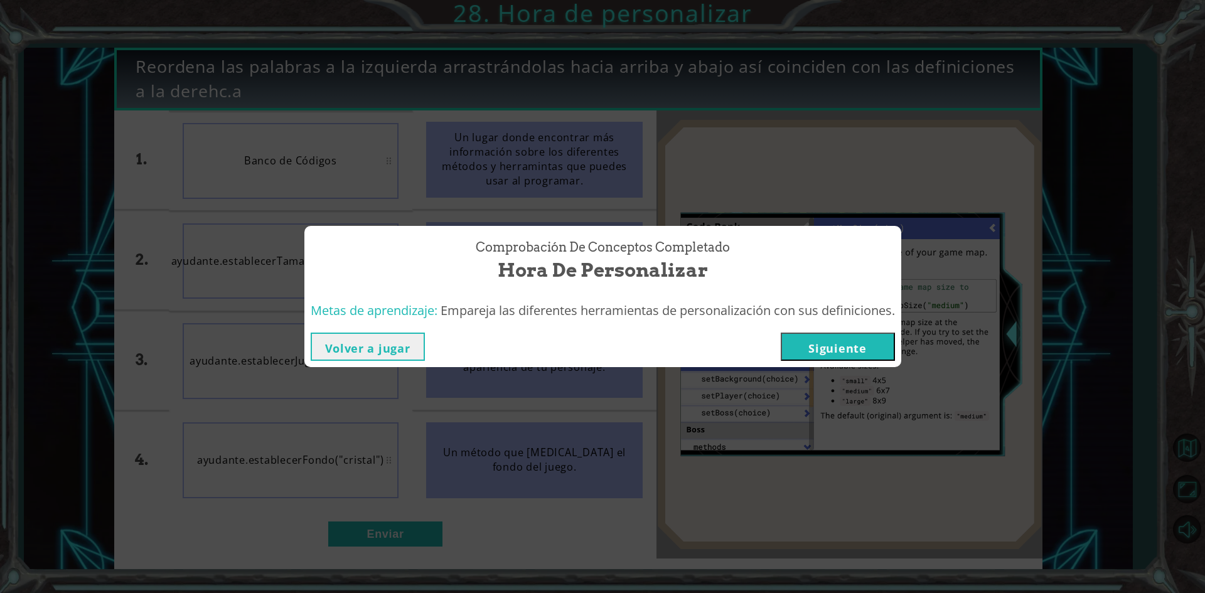
click at [811, 343] on button "Siguiente" at bounding box center [838, 347] width 114 height 28
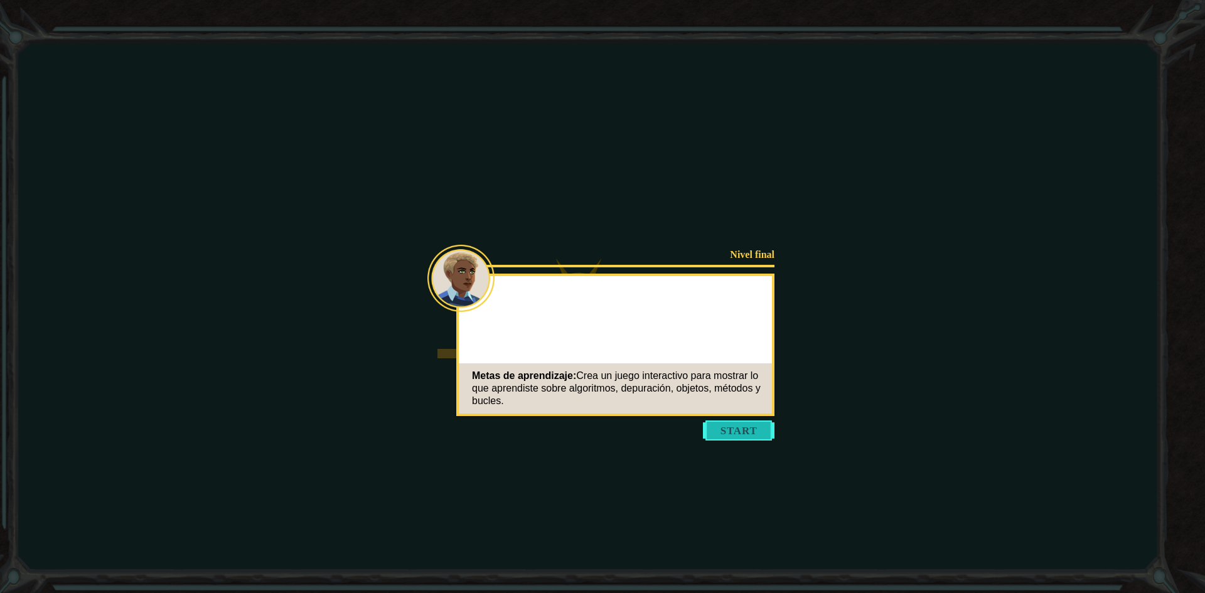
click at [729, 426] on button "Start" at bounding box center [739, 430] width 72 height 20
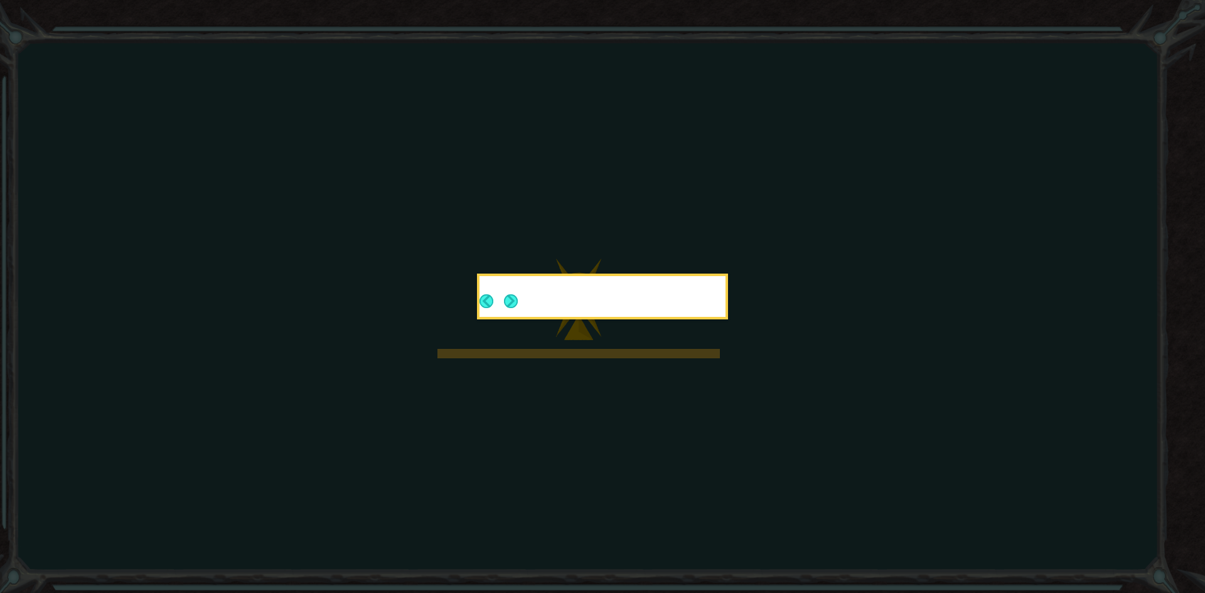
click at [723, 370] on icon at bounding box center [602, 296] width 1205 height 593
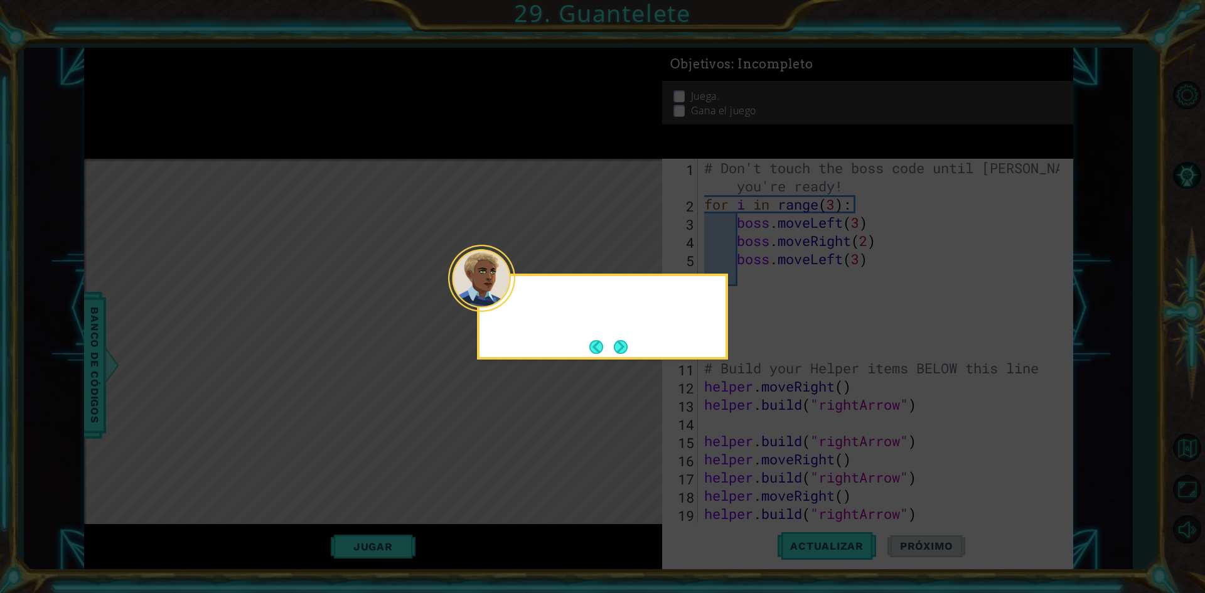
click at [513, 296] on div at bounding box center [481, 278] width 67 height 67
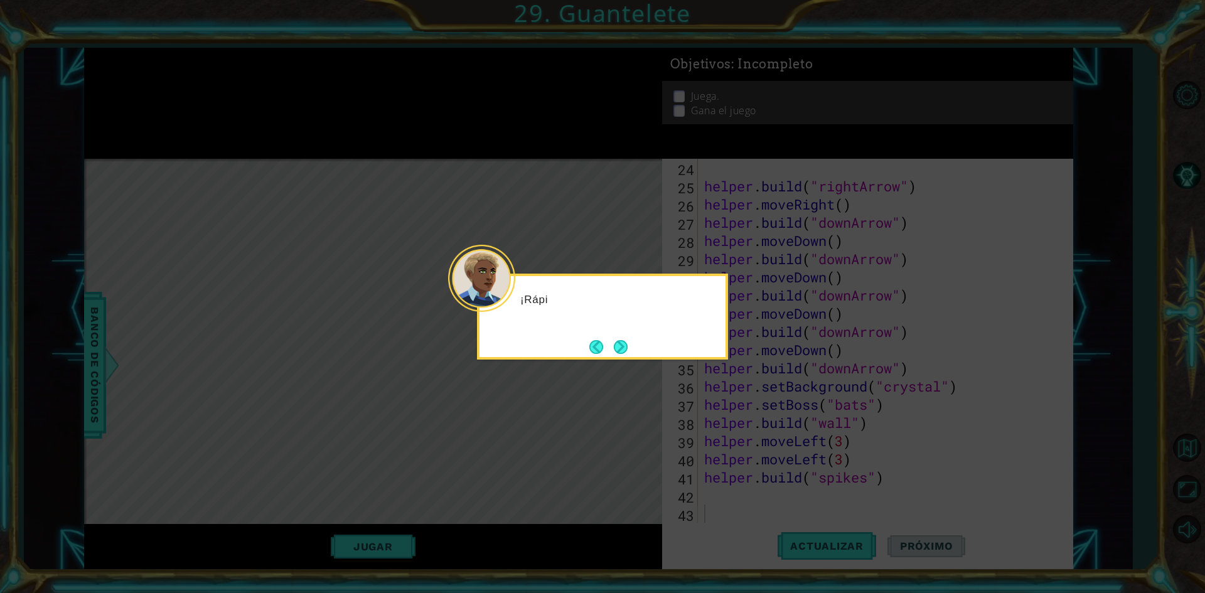
click at [513, 296] on div at bounding box center [481, 278] width 67 height 67
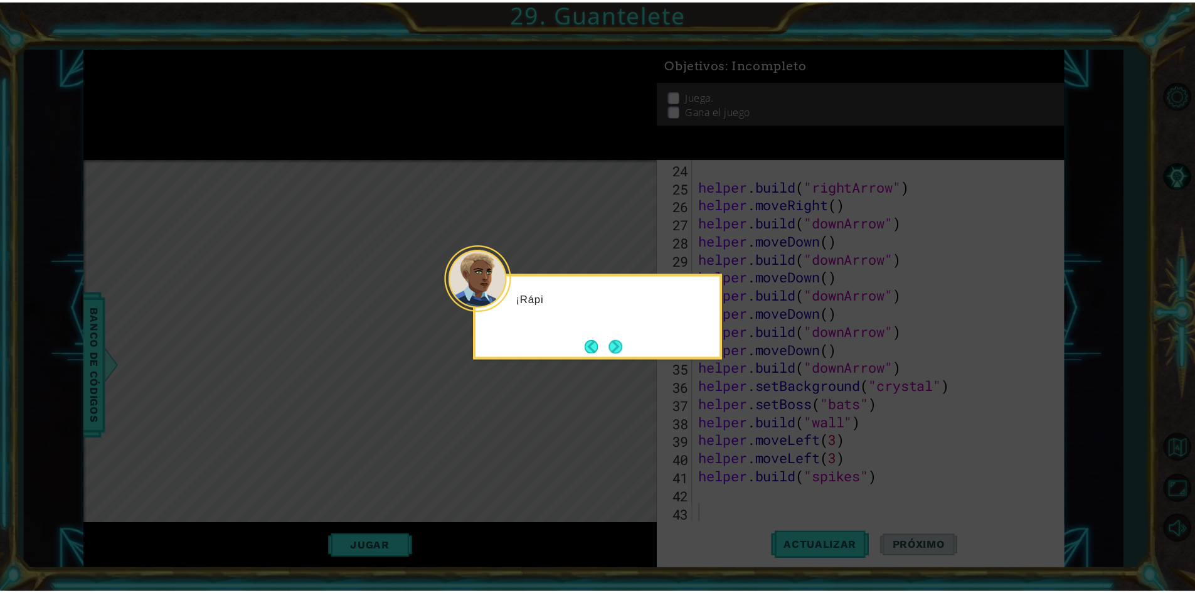
scroll to position [437, 0]
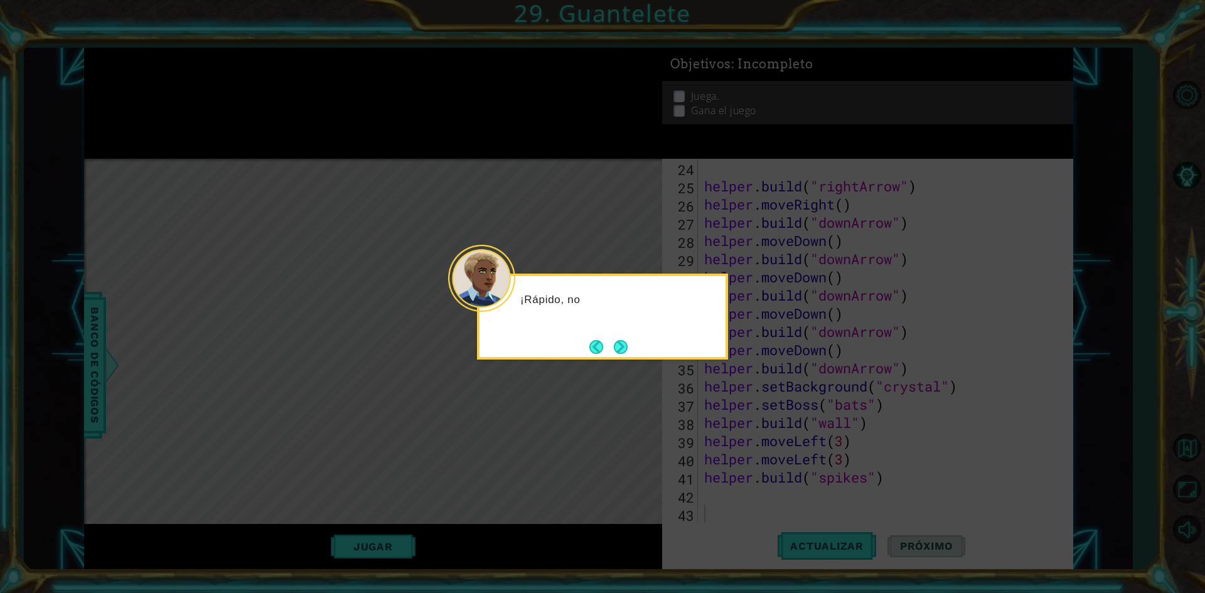
drag, startPoint x: 489, startPoint y: 287, endPoint x: 513, endPoint y: 301, distance: 27.6
click at [513, 301] on div at bounding box center [481, 278] width 67 height 67
click at [513, 302] on div at bounding box center [481, 278] width 67 height 67
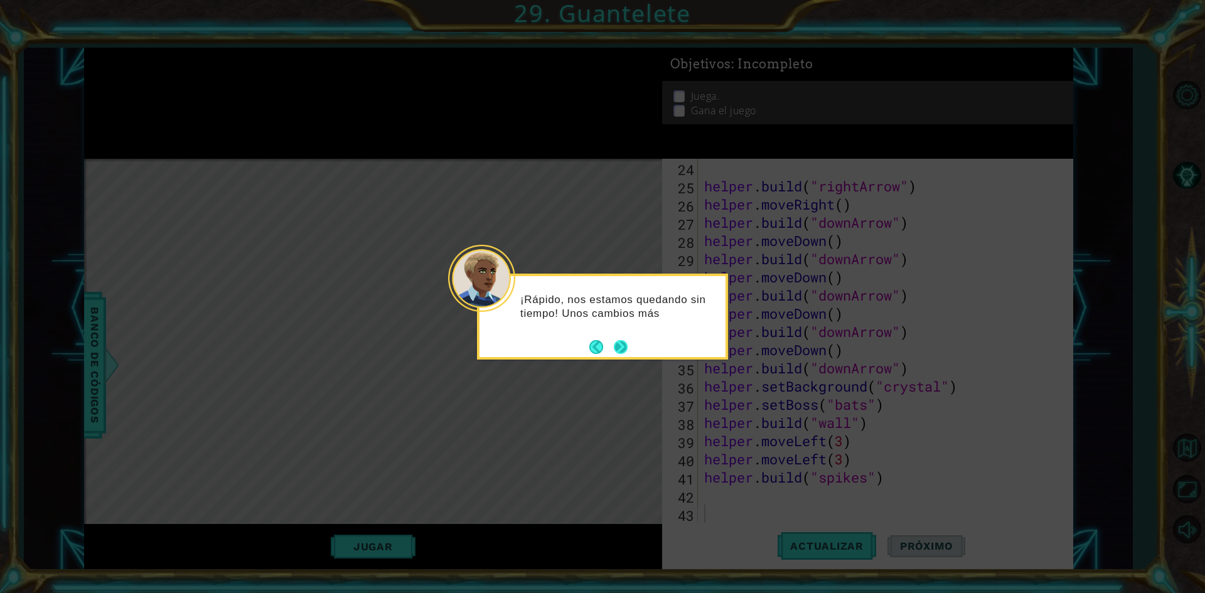
click at [623, 356] on button "Next" at bounding box center [620, 346] width 19 height 19
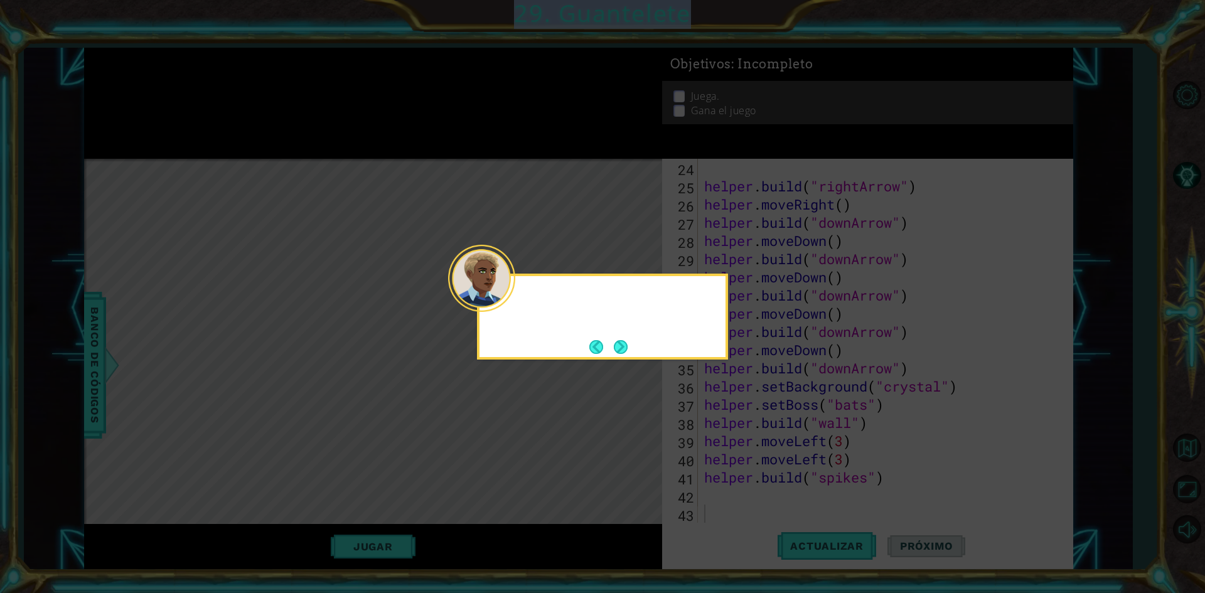
click at [623, 356] on div at bounding box center [602, 317] width 251 height 86
click at [622, 354] on button "Next" at bounding box center [621, 347] width 14 height 14
click at [622, 355] on icon at bounding box center [602, 296] width 1205 height 593
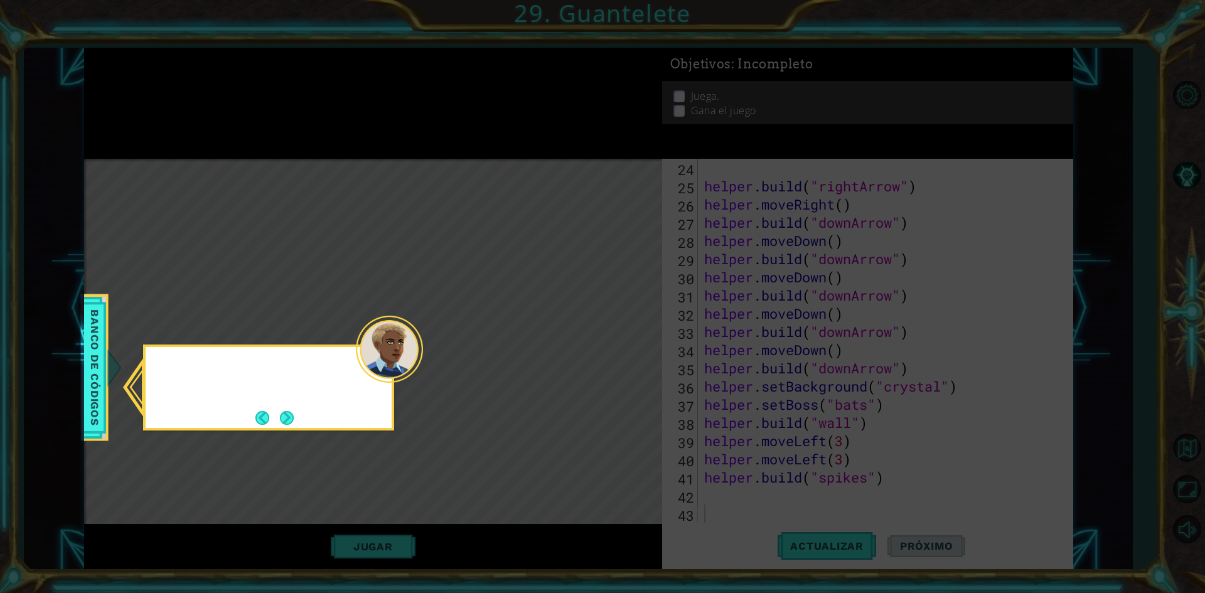
click at [622, 355] on icon at bounding box center [602, 296] width 1205 height 593
click at [291, 425] on button "Next" at bounding box center [286, 417] width 15 height 15
click at [291, 428] on div "Level Map" at bounding box center [374, 344] width 580 height 370
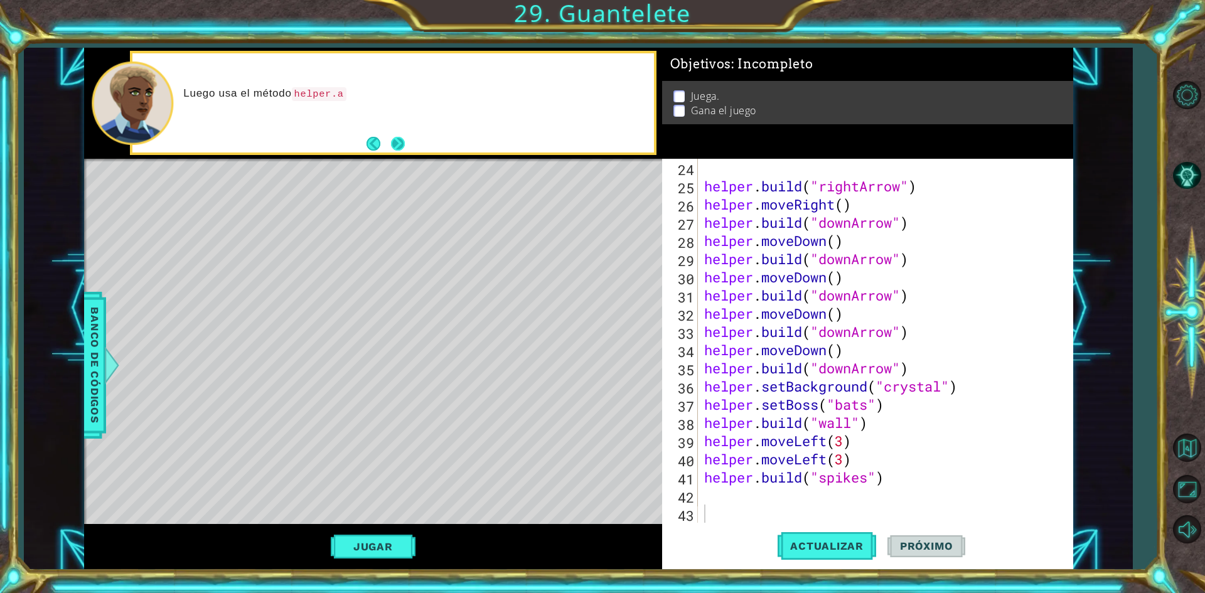
click at [400, 141] on button "Next" at bounding box center [398, 144] width 14 height 14
click at [412, 159] on div at bounding box center [373, 160] width 578 height 3
click at [408, 146] on div "Prueba usar setMapSize (establecerTamañoMapa), setPlayer (establecerJugador) u" at bounding box center [392, 102] width 521 height 99
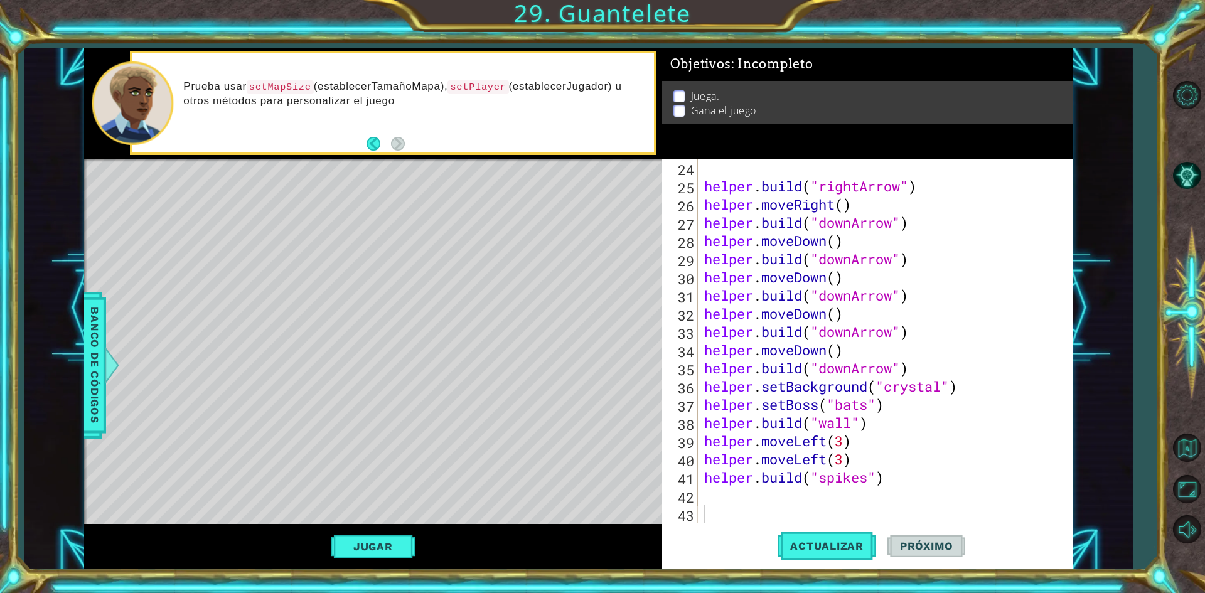
click at [536, 243] on div "Level Map" at bounding box center [374, 344] width 580 height 370
click at [377, 538] on button "Jugar" at bounding box center [373, 547] width 85 height 24
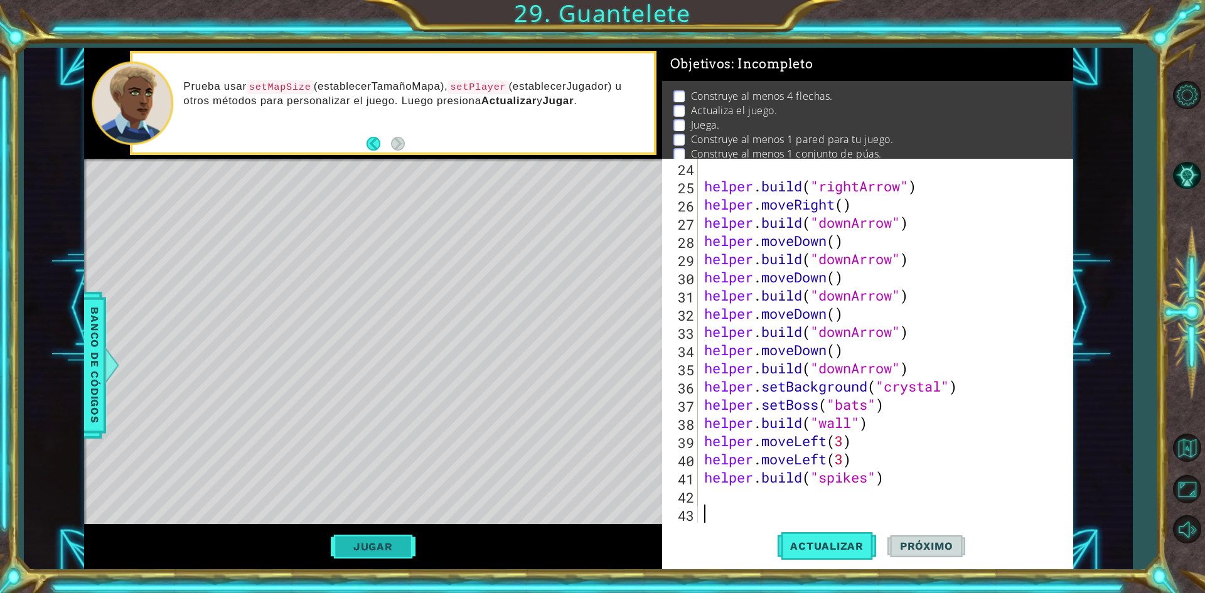
click at [377, 543] on button "Jugar" at bounding box center [373, 547] width 85 height 24
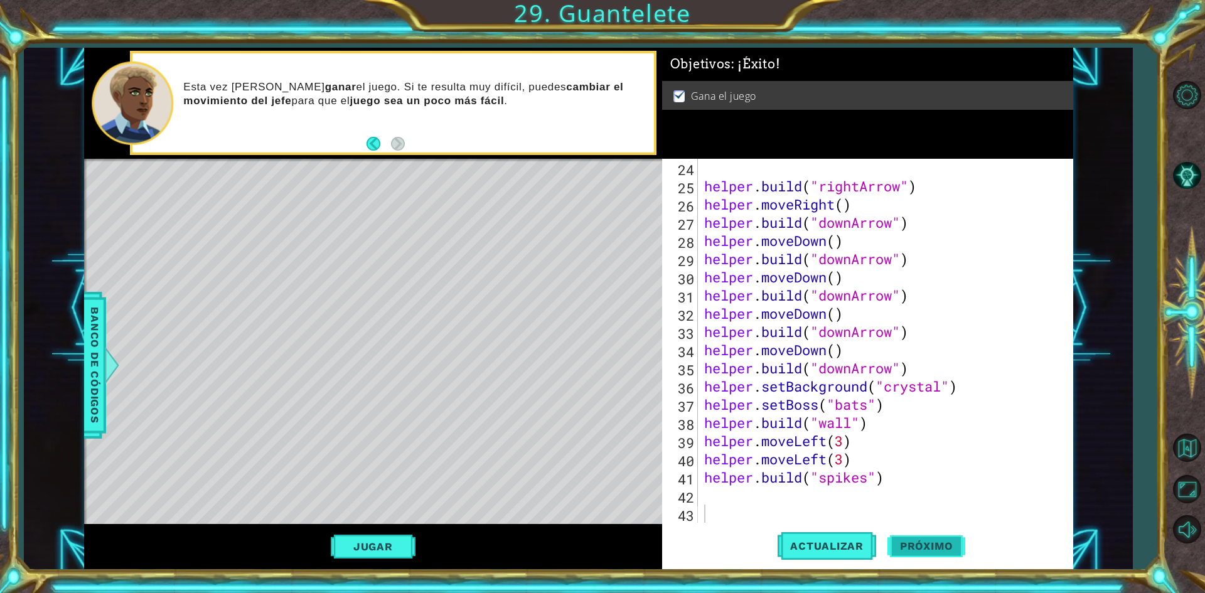
click at [926, 539] on button "Próximo" at bounding box center [926, 546] width 78 height 41
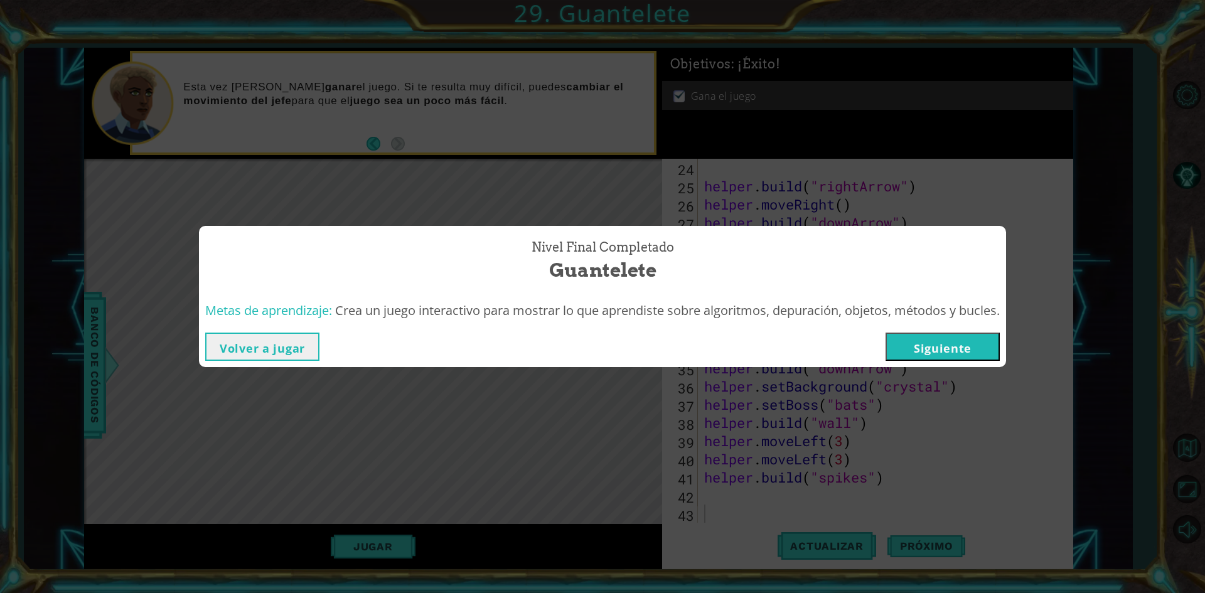
click at [991, 357] on button "Siguiente" at bounding box center [942, 347] width 114 height 28
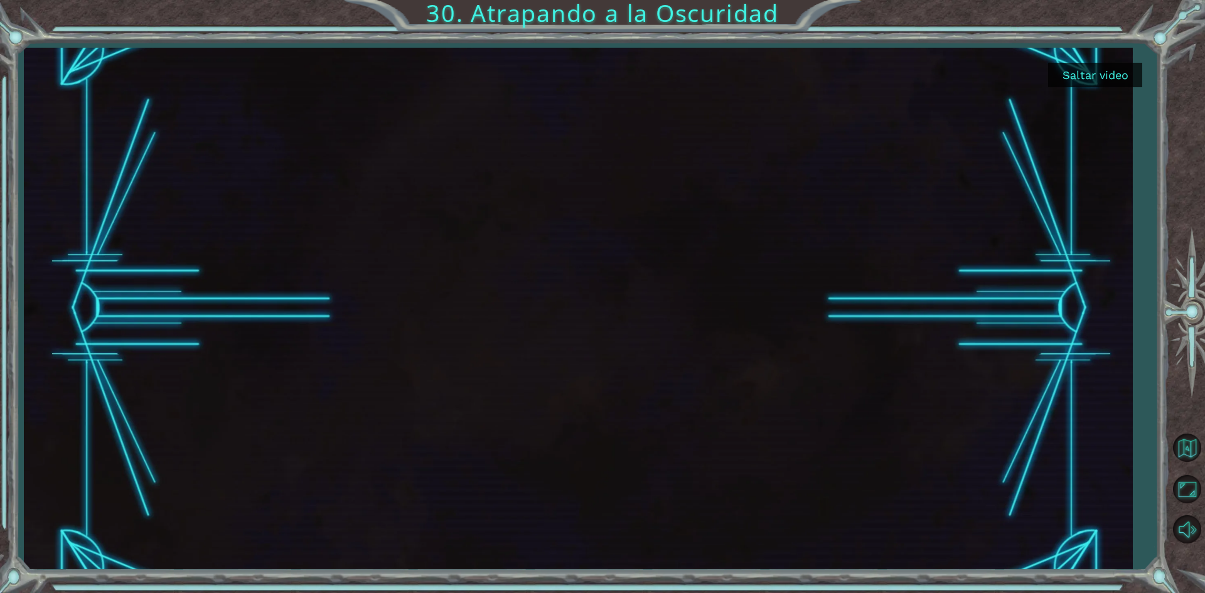
click at [600, 326] on div at bounding box center [577, 309] width 927 height 522
click at [616, 321] on div at bounding box center [577, 309] width 927 height 522
click at [616, 319] on div at bounding box center [577, 309] width 927 height 522
click at [616, 322] on div at bounding box center [577, 309] width 927 height 522
click at [1117, 70] on button "Saltar video" at bounding box center [1095, 75] width 94 height 24
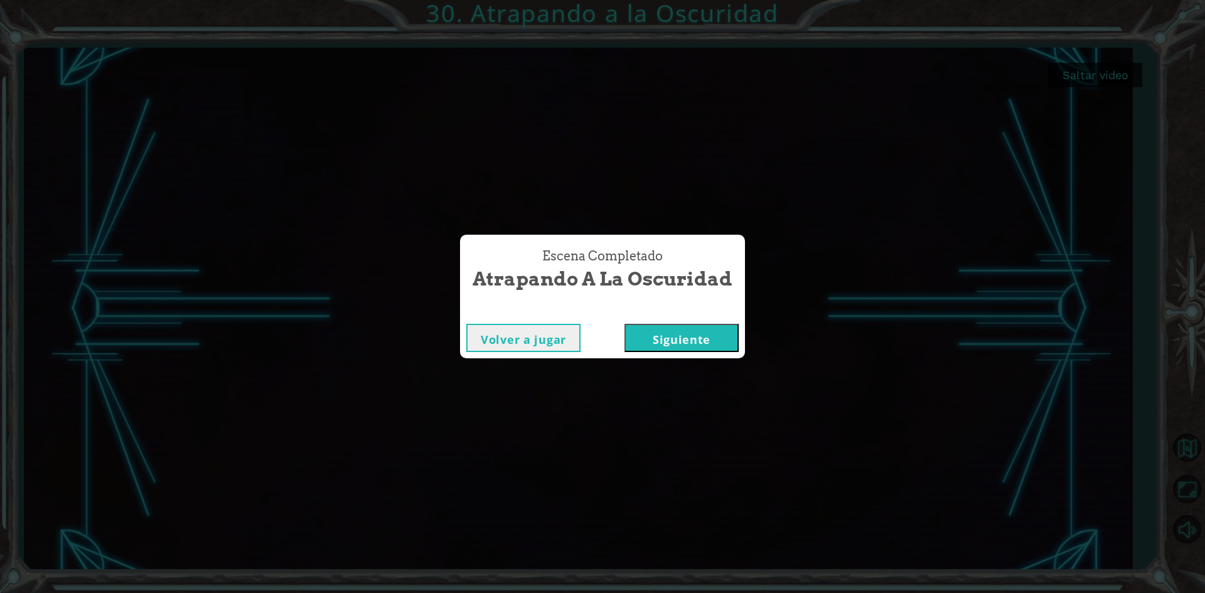
click at [721, 331] on button "Siguiente" at bounding box center [681, 338] width 114 height 28
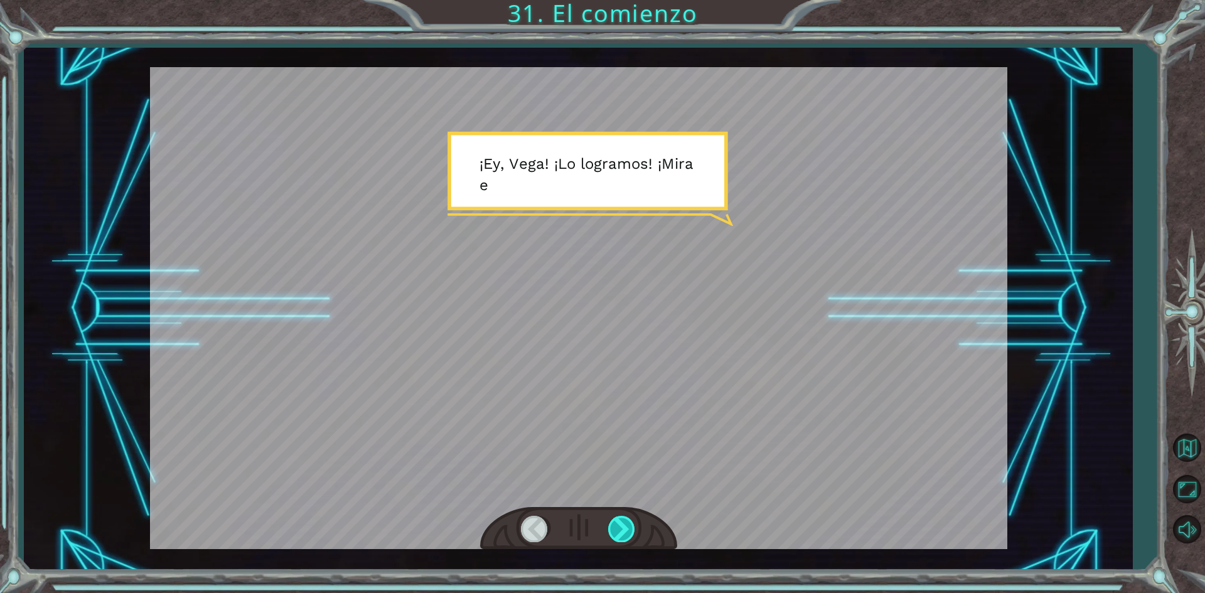
click at [618, 530] on div at bounding box center [622, 529] width 28 height 26
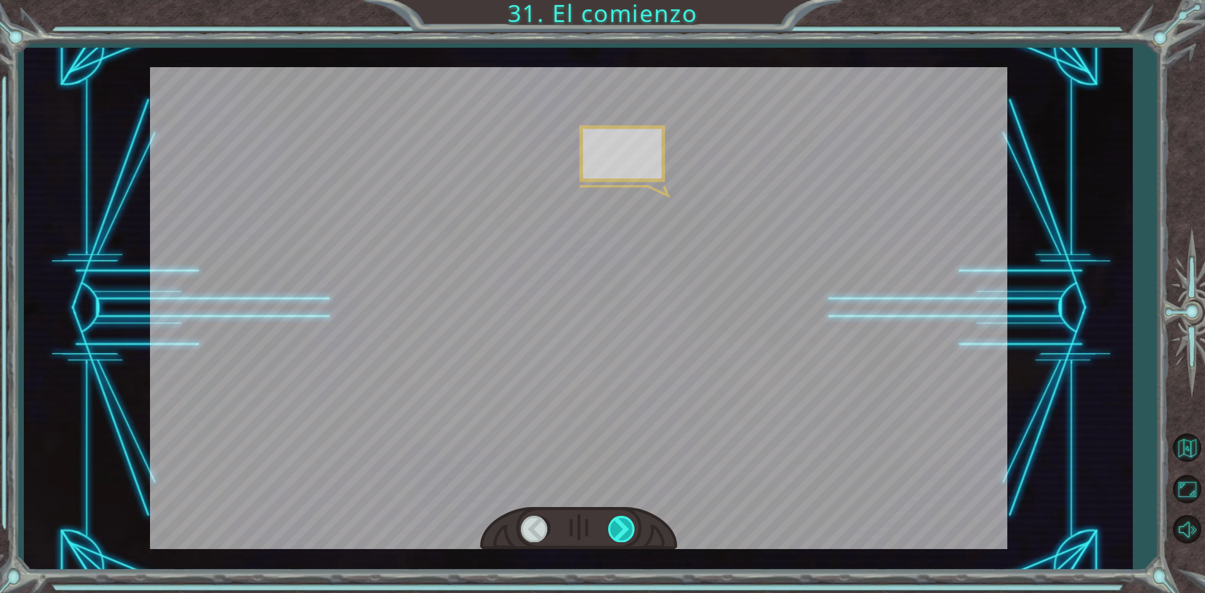
click at [616, 526] on div at bounding box center [622, 529] width 28 height 26
click at [621, 515] on div at bounding box center [578, 528] width 197 height 43
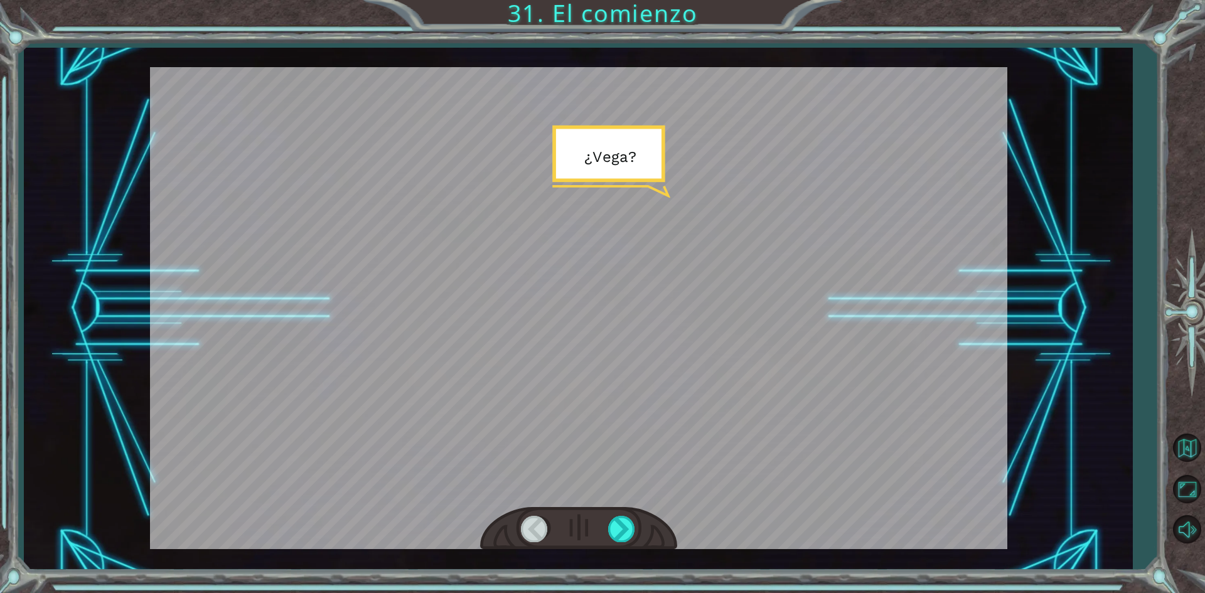
click at [621, 514] on div at bounding box center [578, 528] width 197 height 43
drag, startPoint x: 621, startPoint y: 514, endPoint x: 625, endPoint y: 520, distance: 6.8
click at [624, 520] on div at bounding box center [578, 528] width 197 height 43
click at [626, 519] on div at bounding box center [622, 529] width 28 height 26
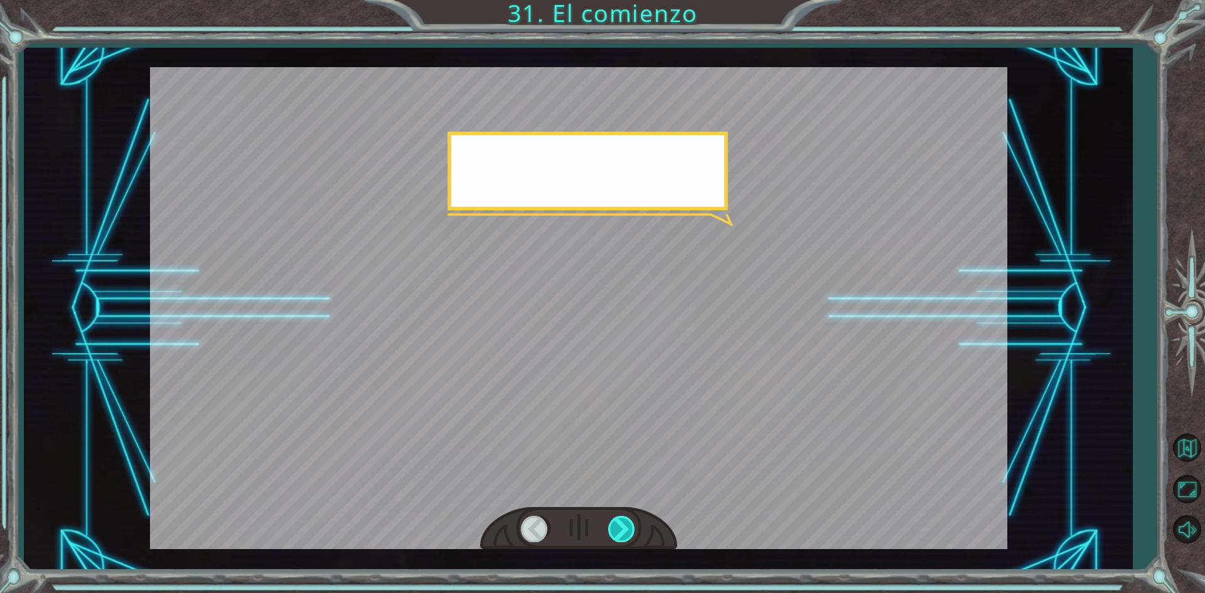
click at [626, 519] on div at bounding box center [622, 529] width 28 height 26
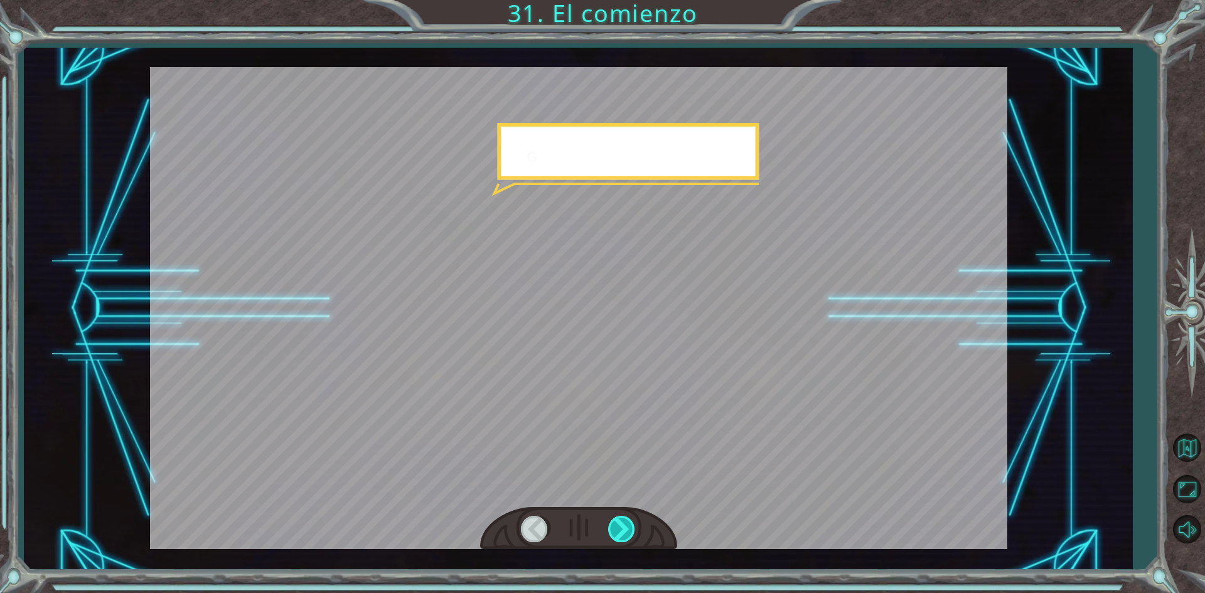
click at [626, 519] on div at bounding box center [622, 529] width 28 height 26
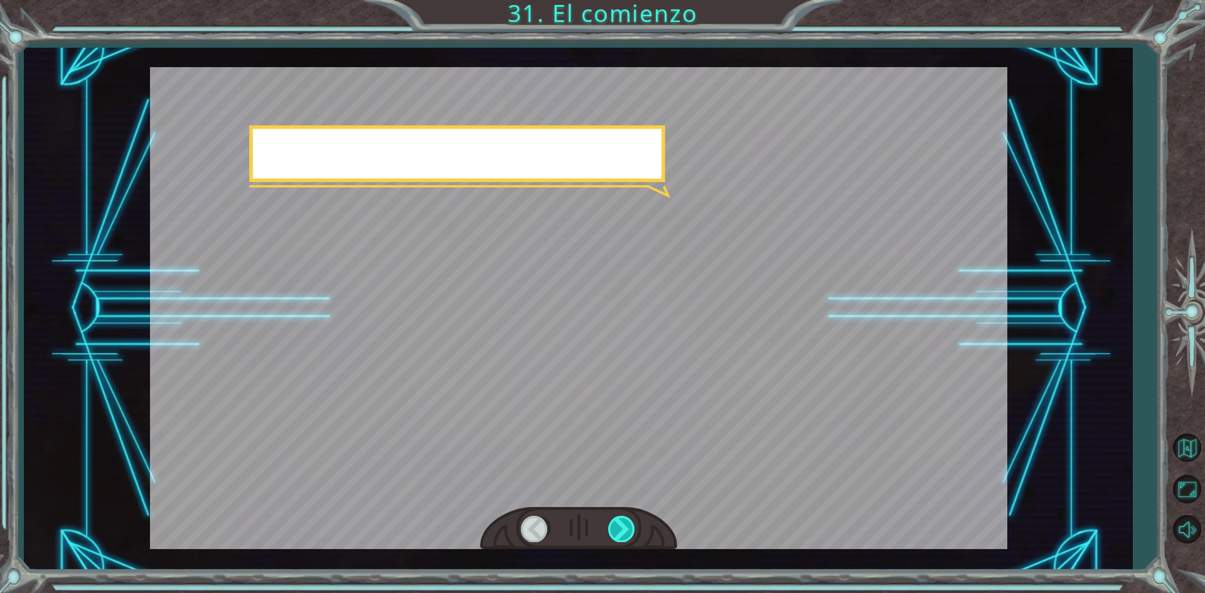
click at [626, 519] on div at bounding box center [622, 529] width 28 height 26
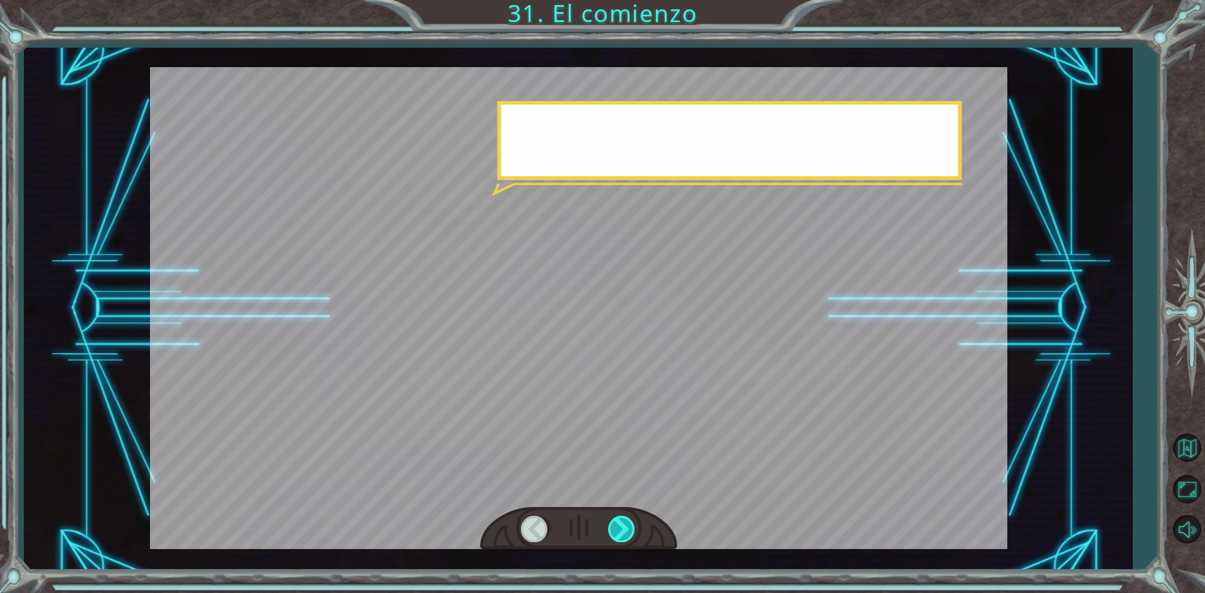
click at [626, 519] on div at bounding box center [622, 529] width 28 height 26
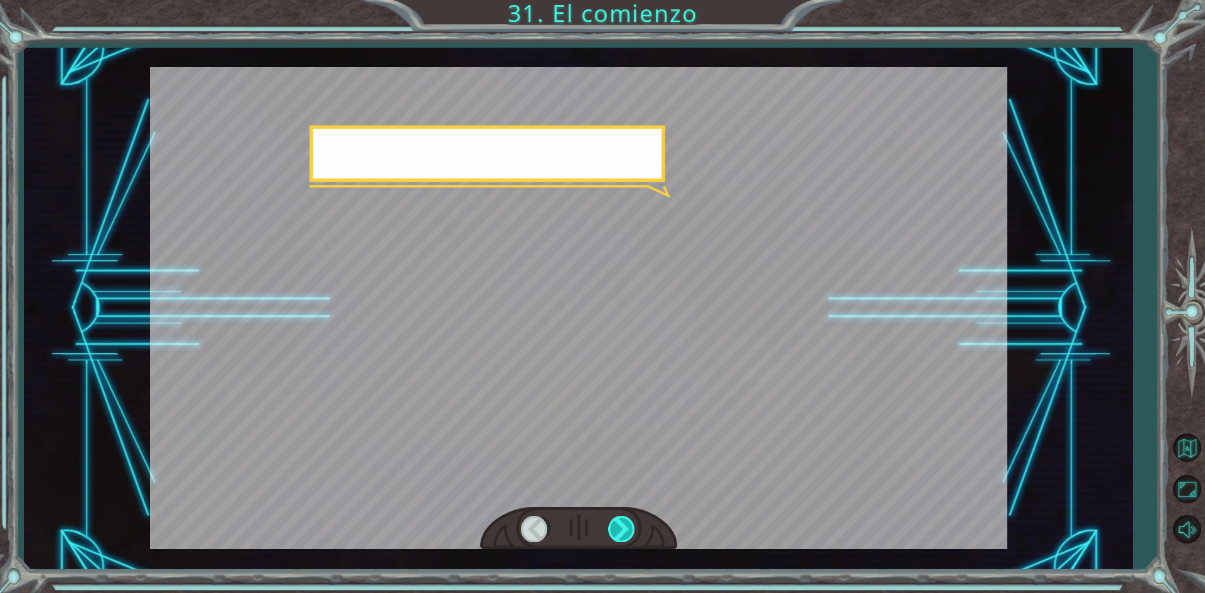
click at [626, 519] on div at bounding box center [622, 529] width 28 height 26
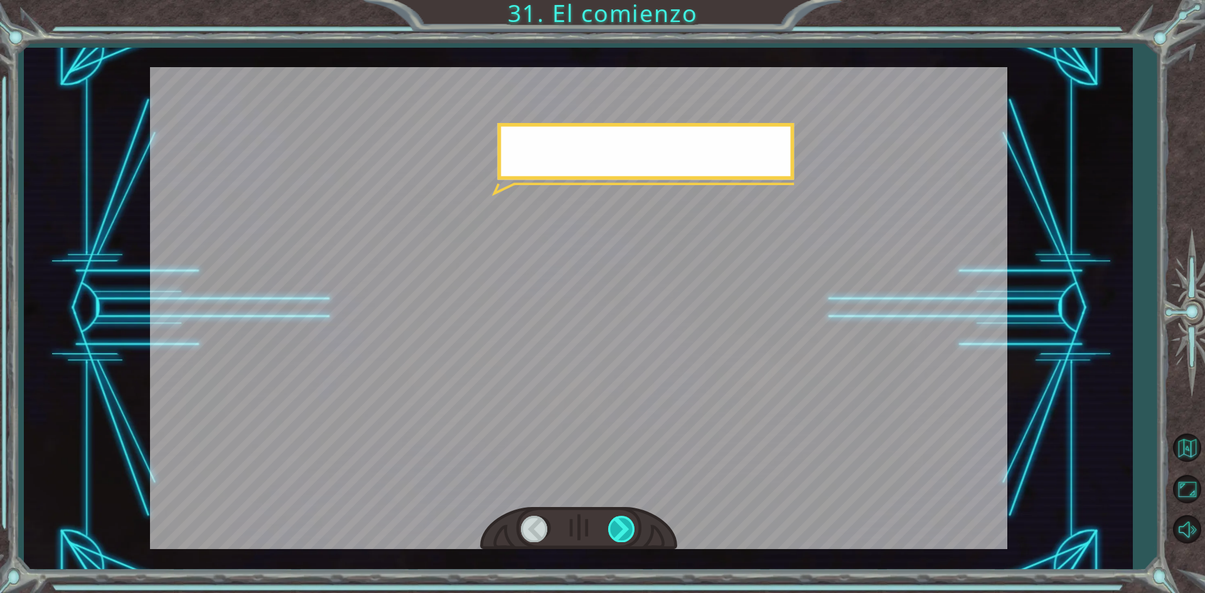
click at [626, 519] on div at bounding box center [622, 529] width 28 height 26
click at [626, 522] on div at bounding box center [622, 529] width 28 height 26
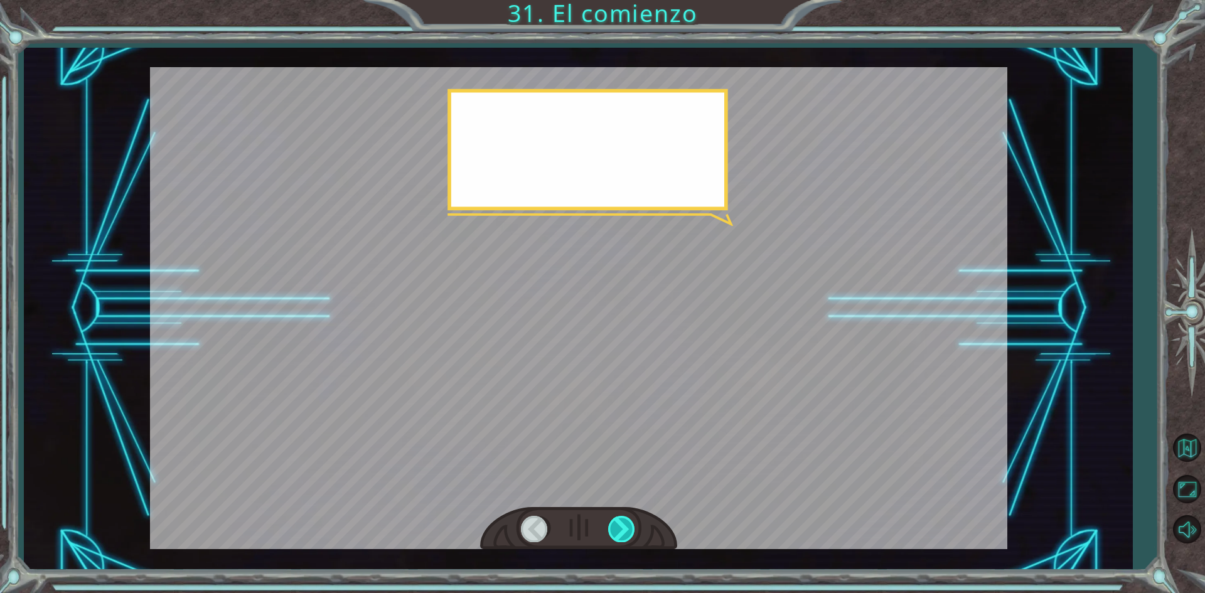
click at [626, 522] on div at bounding box center [622, 529] width 28 height 26
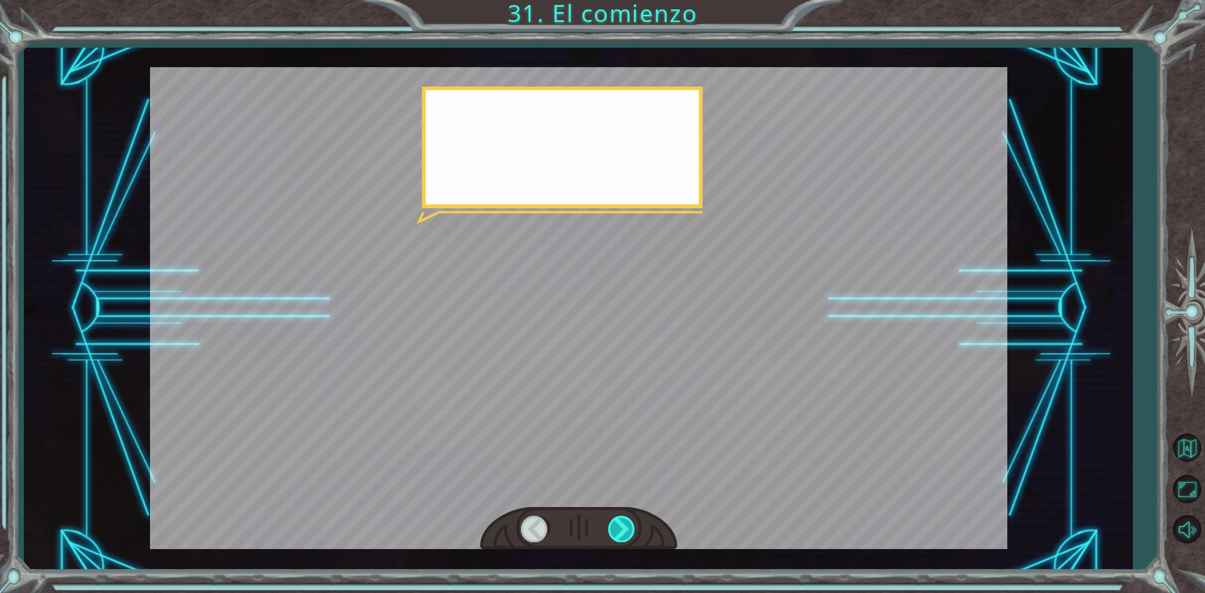
click at [626, 522] on div at bounding box center [622, 529] width 28 height 26
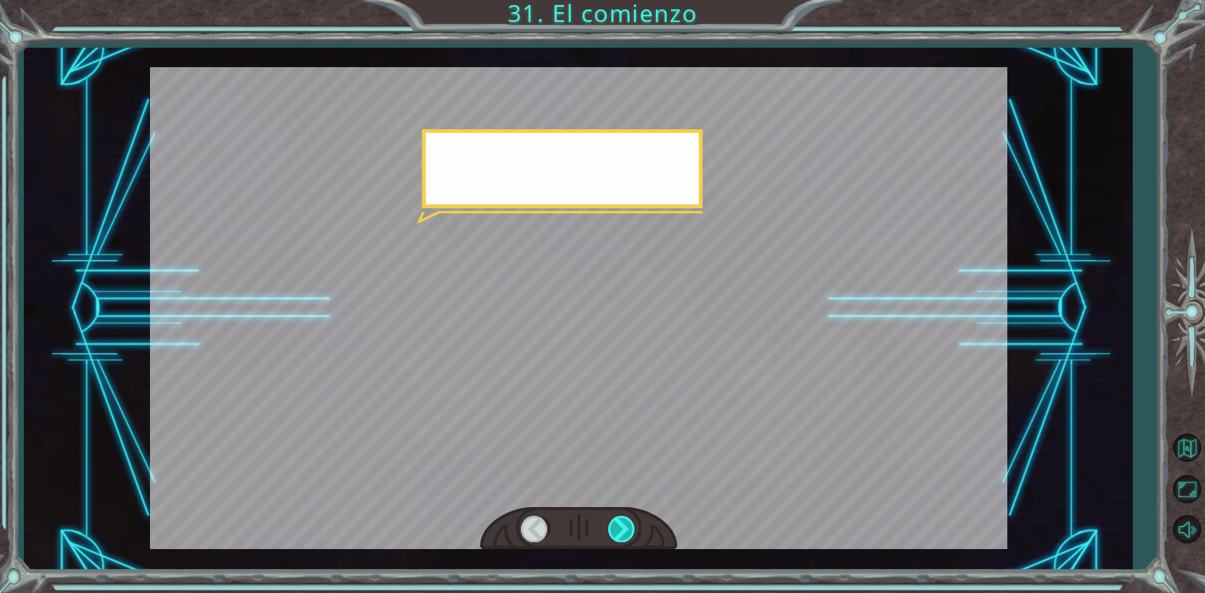
click at [628, 518] on div at bounding box center [622, 529] width 28 height 26
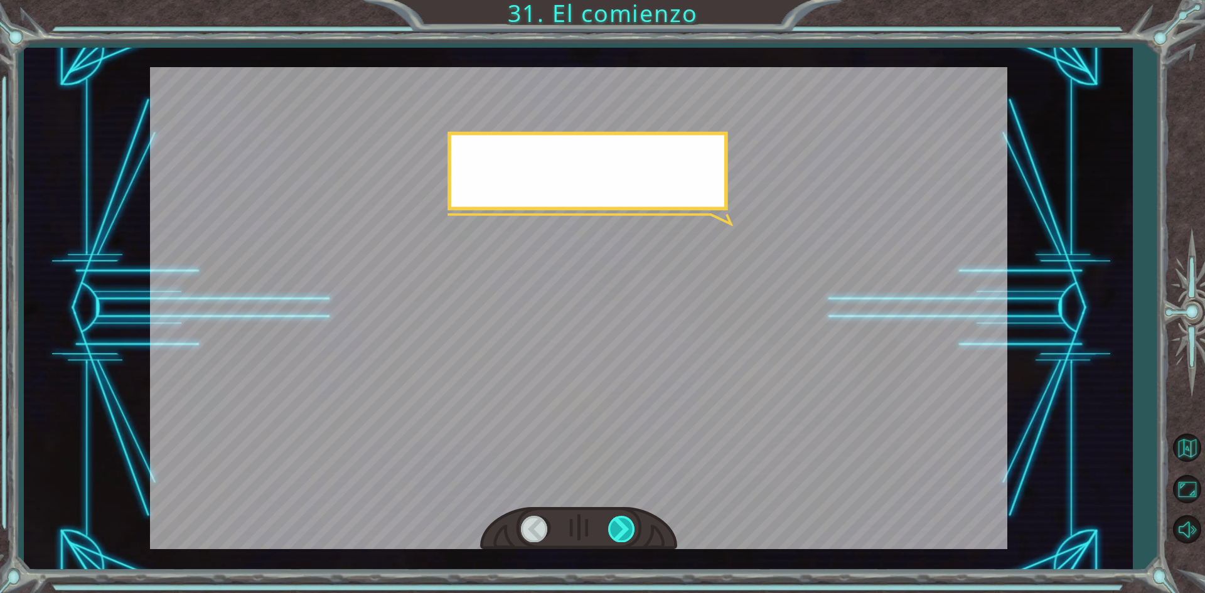
click at [628, 518] on div at bounding box center [622, 529] width 28 height 26
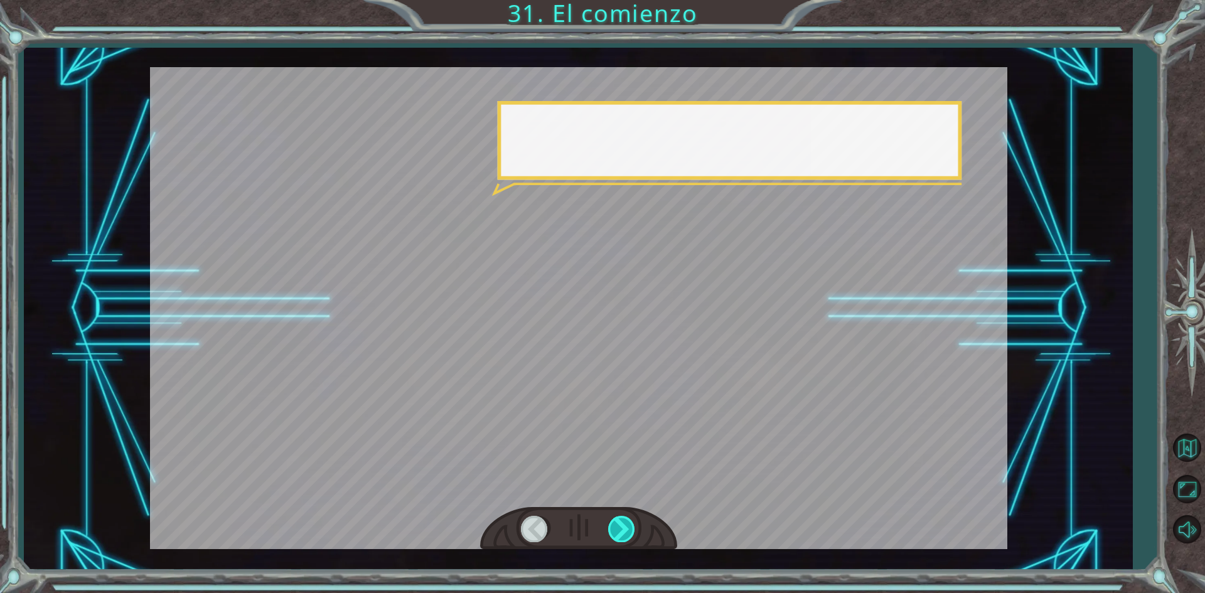
drag, startPoint x: 628, startPoint y: 518, endPoint x: 627, endPoint y: 528, distance: 10.1
click at [627, 528] on div at bounding box center [622, 529] width 28 height 26
click at [628, 526] on div at bounding box center [622, 529] width 28 height 26
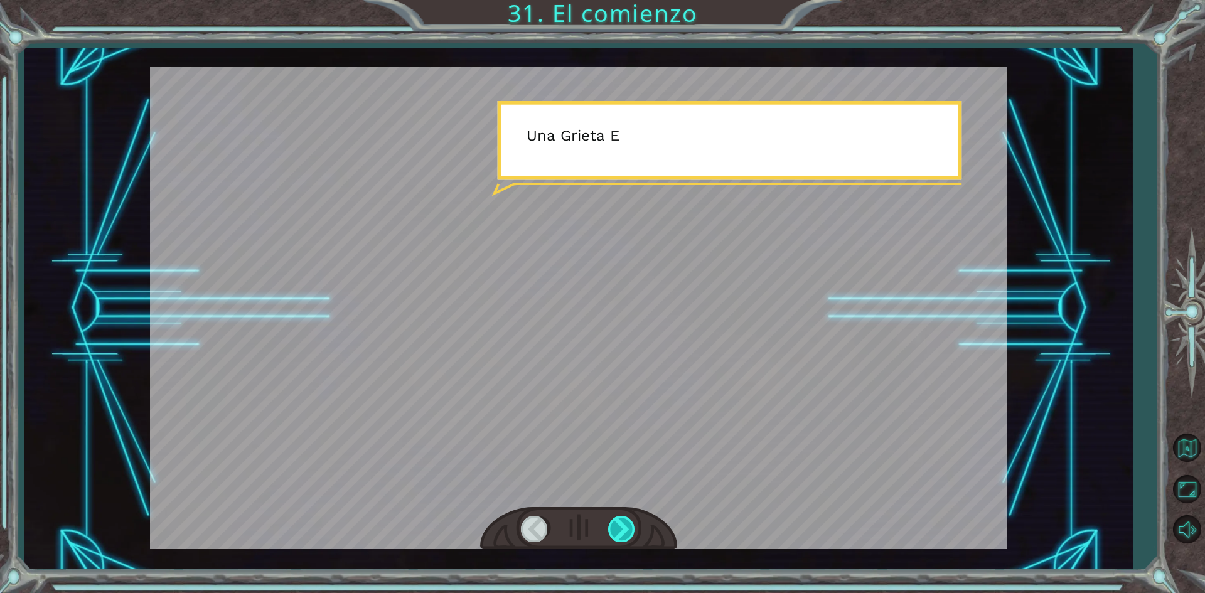
click at [628, 528] on div at bounding box center [622, 529] width 28 height 26
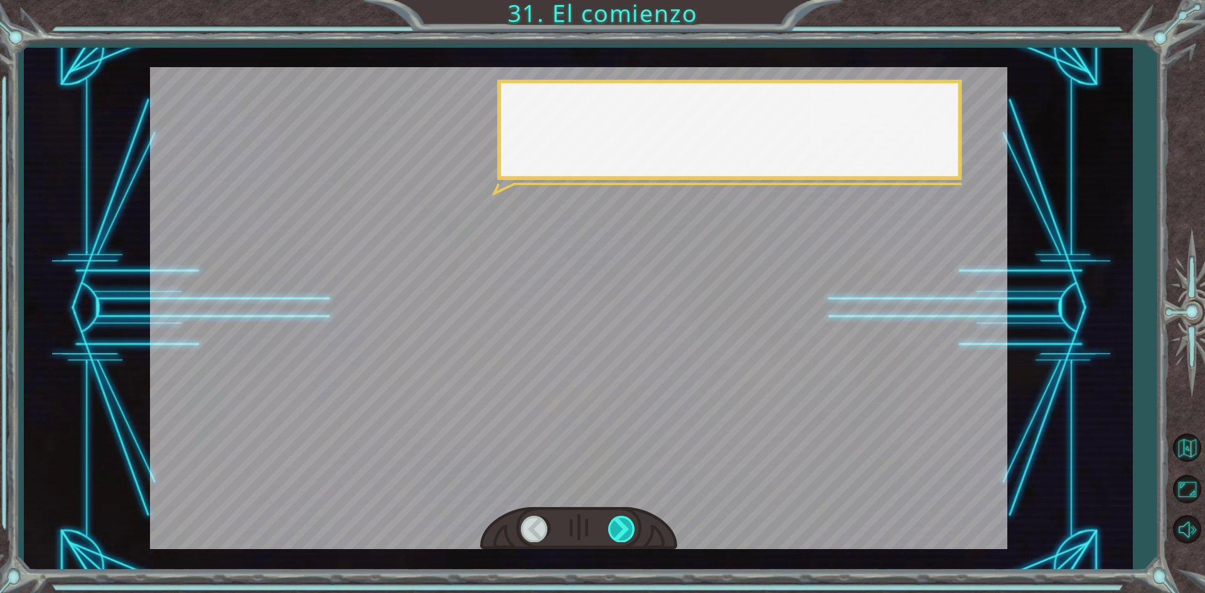
click at [627, 524] on div at bounding box center [622, 529] width 28 height 26
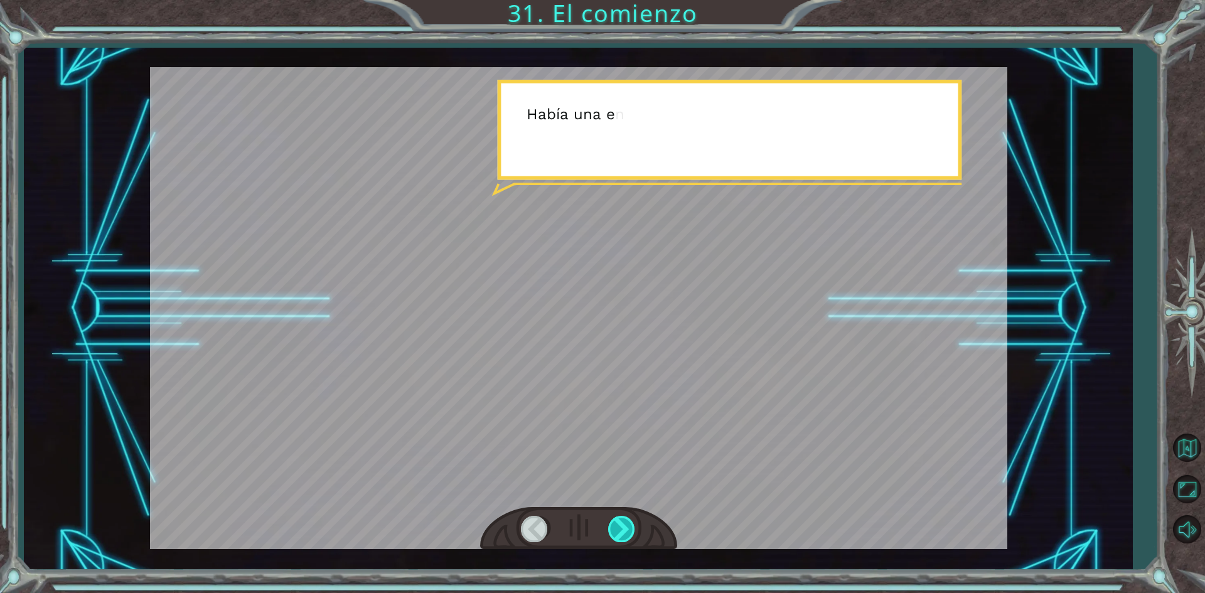
click at [627, 524] on div at bounding box center [622, 529] width 28 height 26
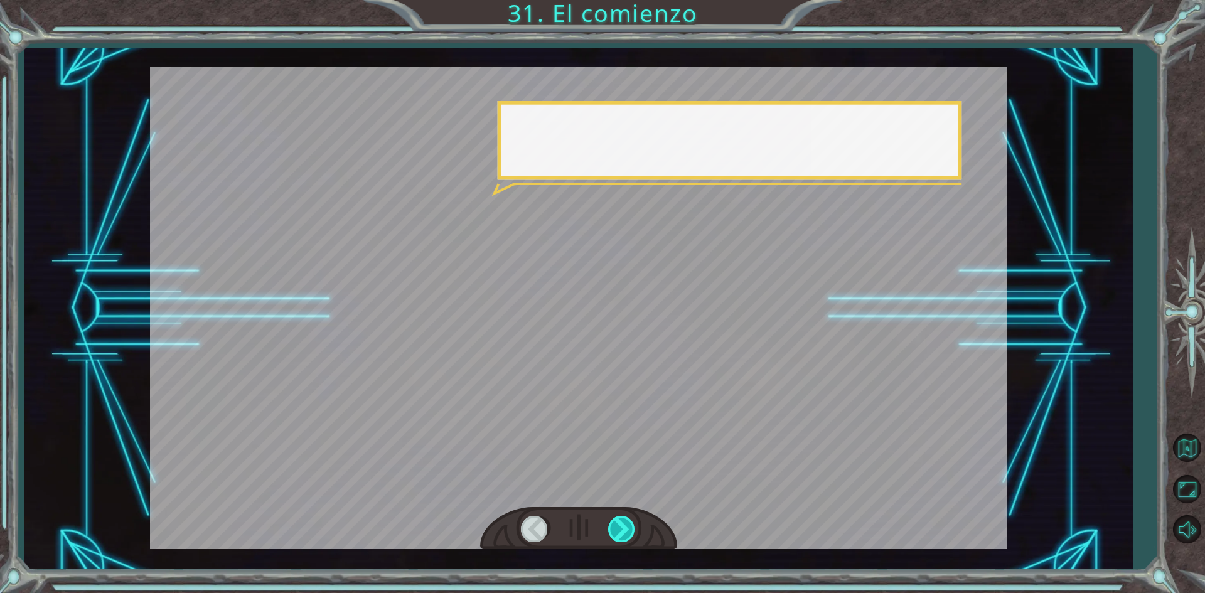
click at [627, 524] on div at bounding box center [622, 529] width 28 height 26
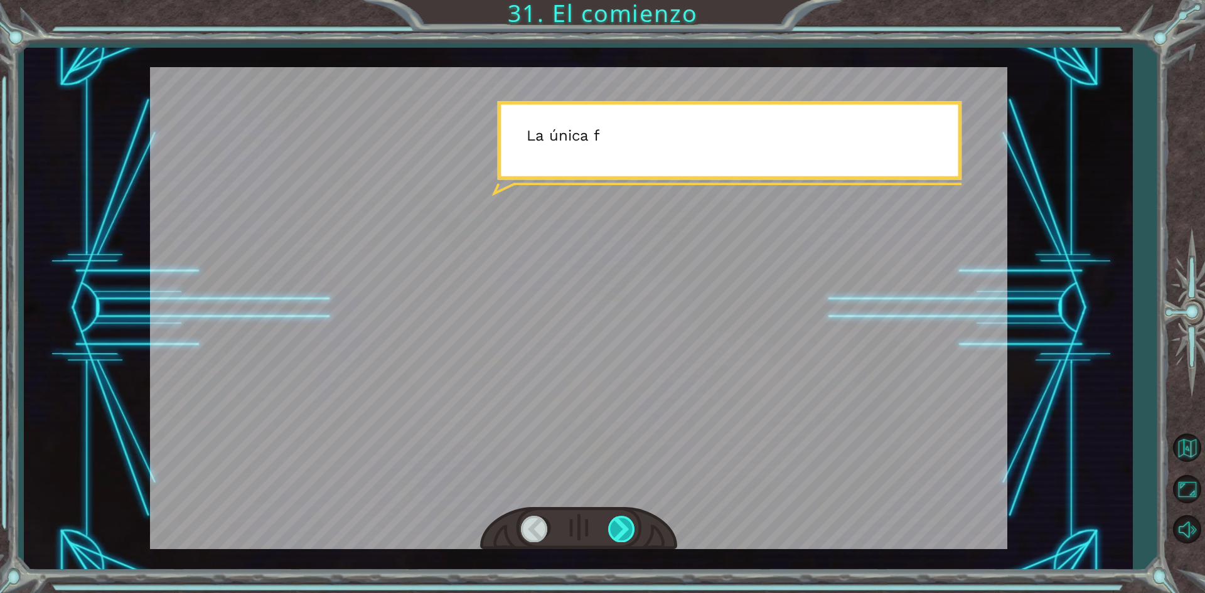
click at [627, 524] on div at bounding box center [622, 529] width 28 height 26
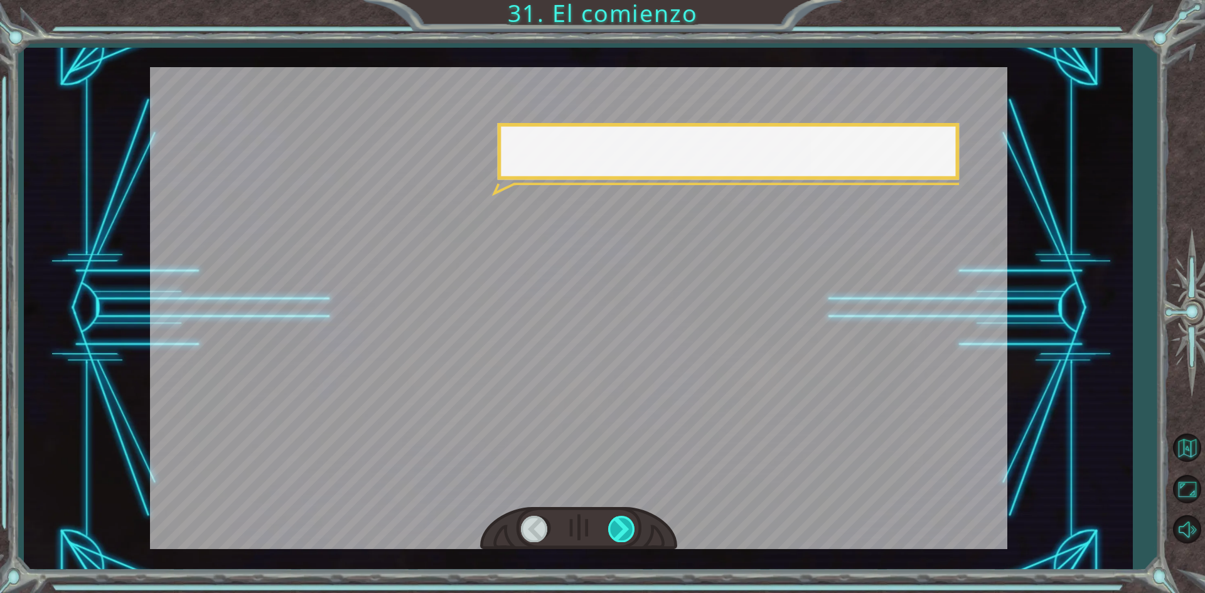
click at [627, 523] on div at bounding box center [622, 529] width 28 height 26
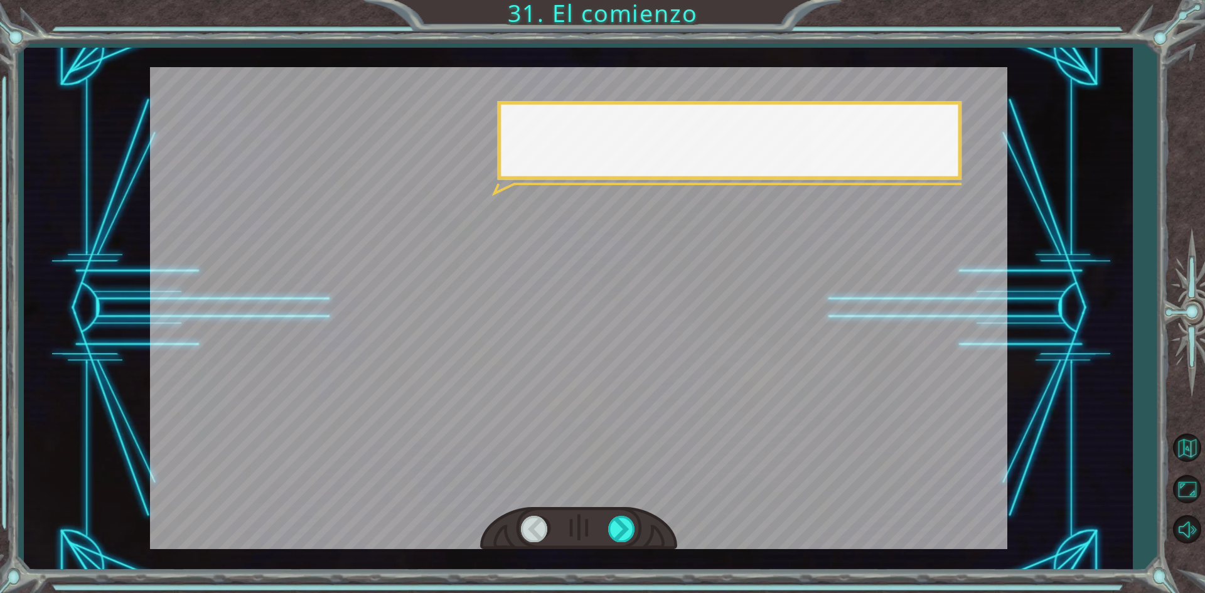
click at [624, 511] on div at bounding box center [578, 528] width 197 height 43
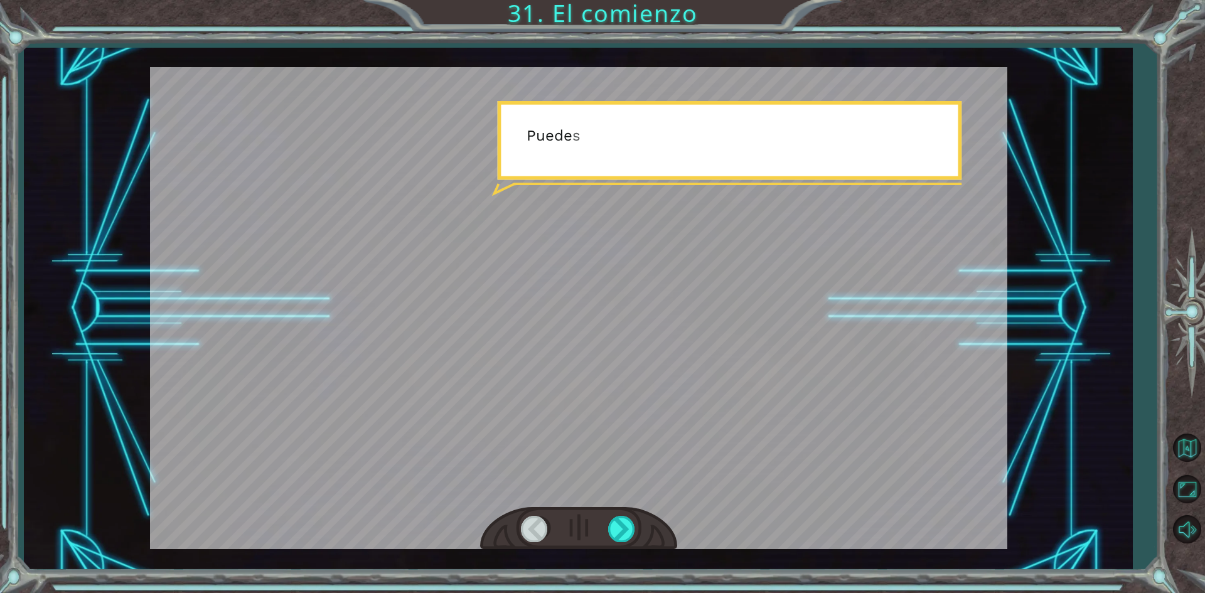
click at [624, 511] on div at bounding box center [578, 528] width 197 height 43
click at [624, 506] on div at bounding box center [578, 308] width 857 height 482
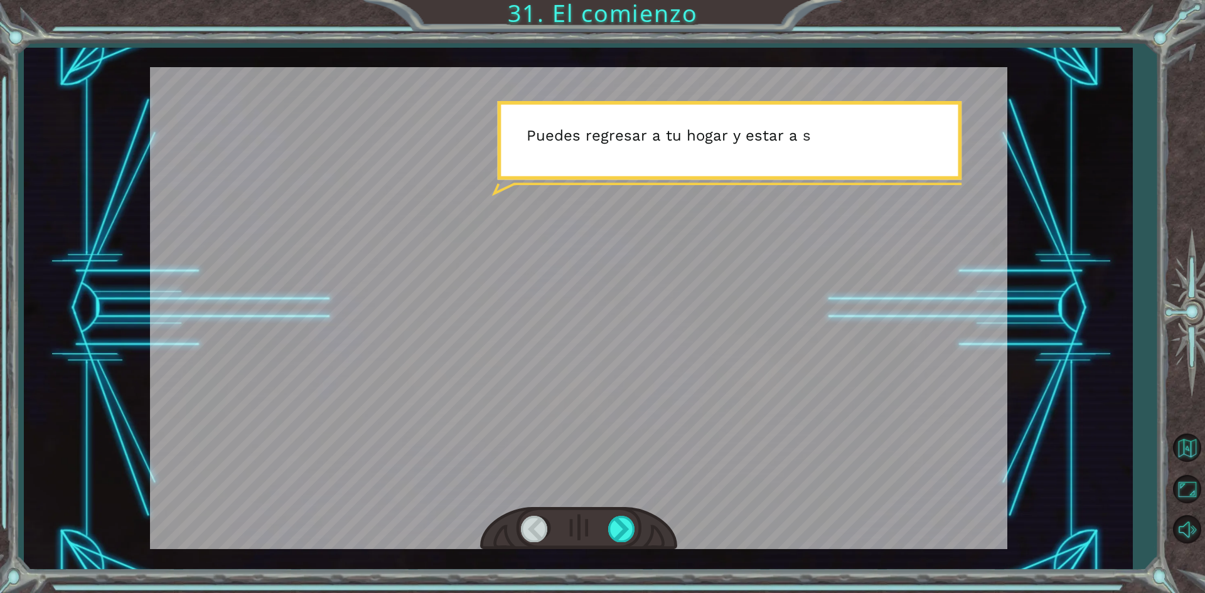
click at [624, 506] on div at bounding box center [578, 308] width 857 height 482
click at [623, 535] on div at bounding box center [622, 529] width 28 height 26
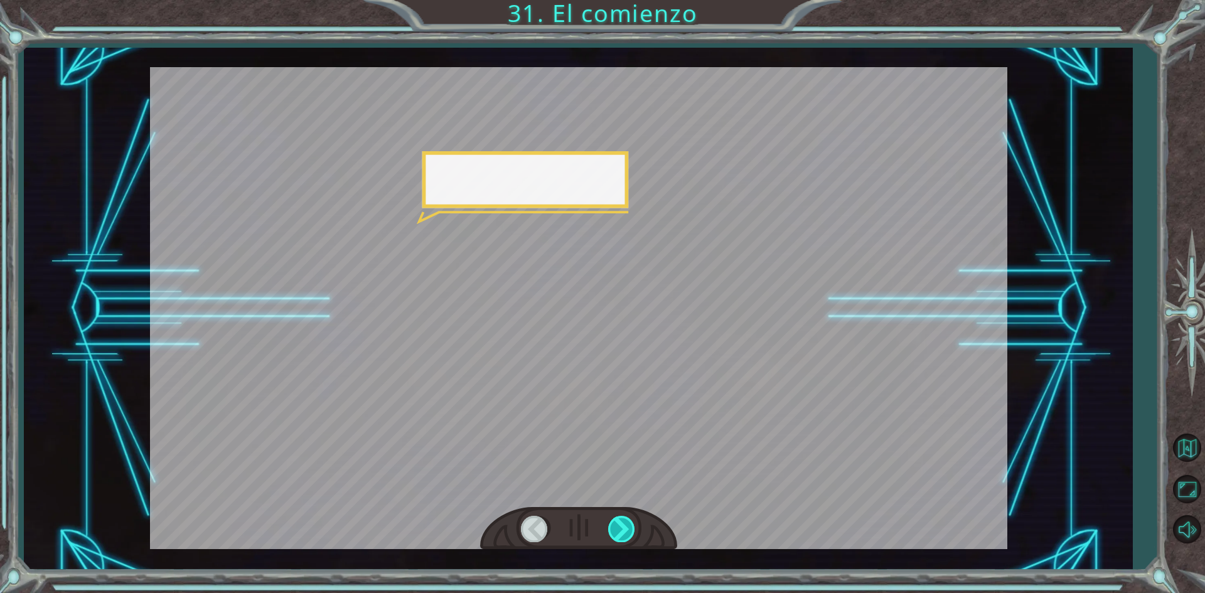
click at [621, 525] on div at bounding box center [622, 529] width 28 height 26
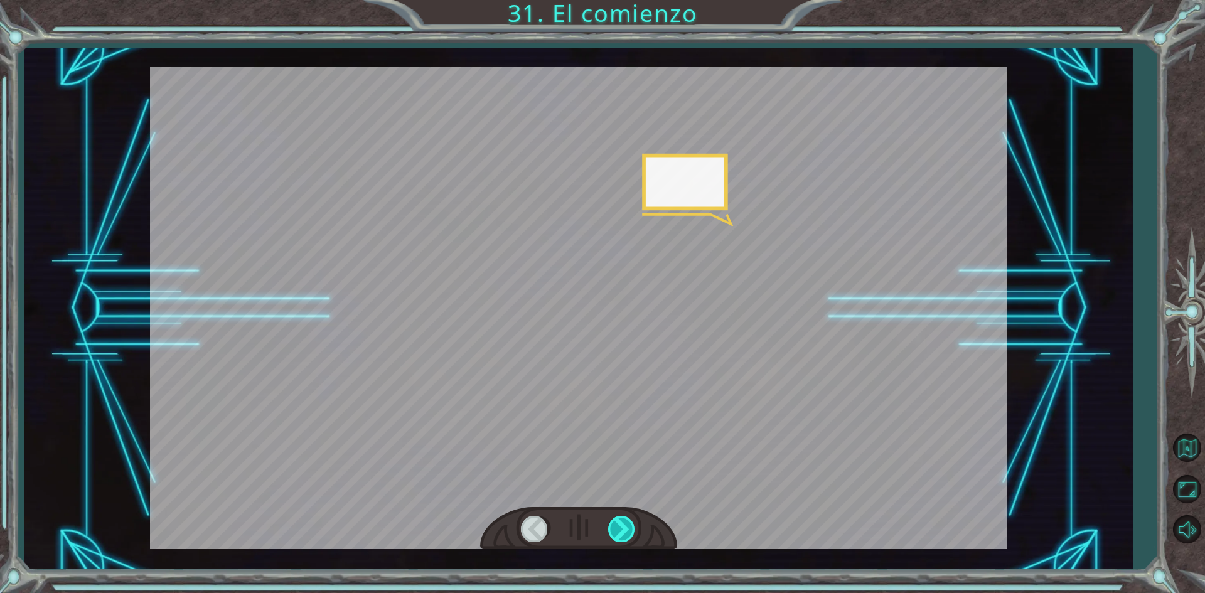
click at [621, 525] on div at bounding box center [622, 529] width 28 height 26
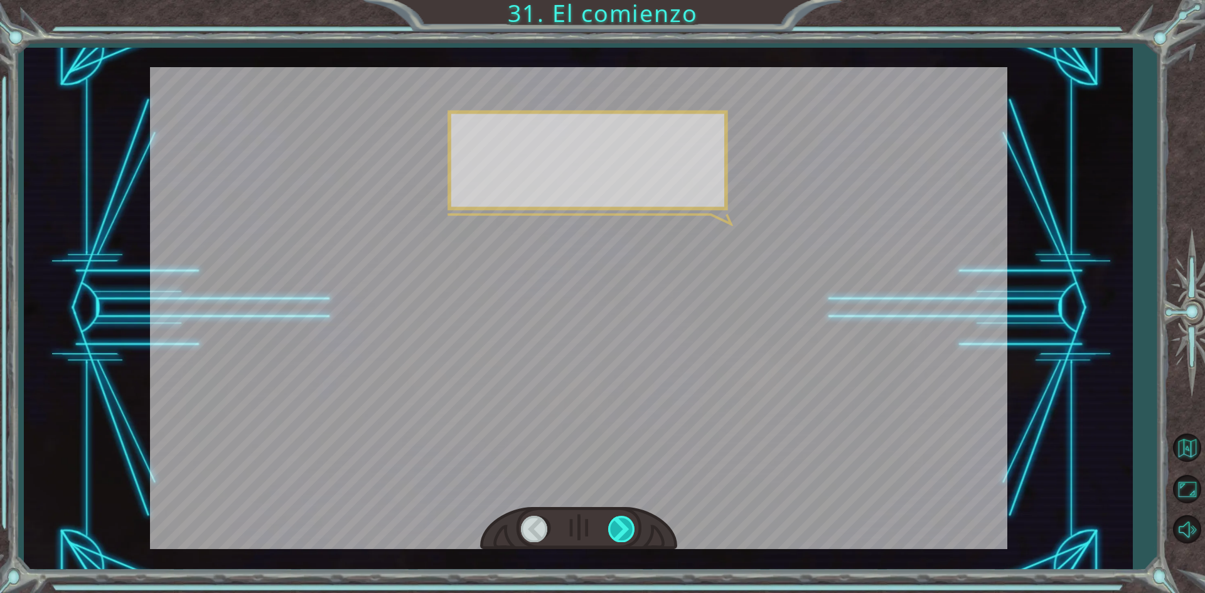
drag, startPoint x: 621, startPoint y: 525, endPoint x: 622, endPoint y: 533, distance: 8.3
click at [622, 533] on div at bounding box center [622, 529] width 28 height 26
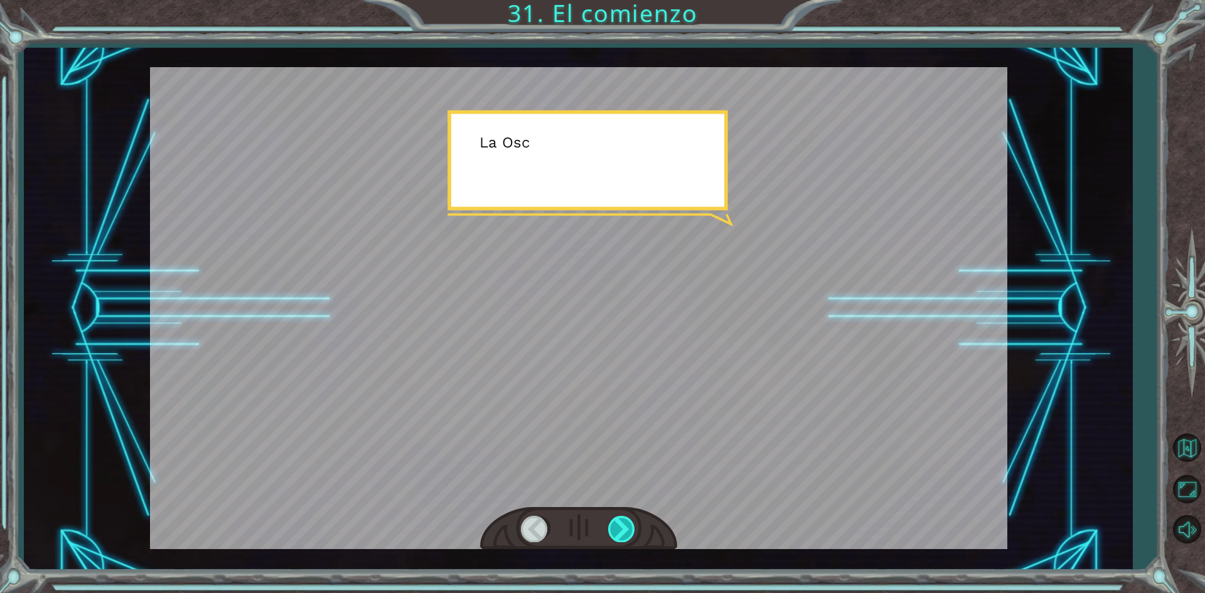
click at [622, 533] on div at bounding box center [622, 529] width 28 height 26
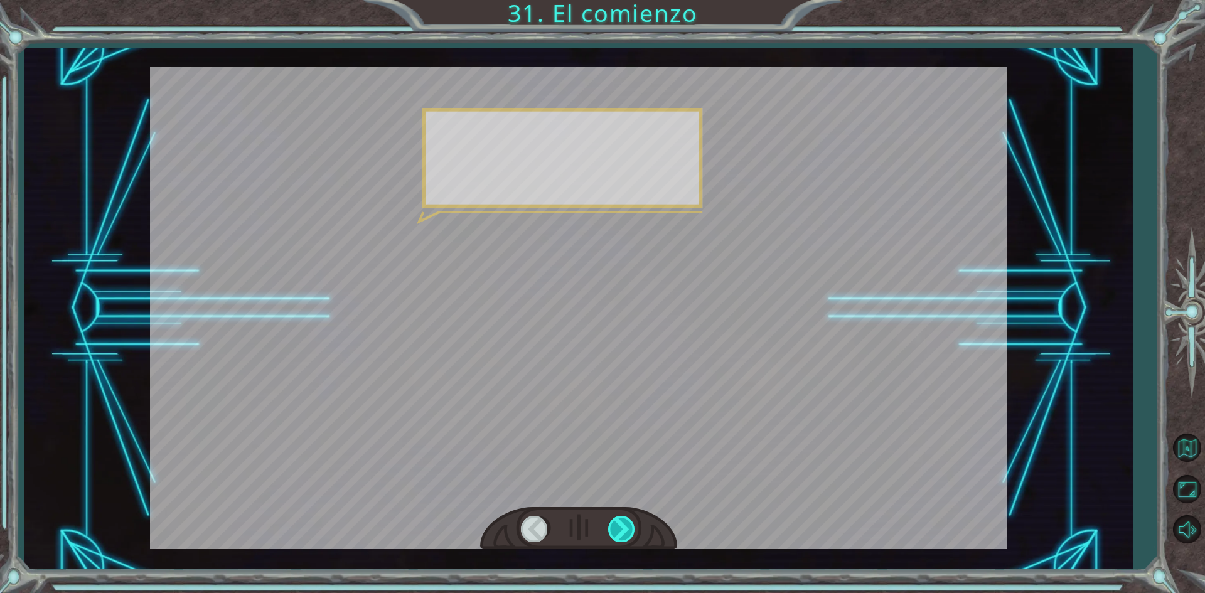
click at [622, 530] on div at bounding box center [622, 529] width 28 height 26
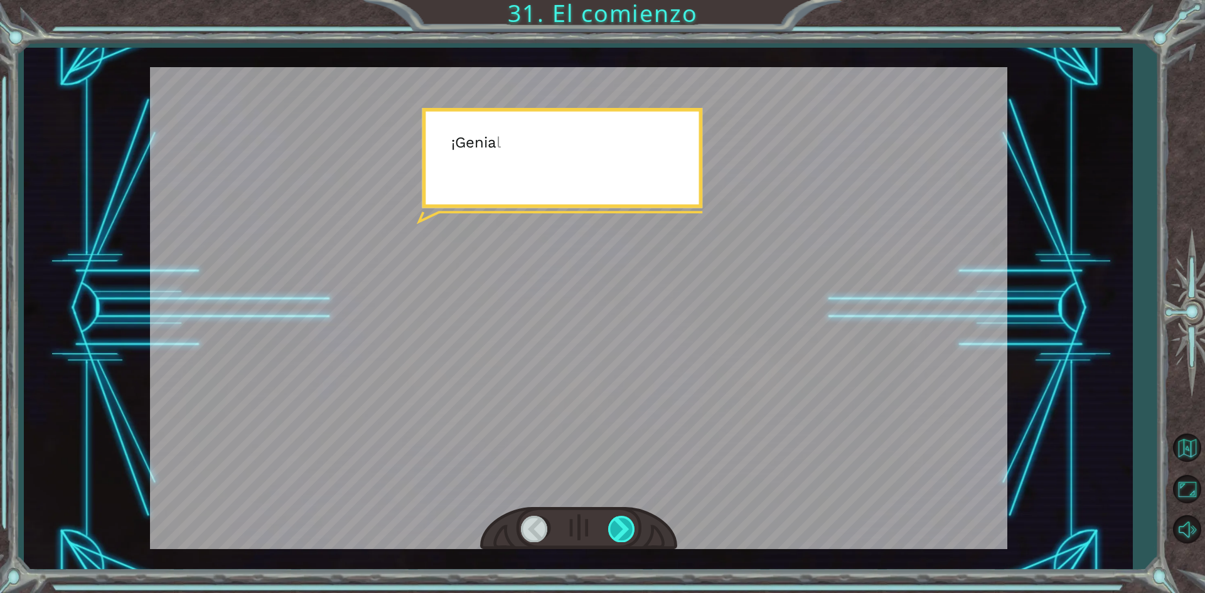
click at [622, 530] on div at bounding box center [622, 529] width 28 height 26
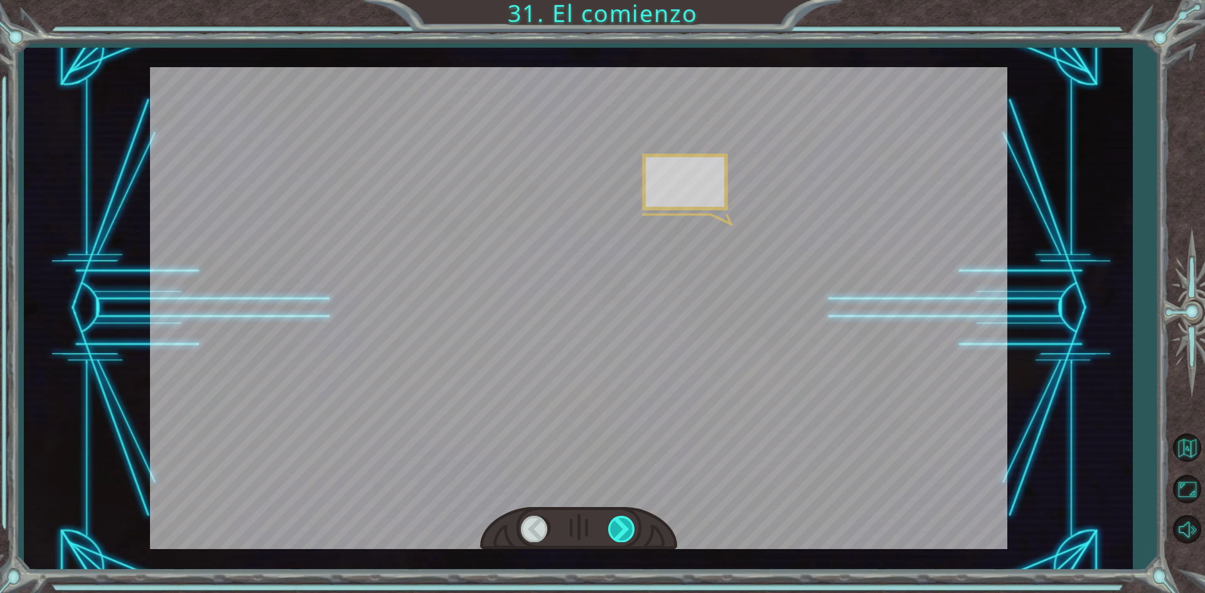
click at [622, 530] on div at bounding box center [622, 529] width 28 height 26
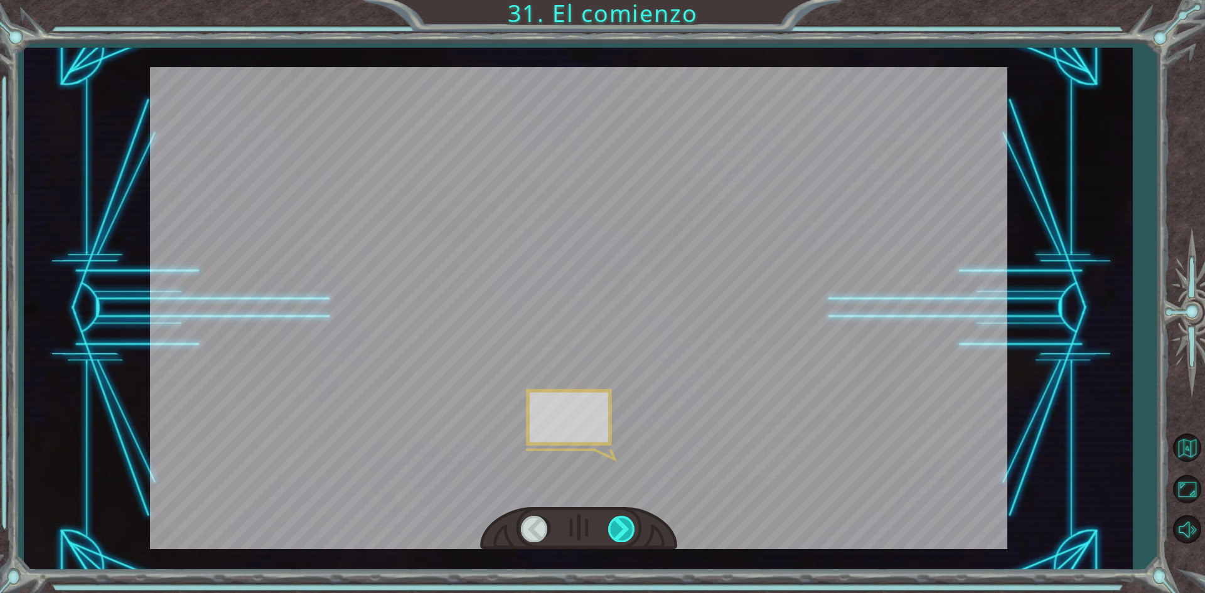
click at [622, 530] on div at bounding box center [622, 529] width 28 height 26
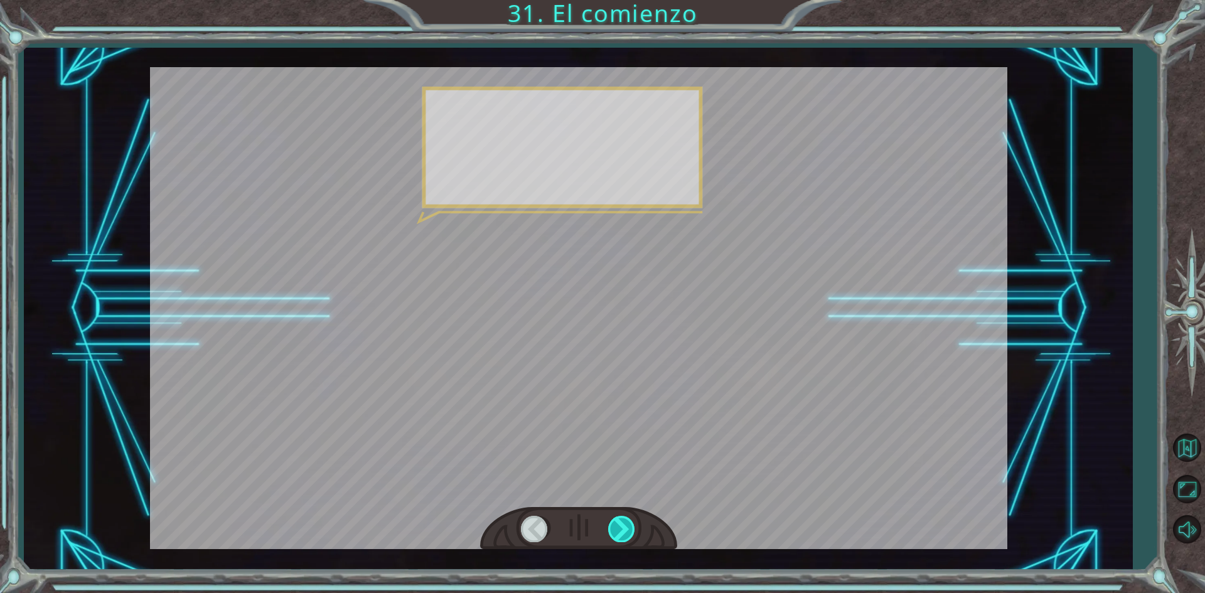
click at [622, 530] on div at bounding box center [622, 529] width 28 height 26
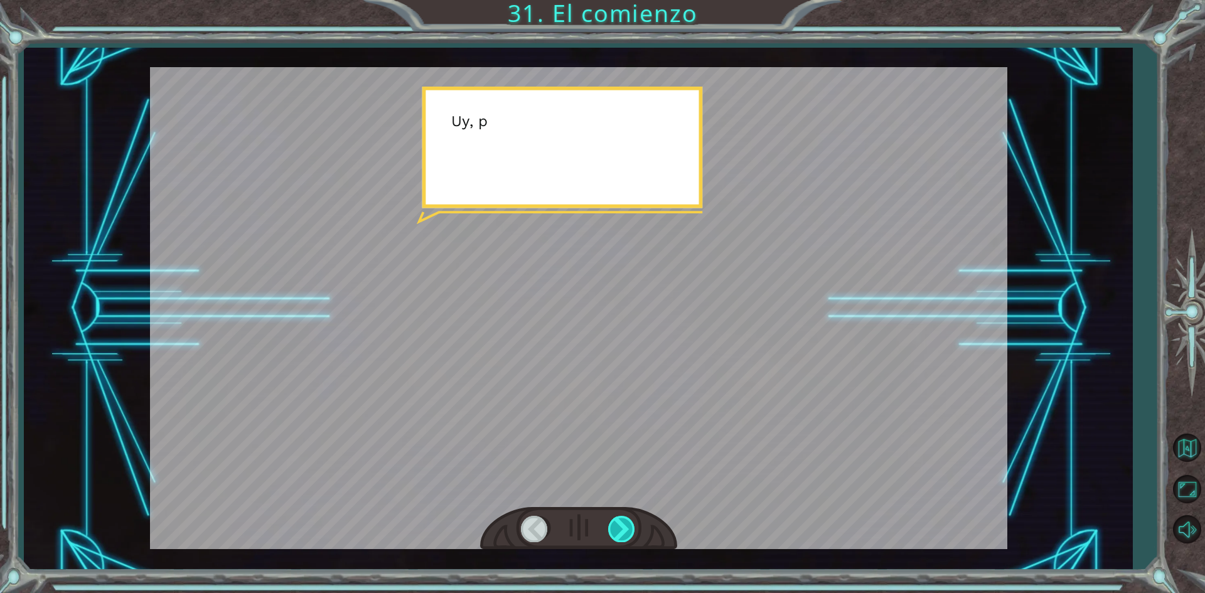
click at [622, 530] on div at bounding box center [622, 529] width 28 height 26
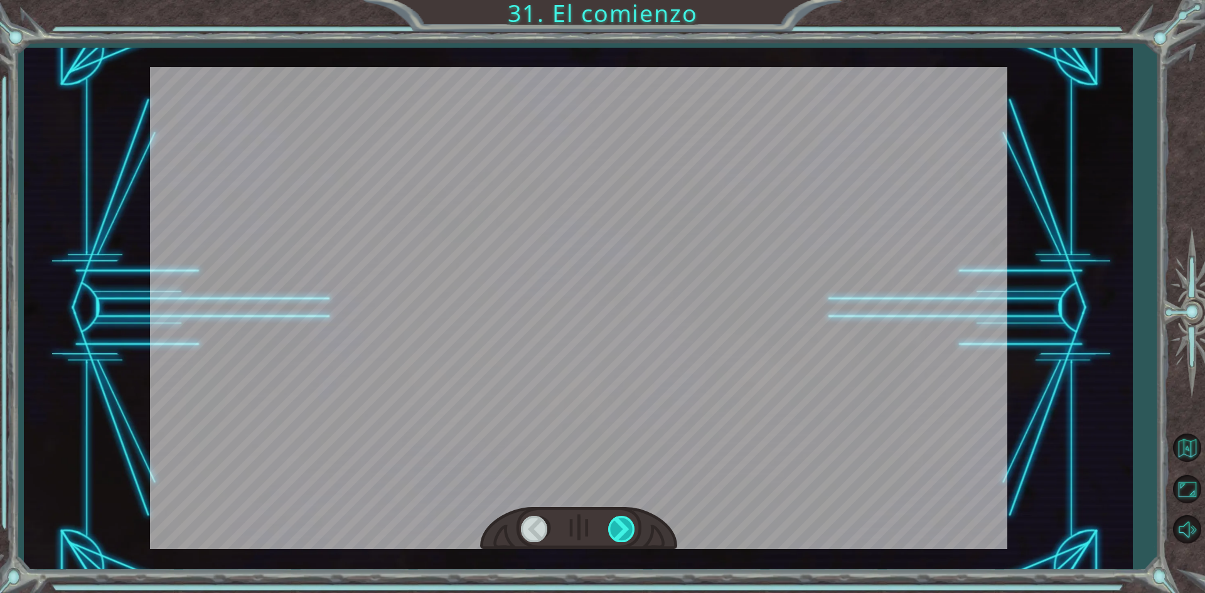
click at [622, 530] on div at bounding box center [622, 529] width 28 height 26
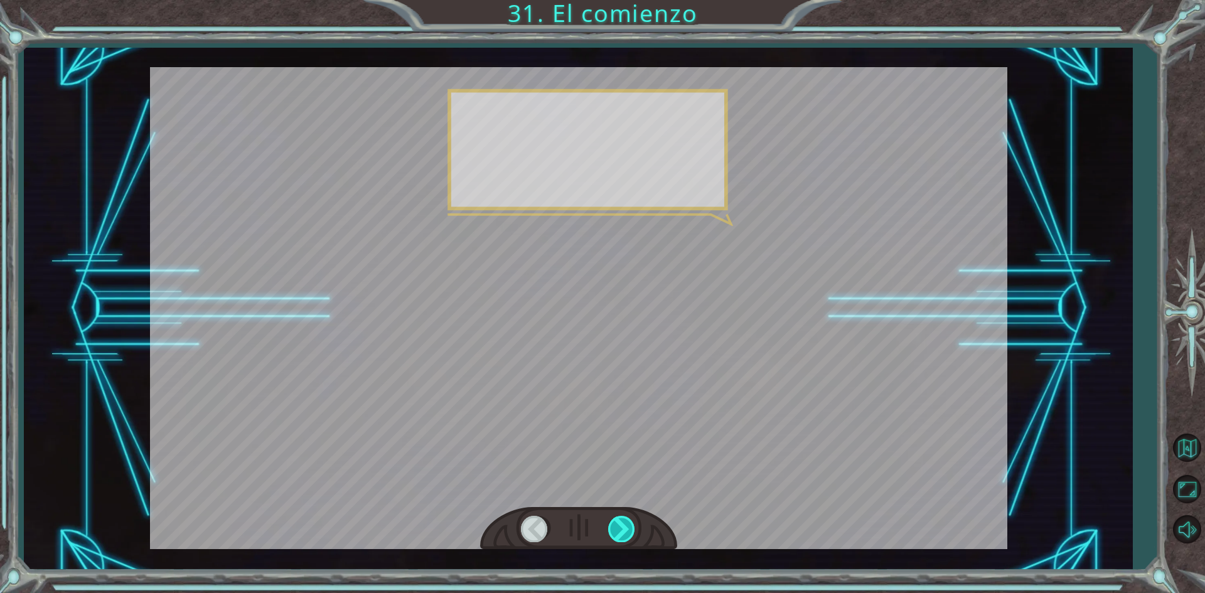
click at [622, 530] on div at bounding box center [622, 529] width 28 height 26
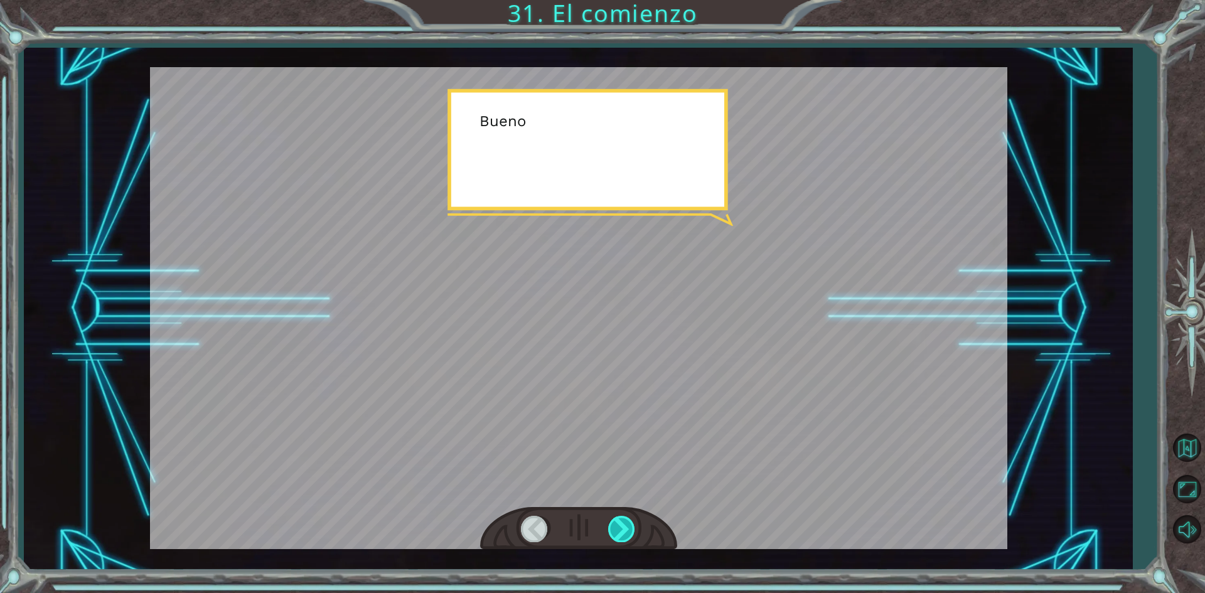
click at [622, 530] on div at bounding box center [622, 529] width 28 height 26
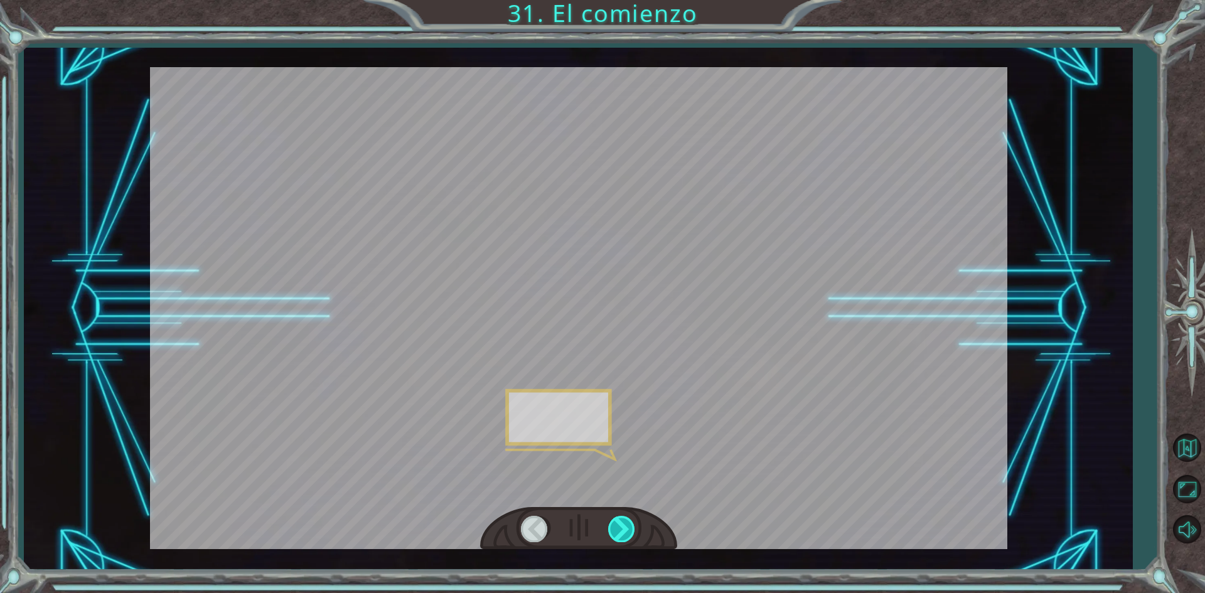
click at [622, 530] on div at bounding box center [622, 529] width 28 height 26
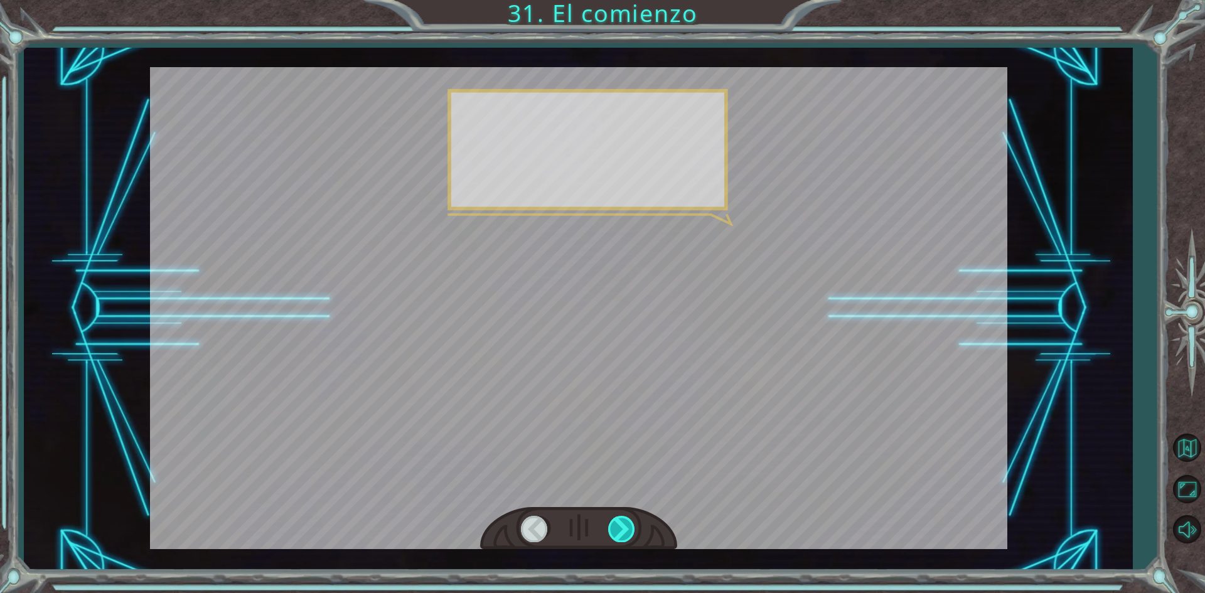
click at [622, 530] on div at bounding box center [622, 529] width 28 height 26
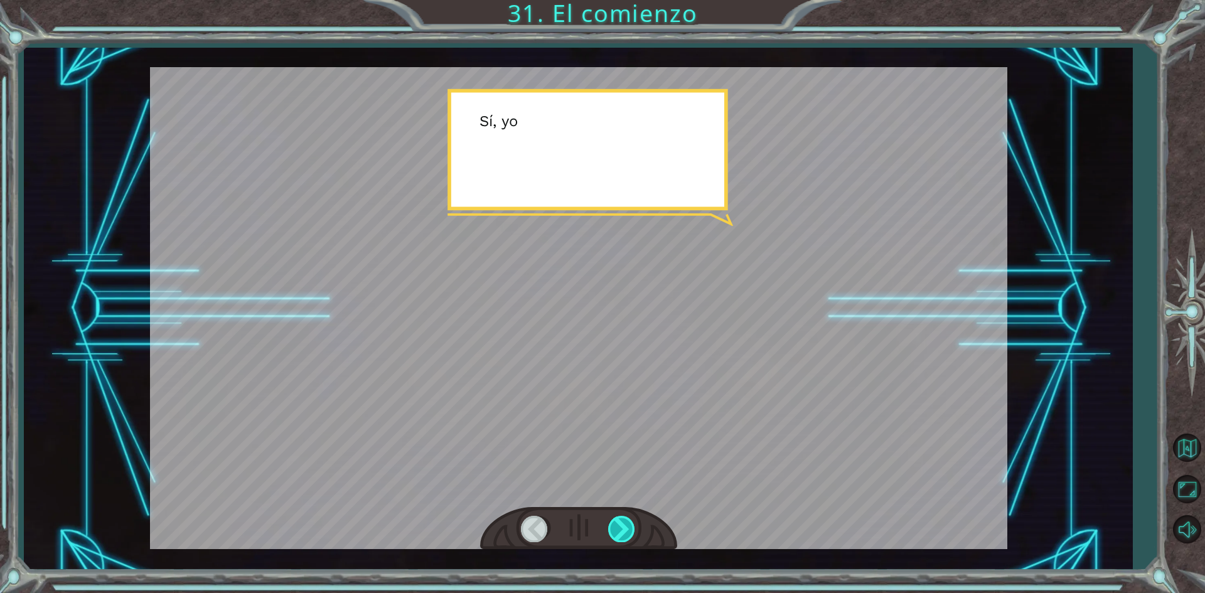
click at [622, 530] on div at bounding box center [622, 529] width 28 height 26
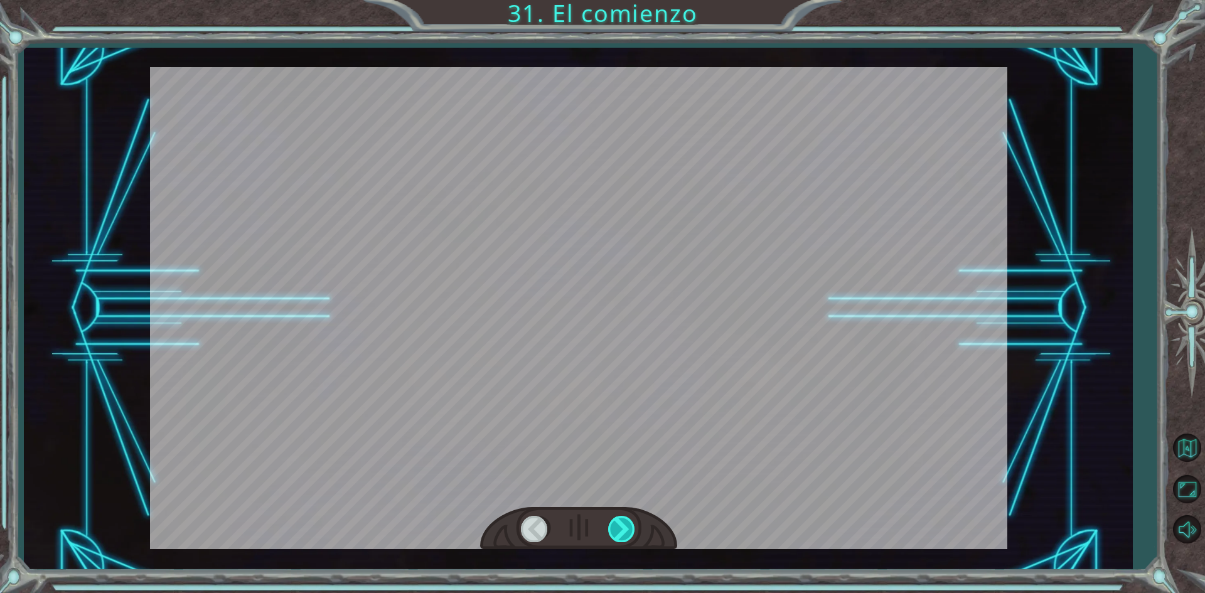
click at [622, 530] on div at bounding box center [622, 529] width 28 height 26
click at [622, 533] on div at bounding box center [622, 529] width 28 height 26
click at [622, 532] on div at bounding box center [622, 529] width 28 height 26
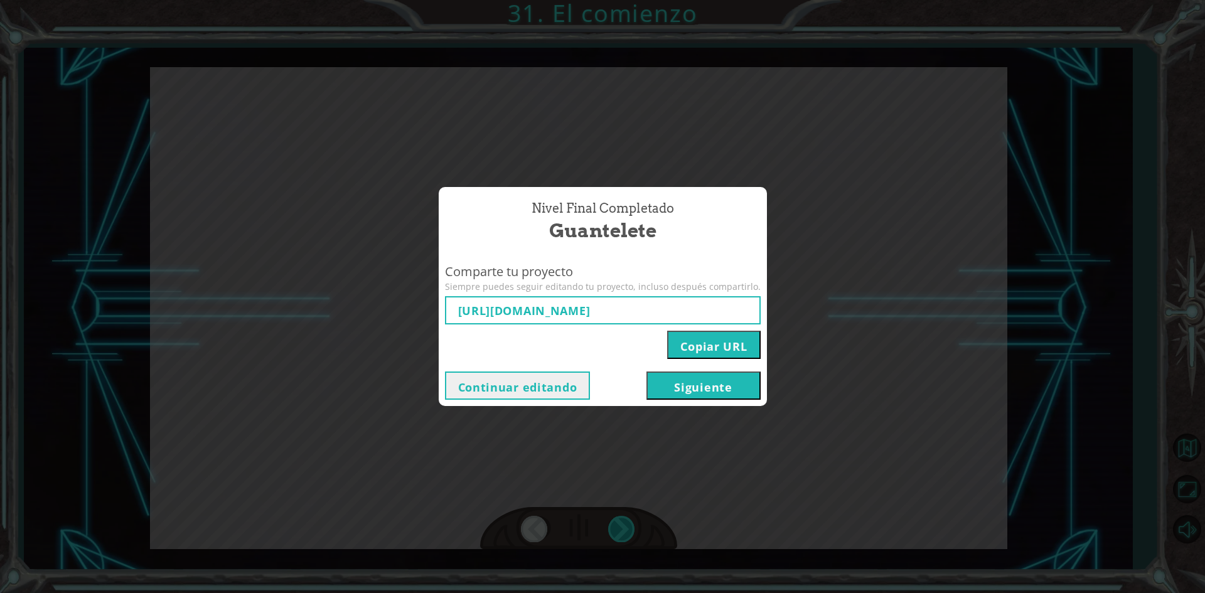
click at [622, 531] on div "Nivel final Completado Guantelete Comparte tu proyecto Siempre puedes seguir ed…" at bounding box center [602, 296] width 1205 height 593
type input "[URL][DOMAIN_NAME]"
click at [622, 531] on div "Nivel final Completado Guantelete Comparte tu proyecto Siempre puedes seguir ed…" at bounding box center [602, 296] width 1205 height 593
click at [606, 332] on div "Copiar URL" at bounding box center [603, 341] width 316 height 35
click at [691, 386] on button "Siguiente" at bounding box center [703, 385] width 114 height 28
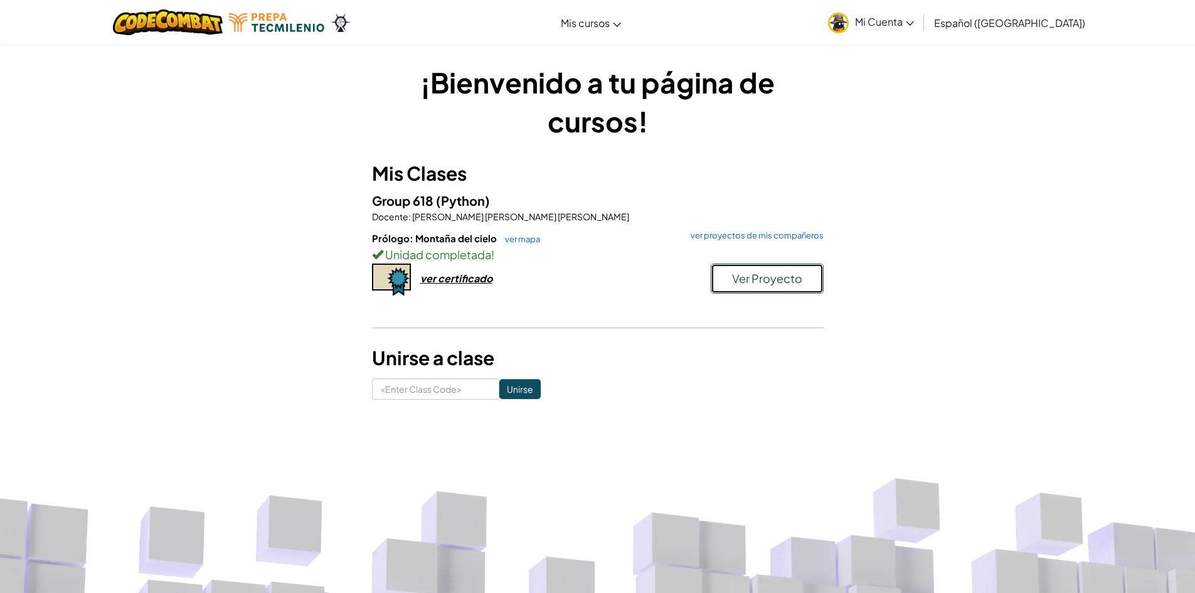
click at [761, 290] on button "Ver Proyecto" at bounding box center [767, 279] width 113 height 30
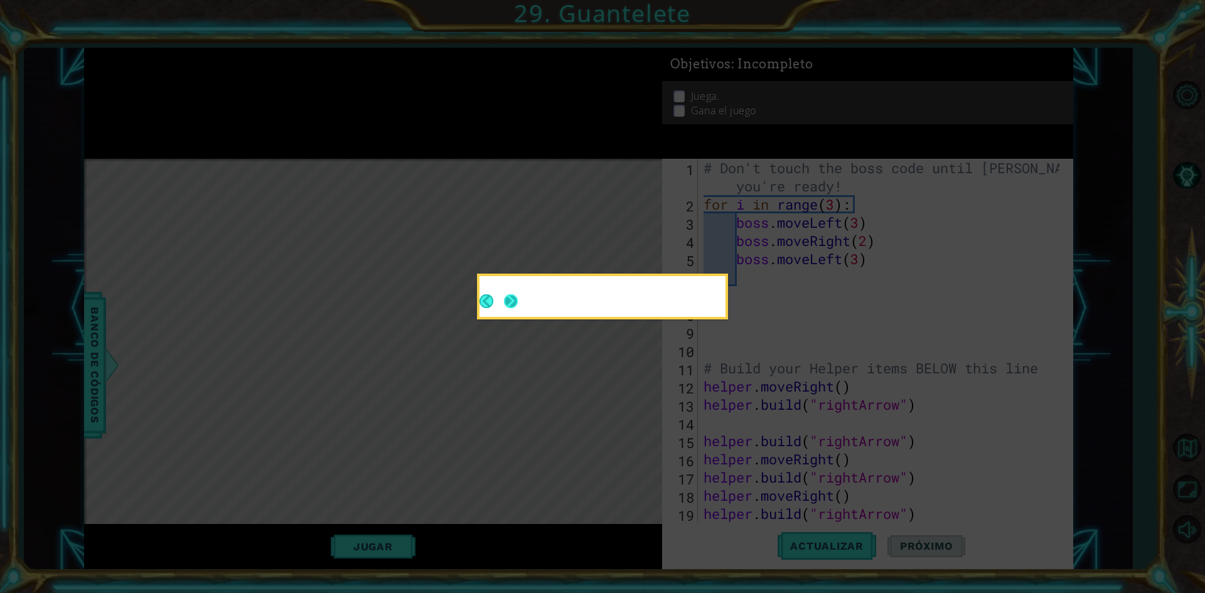
click at [502, 298] on footer at bounding box center [498, 301] width 38 height 31
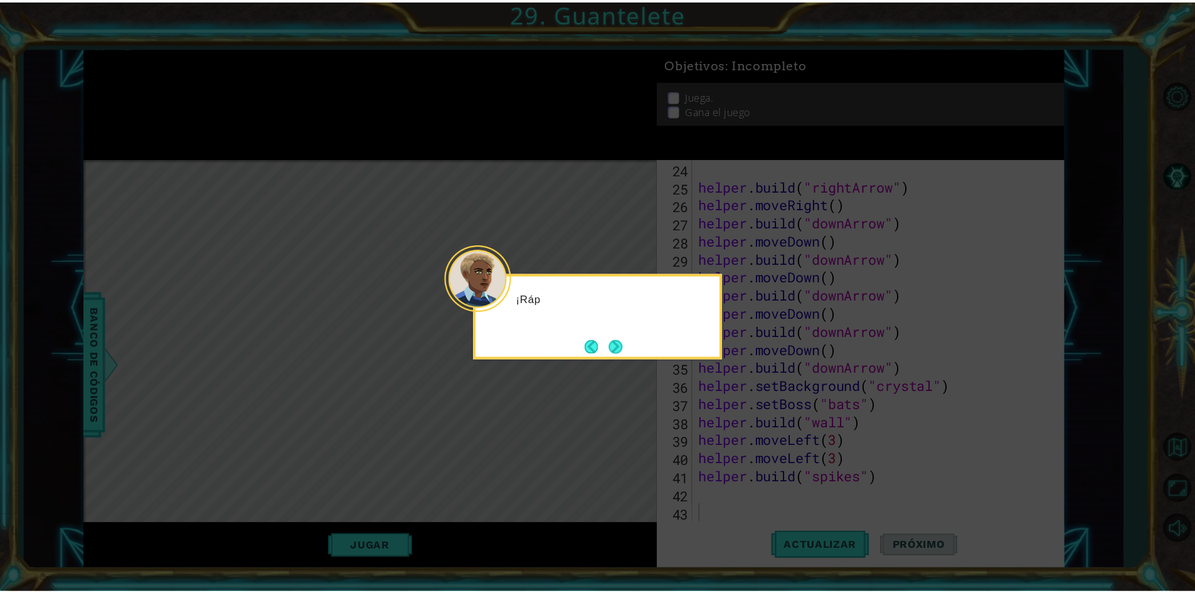
scroll to position [437, 0]
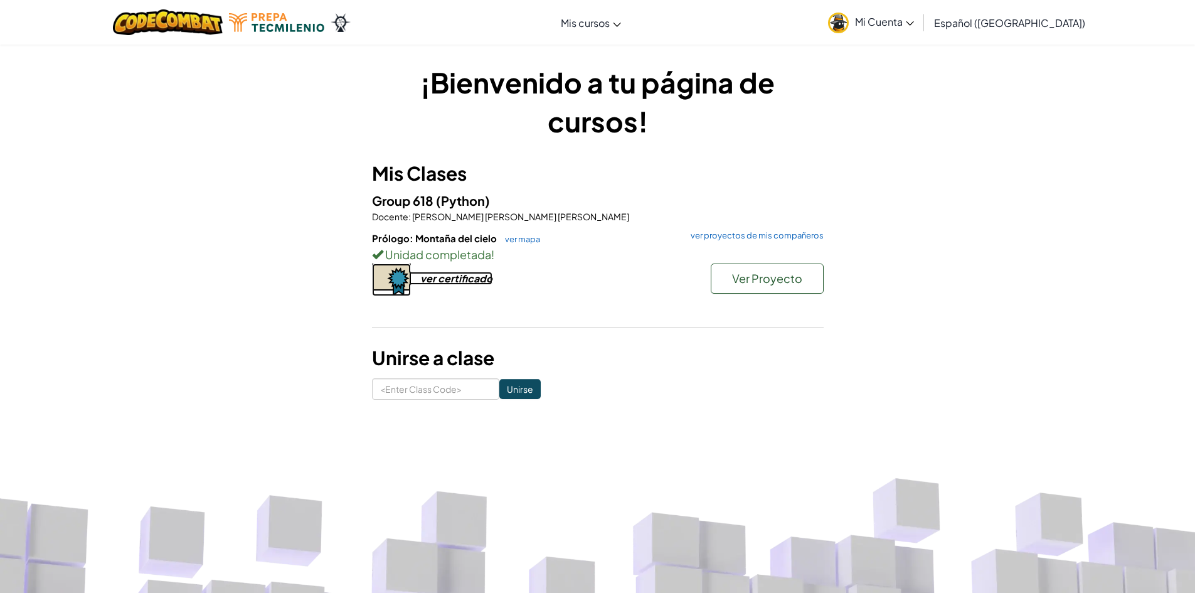
click at [412, 277] on link "ver certificado" at bounding box center [432, 278] width 120 height 13
